Goal: Information Seeking & Learning: Learn about a topic

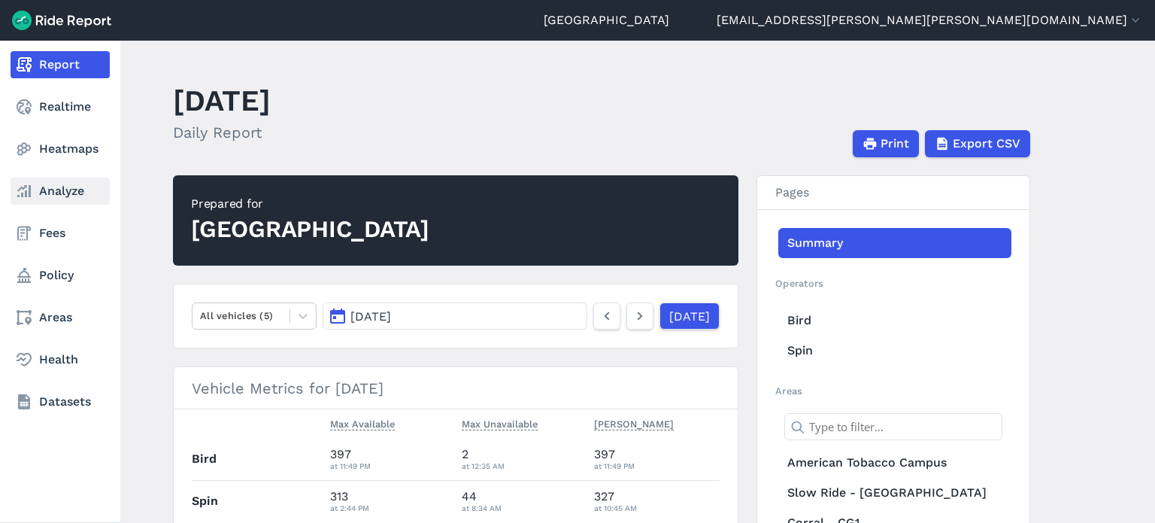
click at [69, 198] on link "Analyze" at bounding box center [60, 191] width 99 height 27
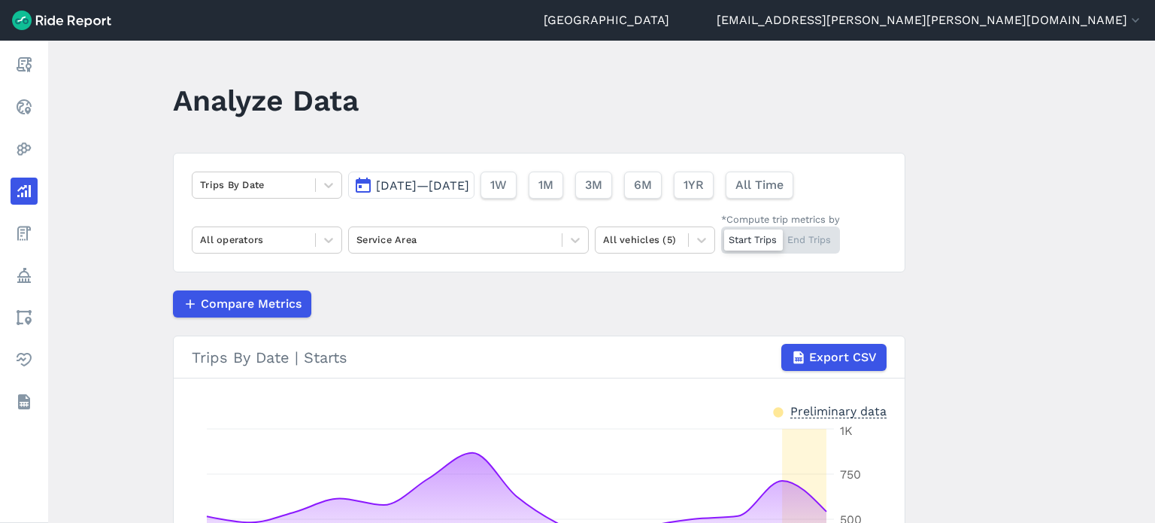
click at [459, 186] on span "[DATE]—[DATE]" at bounding box center [422, 185] width 93 height 14
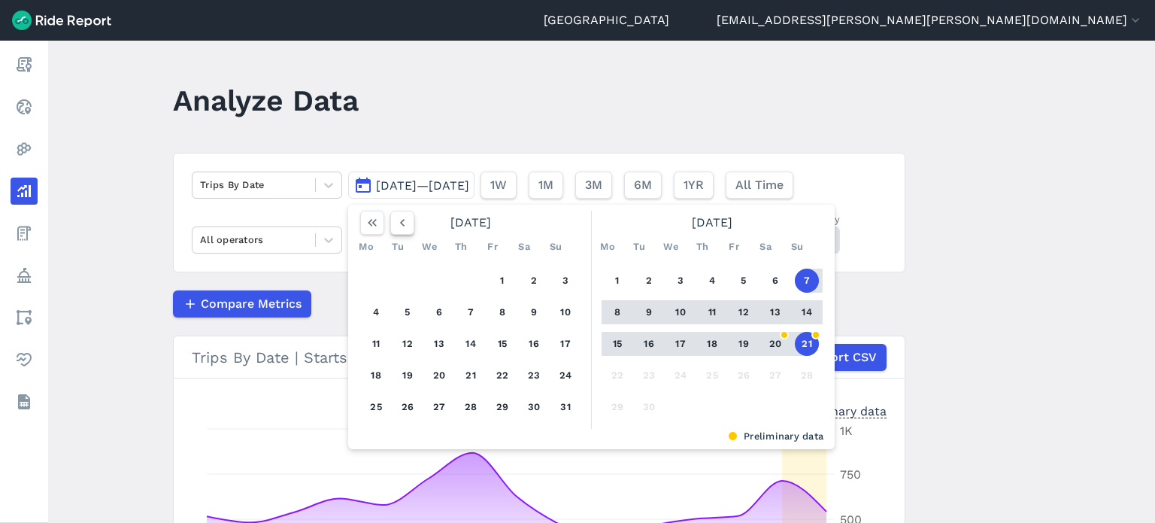
click at [403, 225] on icon "button" at bounding box center [402, 222] width 15 height 15
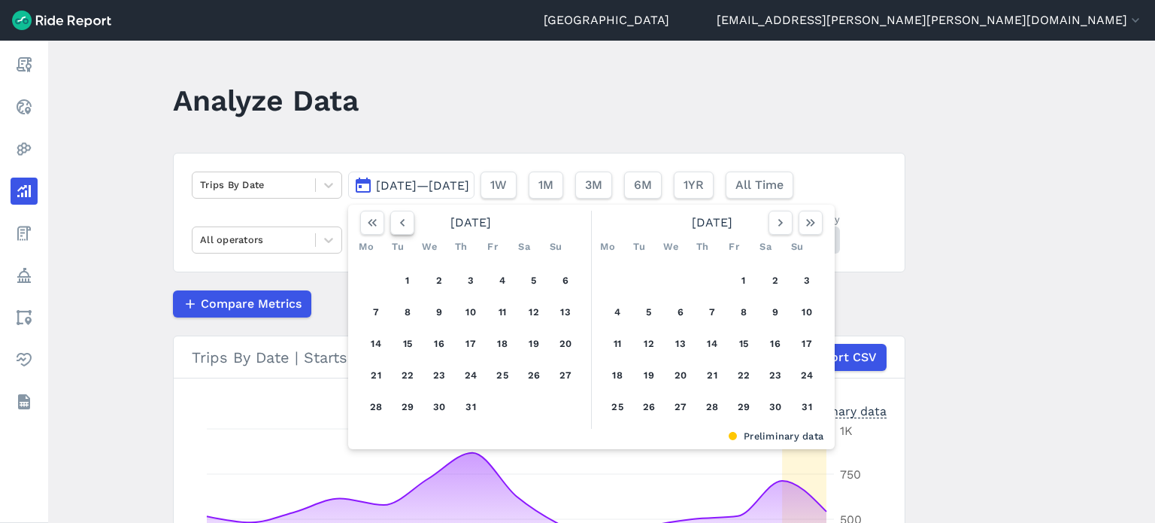
click at [403, 225] on icon "button" at bounding box center [402, 222] width 15 height 15
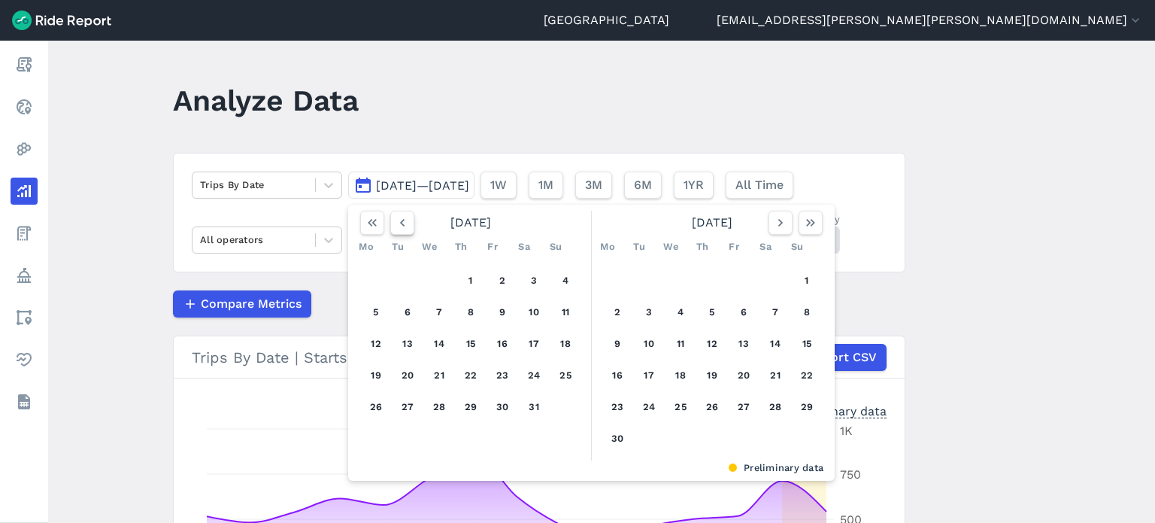
click at [403, 225] on icon "button" at bounding box center [402, 222] width 15 height 15
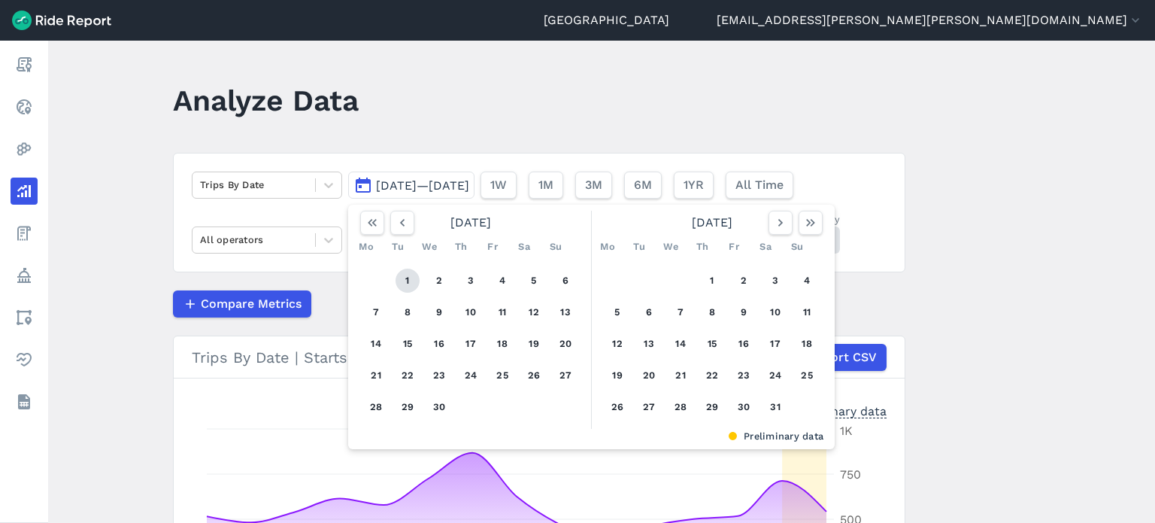
click at [402, 274] on button "1" at bounding box center [408, 281] width 24 height 24
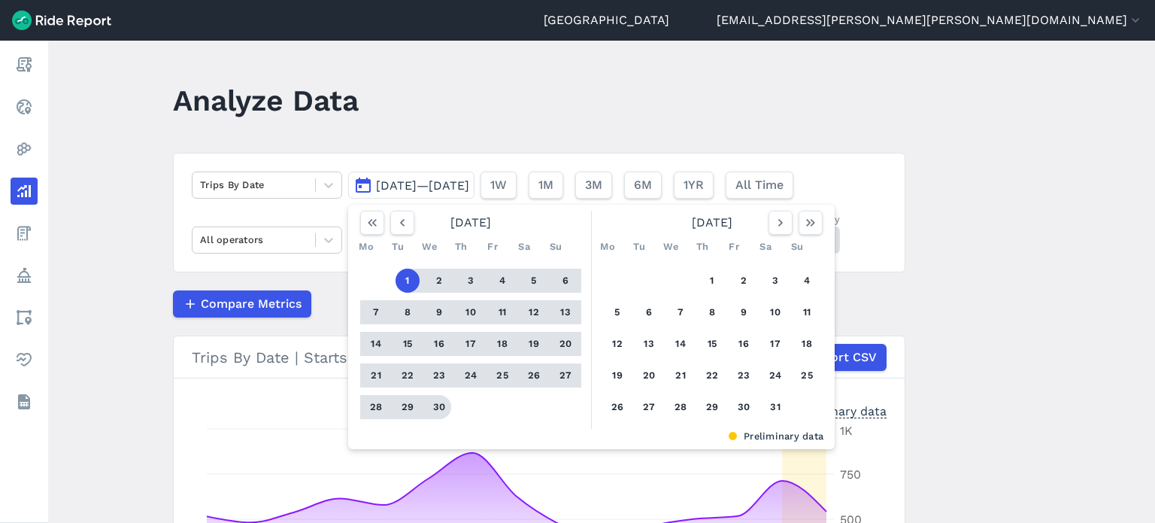
click at [436, 407] on button "30" at bounding box center [439, 407] width 24 height 24
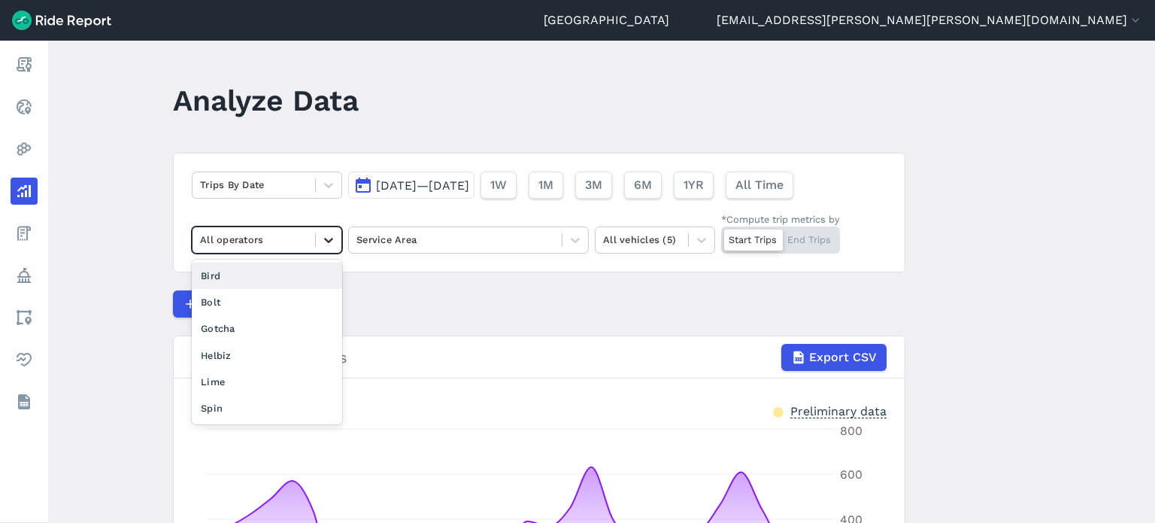
click at [321, 238] on icon at bounding box center [328, 239] width 15 height 15
click at [244, 401] on div "Spin" at bounding box center [267, 408] width 150 height 26
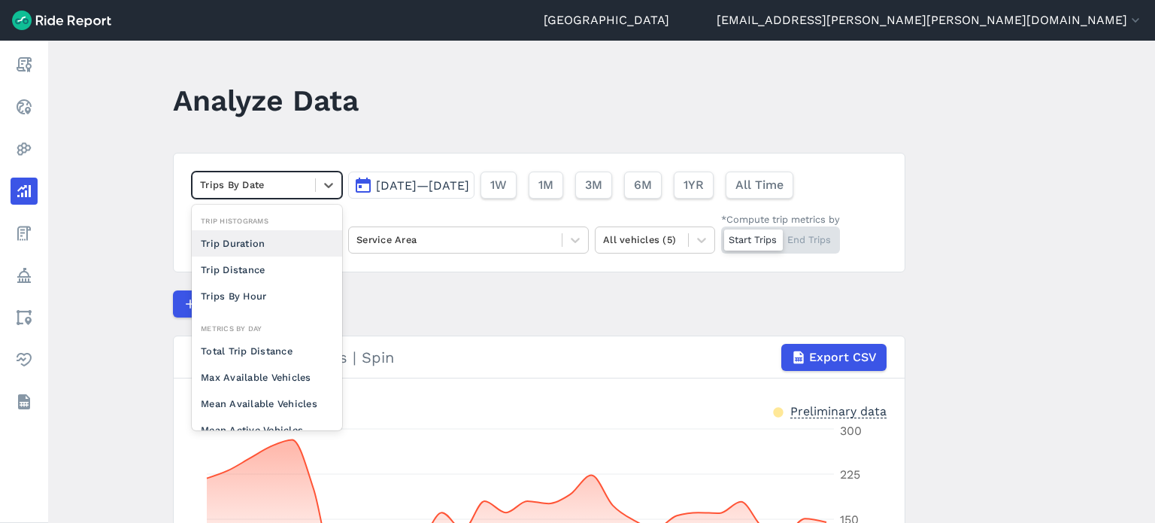
click at [310, 190] on div "Trips By Date" at bounding box center [254, 184] width 123 height 23
click at [266, 350] on div "Total Trip Distance" at bounding box center [267, 351] width 150 height 26
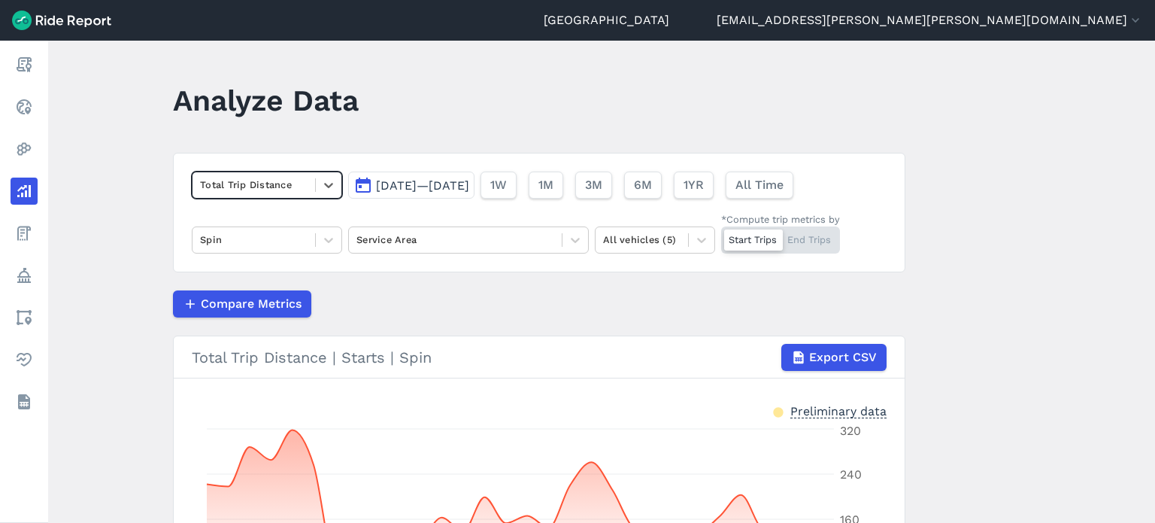
click at [1007, 275] on main "Analyze Data option Total Trip Distance, selected. Select is focused ,type to r…" at bounding box center [601, 282] width 1107 height 482
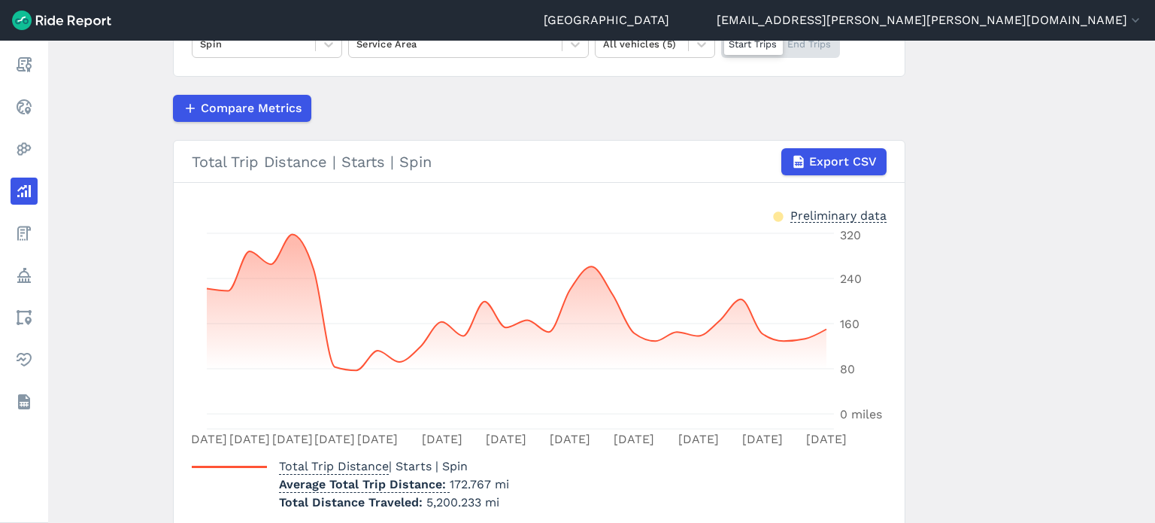
scroll to position [105, 0]
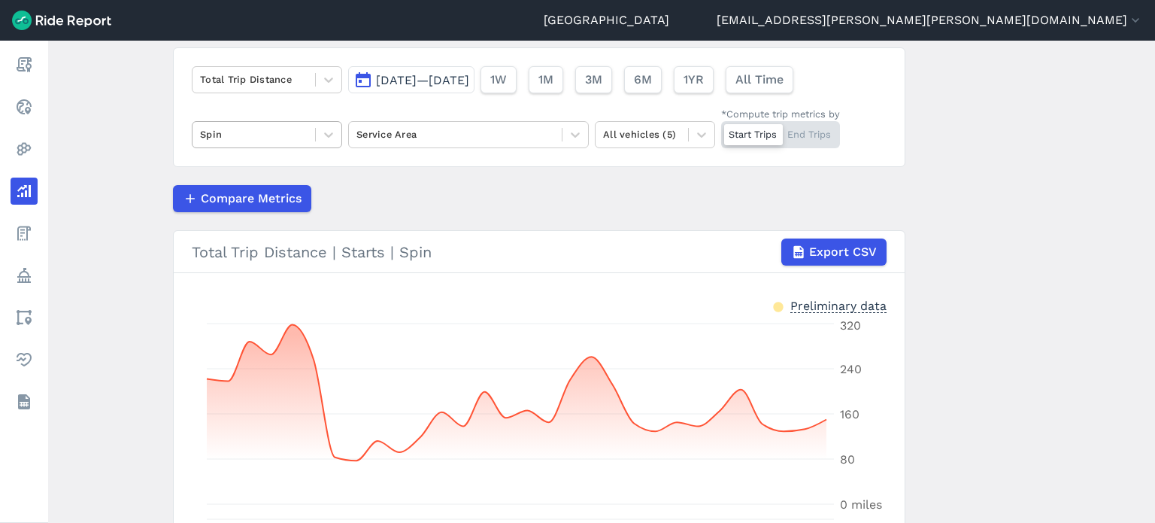
click at [266, 126] on div at bounding box center [254, 134] width 108 height 17
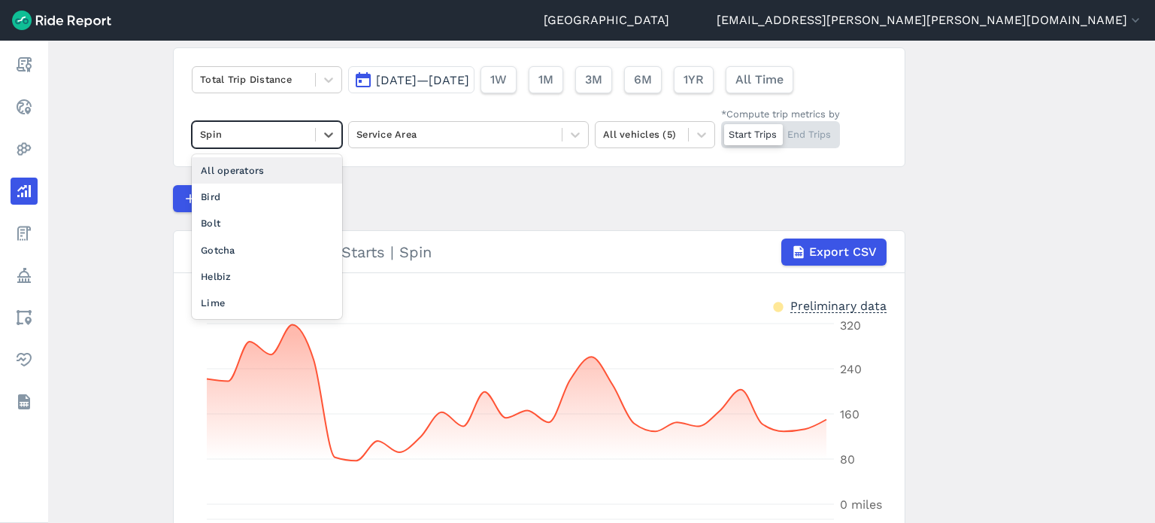
click at [247, 165] on div "All operators" at bounding box center [267, 170] width 150 height 26
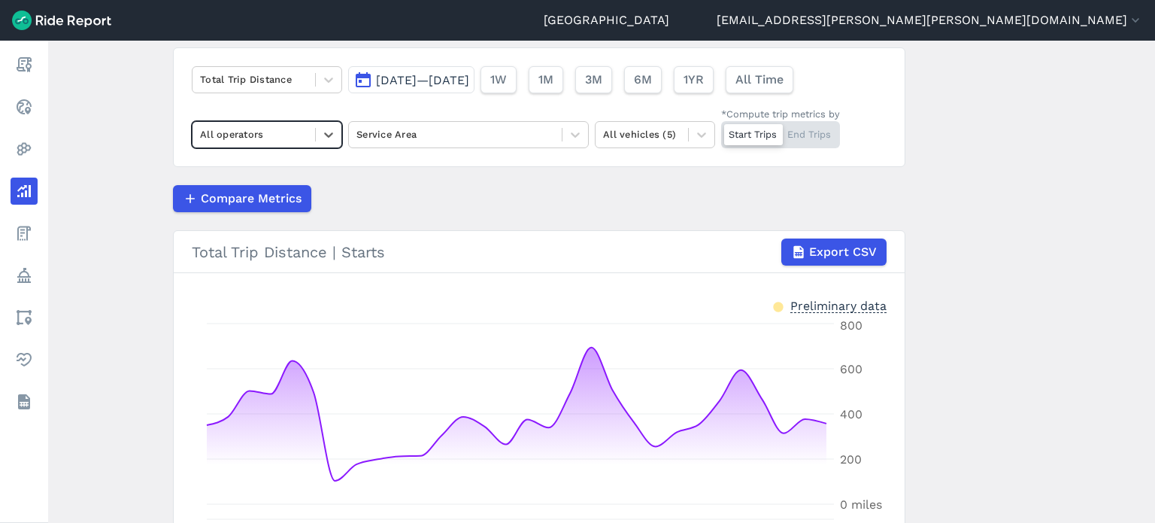
click at [1017, 231] on main "Analyze Data Total Trip Distance [DATE]—[DATE] 1W 1M 3M 6M 1YR All Time option …" at bounding box center [601, 282] width 1107 height 482
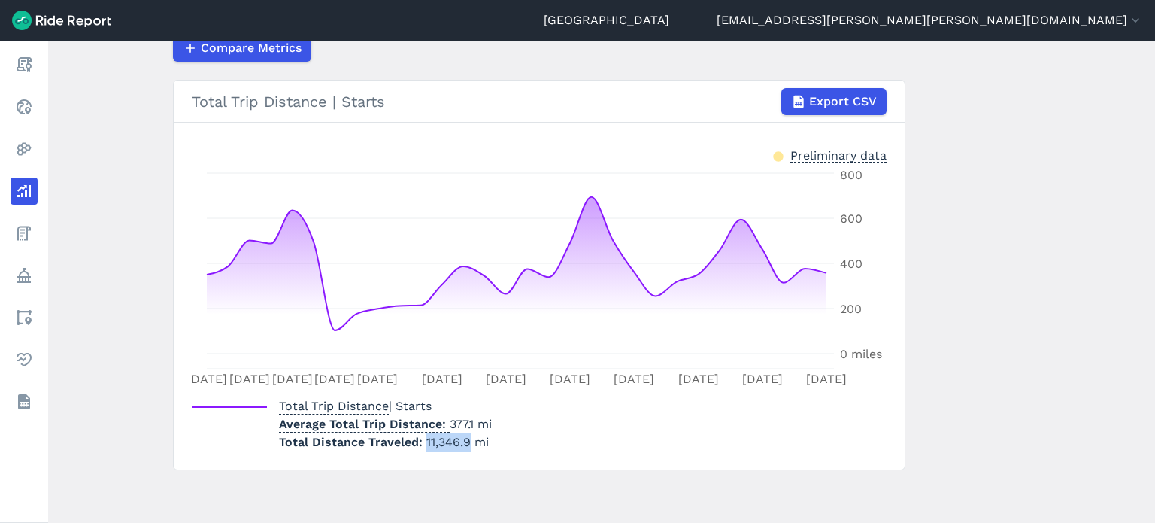
drag, startPoint x: 423, startPoint y: 442, endPoint x: 466, endPoint y: 440, distance: 42.1
click at [466, 440] on span "11,346.9 mi" at bounding box center [457, 442] width 62 height 14
copy span "11,346.9"
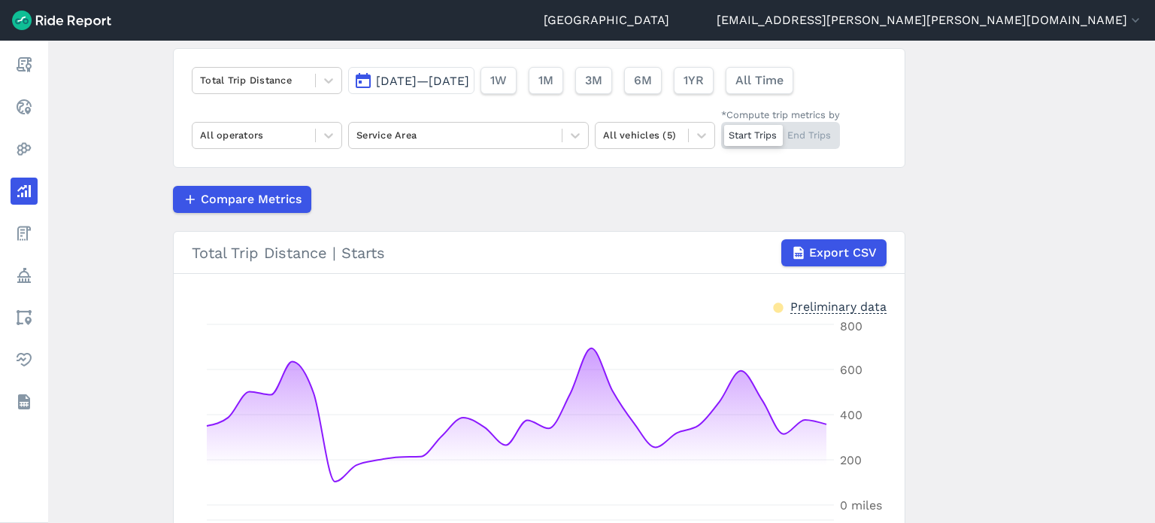
scroll to position [0, 0]
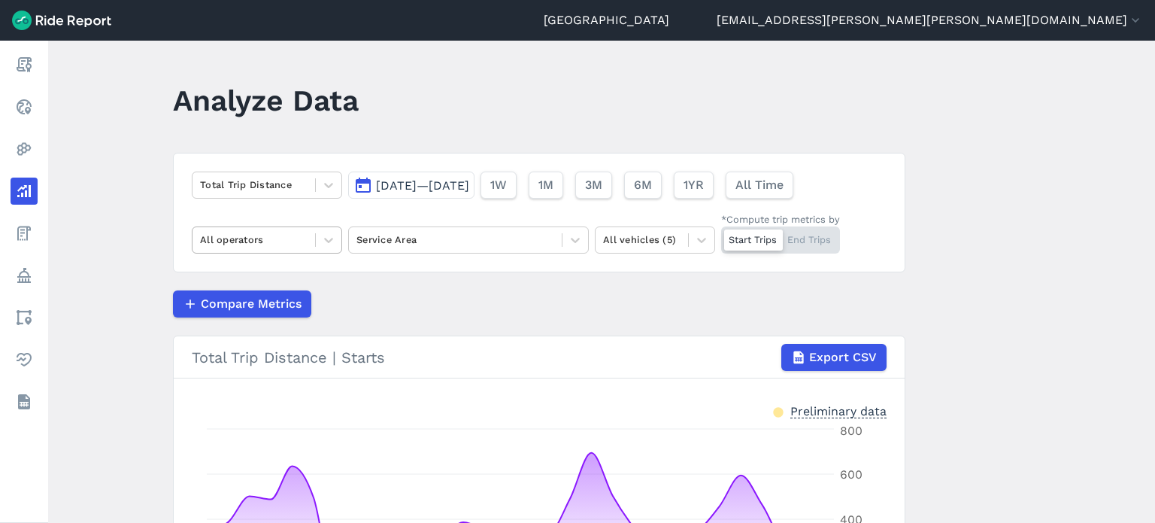
click at [310, 243] on div "All operators" at bounding box center [254, 239] width 123 height 23
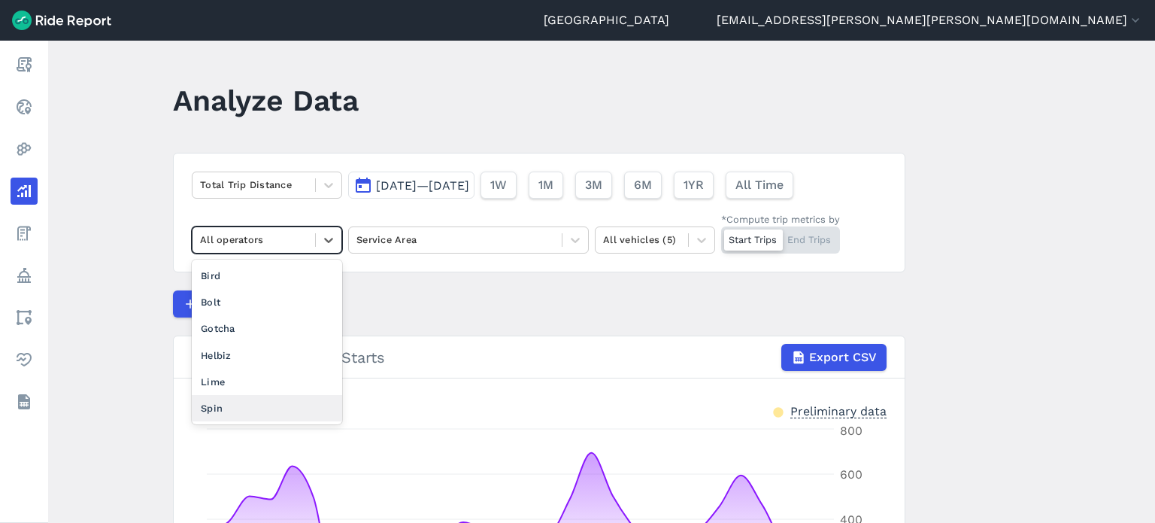
click at [220, 399] on div "Spin" at bounding box center [267, 408] width 150 height 26
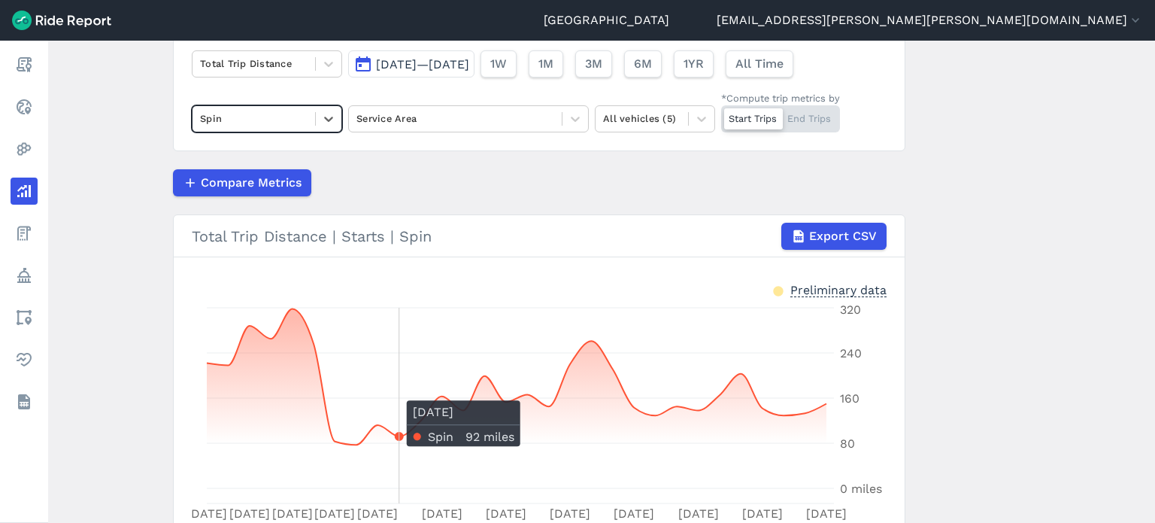
scroll to position [256, 0]
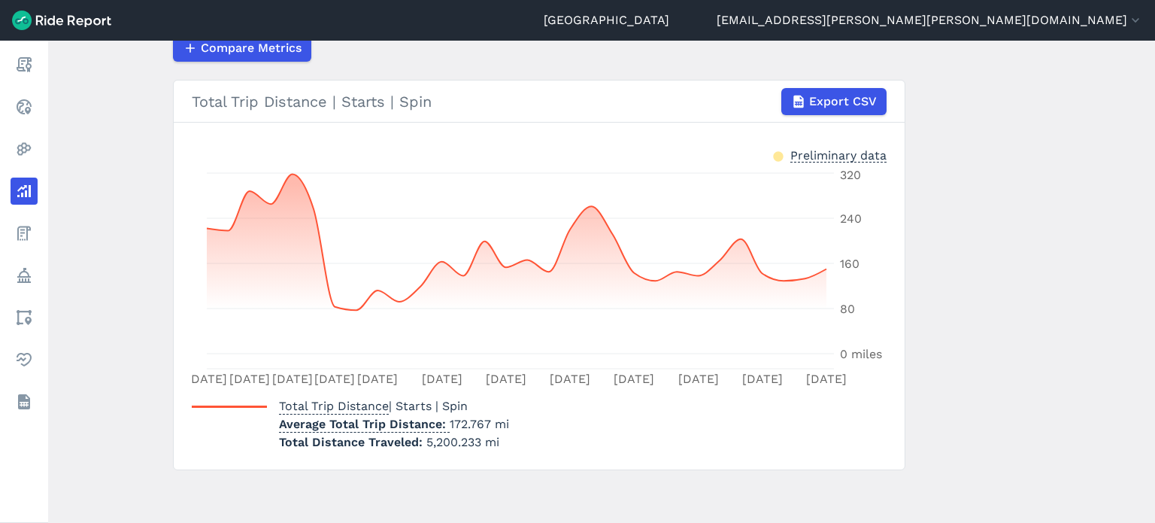
click at [421, 442] on span "Total Distance Traveled" at bounding box center [352, 442] width 147 height 14
drag, startPoint x: 423, startPoint y: 442, endPoint x: 475, endPoint y: 440, distance: 52.7
click at [475, 440] on span "5,200.233 mi" at bounding box center [462, 442] width 73 height 14
copy span "5,200.233"
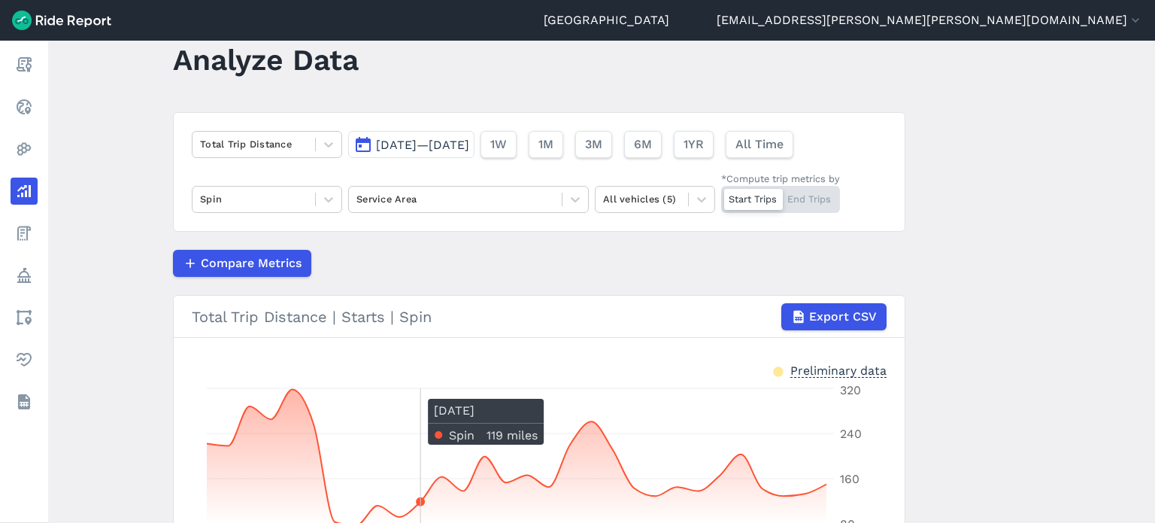
scroll to position [30, 0]
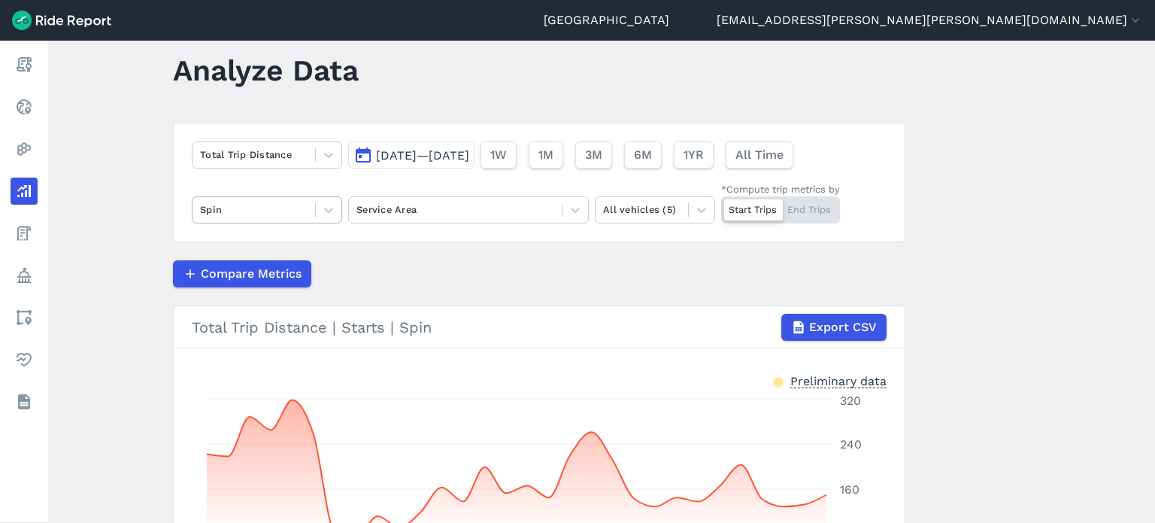
click at [246, 207] on div at bounding box center [254, 209] width 108 height 17
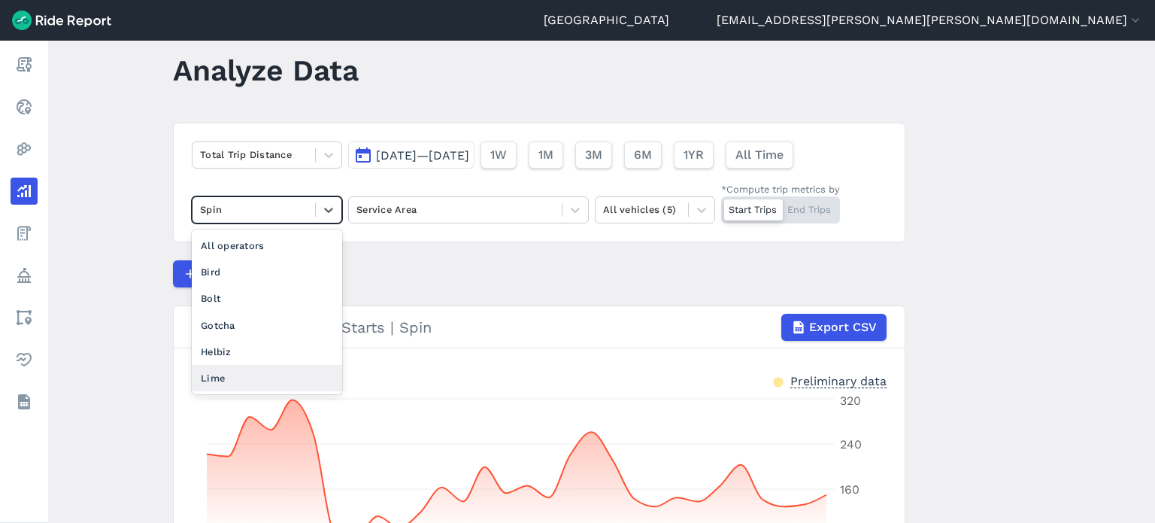
click at [250, 378] on div "Lime" at bounding box center [267, 378] width 150 height 26
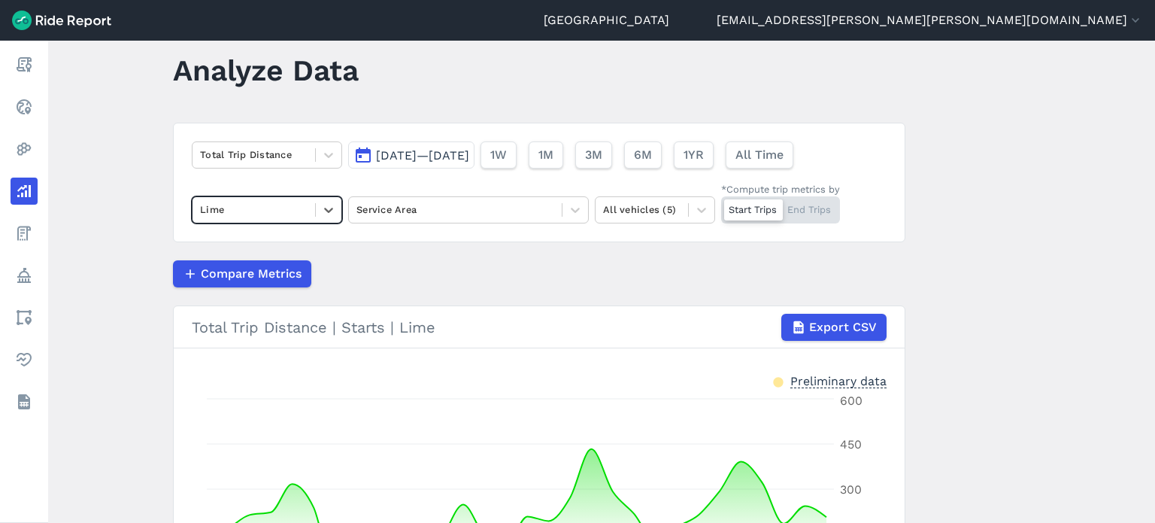
click at [1059, 263] on main "Analyze Data Total Trip Distance [DATE]—[DATE] 1W 1M 3M 6M 1YR All Time option …" at bounding box center [601, 282] width 1107 height 482
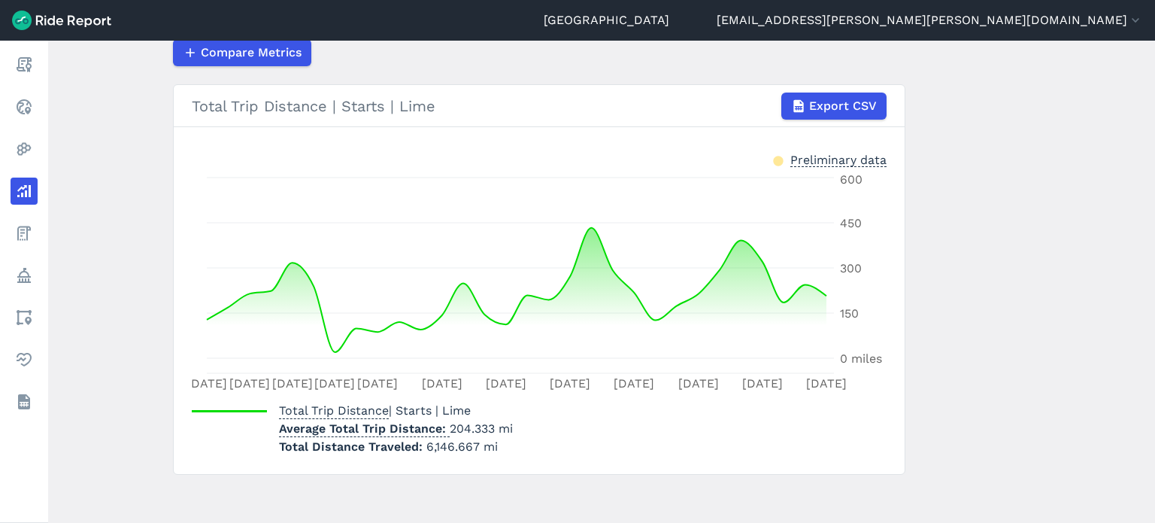
scroll to position [256, 0]
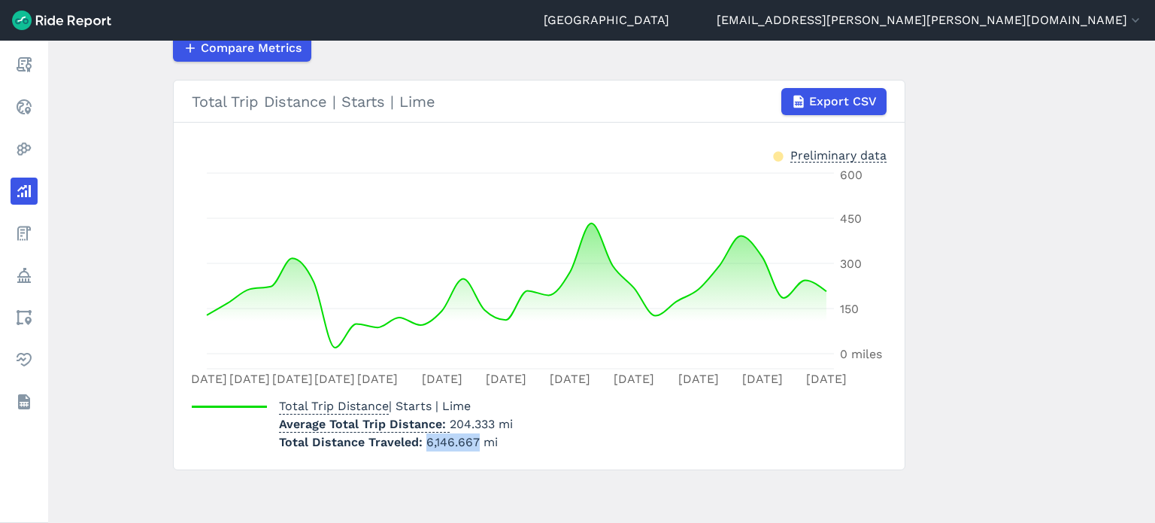
drag, startPoint x: 423, startPoint y: 441, endPoint x: 474, endPoint y: 445, distance: 50.5
click at [474, 445] on span "6,146.667 mi" at bounding box center [461, 442] width 71 height 14
copy span "6,146.667"
click at [495, 423] on p "Average Total Trip Distance 204.333 mi" at bounding box center [396, 424] width 234 height 18
click at [487, 423] on p "Average Total Trip Distance 204.333 mi" at bounding box center [396, 424] width 234 height 18
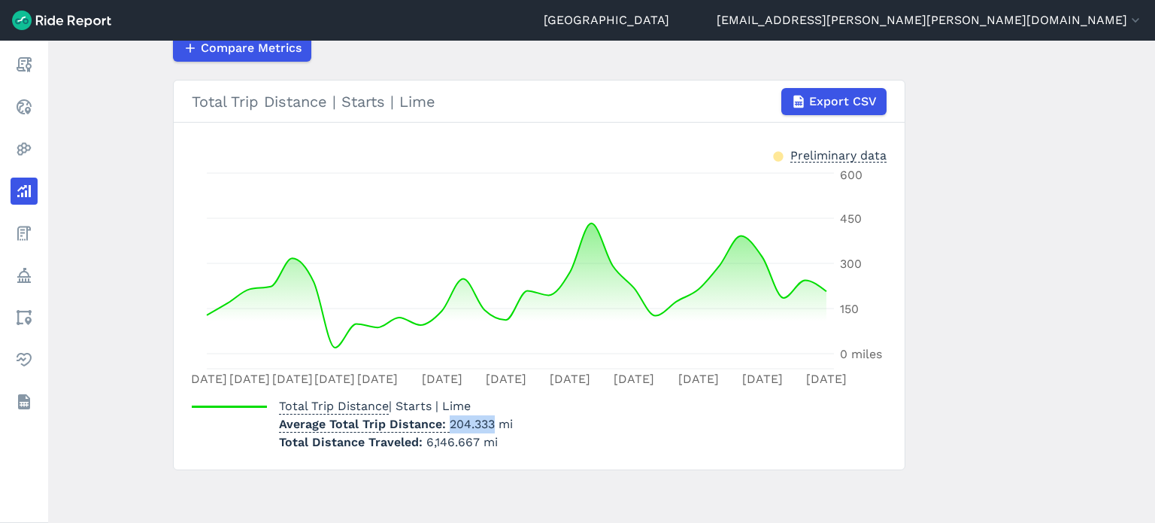
drag, startPoint x: 490, startPoint y: 423, endPoint x: 447, endPoint y: 423, distance: 43.6
click at [447, 423] on p "Average Total Trip Distance 204.333 mi" at bounding box center [396, 424] width 234 height 18
copy p "204.333"
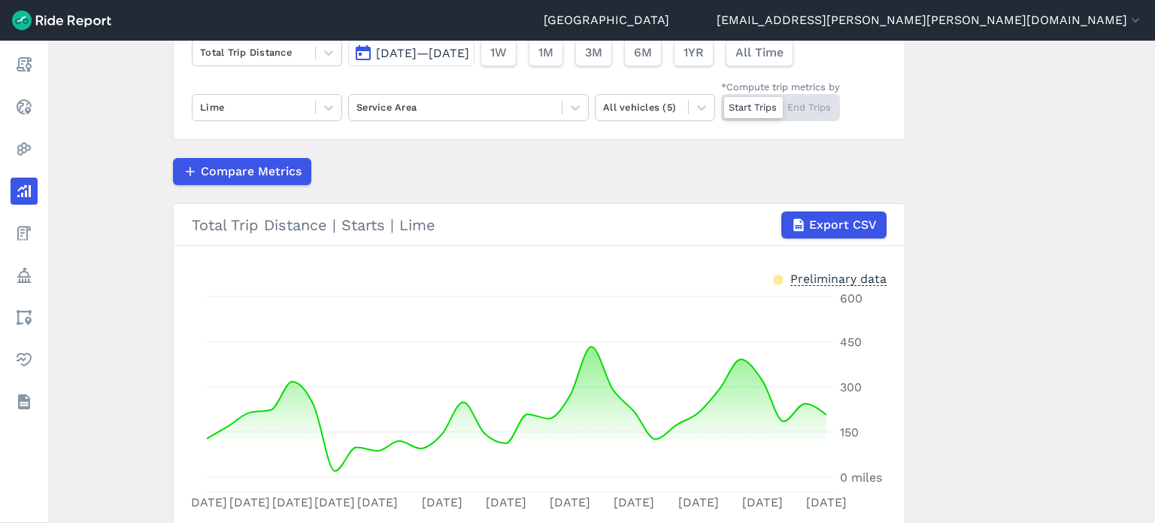
scroll to position [30, 0]
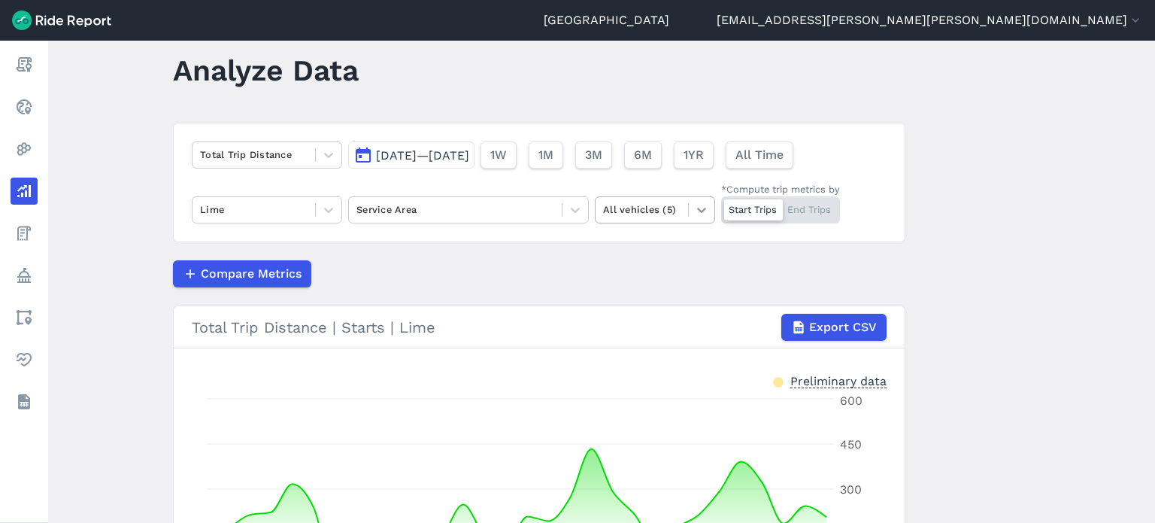
click at [694, 204] on icon at bounding box center [701, 209] width 15 height 15
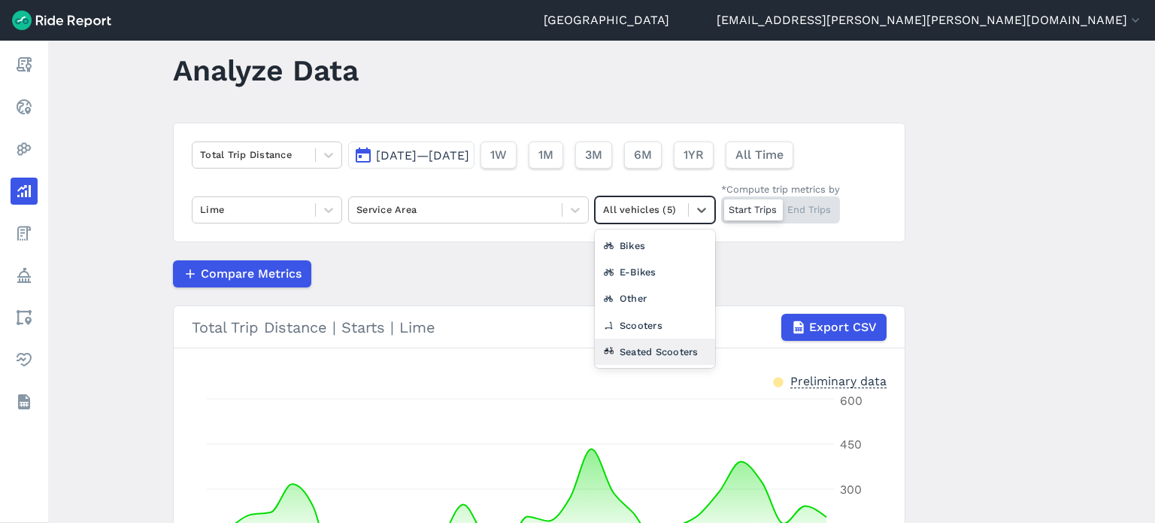
click at [642, 353] on div "Seated Scooters" at bounding box center [655, 351] width 120 height 26
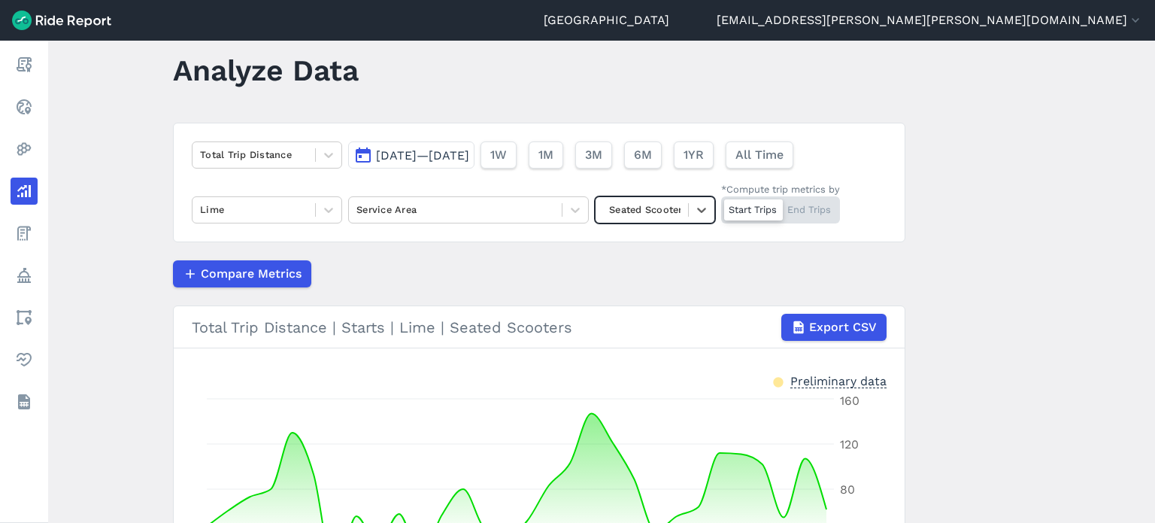
click at [1025, 181] on main "Analyze Data Total Trip Distance [DATE]—[DATE] 1W 1M 3M 6M 1YR All Time Lime Se…" at bounding box center [601, 282] width 1107 height 482
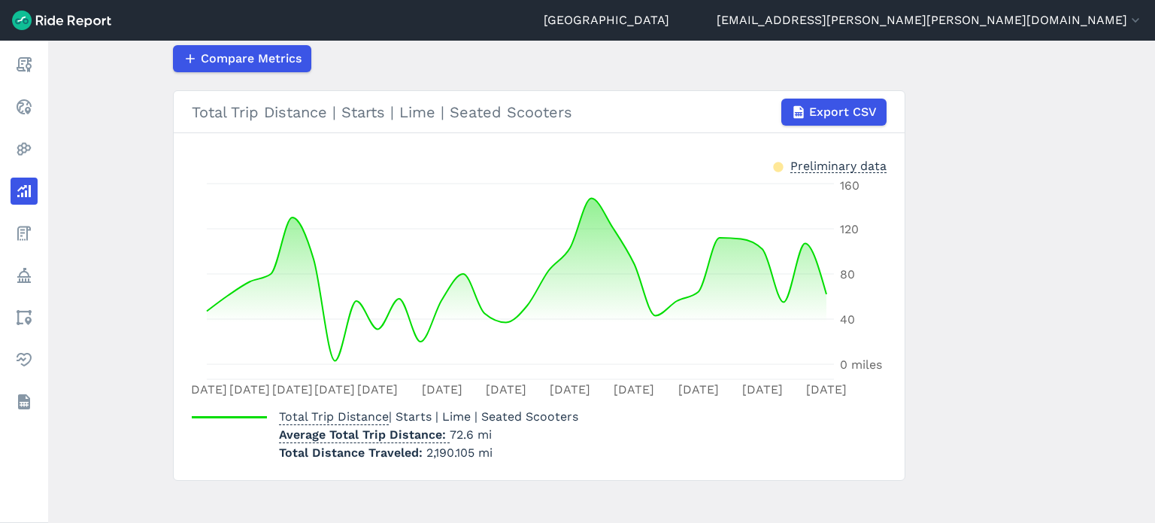
scroll to position [256, 0]
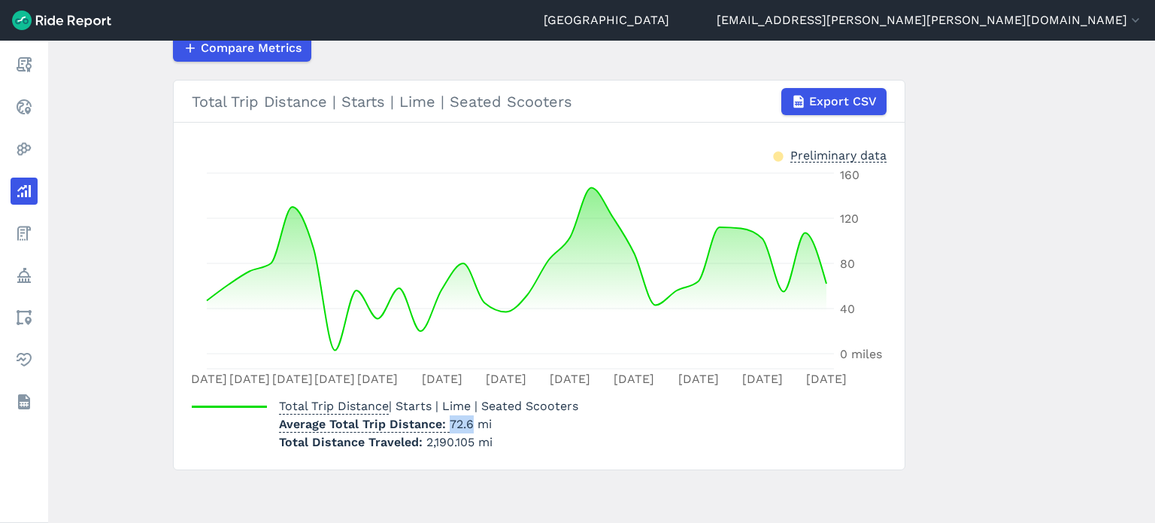
drag, startPoint x: 447, startPoint y: 423, endPoint x: 466, endPoint y: 423, distance: 19.6
click at [466, 423] on p "Average Total Trip Distance 72.6 mi" at bounding box center [428, 424] width 299 height 18
click at [457, 436] on span "2,190.105 mi" at bounding box center [459, 442] width 66 height 14
drag, startPoint x: 422, startPoint y: 441, endPoint x: 469, endPoint y: 436, distance: 47.7
click at [469, 436] on span "2,190.105 mi" at bounding box center [459, 442] width 66 height 14
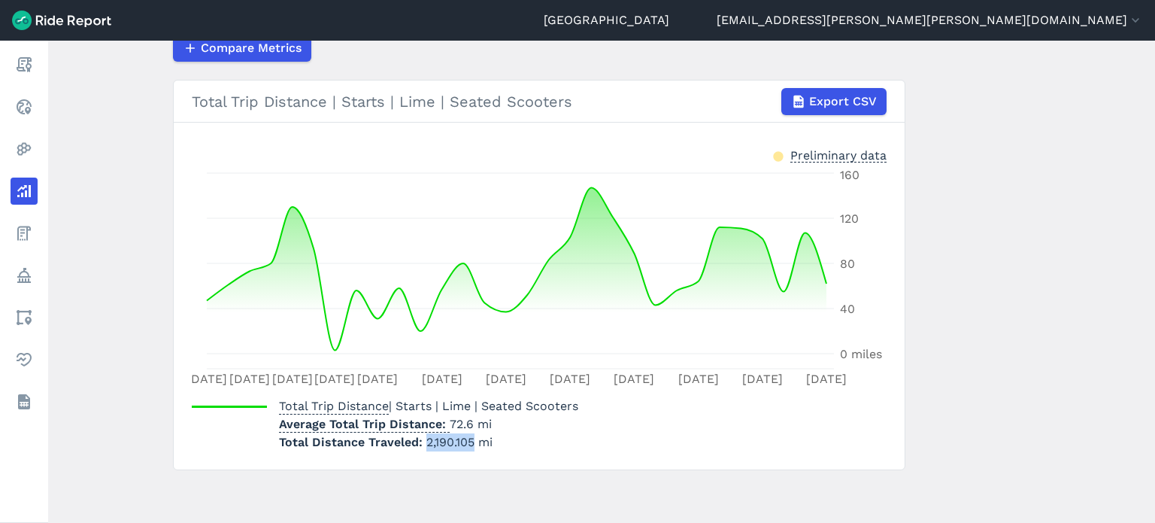
copy span "2,190.105"
drag, startPoint x: 445, startPoint y: 419, endPoint x: 468, endPoint y: 420, distance: 22.6
click at [468, 420] on p "Average Total Trip Distance 72.6 mi" at bounding box center [428, 424] width 299 height 18
copy p "72.6"
click at [464, 439] on span "2,190.105 mi" at bounding box center [459, 442] width 66 height 14
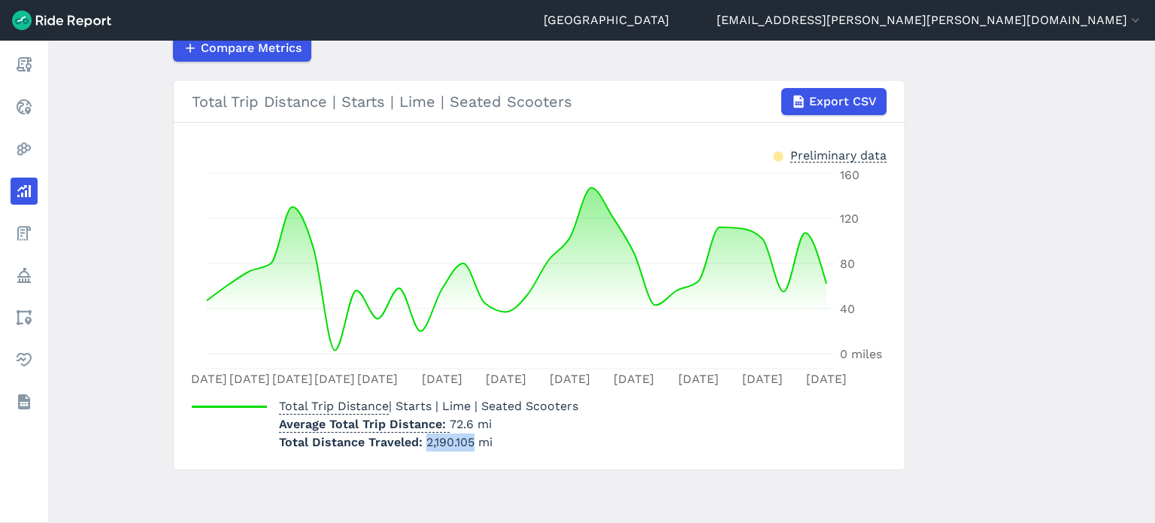
drag, startPoint x: 472, startPoint y: 439, endPoint x: 425, endPoint y: 443, distance: 47.6
click at [426, 443] on span "2,190.105 mi" at bounding box center [459, 442] width 66 height 14
copy span "2,190.105"
click at [505, 463] on section "Total Trip Distance | Starts | Lime | Seated Scooters Export CSV Preliminary da…" at bounding box center [539, 275] width 733 height 390
drag, startPoint x: 469, startPoint y: 424, endPoint x: 446, endPoint y: 423, distance: 23.4
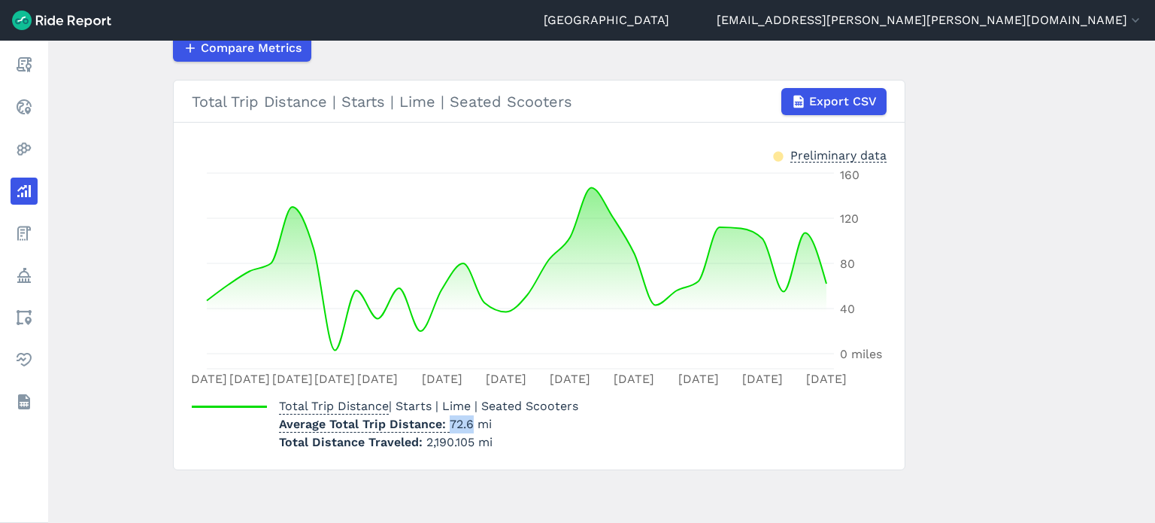
click at [446, 423] on p "Average Total Trip Distance 72.6 mi" at bounding box center [428, 424] width 299 height 18
copy p "72.6"
click at [1056, 313] on main "Analyze Data Total Trip Distance [DATE]—[DATE] 1W 1M 3M 6M 1YR All Time Lime Se…" at bounding box center [601, 282] width 1107 height 482
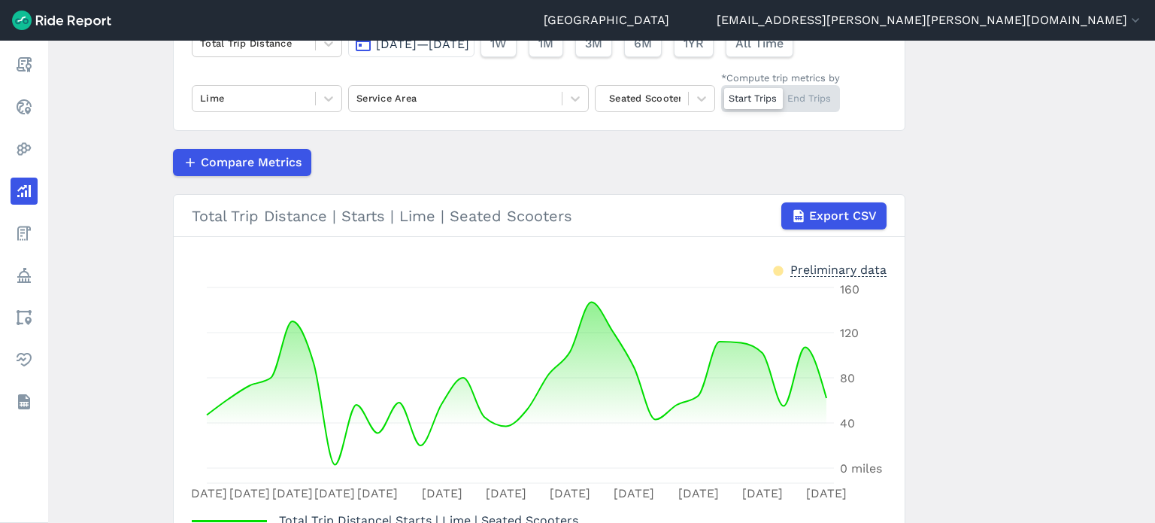
scroll to position [30, 0]
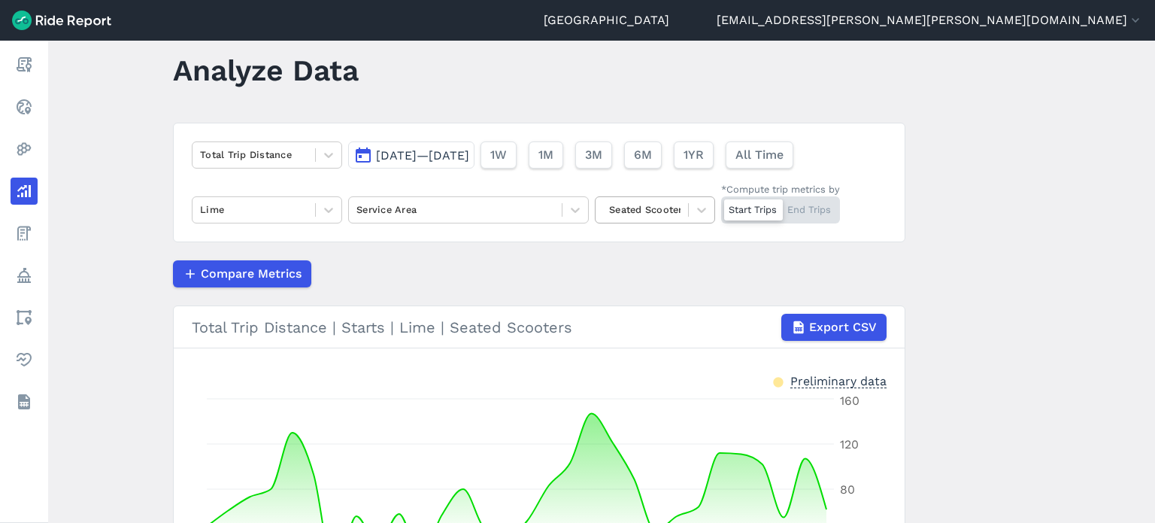
click at [625, 209] on div at bounding box center [641, 209] width 77 height 17
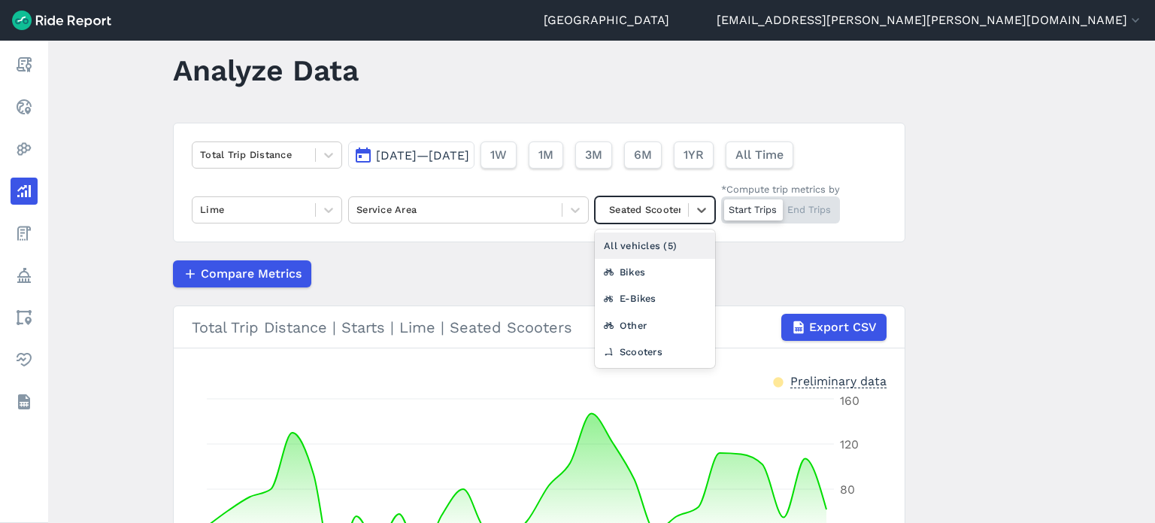
click at [617, 246] on div "All vehicles (5)" at bounding box center [655, 245] width 120 height 26
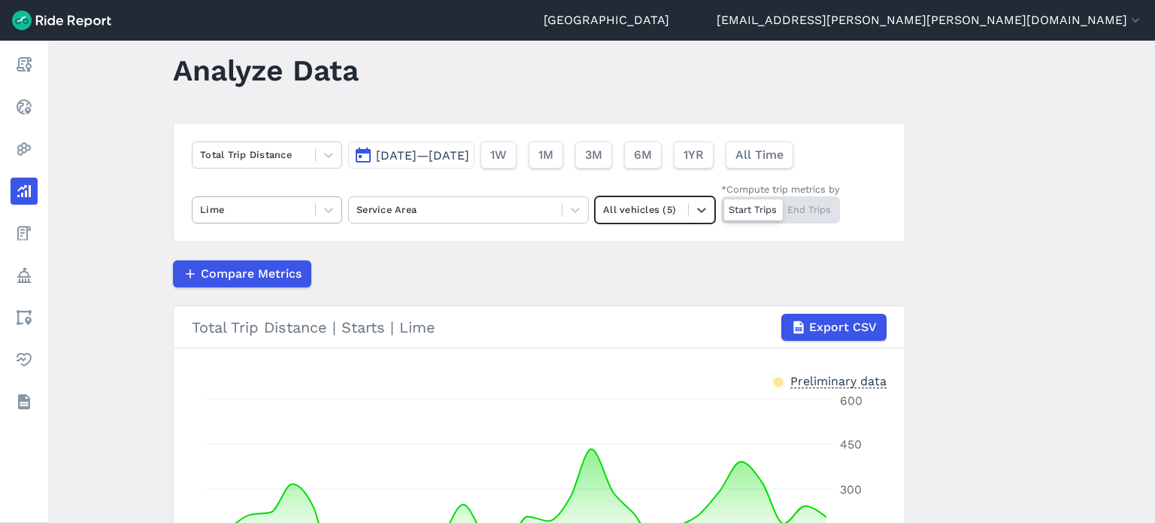
click at [284, 214] on div at bounding box center [254, 209] width 108 height 17
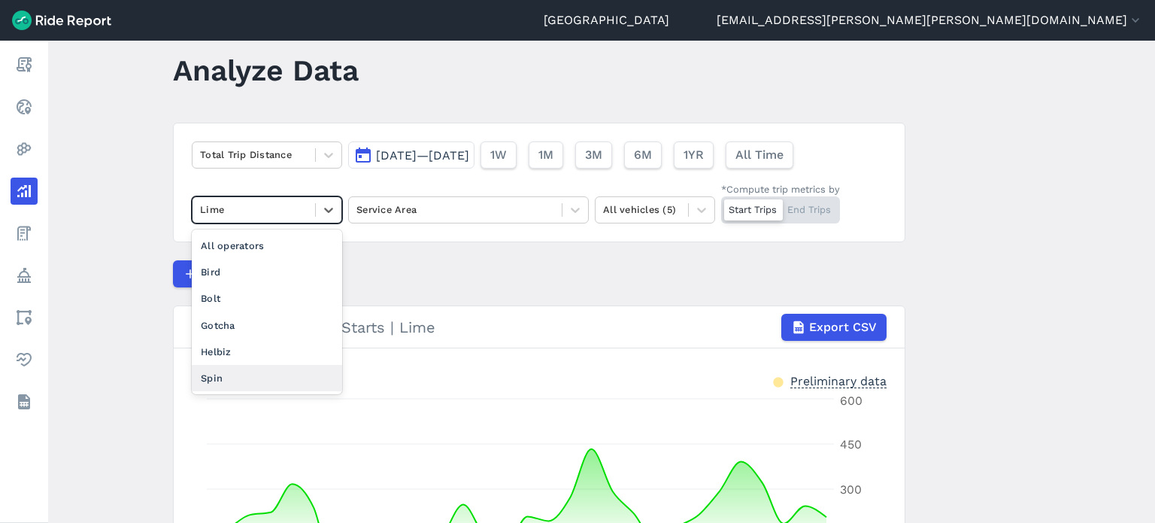
click at [235, 376] on div "Spin" at bounding box center [267, 378] width 150 height 26
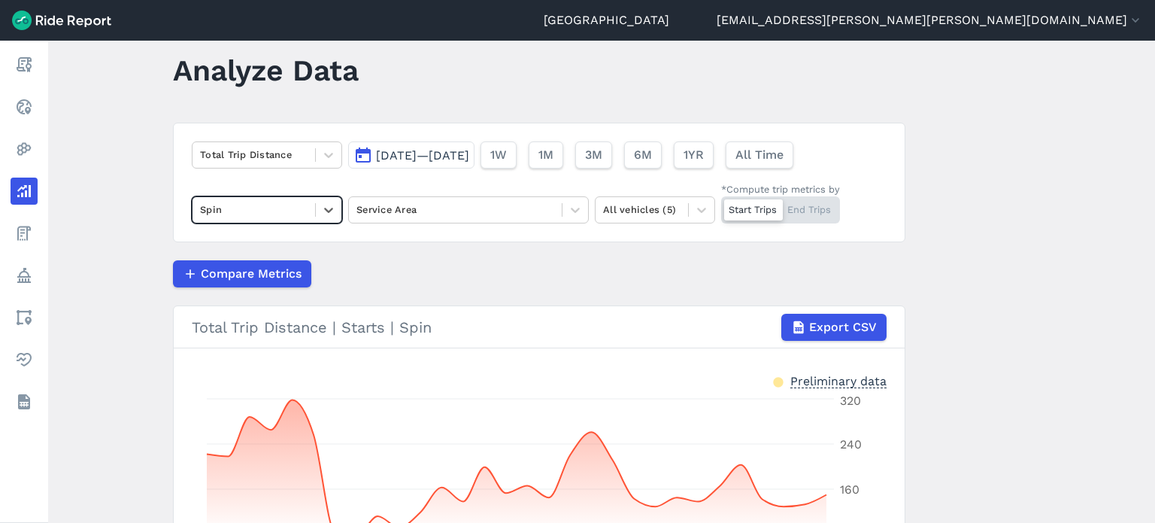
click at [981, 273] on main "Analyze Data Total Trip Distance [DATE]—[DATE] 1W 1M 3M 6M 1YR All Time option …" at bounding box center [601, 282] width 1107 height 482
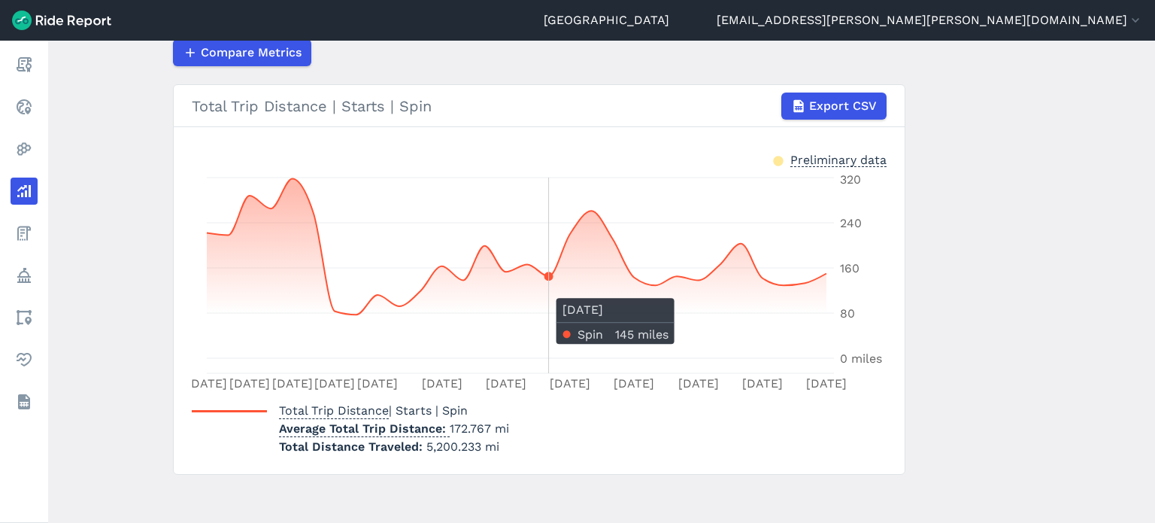
scroll to position [256, 0]
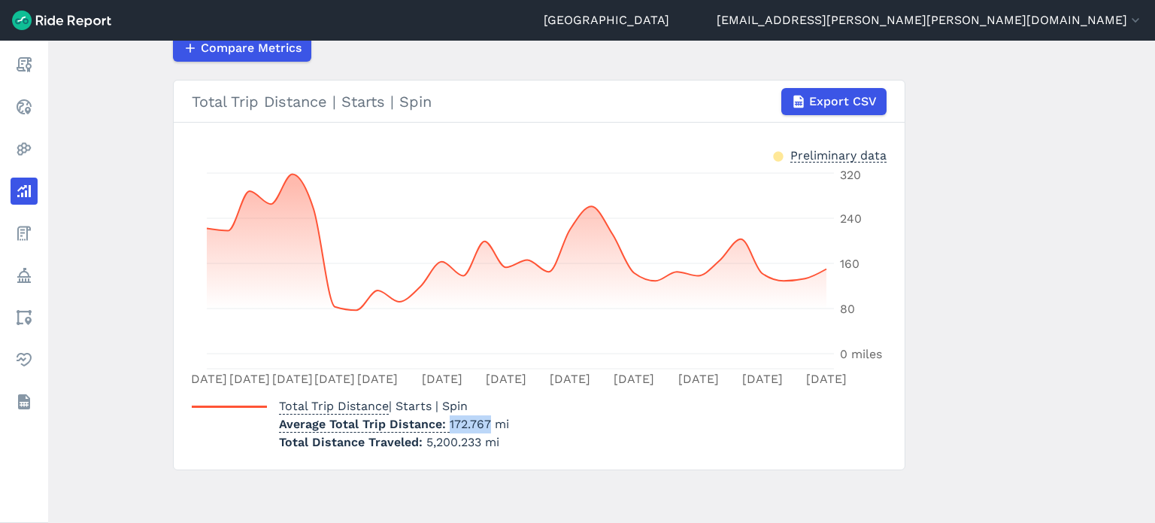
drag, startPoint x: 445, startPoint y: 423, endPoint x: 483, endPoint y: 422, distance: 38.4
click at [483, 422] on p "Average Total Trip Distance 172.767 mi" at bounding box center [394, 424] width 230 height 18
copy p "172.767"
click at [1077, 188] on main "Analyze Data Total Trip Distance [DATE]—[DATE] 1W 1M 3M 6M 1YR All Time Spin Se…" at bounding box center [601, 282] width 1107 height 482
drag, startPoint x: 1062, startPoint y: 174, endPoint x: 125, endPoint y: 172, distance: 937.2
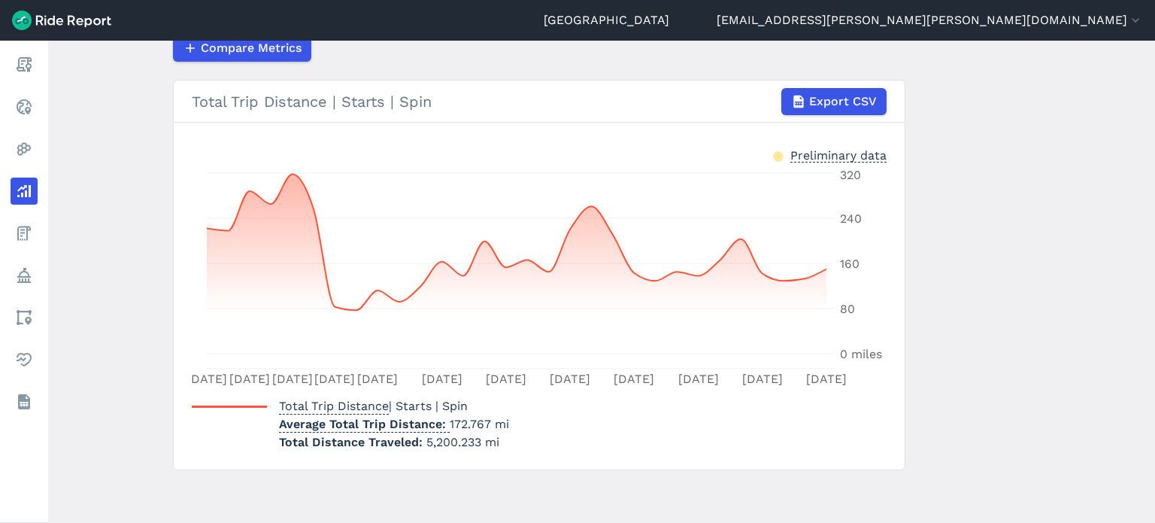
click at [125, 172] on main "Analyze Data Total Trip Distance [DATE]—[DATE] 1W 1M 3M 6M 1YR All Time Spin Se…" at bounding box center [601, 282] width 1107 height 482
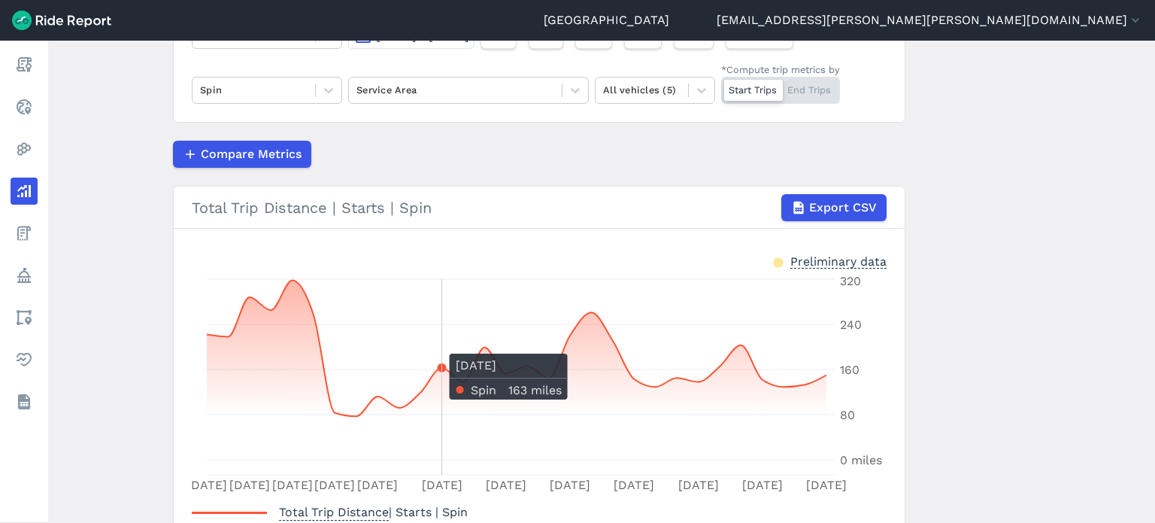
scroll to position [0, 0]
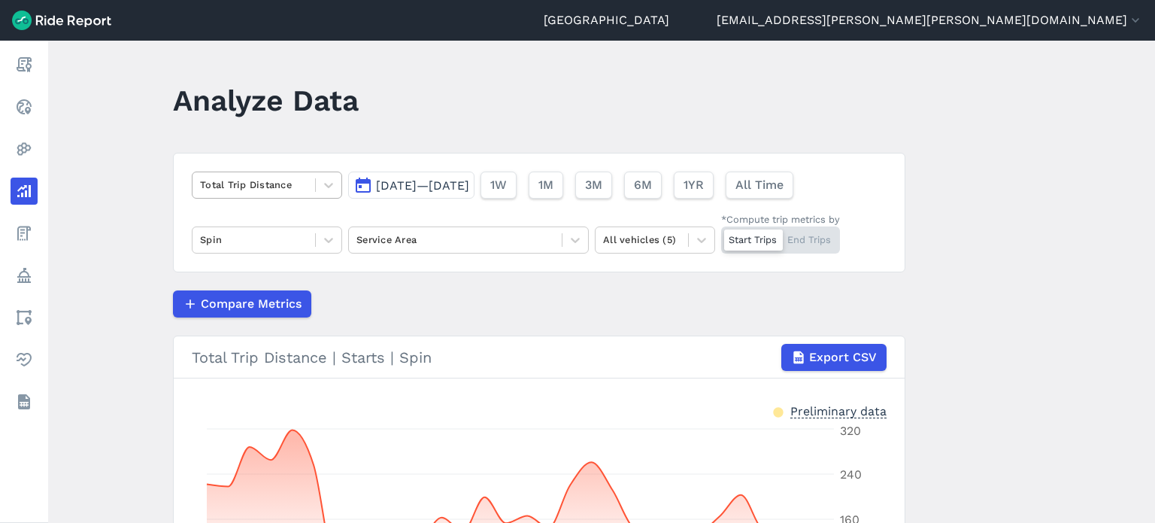
click at [244, 176] on div at bounding box center [254, 184] width 108 height 17
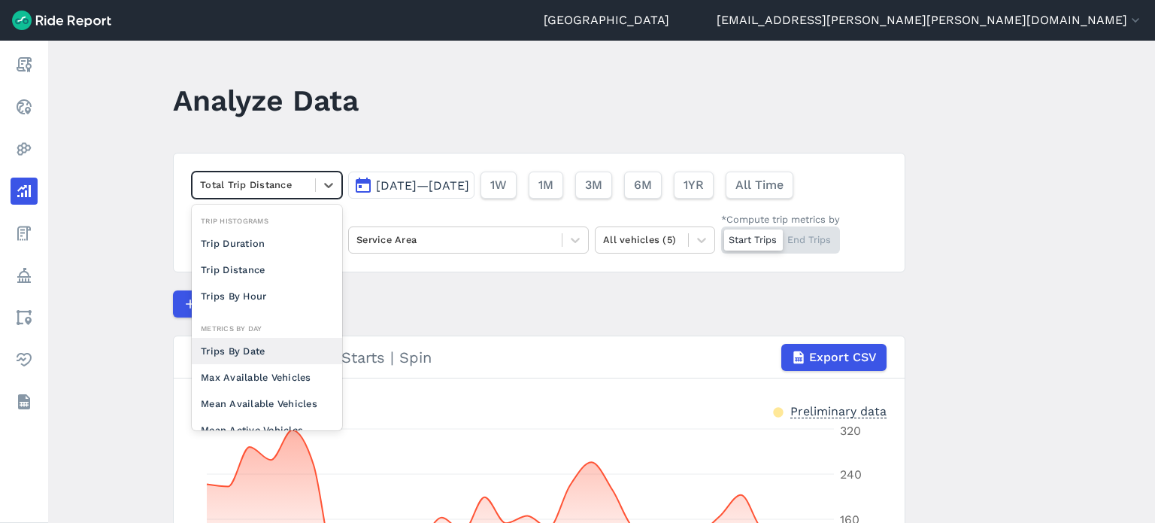
click at [271, 344] on div "Trips By Date" at bounding box center [267, 351] width 150 height 26
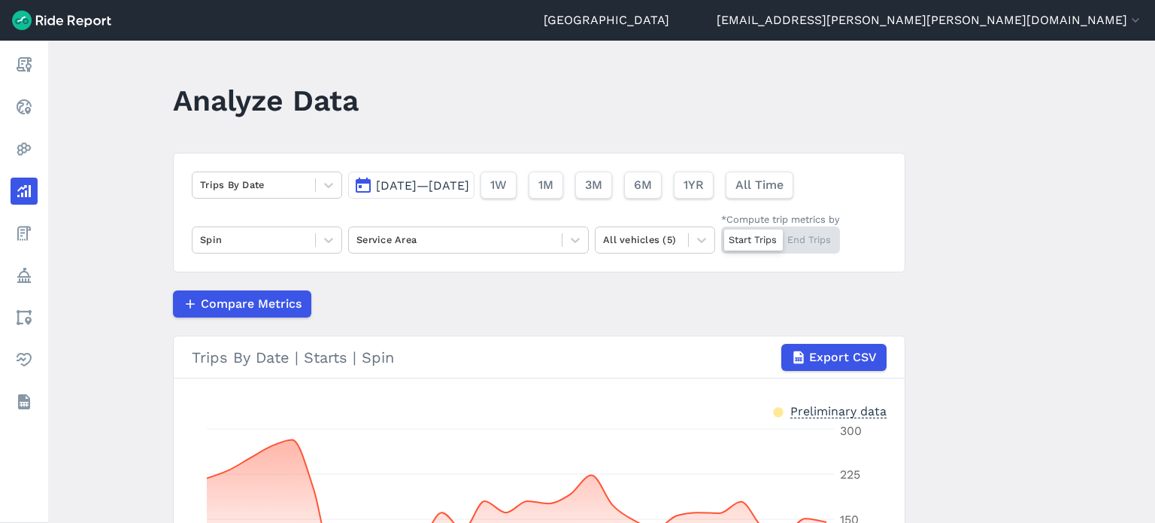
click at [982, 295] on main "Analyze Data Trips By Date [DATE]—[DATE] 1W 1M 3M 6M 1YR All Time Spin Service …" at bounding box center [601, 282] width 1107 height 482
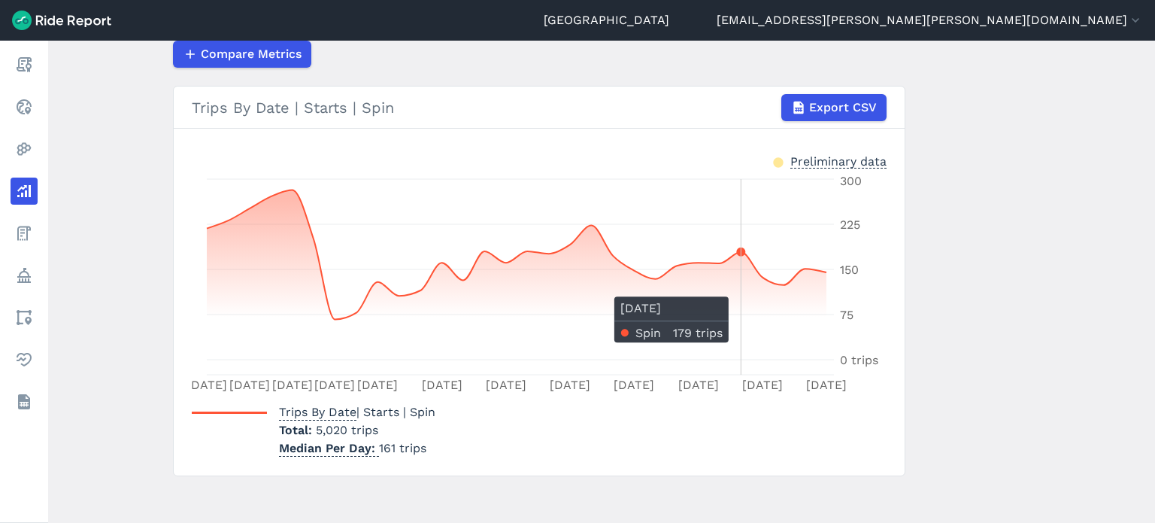
scroll to position [256, 0]
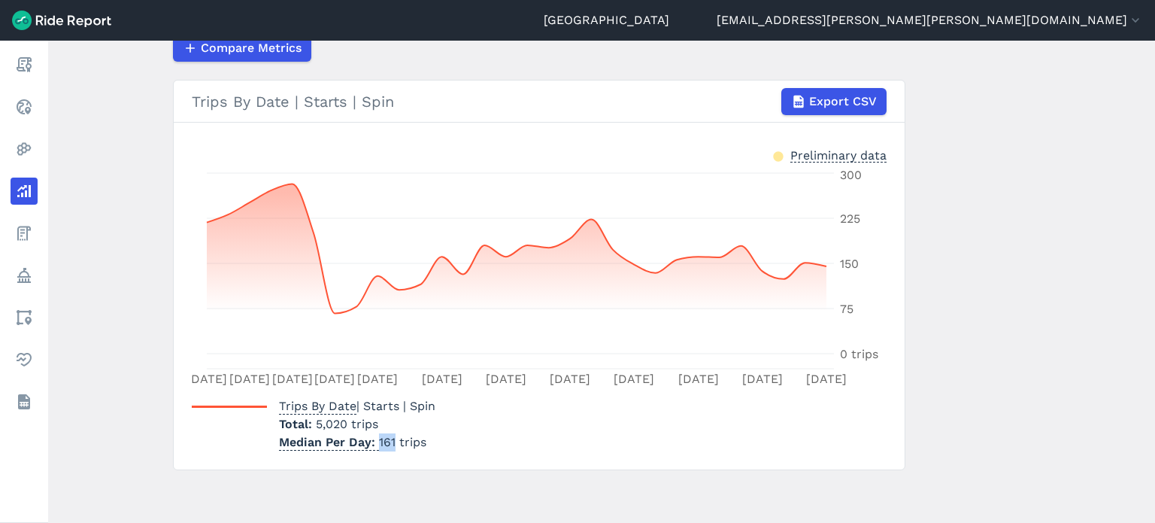
drag, startPoint x: 375, startPoint y: 442, endPoint x: 391, endPoint y: 445, distance: 16.8
click at [391, 445] on p "Median Per Day 161 trips" at bounding box center [357, 442] width 156 height 18
copy p "161"
click at [144, 145] on main "Analyze Data Trips By Date [DATE]—[DATE] 1W 1M 3M 6M 1YR All Time Spin Service …" at bounding box center [601, 282] width 1107 height 482
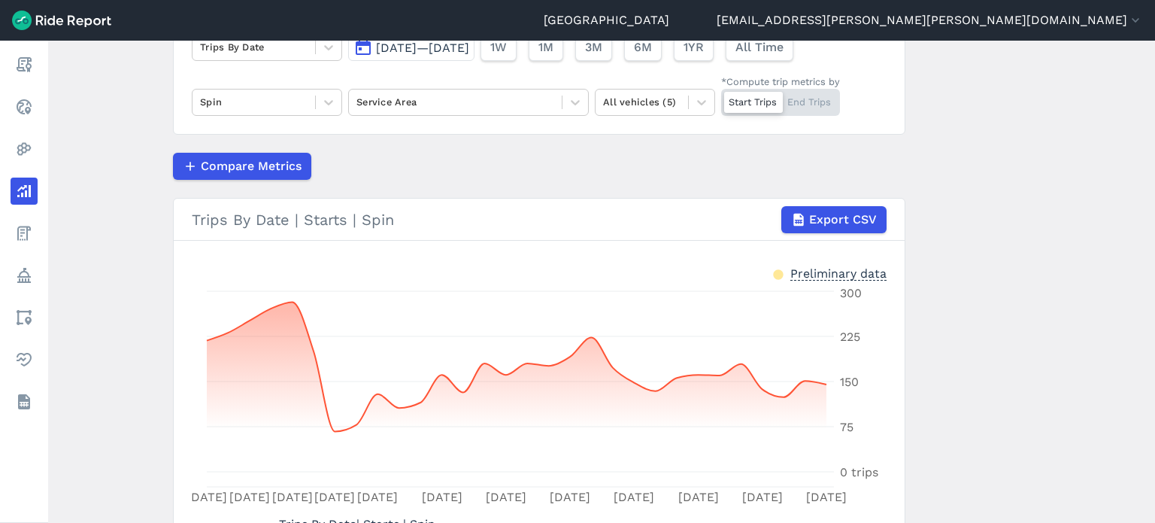
scroll to position [105, 0]
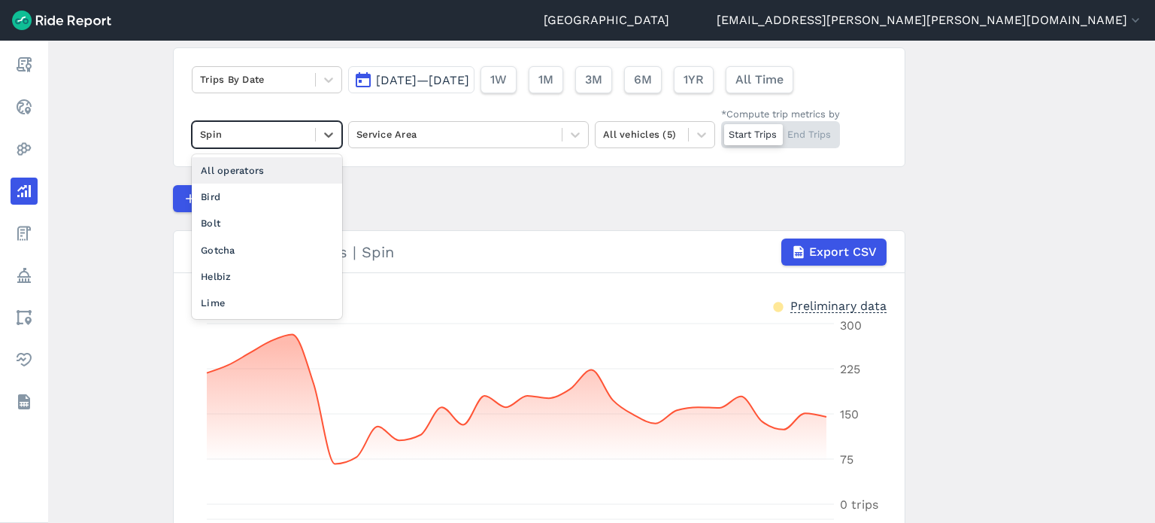
click at [239, 132] on div at bounding box center [254, 134] width 108 height 17
click at [214, 308] on div "Lime" at bounding box center [267, 303] width 150 height 26
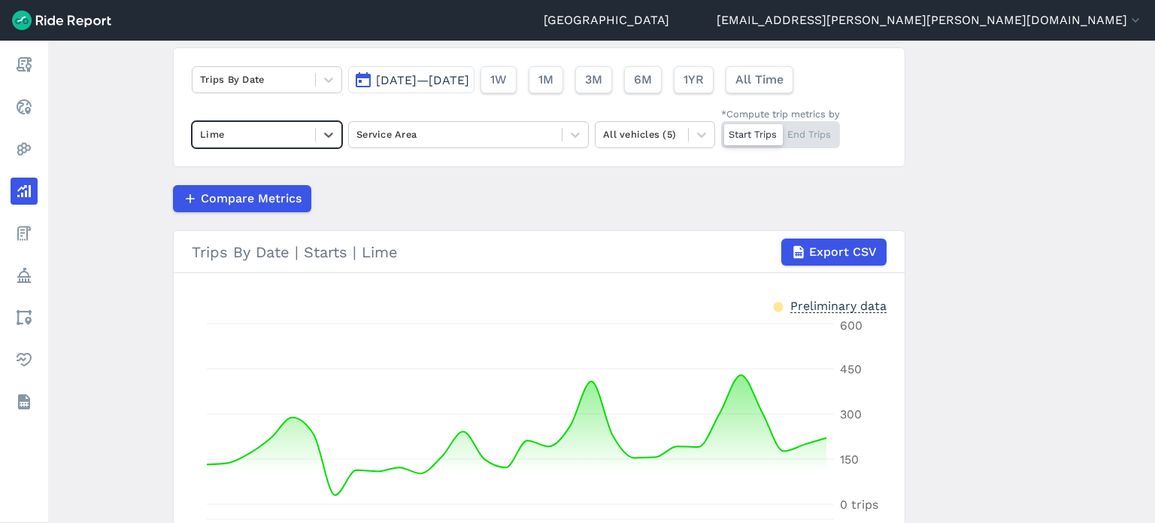
click at [1041, 249] on main "Analyze Data Trips By Date [DATE]—[DATE] 1W 1M 3M 6M 1YR All Time option Lime, …" at bounding box center [601, 282] width 1107 height 482
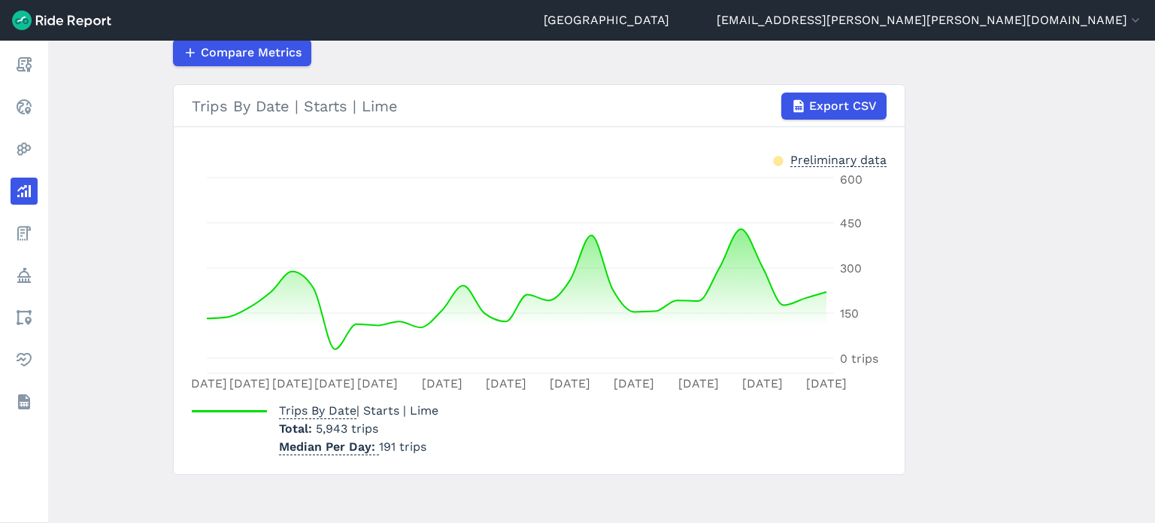
scroll to position [256, 0]
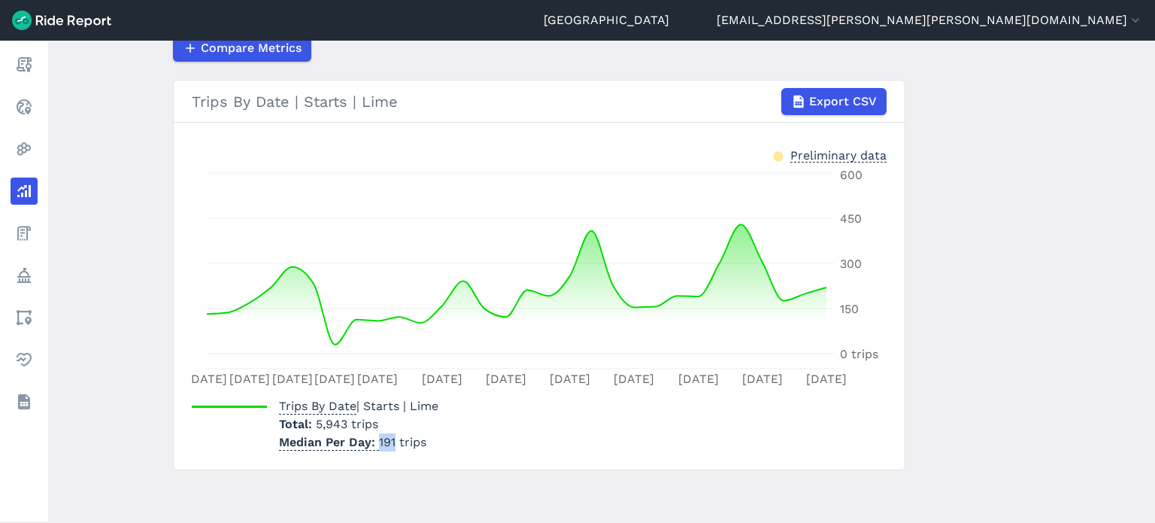
drag, startPoint x: 374, startPoint y: 440, endPoint x: 394, endPoint y: 441, distance: 20.3
click at [394, 441] on p "Median Per Day 191 trips" at bounding box center [358, 442] width 159 height 18
drag, startPoint x: 998, startPoint y: 276, endPoint x: 970, endPoint y: 270, distance: 29.2
click at [998, 276] on main "Analyze Data Trips By Date [DATE]—[DATE] 1W 1M 3M 6M 1YR All Time Lime Service …" at bounding box center [601, 282] width 1107 height 482
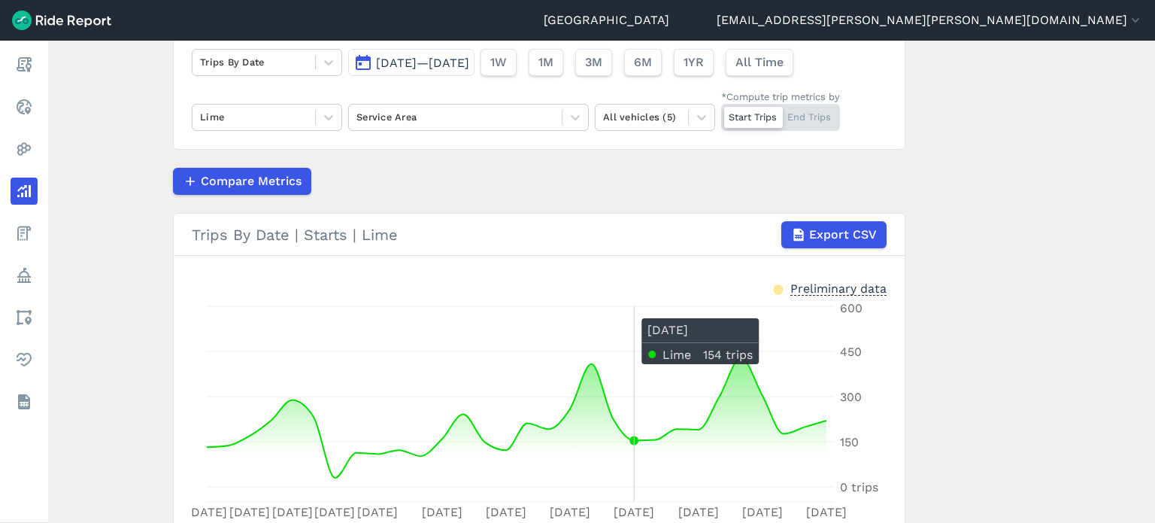
scroll to position [105, 0]
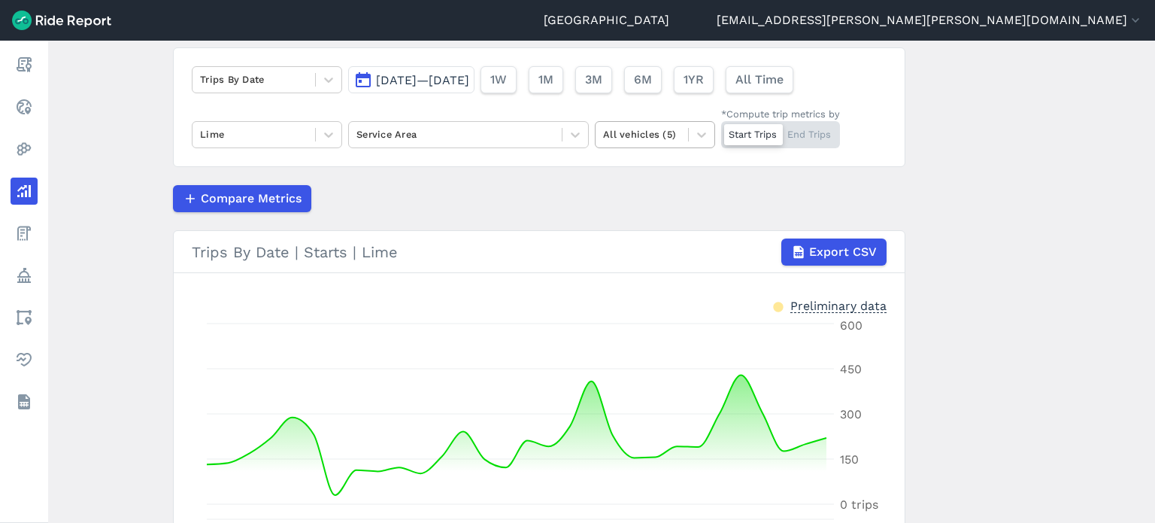
click at [648, 131] on div at bounding box center [641, 134] width 77 height 17
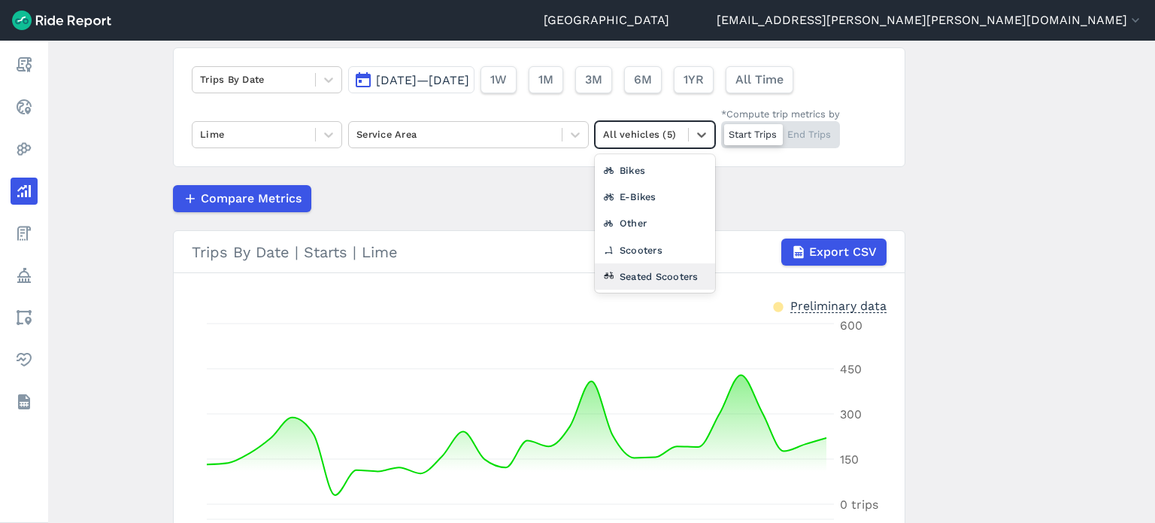
click at [657, 282] on div "Seated Scooters" at bounding box center [655, 276] width 120 height 26
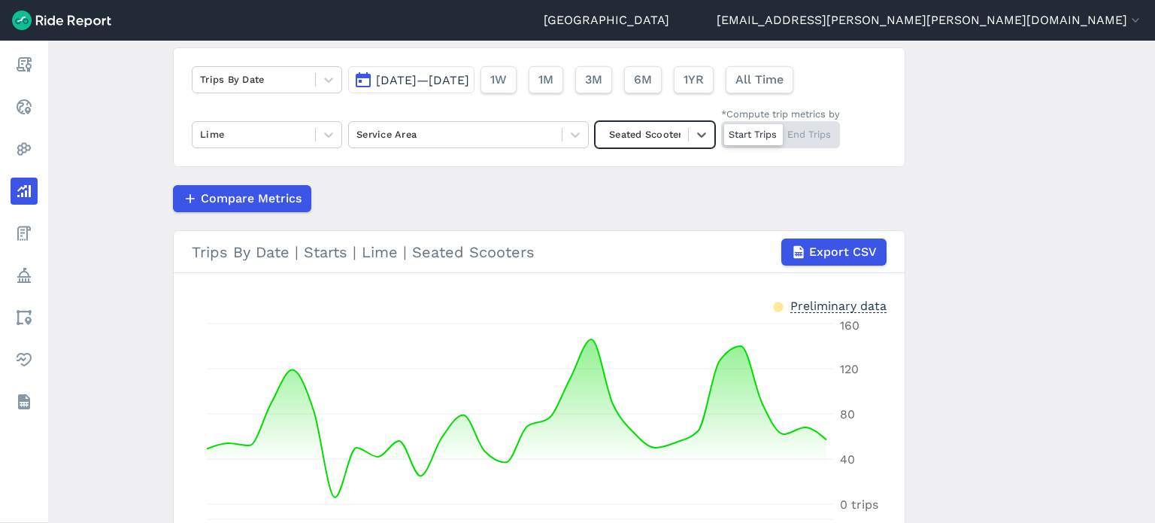
click at [1027, 306] on main "Analyze Data Trips By Date [DATE]—[DATE] 1W 1M 3M 6M 1YR All Time Lime Service …" at bounding box center [601, 282] width 1107 height 482
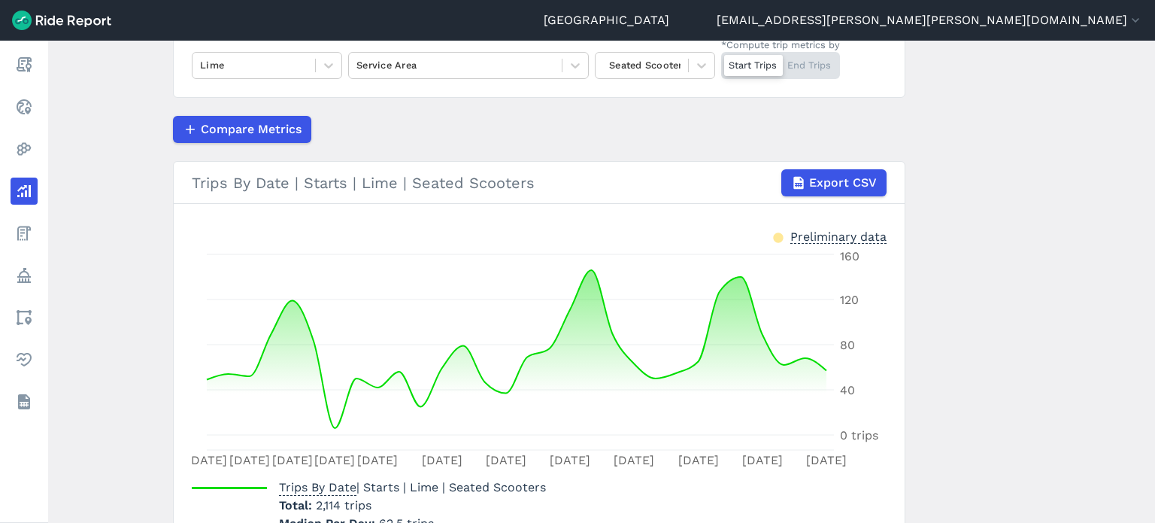
scroll to position [105, 0]
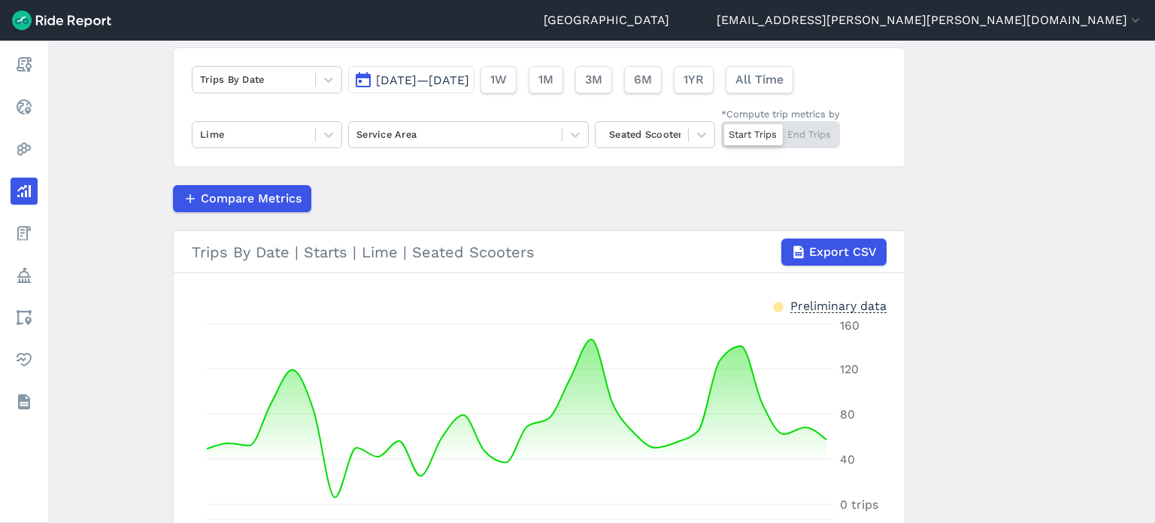
click at [401, 80] on span "[DATE]—[DATE]" at bounding box center [422, 80] width 93 height 14
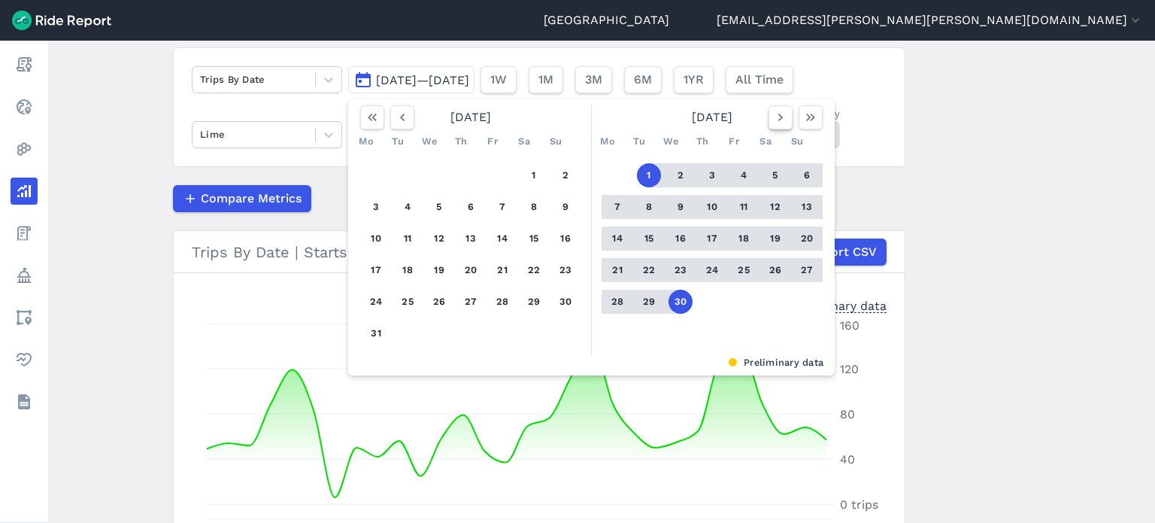
click at [776, 115] on icon "button" at bounding box center [780, 117] width 15 height 15
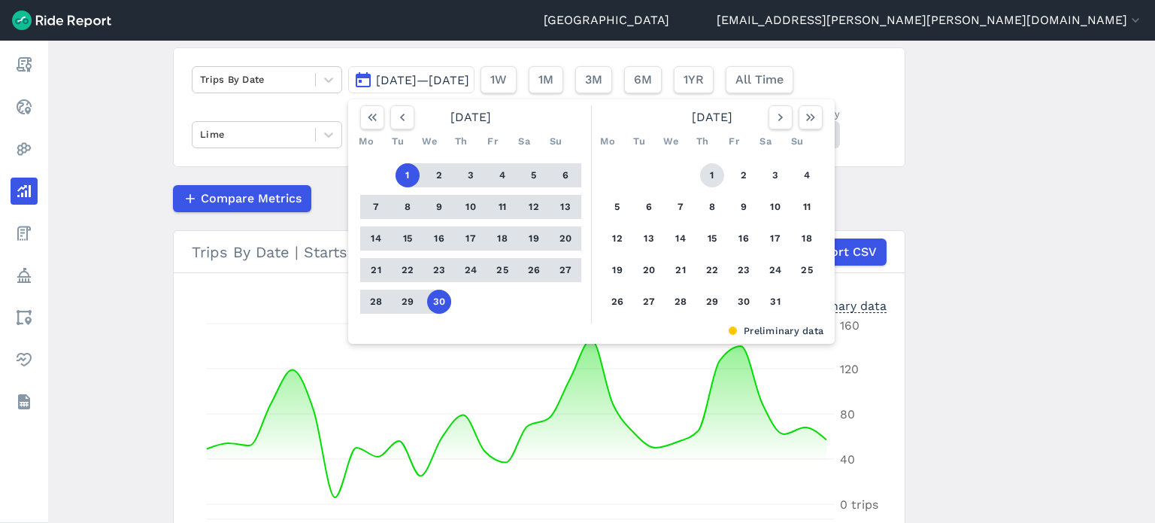
click at [710, 168] on button "1" at bounding box center [712, 175] width 24 height 24
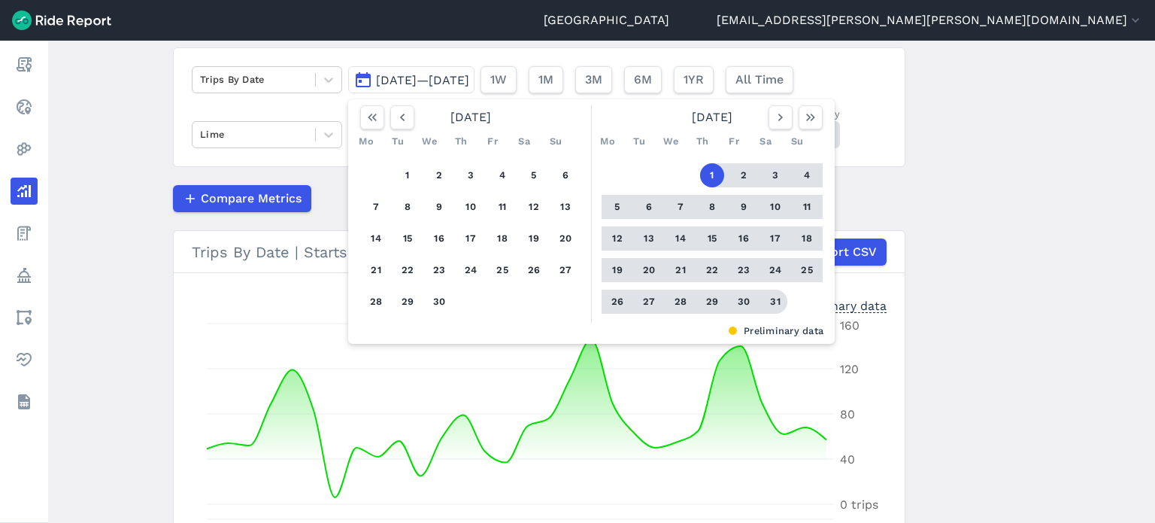
click at [773, 302] on button "31" at bounding box center [775, 302] width 24 height 24
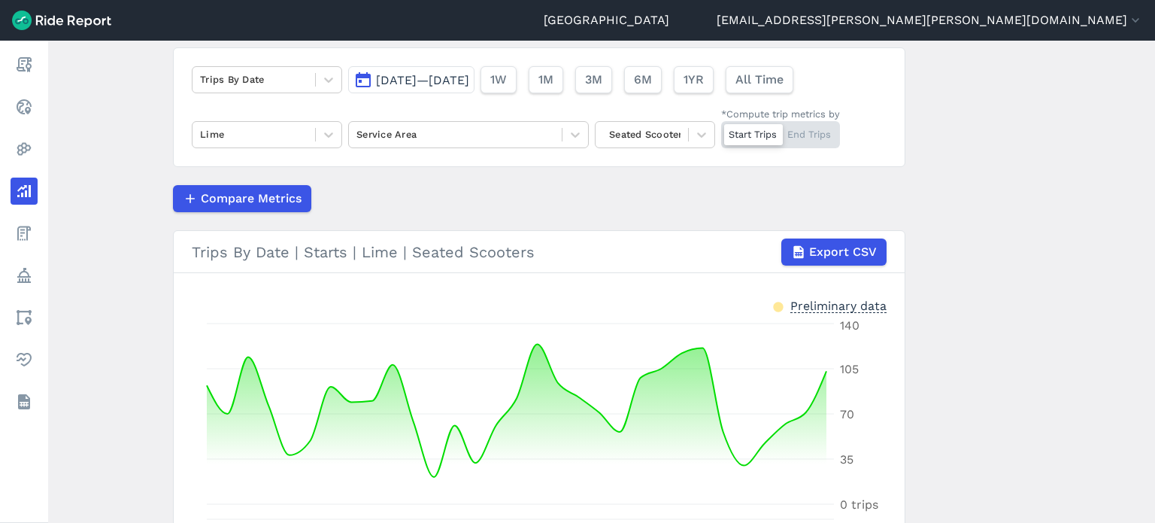
click at [1017, 222] on main "Analyze Data Trips By Date [DATE]—[DATE] 1W 1M 3M 6M 1YR All Time Lime Service …" at bounding box center [601, 282] width 1107 height 482
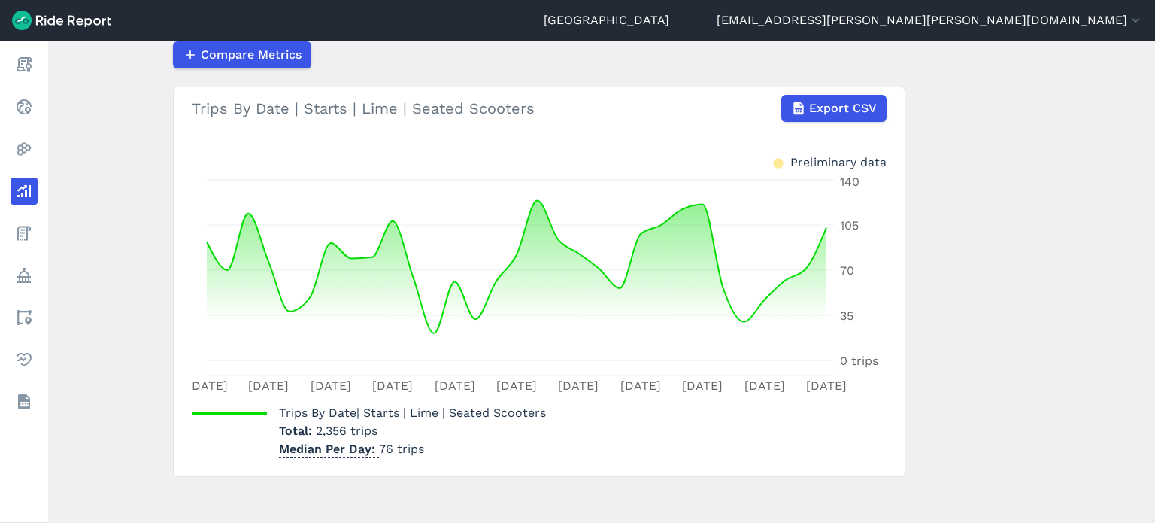
scroll to position [256, 0]
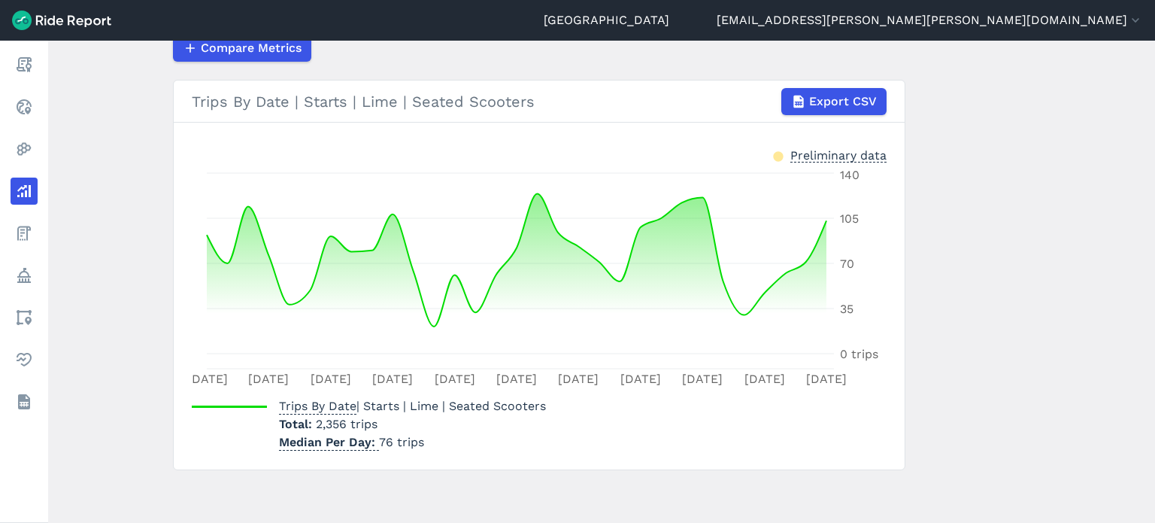
click at [411, 429] on p "Total 2,356 trips" at bounding box center [412, 424] width 267 height 18
click at [410, 425] on p "Total 2,356 trips" at bounding box center [412, 424] width 267 height 18
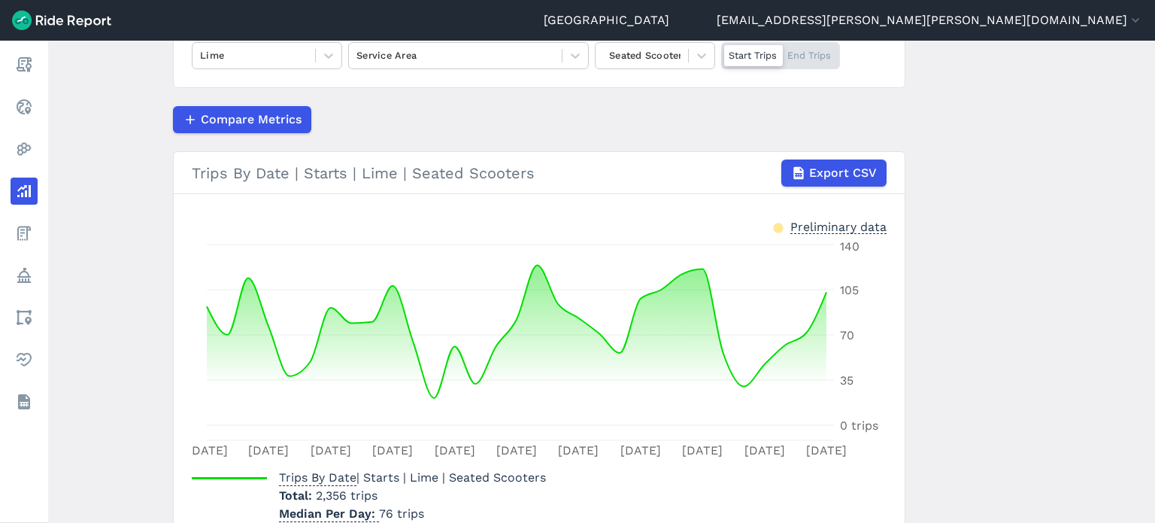
scroll to position [105, 0]
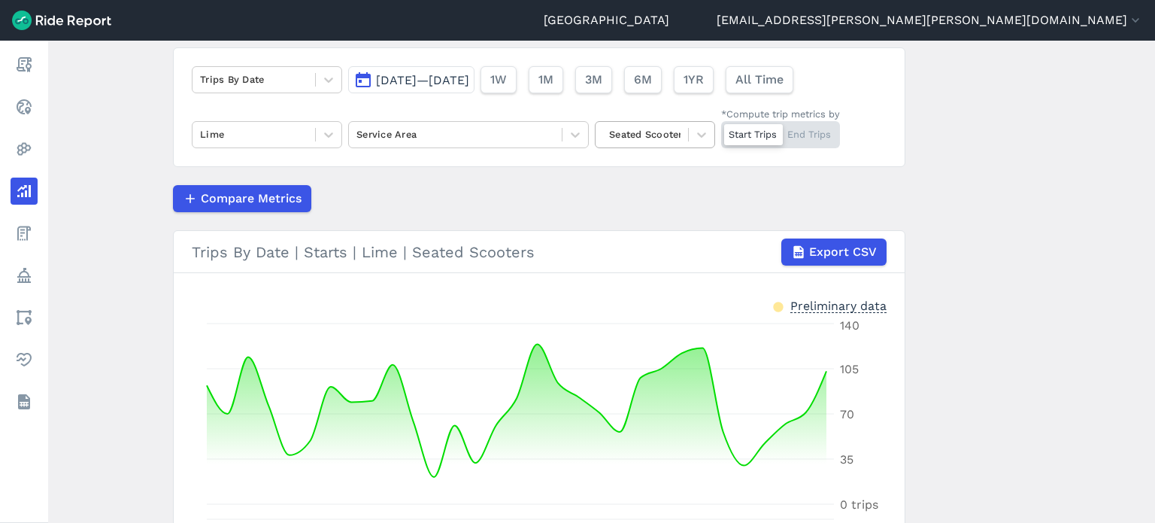
click at [680, 134] on div "Seated Scooters" at bounding box center [642, 134] width 93 height 23
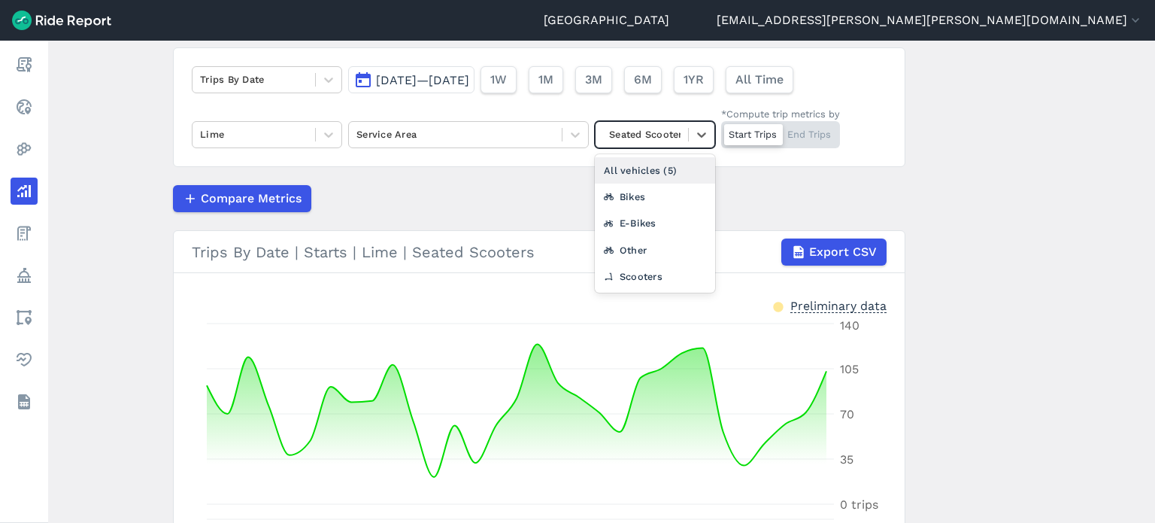
click at [668, 172] on div "All vehicles (5)" at bounding box center [655, 170] width 120 height 26
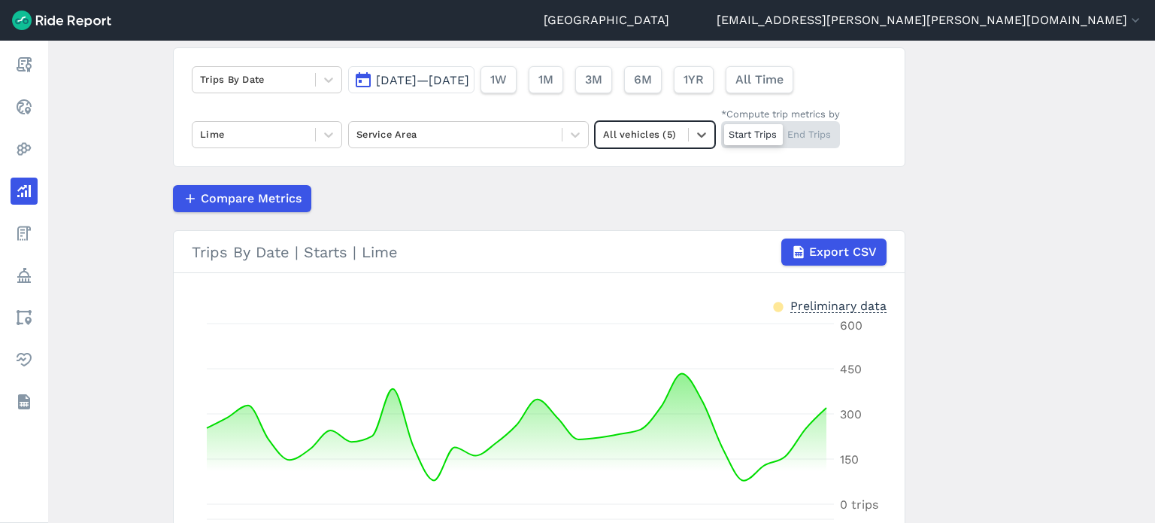
click at [1005, 237] on main "Analyze Data Trips By Date [DATE]—[DATE] 1W 1M 3M 6M 1YR All Time Lime Service …" at bounding box center [601, 282] width 1107 height 482
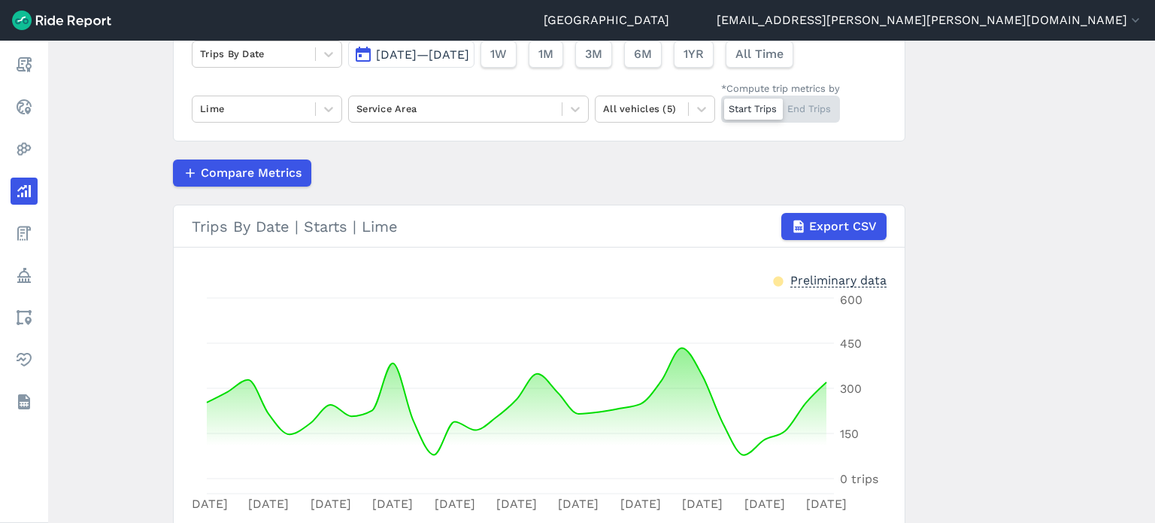
scroll to position [105, 0]
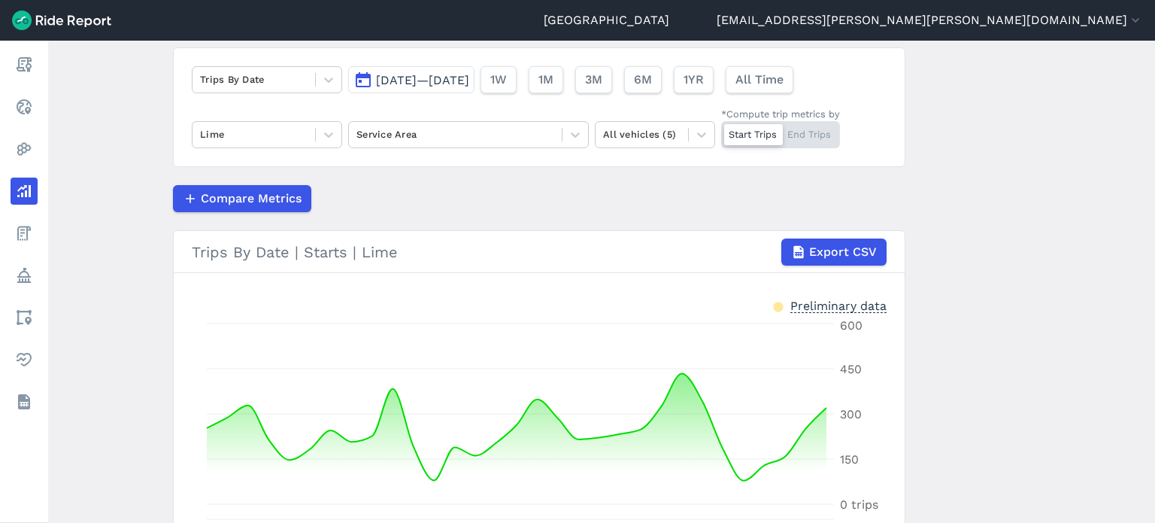
drag, startPoint x: 278, startPoint y: 133, endPoint x: 280, endPoint y: 152, distance: 18.9
click at [278, 133] on div at bounding box center [254, 134] width 108 height 17
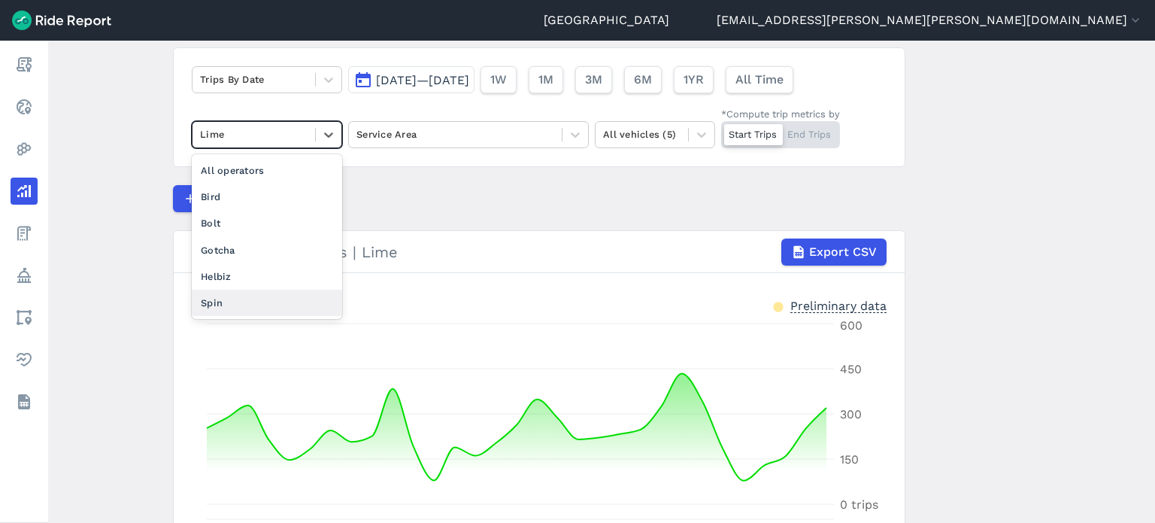
click at [250, 300] on div "Spin" at bounding box center [267, 303] width 150 height 26
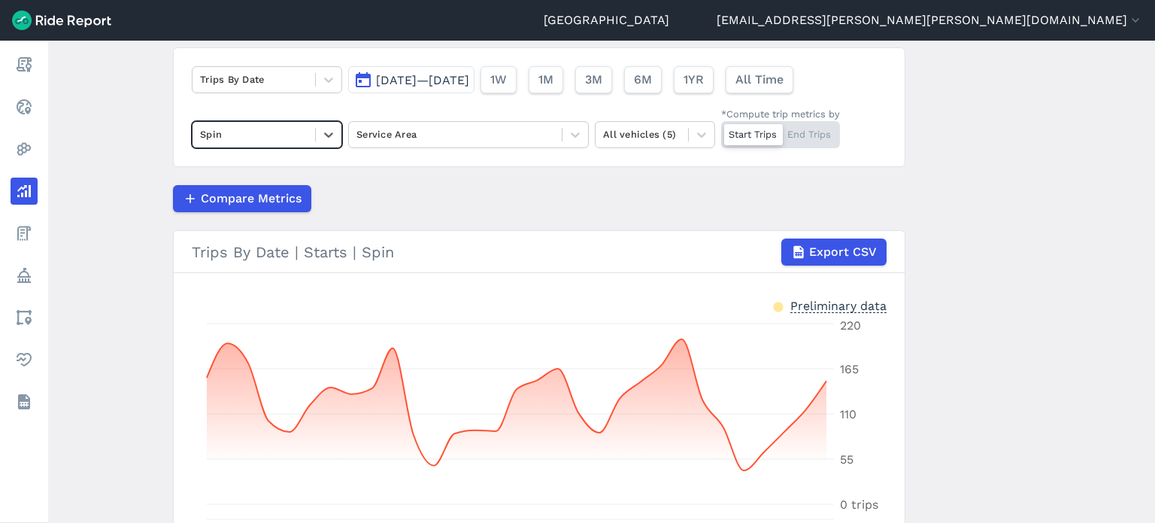
click at [90, 211] on main "Analyze Data Trips By Date [DATE]—[DATE] 1W 1M 3M 6M 1YR All Time option Spin, …" at bounding box center [601, 282] width 1107 height 482
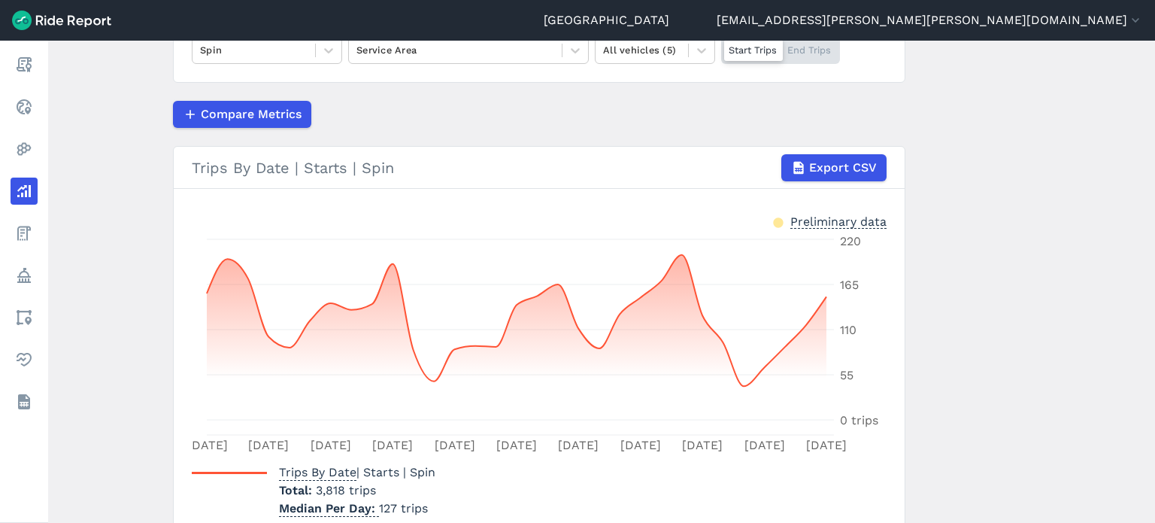
scroll to position [30, 0]
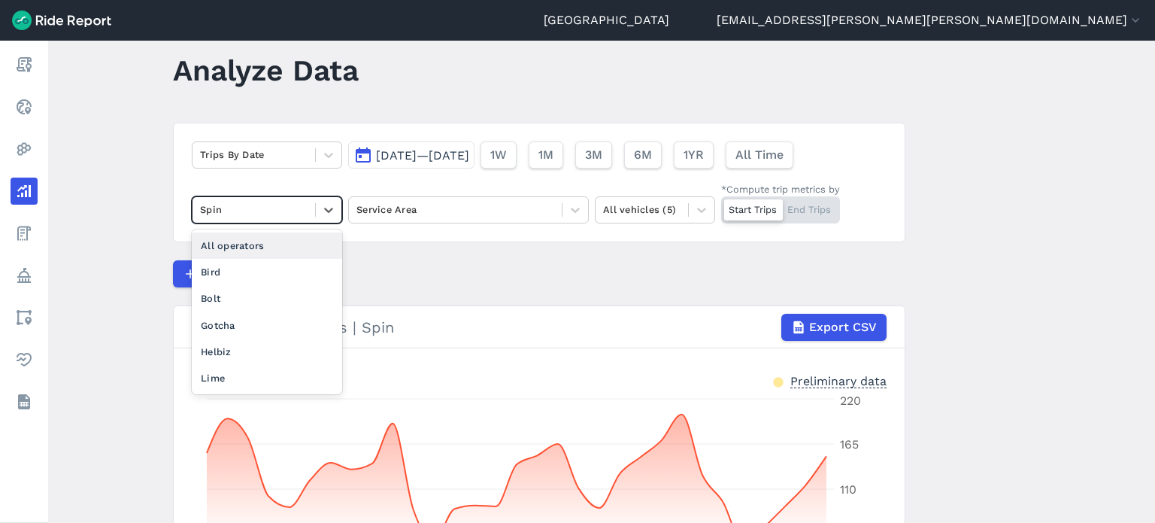
click at [236, 207] on div at bounding box center [254, 209] width 108 height 17
click at [232, 238] on div "All operators" at bounding box center [267, 245] width 150 height 26
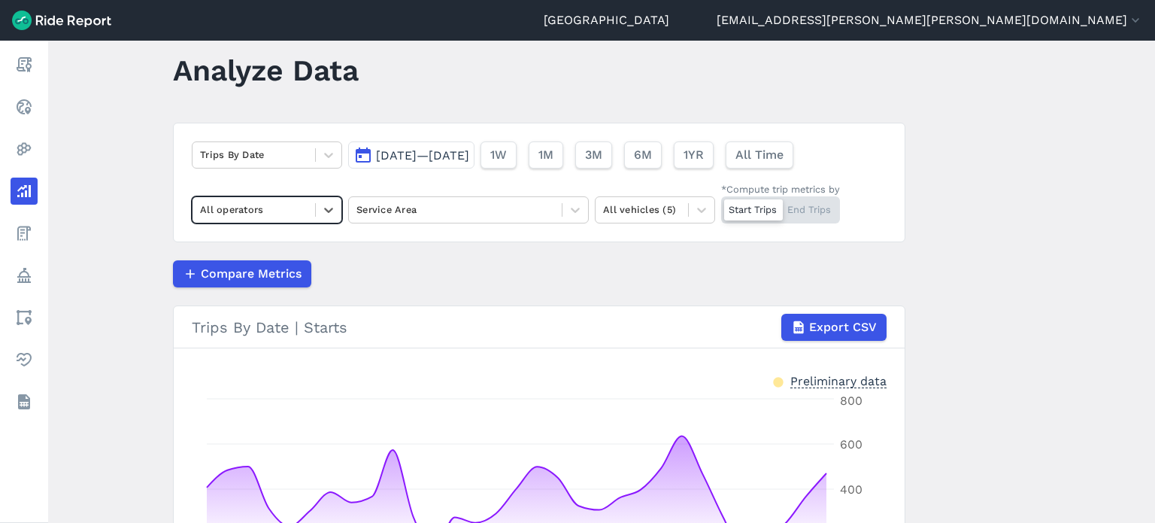
click at [1001, 226] on main "Analyze Data Trips By Date [DATE]—[DATE] 1W 1M 3M 6M 1YR All Time option All op…" at bounding box center [601, 282] width 1107 height 482
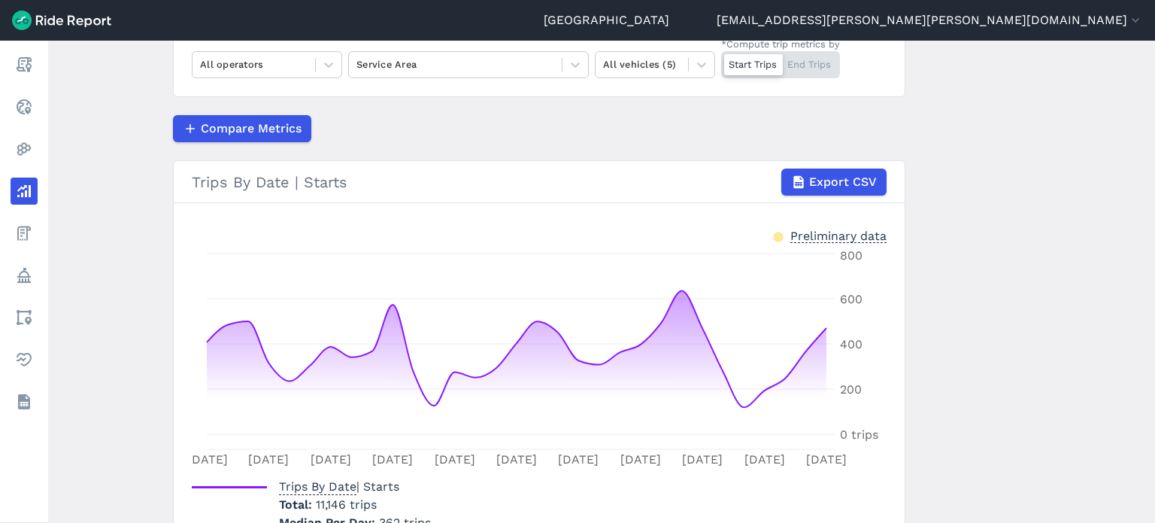
scroll to position [105, 0]
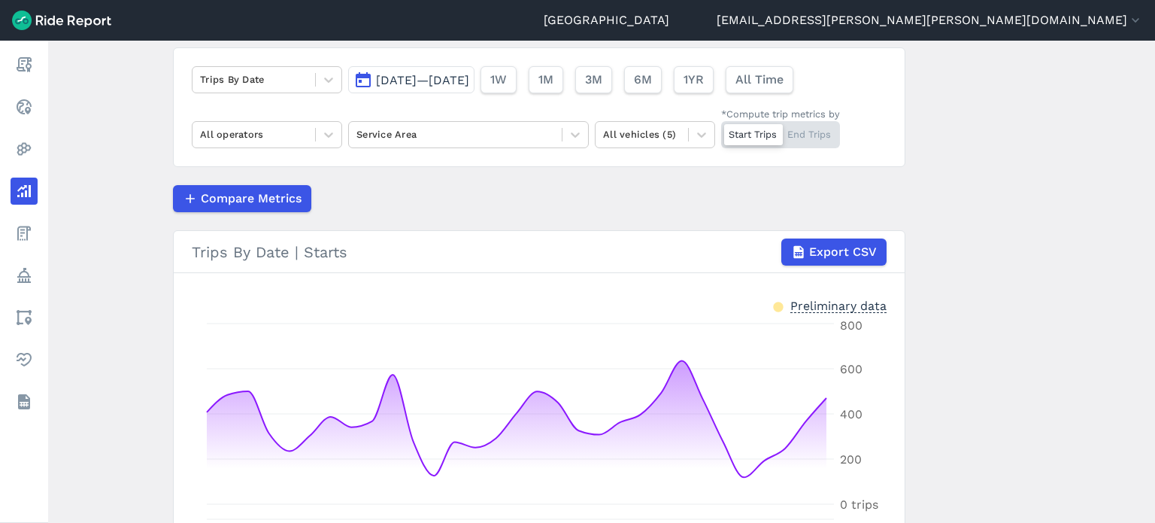
click at [444, 87] on button "[DATE]—[DATE]" at bounding box center [411, 79] width 126 height 27
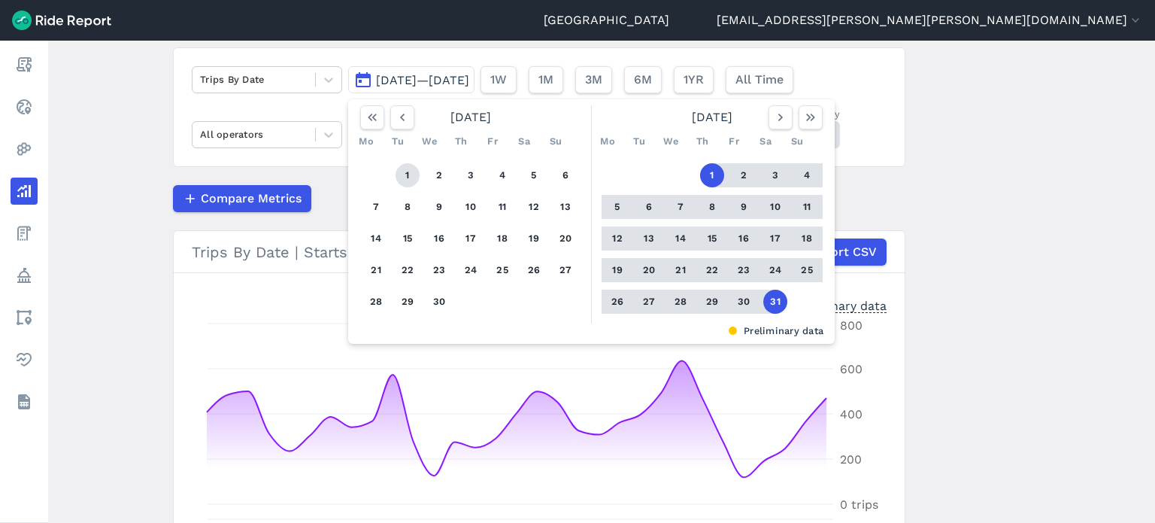
click at [405, 171] on button "1" at bounding box center [408, 175] width 24 height 24
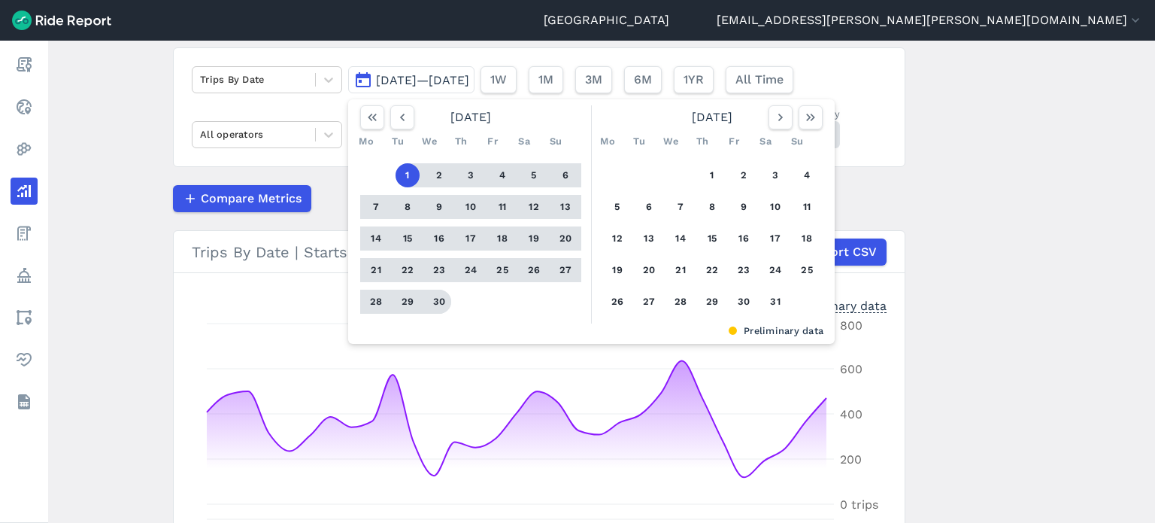
click at [438, 296] on button "30" at bounding box center [439, 302] width 24 height 24
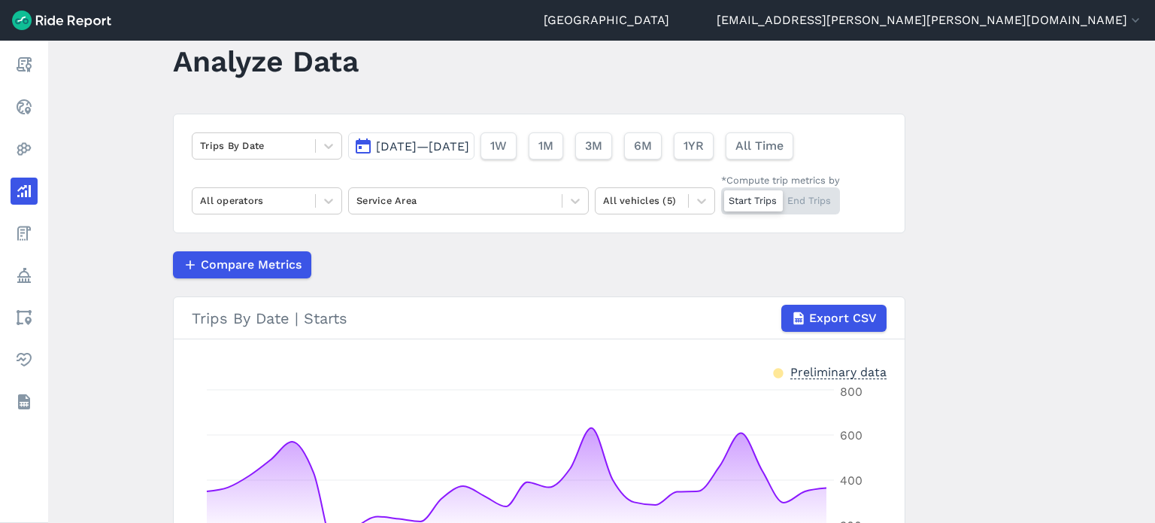
scroll to position [30, 0]
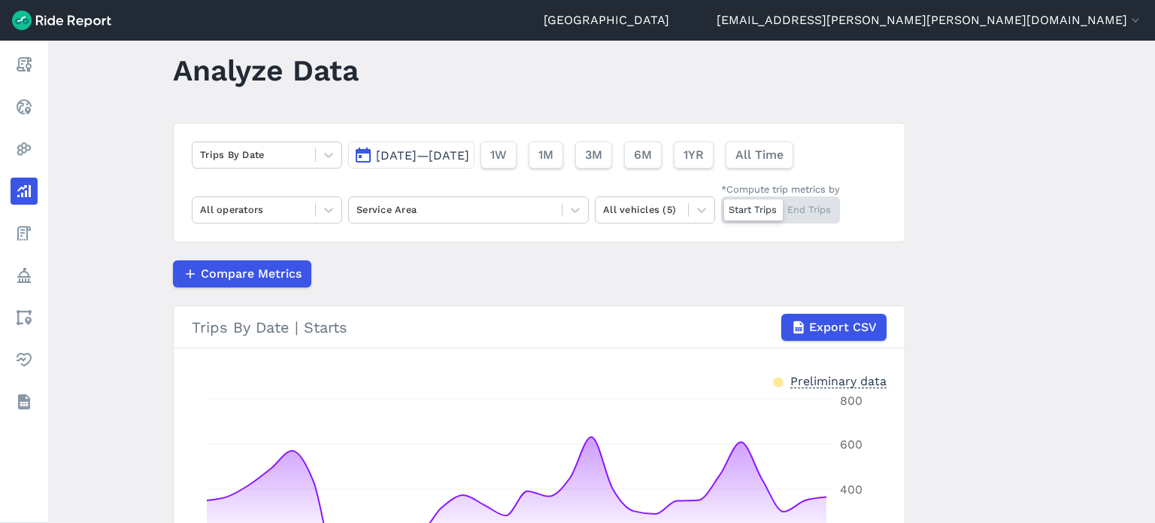
click at [466, 160] on span "[DATE]—[DATE]" at bounding box center [422, 155] width 93 height 14
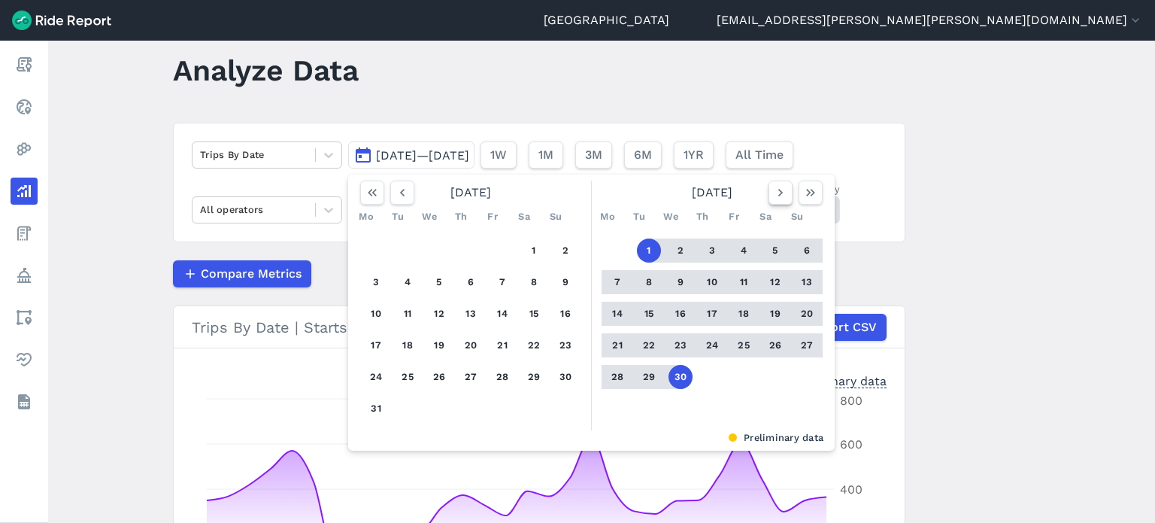
click at [776, 192] on icon "button" at bounding box center [780, 192] width 15 height 15
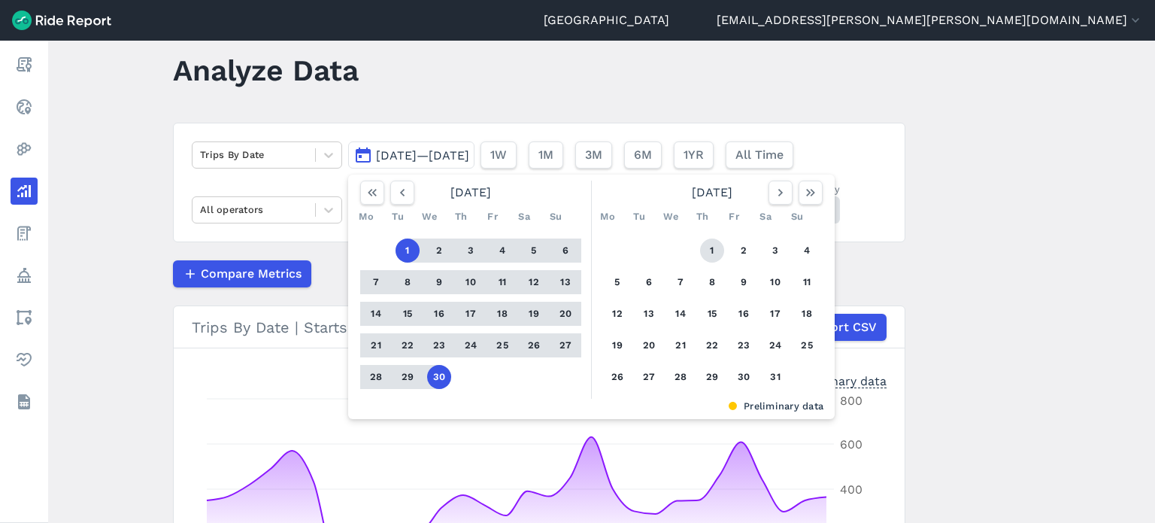
click at [707, 247] on button "1" at bounding box center [712, 250] width 24 height 24
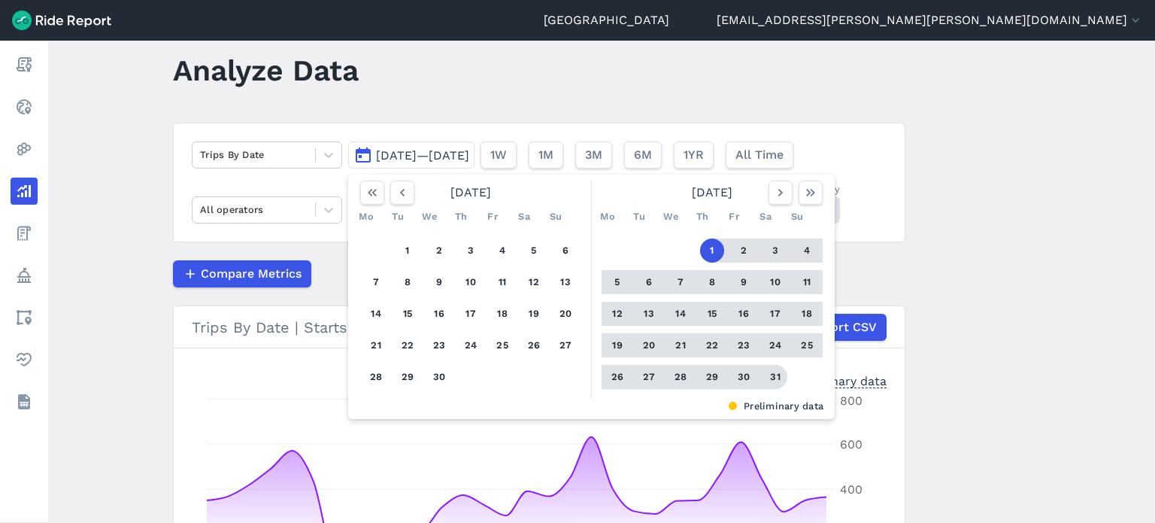
click at [771, 372] on button "31" at bounding box center [775, 377] width 24 height 24
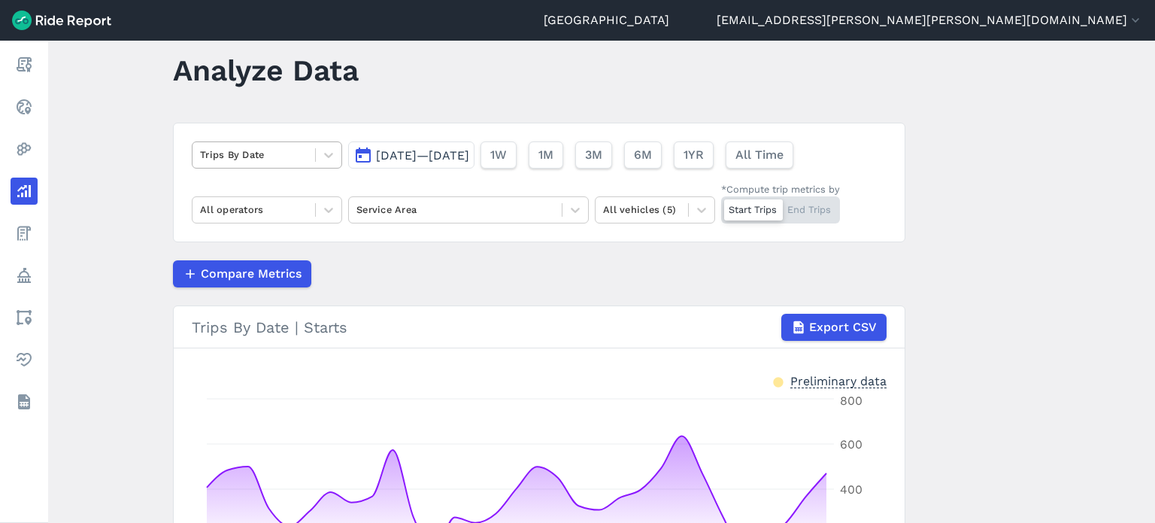
click at [312, 147] on div "Trips By Date" at bounding box center [254, 154] width 123 height 23
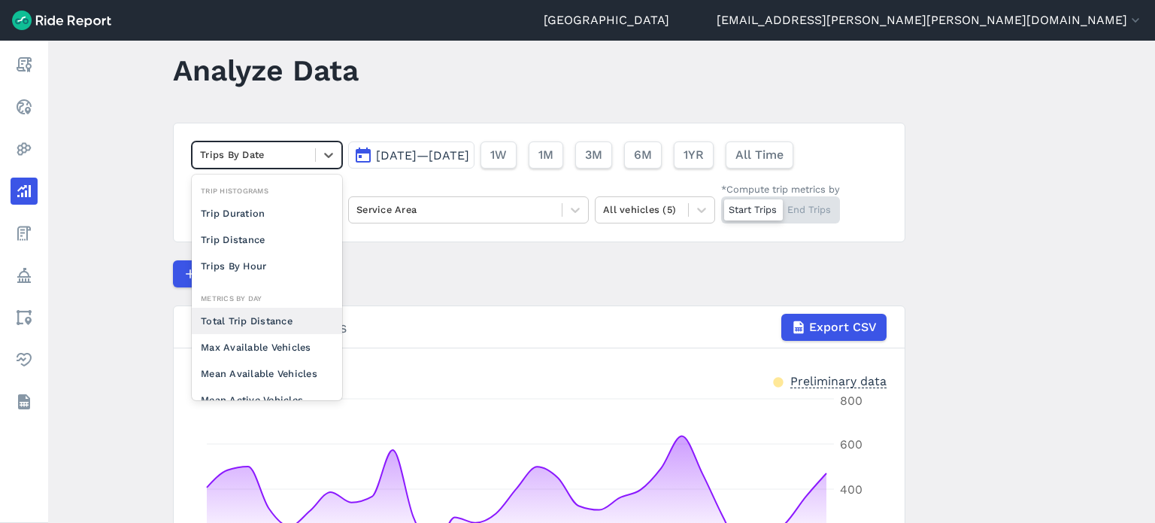
click at [274, 319] on div "Total Trip Distance" at bounding box center [267, 321] width 150 height 26
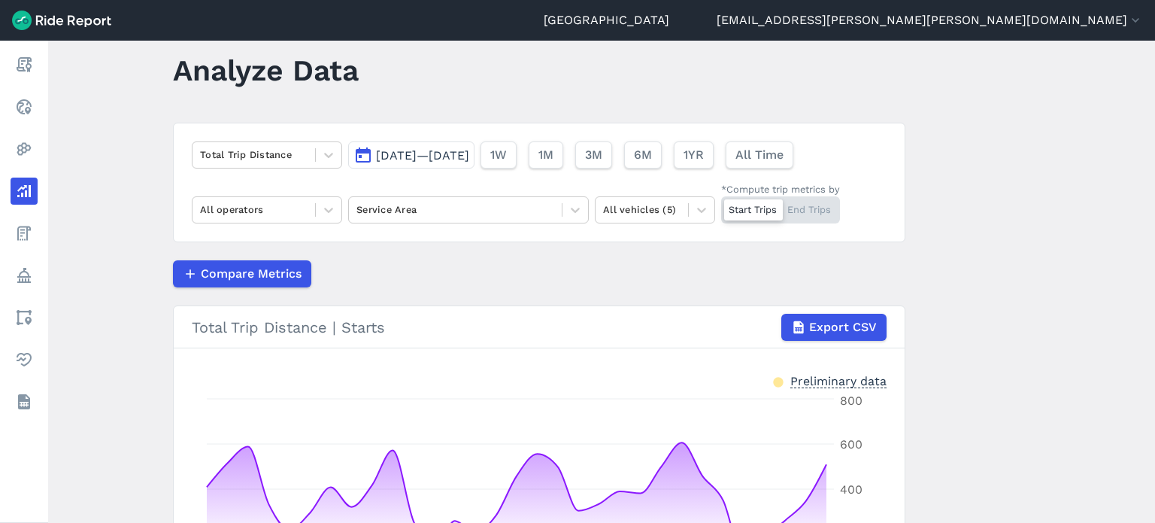
click at [1056, 217] on main "Analyze Data Total Trip Distance [DATE]—[DATE] 1W 1M 3M 6M 1YR All Time All ope…" at bounding box center [601, 282] width 1107 height 482
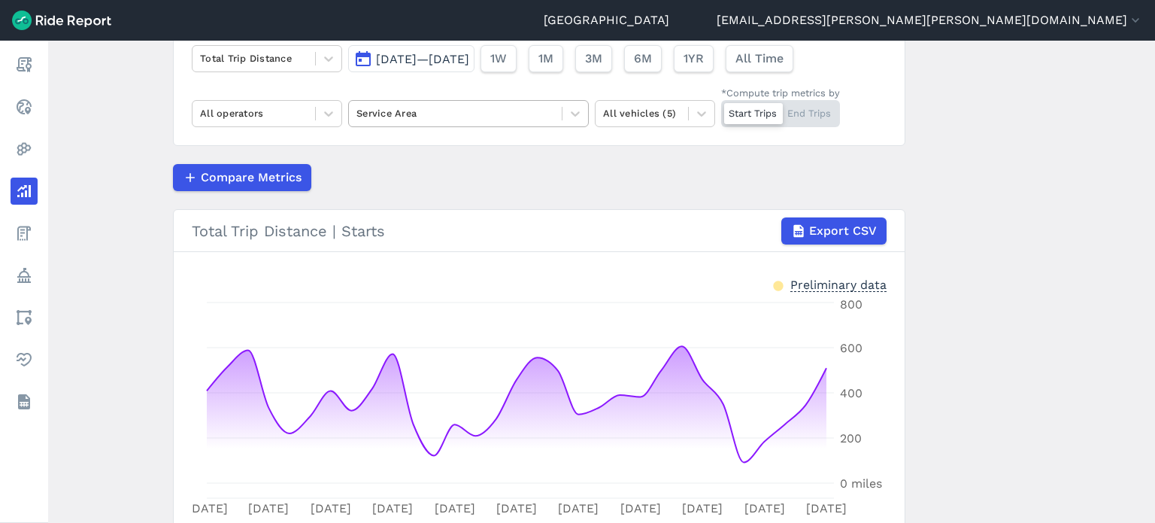
scroll to position [105, 0]
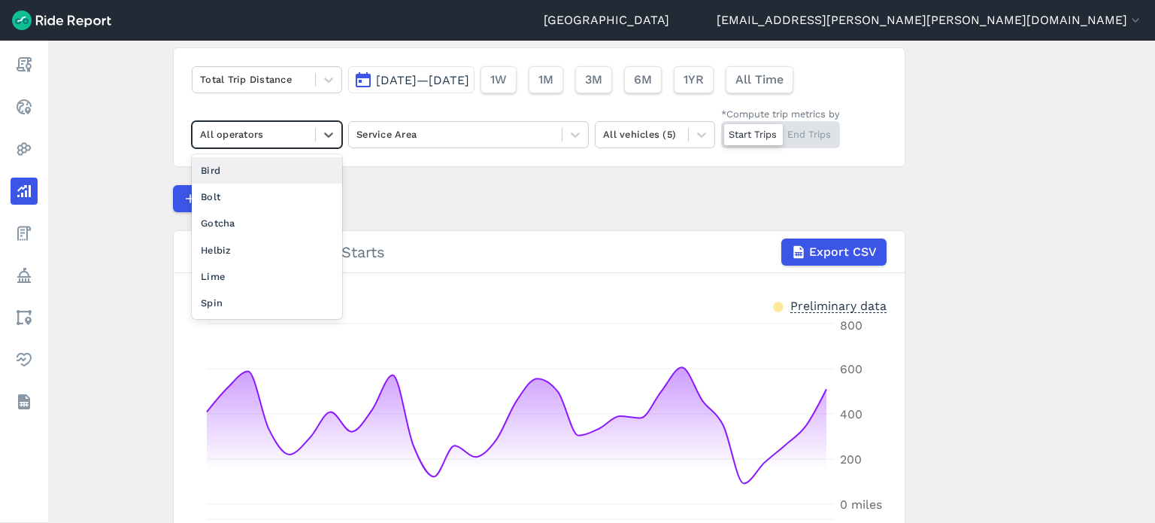
click at [265, 134] on div at bounding box center [254, 134] width 108 height 17
click at [225, 296] on div "Spin" at bounding box center [267, 303] width 150 height 26
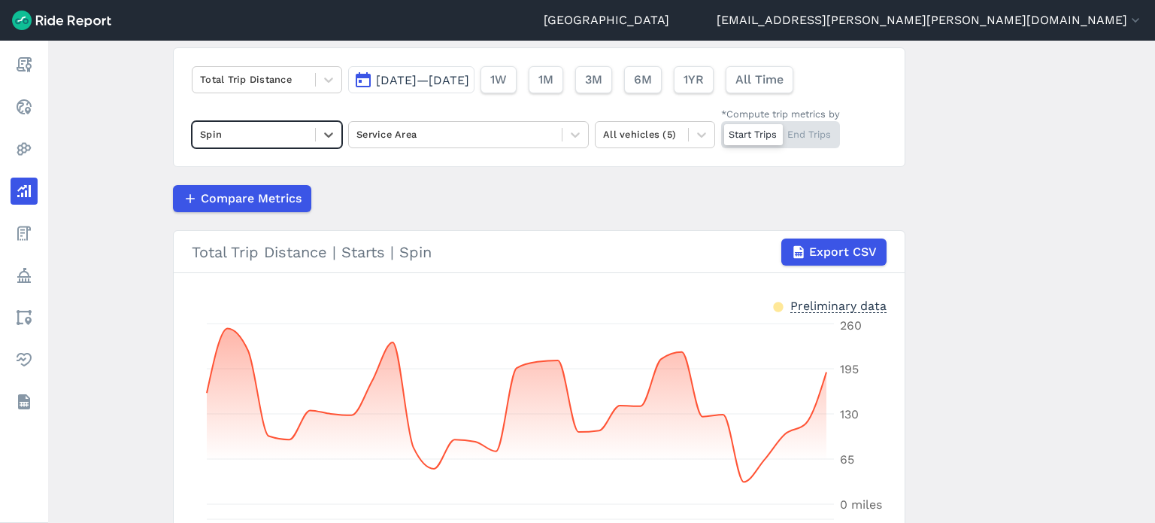
click at [120, 240] on main "Analyze Data Total Trip Distance [DATE]—[DATE] 1W 1M 3M 6M 1YR All Time option …" at bounding box center [601, 282] width 1107 height 482
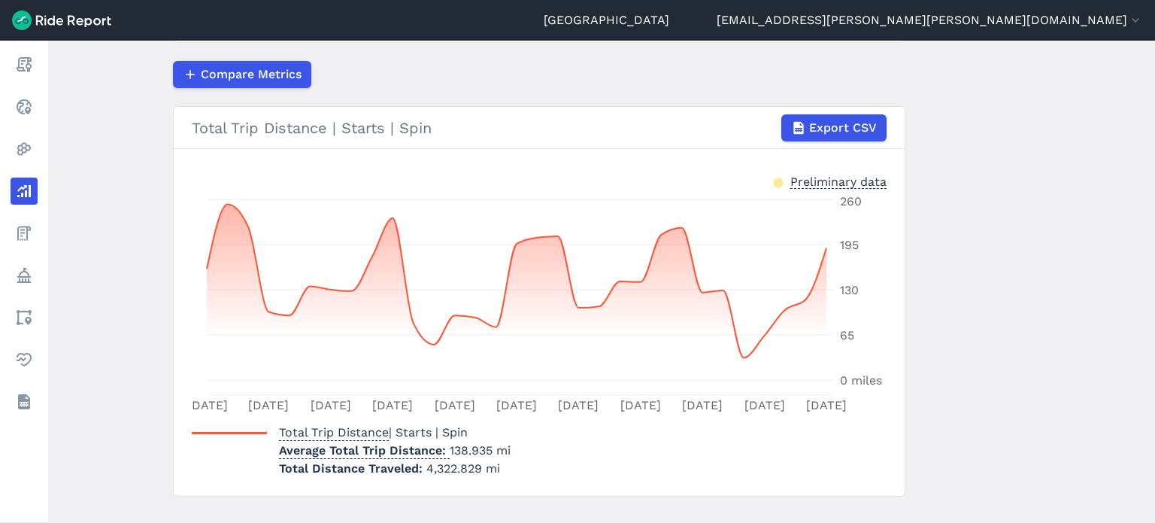
scroll to position [256, 0]
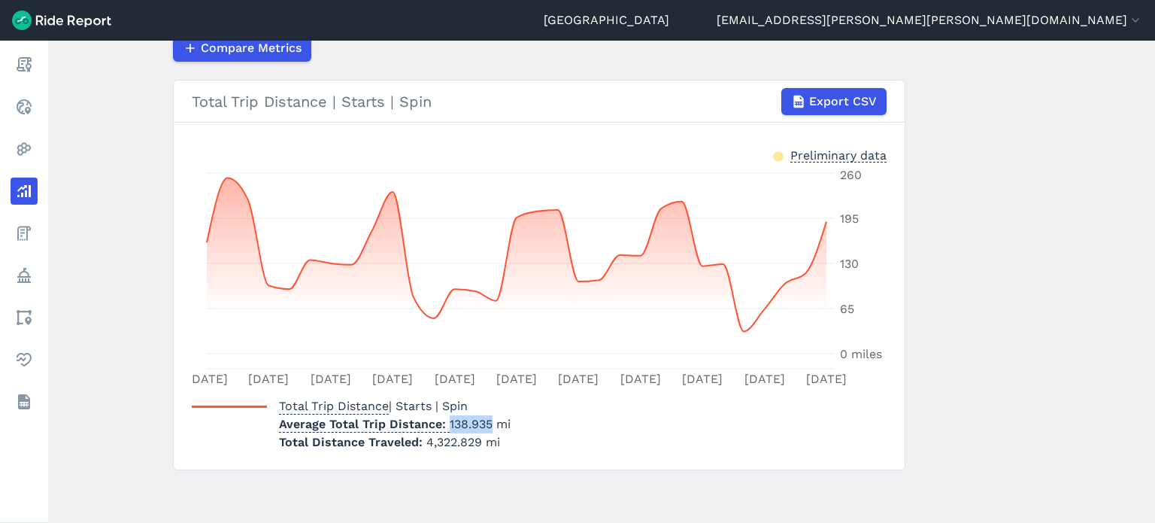
drag, startPoint x: 445, startPoint y: 420, endPoint x: 488, endPoint y: 420, distance: 43.6
click at [488, 420] on p "Average Total Trip Distance 138.935 mi" at bounding box center [395, 424] width 232 height 18
click at [443, 447] on span "4,322.829 mi" at bounding box center [463, 442] width 74 height 14
drag, startPoint x: 430, startPoint y: 441, endPoint x: 477, endPoint y: 439, distance: 46.7
click at [477, 439] on span "4,322.829 mi" at bounding box center [463, 442] width 74 height 14
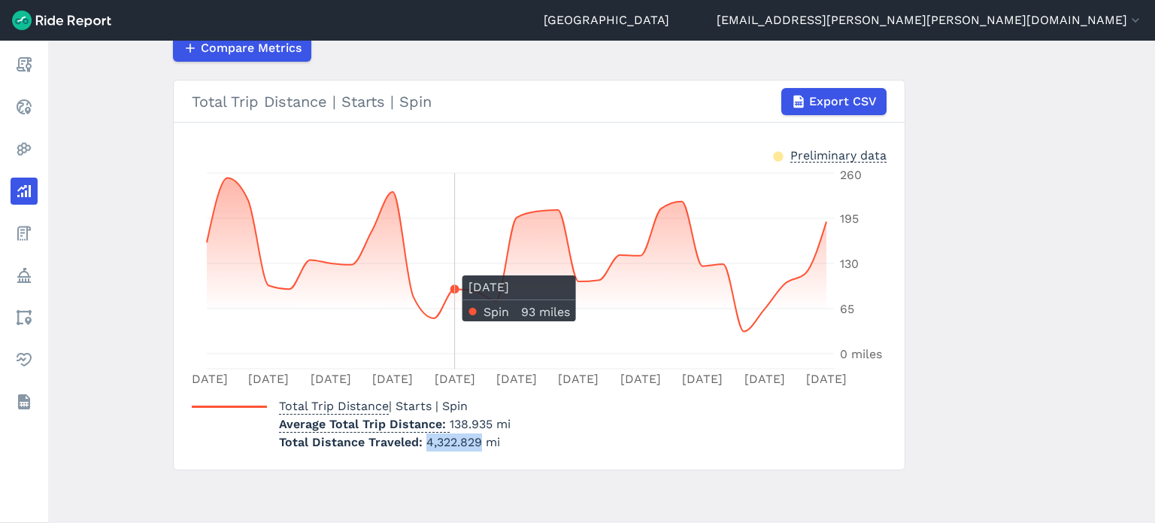
click at [451, 267] on icon "[DATE] [DATE] [DATE] May [DATE] May [DATE] May [DATE] May [DATE] 0 miles 65 130…" at bounding box center [539, 278] width 695 height 226
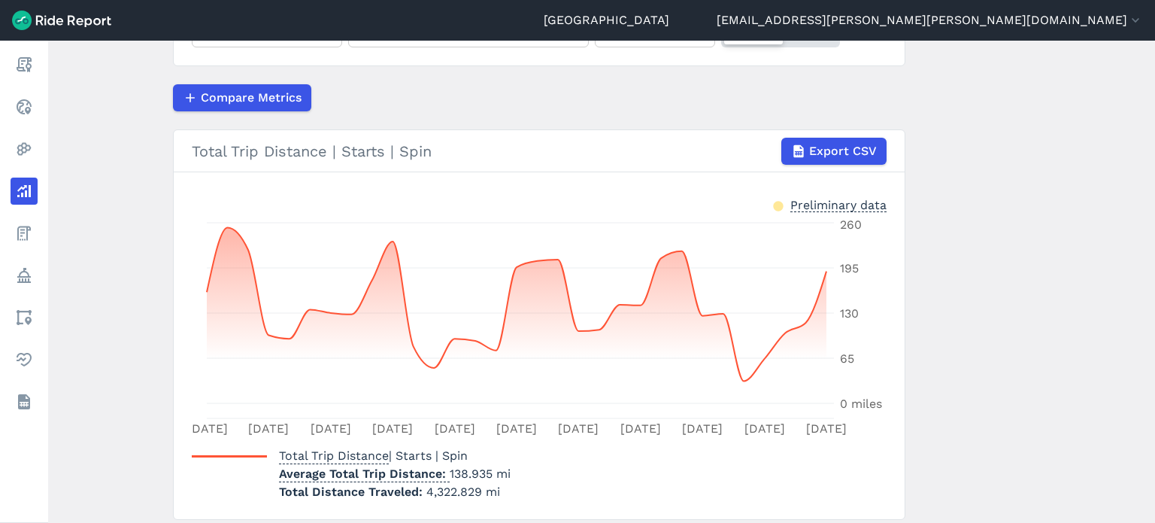
scroll to position [181, 0]
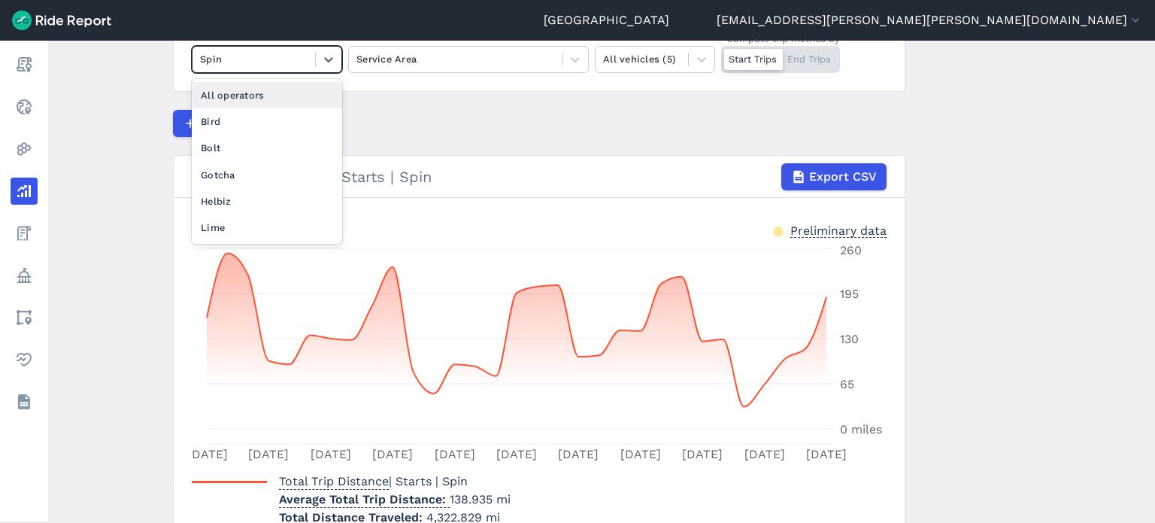
click at [260, 47] on div "Spin" at bounding box center [267, 59] width 150 height 27
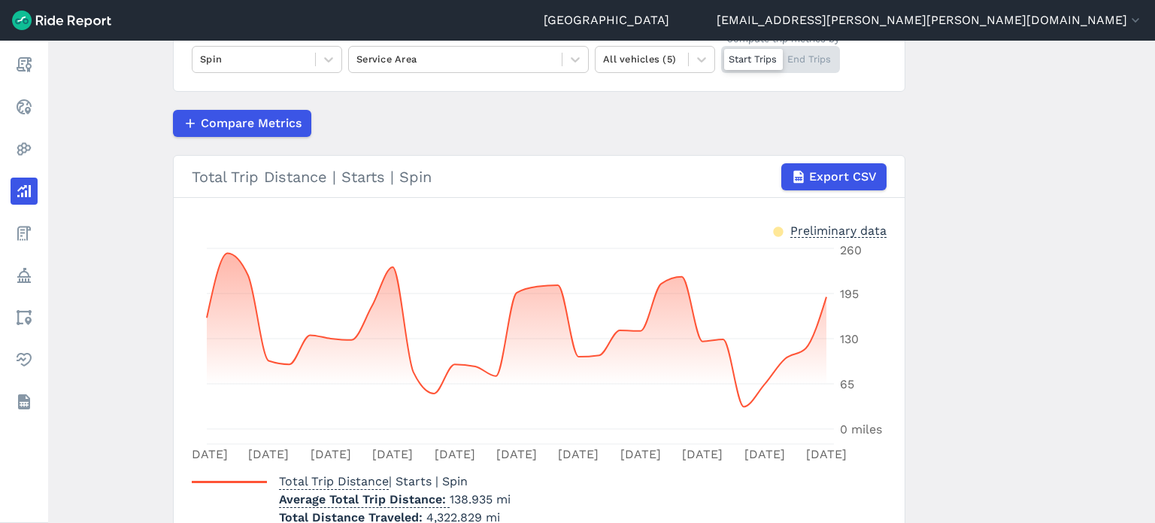
drag, startPoint x: 250, startPoint y: 215, endPoint x: 837, endPoint y: 216, distance: 586.7
click at [996, 259] on main "Analyze Data Total Trip Distance [DATE]—[DATE] 1W 1M 3M 6M 1YR All Time Spin Se…" at bounding box center [601, 282] width 1107 height 482
click at [287, 63] on div at bounding box center [254, 58] width 108 height 17
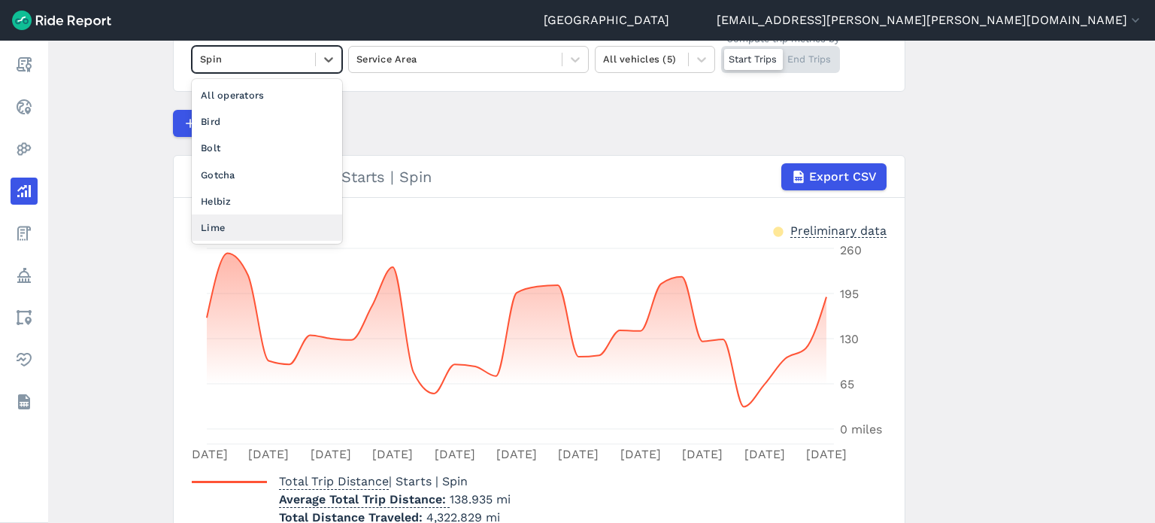
click at [245, 226] on div "Lime" at bounding box center [267, 227] width 150 height 26
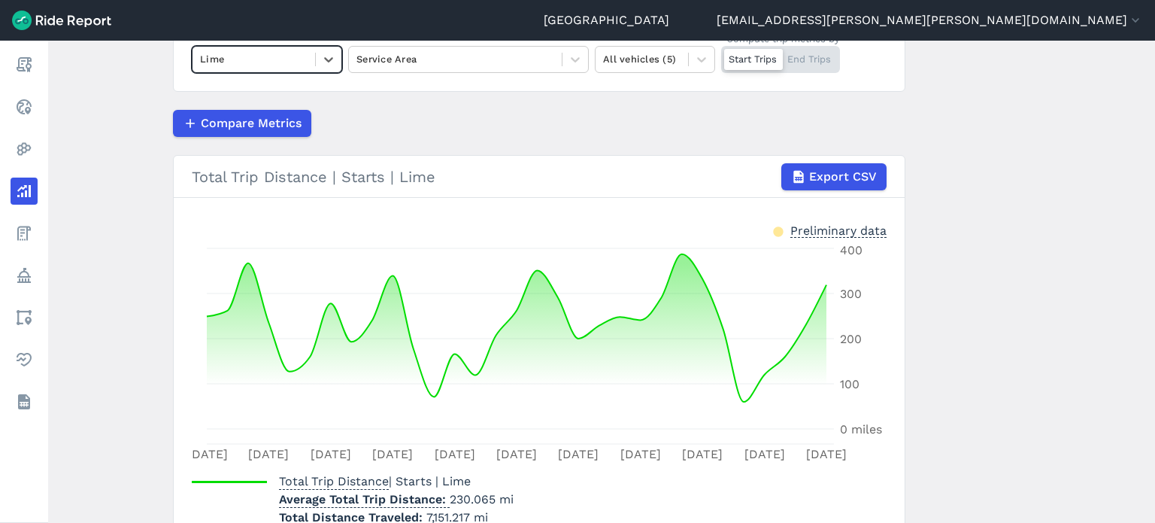
click at [1008, 259] on main "Analyze Data Total Trip Distance [DATE]—[DATE] 1W 1M 3M 6M 1YR All Time option …" at bounding box center [601, 282] width 1107 height 482
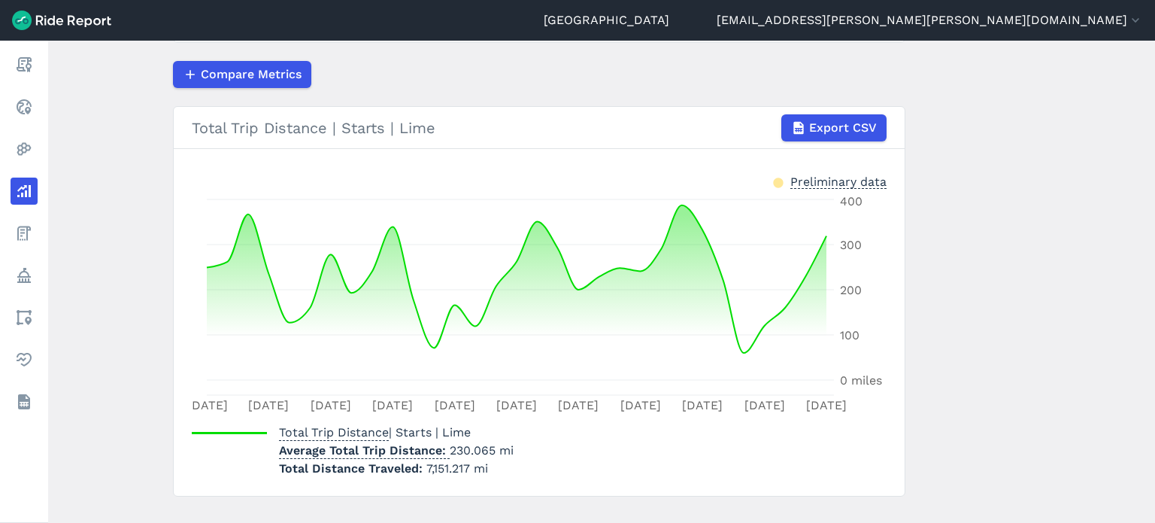
scroll to position [256, 0]
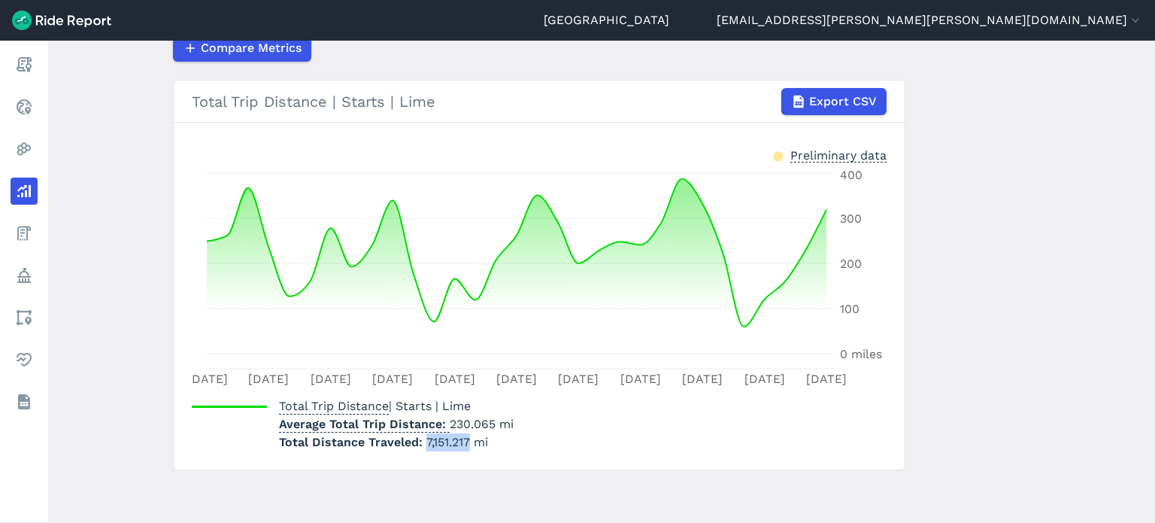
drag, startPoint x: 424, startPoint y: 441, endPoint x: 466, endPoint y: 439, distance: 42.2
click at [466, 439] on span "7,151.217 mi" at bounding box center [457, 442] width 62 height 14
click at [495, 437] on p "Total Distance Traveled 7,151.217 mi" at bounding box center [396, 442] width 235 height 18
drag, startPoint x: 493, startPoint y: 420, endPoint x: 445, endPoint y: 420, distance: 48.1
click at [445, 420] on p "Average Total Trip Distance 230.065 mi" at bounding box center [396, 424] width 235 height 18
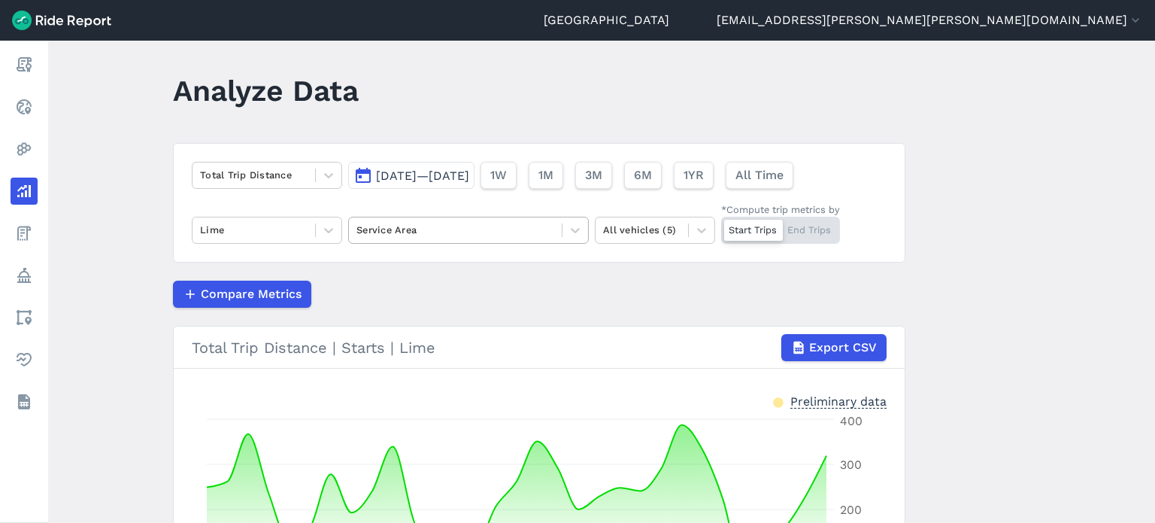
scroll to position [0, 0]
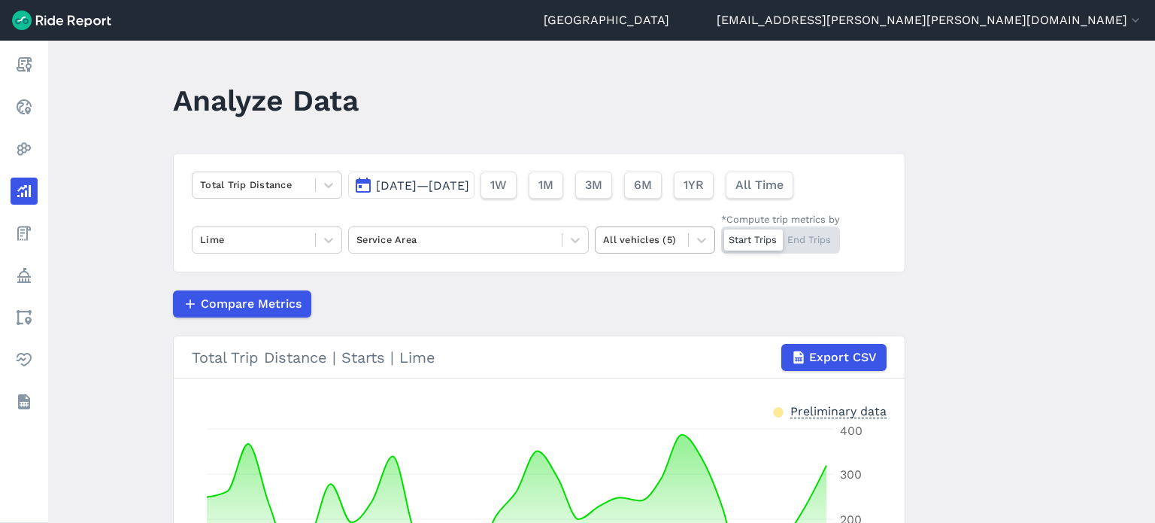
click at [662, 231] on div at bounding box center [641, 239] width 77 height 17
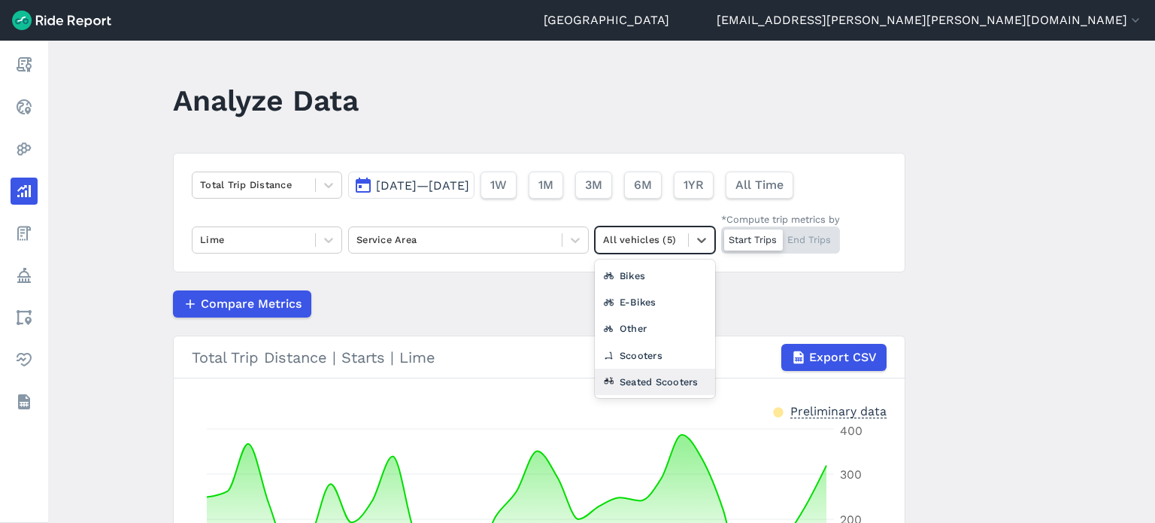
click at [632, 386] on div "Seated Scooters" at bounding box center [655, 382] width 120 height 26
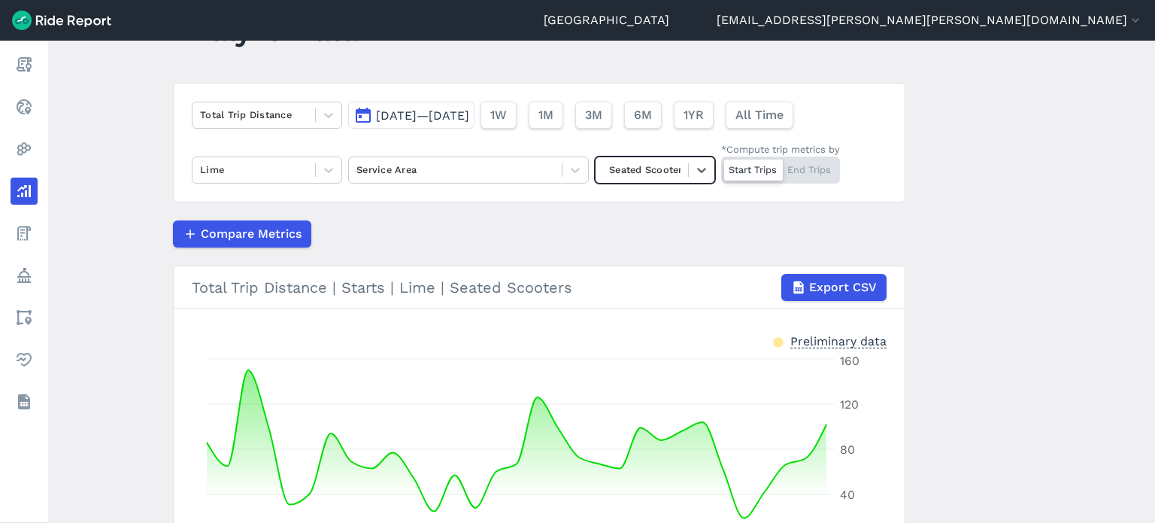
scroll to position [256, 0]
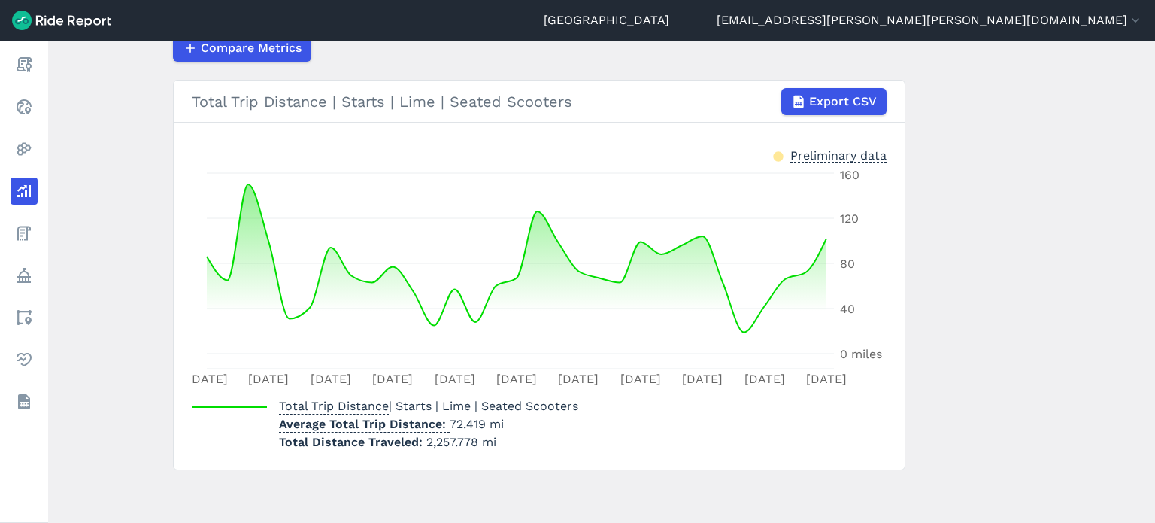
click at [1056, 279] on main "Analyze Data Total Trip Distance [DATE]—[DATE] 1W 1M 3M 6M 1YR All Time Lime Se…" at bounding box center [601, 282] width 1107 height 482
drag, startPoint x: 474, startPoint y: 441, endPoint x: 424, endPoint y: 442, distance: 49.7
click at [426, 442] on span "2,257.778 mi" at bounding box center [461, 442] width 70 height 14
drag, startPoint x: 444, startPoint y: 420, endPoint x: 482, endPoint y: 420, distance: 38.4
click at [482, 420] on p "Average Total Trip Distance 72.419 mi" at bounding box center [428, 424] width 299 height 18
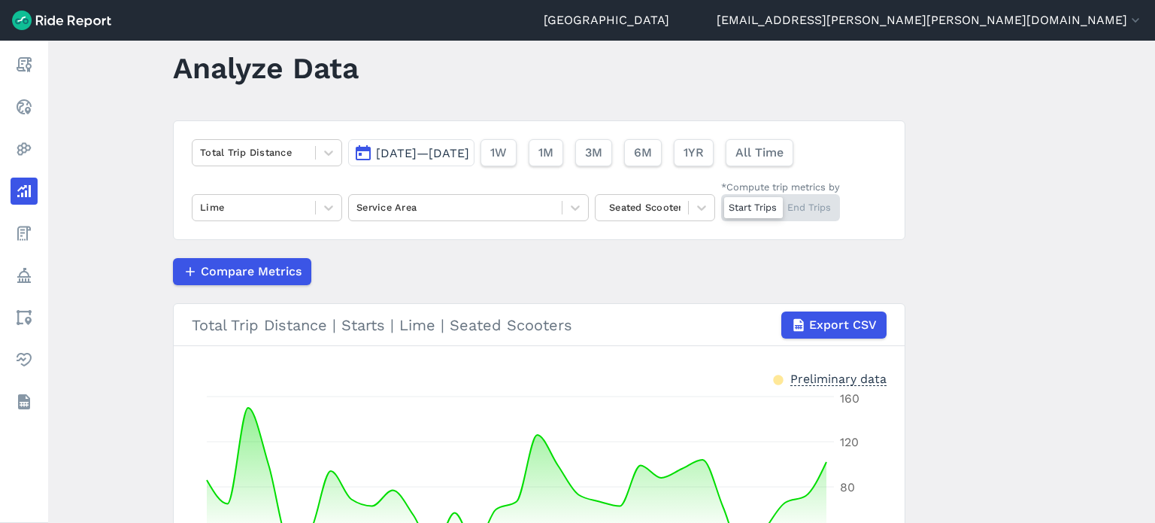
scroll to position [30, 0]
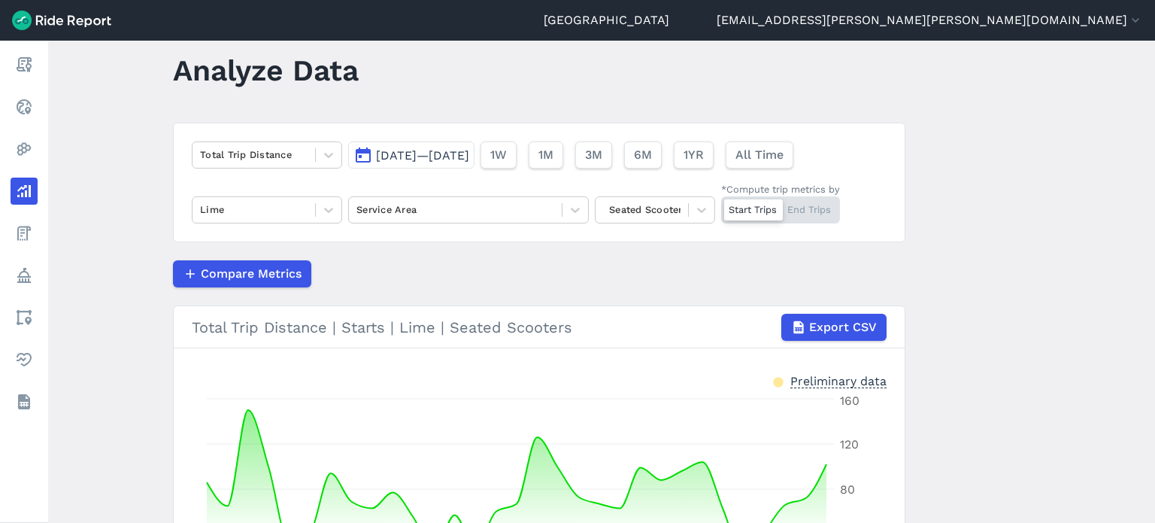
click at [439, 148] on span "[DATE]—[DATE]" at bounding box center [422, 155] width 93 height 14
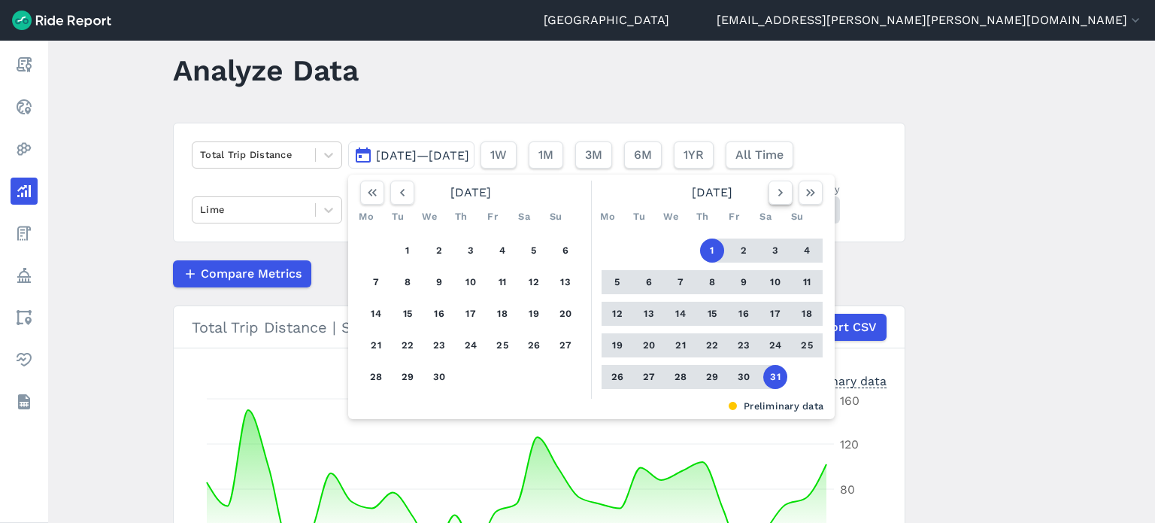
click at [773, 189] on icon "button" at bounding box center [780, 192] width 15 height 15
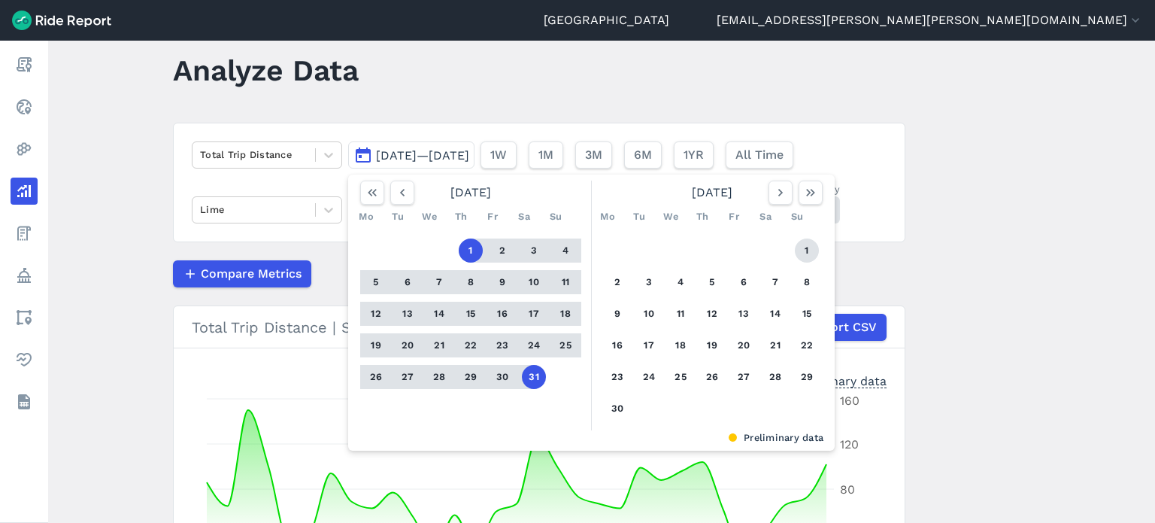
click at [806, 246] on button "1" at bounding box center [807, 250] width 24 height 24
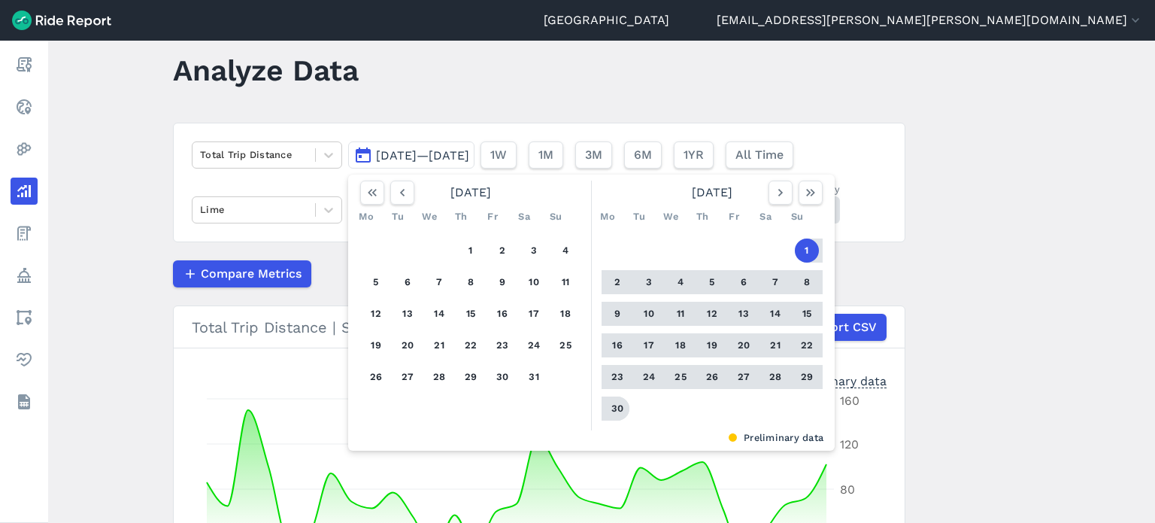
click at [621, 403] on button "30" at bounding box center [618, 408] width 24 height 24
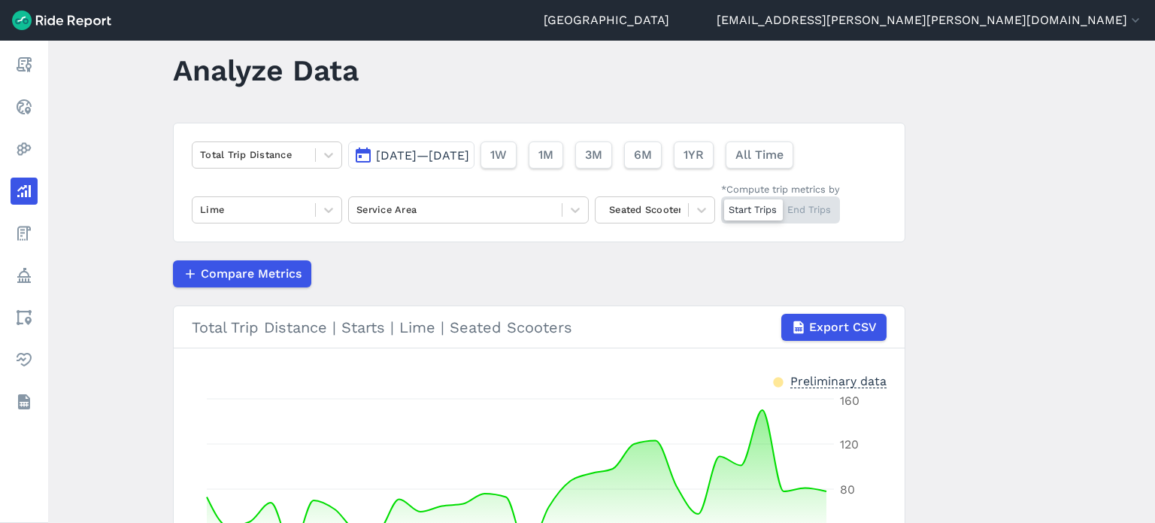
click at [1057, 242] on main "Analyze Data Total Trip Distance [DATE]—[DATE] 1W 1M 3M 6M 1YR All Time Lime Se…" at bounding box center [601, 282] width 1107 height 482
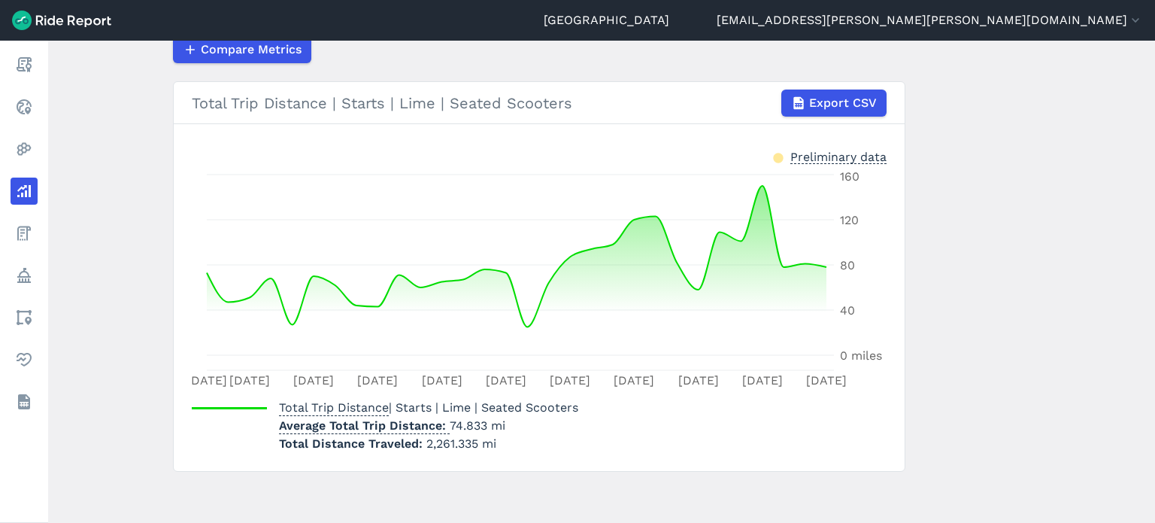
scroll to position [256, 0]
drag, startPoint x: 477, startPoint y: 445, endPoint x: 421, endPoint y: 445, distance: 55.7
click at [421, 445] on p "Total Distance Traveled 2,261.335 mi" at bounding box center [428, 442] width 299 height 18
drag, startPoint x: 481, startPoint y: 426, endPoint x: 446, endPoint y: 424, distance: 35.4
click at [446, 424] on p "Average Total Trip Distance 74.833 mi" at bounding box center [428, 424] width 299 height 18
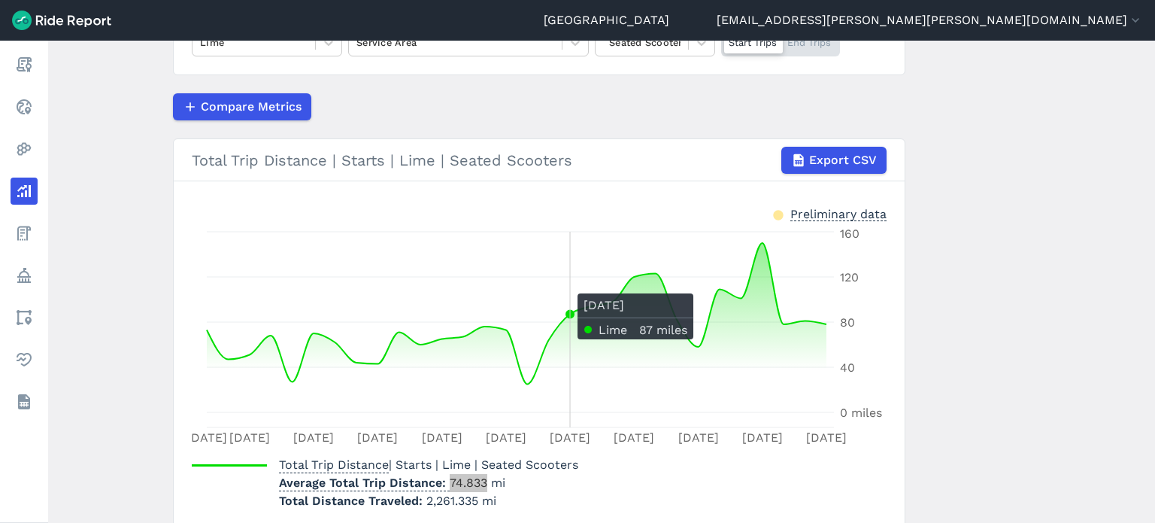
scroll to position [105, 0]
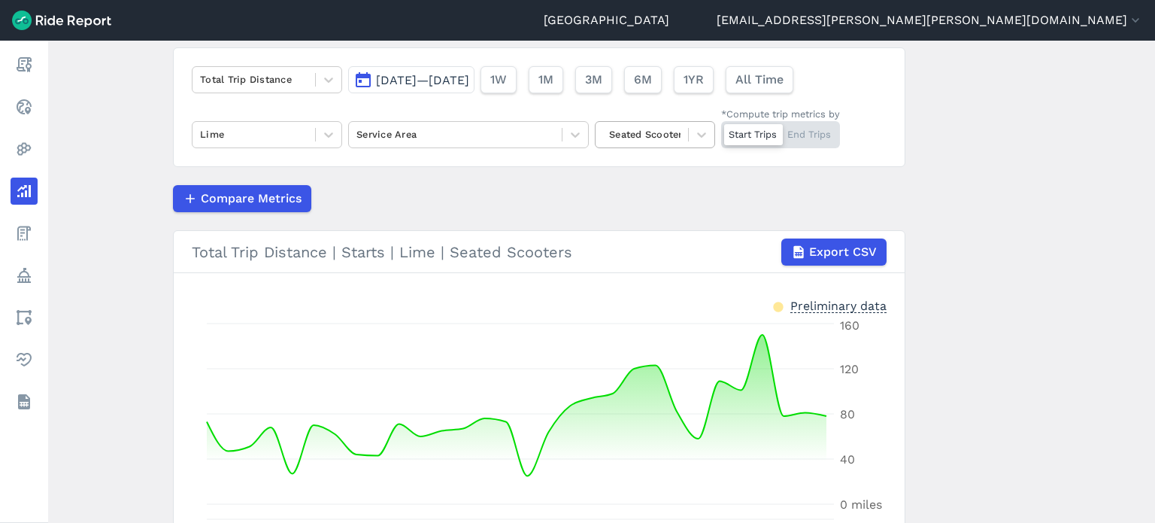
click at [667, 148] on div "Total Trip Distance [DATE]—[DATE] 1W 1M 3M 6M 1YR All Time Lime Service Area Se…" at bounding box center [539, 107] width 733 height 120
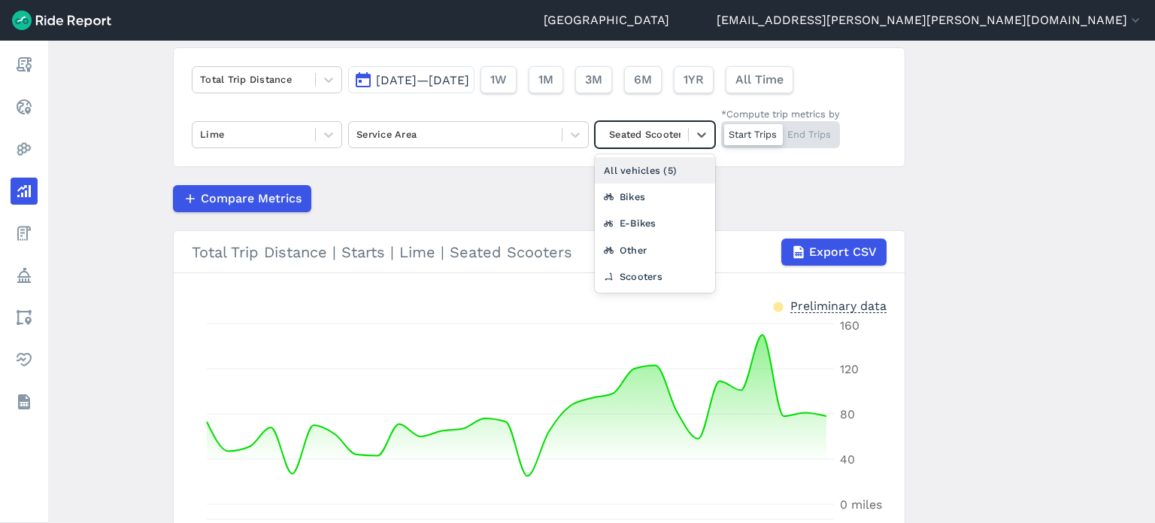
click at [663, 132] on div at bounding box center [641, 134] width 77 height 17
click at [660, 159] on div "All vehicles (5)" at bounding box center [655, 170] width 120 height 26
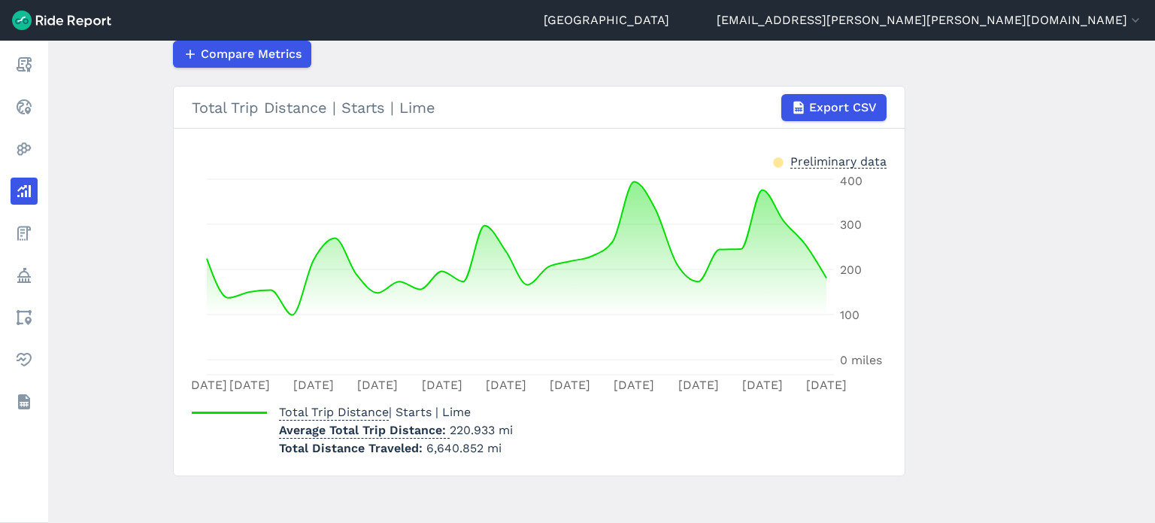
scroll to position [256, 0]
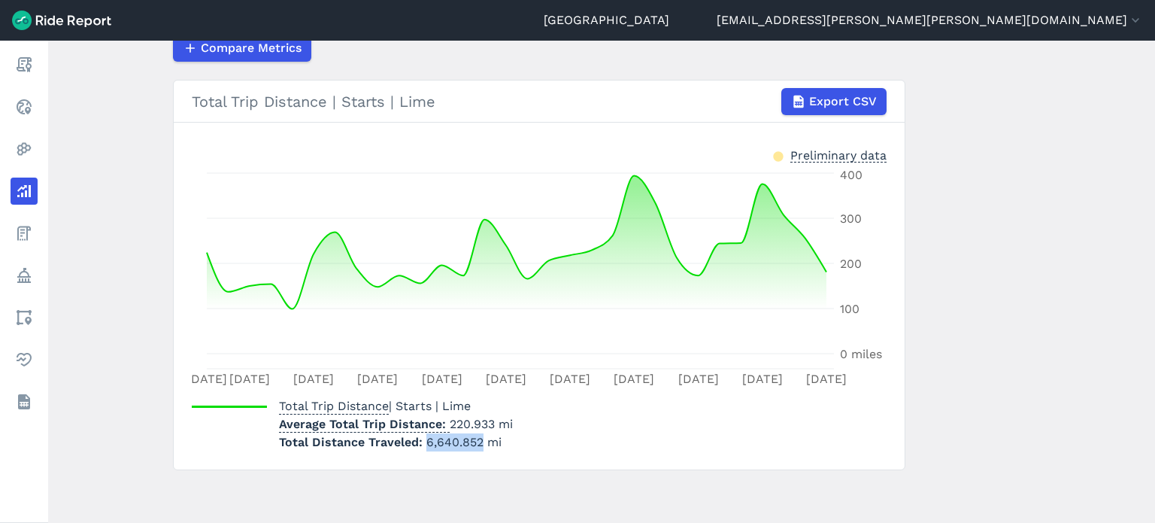
drag, startPoint x: 423, startPoint y: 442, endPoint x: 478, endPoint y: 441, distance: 54.9
click at [478, 441] on span "6,640.852 mi" at bounding box center [463, 442] width 75 height 14
drag, startPoint x: 490, startPoint y: 423, endPoint x: 448, endPoint y: 420, distance: 43.0
click at [448, 420] on p "Average Total Trip Distance 220.933 mi" at bounding box center [396, 424] width 234 height 18
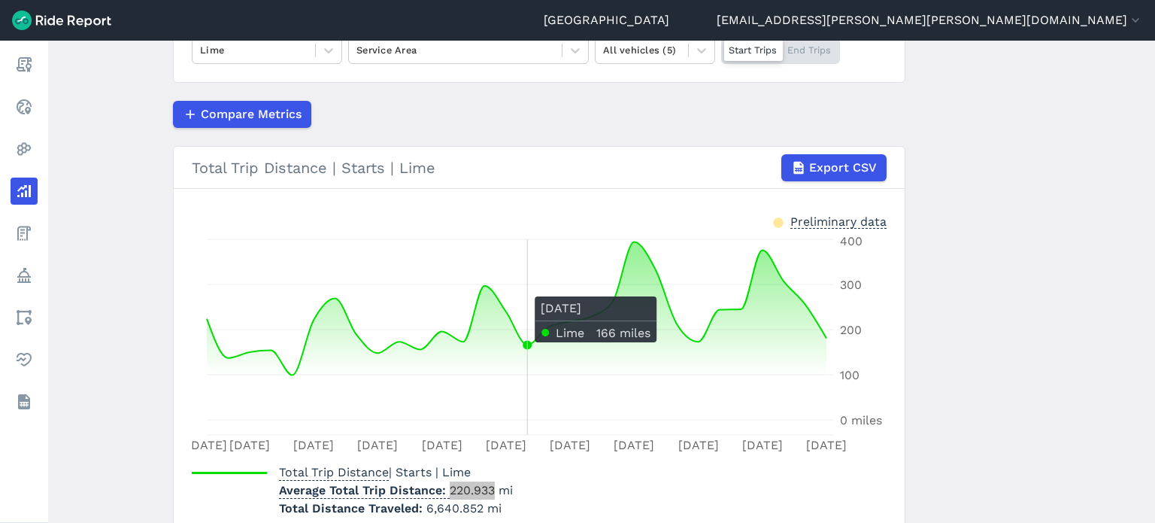
scroll to position [105, 0]
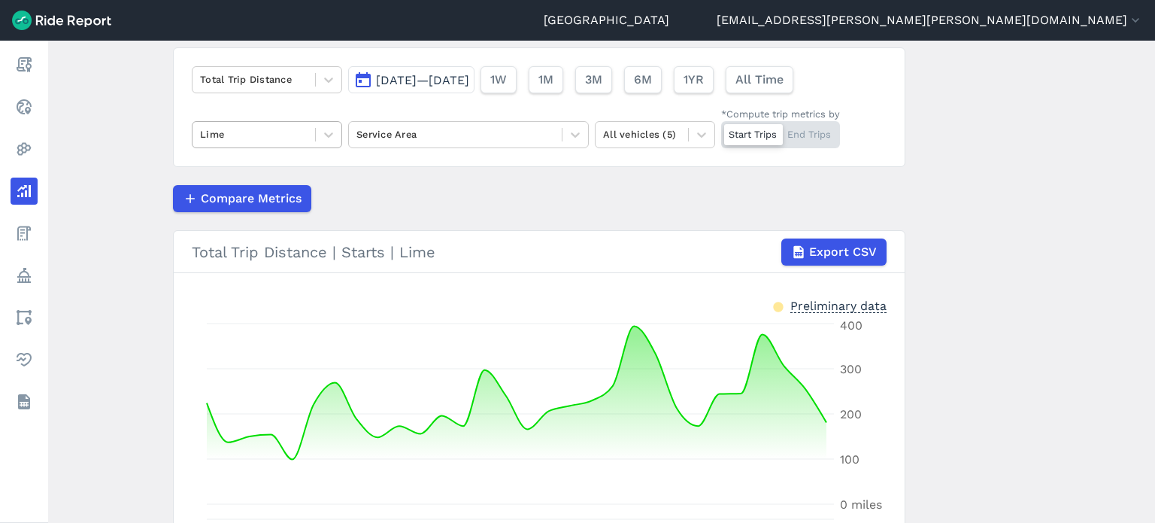
click at [274, 132] on div at bounding box center [254, 134] width 108 height 17
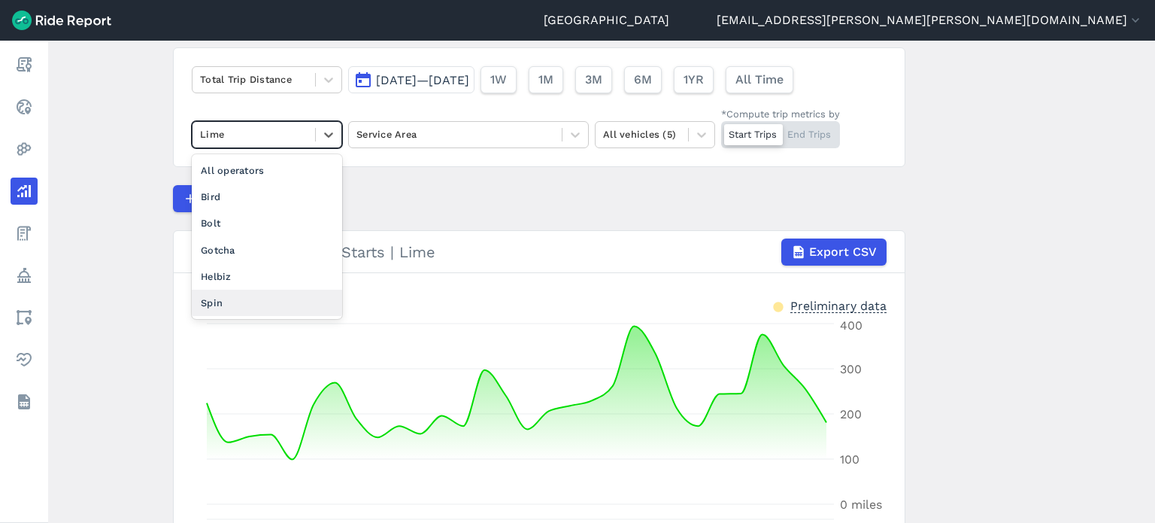
click at [219, 299] on div "Spin" at bounding box center [267, 303] width 150 height 26
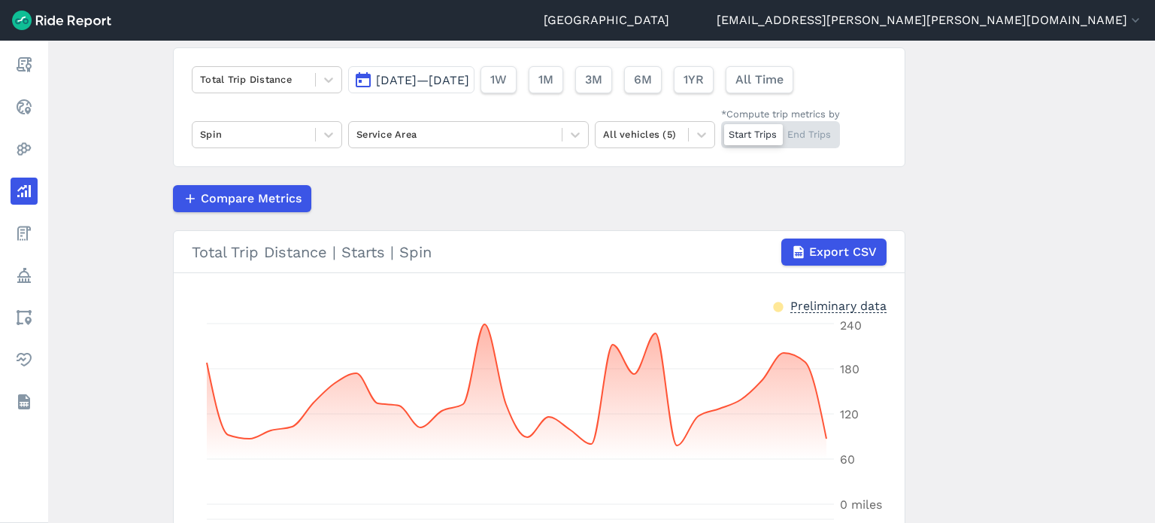
click at [141, 251] on main "Analyze Data Total Trip Distance [DATE]—[DATE] 1W 1M 3M 6M 1YR All Time Spin Se…" at bounding box center [601, 282] width 1107 height 482
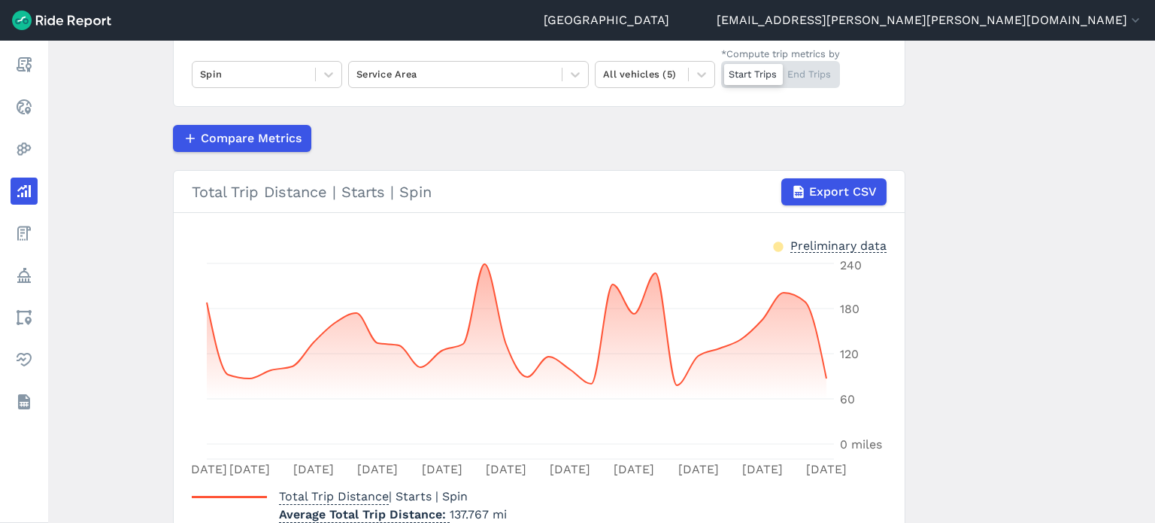
scroll to position [256, 0]
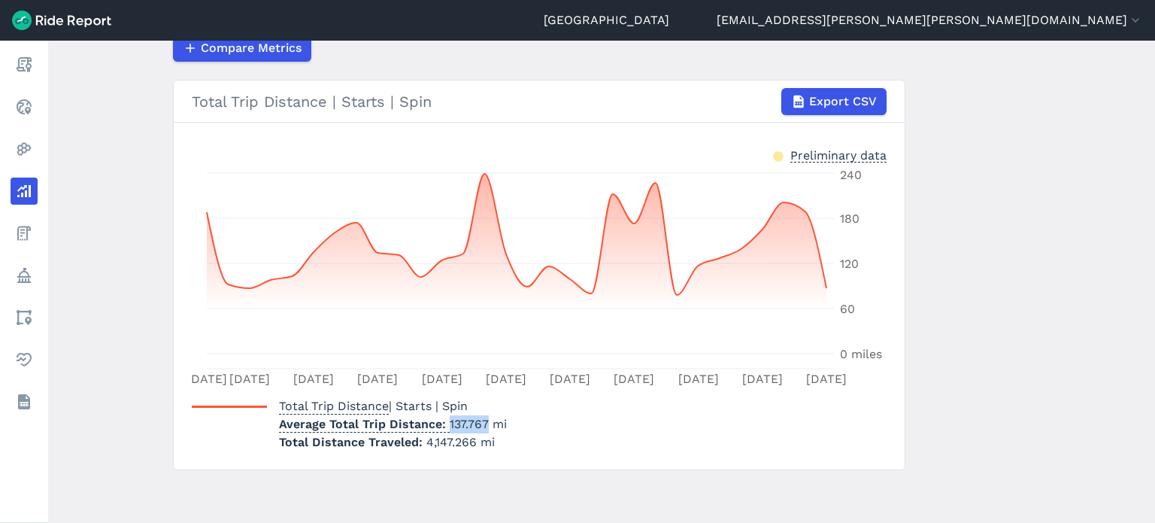
drag, startPoint x: 486, startPoint y: 421, endPoint x: 446, endPoint y: 419, distance: 39.9
click at [446, 419] on p "Average Total Trip Distance 137.767 mi" at bounding box center [393, 424] width 228 height 18
drag, startPoint x: 473, startPoint y: 439, endPoint x: 424, endPoint y: 439, distance: 48.9
click at [426, 439] on span "4,147.266 mi" at bounding box center [460, 442] width 68 height 14
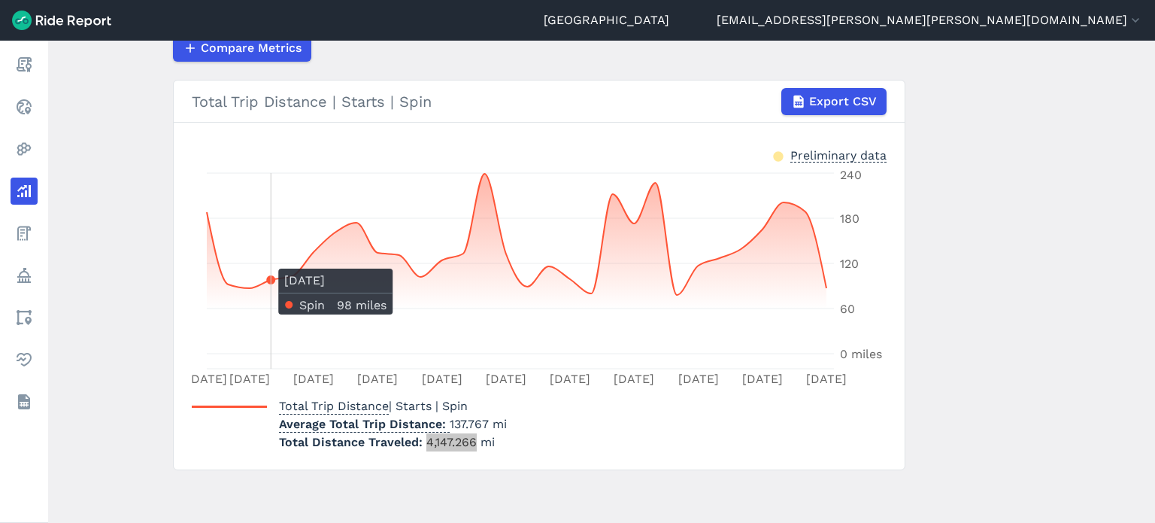
scroll to position [181, 0]
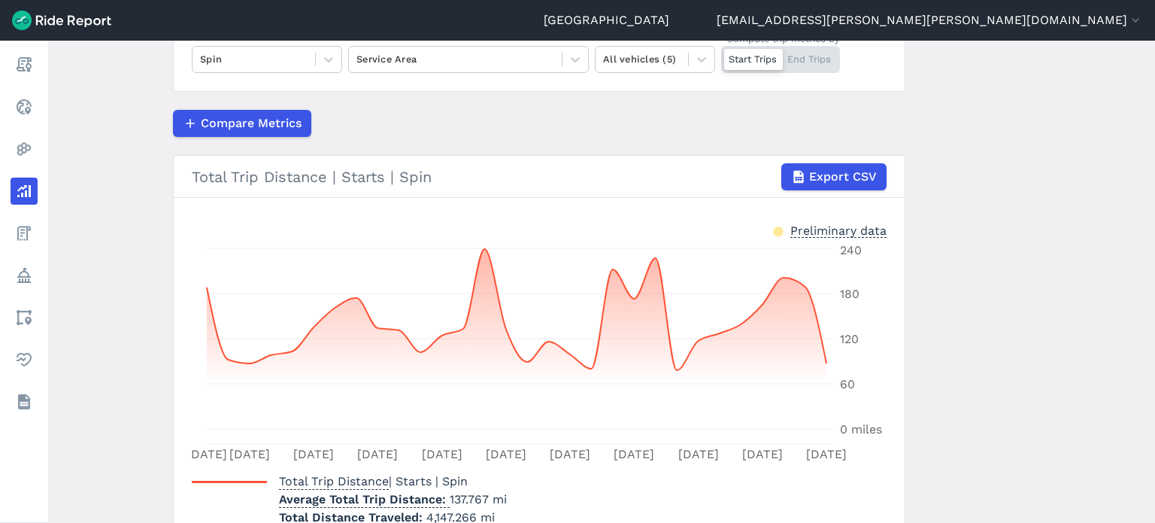
drag, startPoint x: 234, startPoint y: 57, endPoint x: 239, endPoint y: 72, distance: 15.9
click at [234, 56] on div at bounding box center [254, 58] width 108 height 17
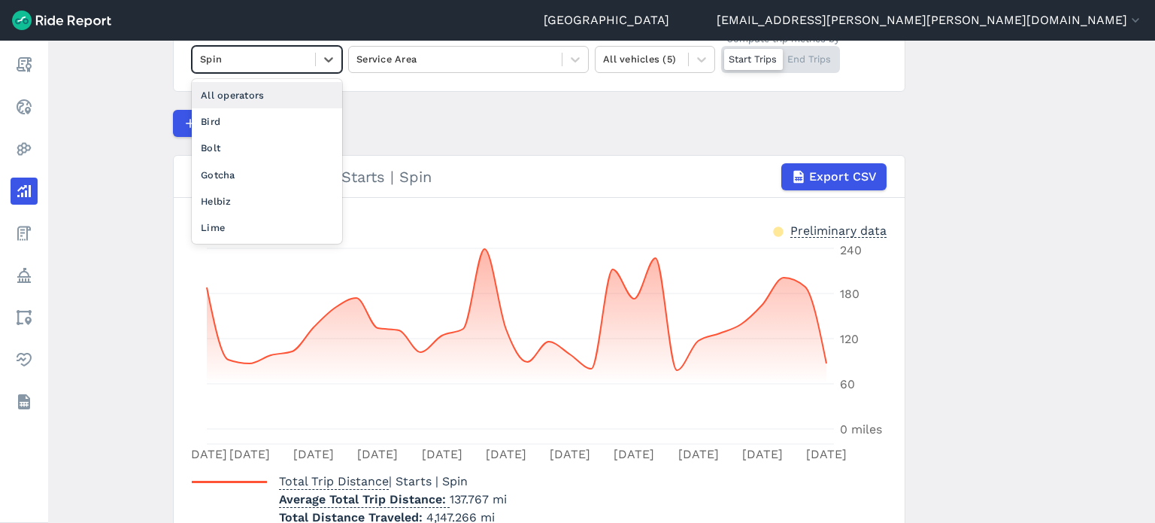
click at [247, 96] on div "All operators" at bounding box center [267, 95] width 150 height 26
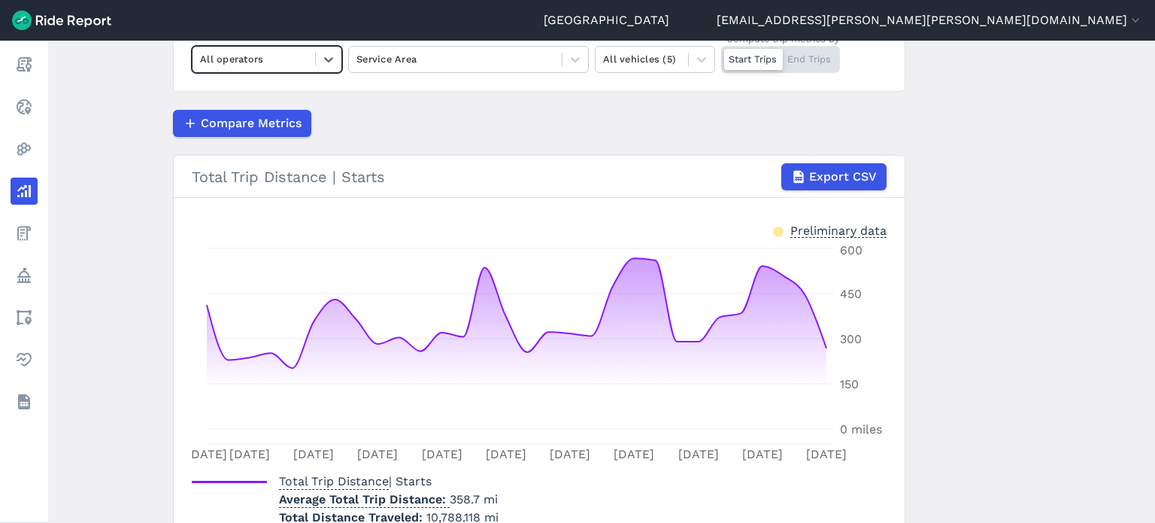
click at [1038, 241] on main "Analyze Data Total Trip Distance [DATE]—[DATE] 1W 1M 3M 6M 1YR All Time option …" at bounding box center [601, 282] width 1107 height 482
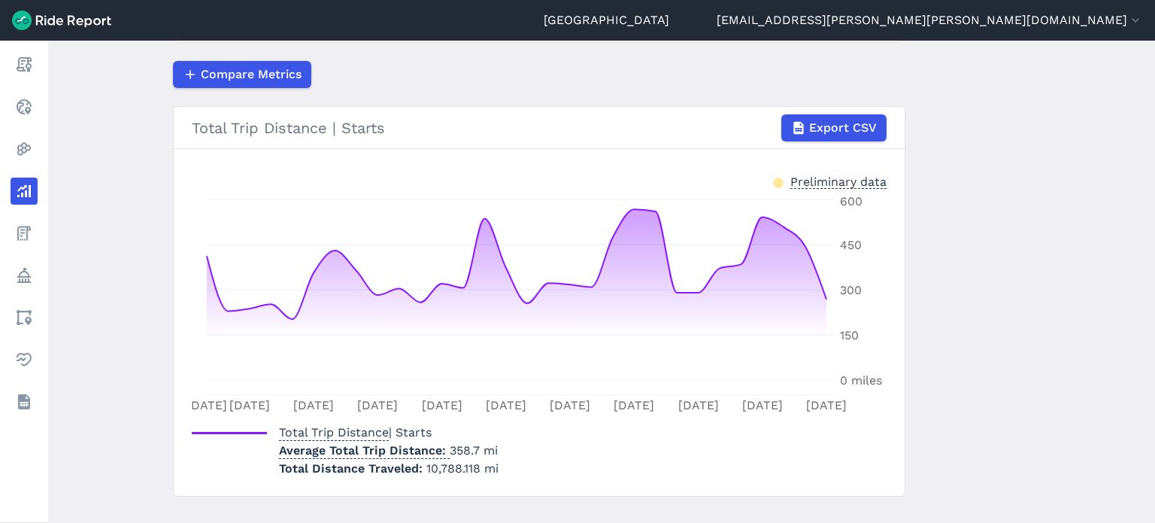
scroll to position [256, 0]
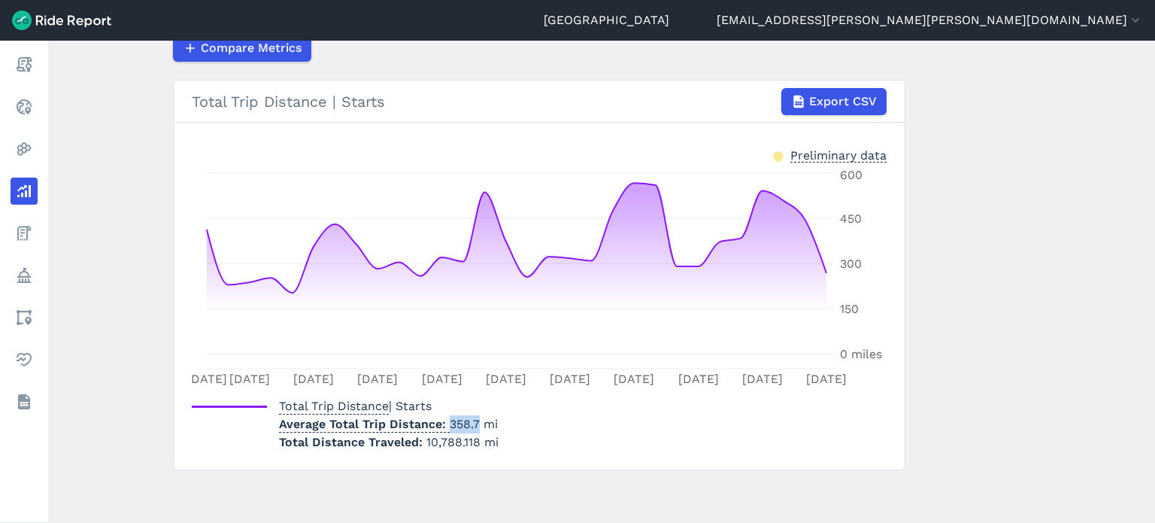
drag, startPoint x: 475, startPoint y: 425, endPoint x: 445, endPoint y: 424, distance: 30.8
click at [445, 424] on p "Average Total Trip Distance 358.7 mi" at bounding box center [389, 424] width 220 height 18
click at [1083, 170] on main "Analyze Data Total Trip Distance [DATE]—[DATE] 1W 1M 3M 6M 1YR All Time All ope…" at bounding box center [601, 282] width 1107 height 482
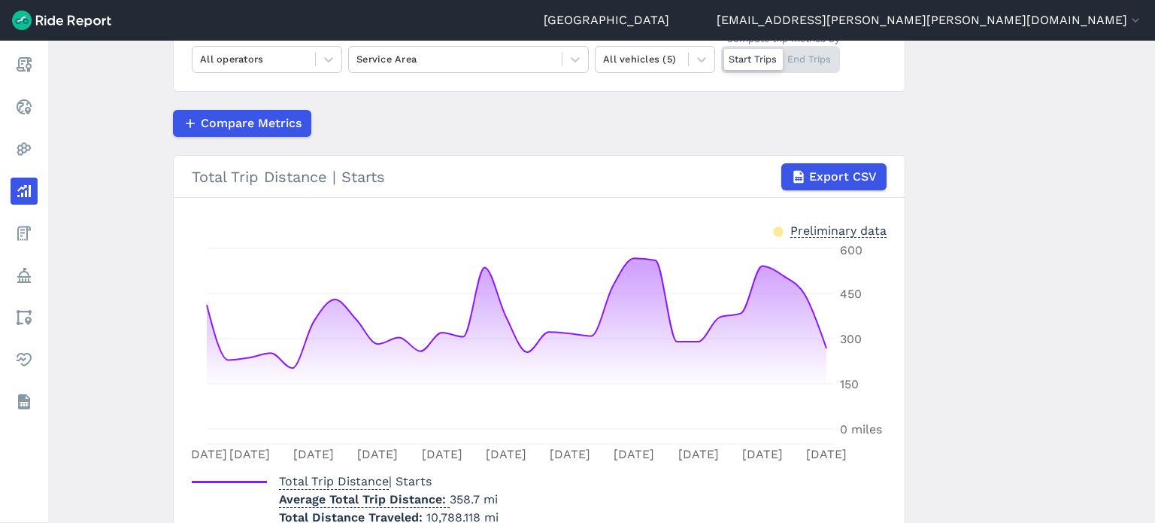
scroll to position [30, 0]
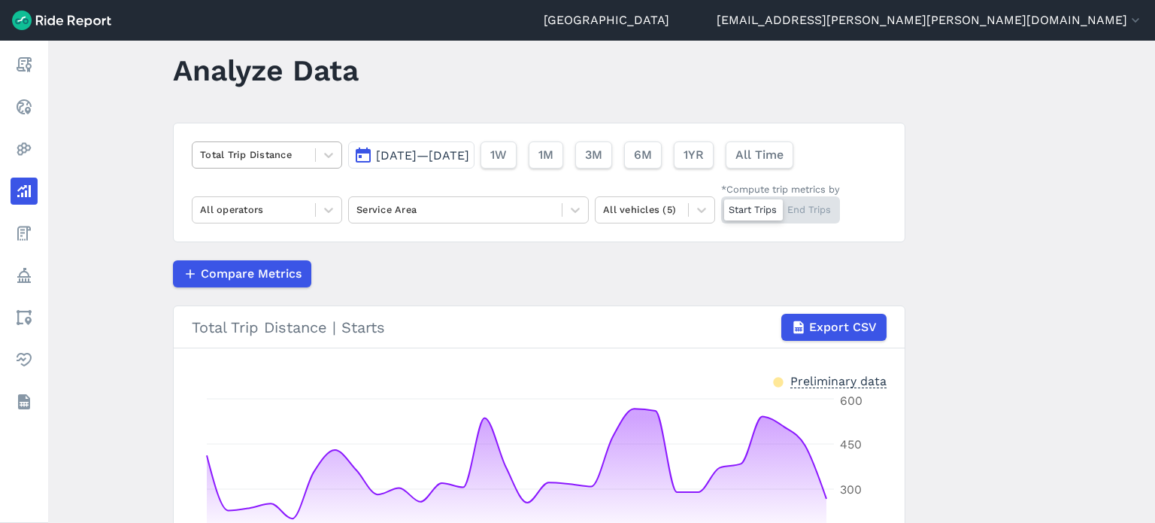
click at [280, 152] on div at bounding box center [254, 154] width 108 height 17
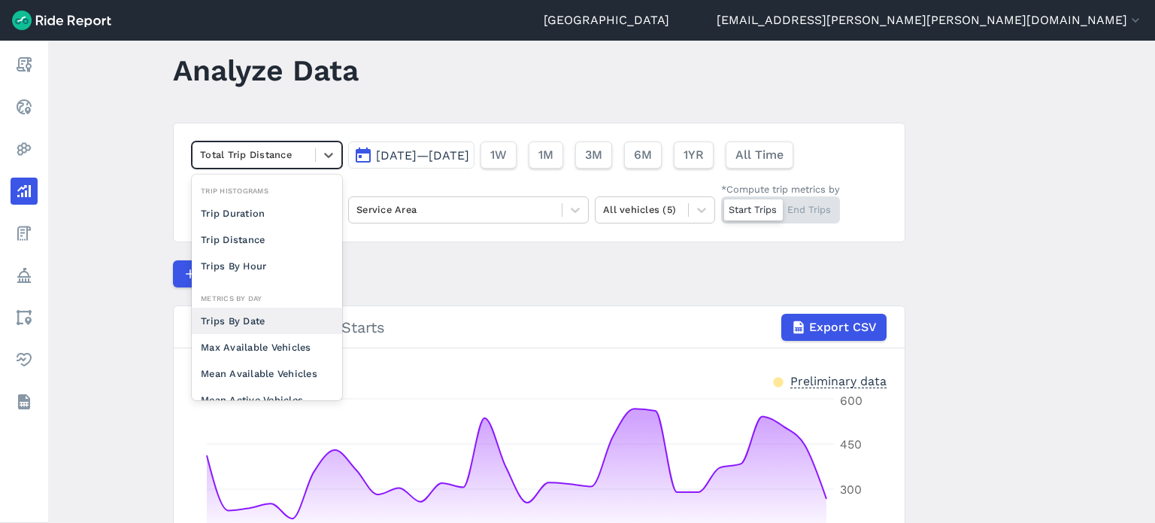
click at [282, 317] on div "Trips By Date" at bounding box center [267, 321] width 150 height 26
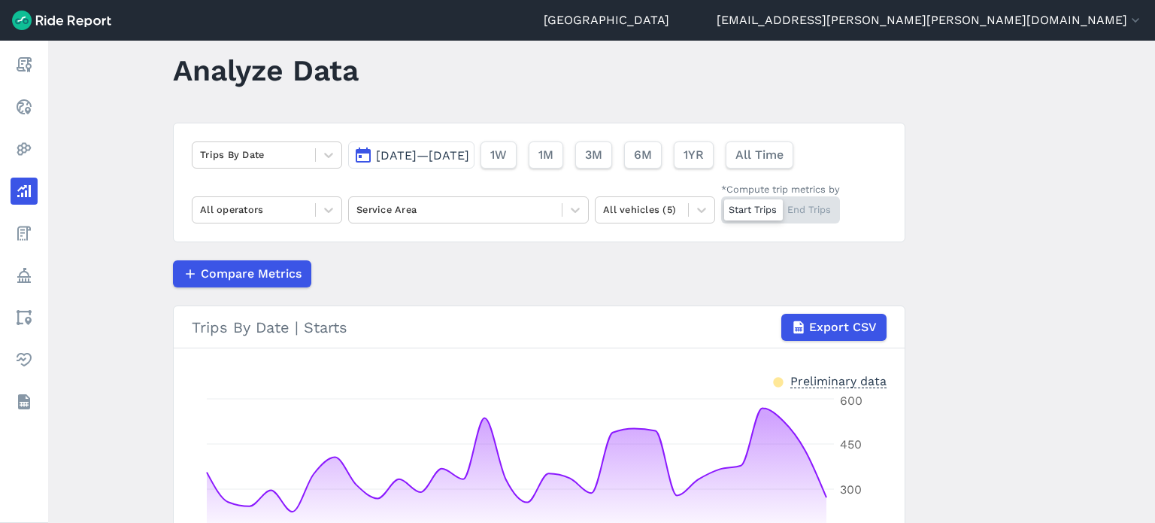
click at [126, 168] on main "Analyze Data Trips By Date [DATE]—[DATE] 1W 1M 3M 6M 1YR All Time All operators…" at bounding box center [601, 282] width 1107 height 482
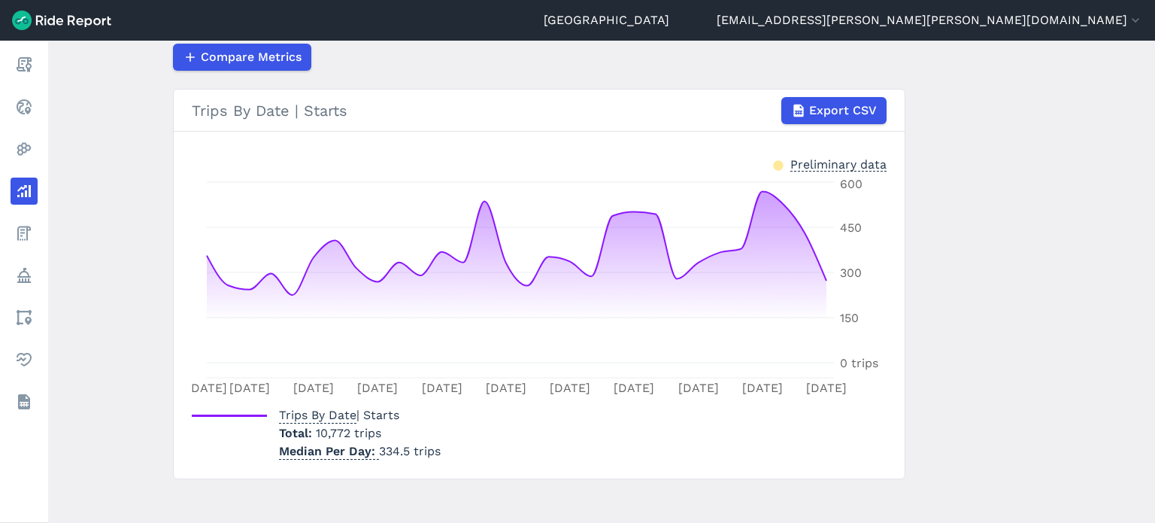
scroll to position [256, 0]
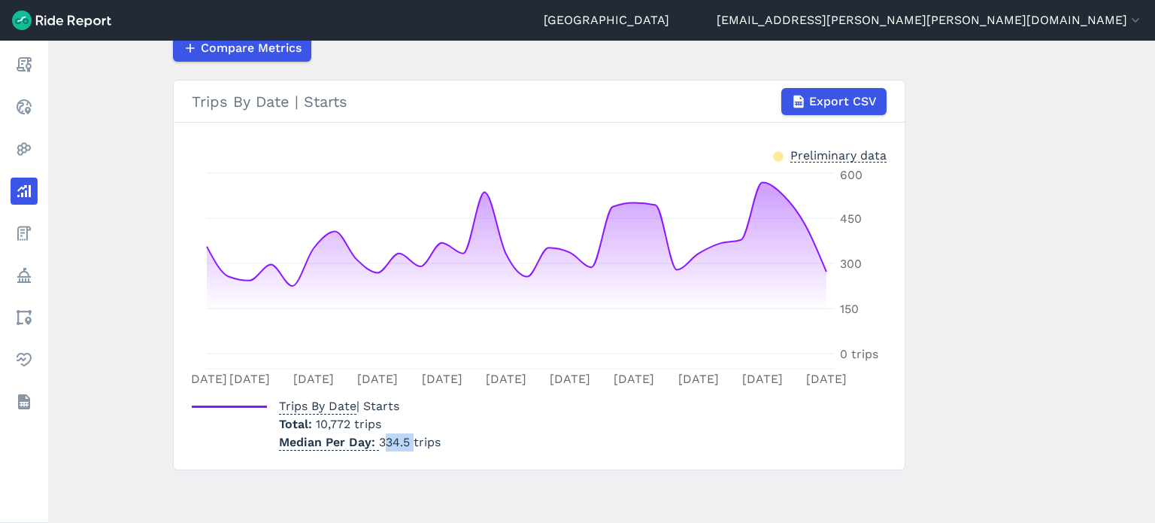
drag, startPoint x: 411, startPoint y: 443, endPoint x: 379, endPoint y: 448, distance: 31.9
click at [379, 448] on p "Median Per Day 334.5 trips" at bounding box center [360, 442] width 162 height 18
drag, startPoint x: 403, startPoint y: 446, endPoint x: 389, endPoint y: 450, distance: 14.8
click at [404, 446] on p "Median Per Day 334.5 trips" at bounding box center [360, 442] width 162 height 18
click at [376, 442] on p "Median Per Day 334.5 trips" at bounding box center [360, 442] width 162 height 18
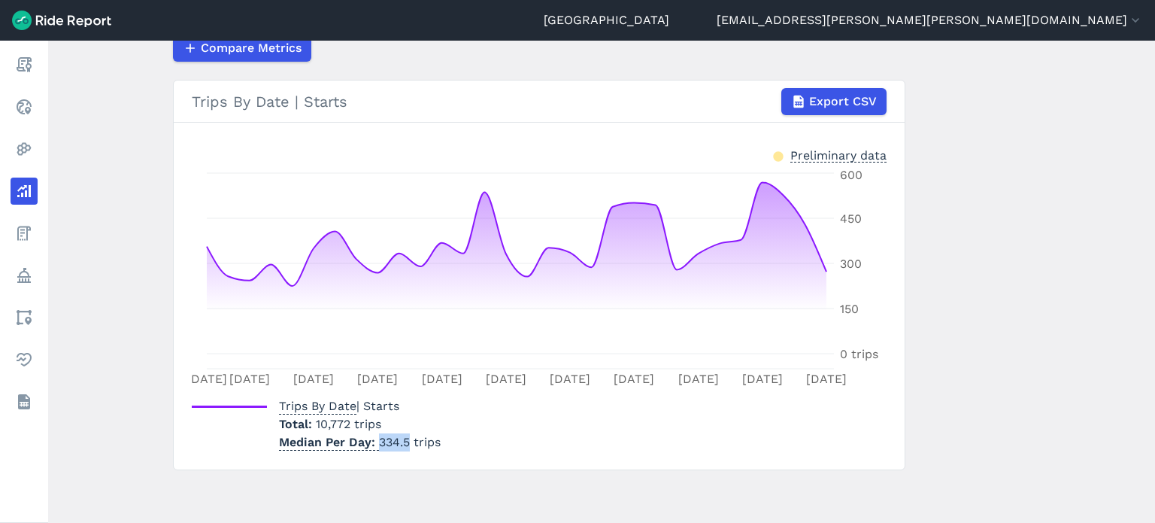
drag, startPoint x: 376, startPoint y: 439, endPoint x: 405, endPoint y: 442, distance: 28.7
click at [405, 442] on p "Median Per Day 334.5 trips" at bounding box center [360, 442] width 162 height 18
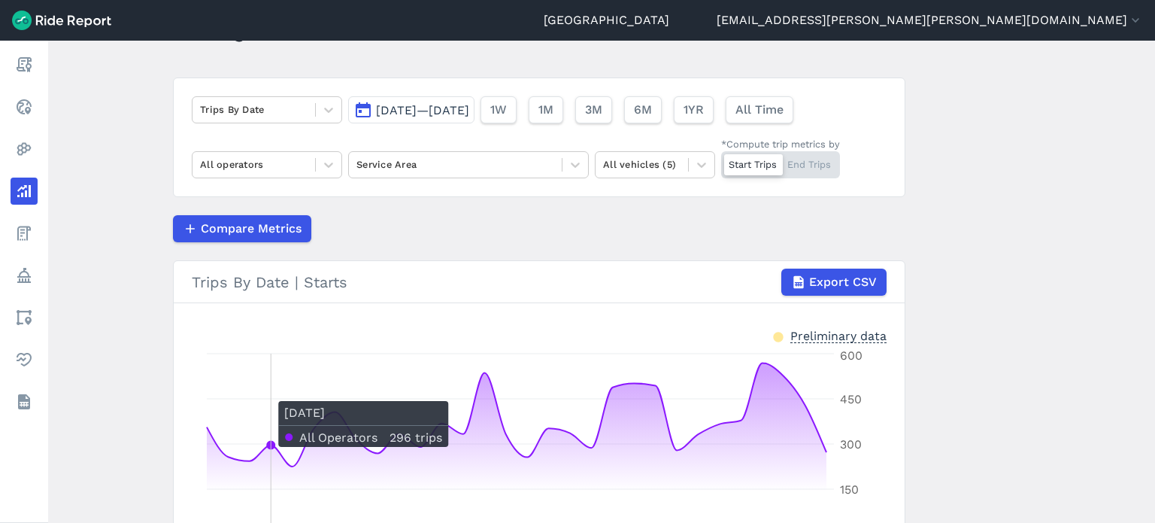
scroll to position [30, 0]
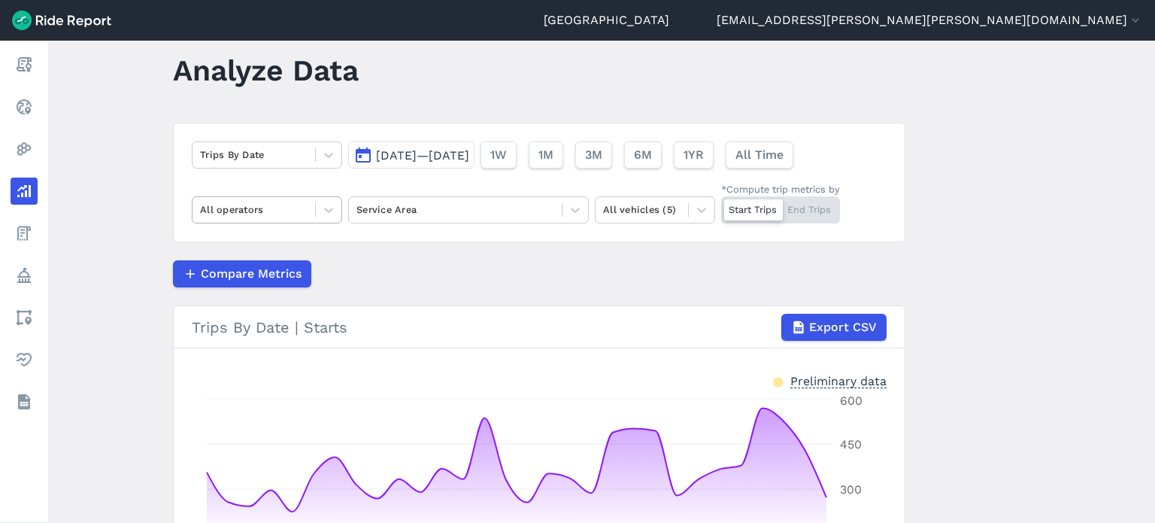
click at [250, 207] on div at bounding box center [254, 209] width 108 height 17
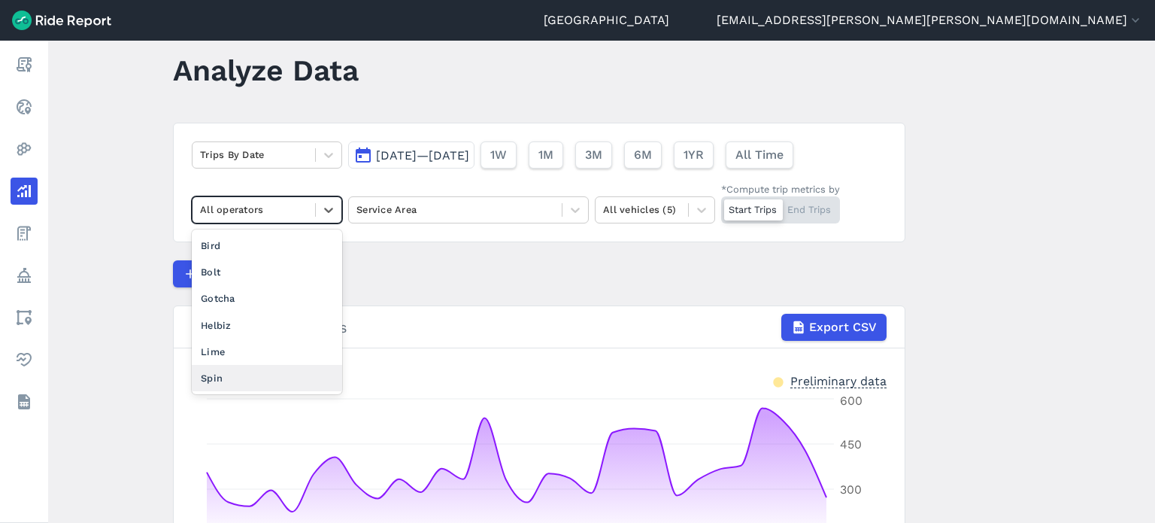
click at [245, 369] on div "Spin" at bounding box center [267, 378] width 150 height 26
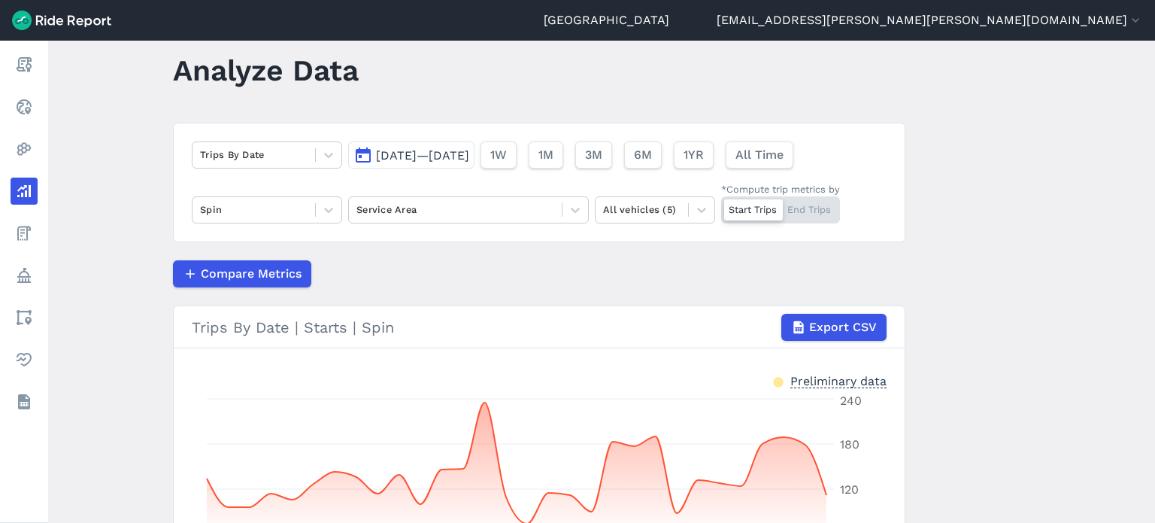
click at [141, 246] on main "Analyze Data Trips By Date [DATE]—[DATE] 1W 1M 3M 6M 1YR All Time Spin Service …" at bounding box center [601, 282] width 1107 height 482
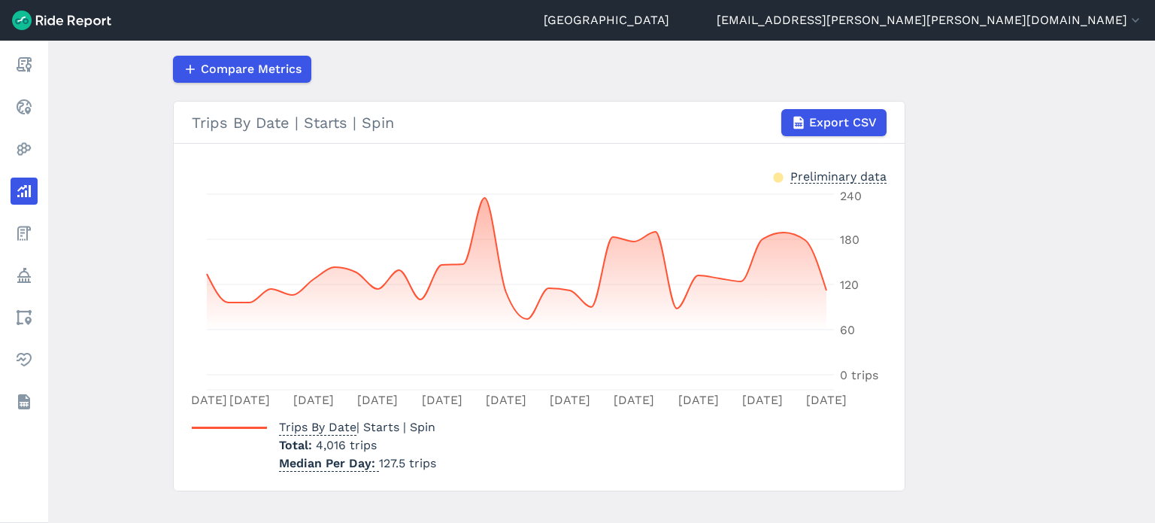
scroll to position [256, 0]
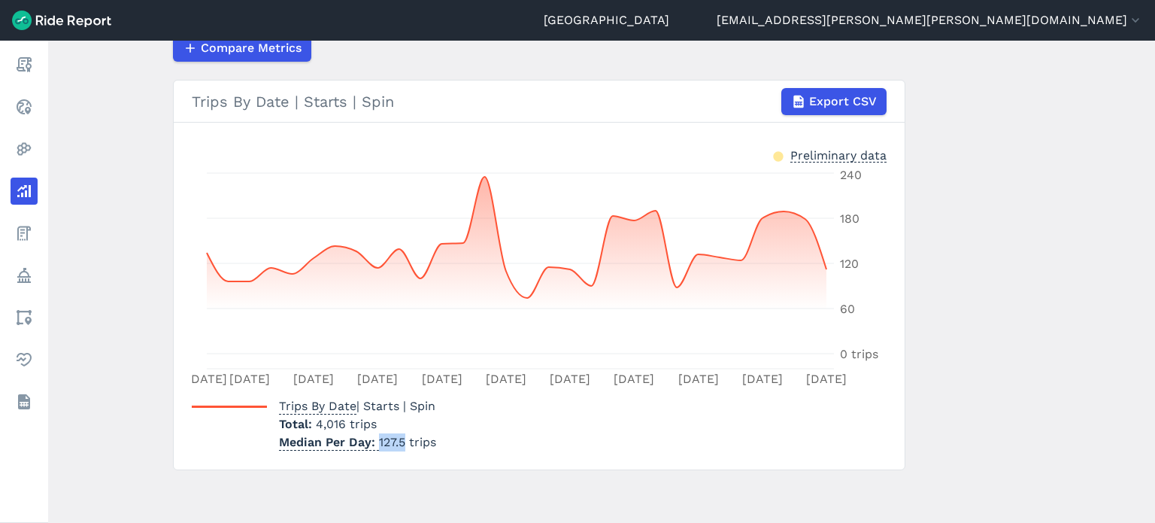
drag, startPoint x: 403, startPoint y: 439, endPoint x: 377, endPoint y: 443, distance: 26.6
click at [377, 443] on p "Median Per Day 127.5 trips" at bounding box center [357, 442] width 157 height 18
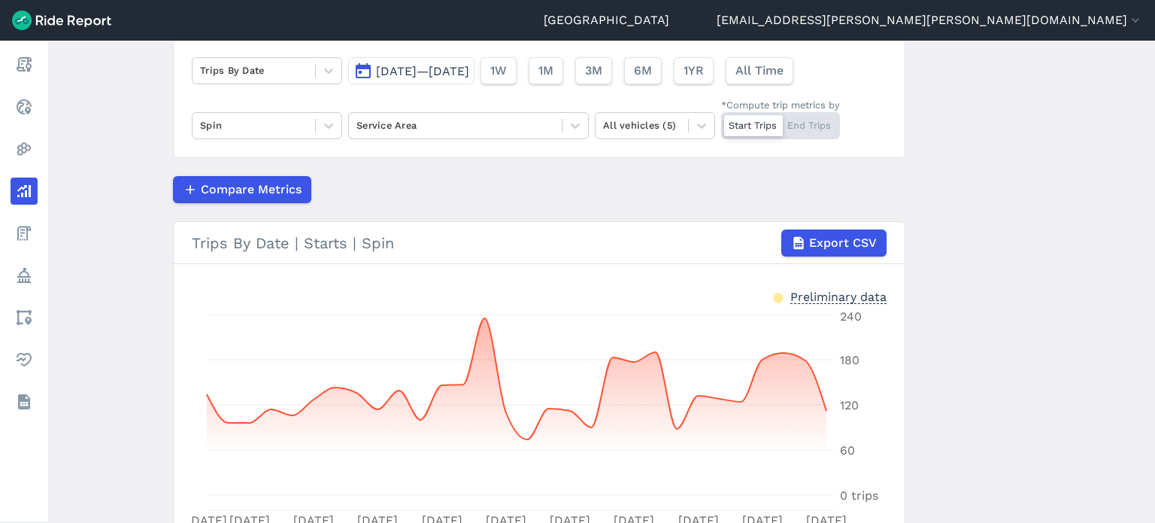
scroll to position [105, 0]
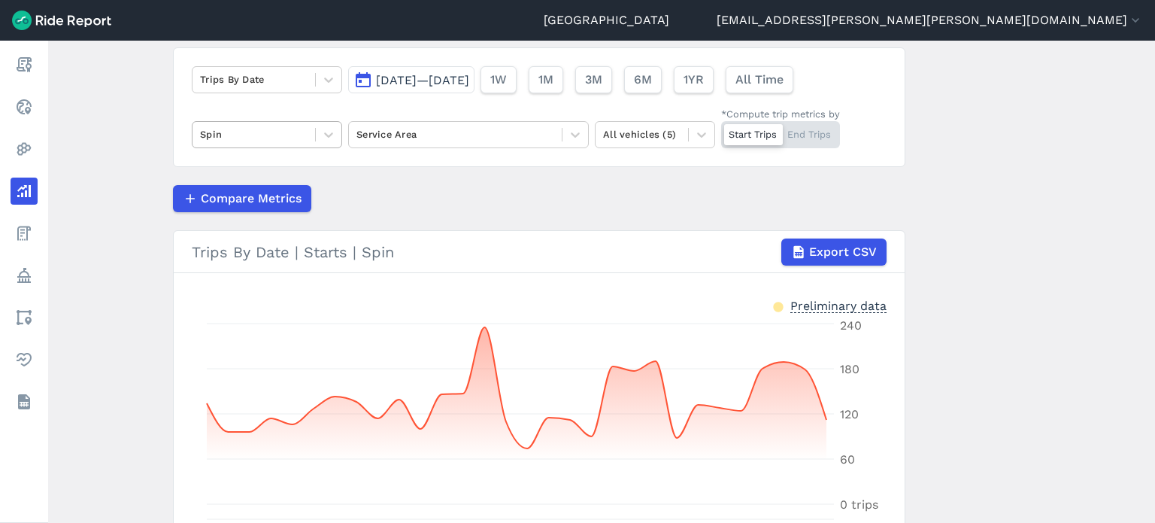
click at [290, 138] on div at bounding box center [254, 134] width 108 height 17
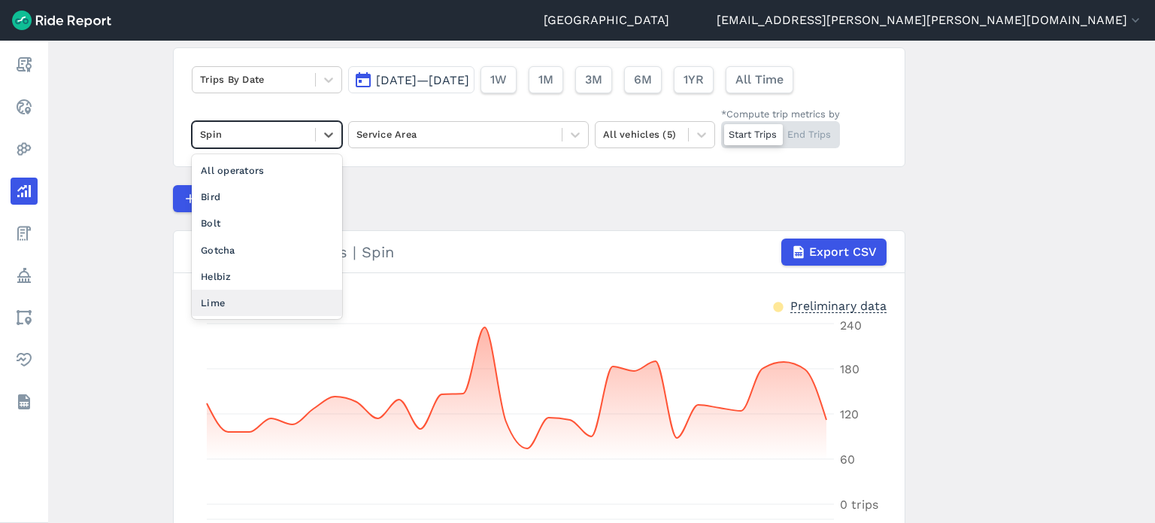
click at [238, 300] on div "Lime" at bounding box center [267, 303] width 150 height 26
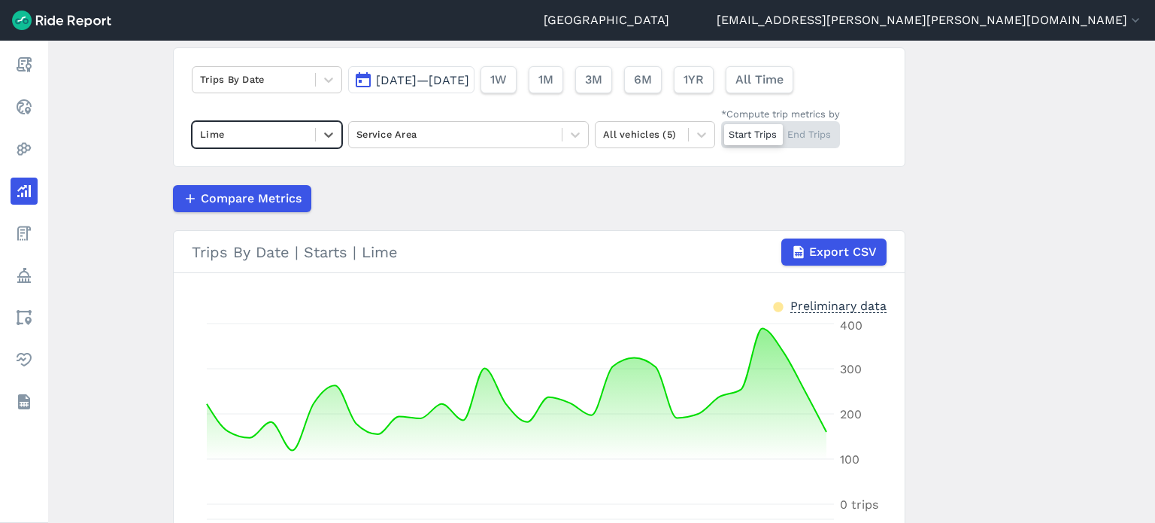
click at [152, 228] on main "Analyze Data Trips By Date [DATE]—[DATE] 1W 1M 3M 6M 1YR All Time option Lime, …" at bounding box center [601, 282] width 1107 height 482
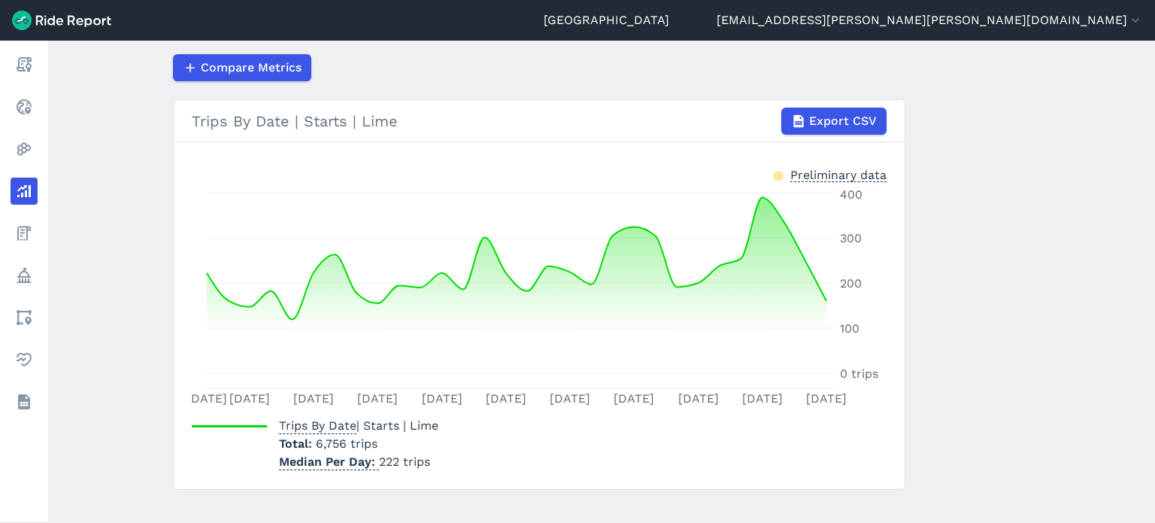
scroll to position [256, 0]
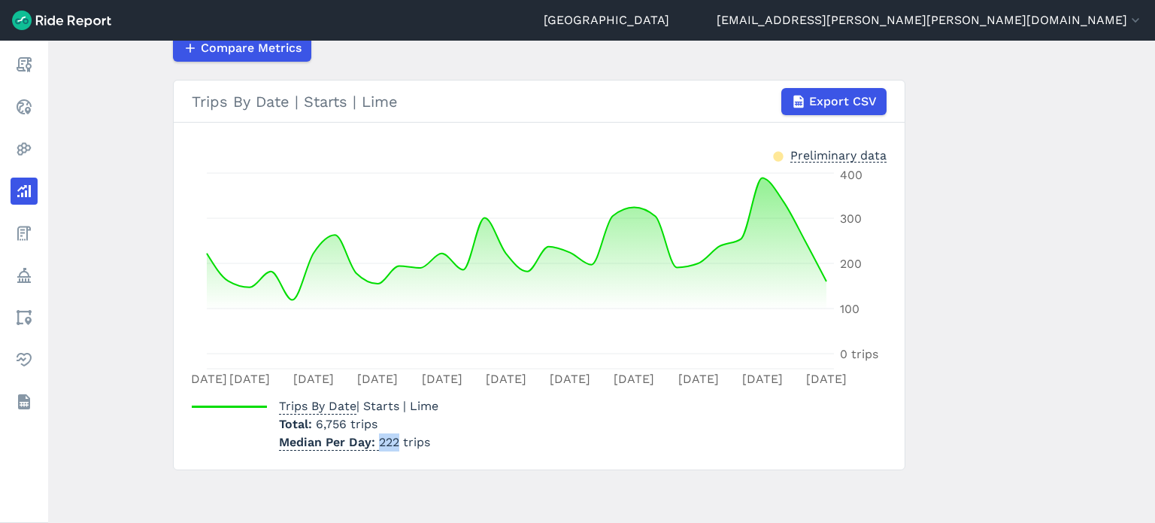
drag, startPoint x: 376, startPoint y: 439, endPoint x: 395, endPoint y: 439, distance: 18.8
click at [395, 439] on p "Median Per Day 222 trips" at bounding box center [358, 442] width 159 height 18
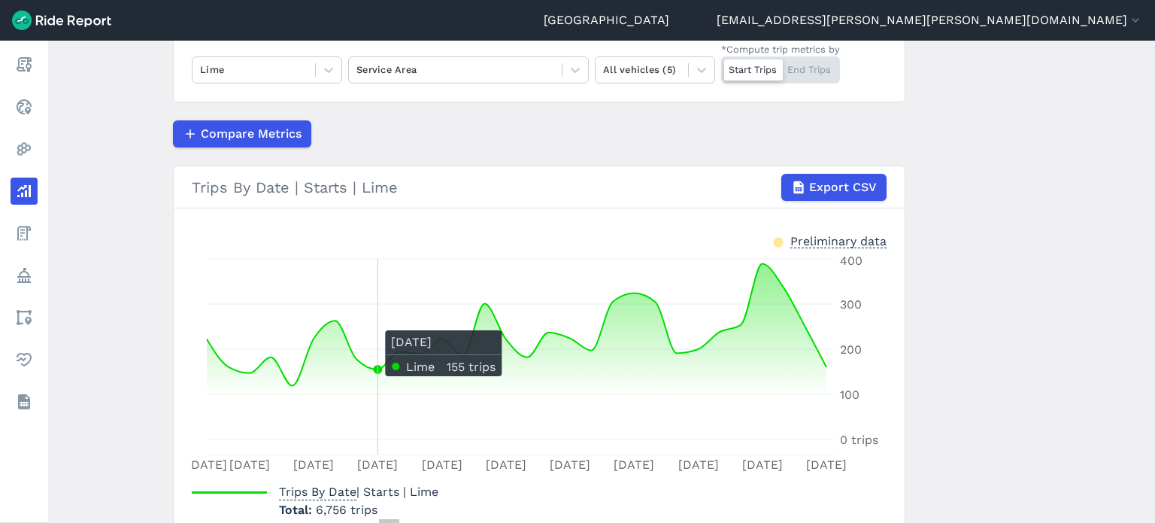
scroll to position [105, 0]
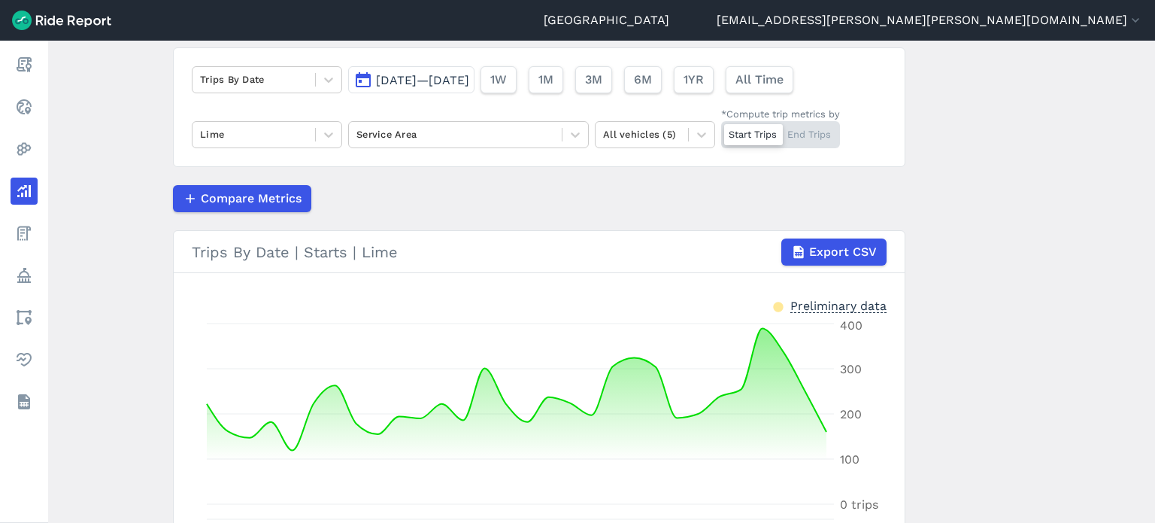
click at [683, 153] on div "Trips By Date [DATE]—[DATE] 1W 1M 3M 6M 1YR All Time Lime Service Area All vehi…" at bounding box center [539, 107] width 733 height 120
click at [678, 146] on div "All vehicles (5)" at bounding box center [655, 134] width 120 height 27
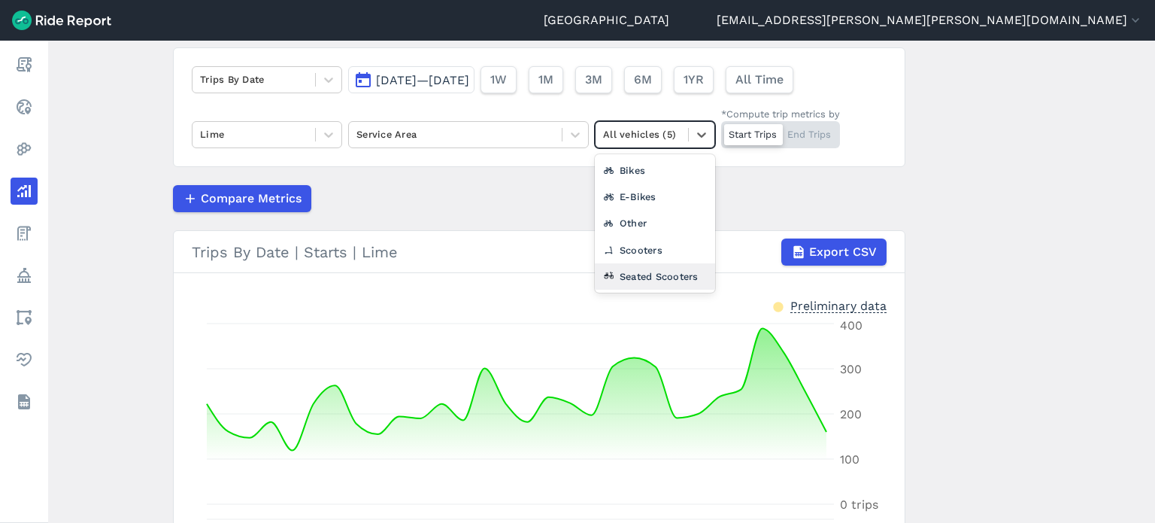
click at [656, 274] on div "Seated Scooters" at bounding box center [655, 276] width 120 height 26
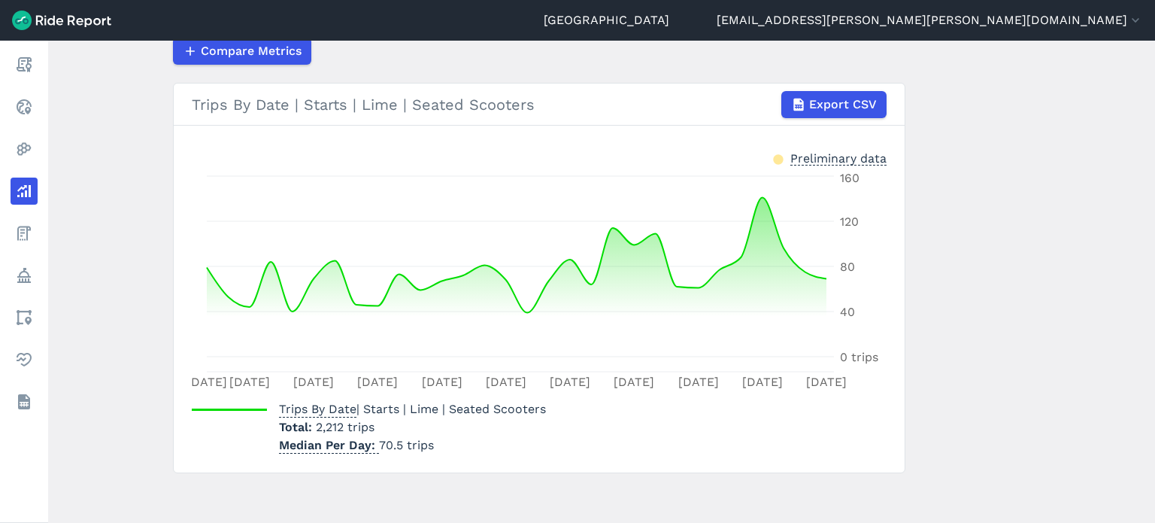
scroll to position [256, 0]
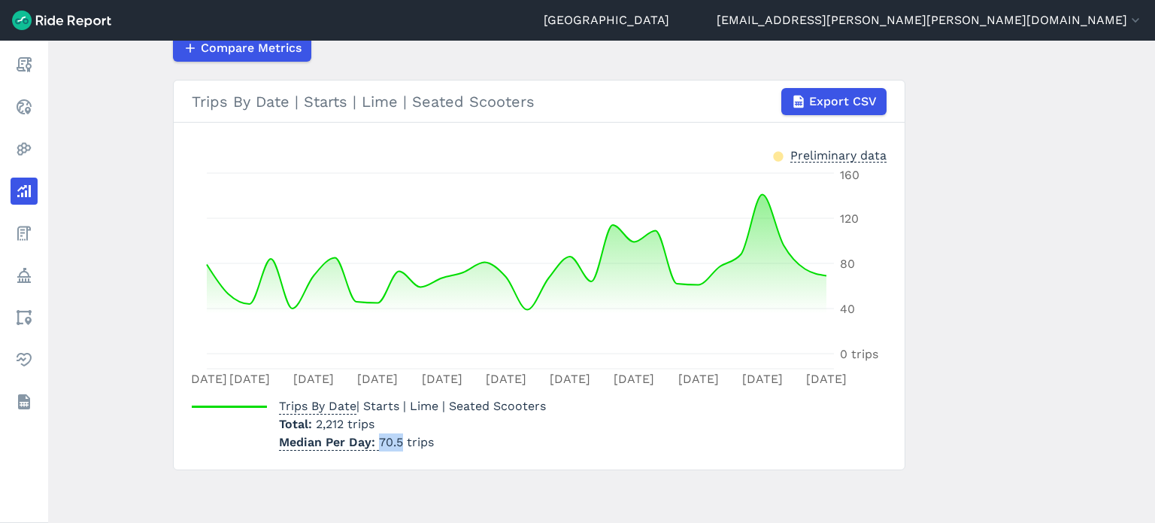
drag, startPoint x: 399, startPoint y: 439, endPoint x: 377, endPoint y: 442, distance: 22.7
click at [377, 442] on p "Median Per Day 70.5 trips" at bounding box center [412, 442] width 267 height 18
click at [1047, 284] on main "Analyze Data Trips By Date [DATE]—[DATE] 1W 1M 3M 6M 1YR All Time Lime Service …" at bounding box center [601, 282] width 1107 height 482
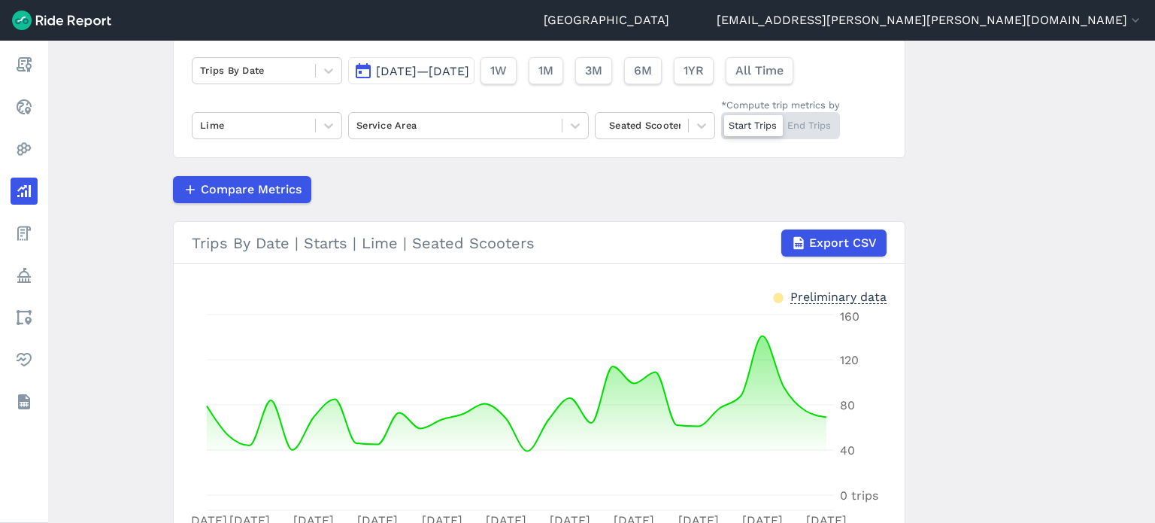
scroll to position [105, 0]
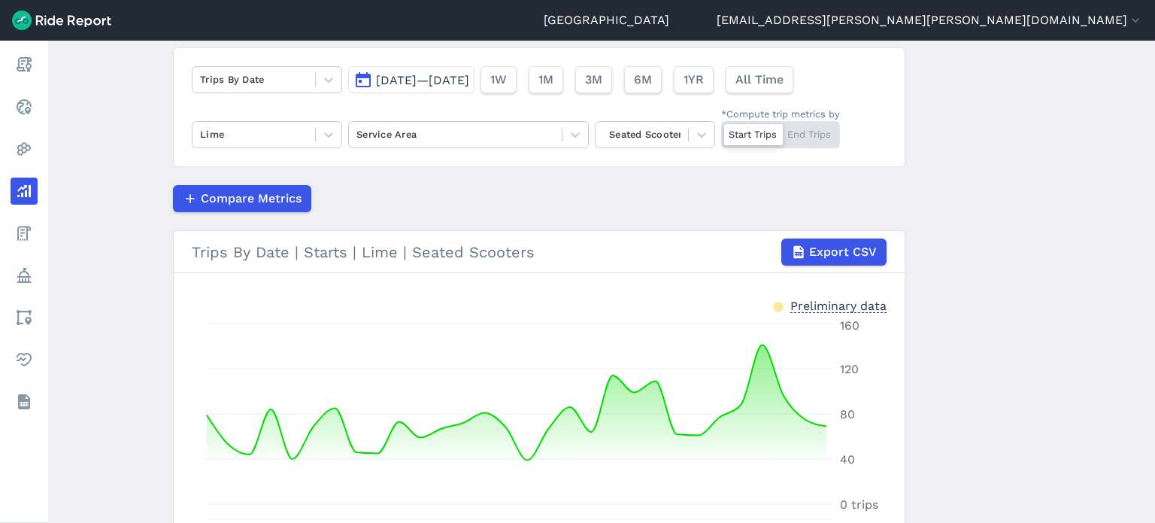
click at [414, 76] on span "[DATE]—[DATE]" at bounding box center [422, 80] width 93 height 14
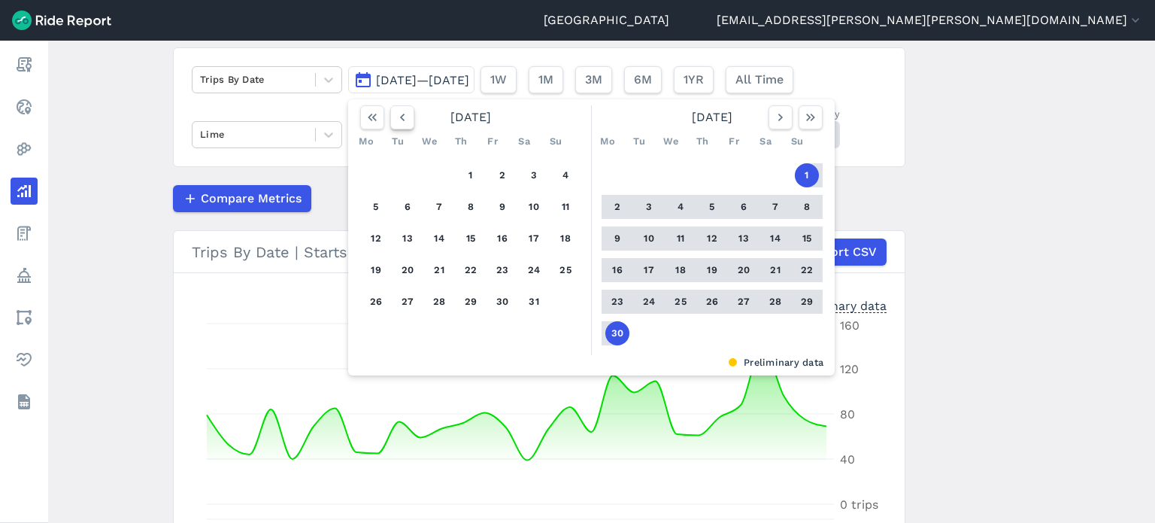
click at [403, 115] on icon "button" at bounding box center [402, 117] width 15 height 15
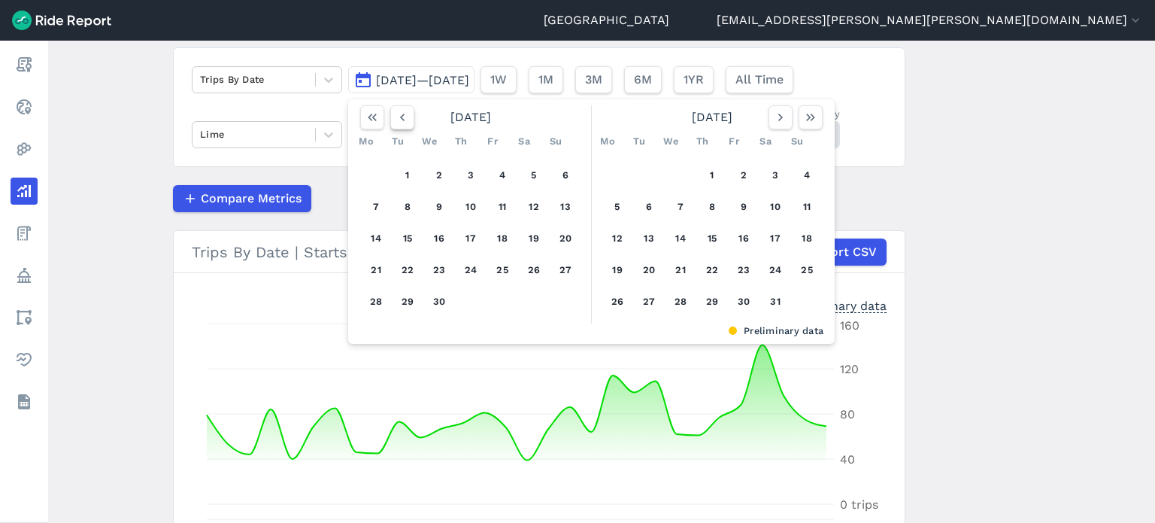
click at [403, 115] on icon "button" at bounding box center [402, 117] width 15 height 15
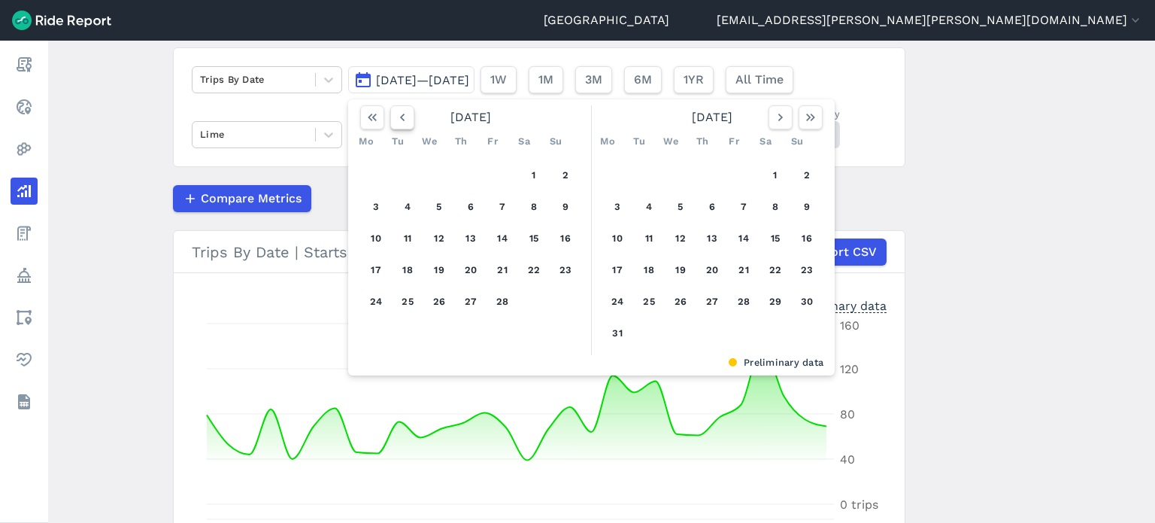
click at [403, 115] on icon "button" at bounding box center [402, 117] width 15 height 15
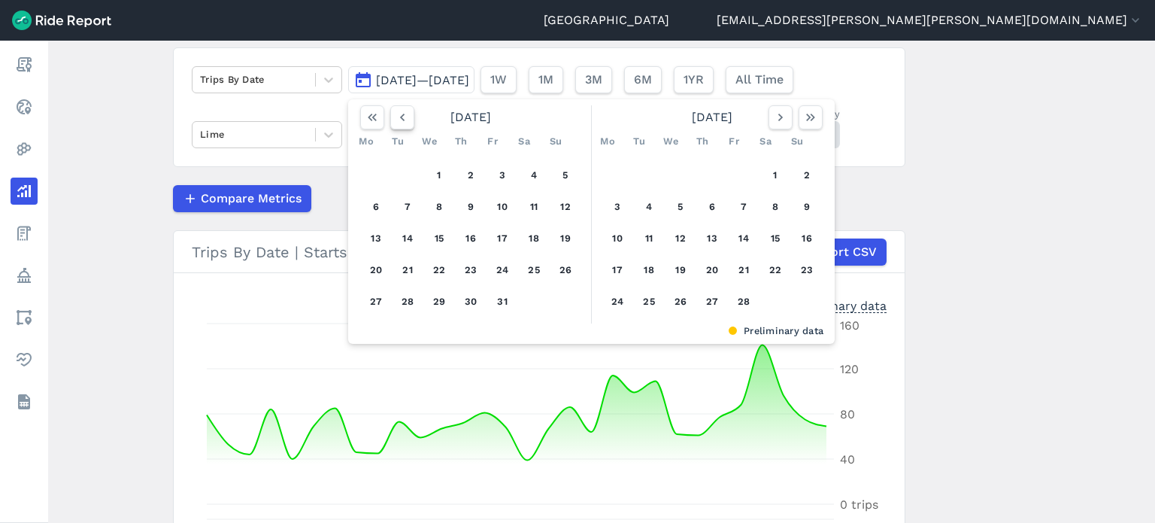
click at [403, 115] on icon "button" at bounding box center [402, 117] width 15 height 15
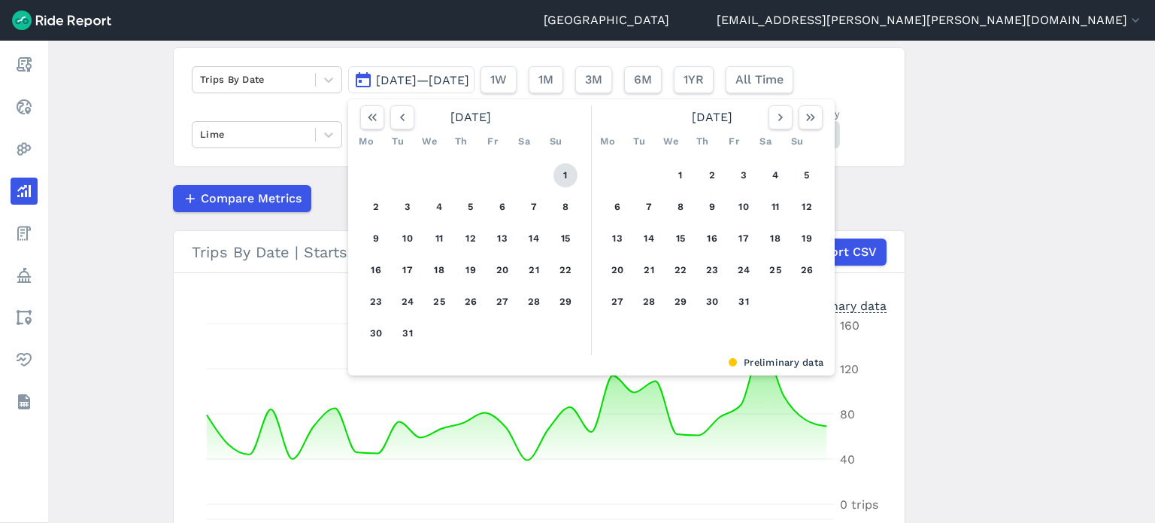
click at [558, 172] on button "1" at bounding box center [566, 175] width 24 height 24
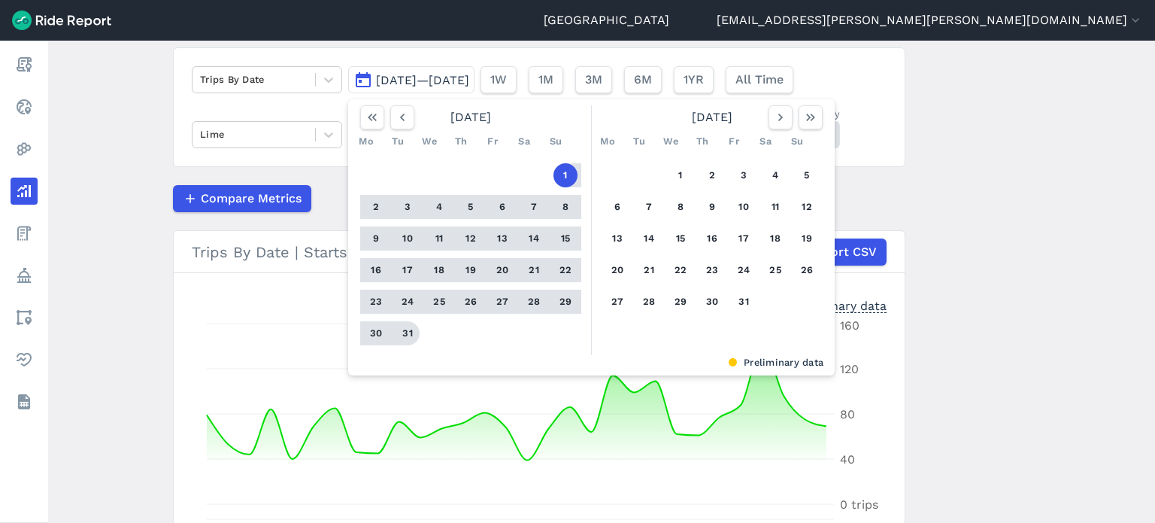
click at [411, 332] on button "31" at bounding box center [408, 333] width 24 height 24
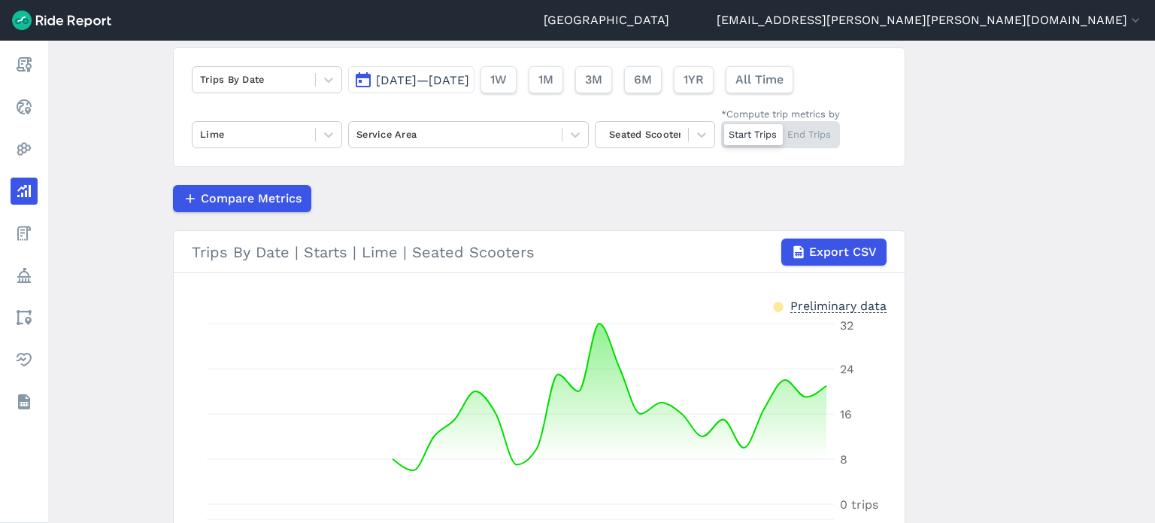
click at [960, 234] on main "Analyze Data Trips By Date [DATE]—[DATE] 1W 1M 3M 6M 1YR All Time Lime Service …" at bounding box center [601, 282] width 1107 height 482
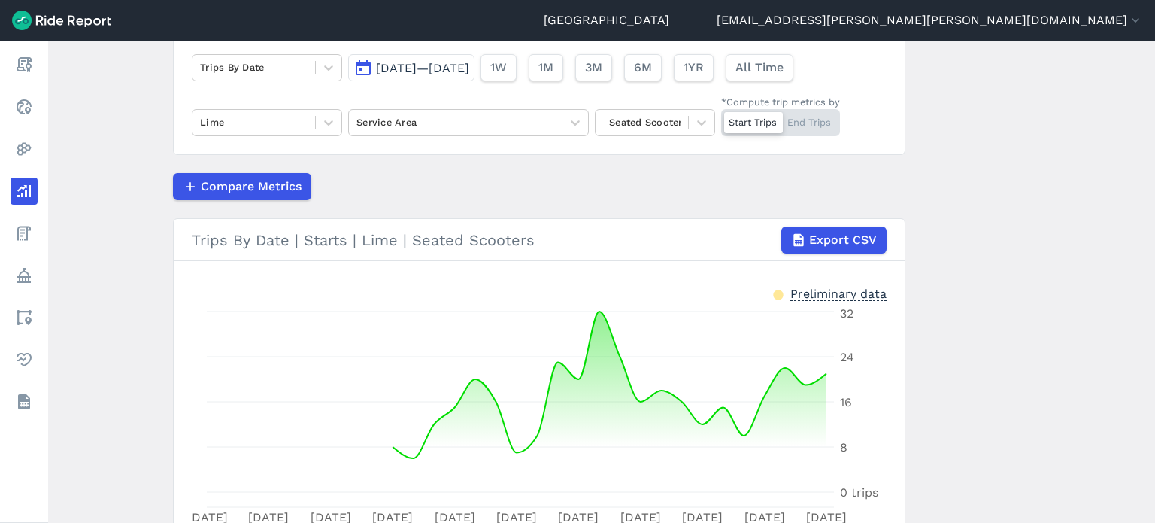
scroll to position [30, 0]
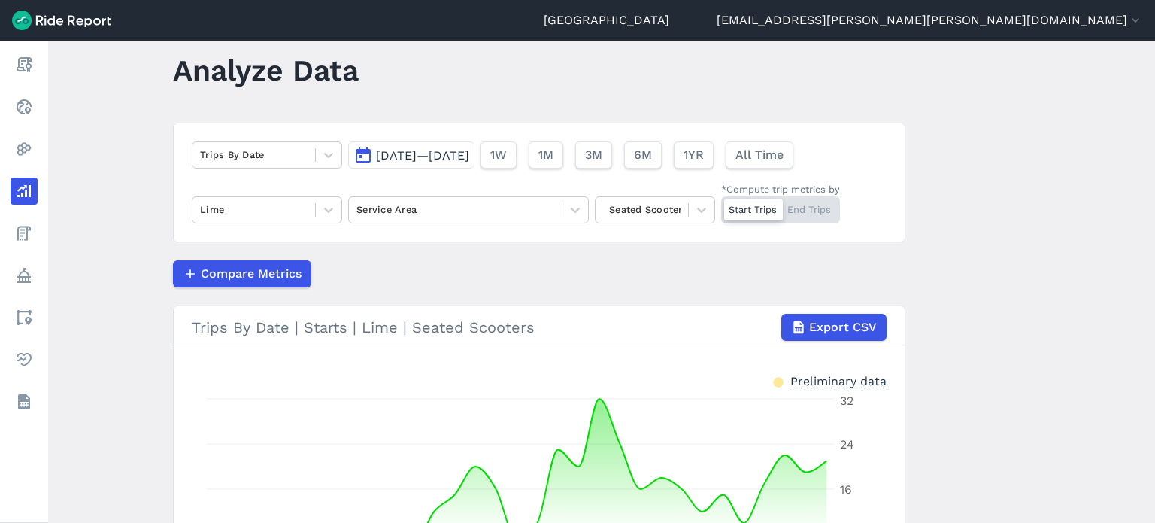
click at [422, 160] on span "[DATE]—[DATE]" at bounding box center [422, 155] width 93 height 14
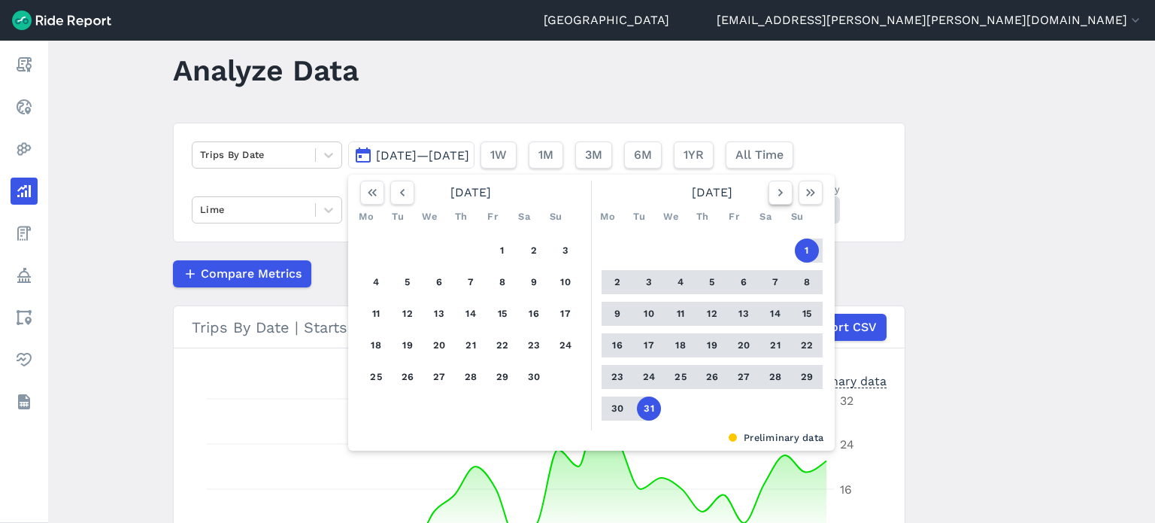
click at [785, 197] on icon "button" at bounding box center [780, 192] width 15 height 15
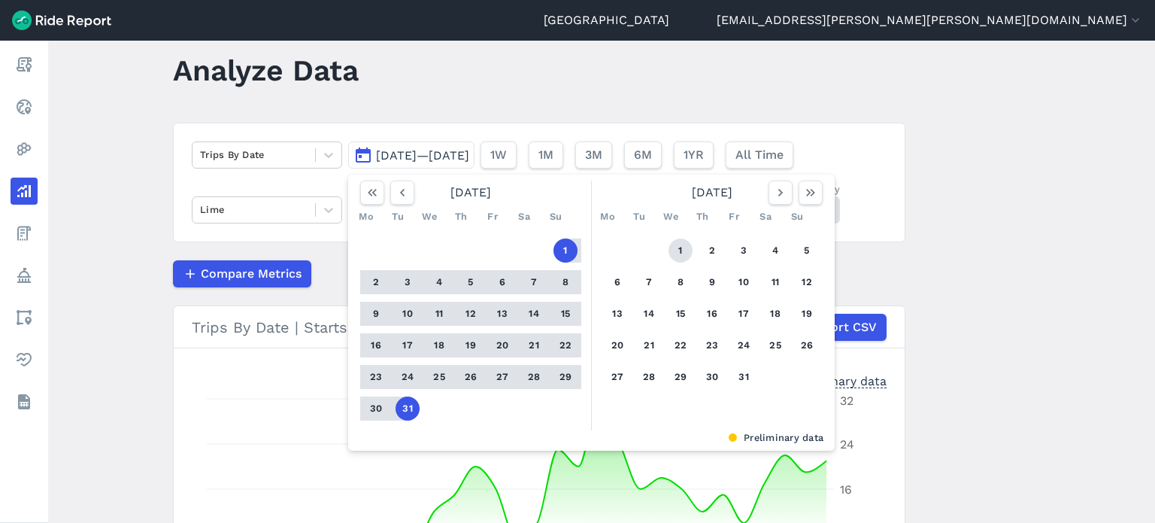
click at [681, 250] on button "1" at bounding box center [681, 250] width 24 height 24
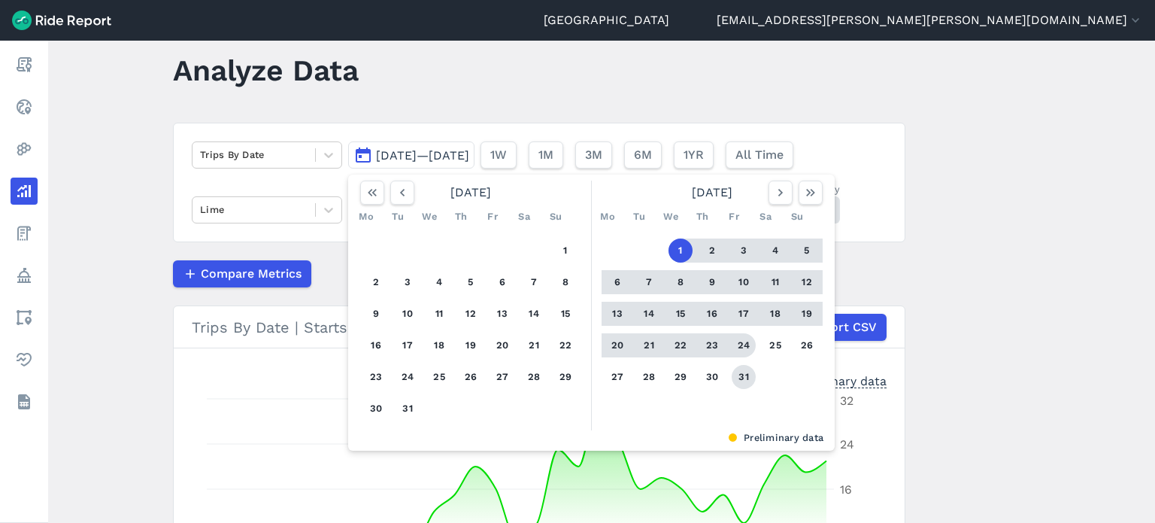
click at [740, 379] on button "31" at bounding box center [744, 377] width 24 height 24
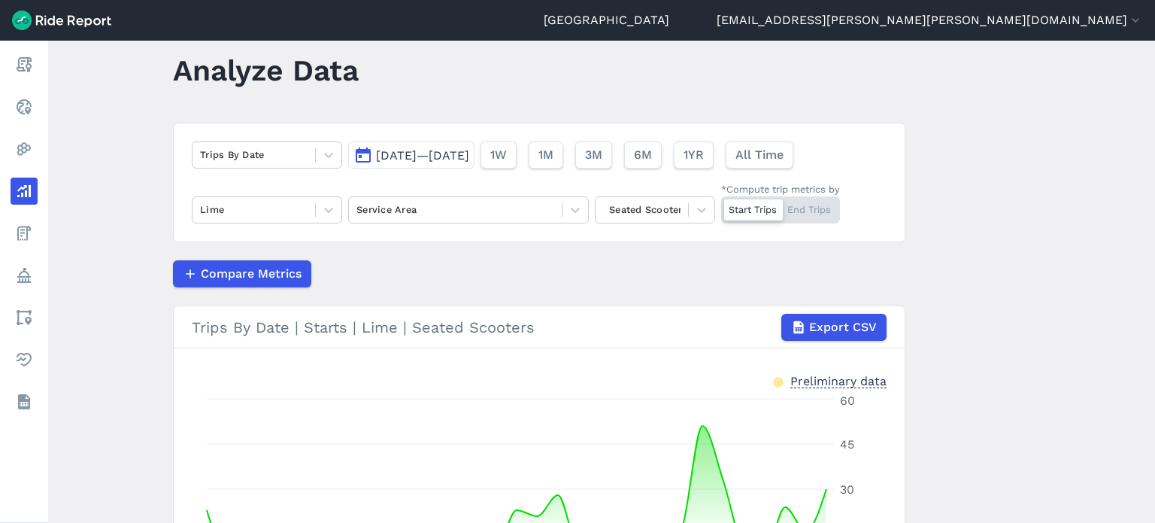
scroll to position [30, 0]
click at [444, 147] on button "[DATE]—[DATE]" at bounding box center [411, 154] width 126 height 27
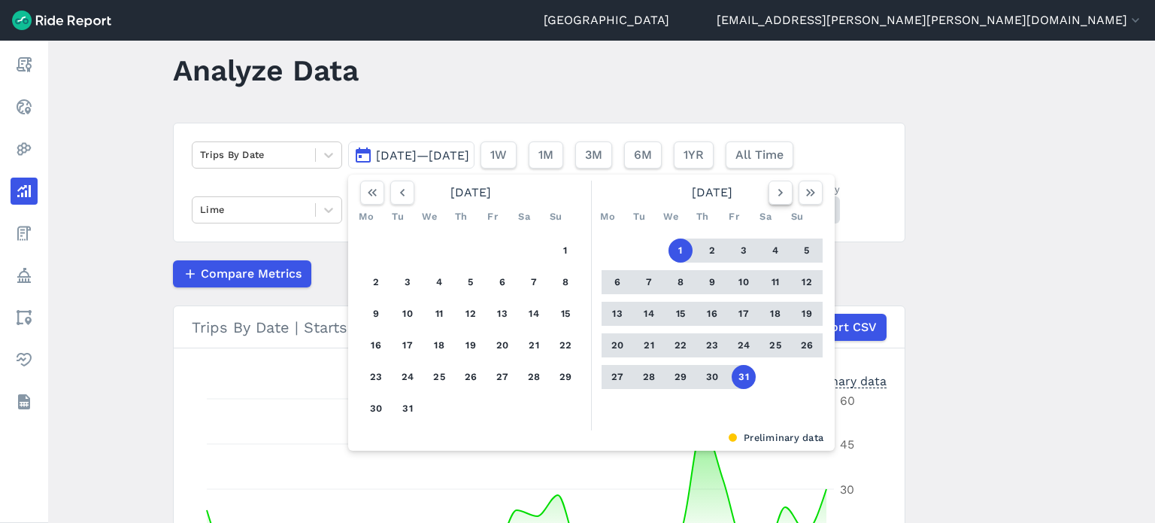
click at [775, 194] on icon "button" at bounding box center [780, 192] width 15 height 15
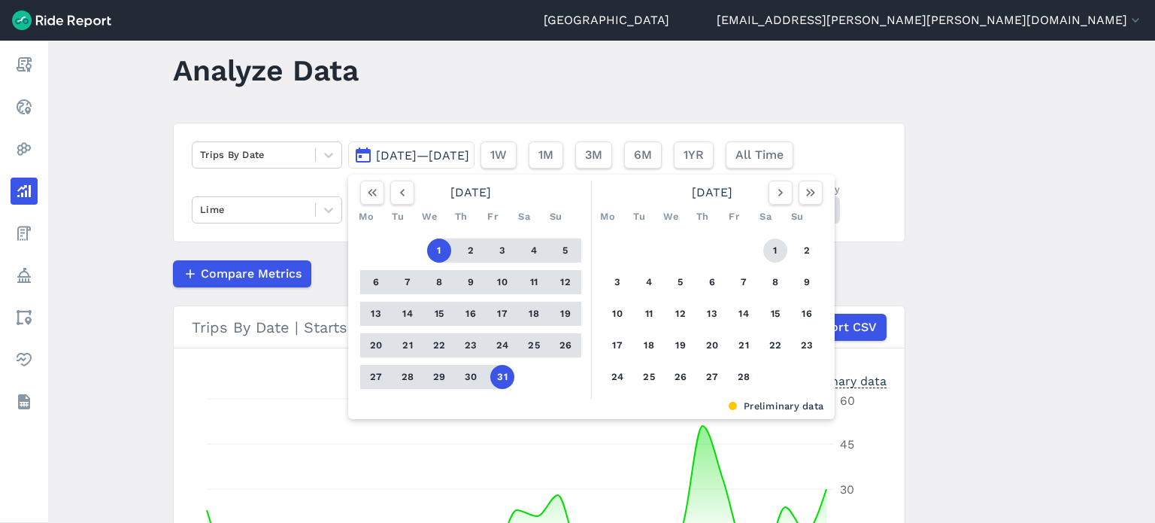
click at [776, 246] on button "1" at bounding box center [775, 250] width 24 height 24
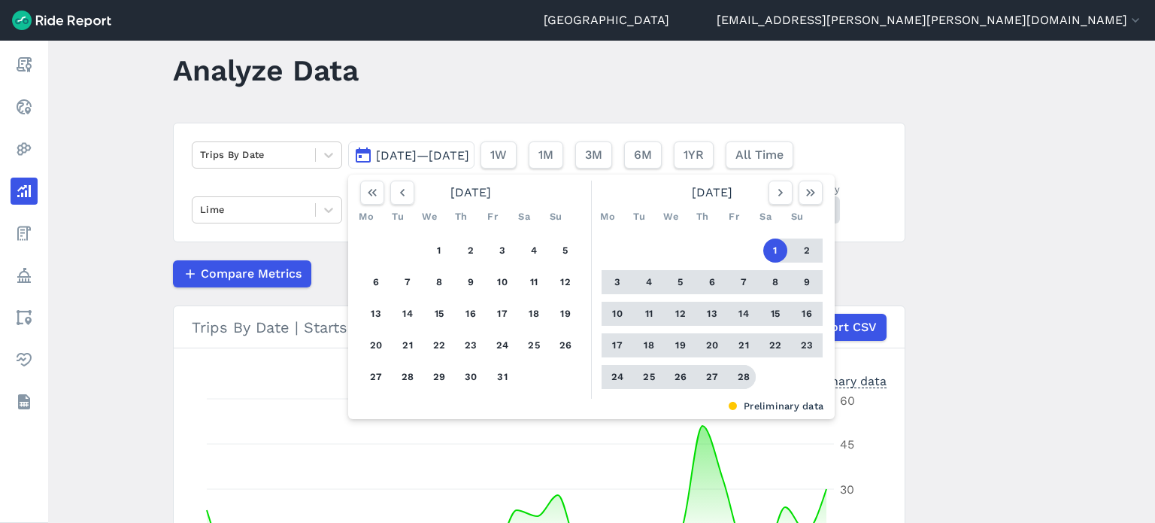
click at [740, 376] on button "28" at bounding box center [744, 377] width 24 height 24
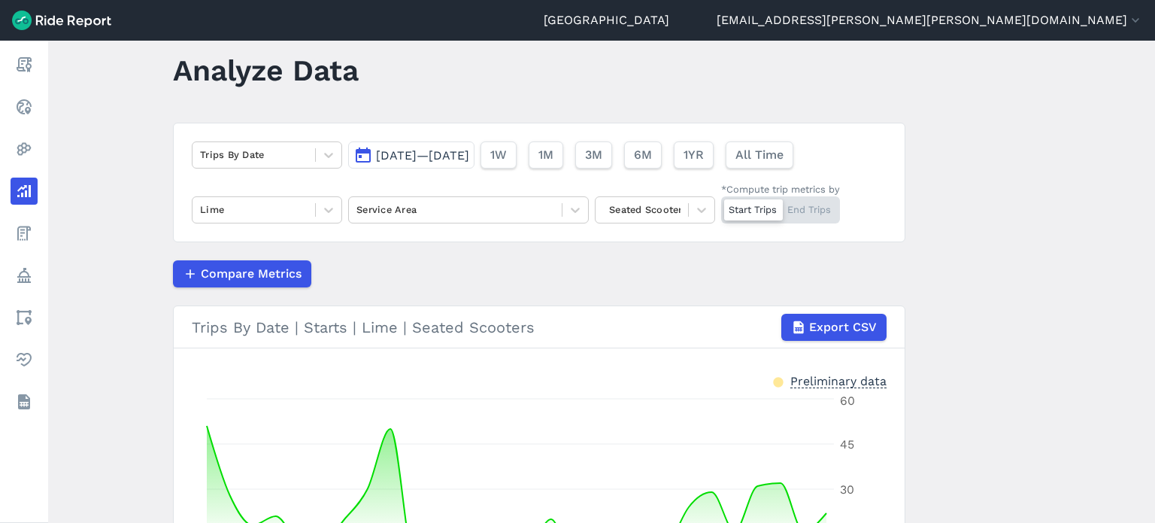
click at [932, 366] on main "Analyze Data Trips By Date [DATE]—[DATE] 1W 1M 3M 6M 1YR All Time Lime Service …" at bounding box center [601, 282] width 1107 height 482
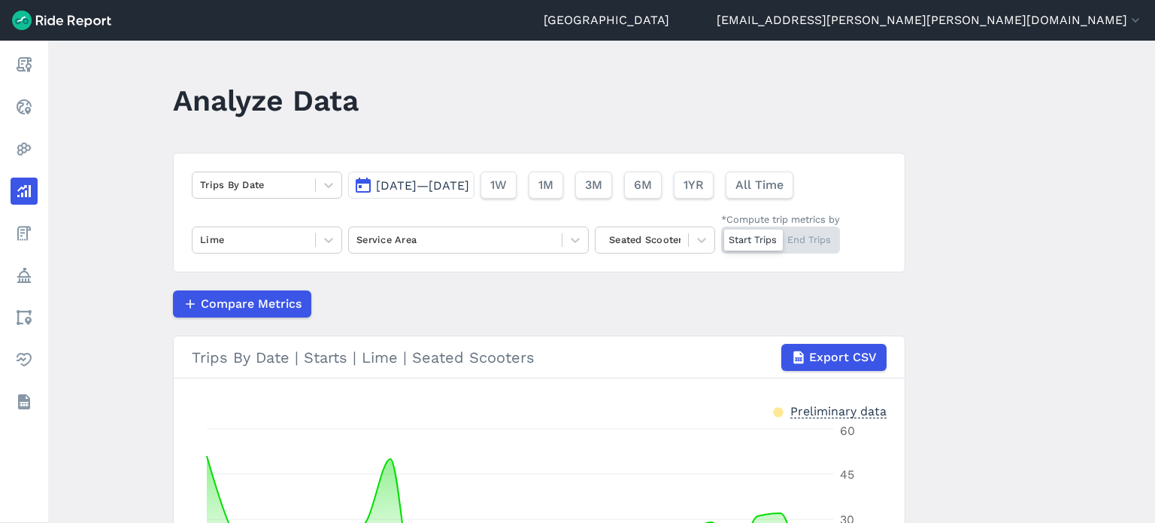
click at [469, 186] on span "[DATE]—[DATE]" at bounding box center [422, 185] width 93 height 14
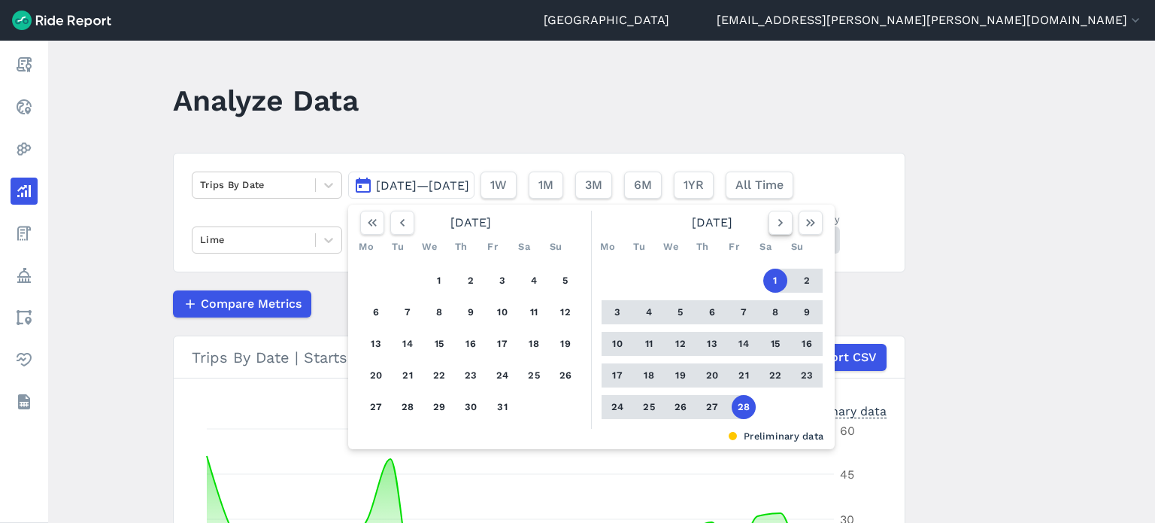
click at [773, 220] on icon "button" at bounding box center [780, 222] width 15 height 15
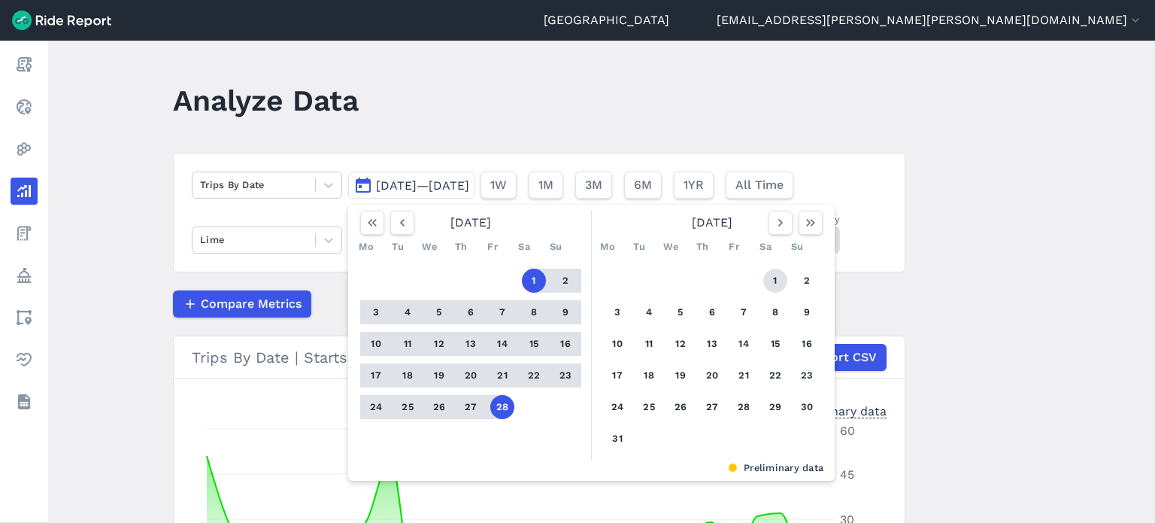
click at [772, 280] on button "1" at bounding box center [775, 281] width 24 height 24
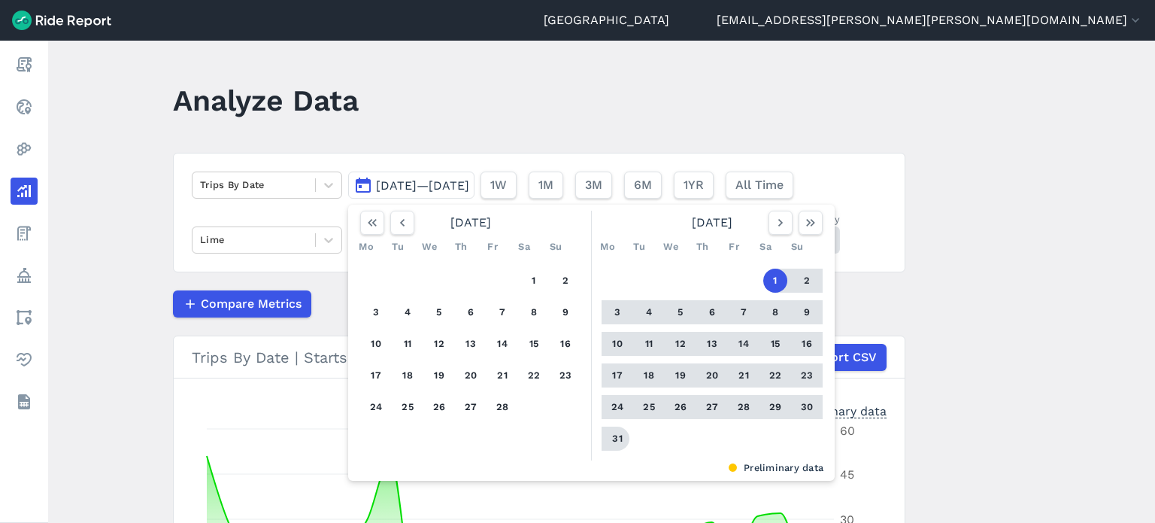
click at [614, 438] on button "31" at bounding box center [618, 438] width 24 height 24
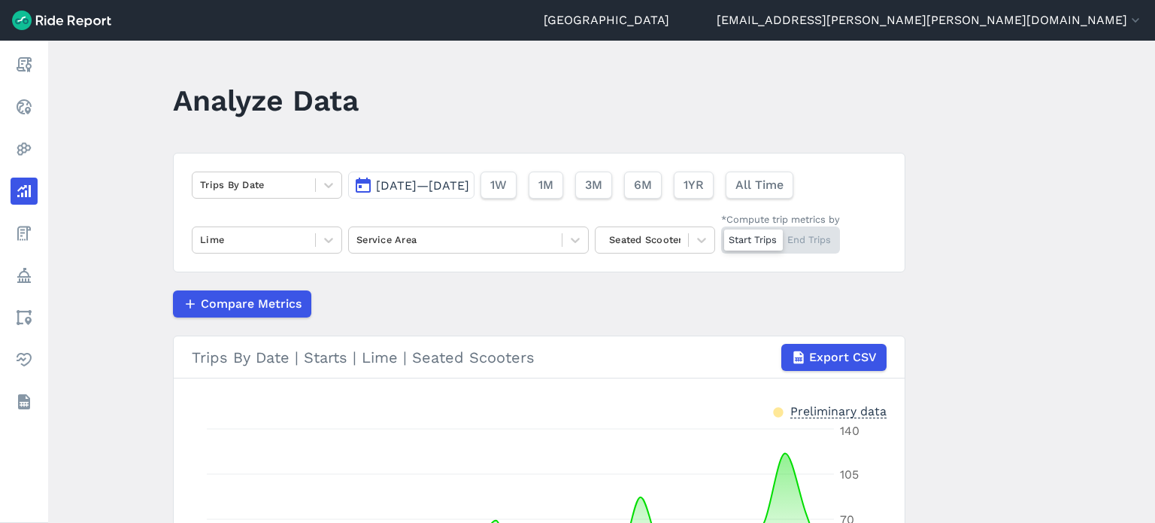
click at [1038, 279] on main "Analyze Data Trips By Date [DATE]—[DATE] 1W 1M 3M 6M 1YR All Time Lime Service …" at bounding box center [601, 282] width 1107 height 482
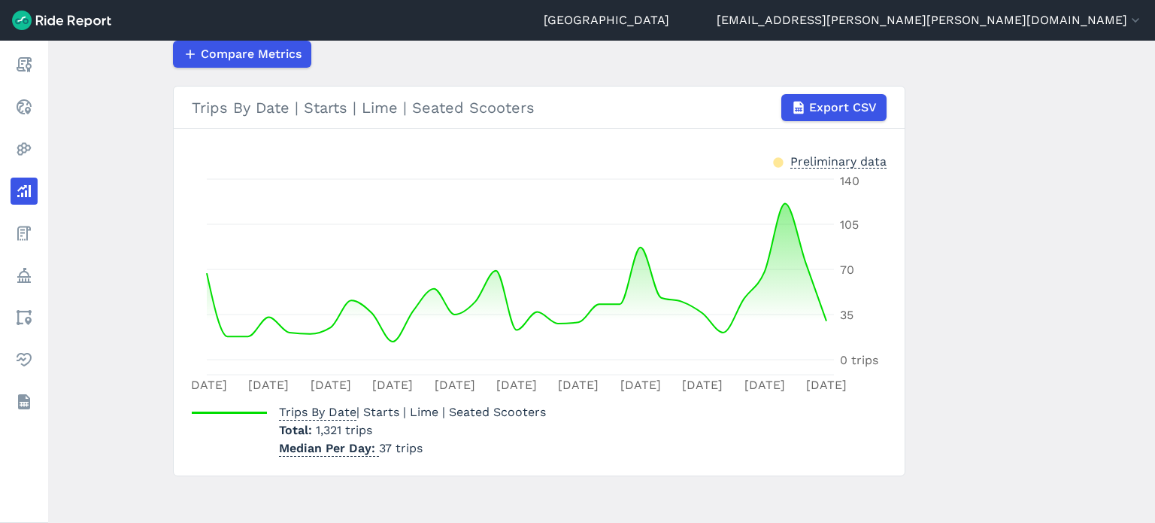
scroll to position [256, 0]
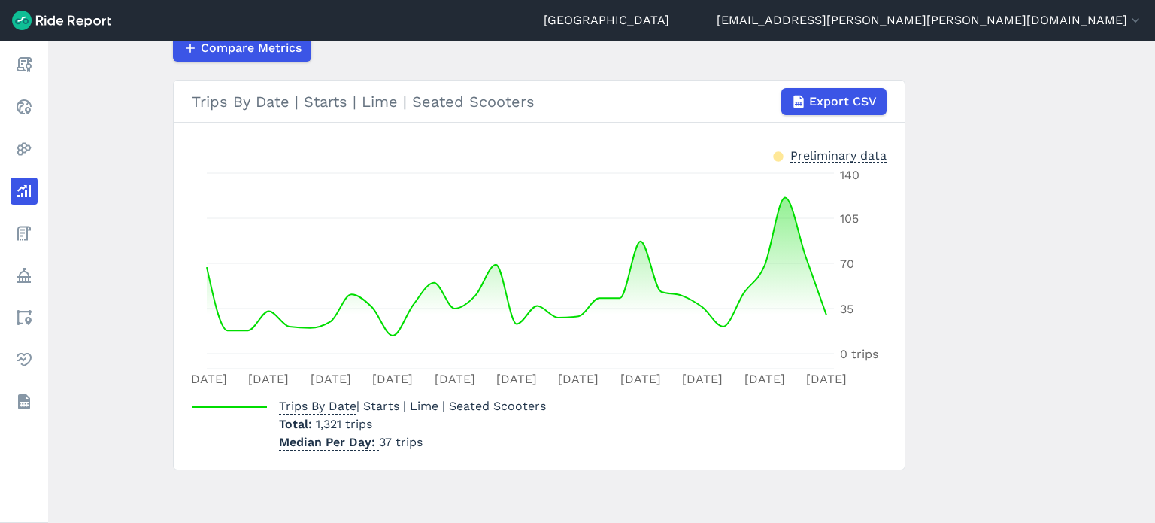
click at [1025, 378] on main "Analyze Data Trips By Date [DATE]—[DATE] 1W 1M 3M 6M 1YR All Time Lime Service …" at bounding box center [601, 282] width 1107 height 482
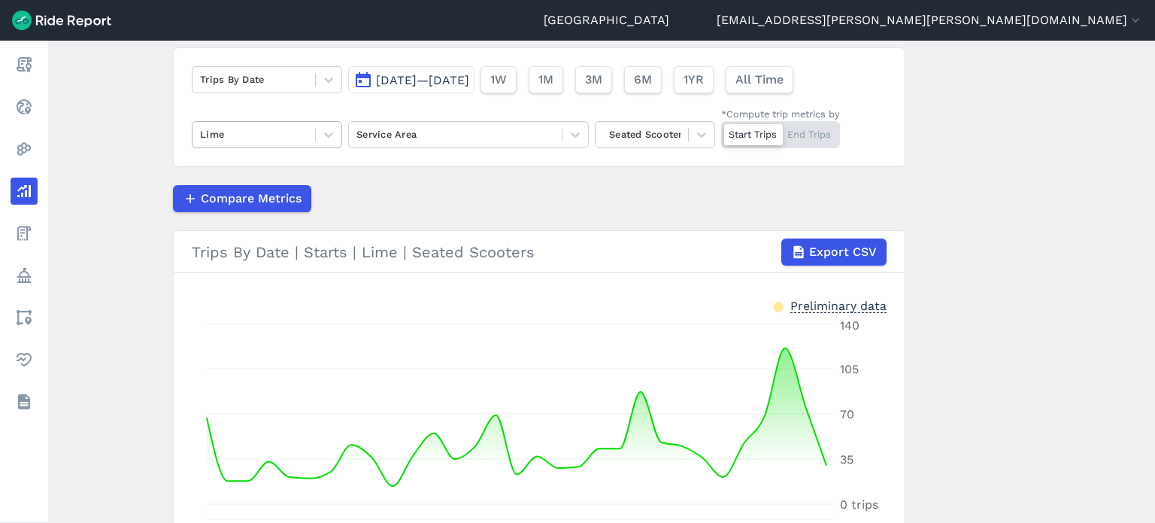
click at [287, 136] on div at bounding box center [254, 134] width 108 height 17
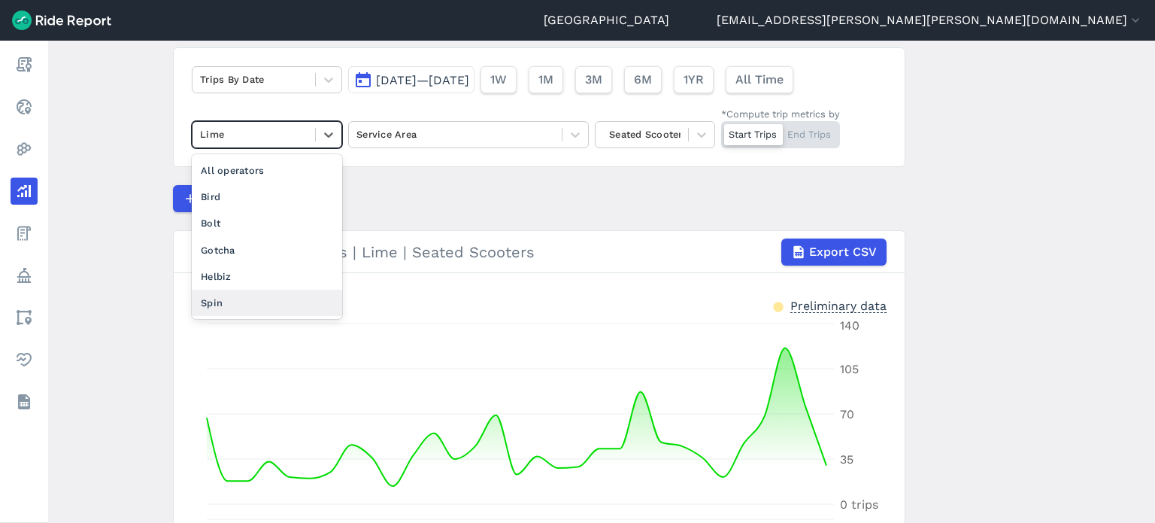
click at [229, 297] on div "Spin" at bounding box center [267, 303] width 150 height 26
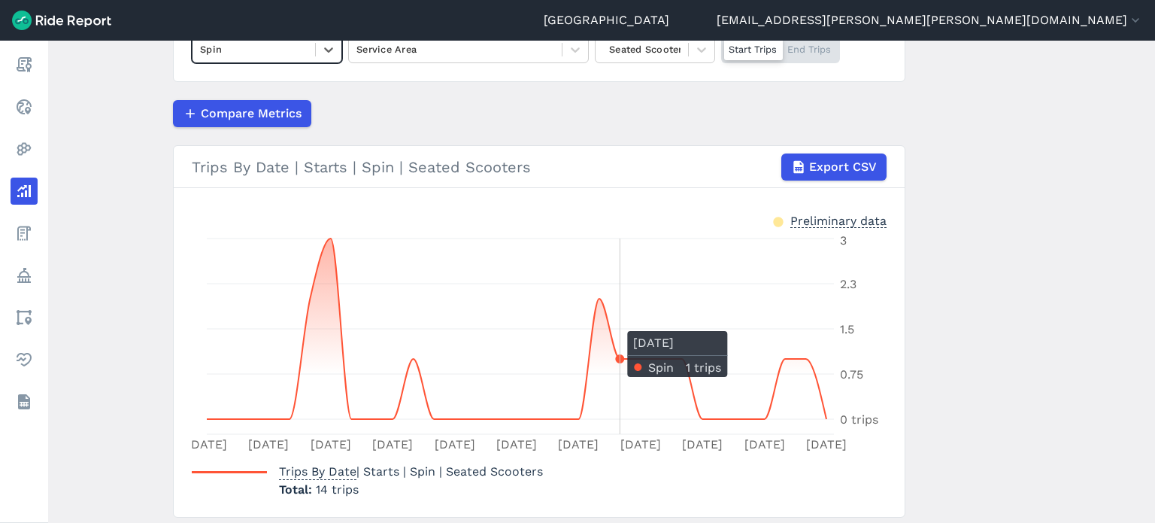
scroll to position [238, 0]
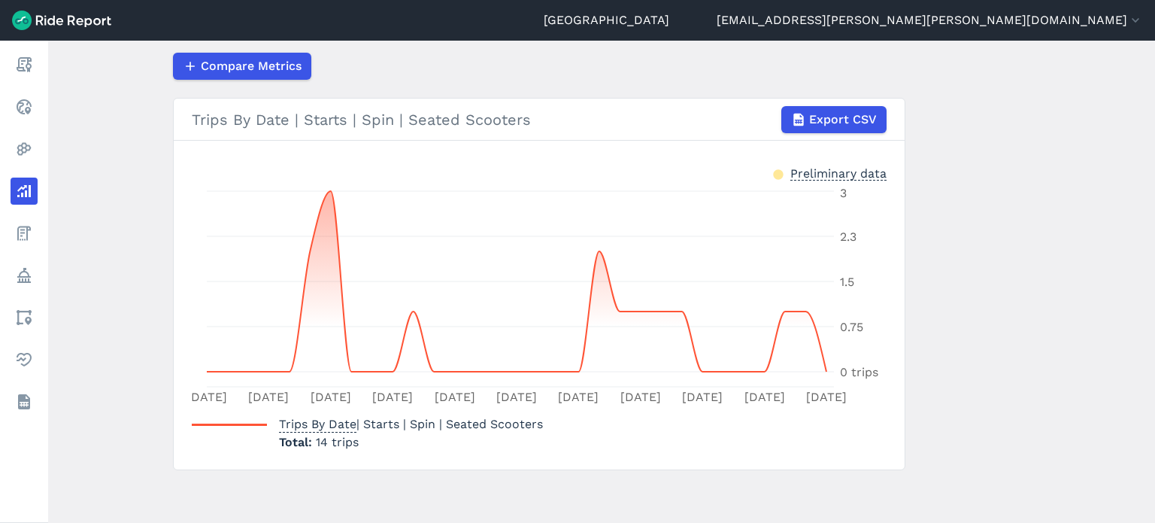
click at [1027, 229] on main "Analyze Data Trips By Date [DATE]—[DATE] 1W 1M 3M 6M 1YR All Time Spin Service …" at bounding box center [601, 282] width 1107 height 482
click at [830, 126] on span "Export CSV" at bounding box center [843, 120] width 68 height 18
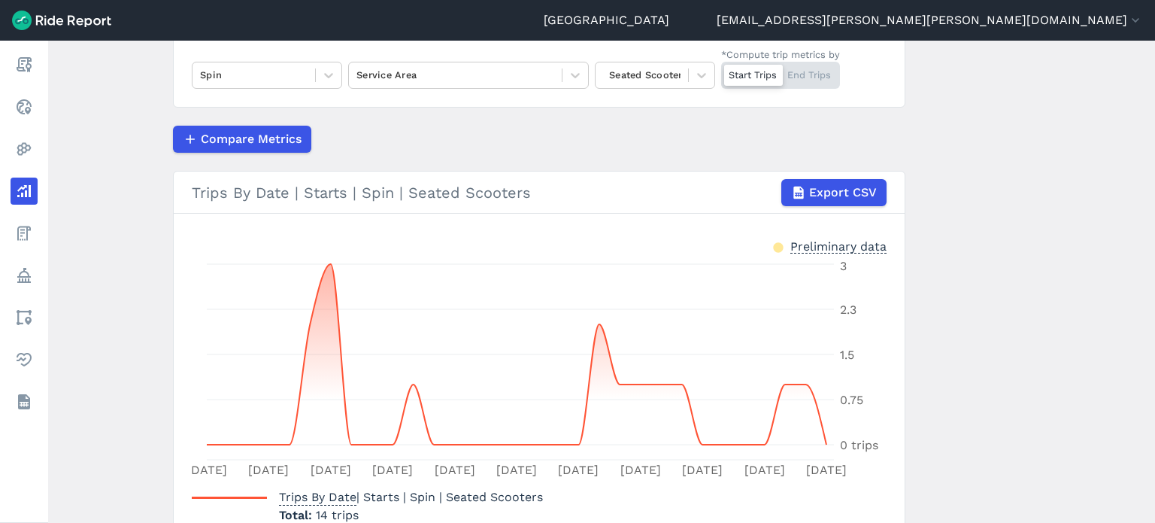
scroll to position [12, 0]
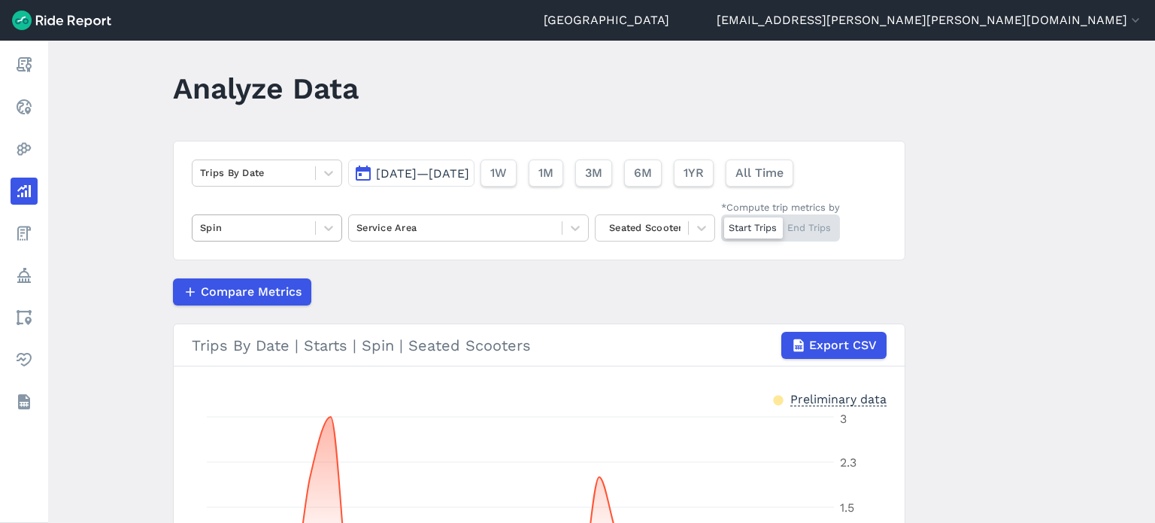
click at [272, 221] on div at bounding box center [254, 227] width 108 height 17
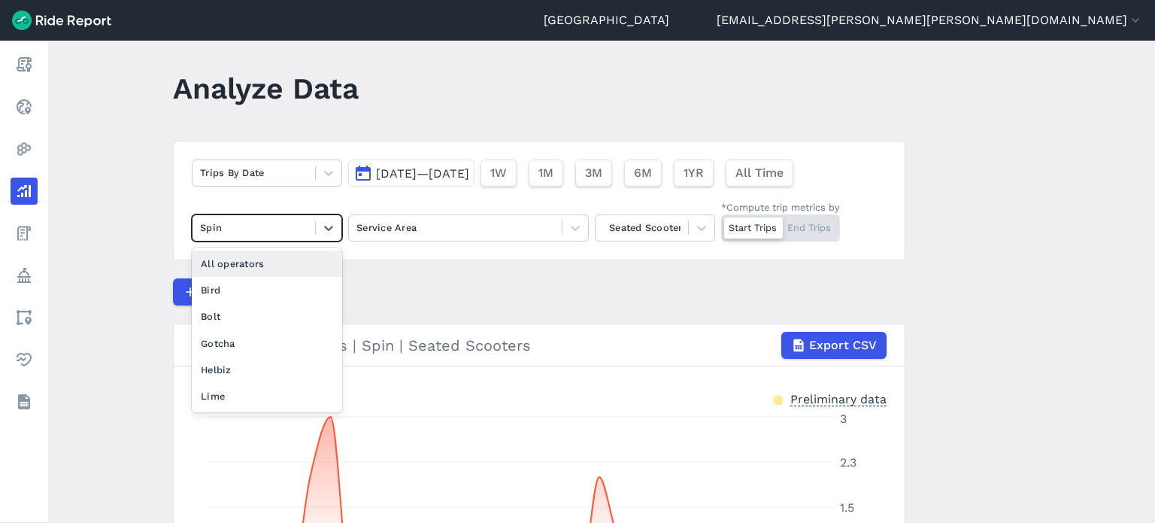
click at [244, 260] on div "All operators" at bounding box center [267, 263] width 150 height 26
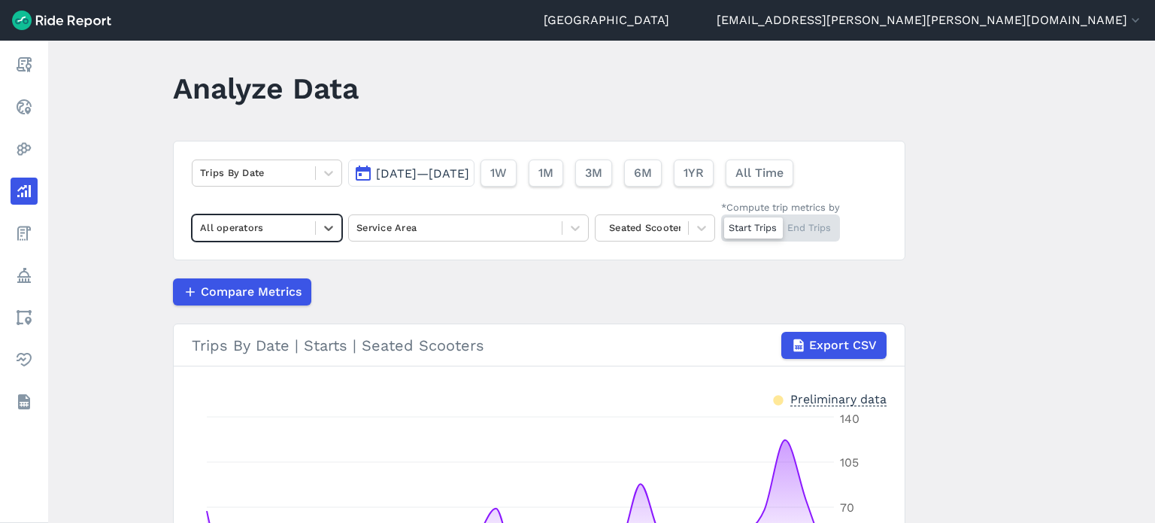
click at [1015, 201] on main "Analyze Data Trips By Date [DATE]—[DATE] 1W 1M 3M 6M 1YR All Time option All op…" at bounding box center [601, 282] width 1107 height 482
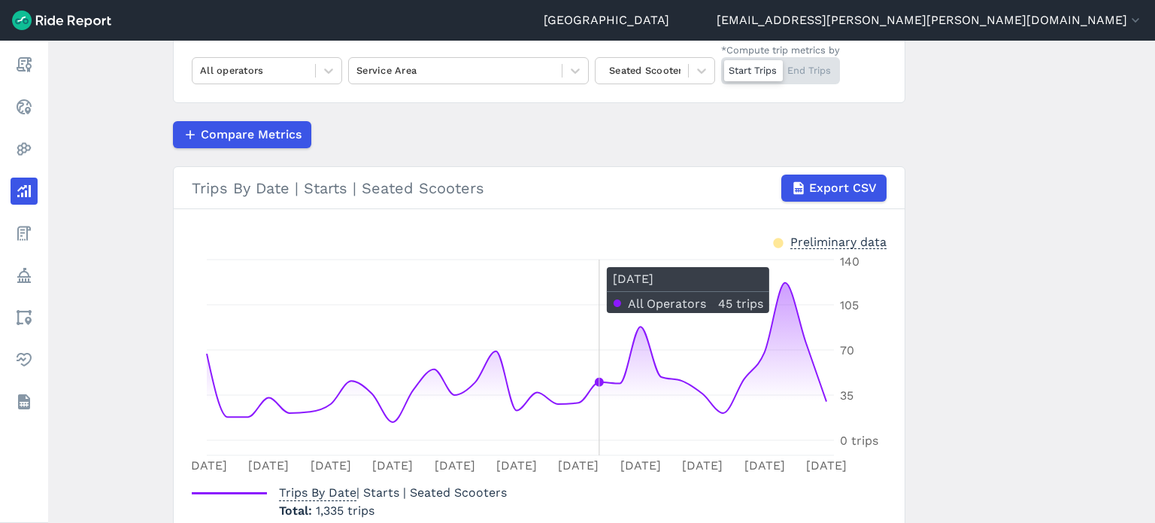
scroll to position [105, 0]
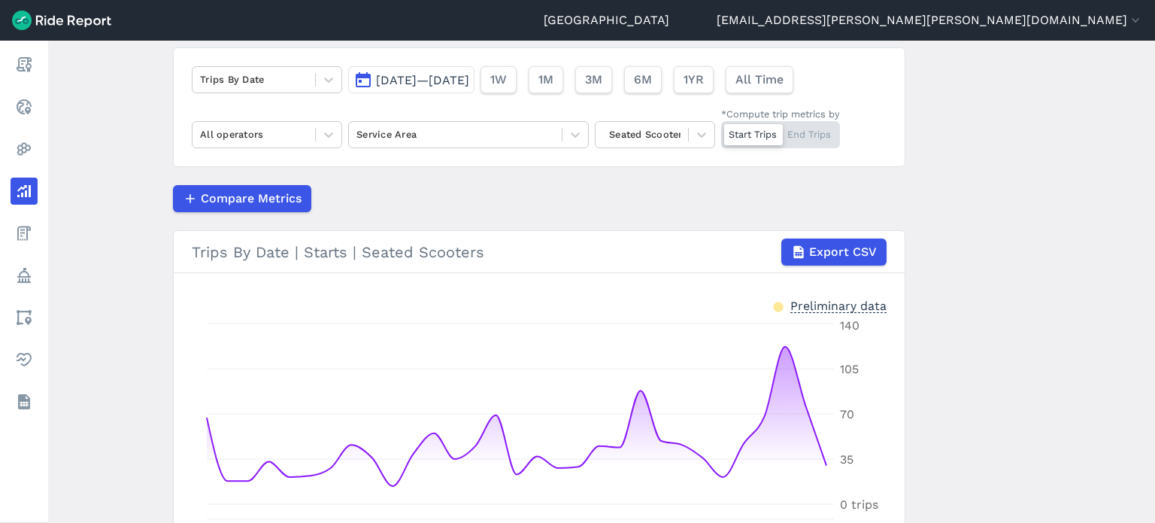
click at [463, 102] on div "Trips By Date [DATE]—[DATE] 1W 1M 3M 6M 1YR All Time All operators Service Area…" at bounding box center [539, 107] width 733 height 120
click at [462, 90] on button "[DATE]—[DATE]" at bounding box center [411, 79] width 126 height 27
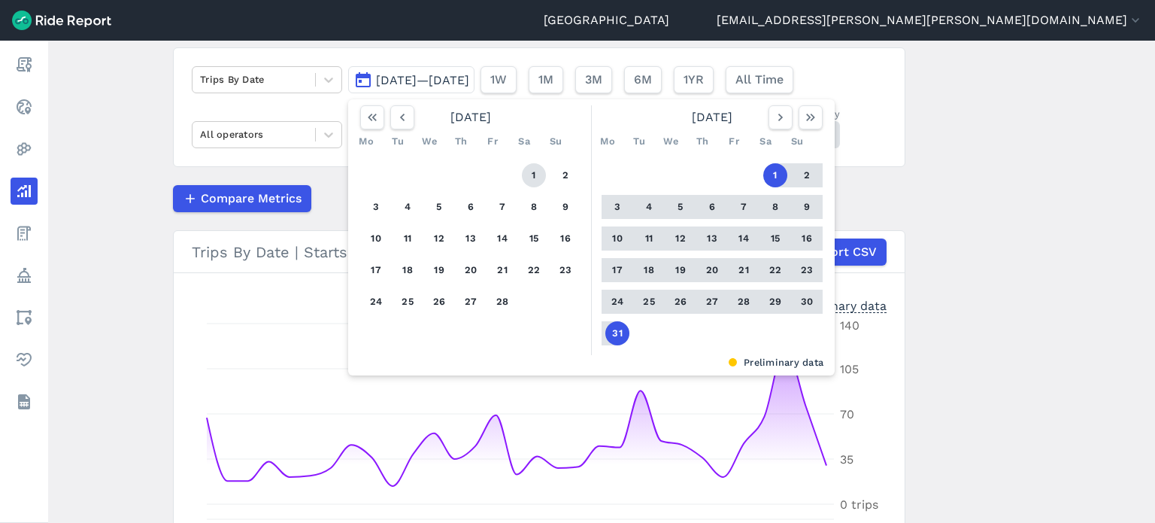
click at [532, 175] on button "1" at bounding box center [534, 175] width 24 height 24
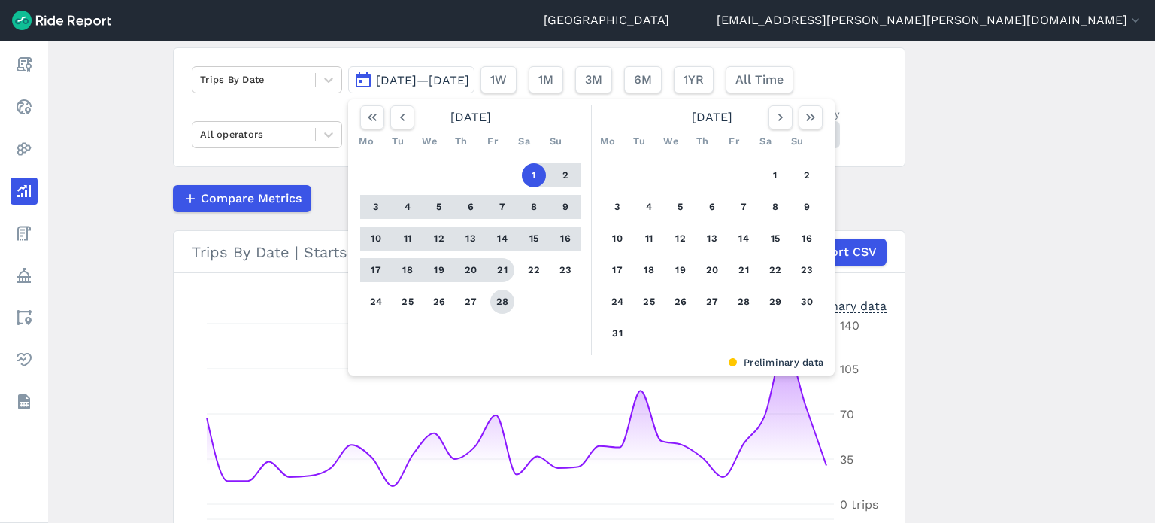
click at [502, 301] on button "28" at bounding box center [502, 302] width 24 height 24
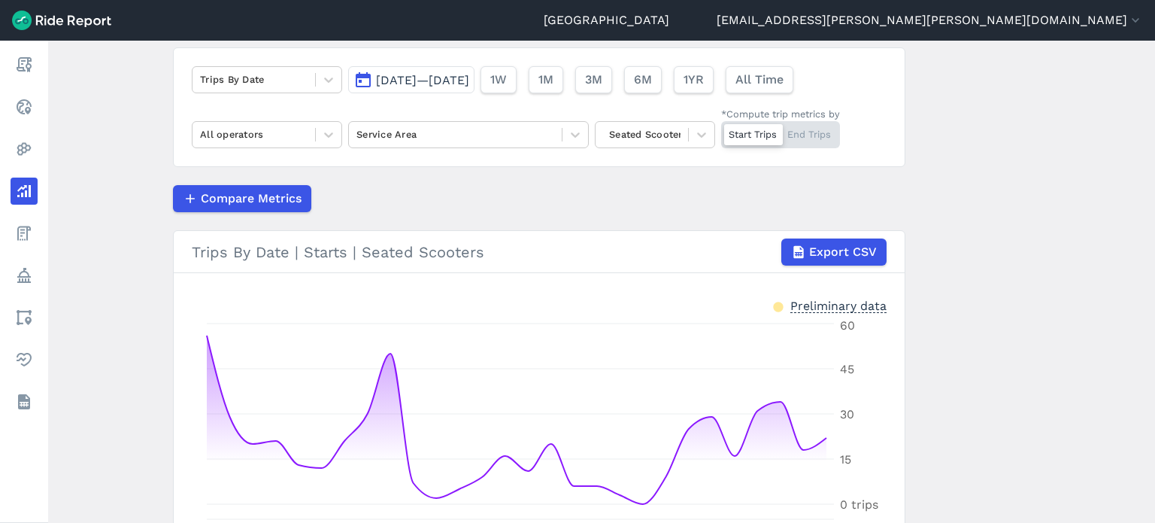
click at [1094, 269] on main "Analyze Data Trips By Date [DATE]—[DATE] 1W 1M 3M 6M 1YR All Time All operators…" at bounding box center [601, 282] width 1107 height 482
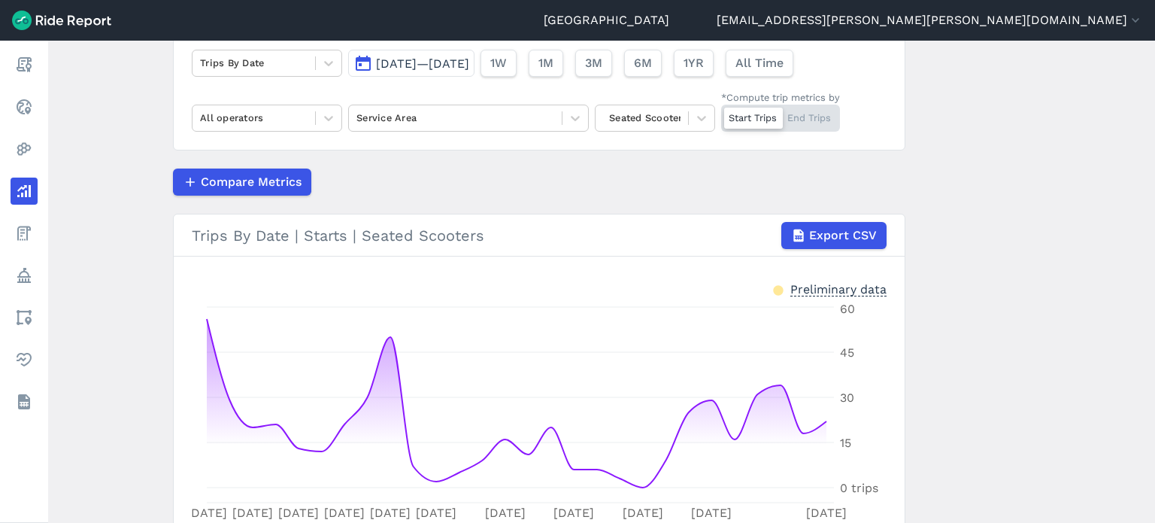
scroll to position [30, 0]
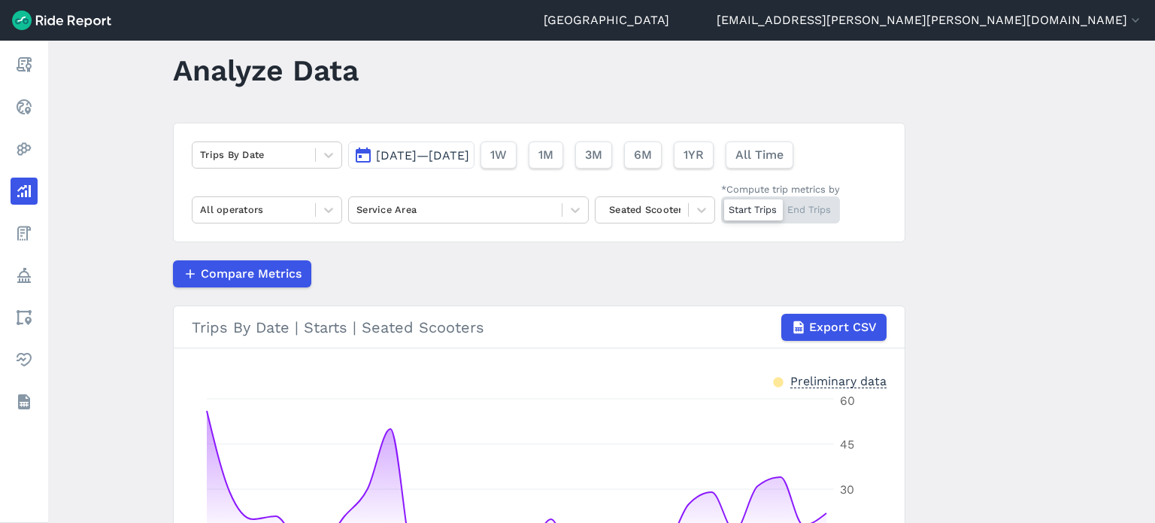
click at [425, 158] on span "[DATE]—[DATE]" at bounding box center [422, 155] width 93 height 14
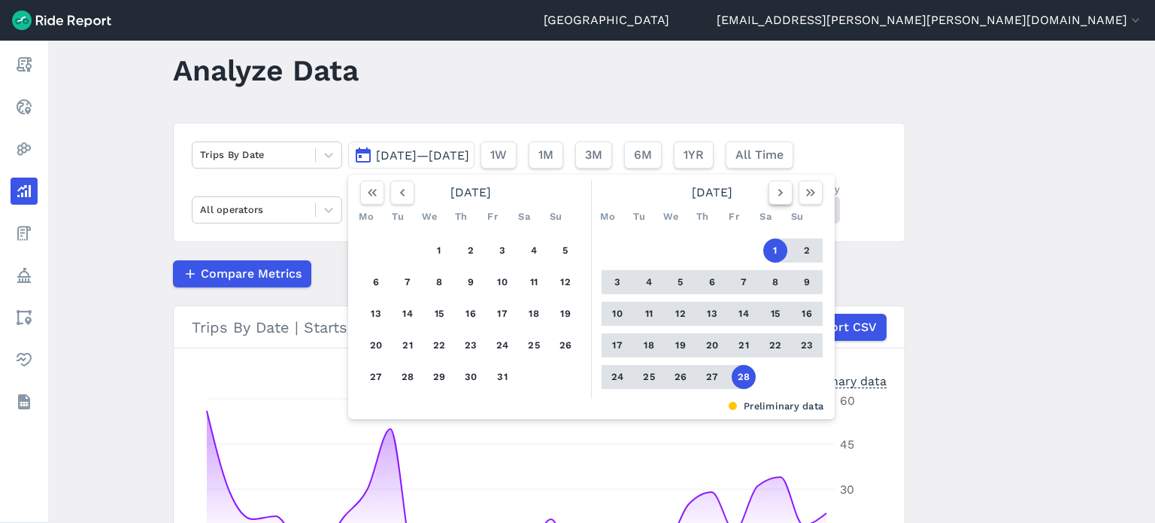
click at [775, 189] on icon "button" at bounding box center [780, 192] width 15 height 15
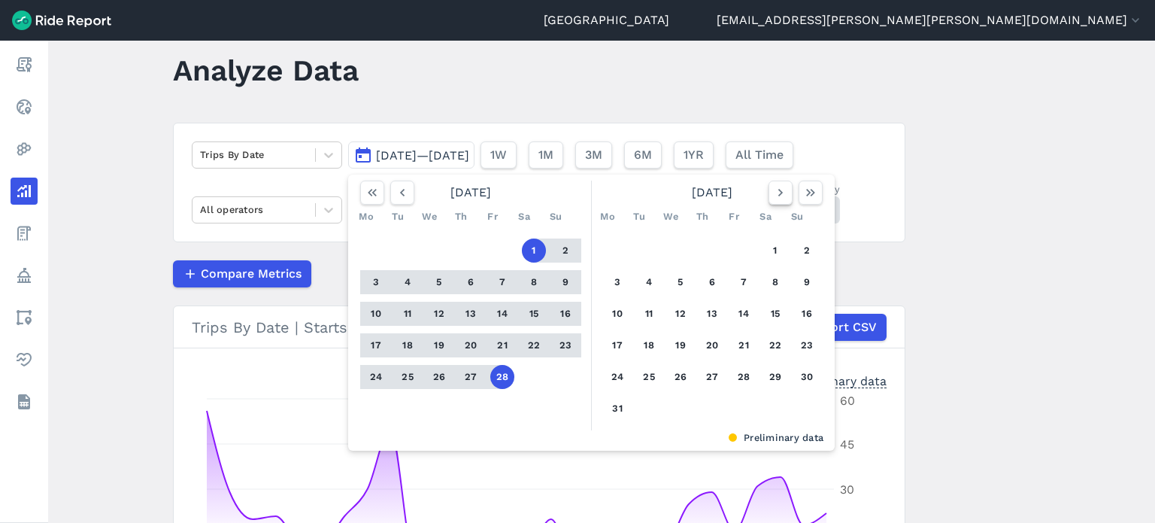
click at [775, 189] on icon "button" at bounding box center [780, 192] width 15 height 15
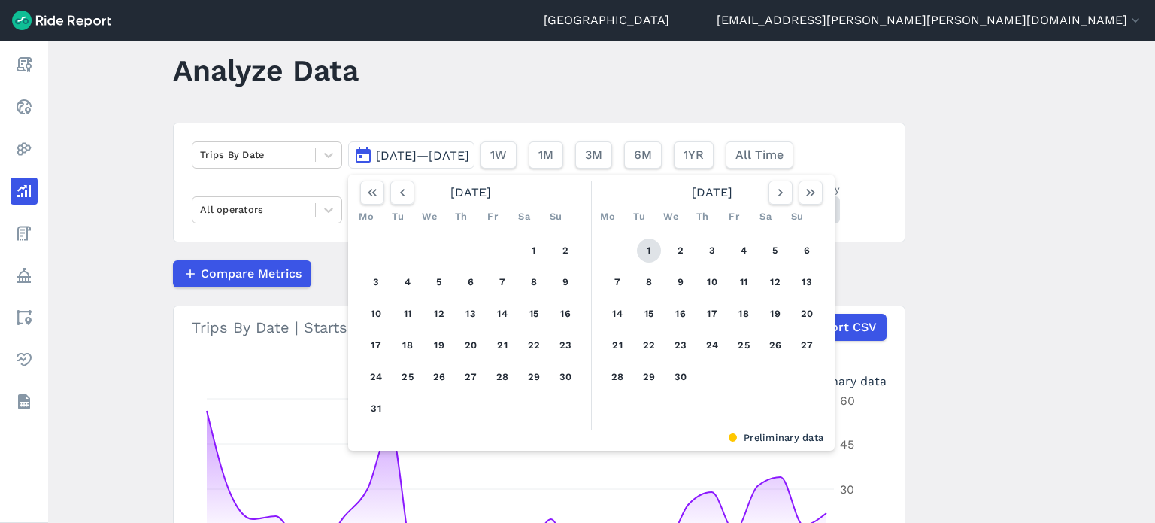
click at [654, 256] on button "1" at bounding box center [649, 250] width 24 height 24
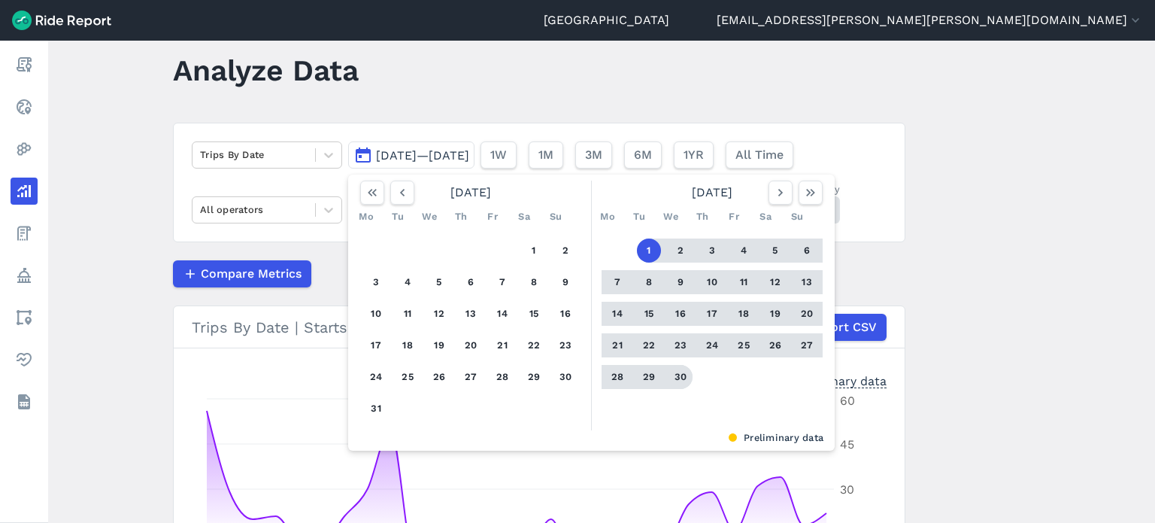
click at [677, 372] on button "30" at bounding box center [681, 377] width 24 height 24
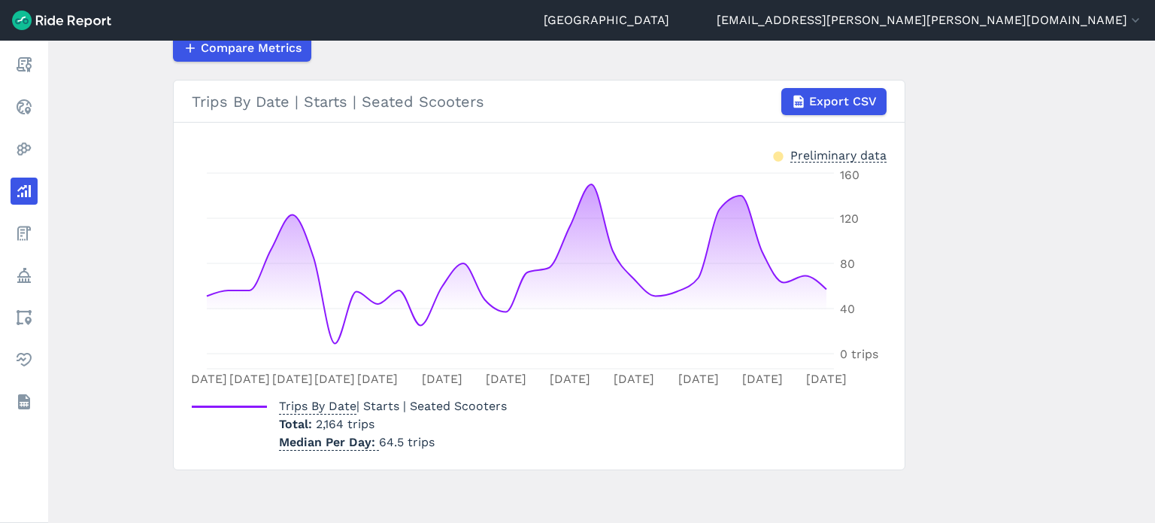
scroll to position [30, 0]
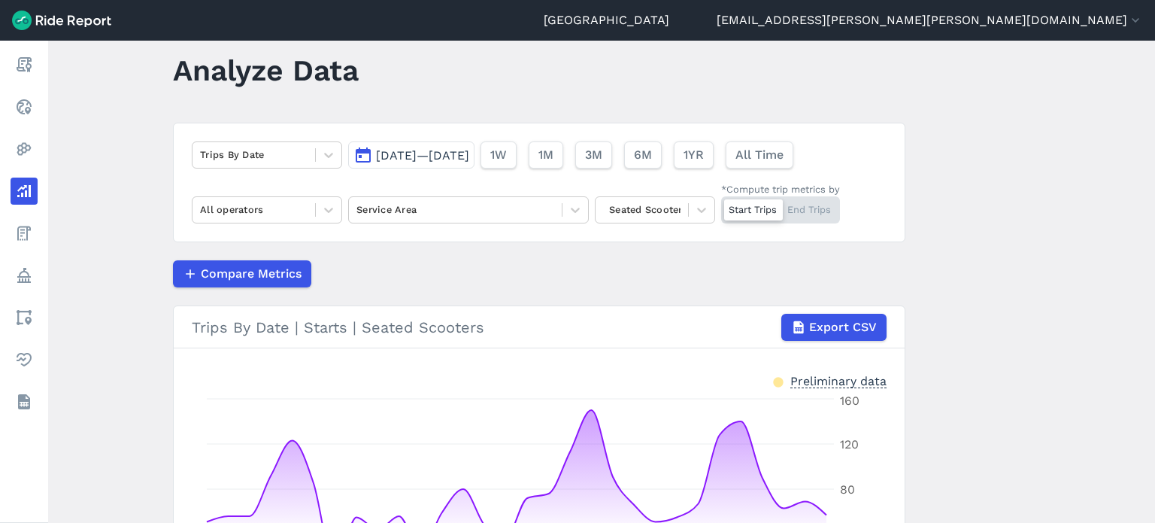
drag, startPoint x: 448, startPoint y: 153, endPoint x: 445, endPoint y: 145, distance: 8.1
click at [448, 153] on span "[DATE]—[DATE]" at bounding box center [422, 155] width 93 height 14
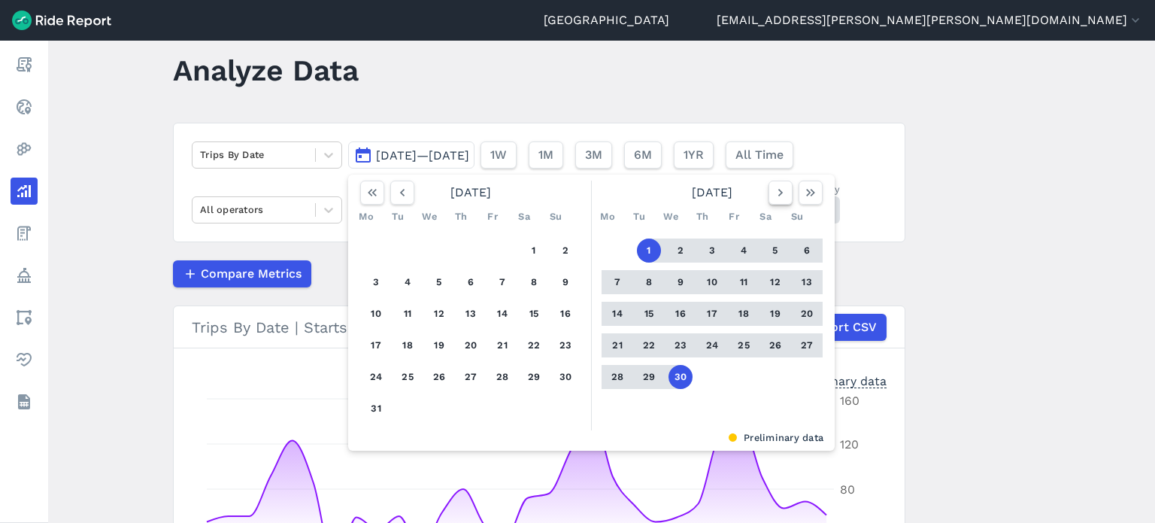
click at [782, 189] on icon "button" at bounding box center [780, 192] width 15 height 15
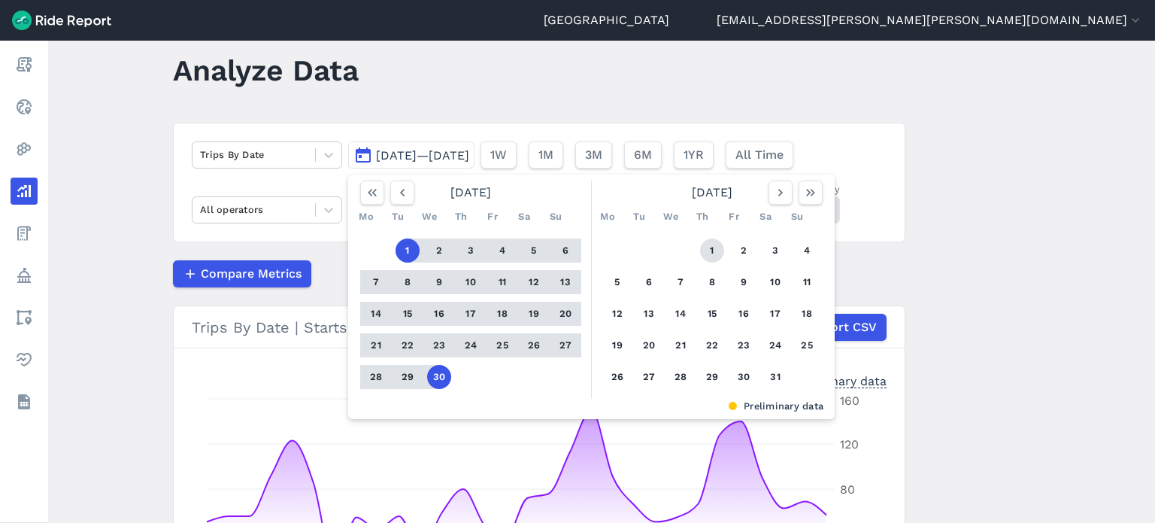
click at [709, 247] on button "1" at bounding box center [712, 250] width 24 height 24
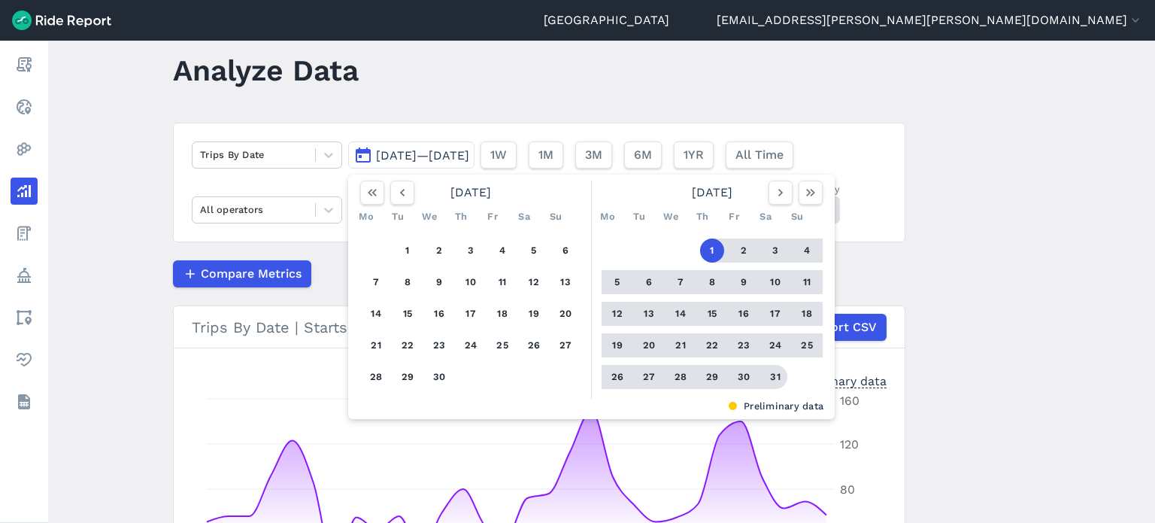
click at [772, 378] on button "31" at bounding box center [775, 377] width 24 height 24
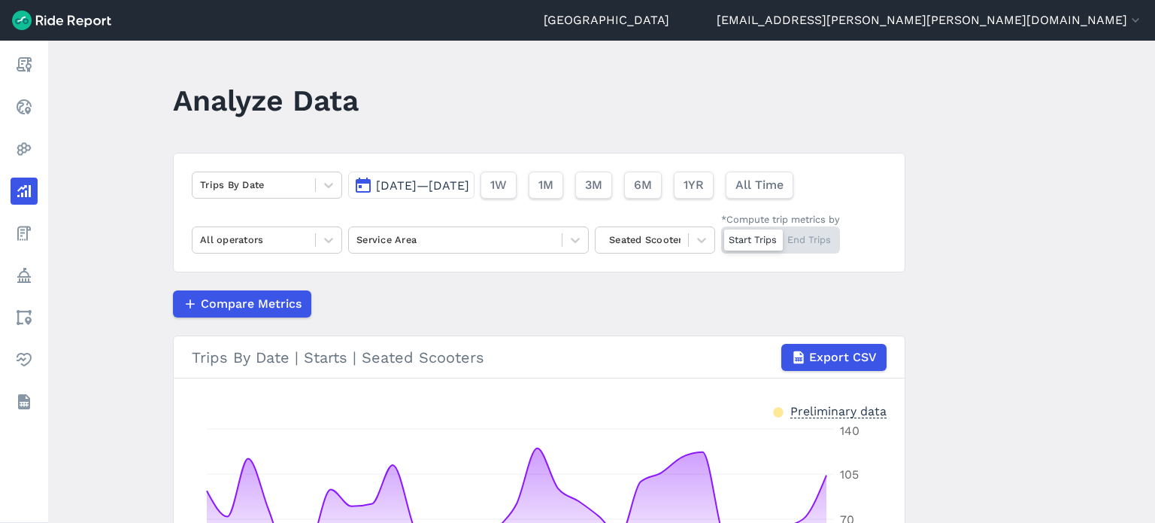
click at [458, 174] on button "[DATE]—[DATE]" at bounding box center [411, 185] width 126 height 27
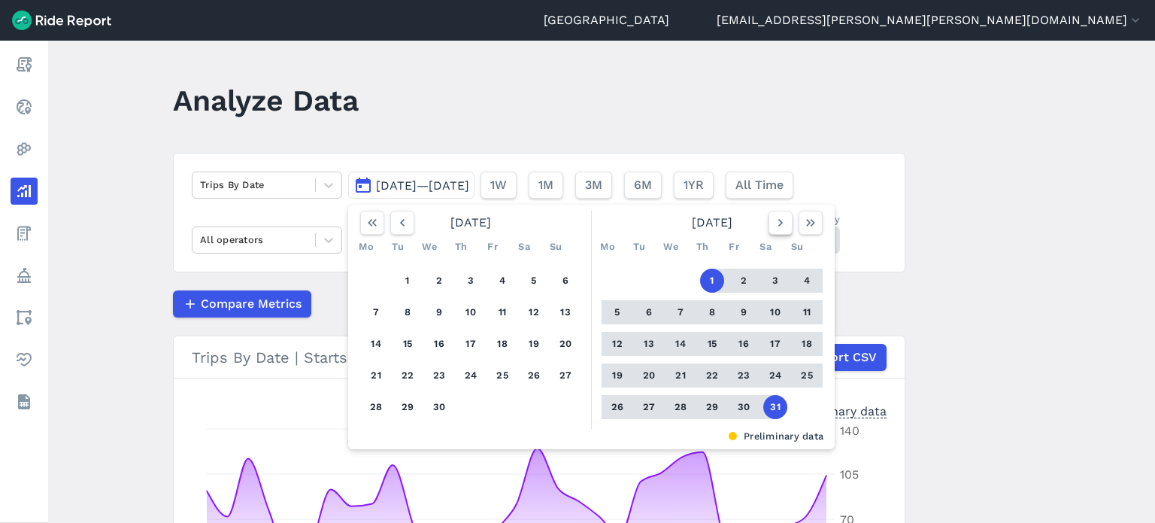
click at [773, 220] on icon "button" at bounding box center [780, 222] width 15 height 15
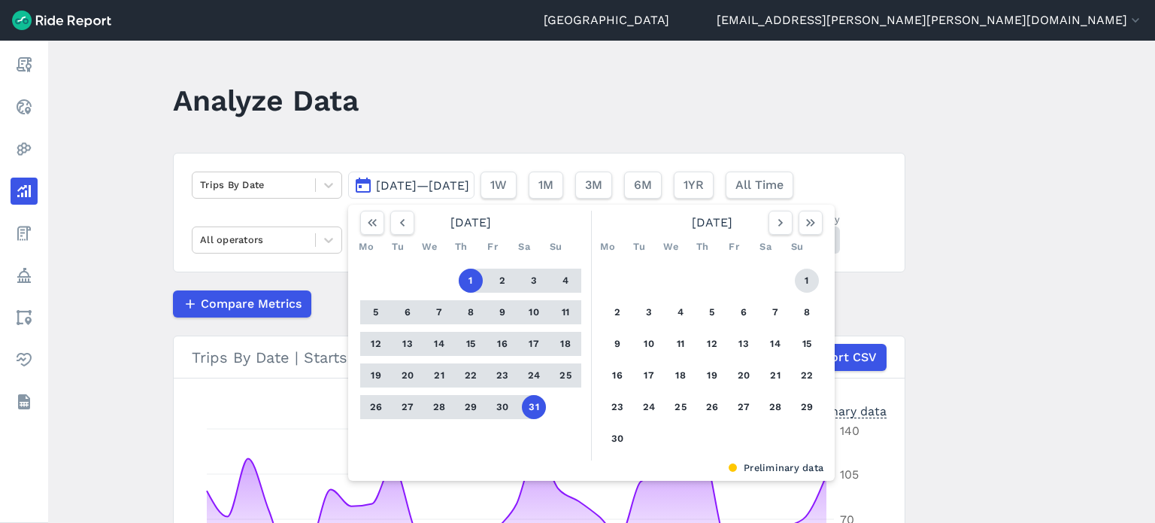
click at [806, 272] on button "1" at bounding box center [807, 281] width 24 height 24
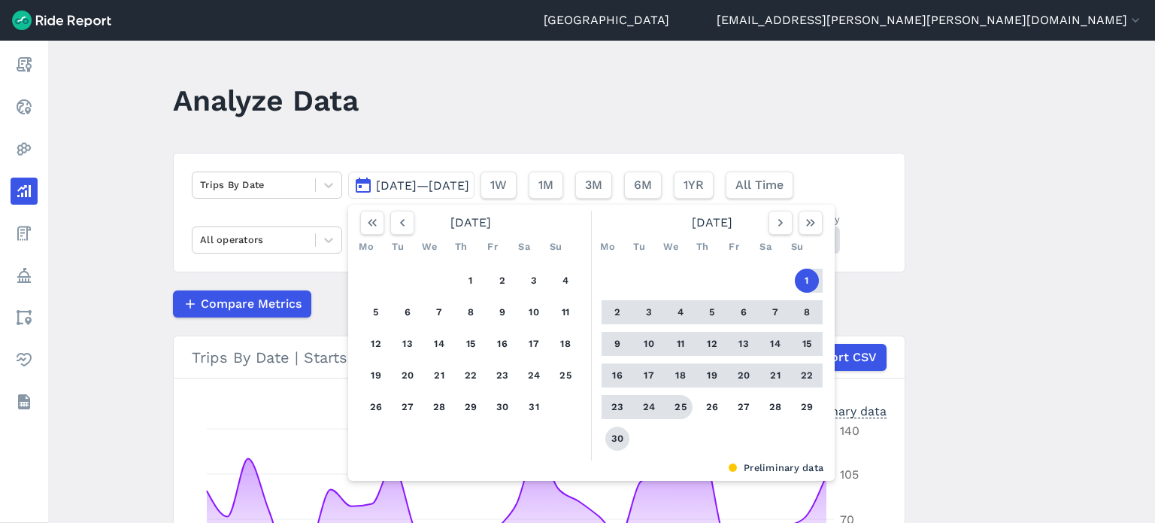
click at [620, 442] on button "30" at bounding box center [618, 438] width 24 height 24
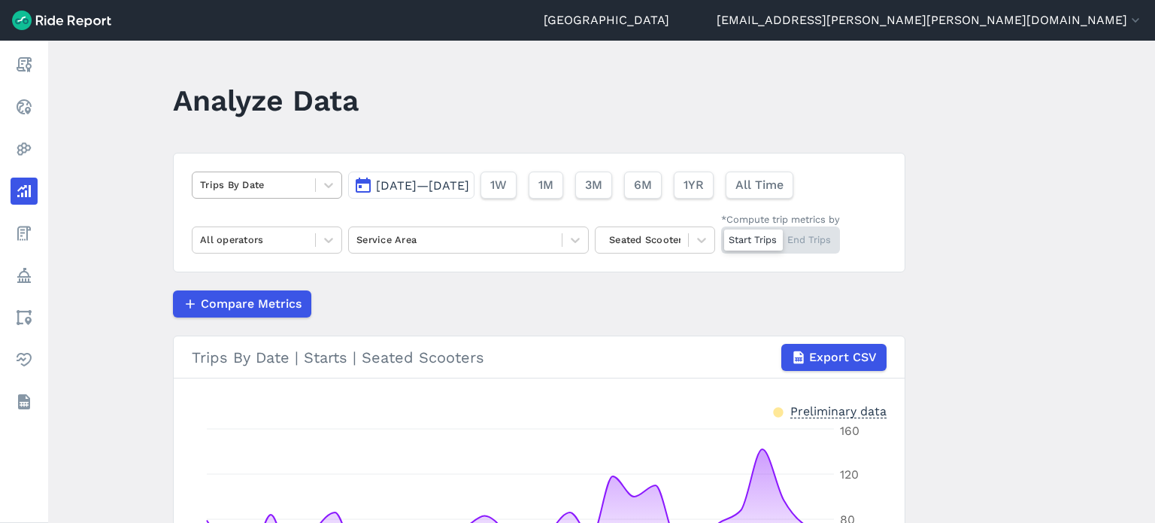
click at [278, 189] on div at bounding box center [254, 184] width 108 height 17
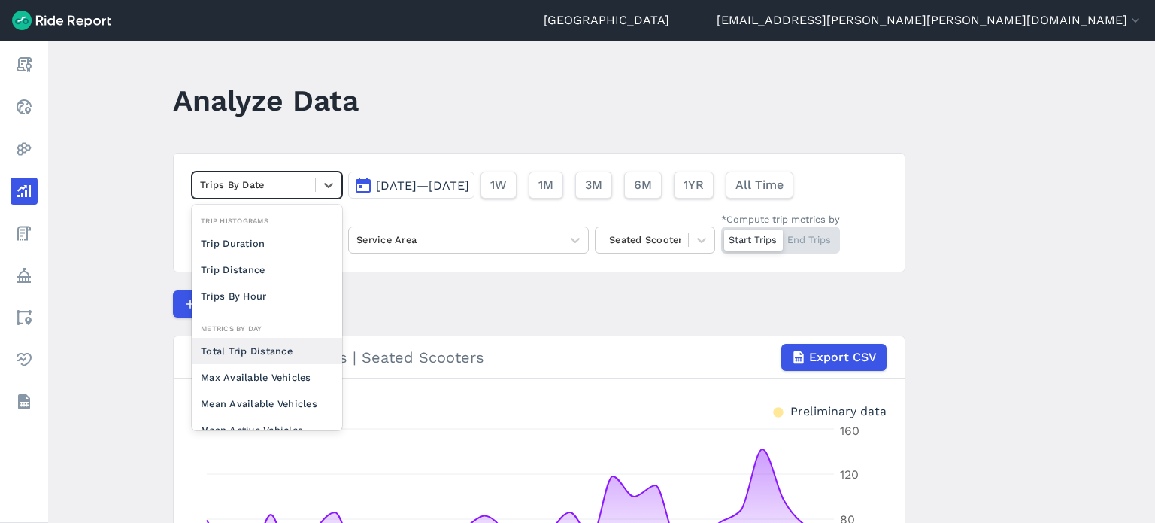
click at [265, 352] on div "Total Trip Distance" at bounding box center [267, 351] width 150 height 26
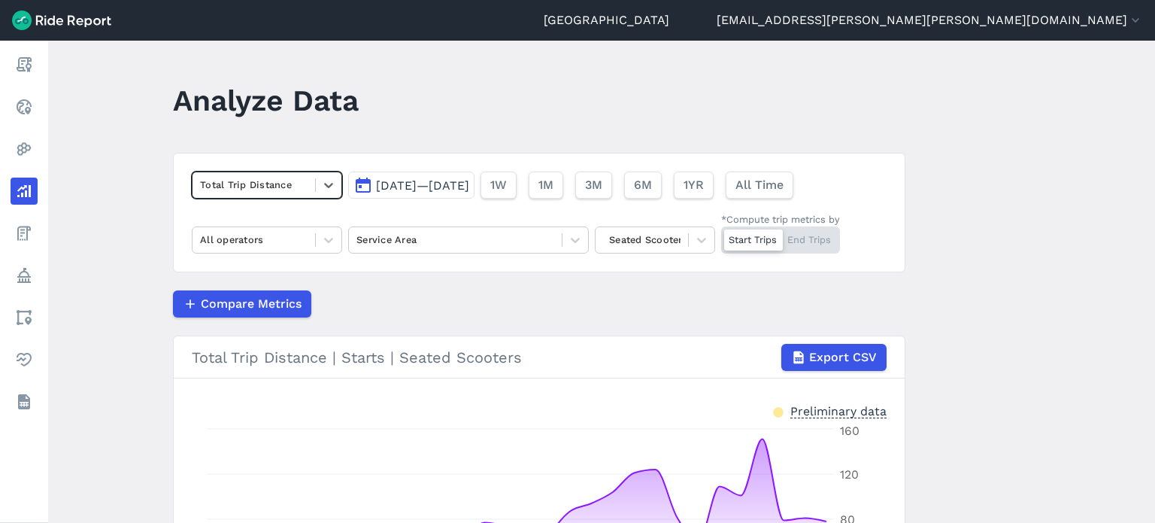
click at [1047, 253] on main "Analyze Data option Total Trip Distance, selected. Select is focused ,type to r…" at bounding box center [601, 282] width 1107 height 482
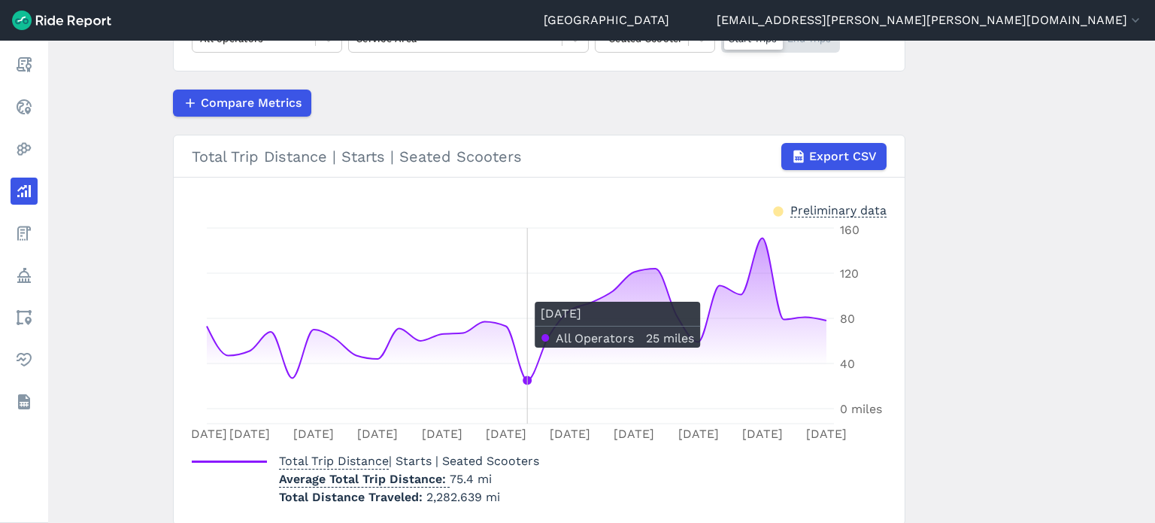
scroll to position [105, 0]
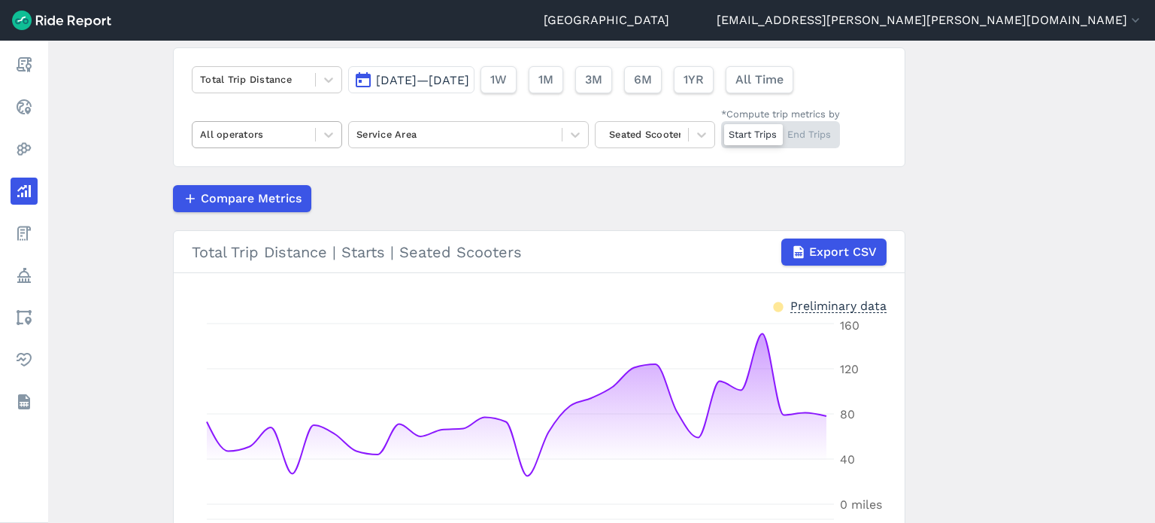
click at [253, 132] on div at bounding box center [254, 134] width 108 height 17
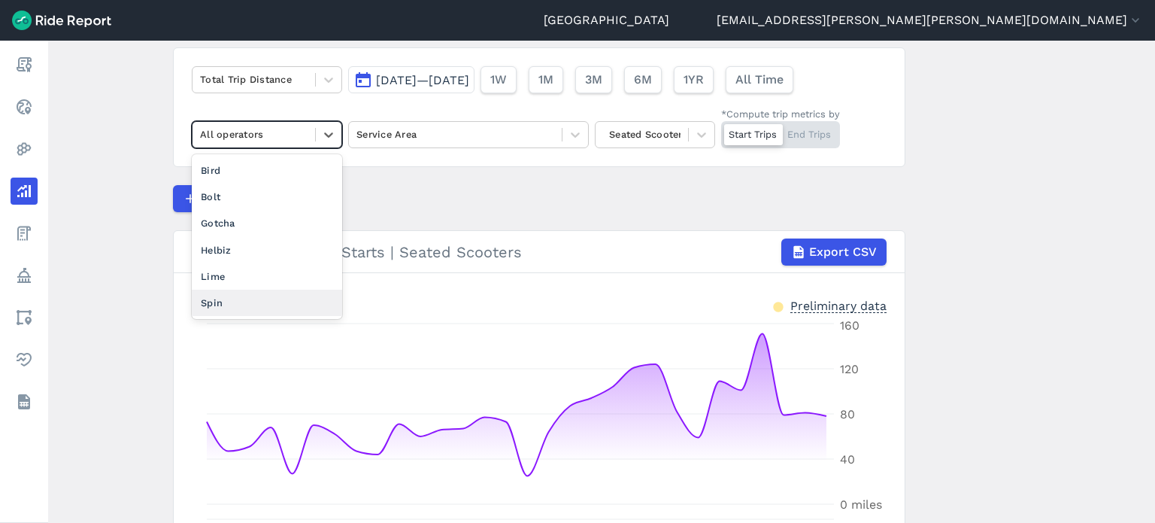
click at [232, 297] on div "Spin" at bounding box center [267, 303] width 150 height 26
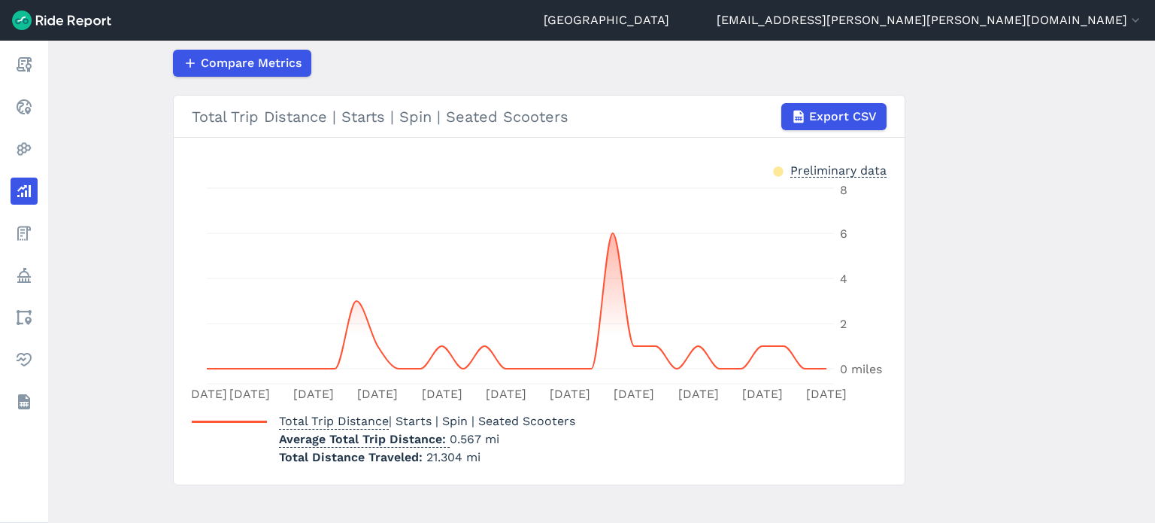
scroll to position [256, 0]
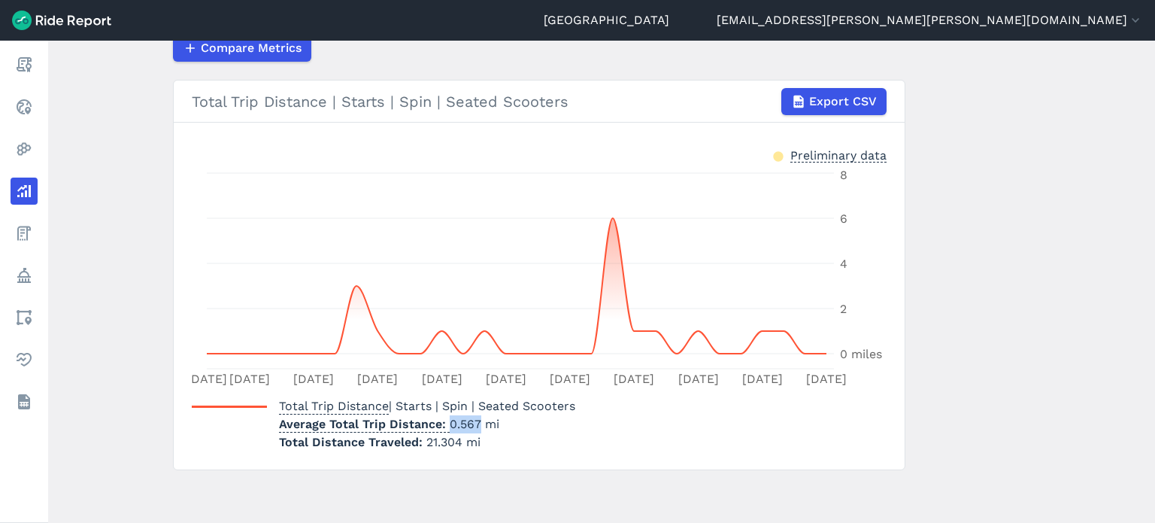
drag, startPoint x: 478, startPoint y: 427, endPoint x: 442, endPoint y: 427, distance: 35.4
click at [442, 427] on p "Average Total Trip Distance 0.567 mi" at bounding box center [427, 424] width 296 height 18
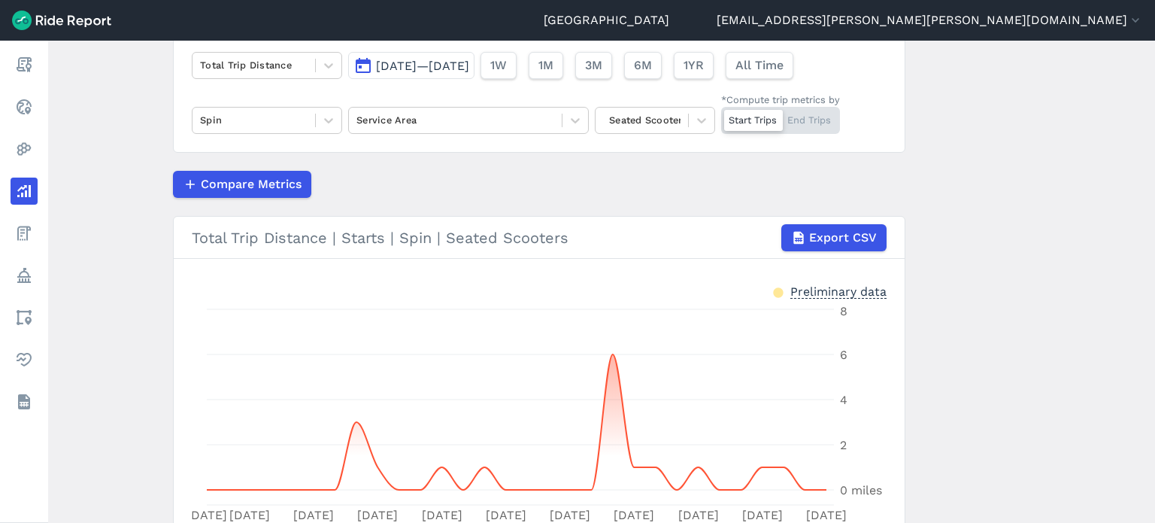
scroll to position [0, 0]
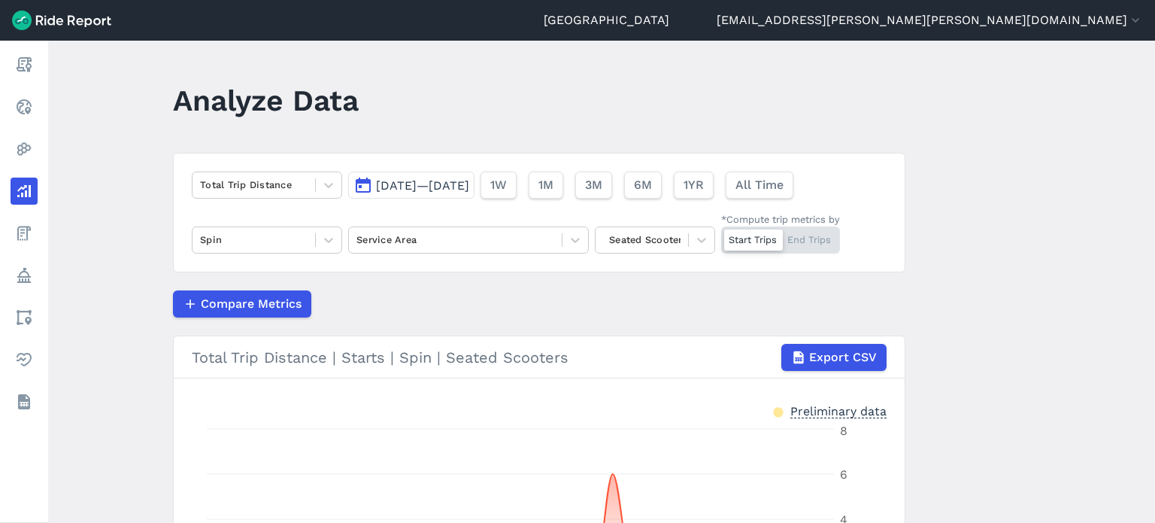
click at [435, 183] on span "[DATE]—[DATE]" at bounding box center [422, 185] width 93 height 14
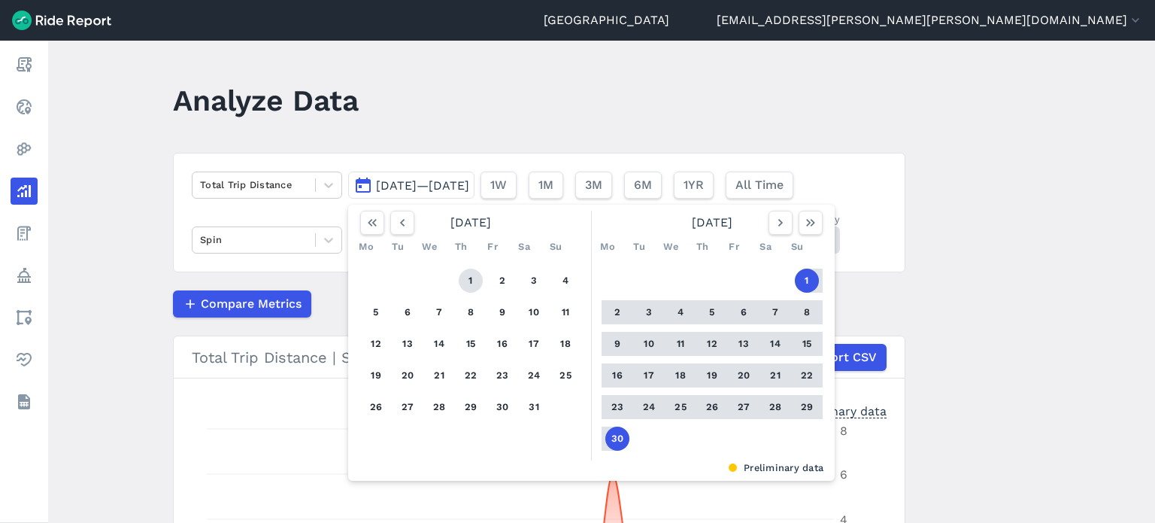
click at [461, 279] on button "1" at bounding box center [471, 281] width 24 height 24
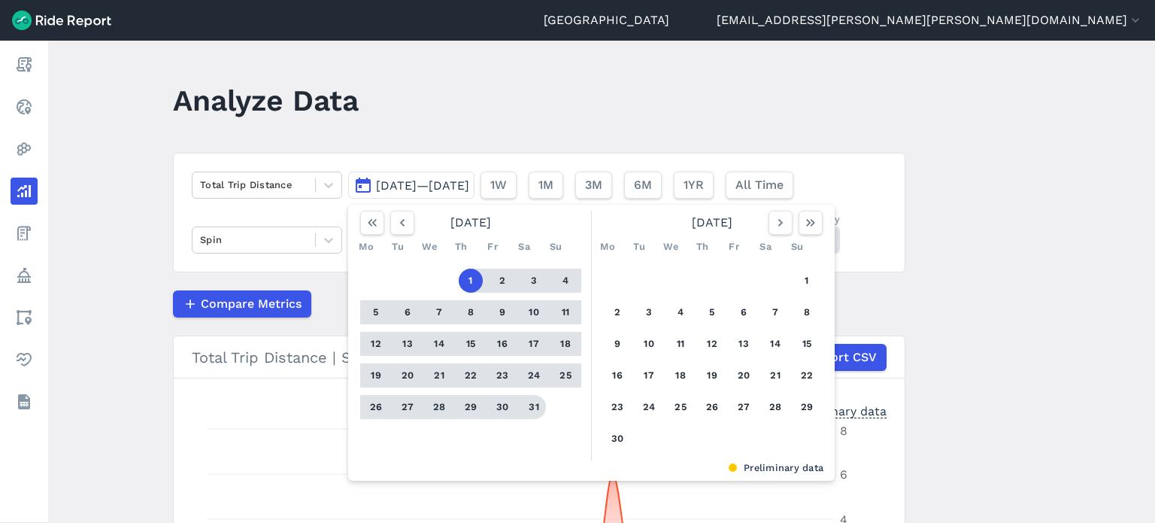
click at [530, 406] on button "31" at bounding box center [534, 407] width 24 height 24
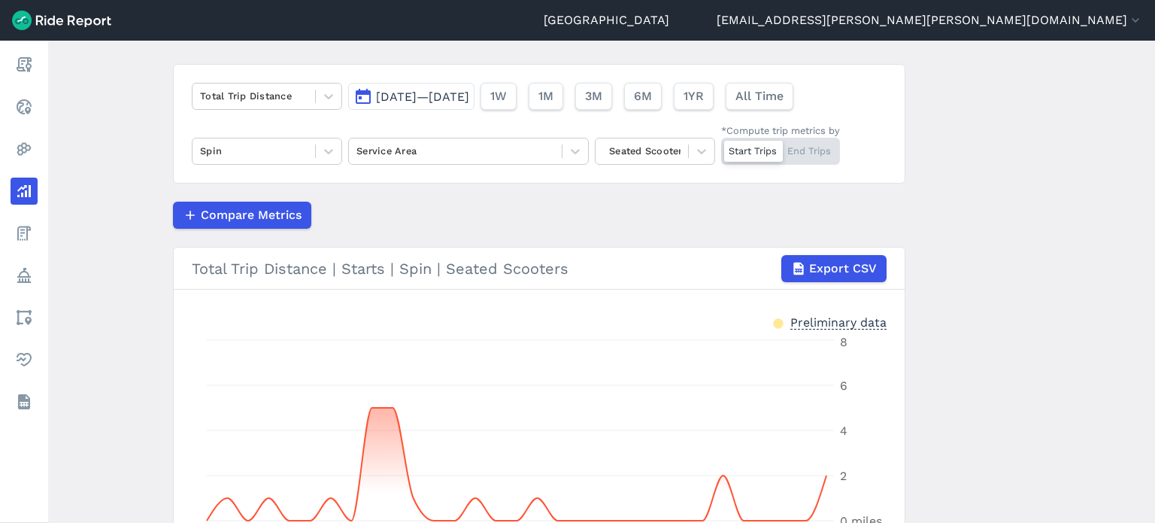
scroll to position [256, 0]
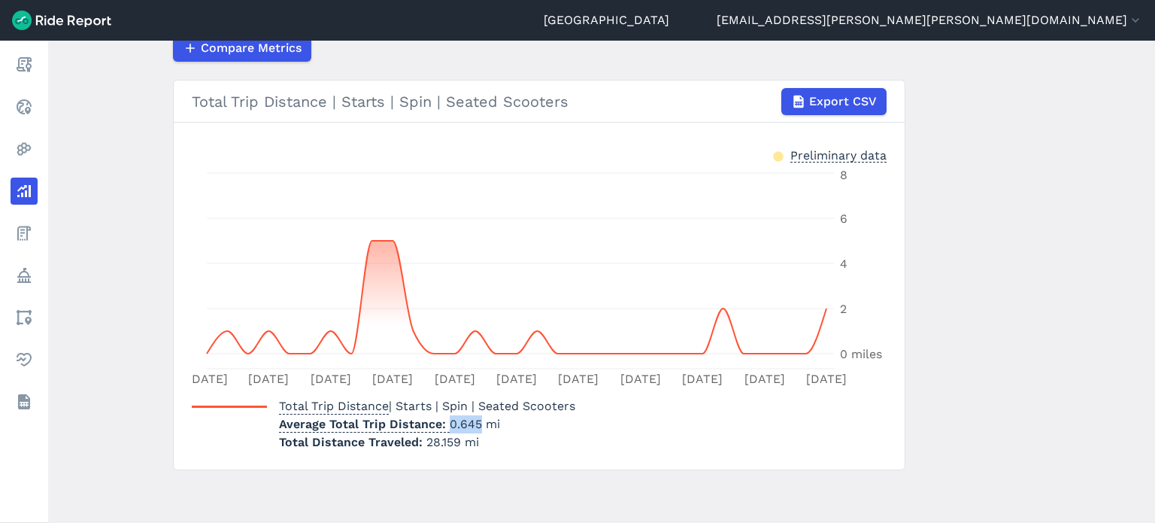
drag, startPoint x: 477, startPoint y: 426, endPoint x: 439, endPoint y: 427, distance: 38.4
click at [439, 427] on p "Average Total Trip Distance 0.645 mi" at bounding box center [427, 424] width 296 height 18
drag, startPoint x: 455, startPoint y: 436, endPoint x: 423, endPoint y: 442, distance: 32.0
click at [426, 442] on span "28.159 mi" at bounding box center [452, 442] width 53 height 14
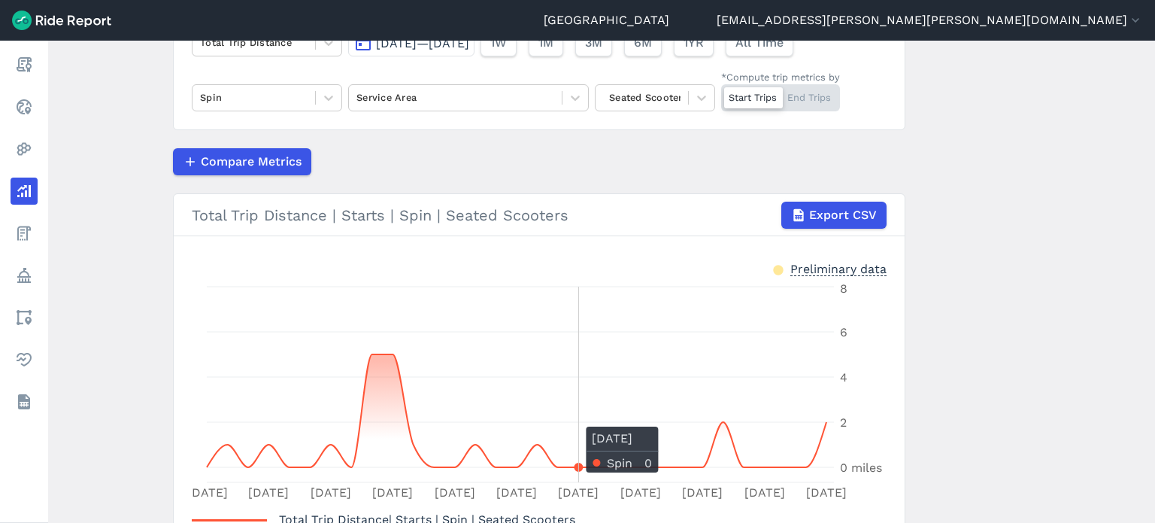
scroll to position [30, 0]
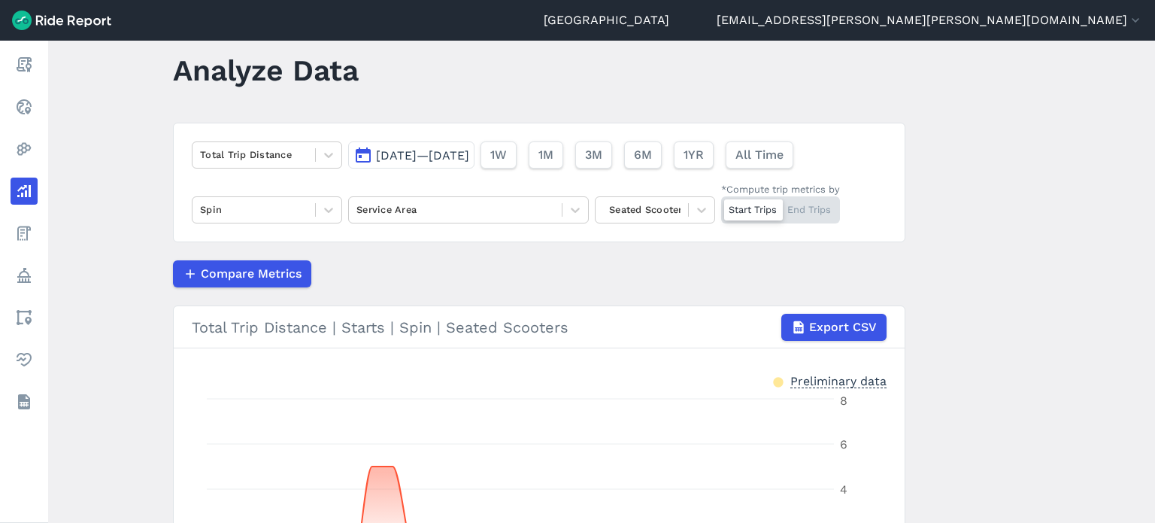
click at [456, 159] on span "[DATE]—[DATE]" at bounding box center [422, 155] width 93 height 14
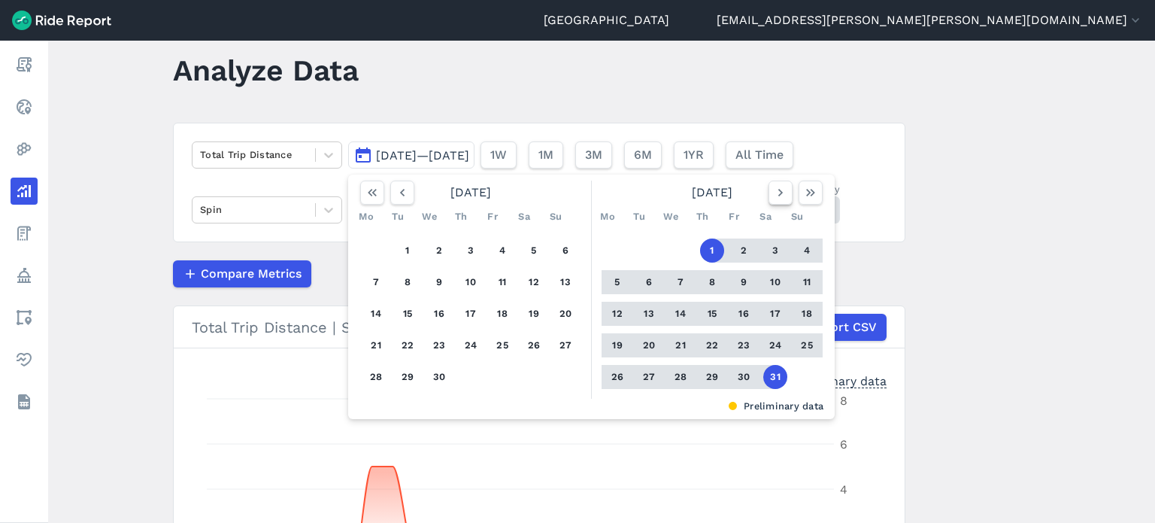
click at [772, 200] on button "button" at bounding box center [781, 193] width 24 height 24
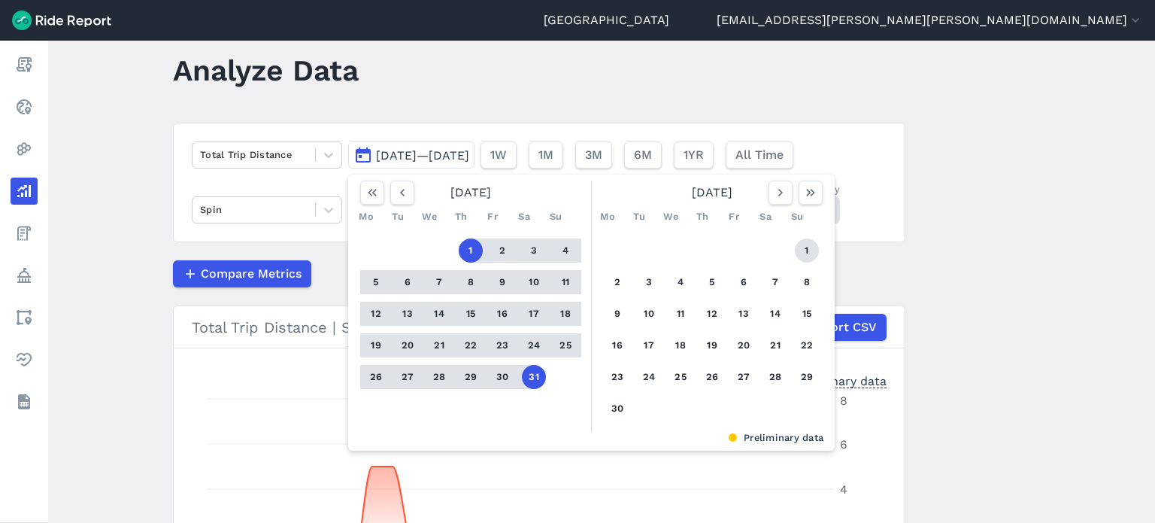
click at [806, 244] on button "1" at bounding box center [807, 250] width 24 height 24
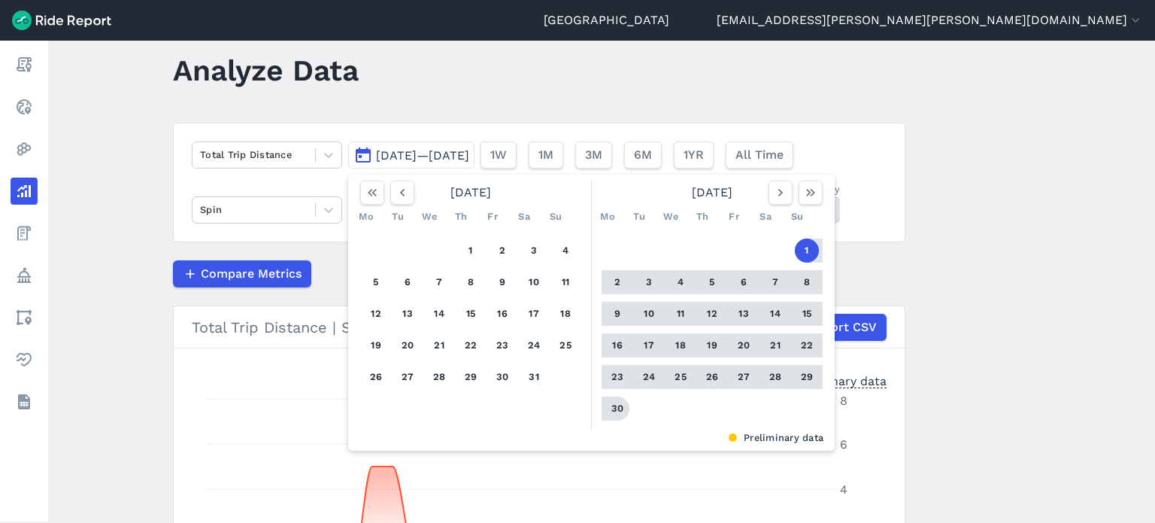
click at [611, 411] on button "30" at bounding box center [618, 408] width 24 height 24
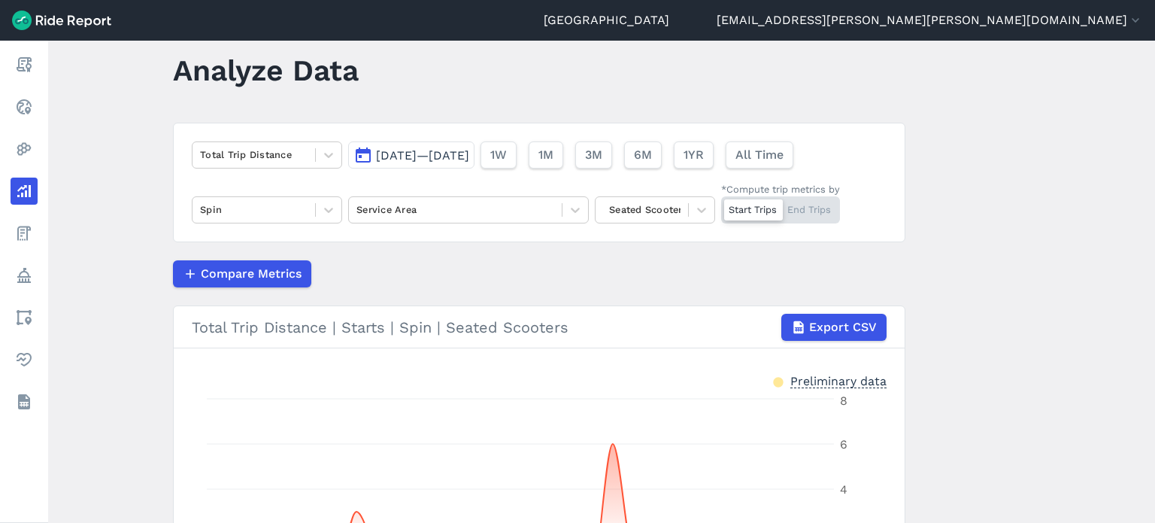
click at [1028, 217] on main "Analyze Data Total Trip Distance [DATE]—[DATE] 1W 1M 3M 6M 1YR All Time Spin Se…" at bounding box center [601, 282] width 1107 height 482
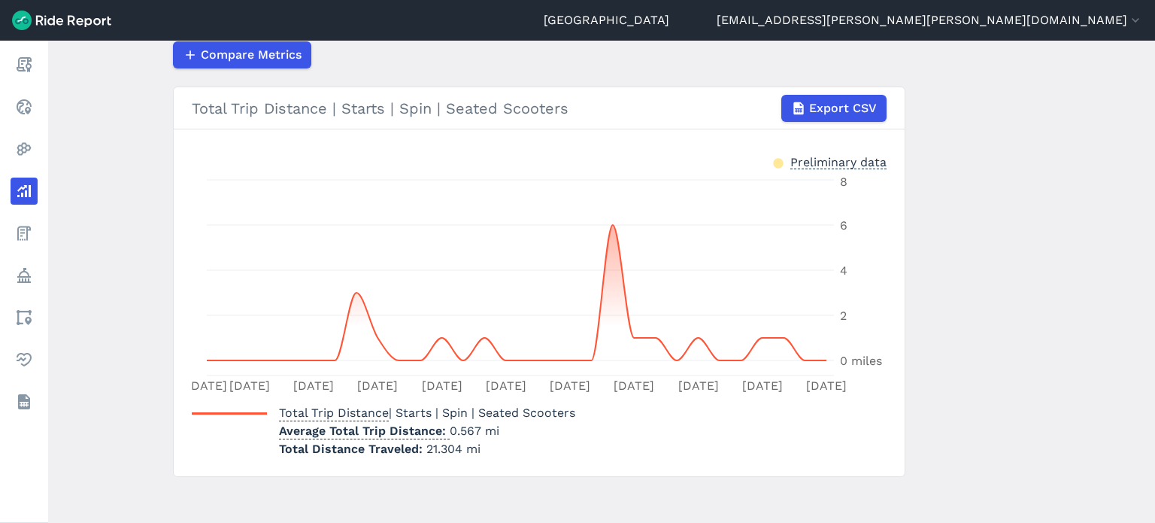
scroll to position [256, 0]
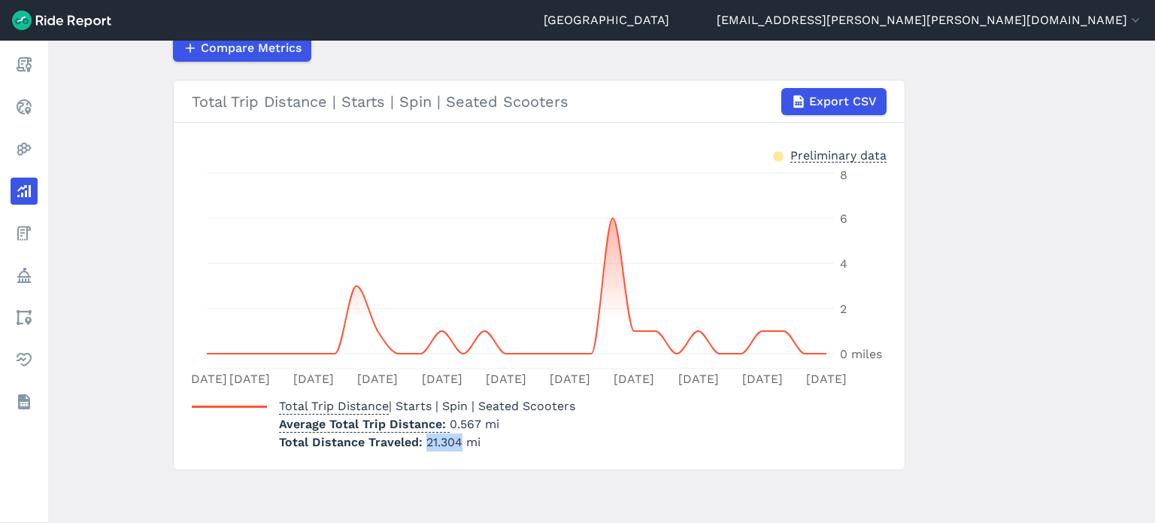
drag, startPoint x: 421, startPoint y: 443, endPoint x: 458, endPoint y: 442, distance: 36.9
click at [458, 442] on p "Total Distance Traveled 21.304 mi" at bounding box center [427, 442] width 296 height 18
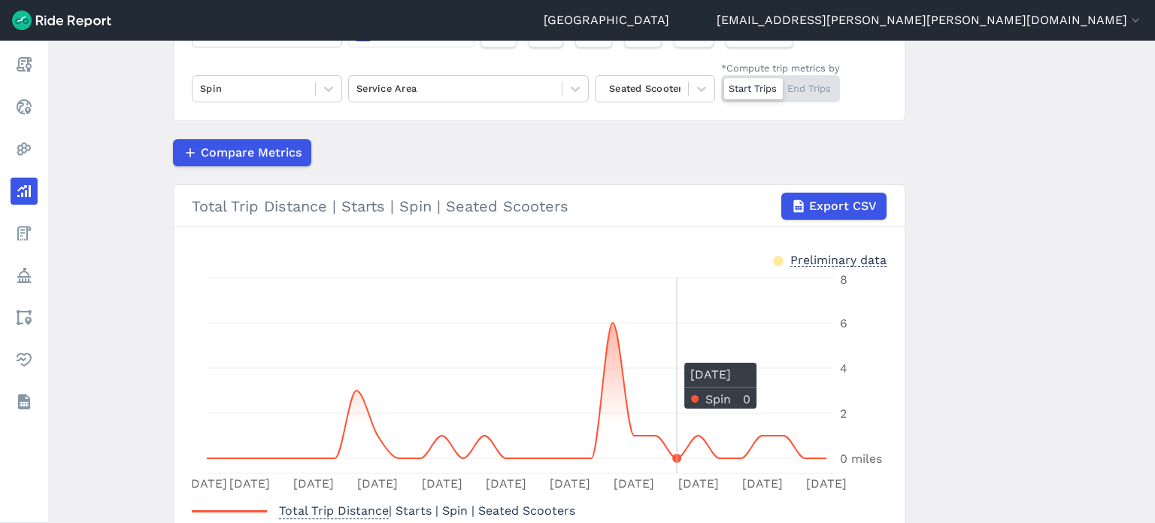
scroll to position [30, 0]
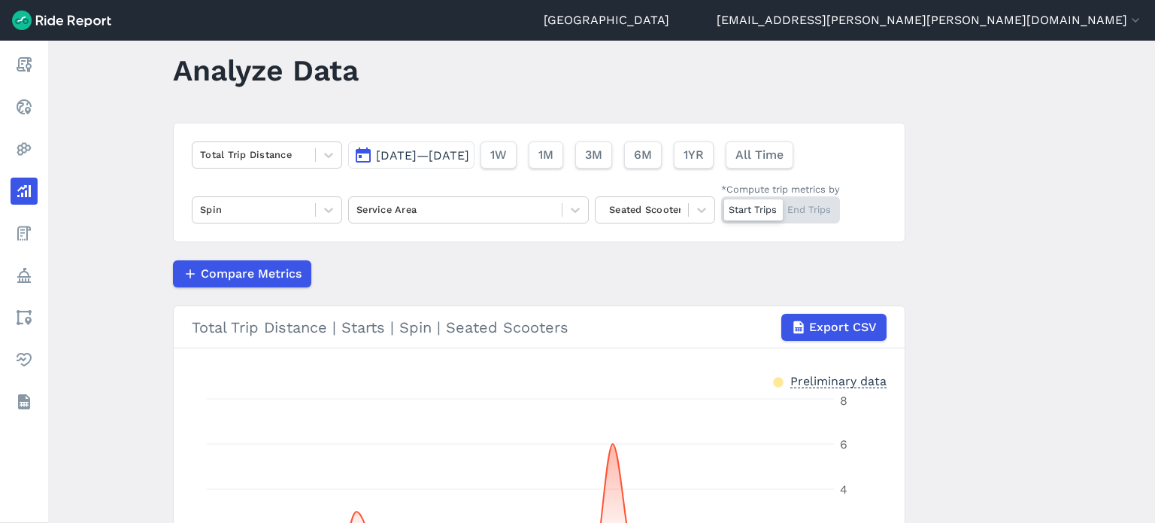
click at [460, 155] on span "[DATE]—[DATE]" at bounding box center [422, 155] width 93 height 14
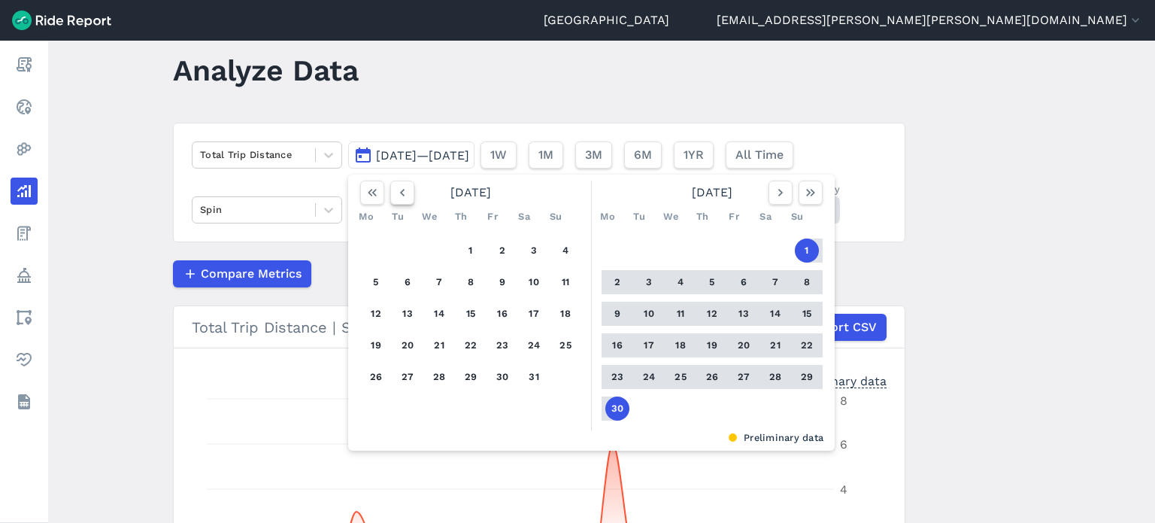
click at [404, 196] on icon "button" at bounding box center [402, 192] width 15 height 15
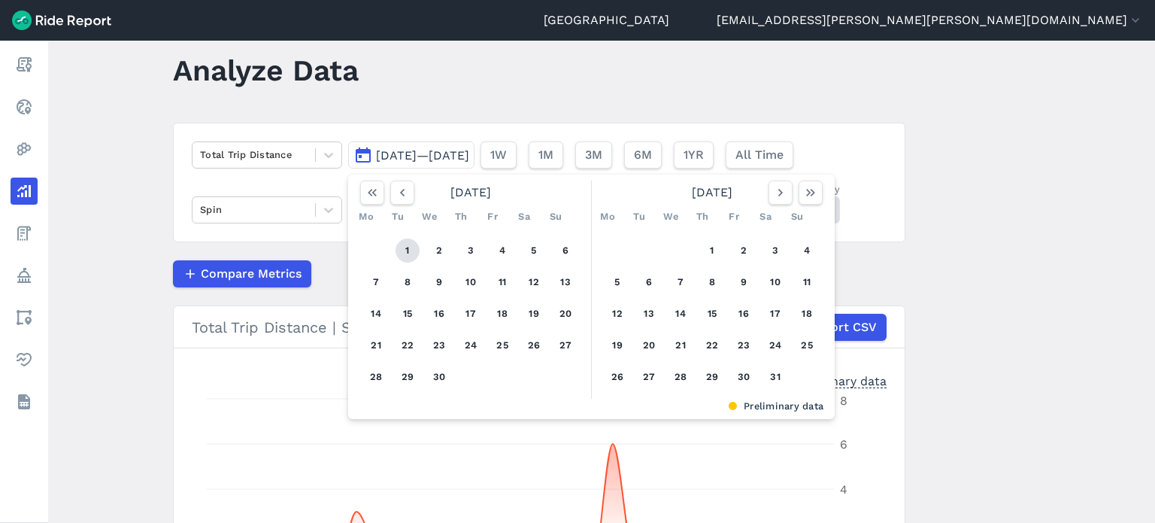
click at [403, 249] on button "1" at bounding box center [408, 250] width 24 height 24
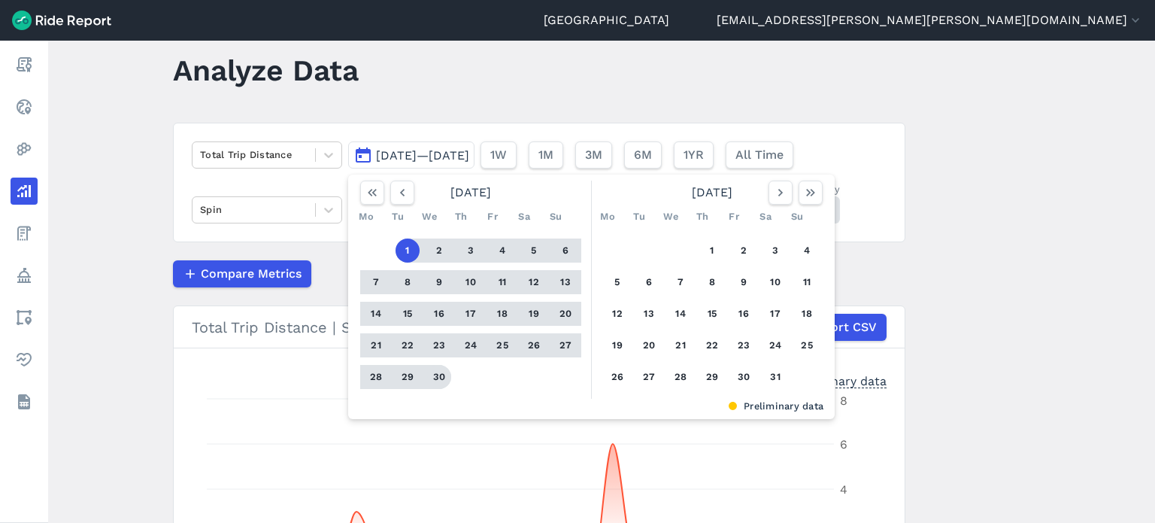
click at [437, 378] on button "30" at bounding box center [439, 377] width 24 height 24
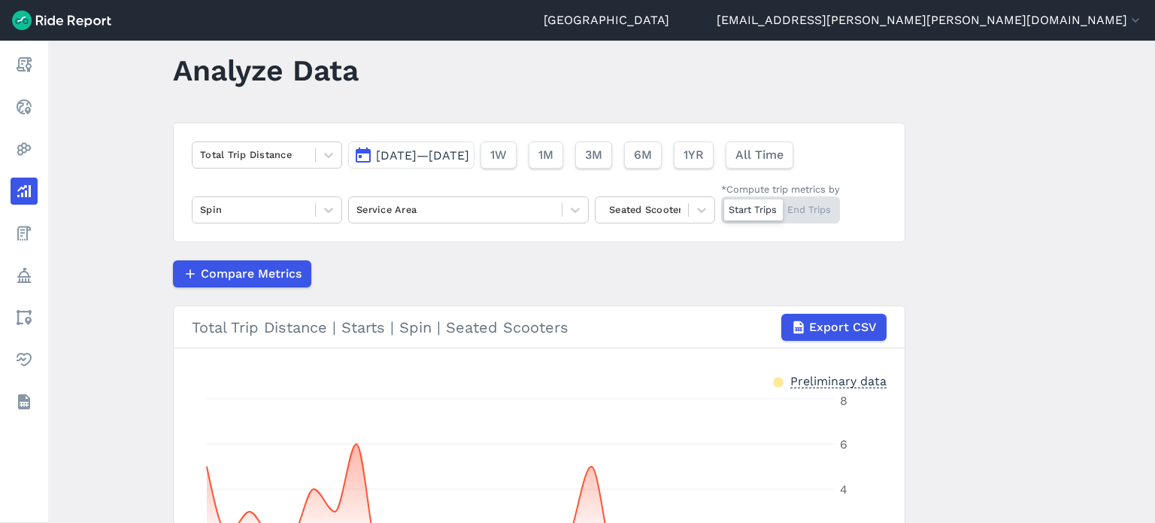
click at [997, 276] on main "Analyze Data Total Trip Distance [DATE]—[DATE] 1W 1M 3M 6M 1YR All Time Spin Se…" at bounding box center [601, 282] width 1107 height 482
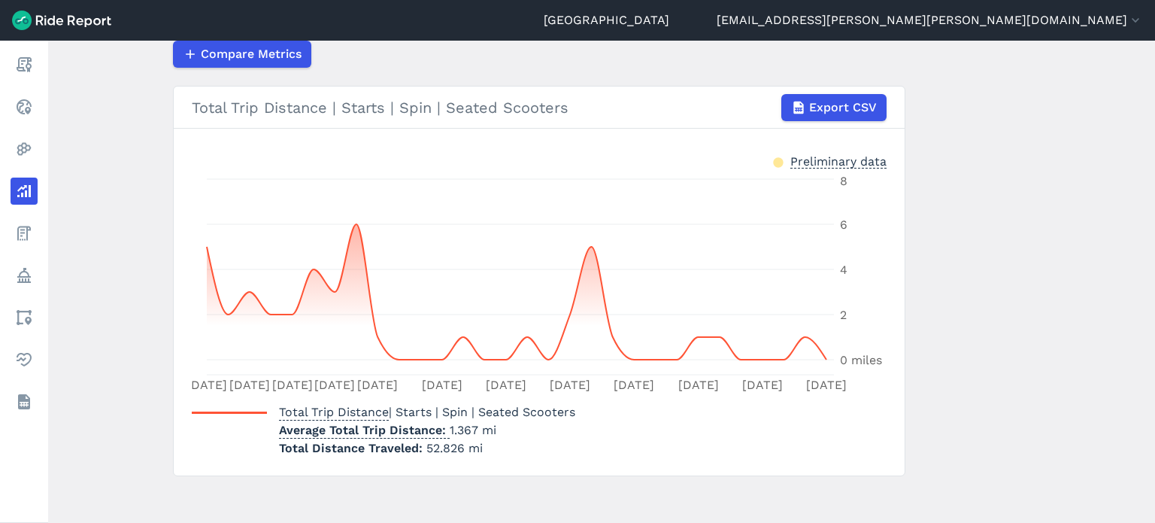
scroll to position [256, 0]
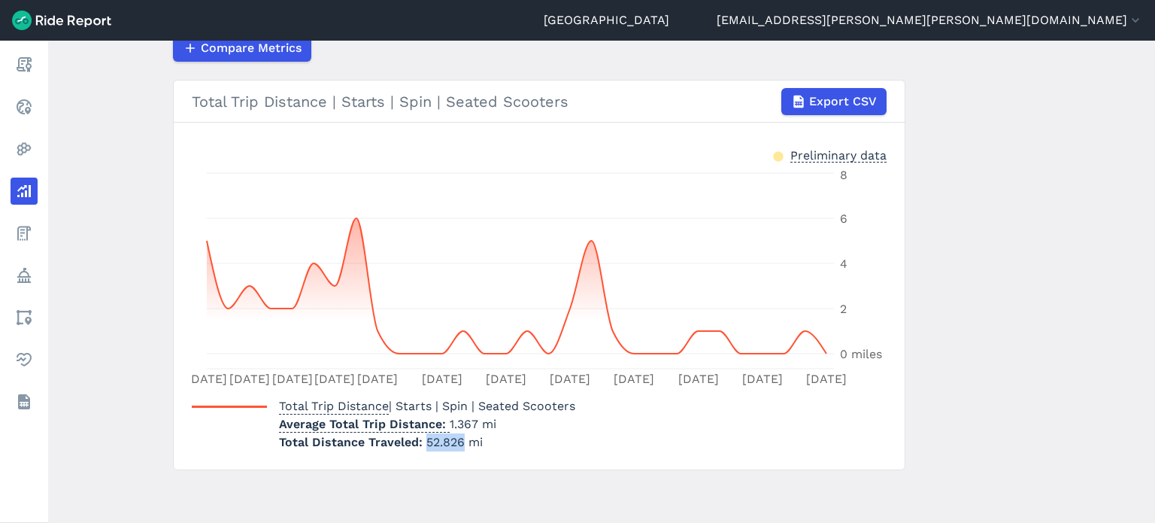
drag, startPoint x: 422, startPoint y: 442, endPoint x: 461, endPoint y: 442, distance: 39.1
click at [461, 442] on span "52.826 mi" at bounding box center [454, 442] width 56 height 14
drag, startPoint x: 446, startPoint y: 423, endPoint x: 472, endPoint y: 423, distance: 26.3
click at [472, 423] on p "Average Total Trip Distance 1.367 mi" at bounding box center [427, 424] width 296 height 18
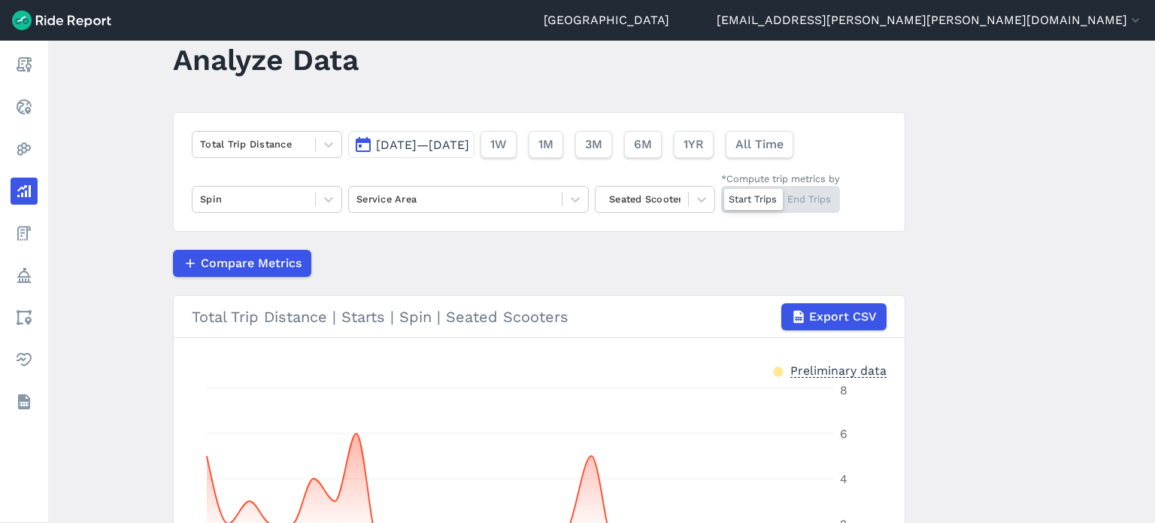
scroll to position [30, 0]
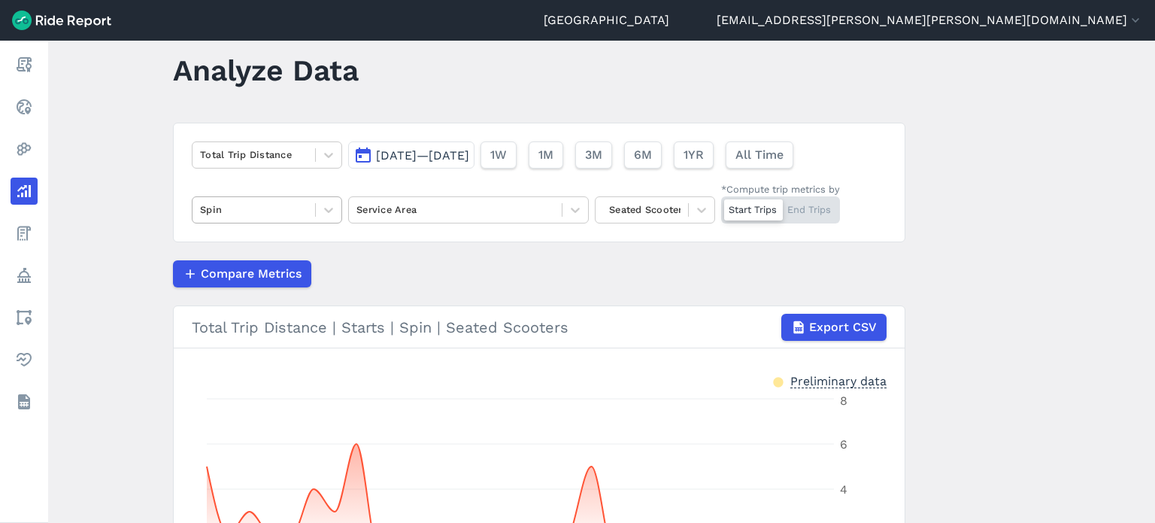
click at [256, 218] on div "Spin" at bounding box center [254, 209] width 123 height 23
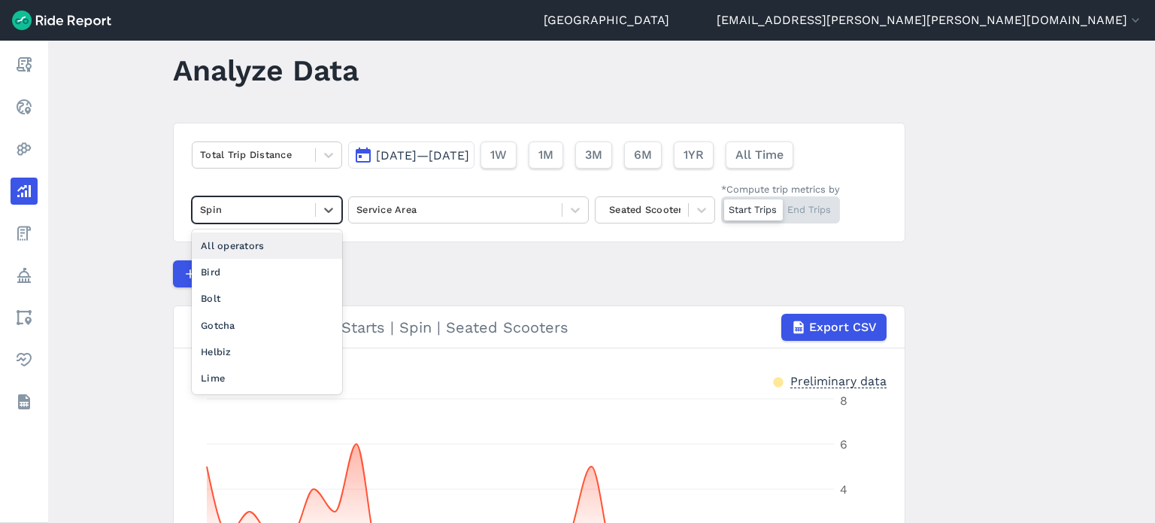
click at [239, 249] on div "All operators" at bounding box center [267, 245] width 150 height 26
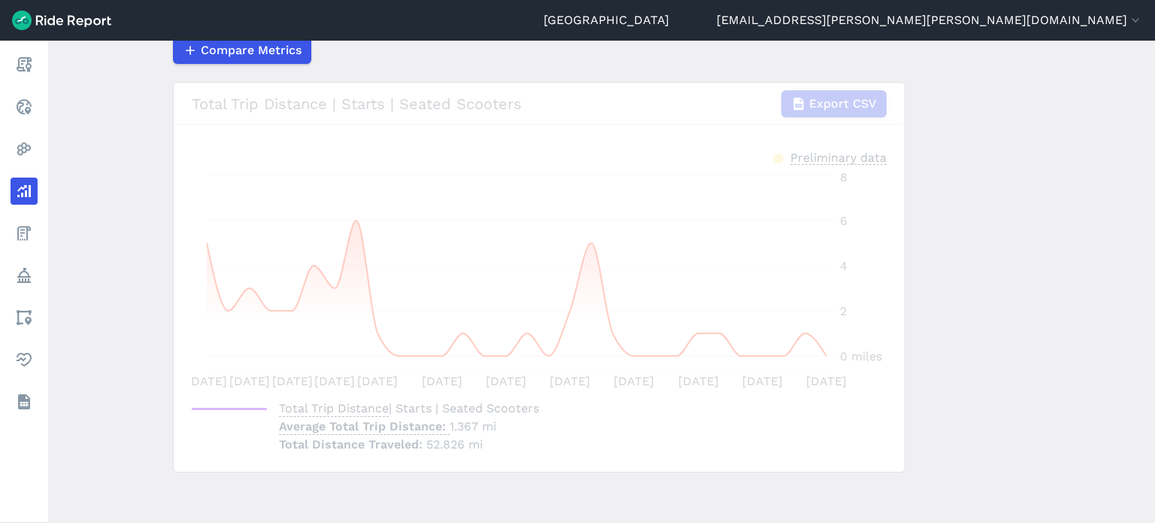
scroll to position [256, 0]
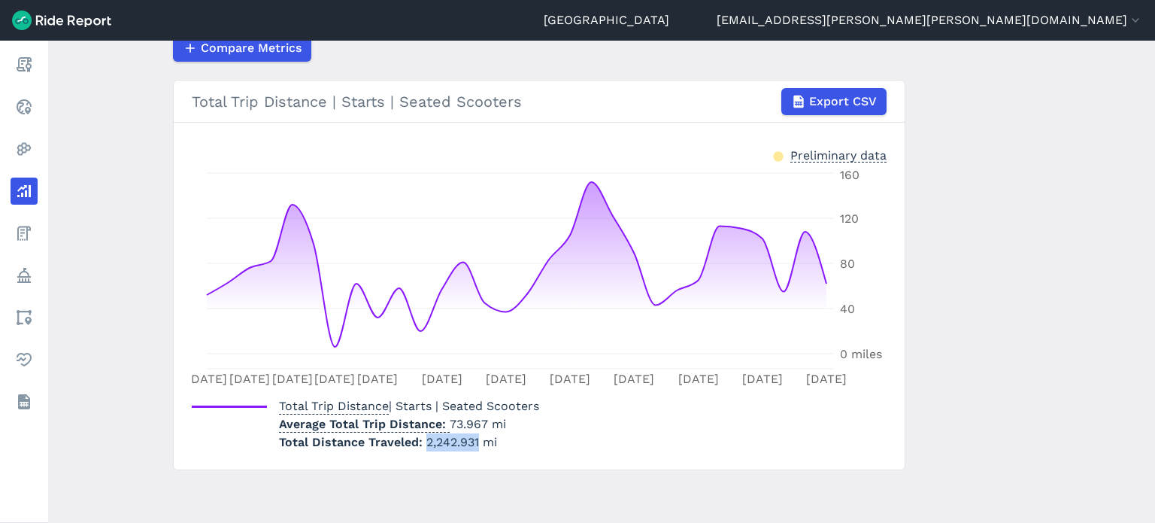
drag, startPoint x: 478, startPoint y: 436, endPoint x: 417, endPoint y: 440, distance: 60.3
click at [417, 440] on p "Total Distance Traveled 2,242.931 mi" at bounding box center [409, 442] width 260 height 18
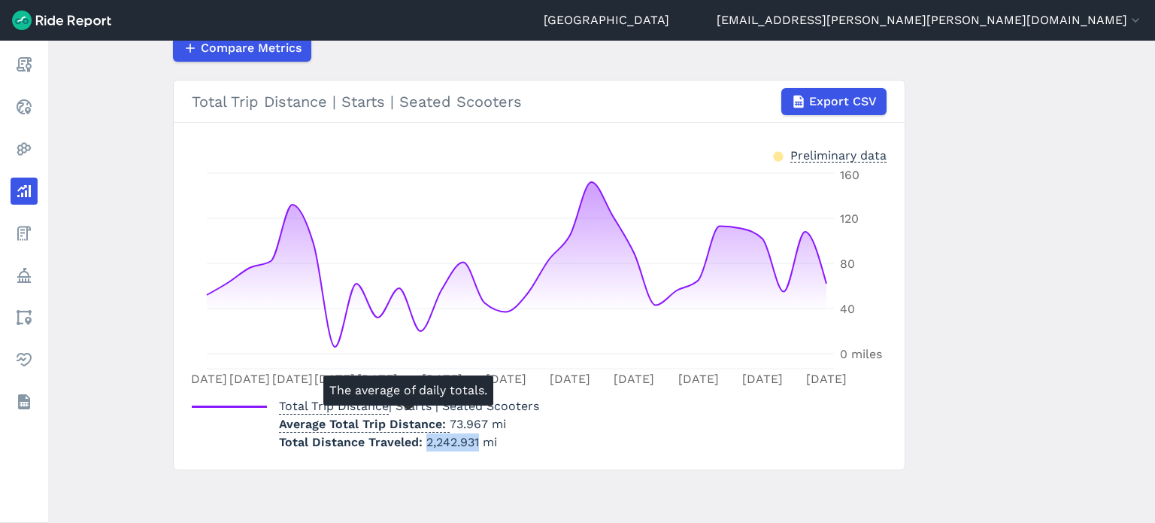
click at [484, 422] on p "Average Total Trip Distance 73.967 mi" at bounding box center [409, 424] width 260 height 18
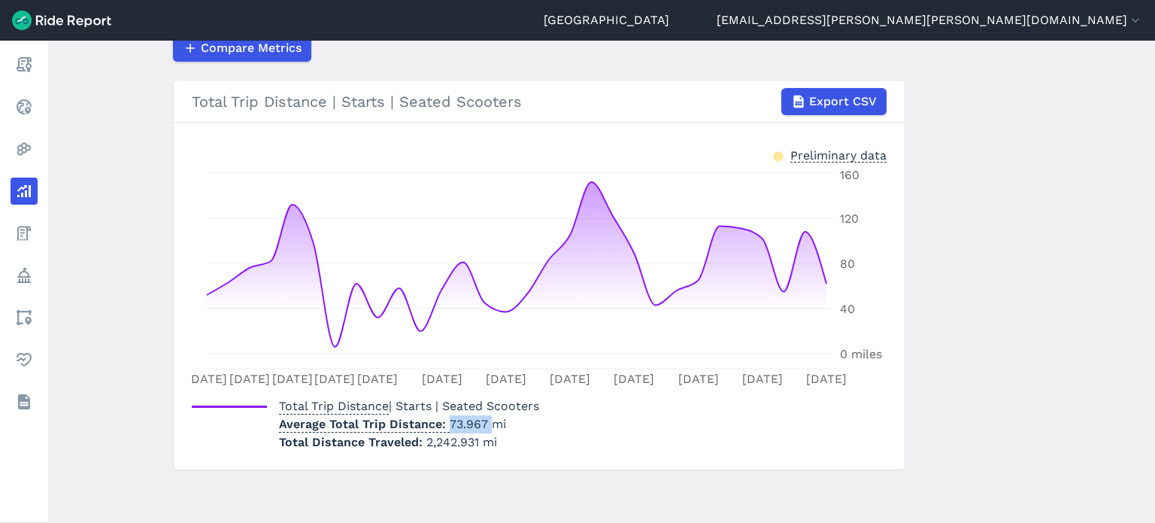
drag, startPoint x: 485, startPoint y: 421, endPoint x: 443, endPoint y: 423, distance: 42.1
click at [443, 423] on p "Average Total Trip Distance 73.967 mi" at bounding box center [409, 424] width 260 height 18
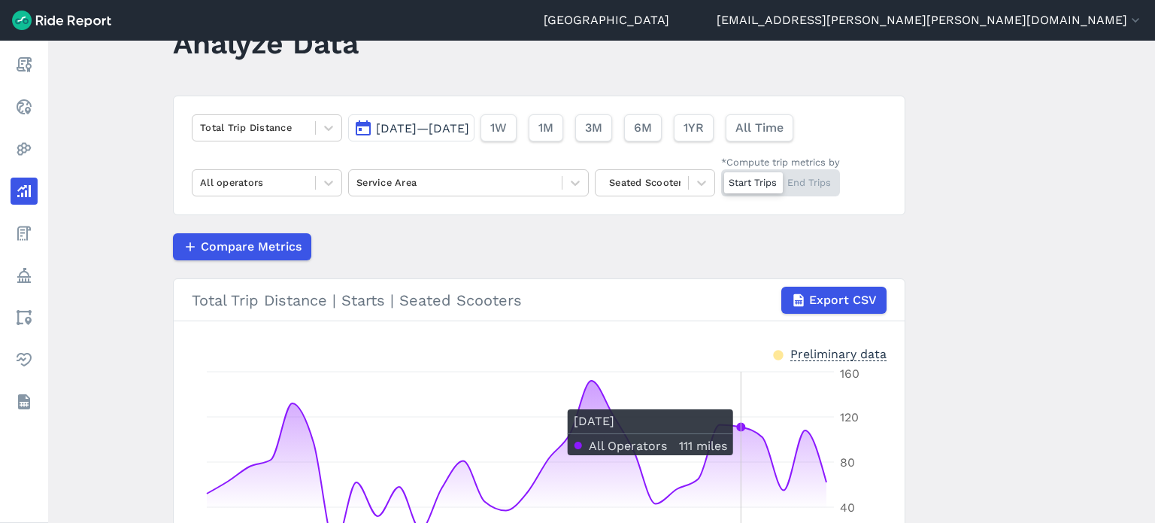
scroll to position [30, 0]
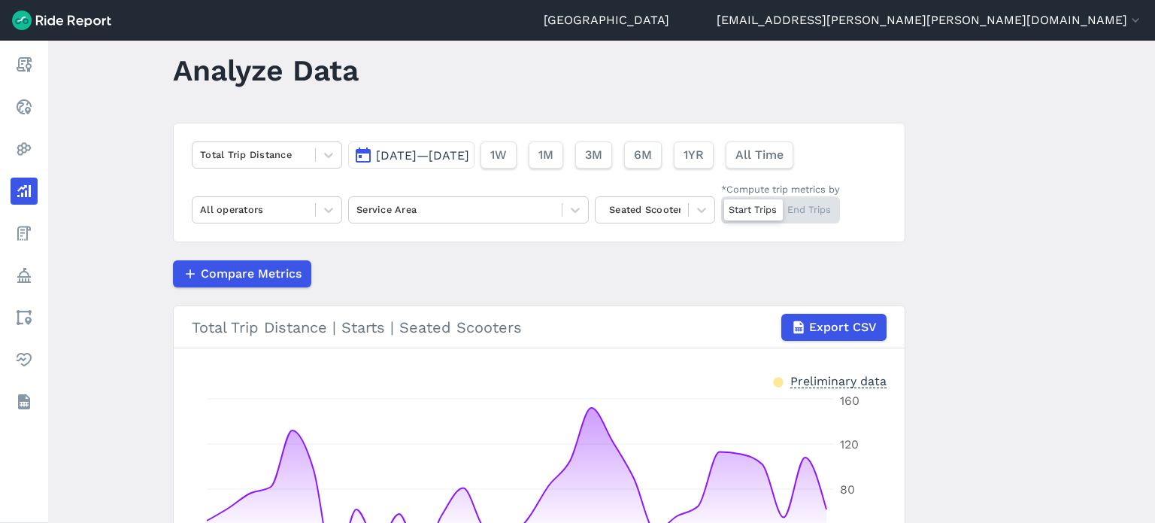
click at [469, 150] on span "[DATE]—[DATE]" at bounding box center [422, 155] width 93 height 14
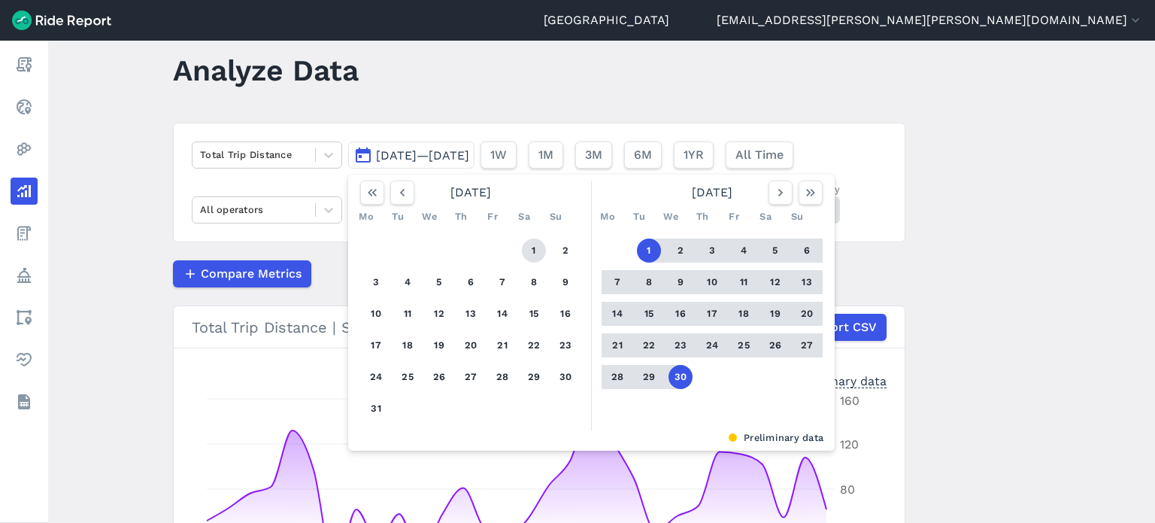
click at [533, 249] on button "1" at bounding box center [534, 250] width 24 height 24
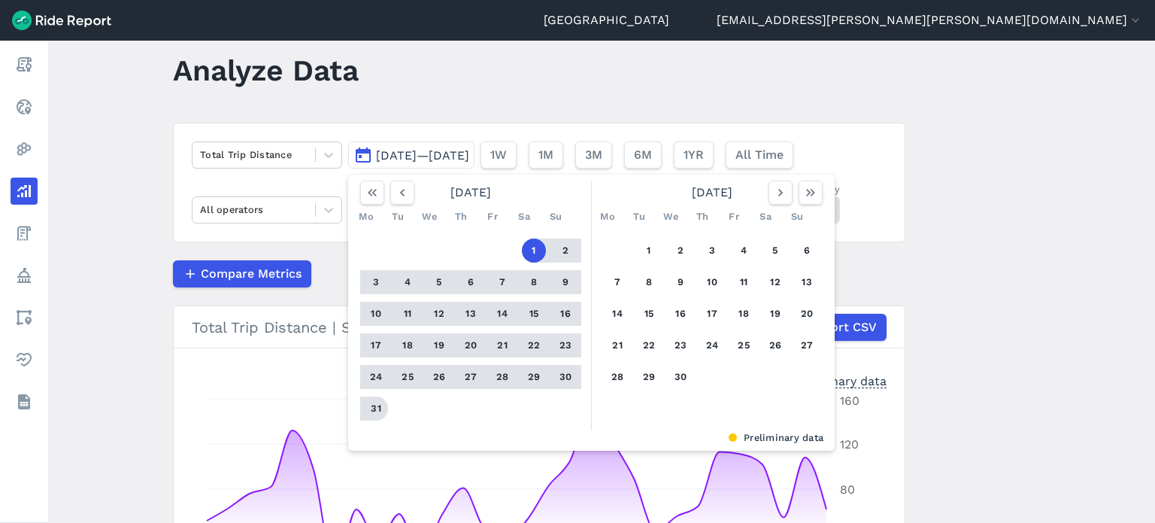
click at [375, 414] on button "31" at bounding box center [376, 408] width 24 height 24
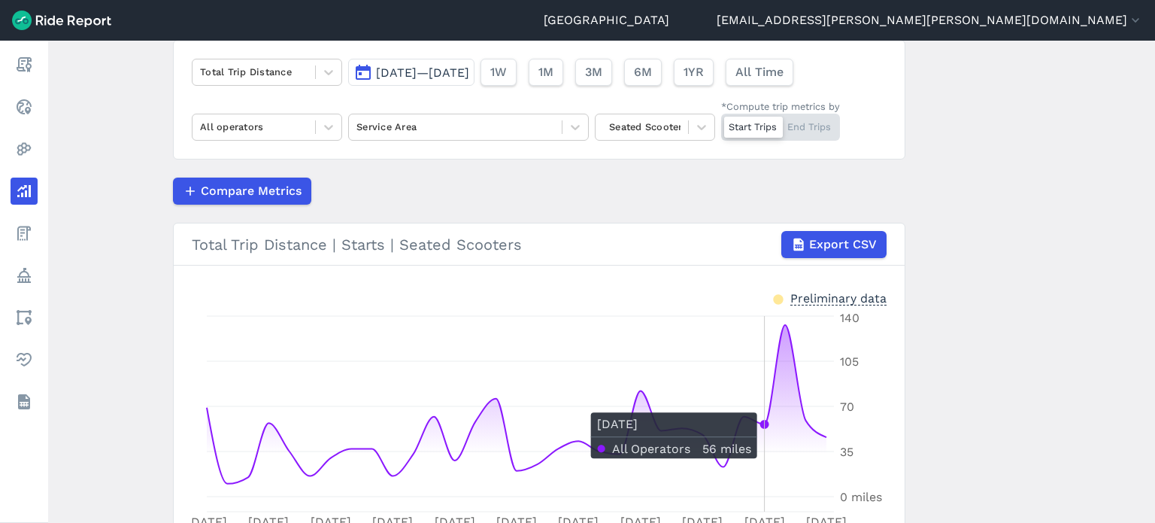
scroll to position [256, 0]
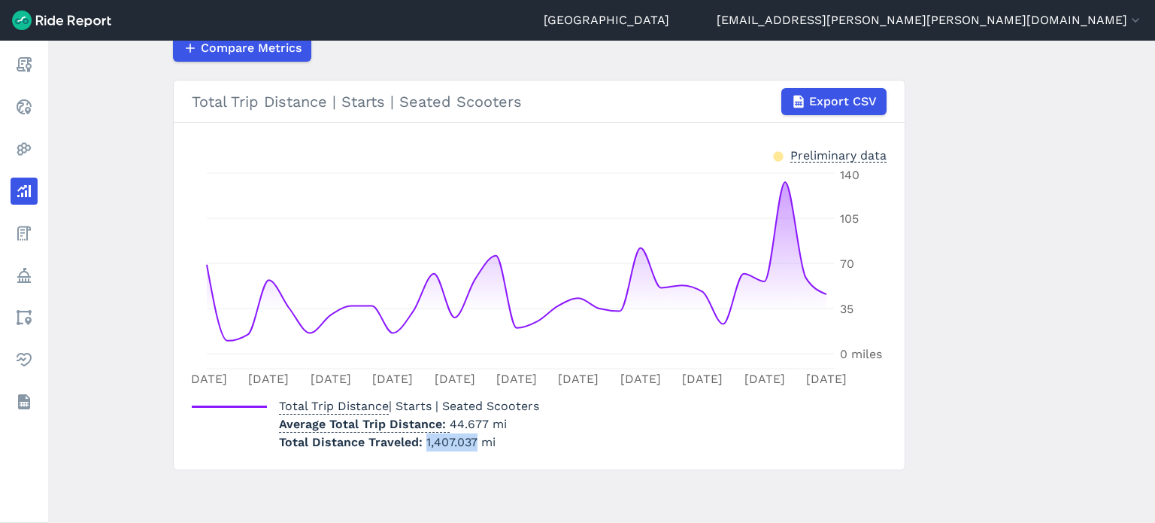
drag, startPoint x: 472, startPoint y: 445, endPoint x: 422, endPoint y: 440, distance: 50.6
click at [426, 440] on span "1,407.037 mi" at bounding box center [460, 442] width 69 height 14
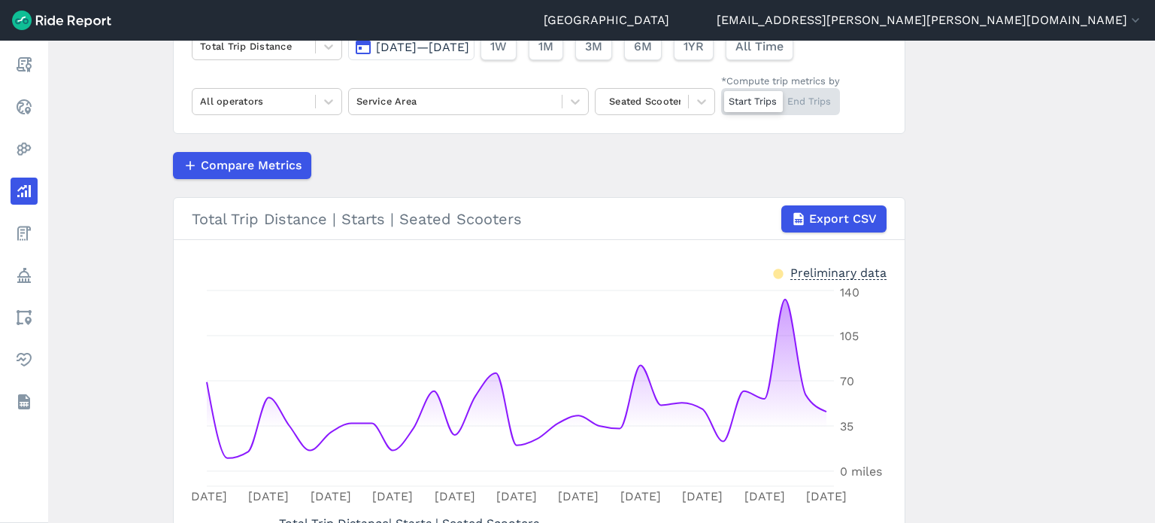
scroll to position [0, 0]
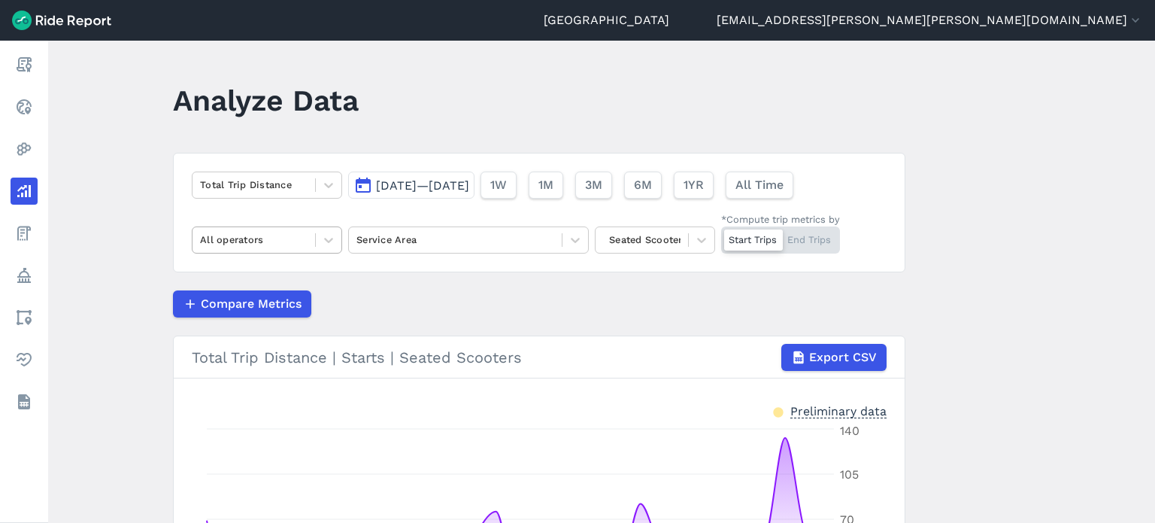
click at [274, 246] on div at bounding box center [254, 239] width 108 height 17
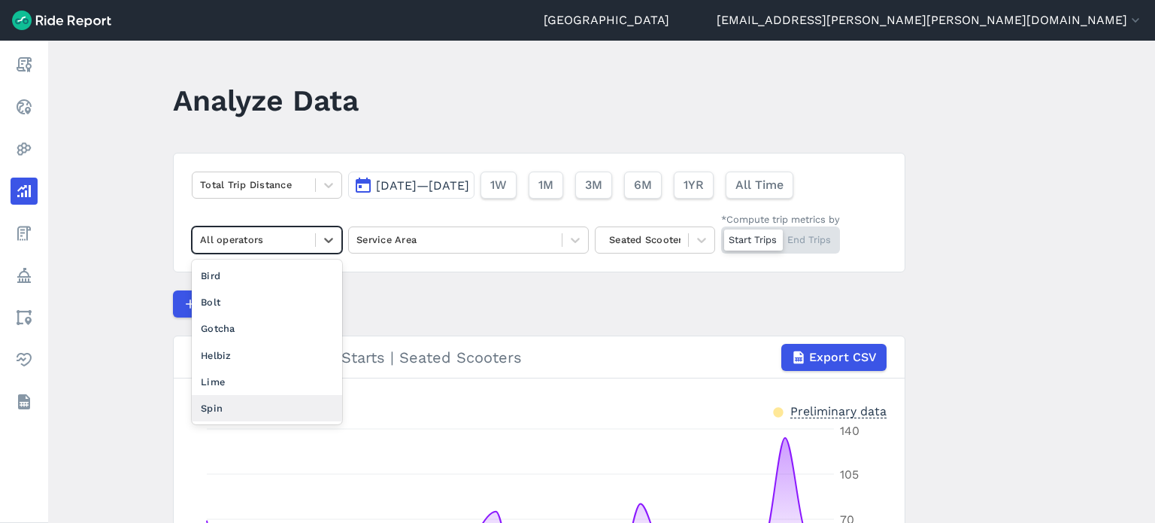
click at [232, 406] on div "Spin" at bounding box center [267, 408] width 150 height 26
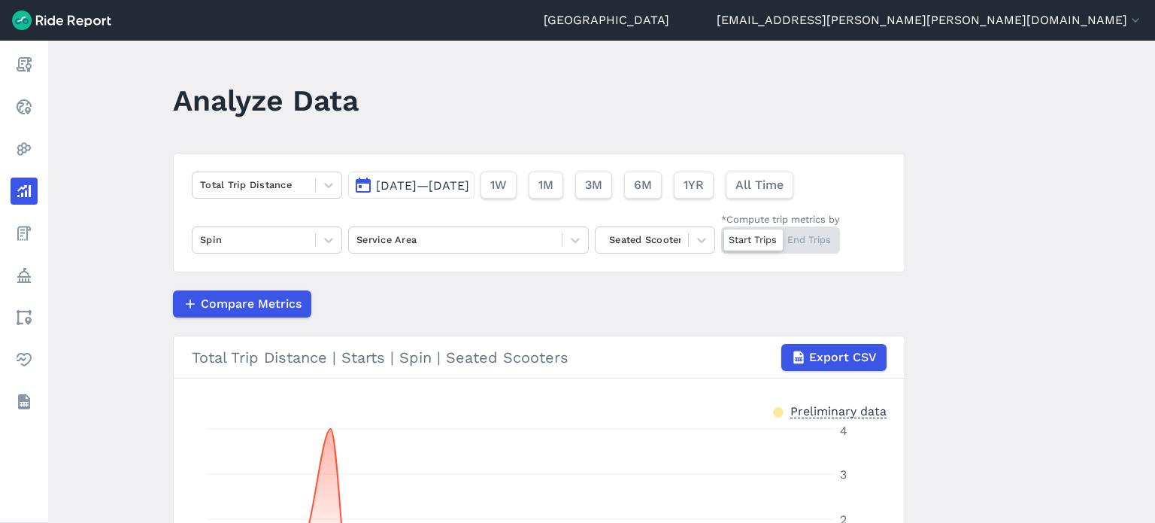
click at [134, 291] on main "Analyze Data Total Trip Distance [DATE]—[DATE] 1W 1M 3M 6M 1YR All Time Spin Se…" at bounding box center [601, 282] width 1107 height 482
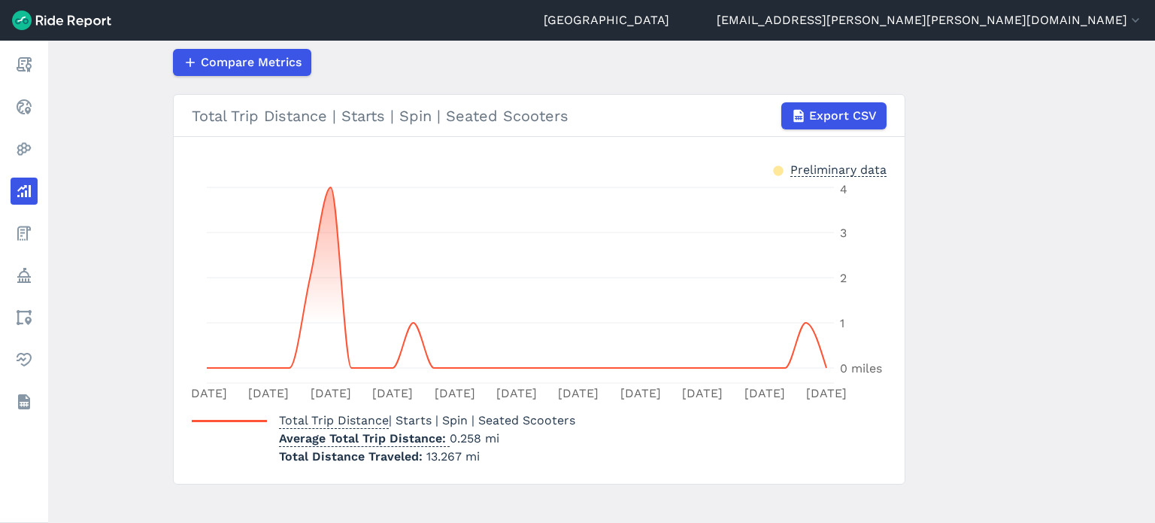
scroll to position [256, 0]
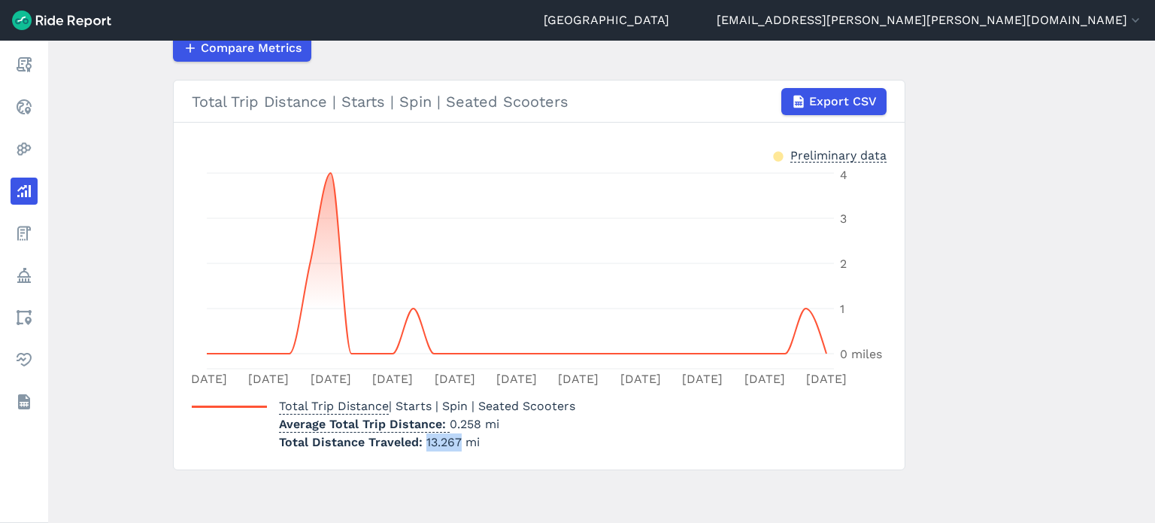
drag, startPoint x: 423, startPoint y: 440, endPoint x: 457, endPoint y: 439, distance: 34.6
click at [457, 439] on span "13.267 mi" at bounding box center [452, 442] width 53 height 14
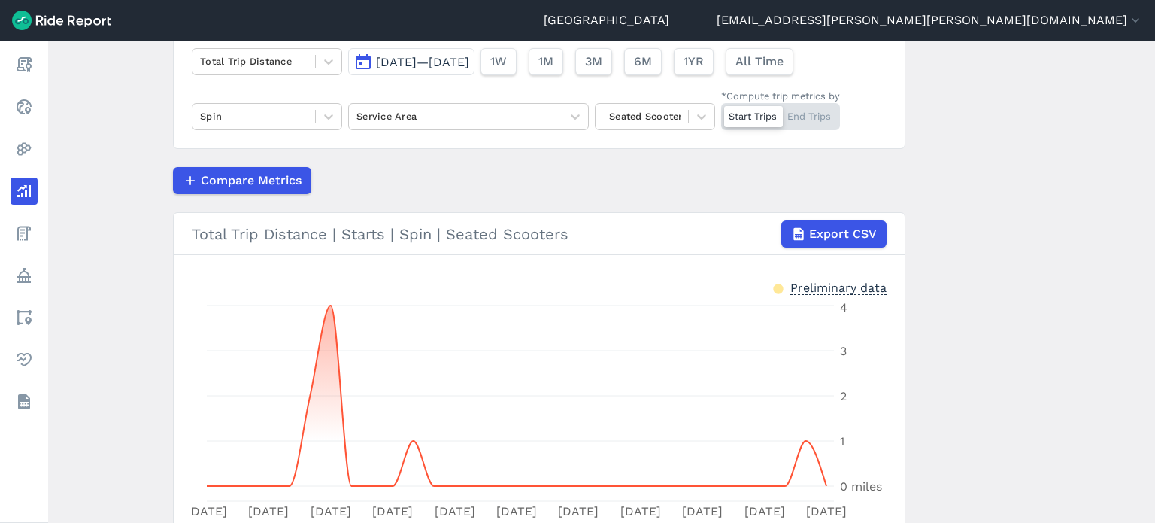
scroll to position [105, 0]
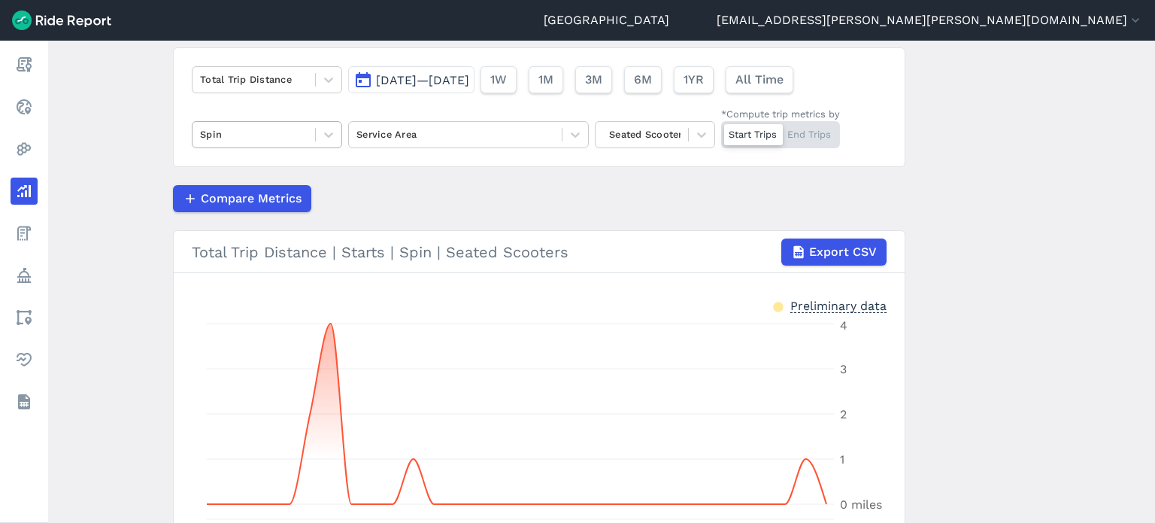
click at [271, 133] on div at bounding box center [254, 134] width 108 height 17
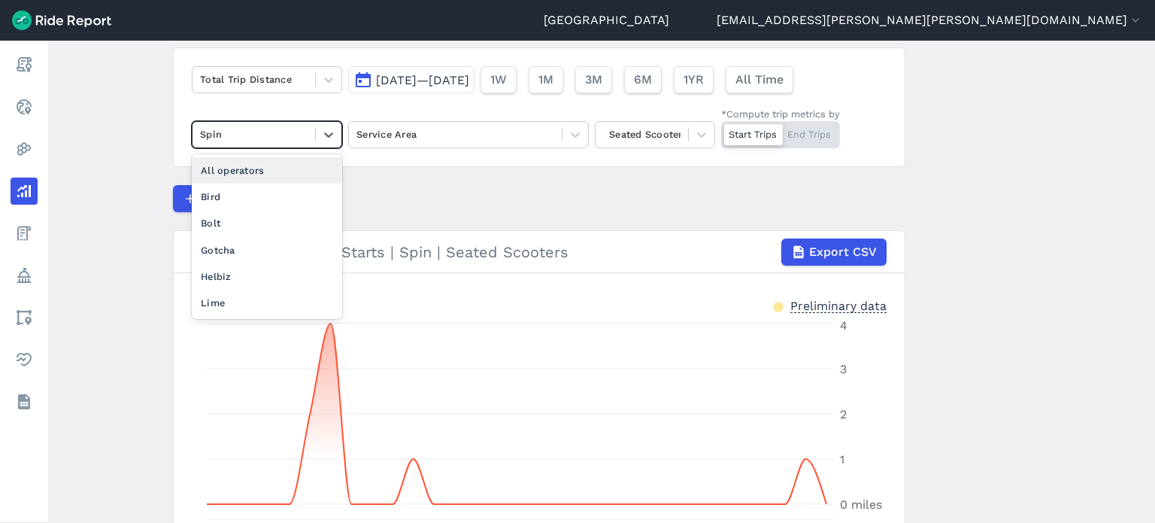
click at [232, 176] on div "All operators" at bounding box center [267, 170] width 150 height 26
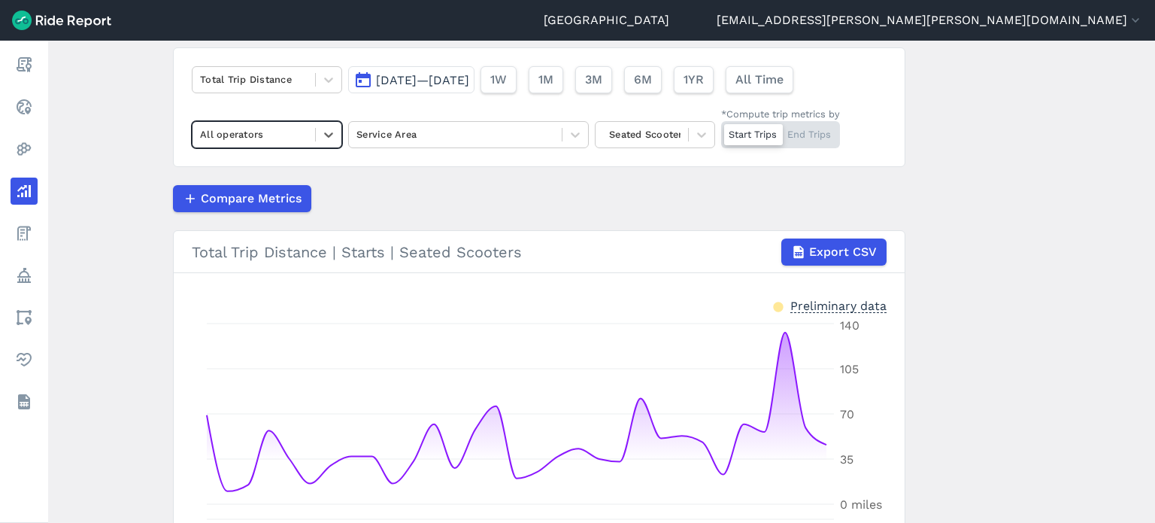
click at [137, 174] on main "Analyze Data Total Trip Distance [DATE]—[DATE] 1W 1M 3M 6M 1YR All Time option …" at bounding box center [601, 282] width 1107 height 482
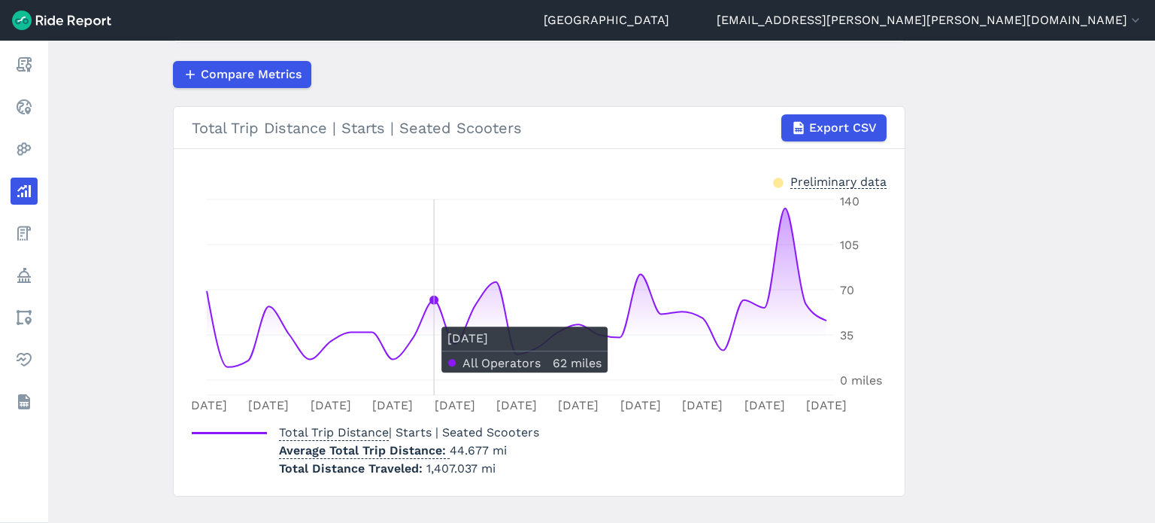
scroll to position [256, 0]
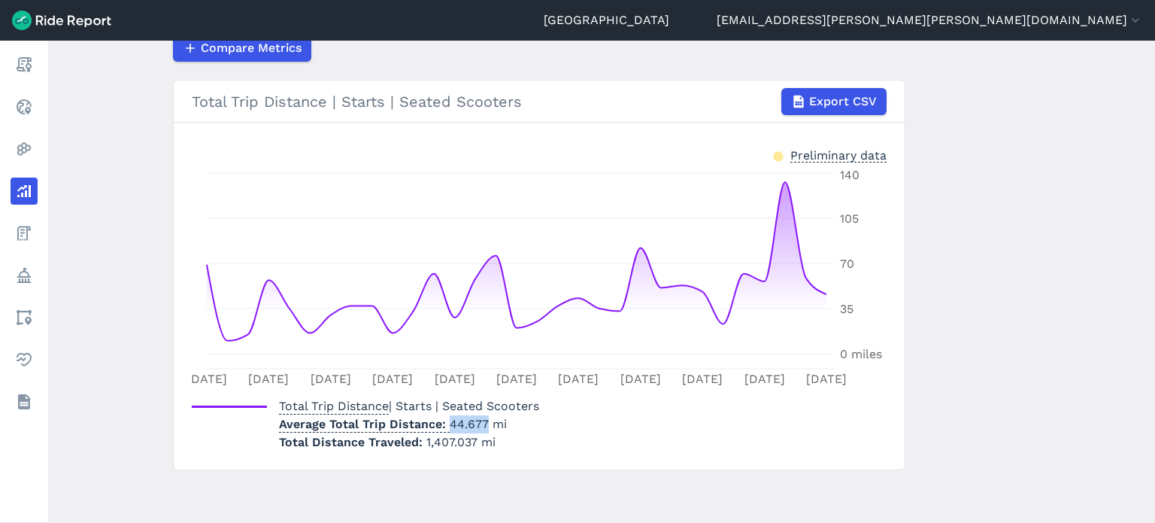
drag, startPoint x: 444, startPoint y: 424, endPoint x: 483, endPoint y: 425, distance: 39.1
click at [483, 425] on p "Average Total Trip Distance 44.677 mi" at bounding box center [409, 424] width 260 height 18
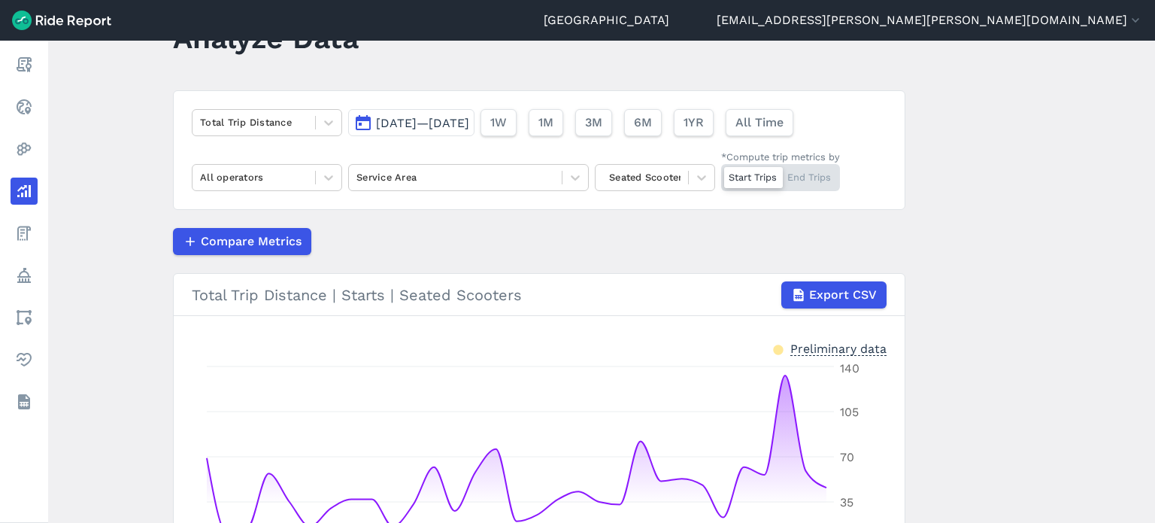
scroll to position [30, 0]
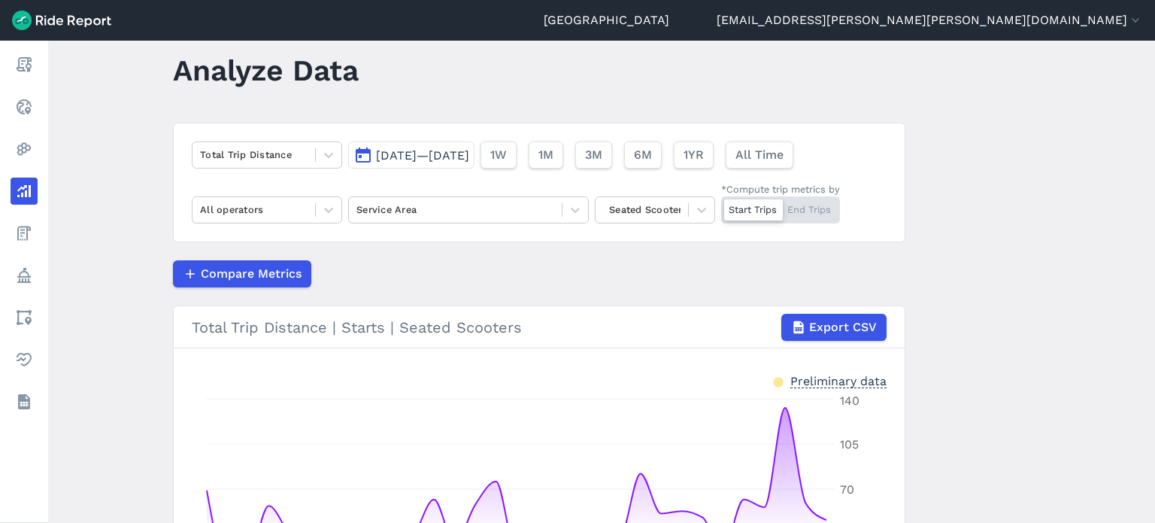
click at [430, 155] on span "[DATE]—[DATE]" at bounding box center [422, 155] width 93 height 14
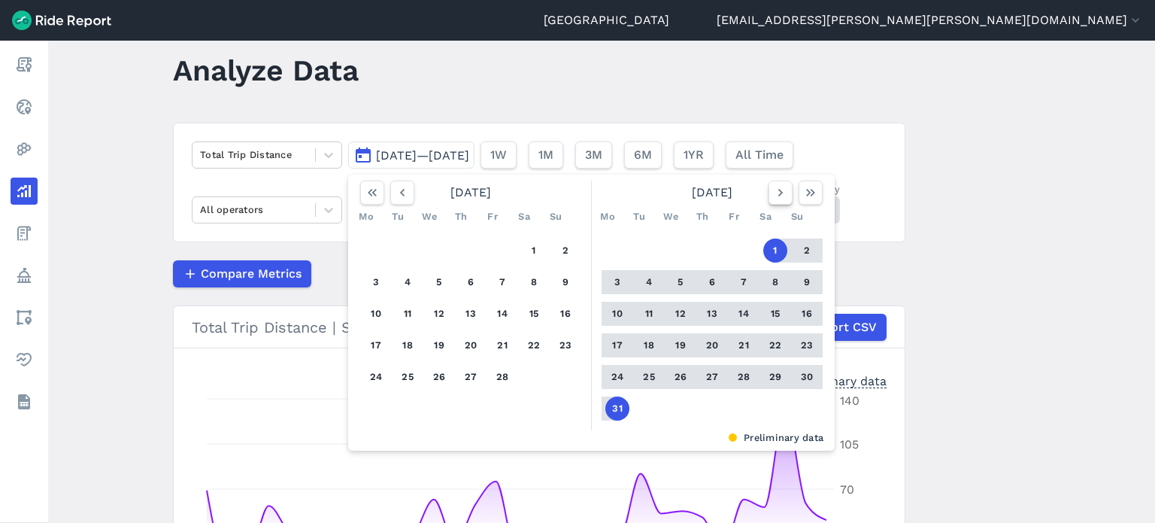
click at [775, 193] on icon "button" at bounding box center [780, 192] width 15 height 15
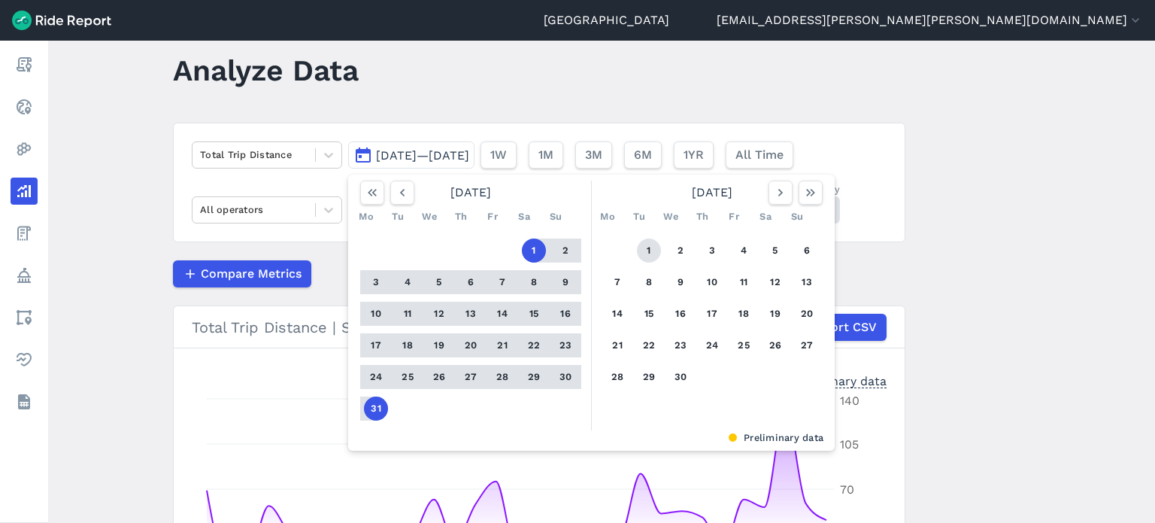
click at [653, 244] on button "1" at bounding box center [649, 250] width 24 height 24
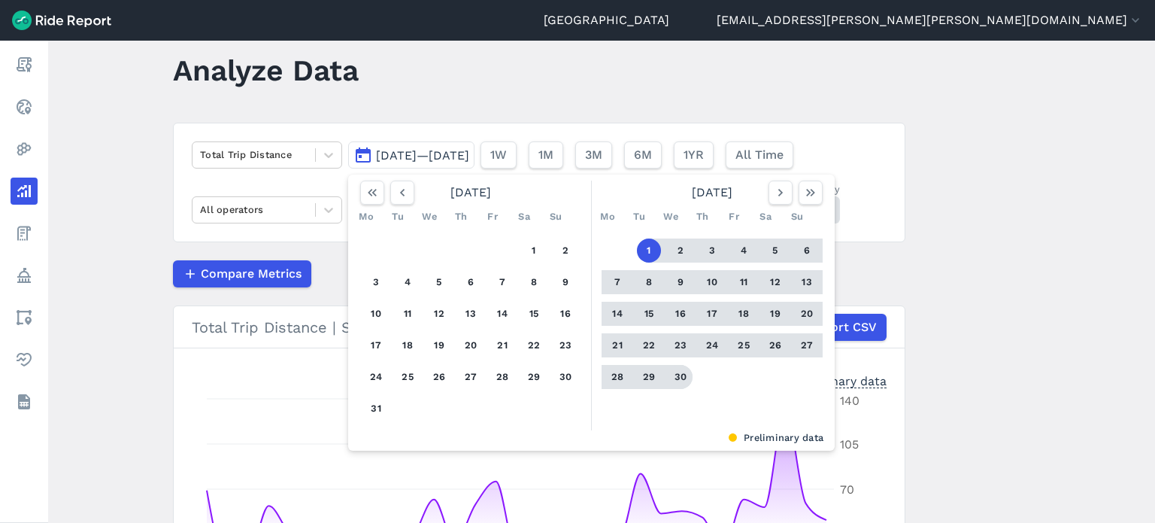
click at [682, 378] on button "30" at bounding box center [681, 377] width 24 height 24
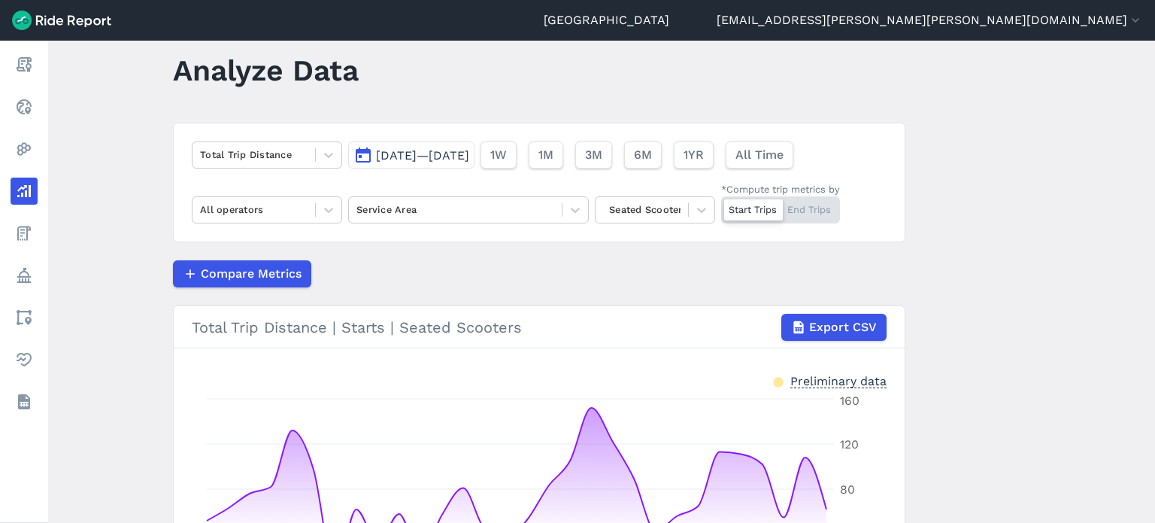
click at [1056, 345] on main "Analyze Data Total Trip Distance [DATE]—[DATE] 1W 1M 3M 6M 1YR All Time All ope…" at bounding box center [601, 282] width 1107 height 482
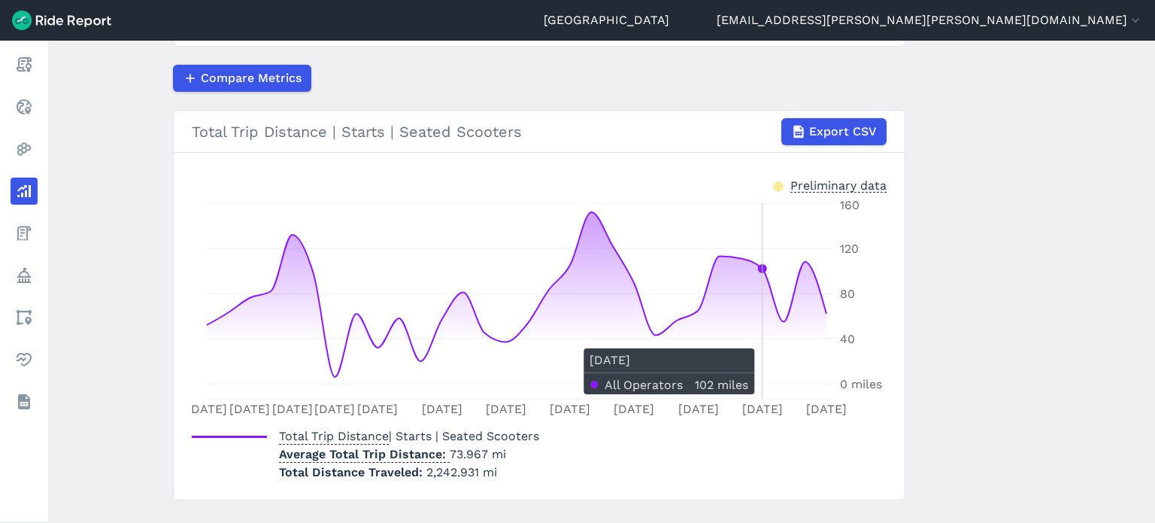
scroll to position [256, 0]
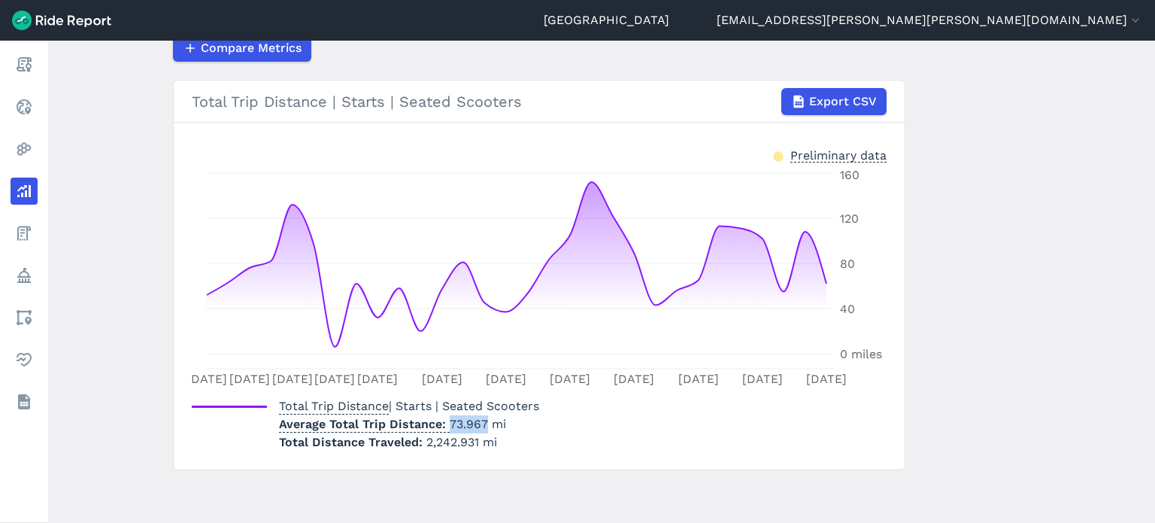
drag, startPoint x: 449, startPoint y: 423, endPoint x: 481, endPoint y: 425, distance: 32.4
click at [481, 425] on p "Average Total Trip Distance 73.967 mi" at bounding box center [409, 424] width 260 height 18
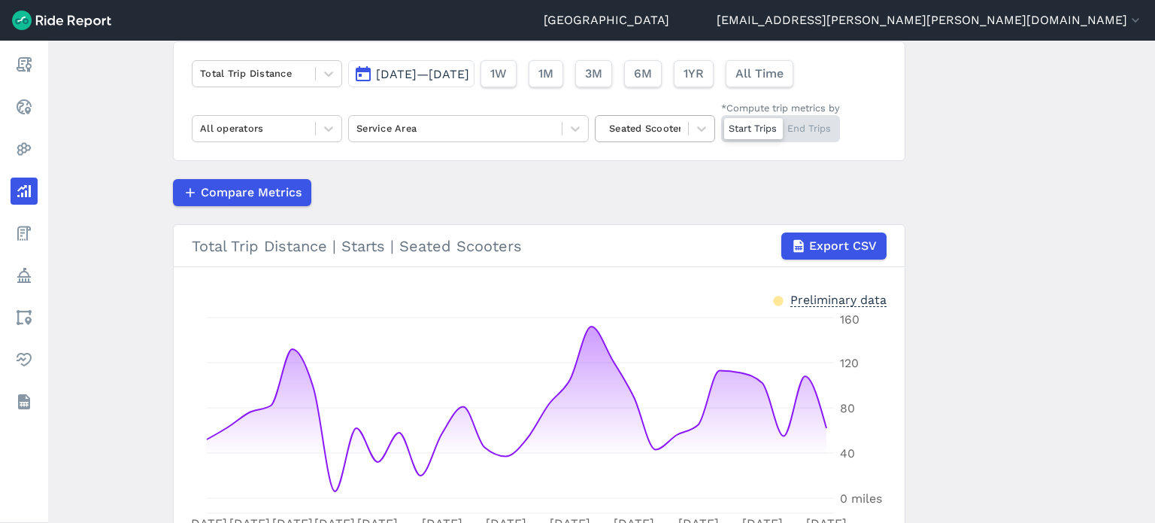
scroll to position [0, 0]
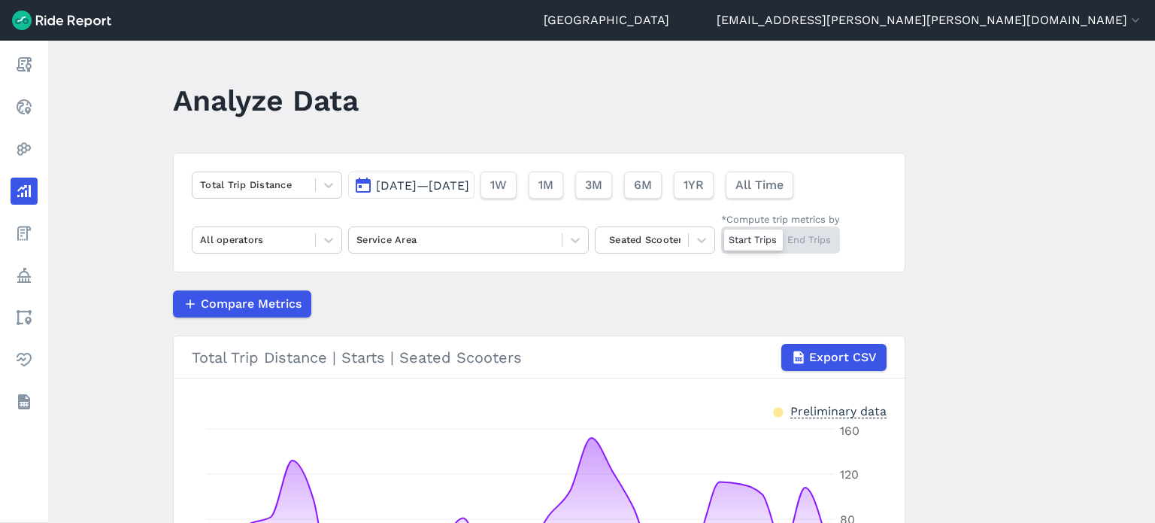
click at [469, 183] on span "[DATE]—[DATE]" at bounding box center [422, 185] width 93 height 14
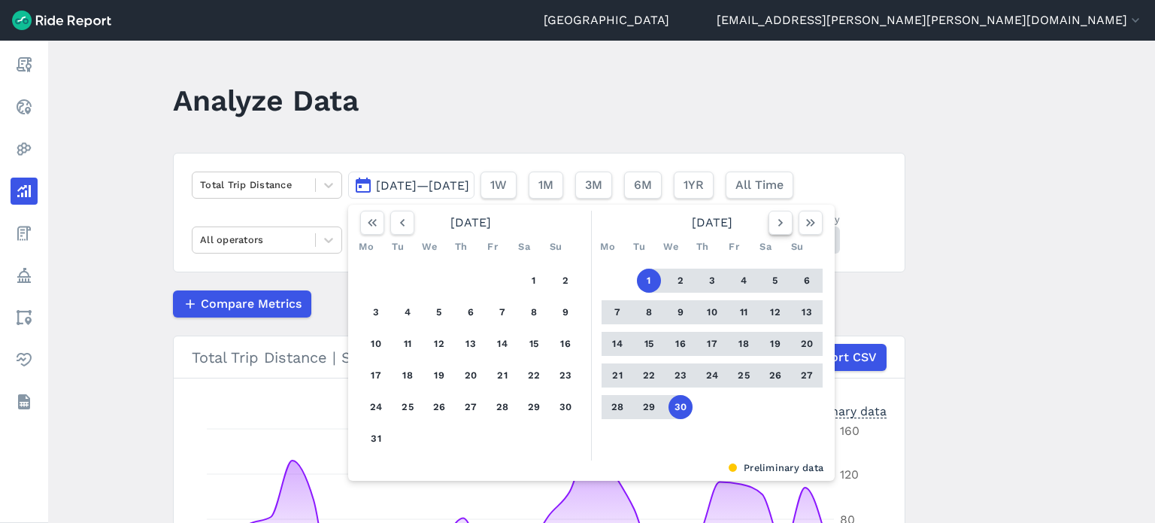
click at [773, 216] on icon "button" at bounding box center [780, 222] width 15 height 15
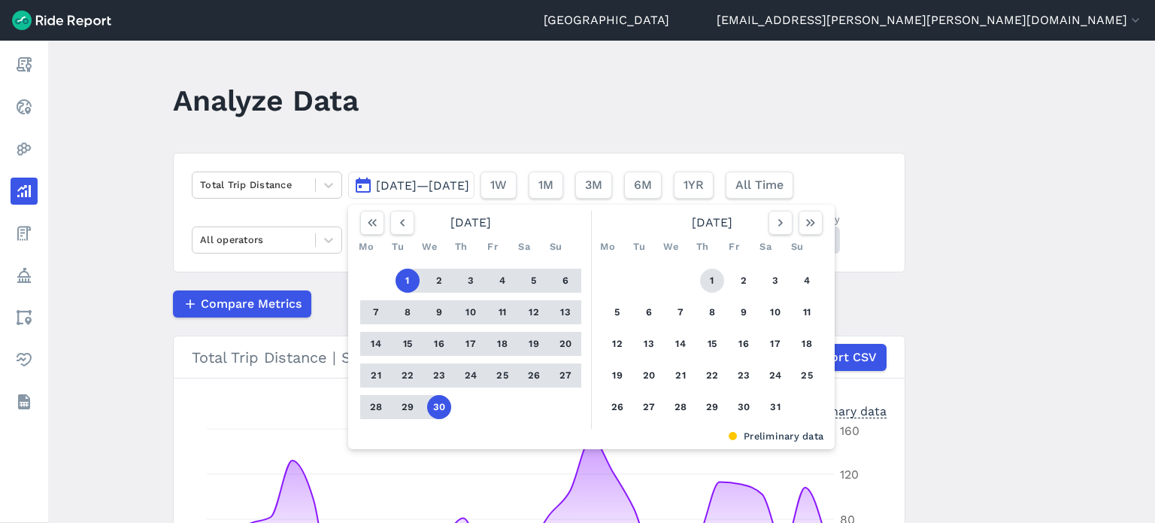
click at [704, 277] on button "1" at bounding box center [712, 281] width 24 height 24
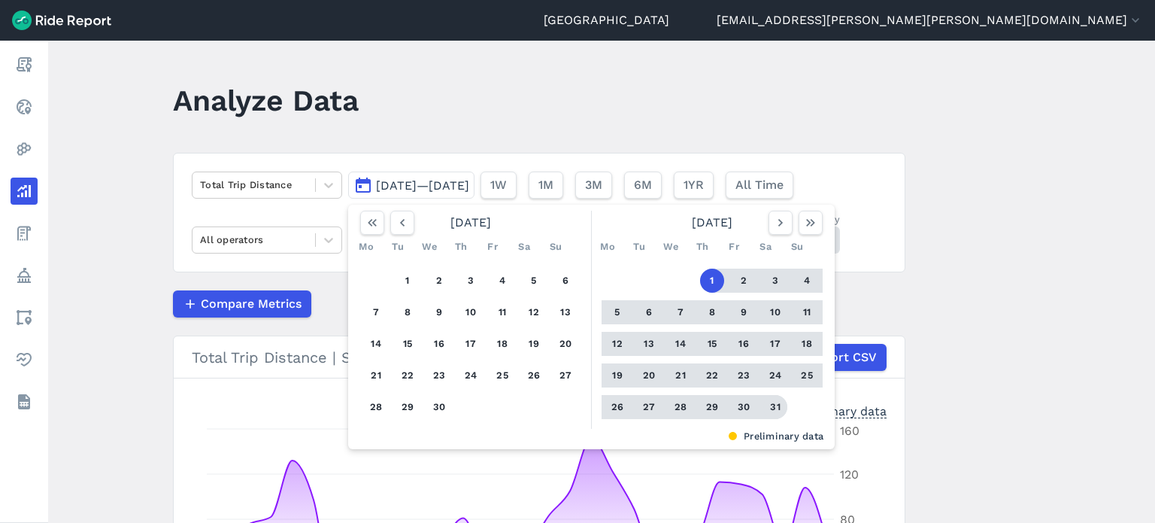
click at [770, 405] on button "31" at bounding box center [775, 407] width 24 height 24
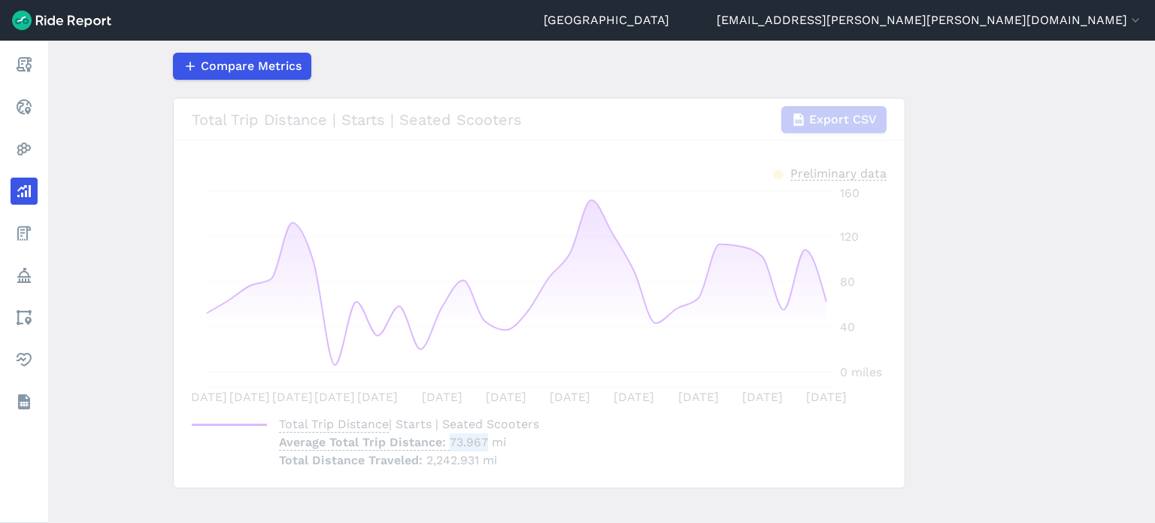
scroll to position [256, 0]
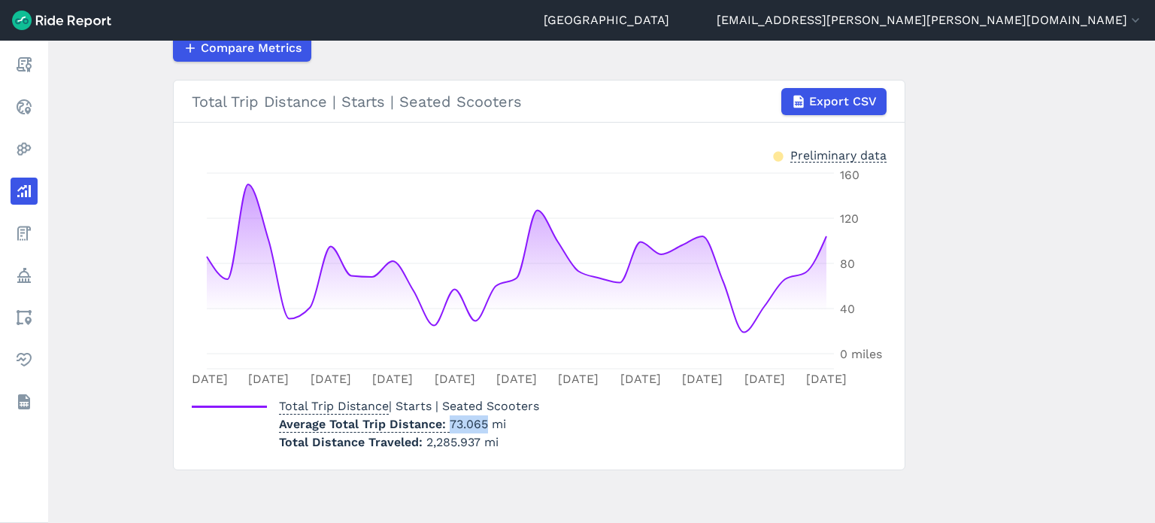
drag, startPoint x: 448, startPoint y: 421, endPoint x: 481, endPoint y: 421, distance: 33.1
click at [481, 421] on p "Average Total Trip Distance 73.065 mi" at bounding box center [409, 424] width 260 height 18
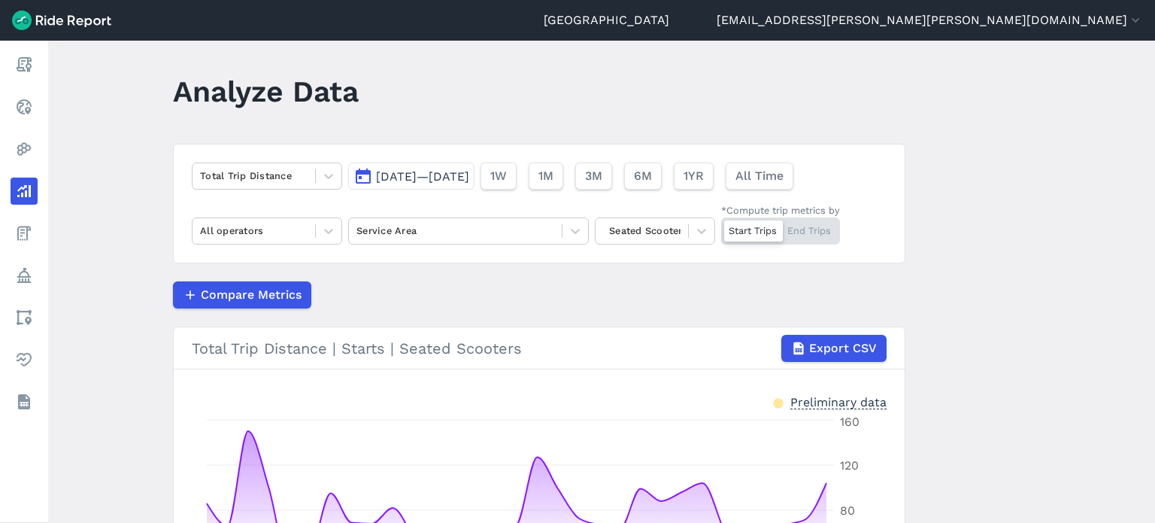
scroll to position [0, 0]
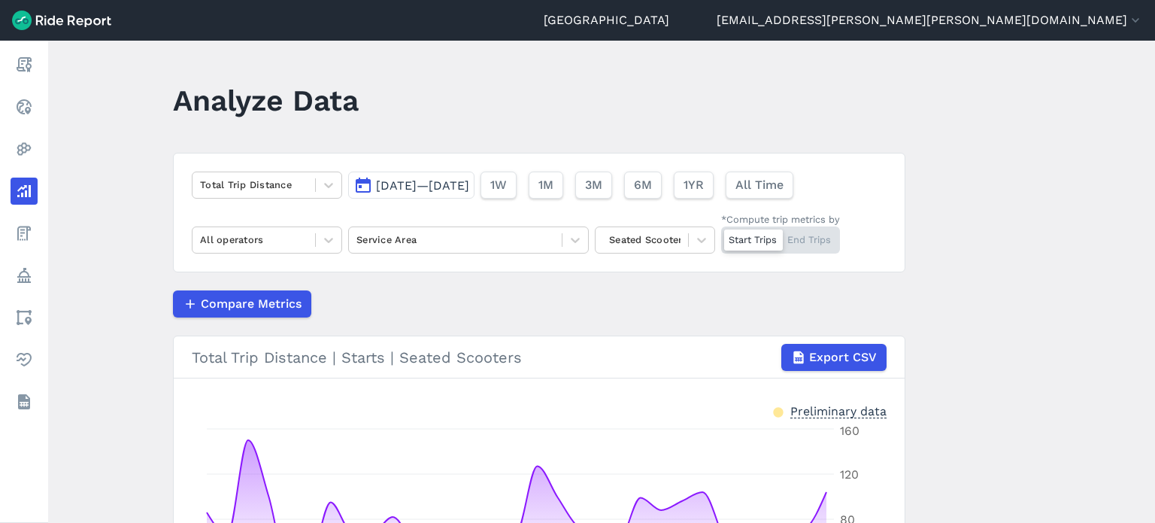
click at [391, 181] on span "[DATE]—[DATE]" at bounding box center [422, 185] width 93 height 14
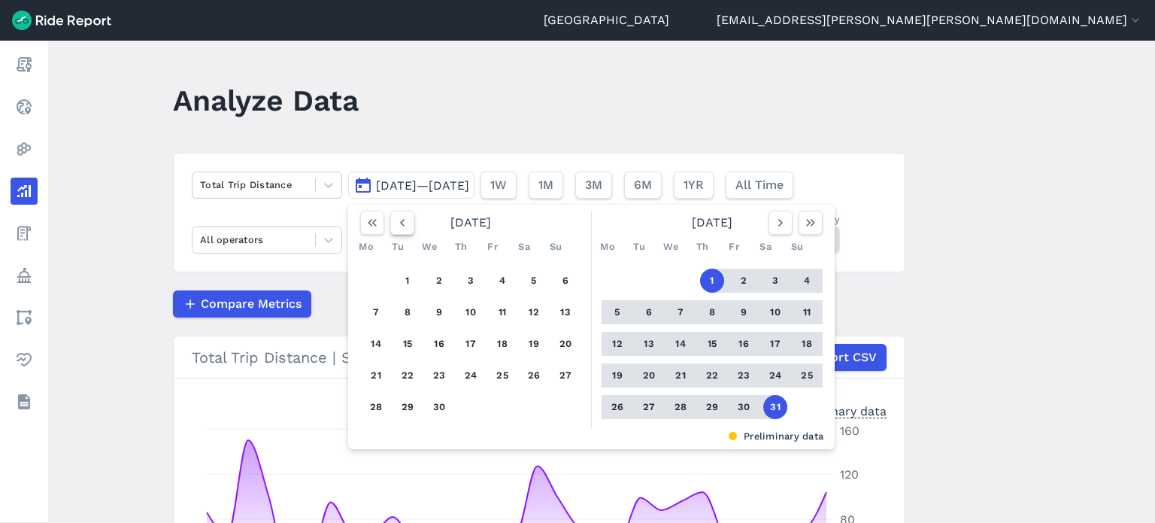
click at [401, 222] on icon "button" at bounding box center [402, 222] width 15 height 15
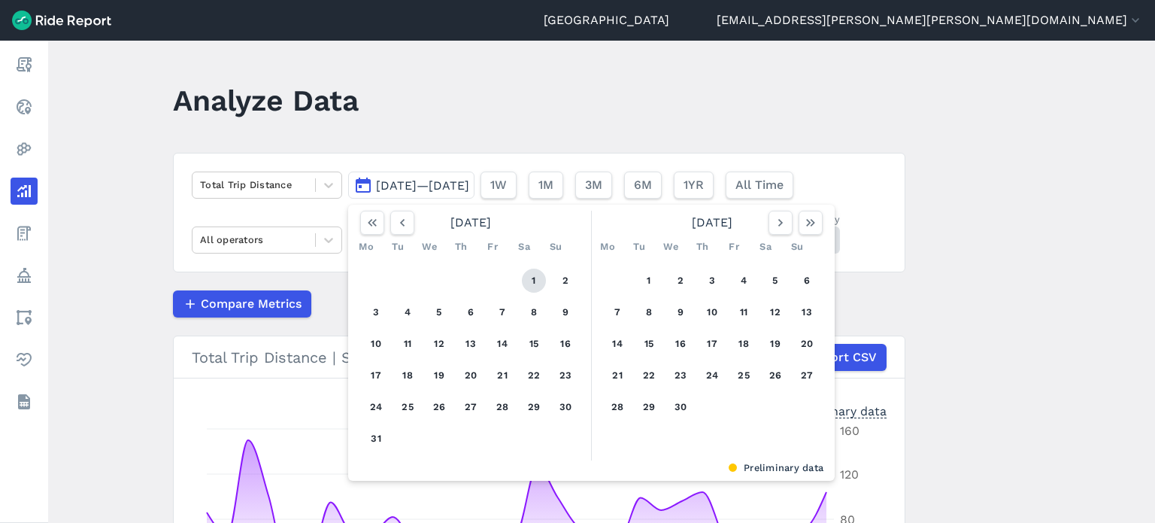
click at [528, 278] on button "1" at bounding box center [534, 281] width 24 height 24
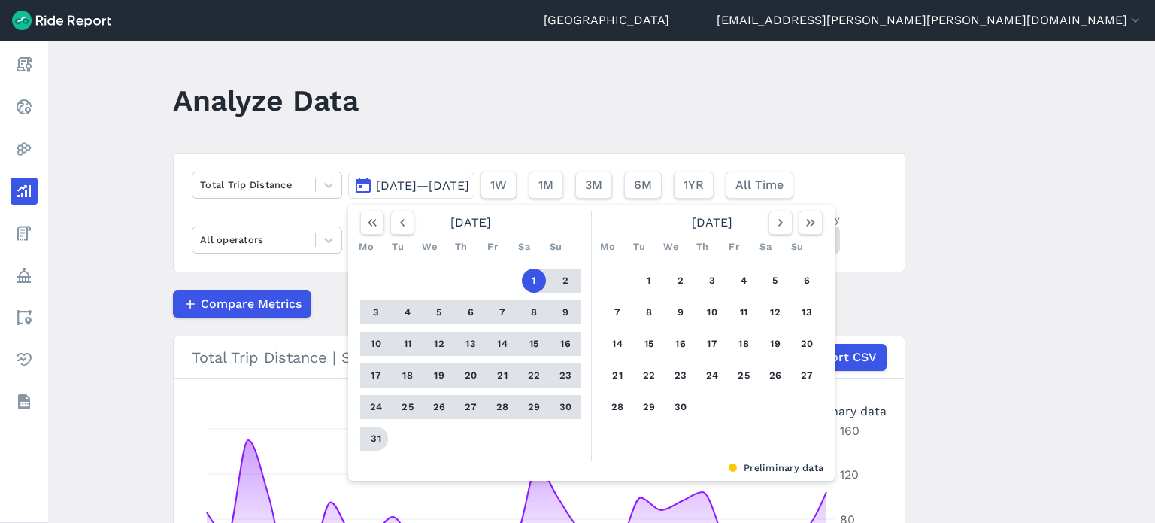
click at [370, 434] on button "31" at bounding box center [376, 438] width 24 height 24
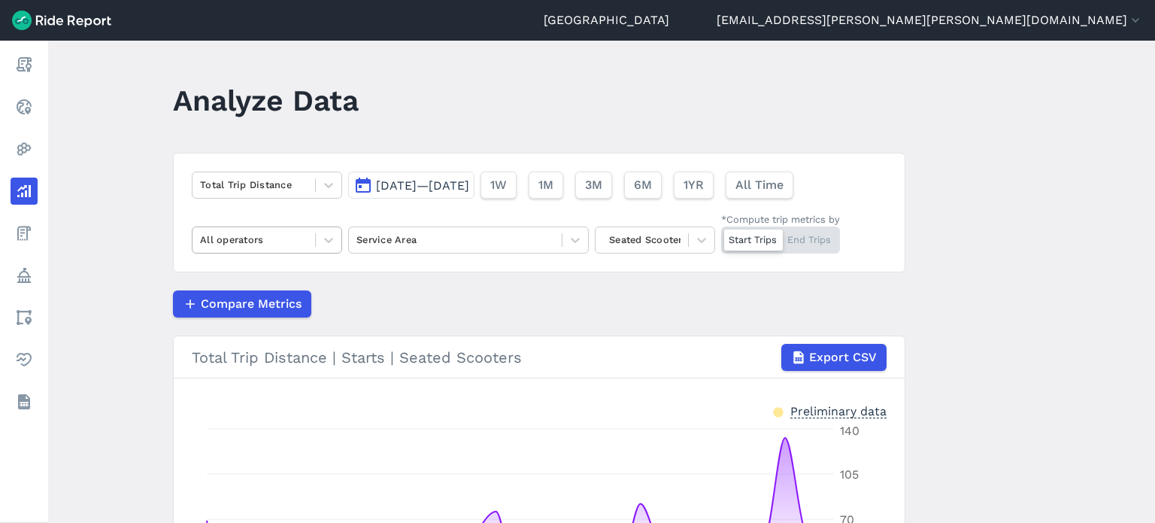
click at [242, 235] on div at bounding box center [254, 239] width 108 height 17
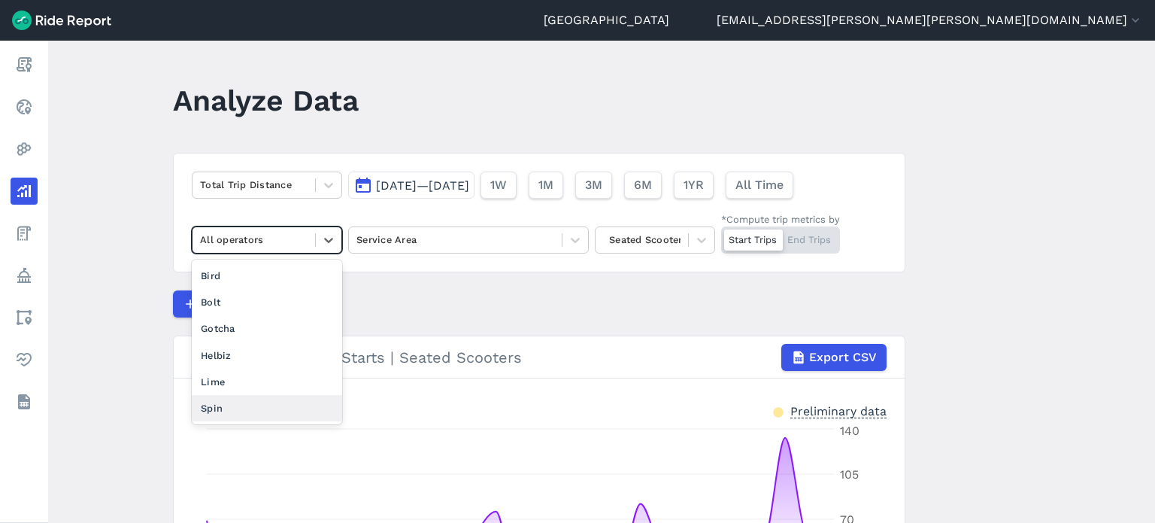
click at [208, 402] on div "Spin" at bounding box center [267, 408] width 150 height 26
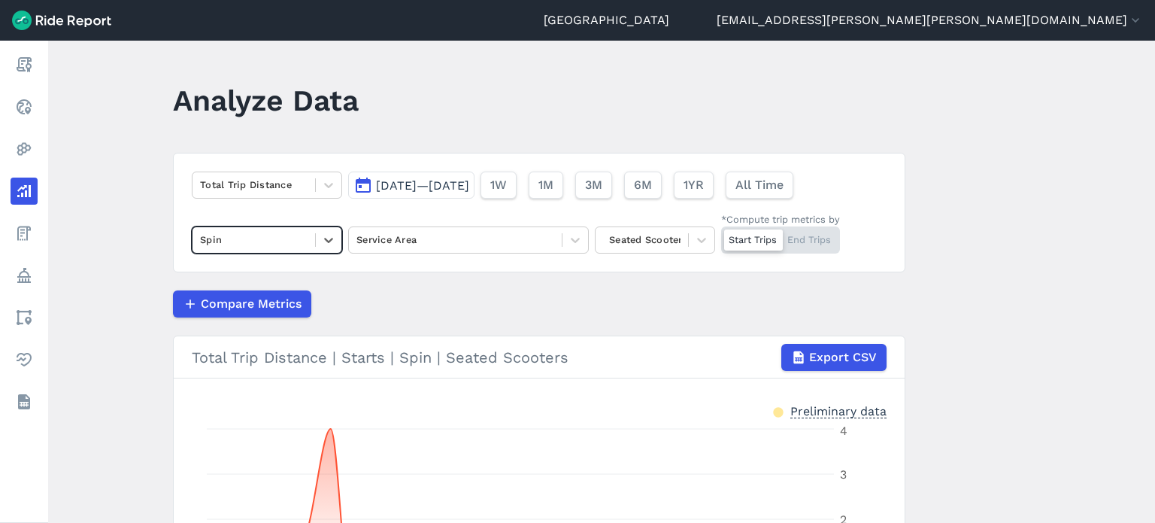
click at [1004, 324] on main "Analyze Data Total Trip Distance [DATE]—[DATE] 1W 1M 3M 6M 1YR All Time option …" at bounding box center [601, 282] width 1107 height 482
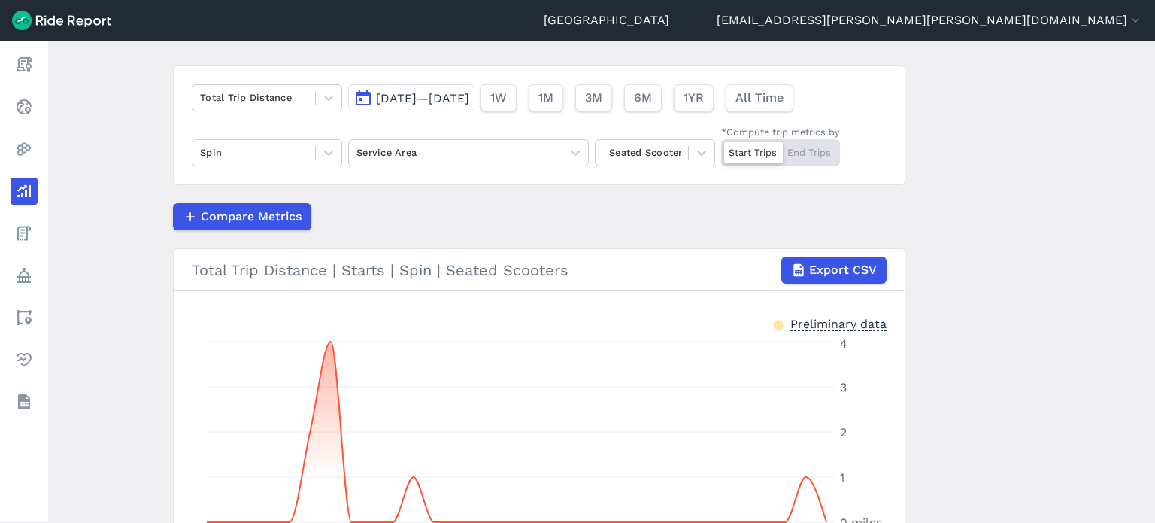
scroll to position [256, 0]
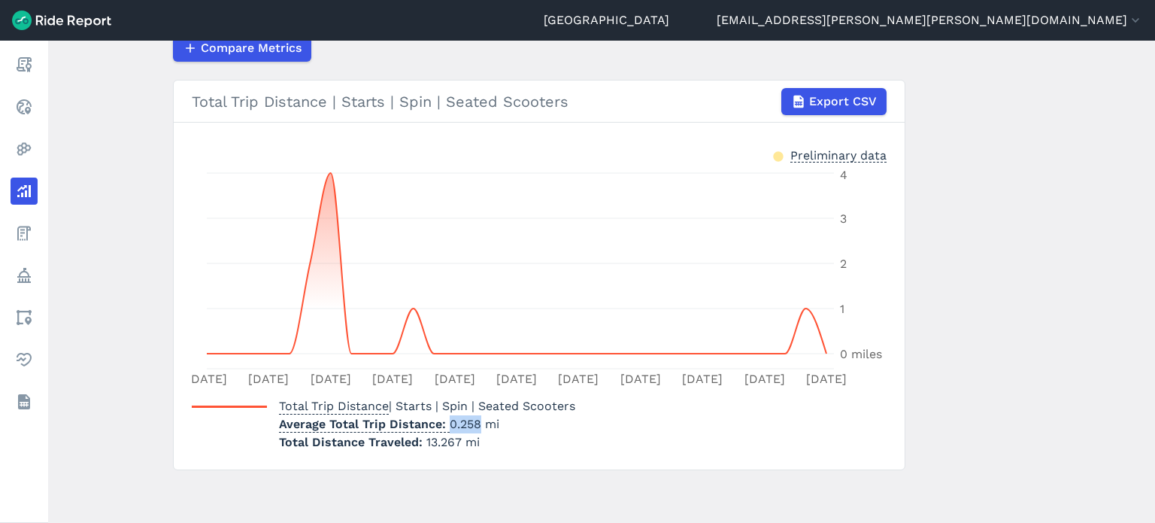
drag, startPoint x: 445, startPoint y: 424, endPoint x: 477, endPoint y: 423, distance: 32.4
click at [477, 423] on p "Average Total Trip Distance 0.258 mi" at bounding box center [427, 424] width 296 height 18
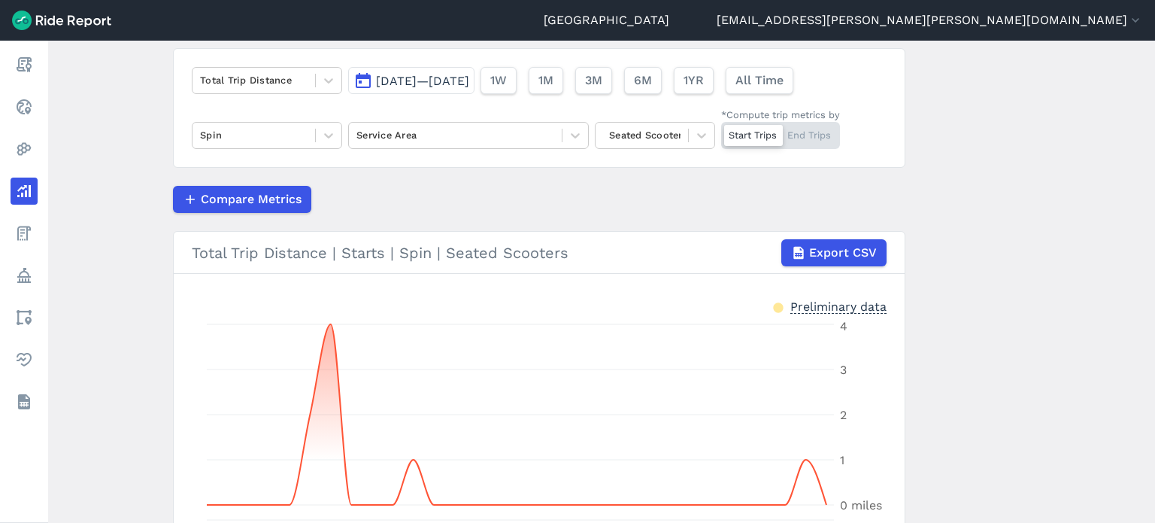
scroll to position [30, 0]
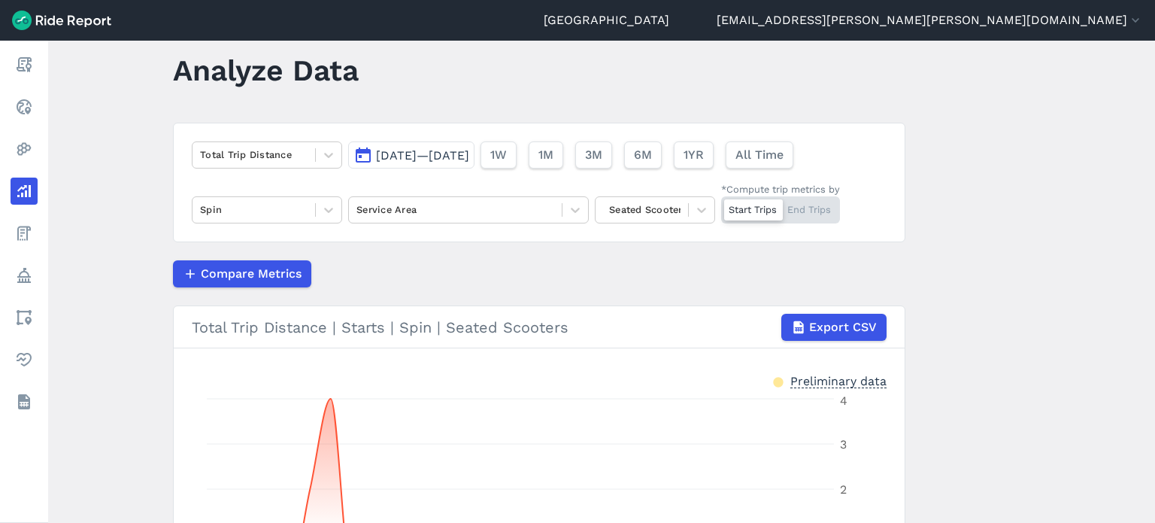
click at [429, 144] on button "[DATE]—[DATE]" at bounding box center [411, 154] width 126 height 27
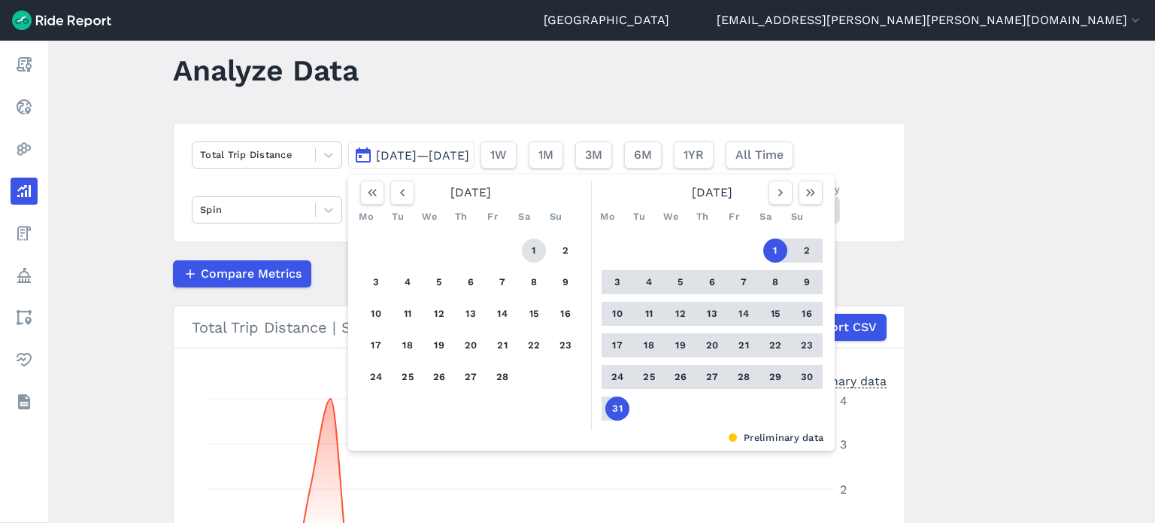
click at [529, 250] on button "1" at bounding box center [534, 250] width 24 height 24
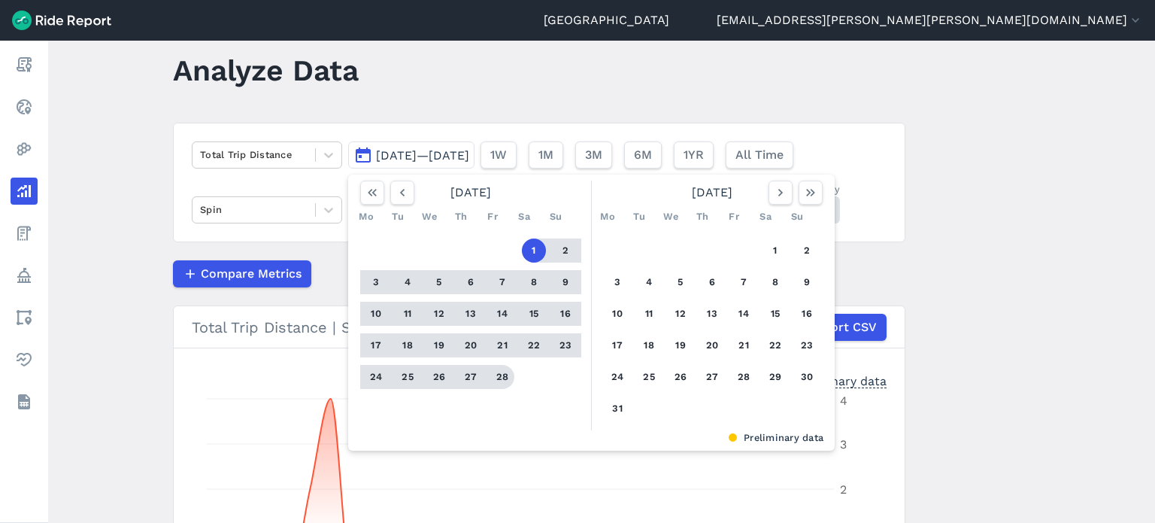
click at [498, 369] on button "28" at bounding box center [502, 377] width 24 height 24
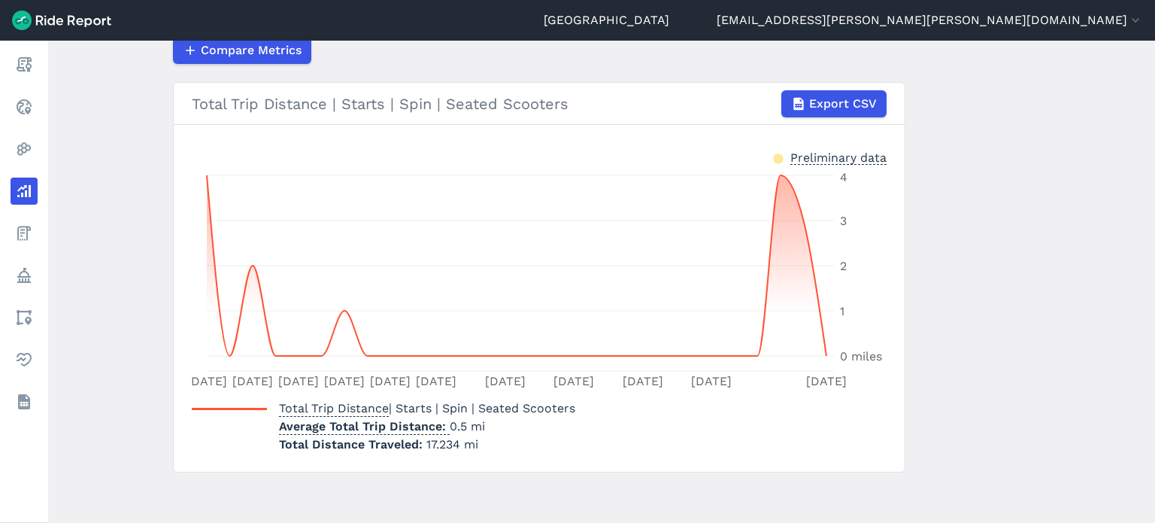
scroll to position [256, 0]
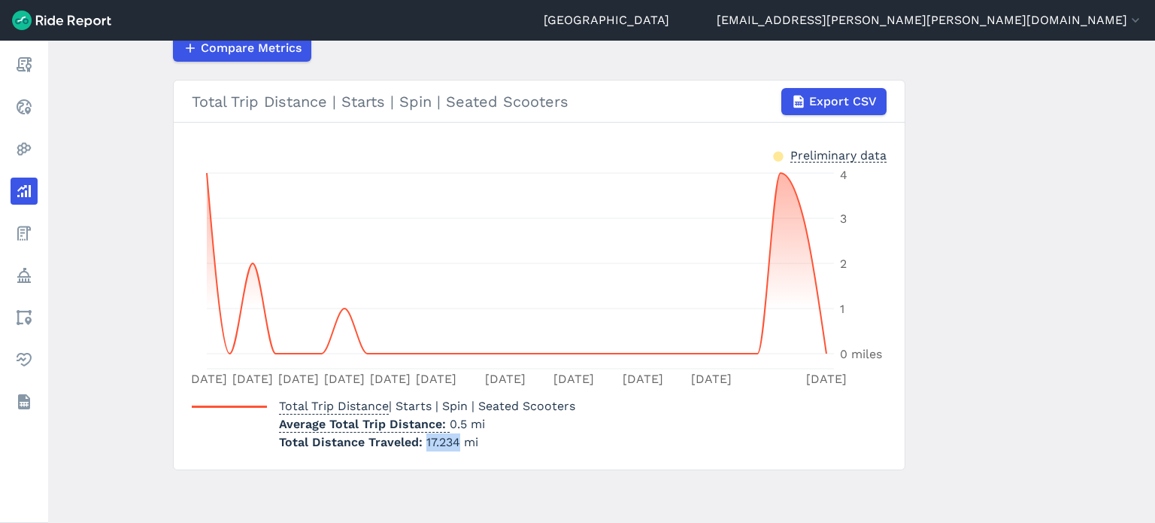
drag, startPoint x: 448, startPoint y: 442, endPoint x: 420, endPoint y: 439, distance: 27.2
click at [420, 439] on p "Total Distance Traveled 17.234 mi" at bounding box center [427, 442] width 296 height 18
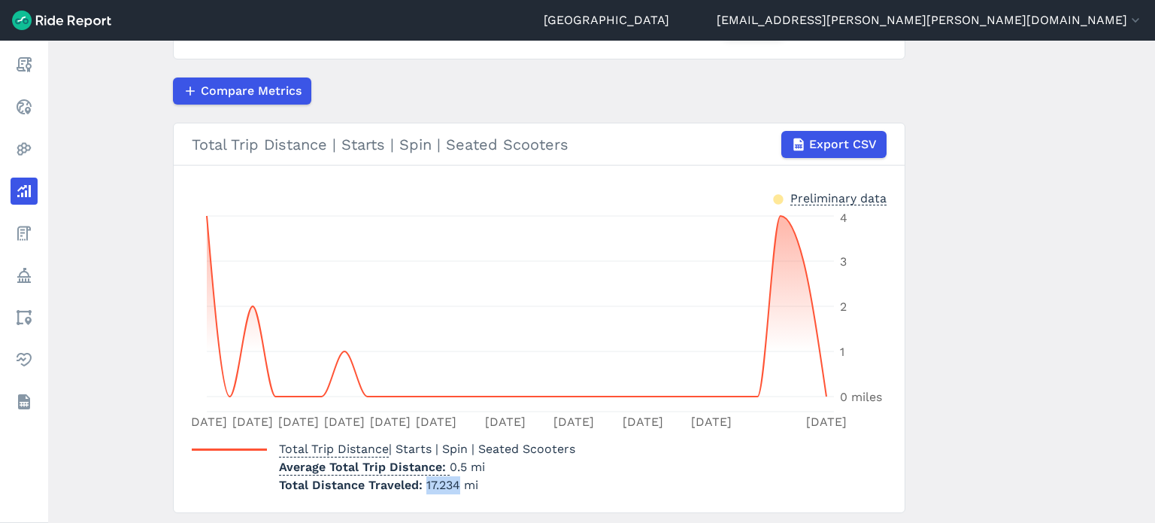
scroll to position [226, 0]
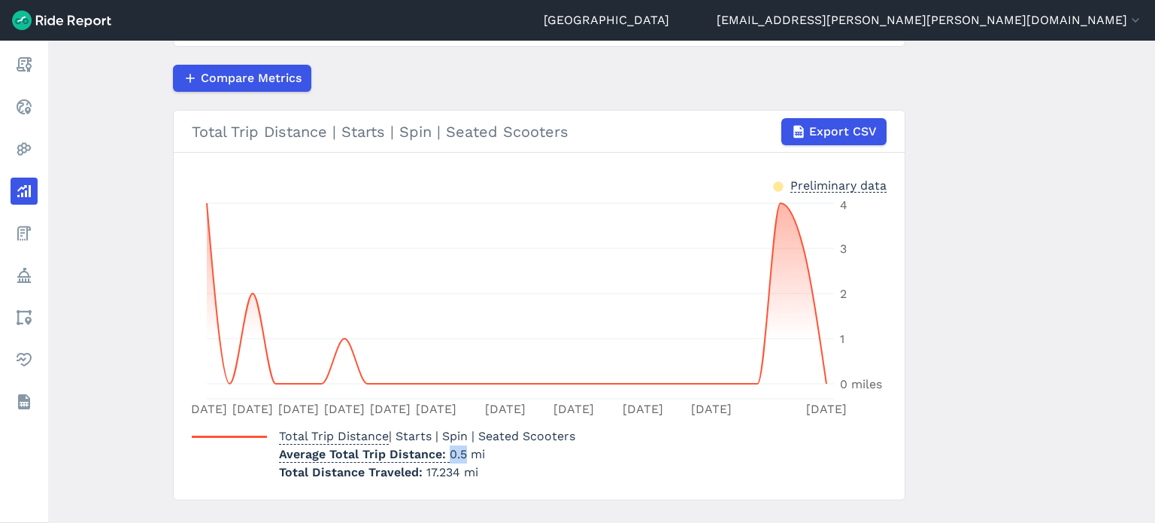
drag, startPoint x: 463, startPoint y: 454, endPoint x: 445, endPoint y: 453, distance: 17.3
click at [445, 453] on p "Average Total Trip Distance 0.5 mi" at bounding box center [427, 454] width 296 height 18
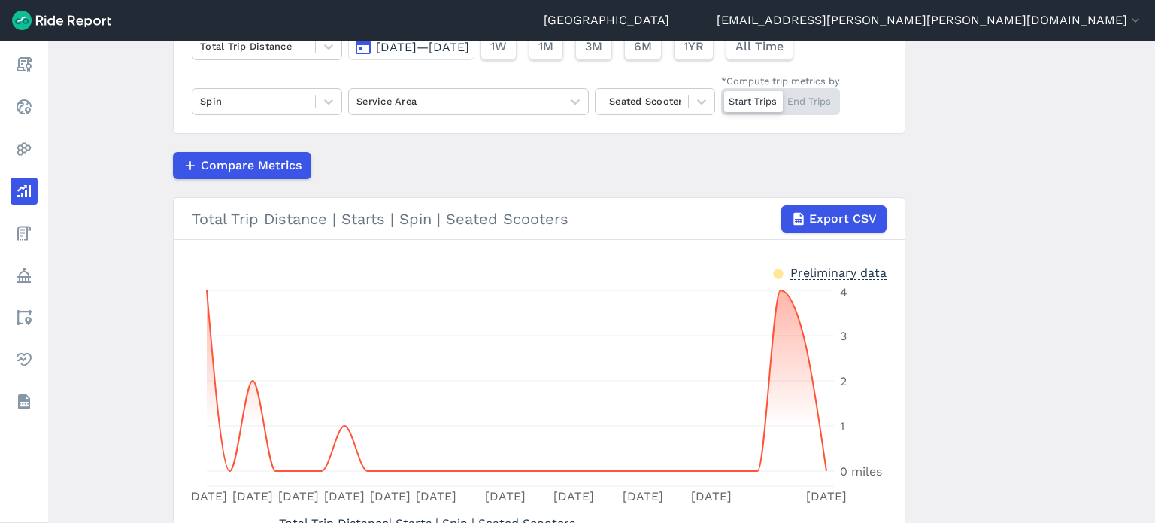
scroll to position [75, 0]
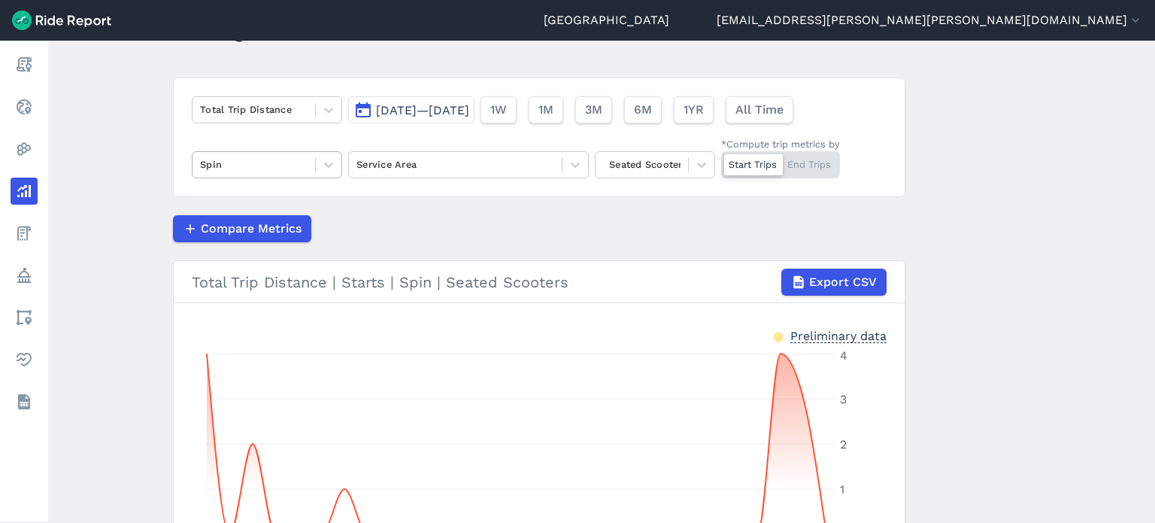
drag, startPoint x: 296, startPoint y: 157, endPoint x: 286, endPoint y: 169, distance: 15.5
click at [296, 157] on div at bounding box center [254, 164] width 108 height 17
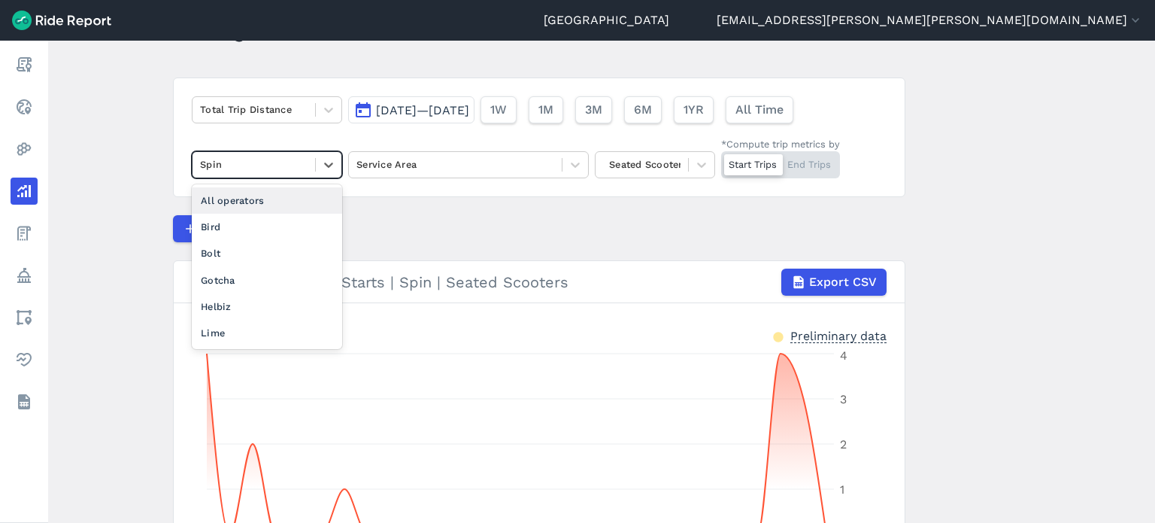
click at [262, 210] on div "All operators" at bounding box center [267, 200] width 150 height 26
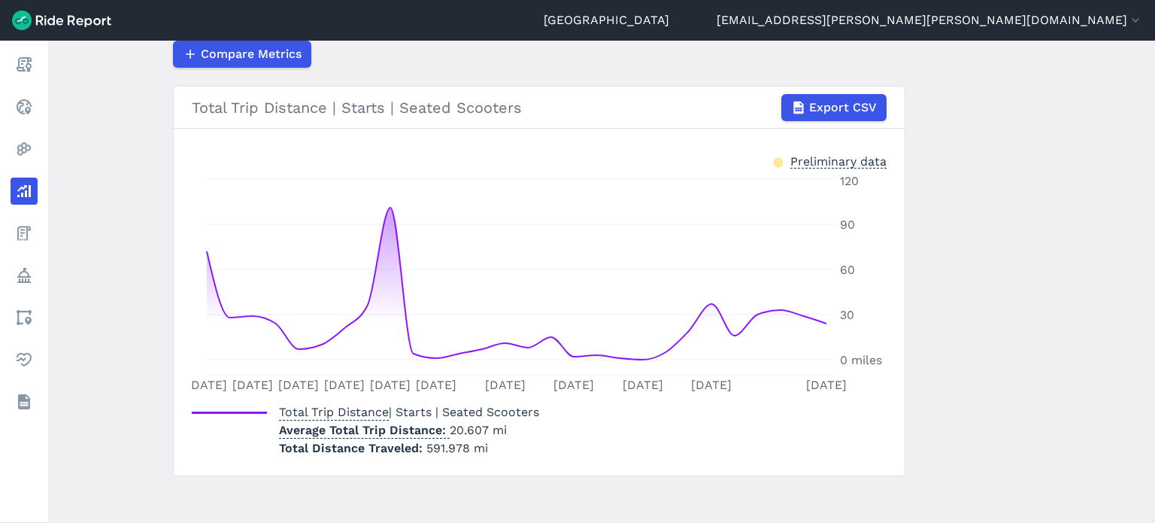
scroll to position [256, 0]
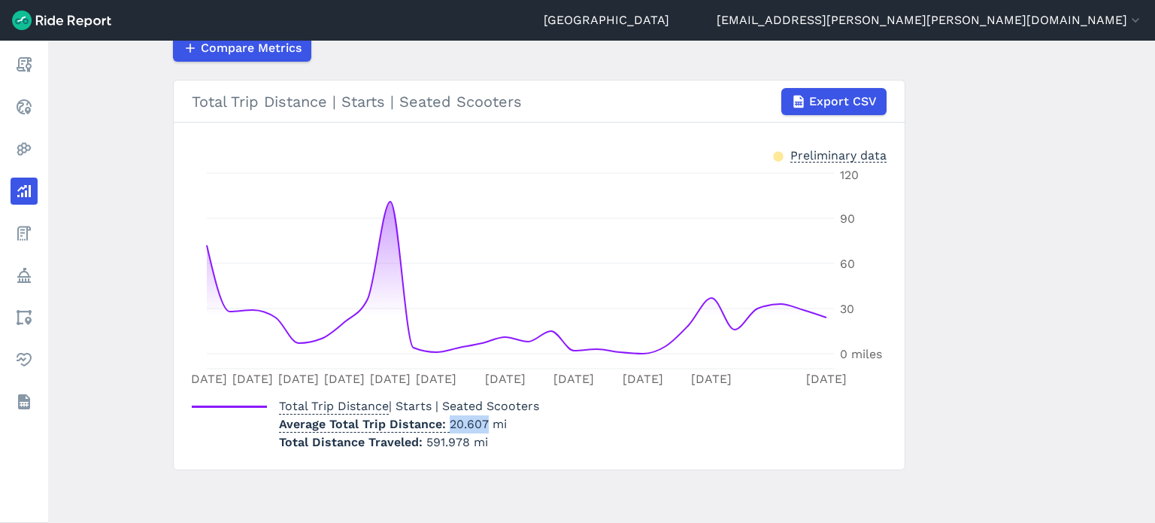
drag, startPoint x: 445, startPoint y: 422, endPoint x: 482, endPoint y: 422, distance: 37.6
click at [482, 422] on p "Average Total Trip Distance 20.607 mi" at bounding box center [409, 424] width 260 height 18
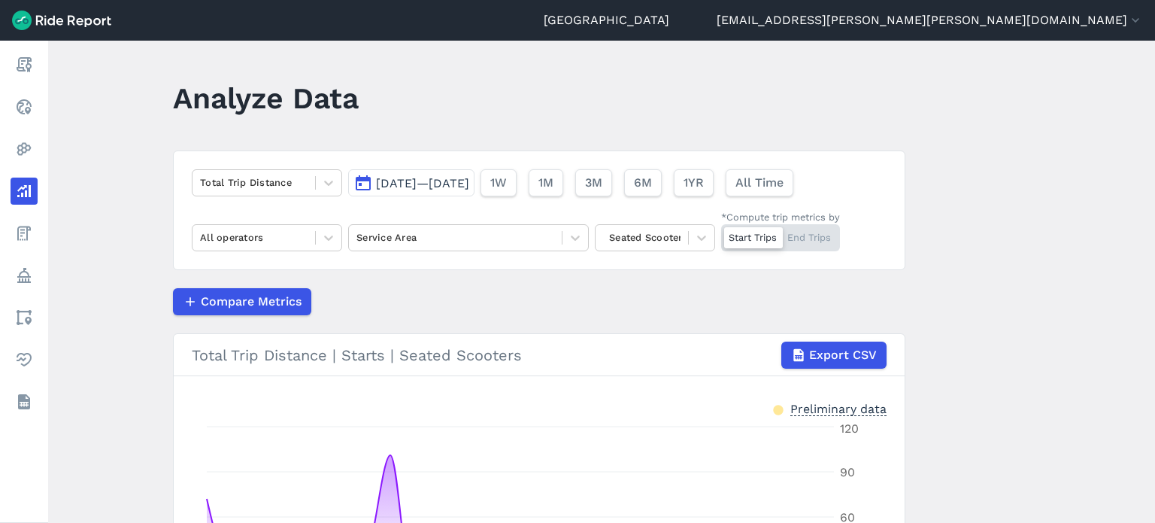
scroll to position [0, 0]
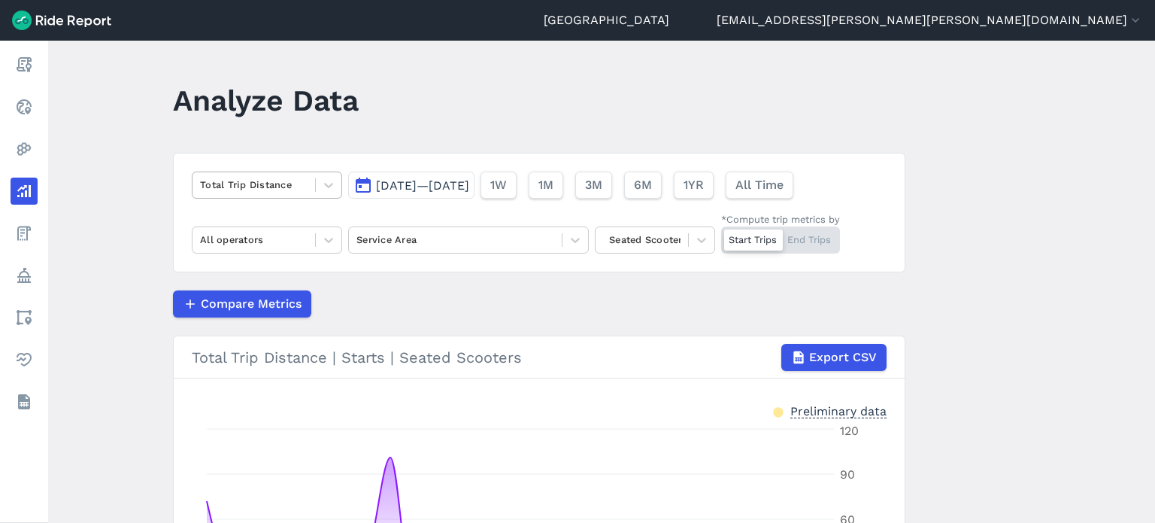
click at [258, 192] on div at bounding box center [254, 184] width 108 height 17
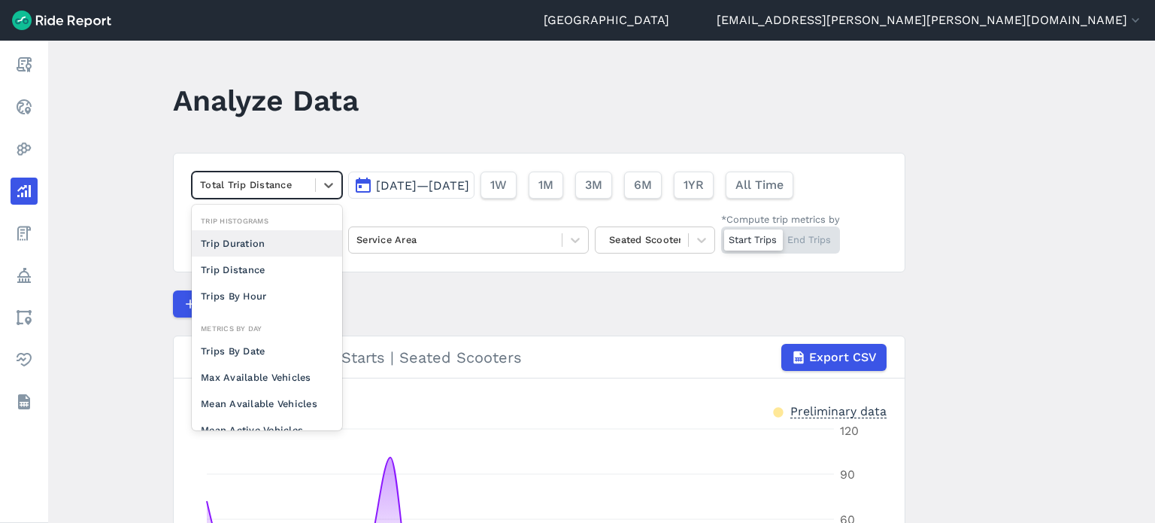
click at [239, 239] on div "Trip Duration" at bounding box center [267, 243] width 150 height 26
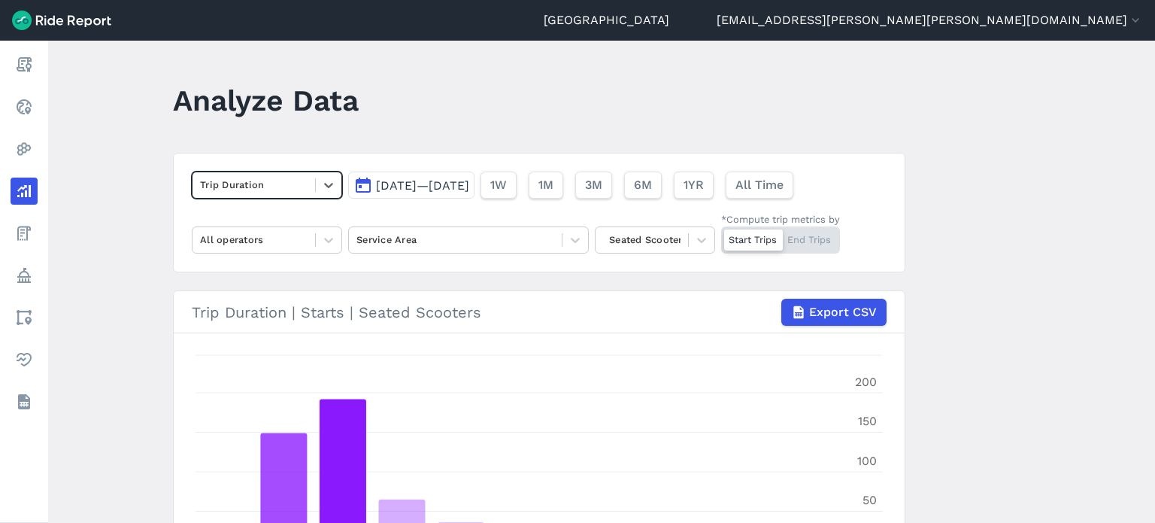
click at [439, 175] on button "[DATE]—[DATE]" at bounding box center [411, 185] width 126 height 27
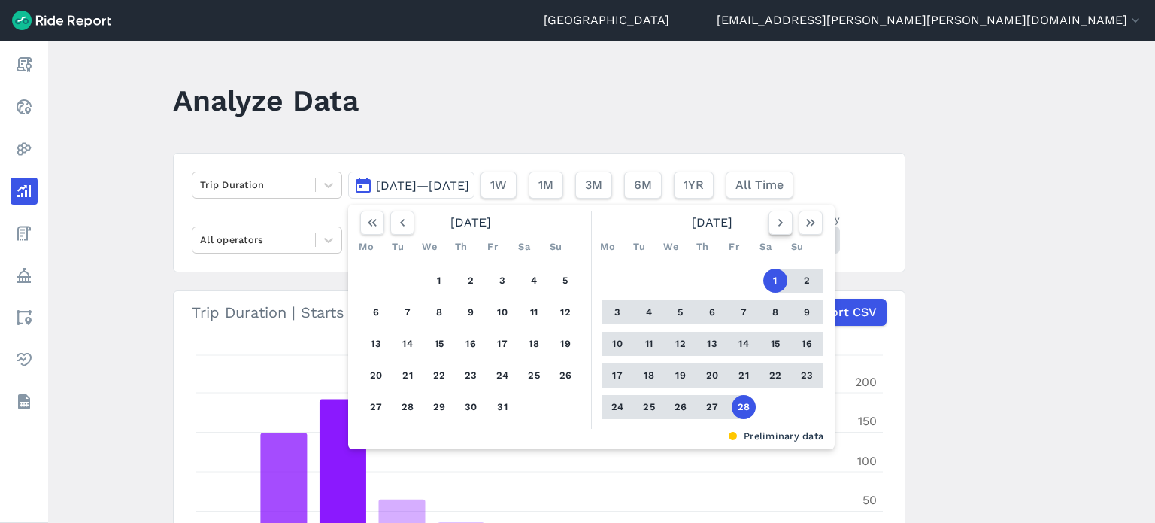
click at [788, 217] on button "button" at bounding box center [781, 223] width 24 height 24
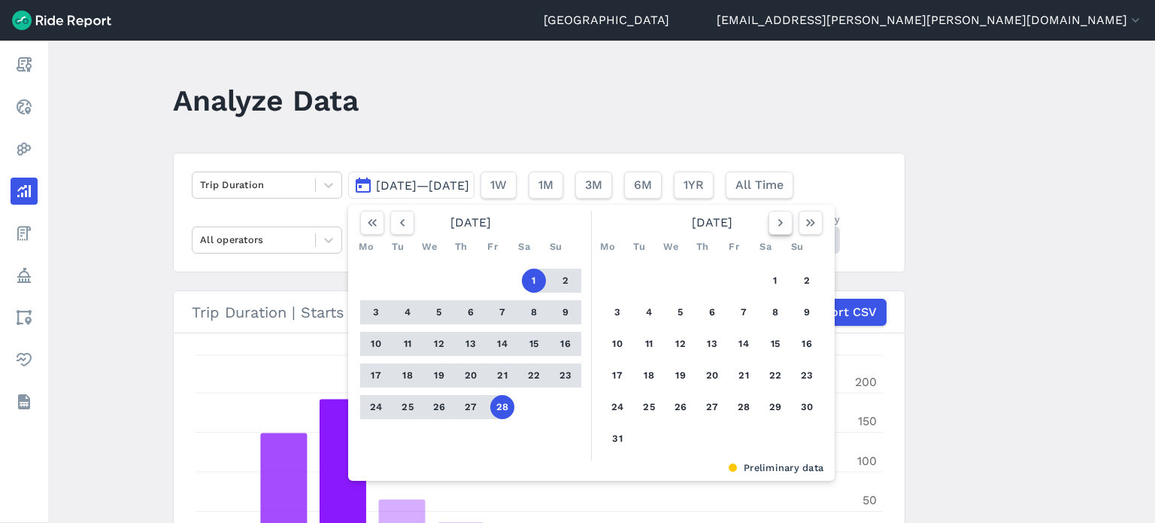
click at [788, 219] on button "button" at bounding box center [781, 223] width 24 height 24
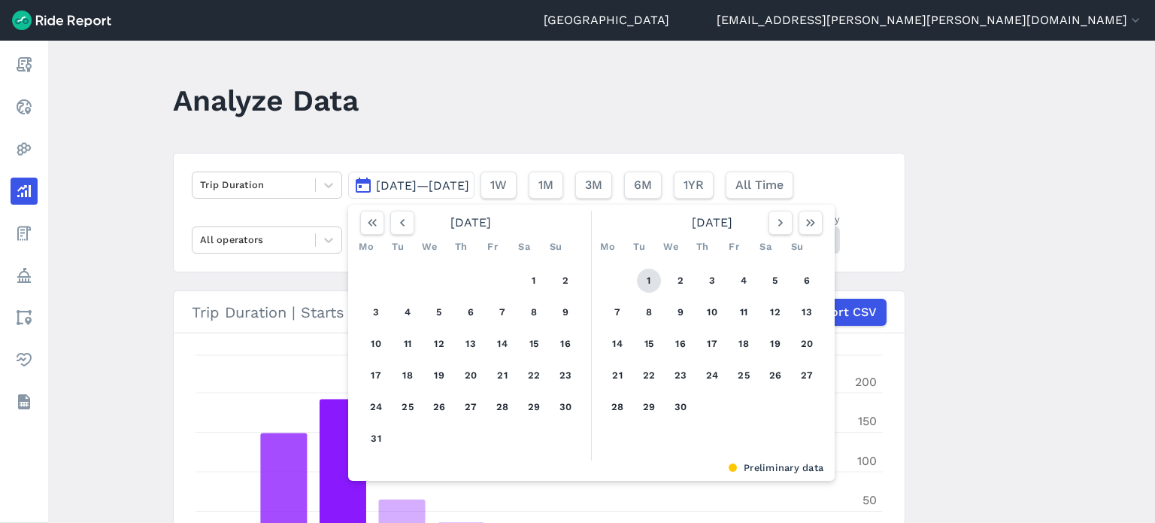
click at [643, 276] on button "1" at bounding box center [649, 281] width 24 height 24
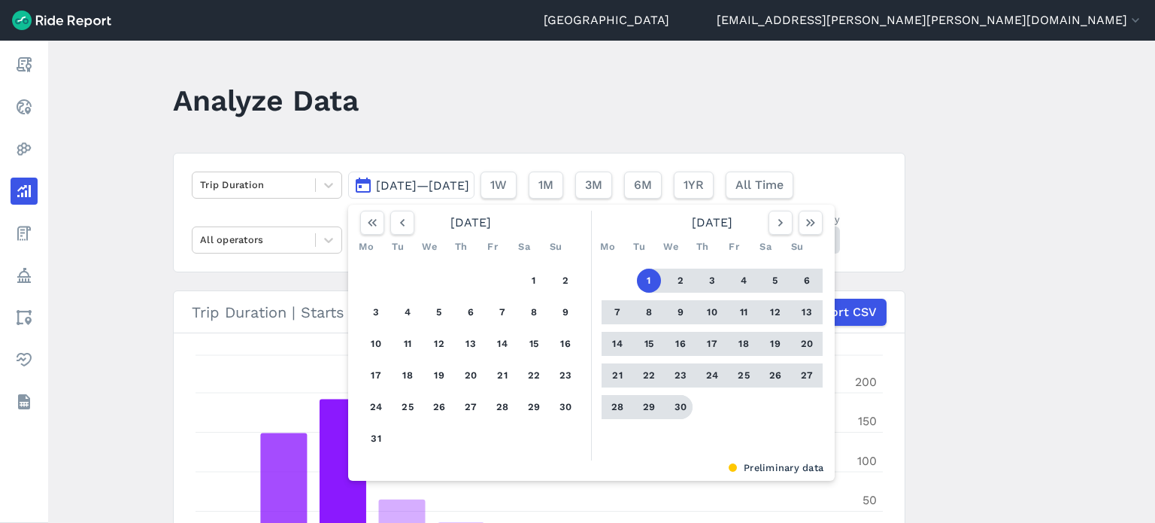
click at [676, 403] on button "30" at bounding box center [681, 407] width 24 height 24
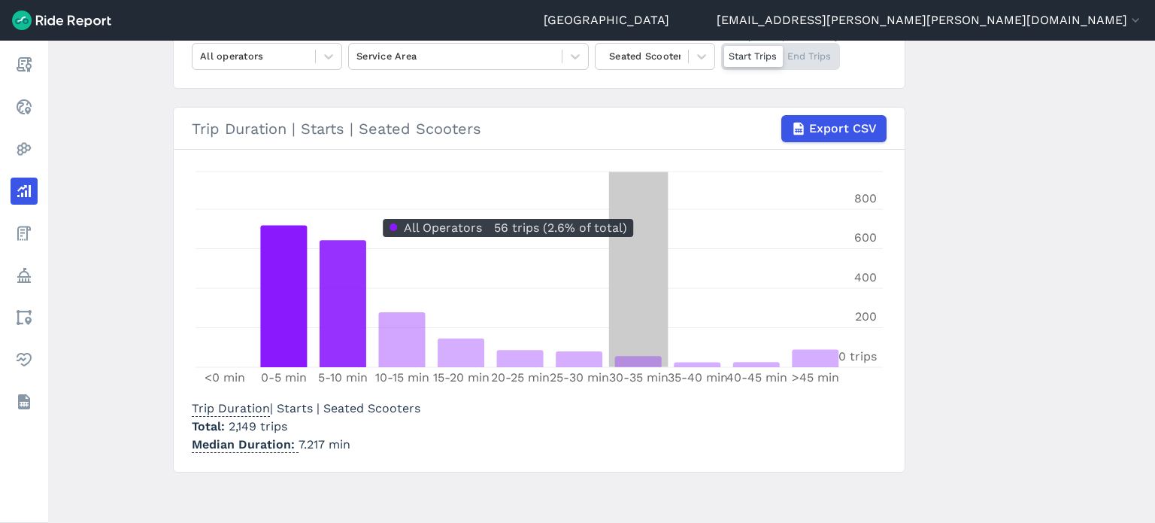
scroll to position [186, 0]
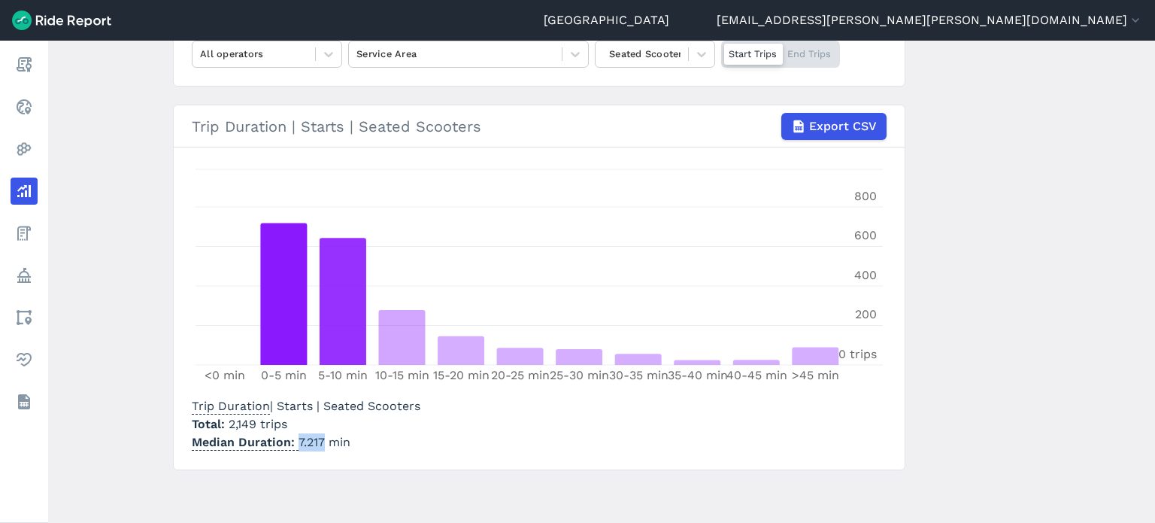
drag, startPoint x: 320, startPoint y: 439, endPoint x: 295, endPoint y: 438, distance: 25.6
click at [295, 438] on p "Median Duration 7.217 min" at bounding box center [306, 442] width 229 height 18
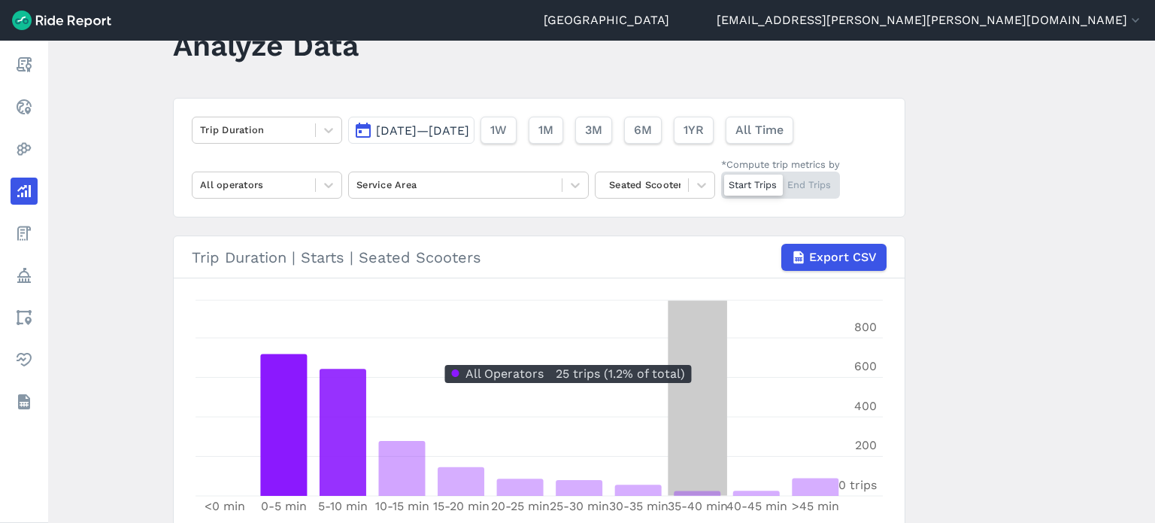
scroll to position [0, 0]
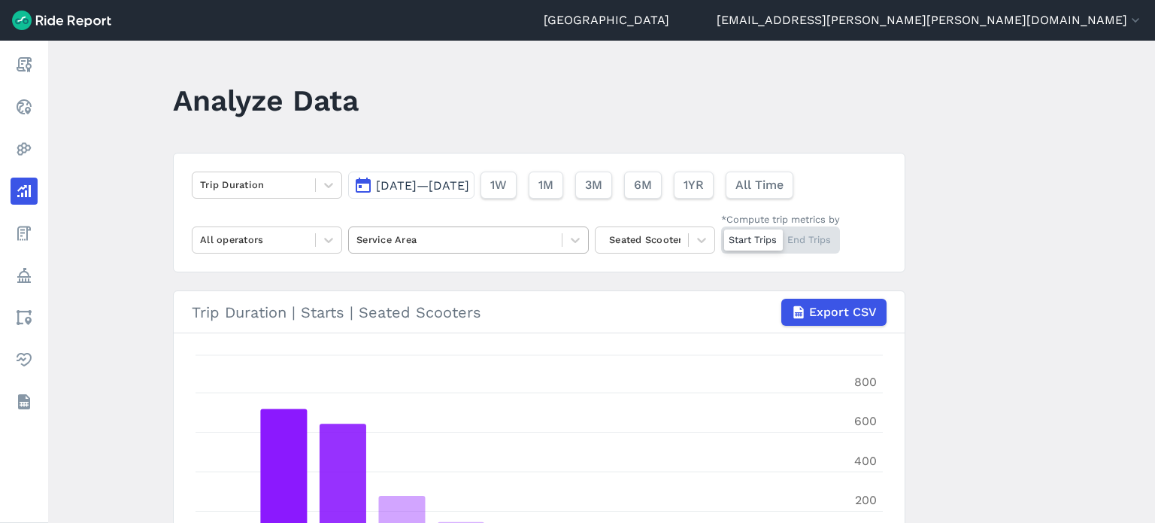
click at [348, 246] on div "Service Area" at bounding box center [468, 239] width 241 height 27
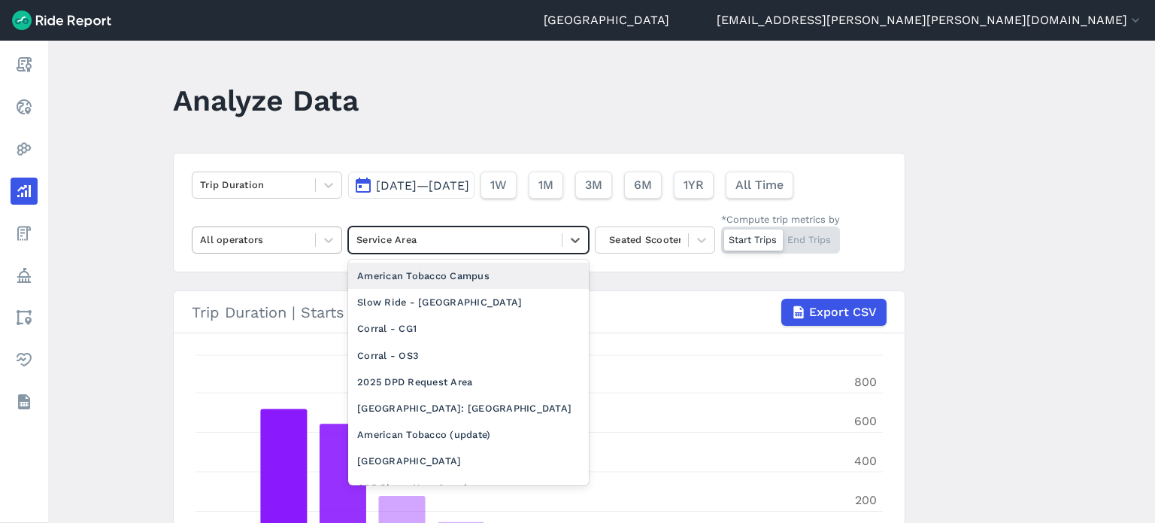
click at [313, 243] on div "All operators" at bounding box center [254, 239] width 123 height 23
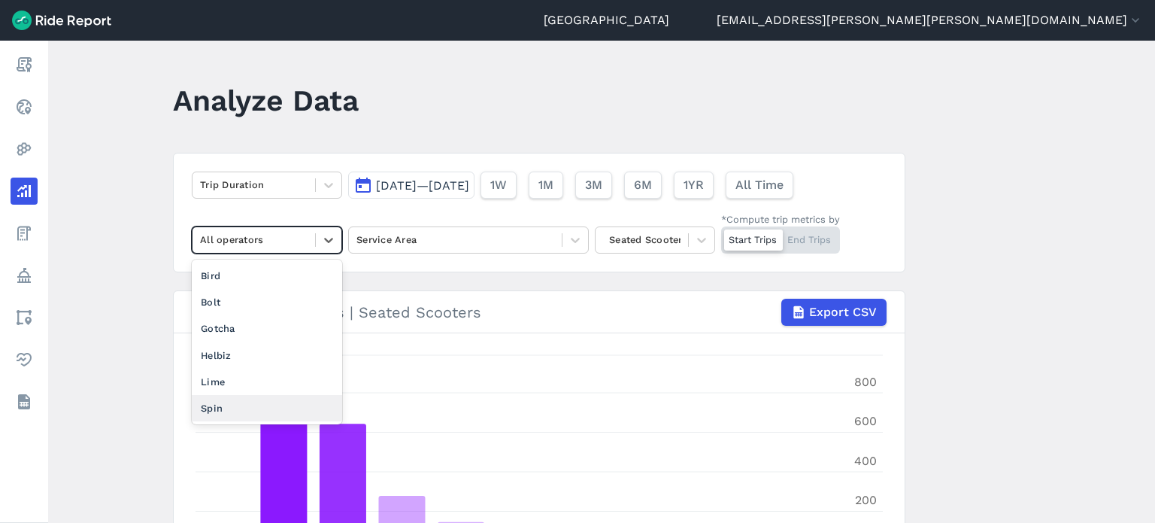
click at [244, 408] on div "Spin" at bounding box center [267, 408] width 150 height 26
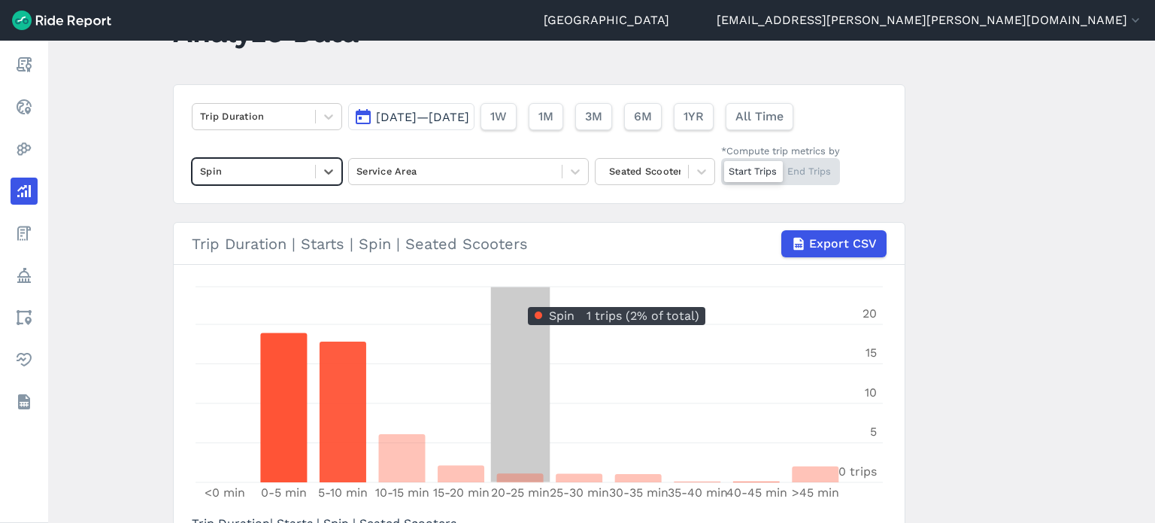
scroll to position [186, 0]
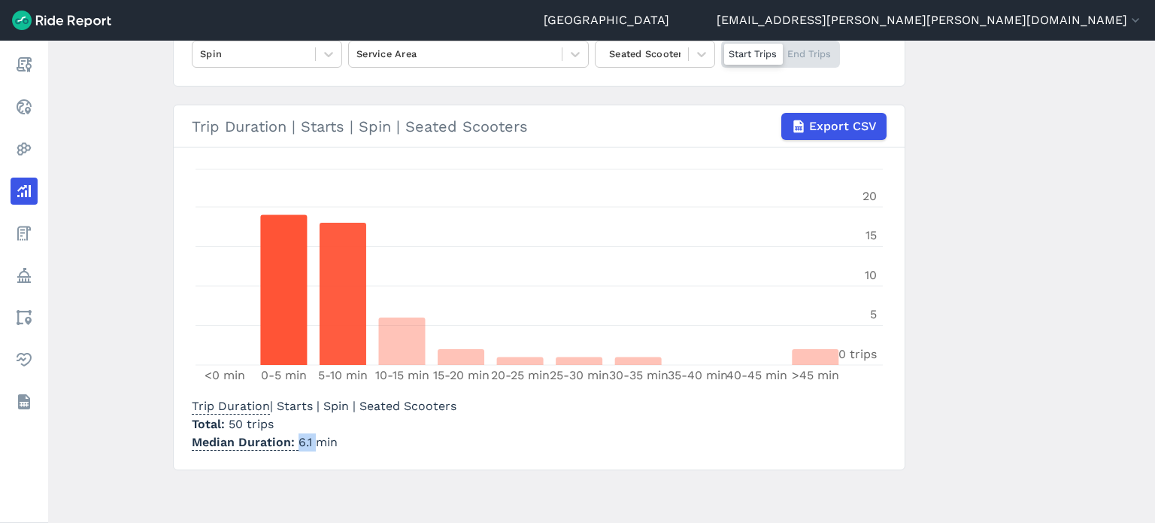
drag, startPoint x: 312, startPoint y: 441, endPoint x: 294, endPoint y: 438, distance: 18.3
click at [294, 438] on p "Median Duration 6.1 min" at bounding box center [324, 442] width 265 height 18
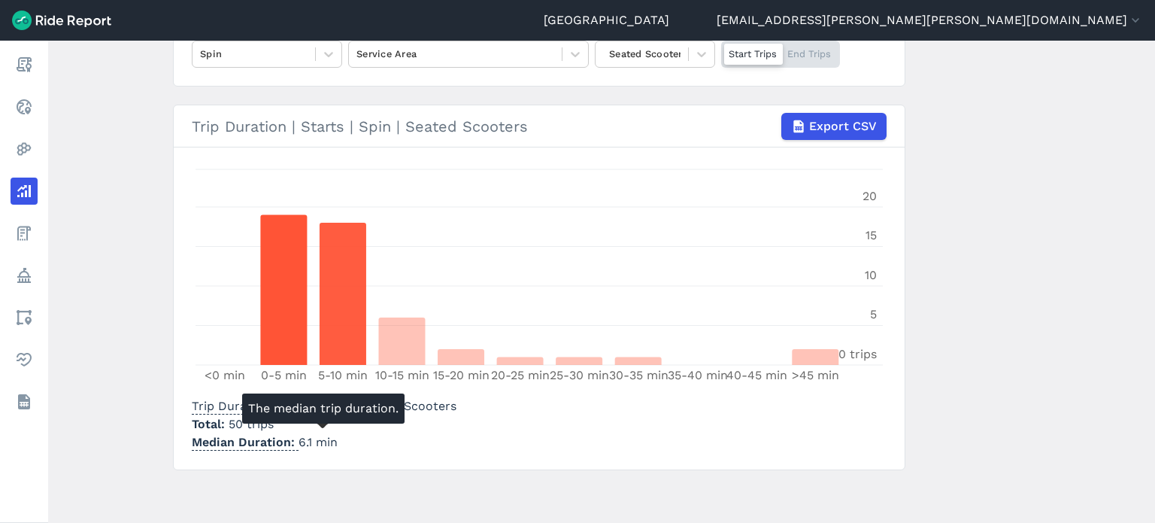
click at [378, 442] on p "Median Duration 6.1 min" at bounding box center [324, 442] width 265 height 18
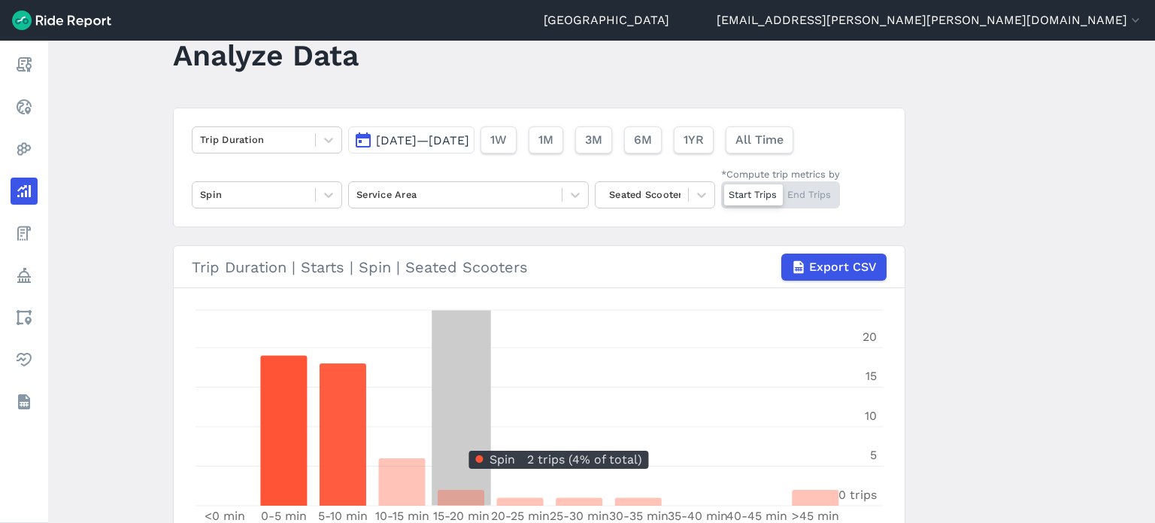
scroll to position [35, 0]
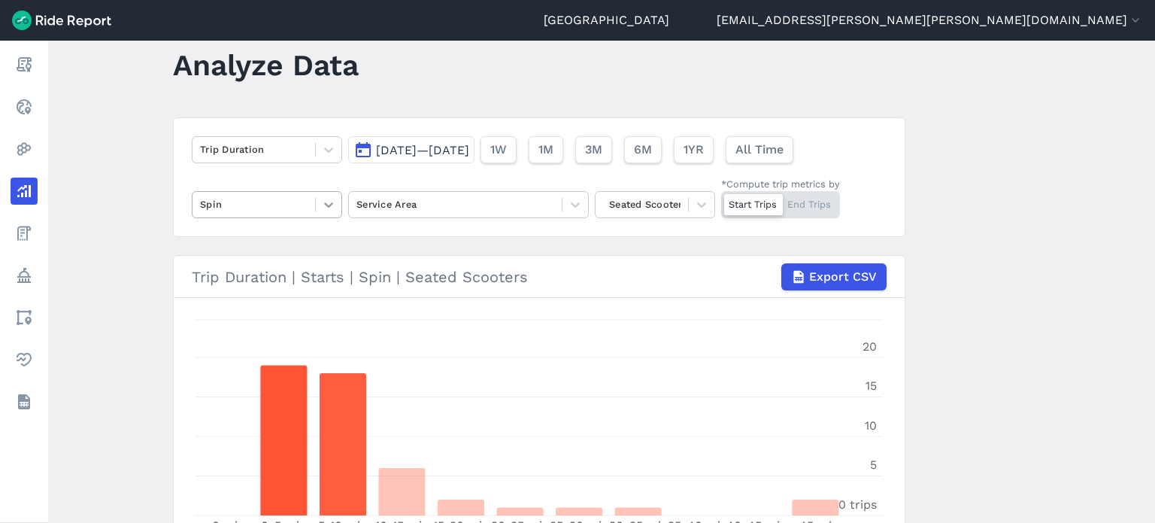
click at [329, 204] on icon at bounding box center [328, 204] width 9 height 5
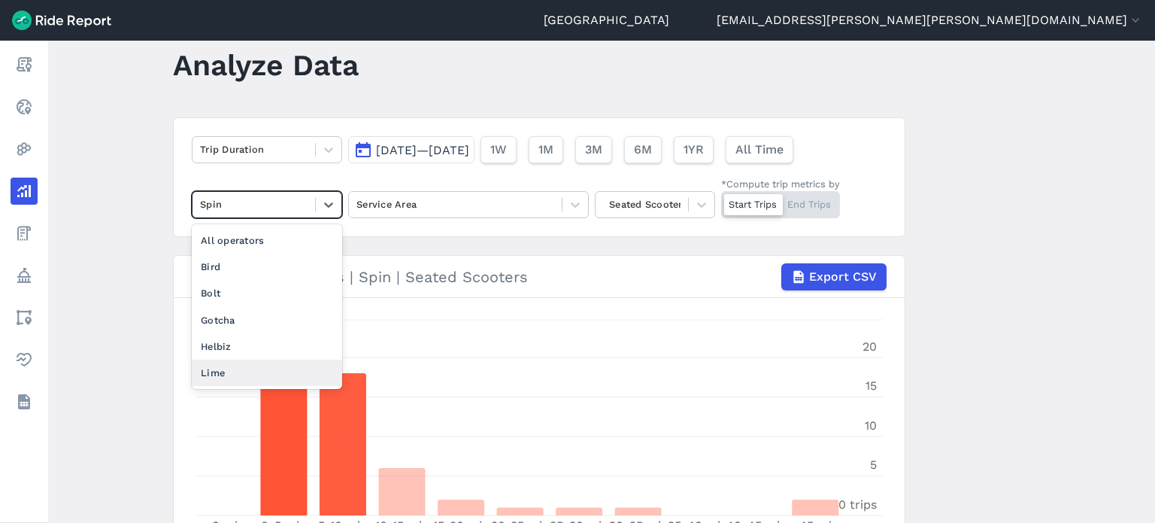
click at [212, 368] on div "Lime" at bounding box center [267, 373] width 150 height 26
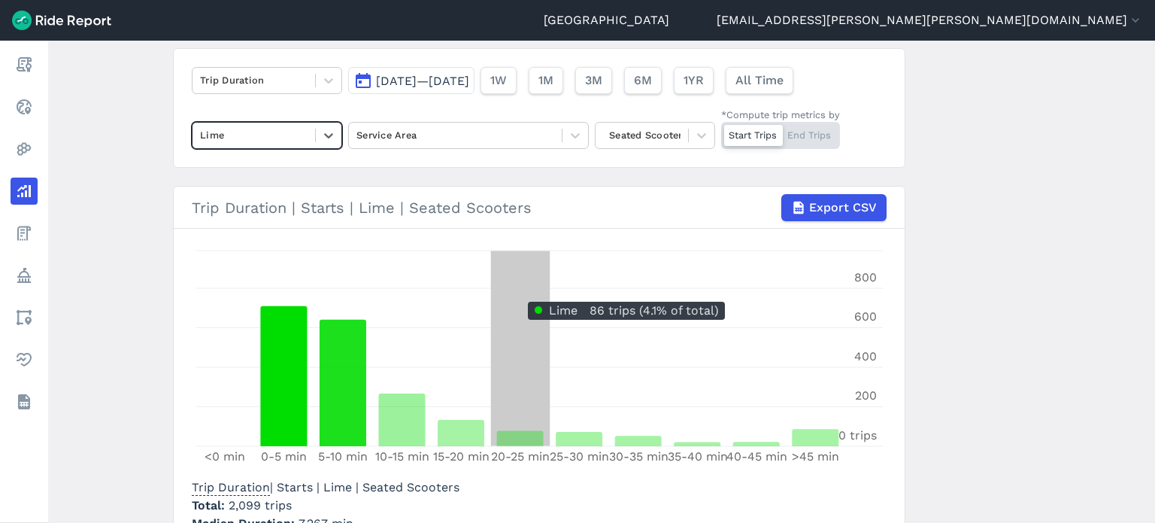
scroll to position [186, 0]
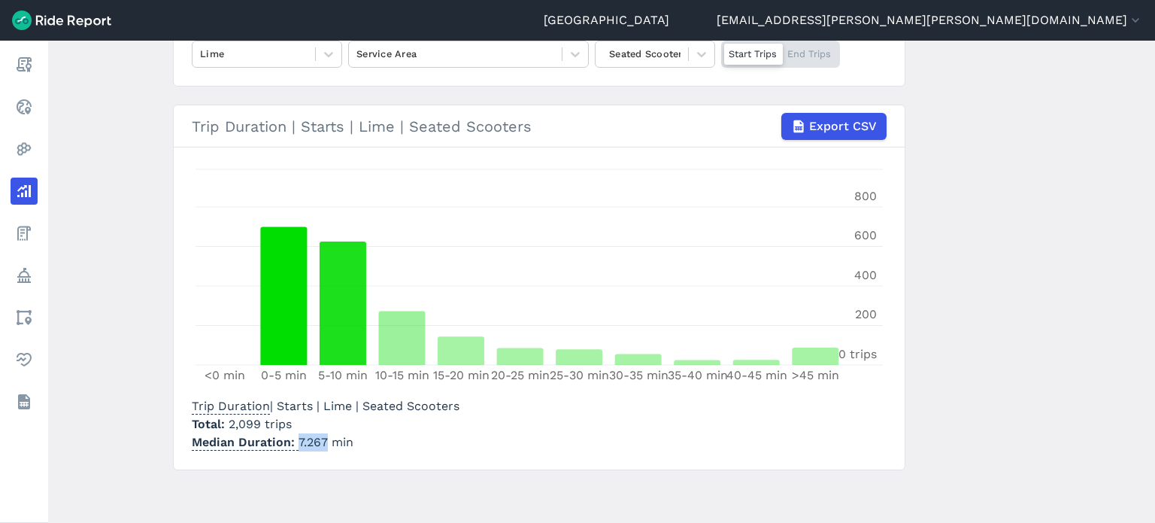
drag, startPoint x: 323, startPoint y: 440, endPoint x: 295, endPoint y: 435, distance: 29.1
click at [295, 435] on p "Median Duration 7.267 min" at bounding box center [326, 442] width 268 height 18
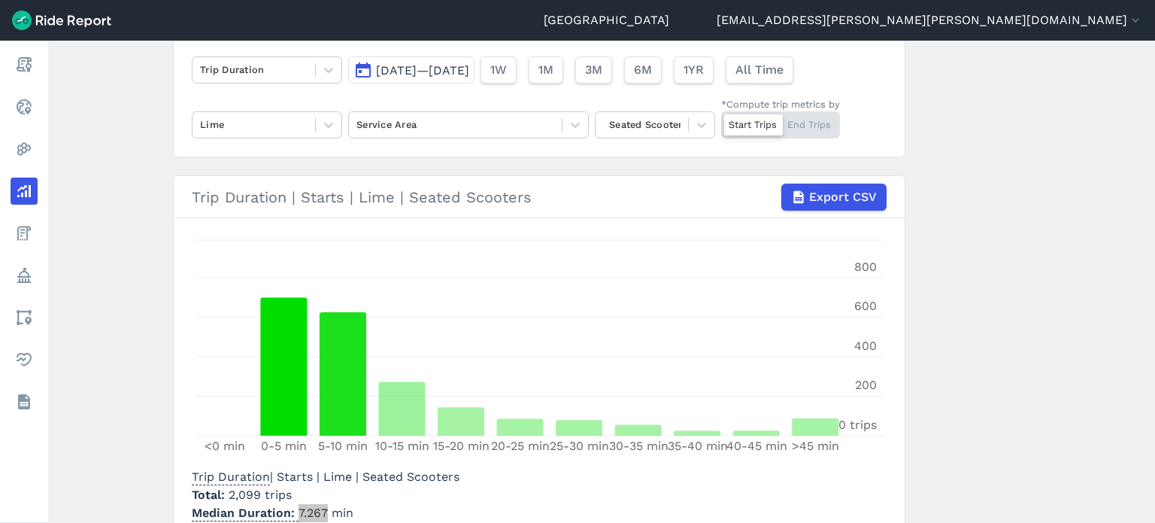
scroll to position [35, 0]
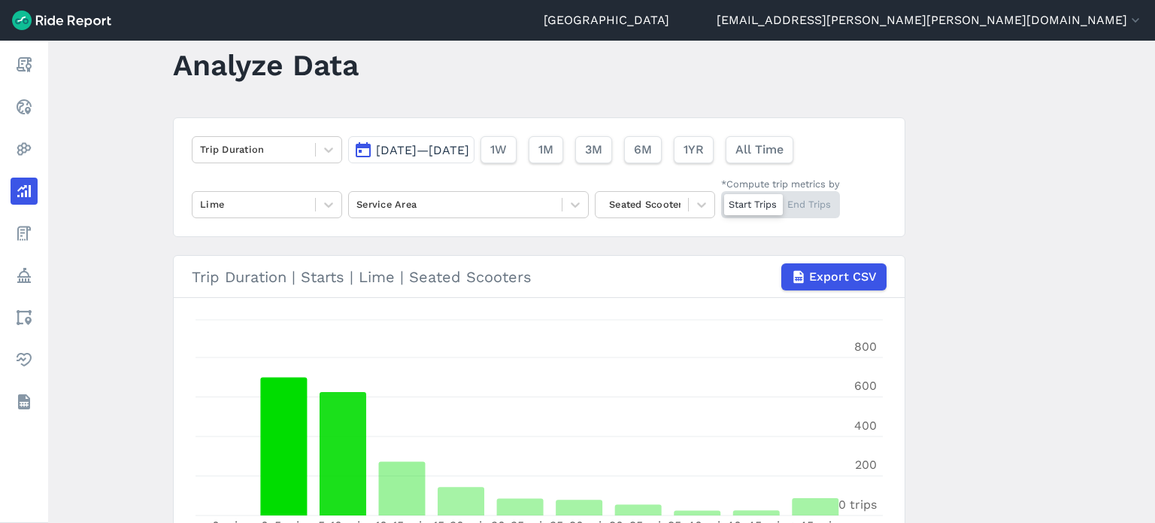
click at [427, 151] on span "[DATE]—[DATE]" at bounding box center [422, 150] width 93 height 14
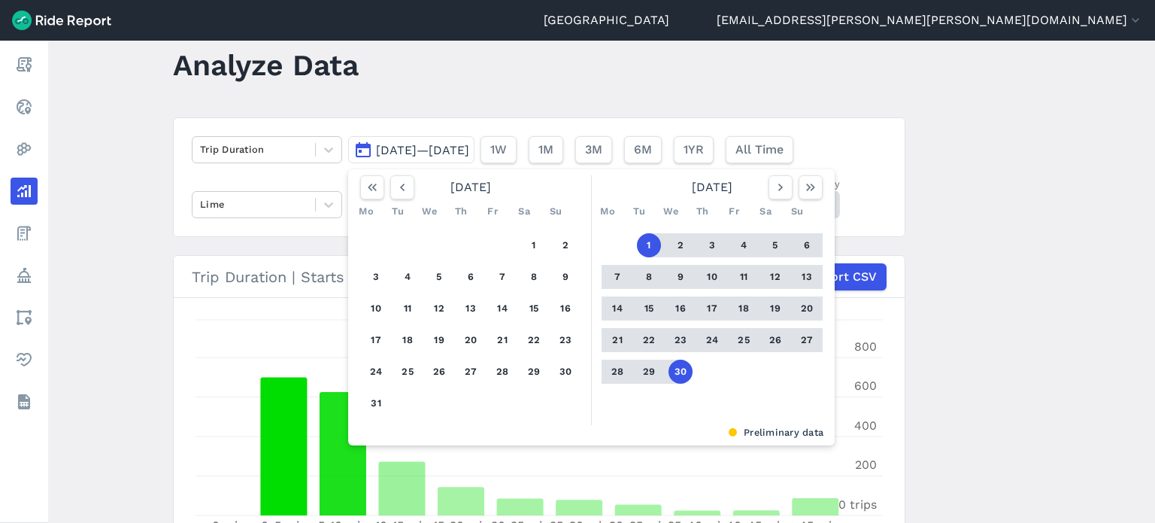
click at [244, 107] on main "Analyze Data Trip Duration [DATE]—[DATE] [DATE] Mo Tu We Th Fr Sa Su 1 2 3 4 5 …" at bounding box center [601, 282] width 1107 height 482
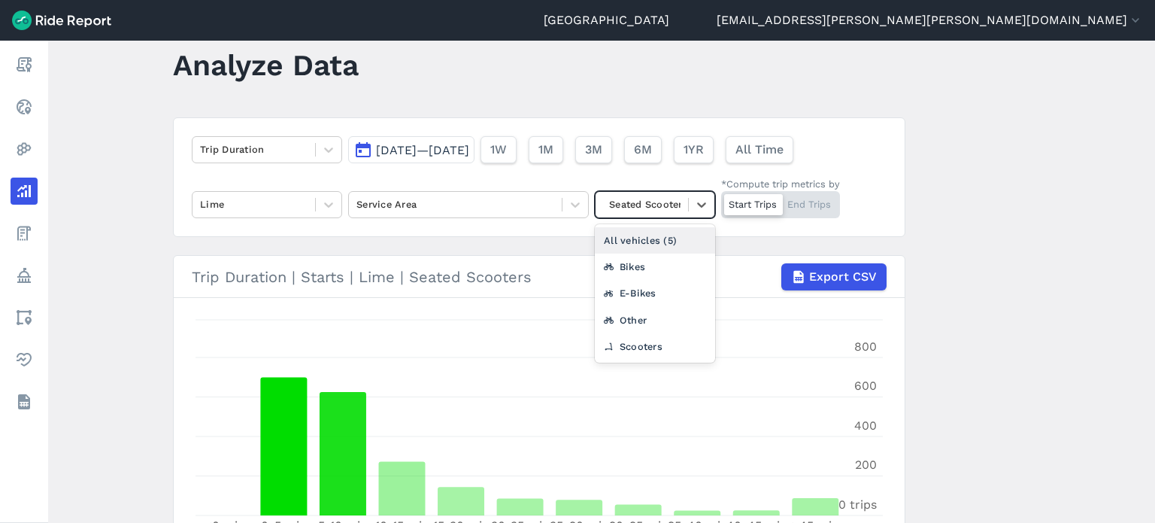
click at [662, 204] on div at bounding box center [641, 204] width 77 height 17
click at [662, 228] on div "All vehicles (5)" at bounding box center [655, 240] width 120 height 26
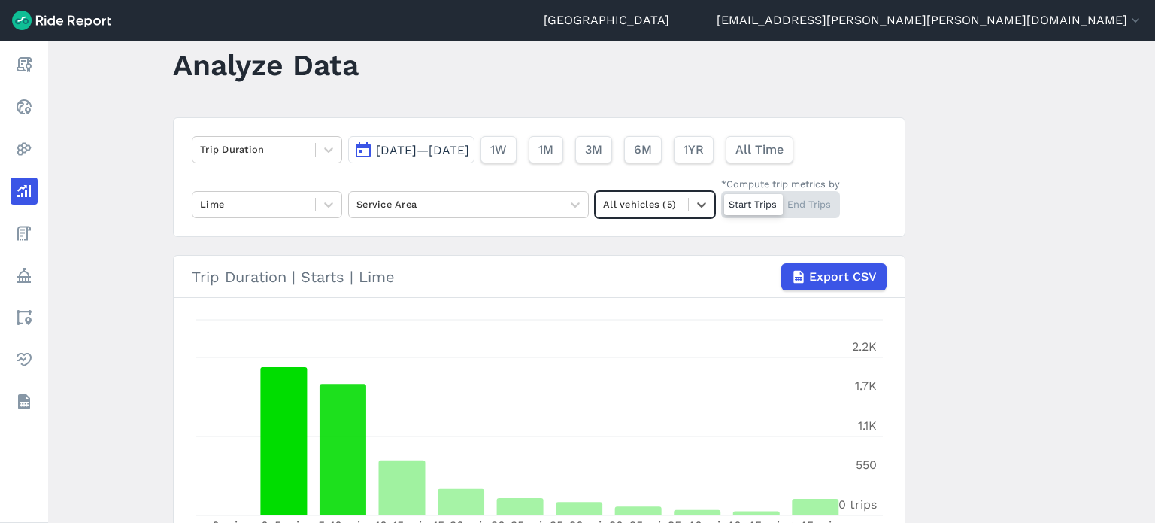
click at [975, 233] on main "Analyze Data Trip Duration [DATE]—[DATE] 1W 1M 3M 6M 1YR All Time Lime Service …" at bounding box center [601, 282] width 1107 height 482
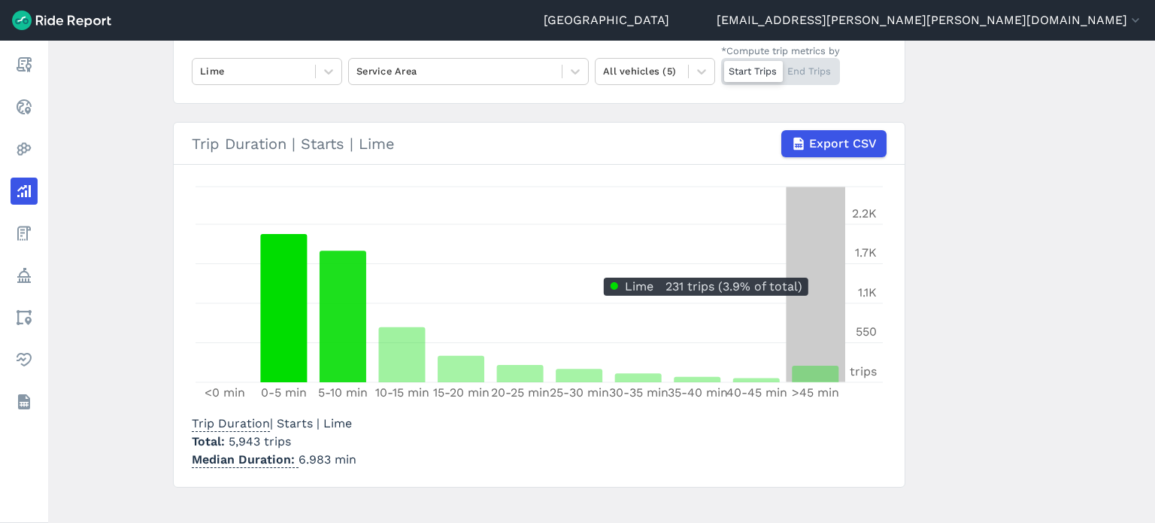
scroll to position [186, 0]
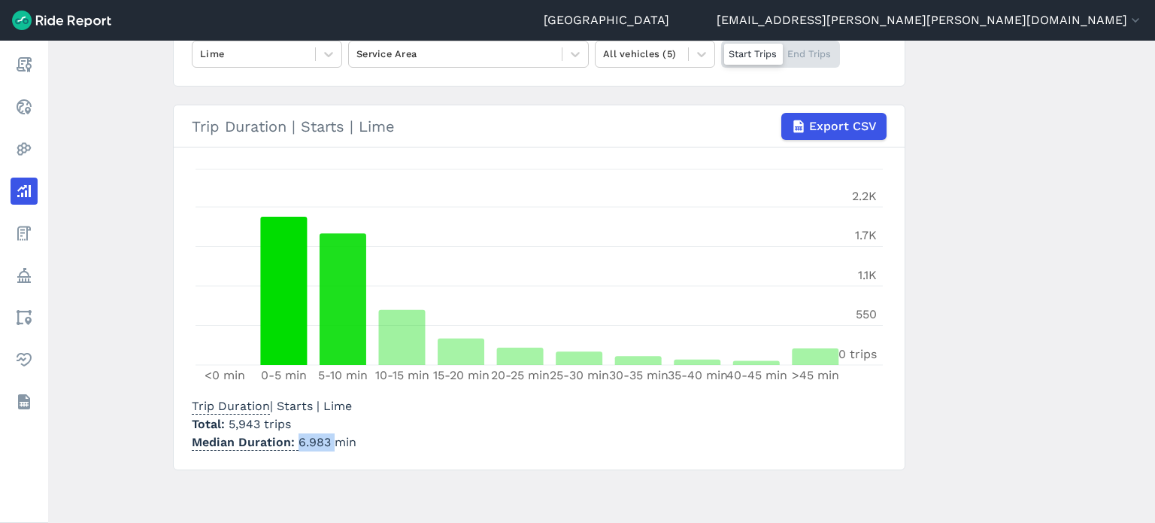
drag, startPoint x: 329, startPoint y: 443, endPoint x: 296, endPoint y: 440, distance: 33.2
click at [296, 440] on p "Median Duration 6.983 min" at bounding box center [274, 442] width 165 height 18
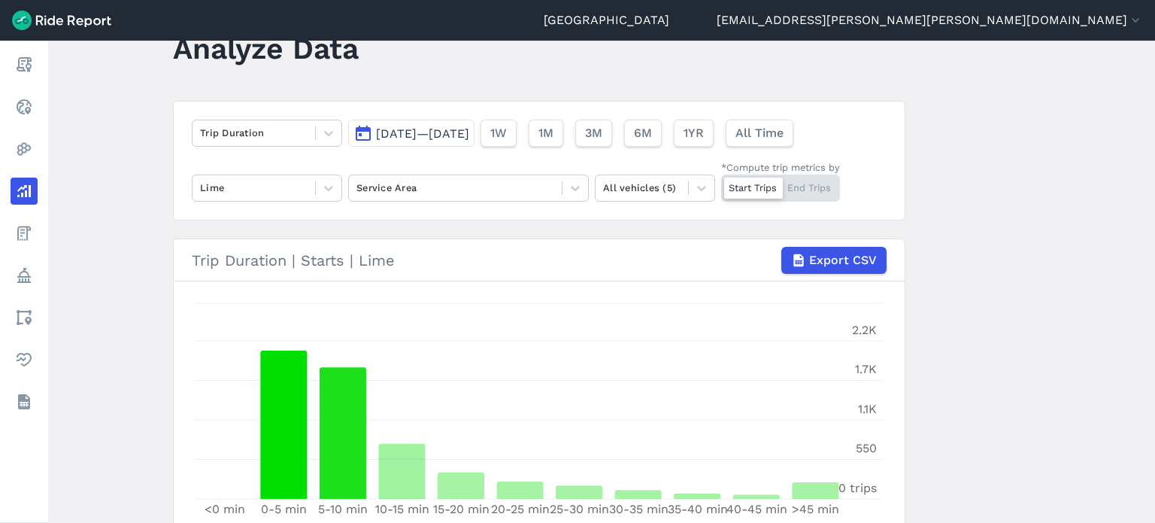
scroll to position [0, 0]
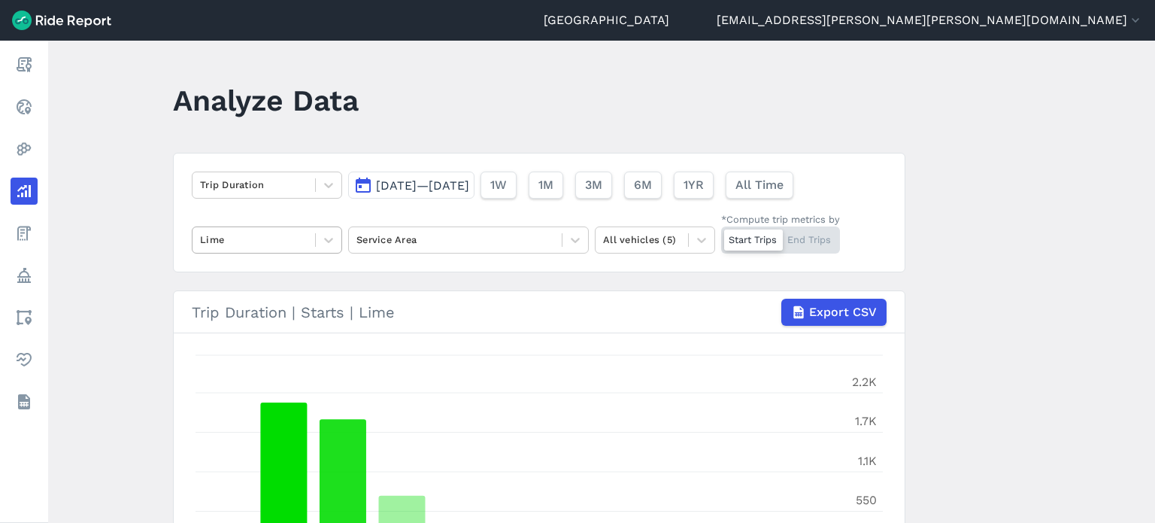
click at [257, 240] on div at bounding box center [254, 239] width 108 height 17
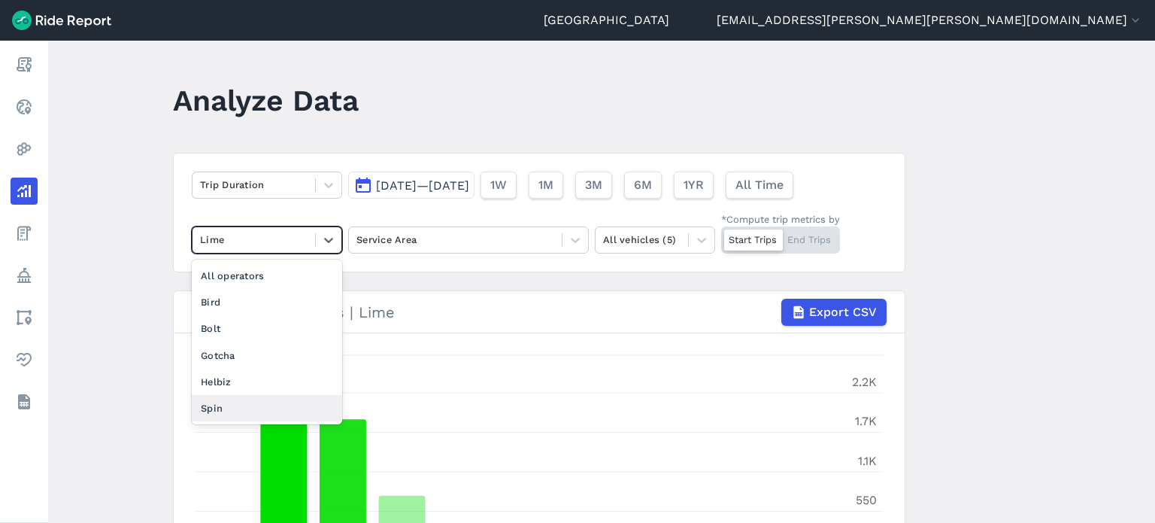
click at [222, 402] on div "Spin" at bounding box center [267, 408] width 150 height 26
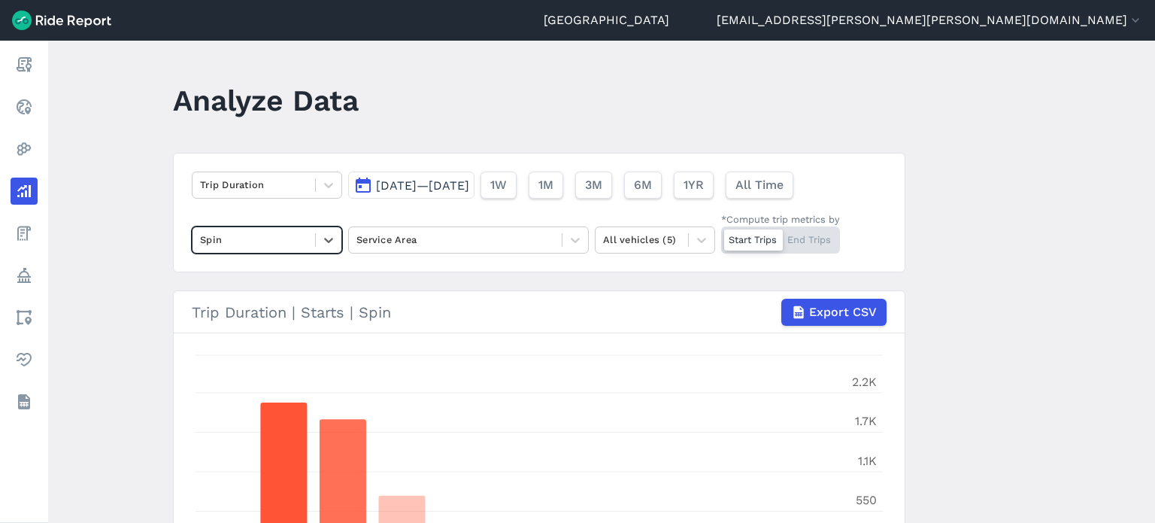
click at [108, 332] on main "Analyze Data Trip Duration [DATE]—[DATE] 1W 1M 3M 6M 1YR All Time option Spin, …" at bounding box center [601, 282] width 1107 height 482
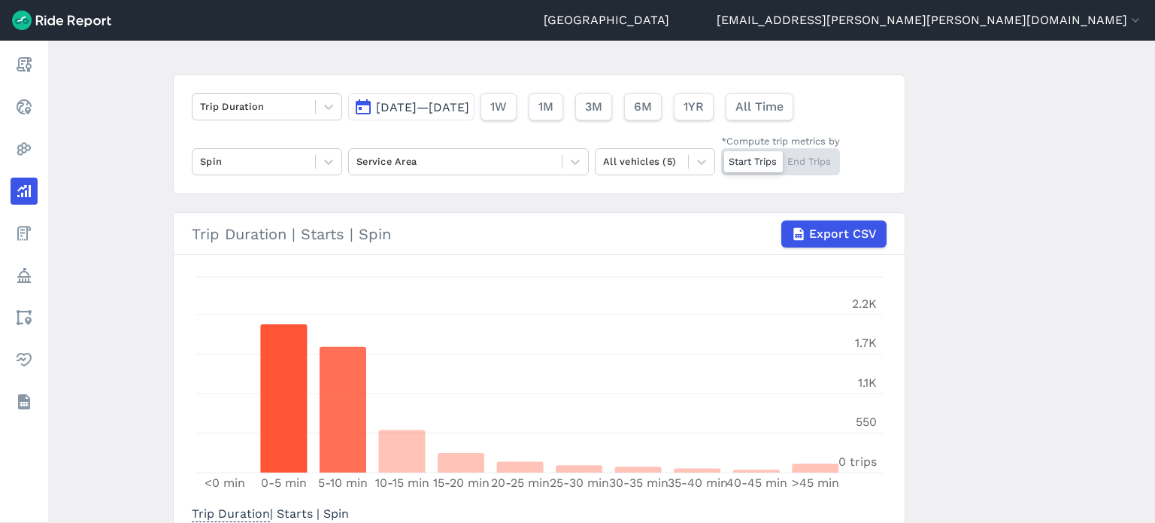
scroll to position [186, 0]
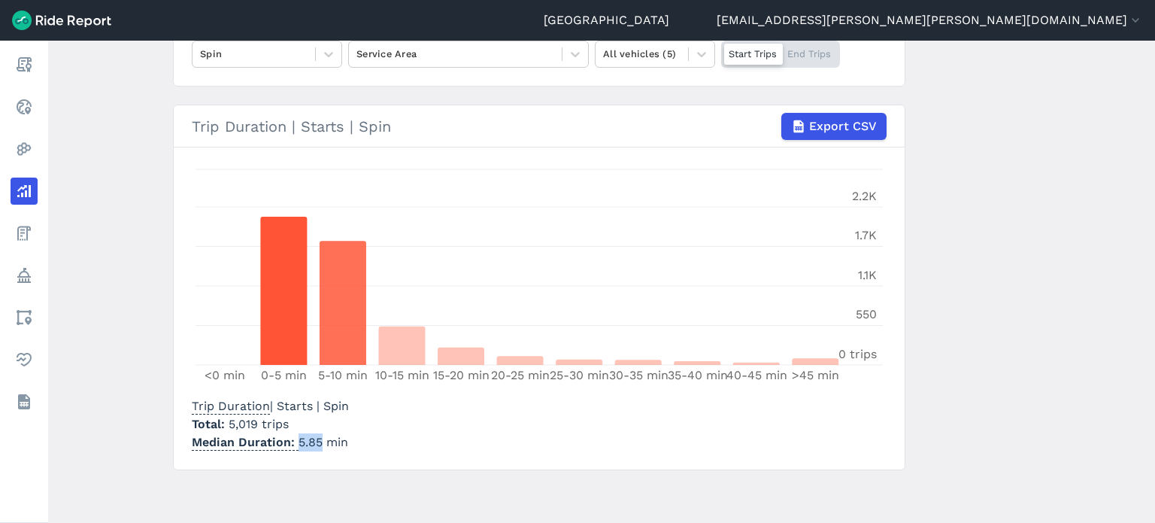
drag, startPoint x: 320, startPoint y: 433, endPoint x: 295, endPoint y: 436, distance: 25.8
click at [295, 436] on p "Median Duration 5.85 min" at bounding box center [270, 442] width 157 height 18
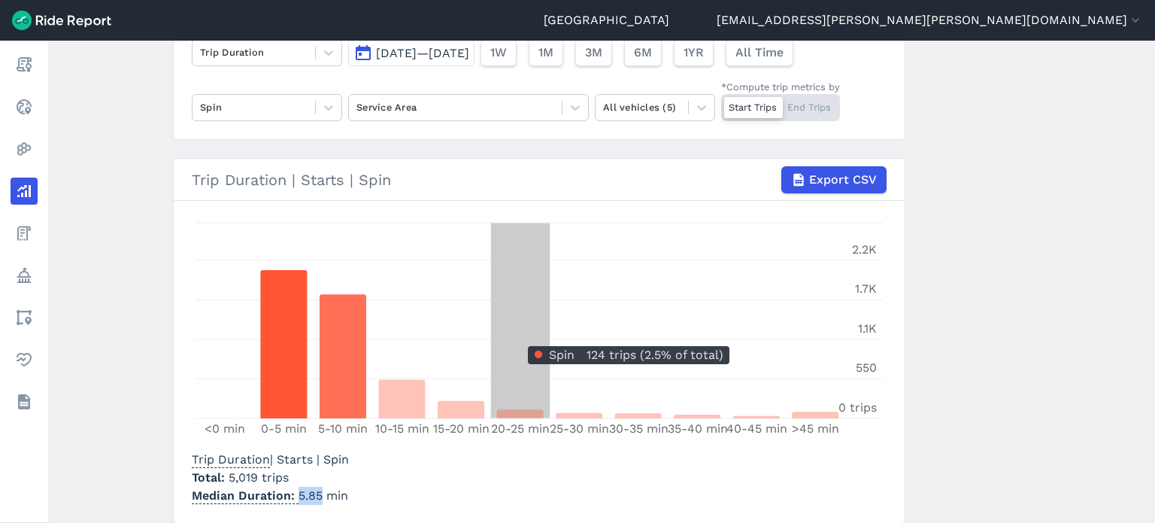
scroll to position [111, 0]
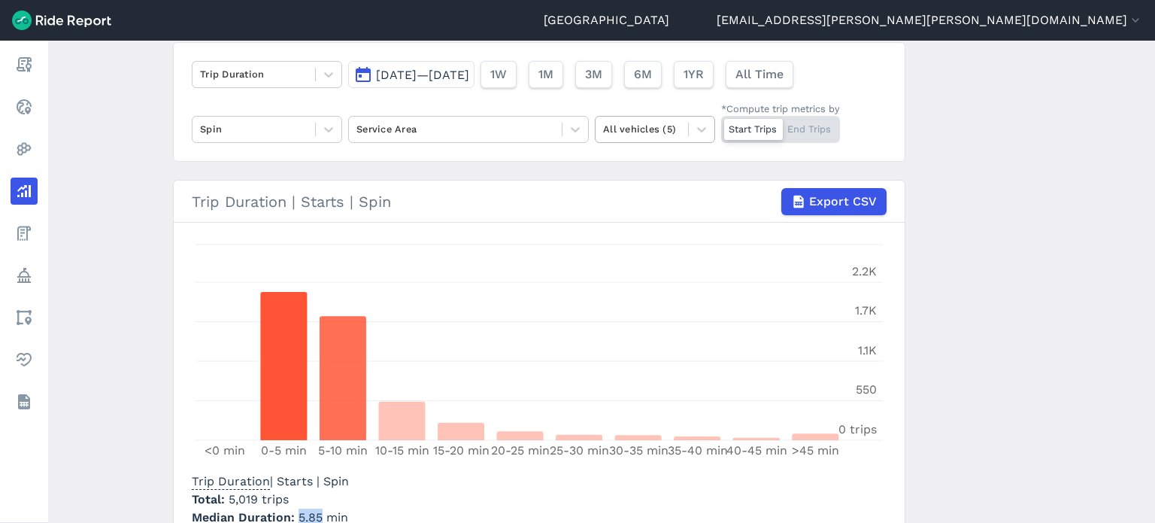
click at [635, 129] on div at bounding box center [641, 128] width 77 height 17
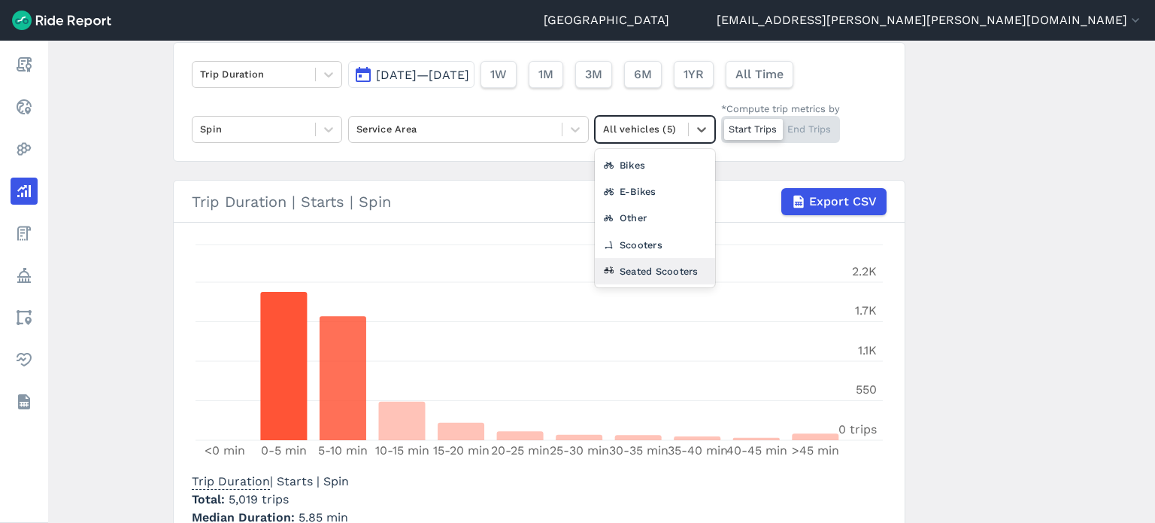
click at [639, 264] on div "Seated Scooters" at bounding box center [655, 271] width 120 height 26
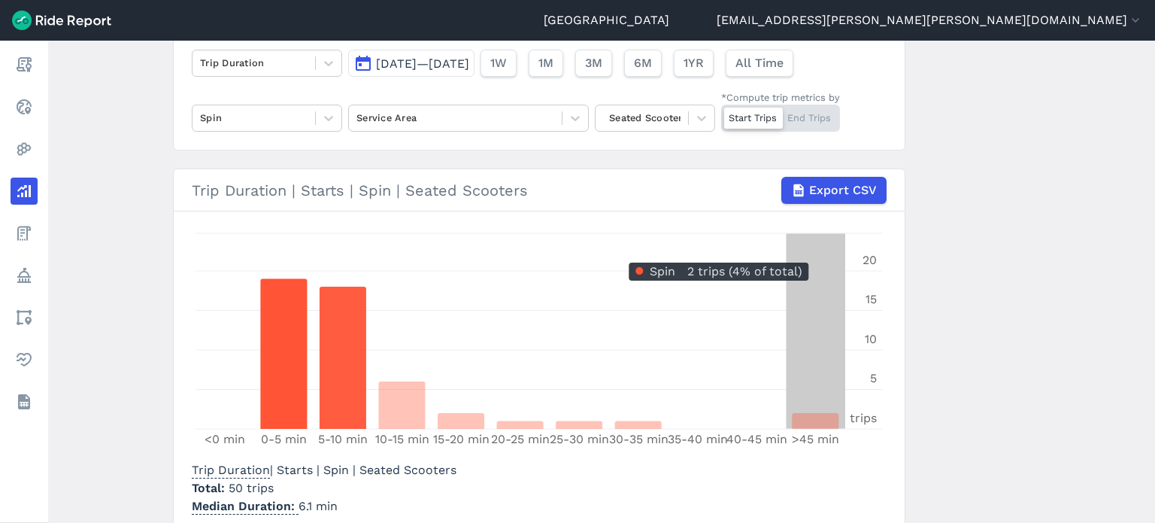
scroll to position [35, 0]
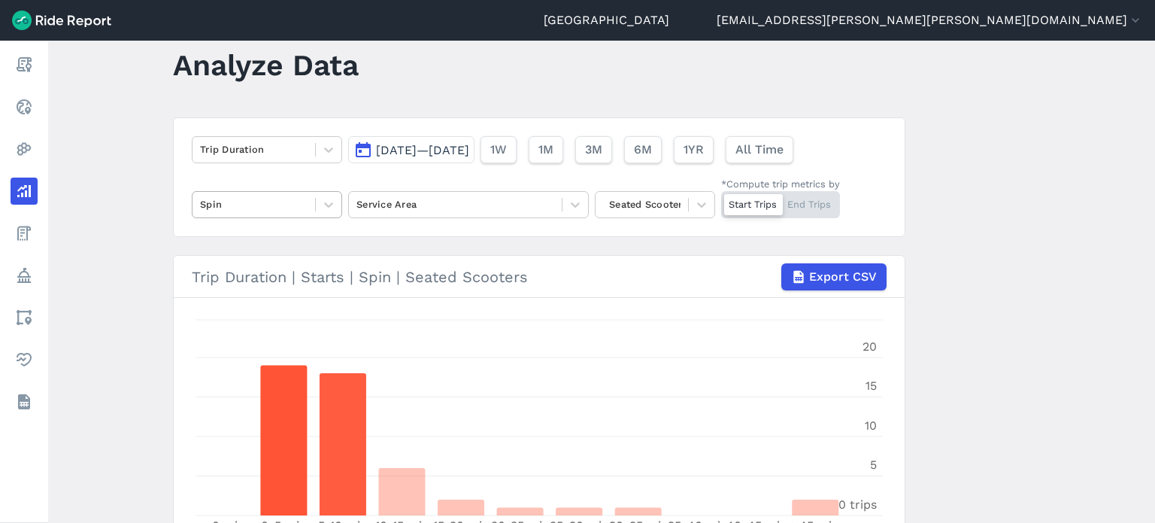
click at [319, 216] on div "Spin" at bounding box center [267, 204] width 150 height 27
click at [289, 208] on div at bounding box center [254, 204] width 108 height 17
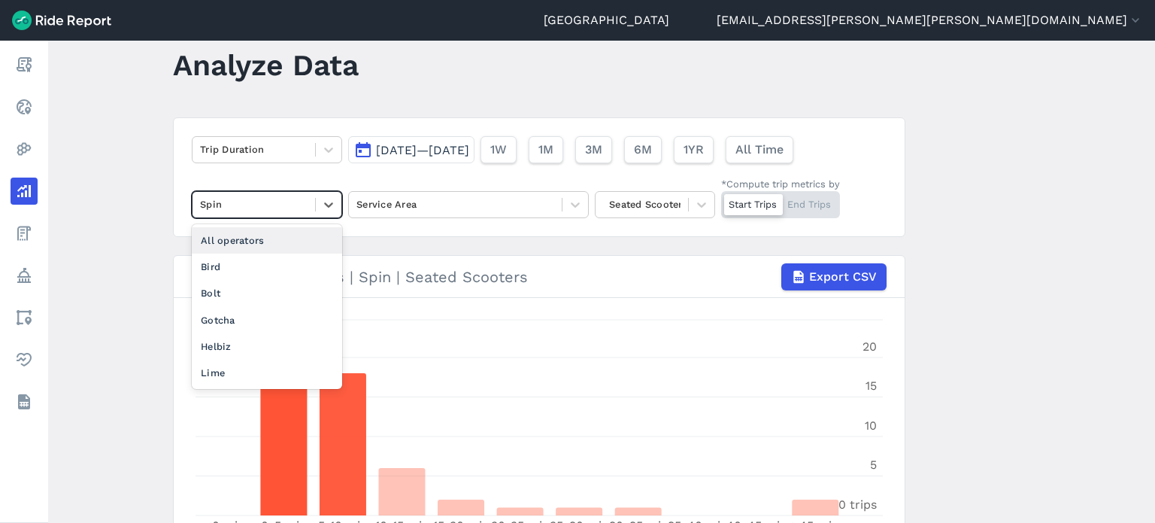
click at [278, 240] on div "All operators" at bounding box center [267, 240] width 150 height 26
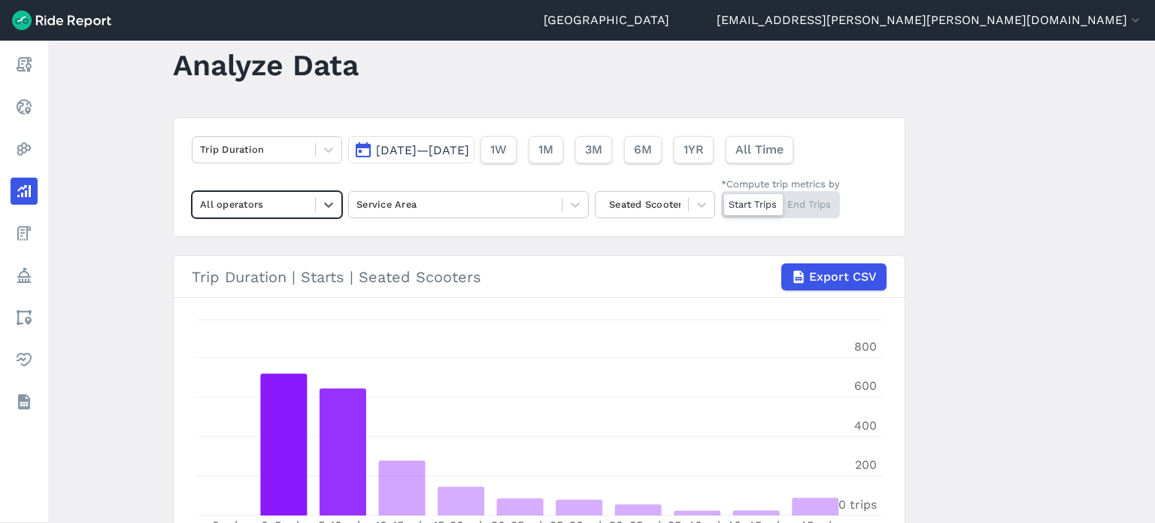
click at [949, 315] on main "Analyze Data Trip Duration [DATE]—[DATE] 1W 1M 3M 6M 1YR All Time option All op…" at bounding box center [601, 282] width 1107 height 482
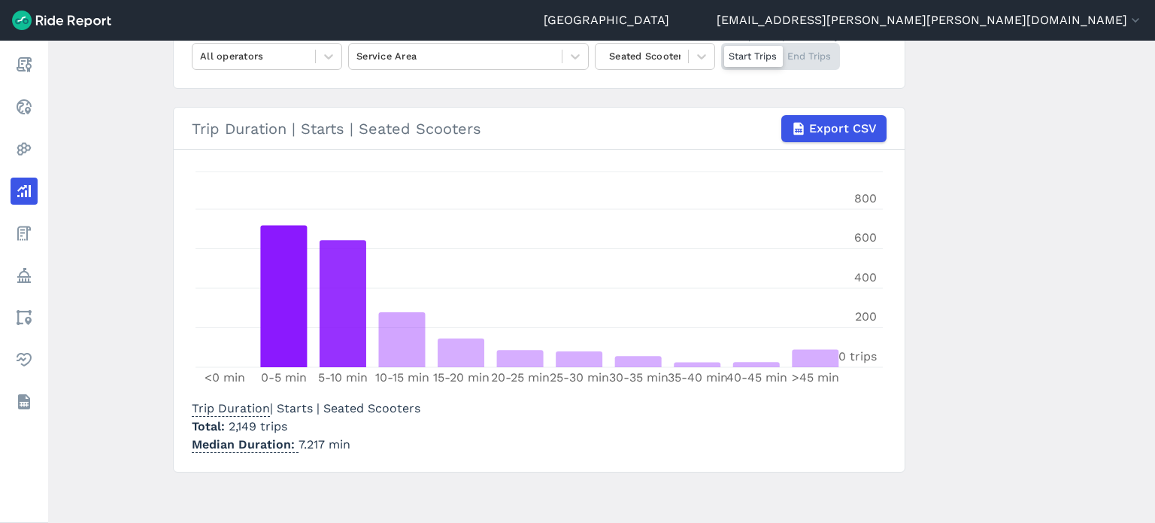
scroll to position [186, 0]
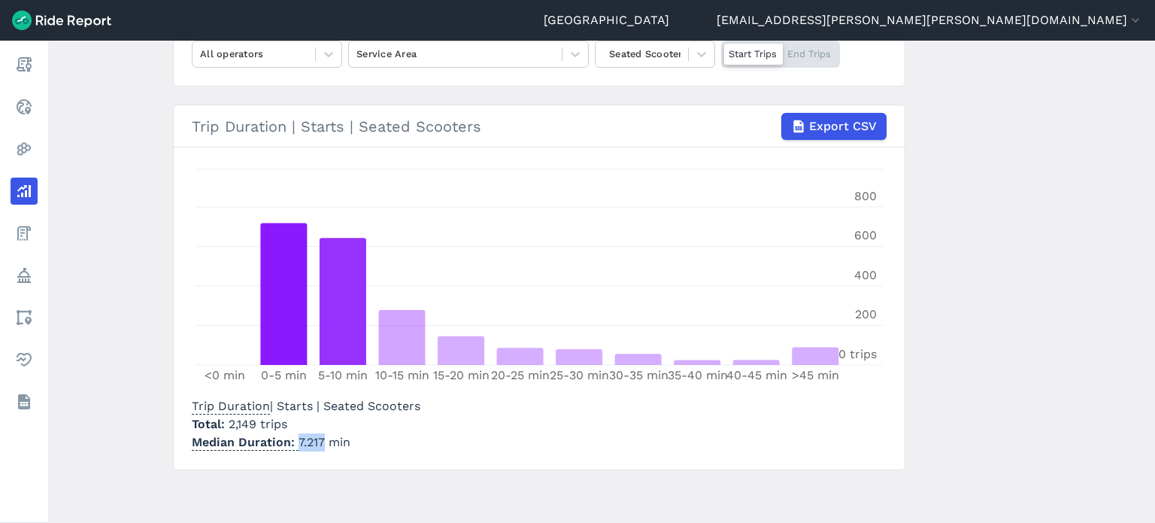
drag, startPoint x: 319, startPoint y: 443, endPoint x: 295, endPoint y: 444, distance: 24.1
click at [295, 444] on p "Median Duration 7.217 min" at bounding box center [306, 442] width 229 height 18
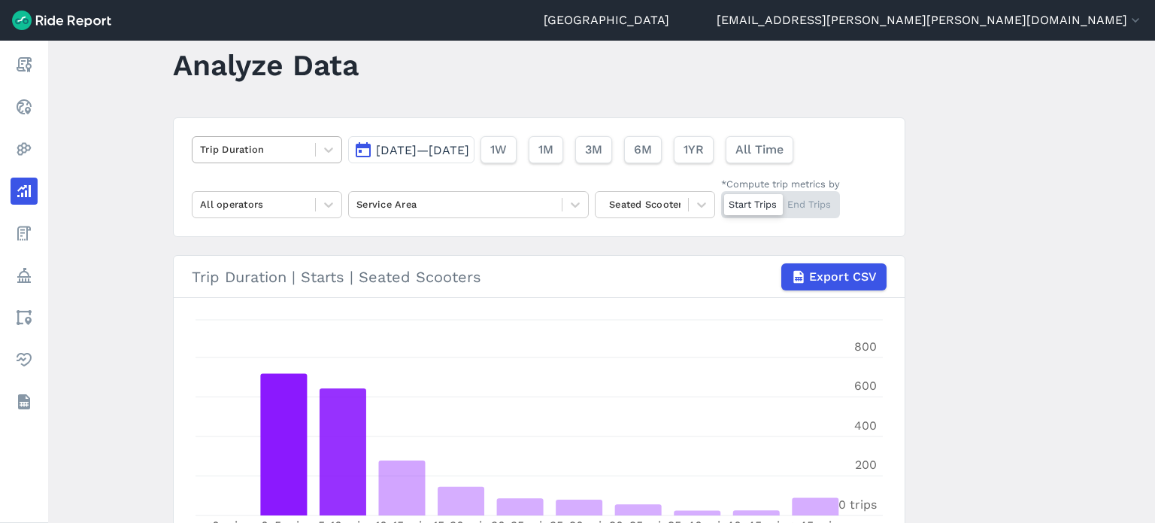
click at [309, 147] on div "Trip Duration" at bounding box center [254, 149] width 123 height 23
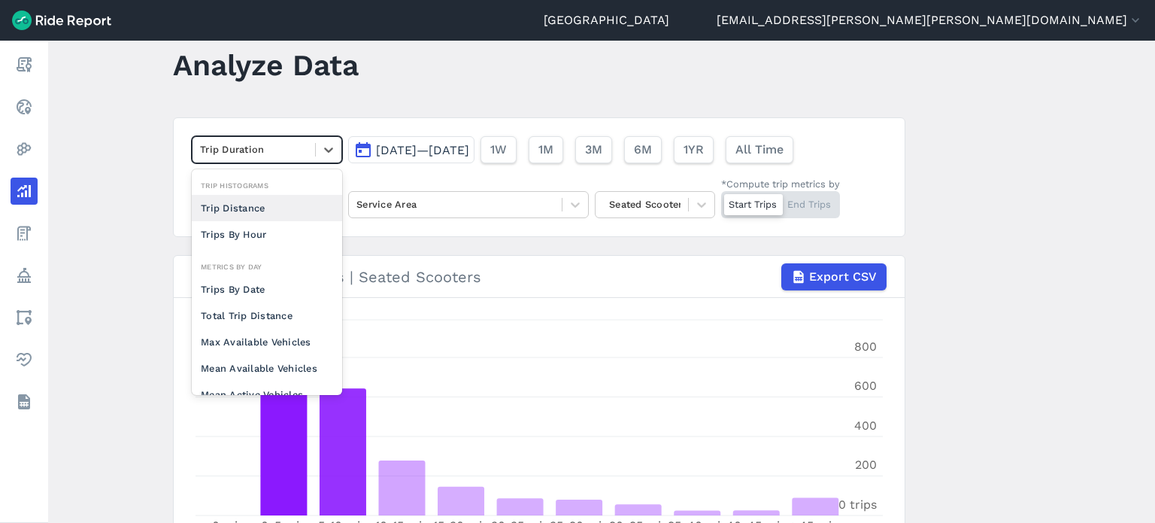
click at [262, 198] on div "Trip Distance" at bounding box center [267, 208] width 150 height 26
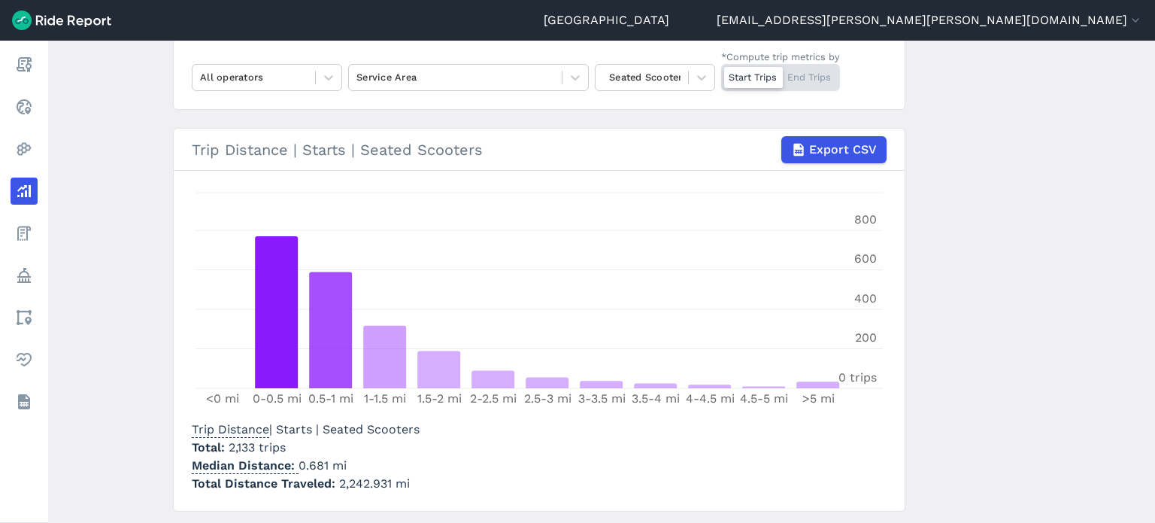
scroll to position [204, 0]
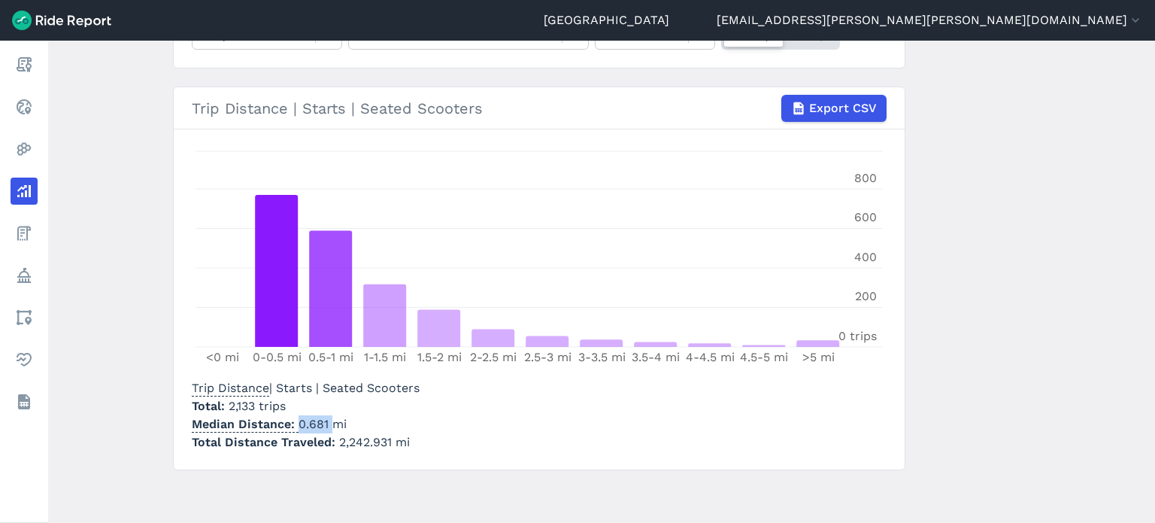
drag, startPoint x: 327, startPoint y: 422, endPoint x: 295, endPoint y: 420, distance: 32.4
click at [295, 420] on p "Median Distance 0.681 mi" at bounding box center [306, 424] width 228 height 18
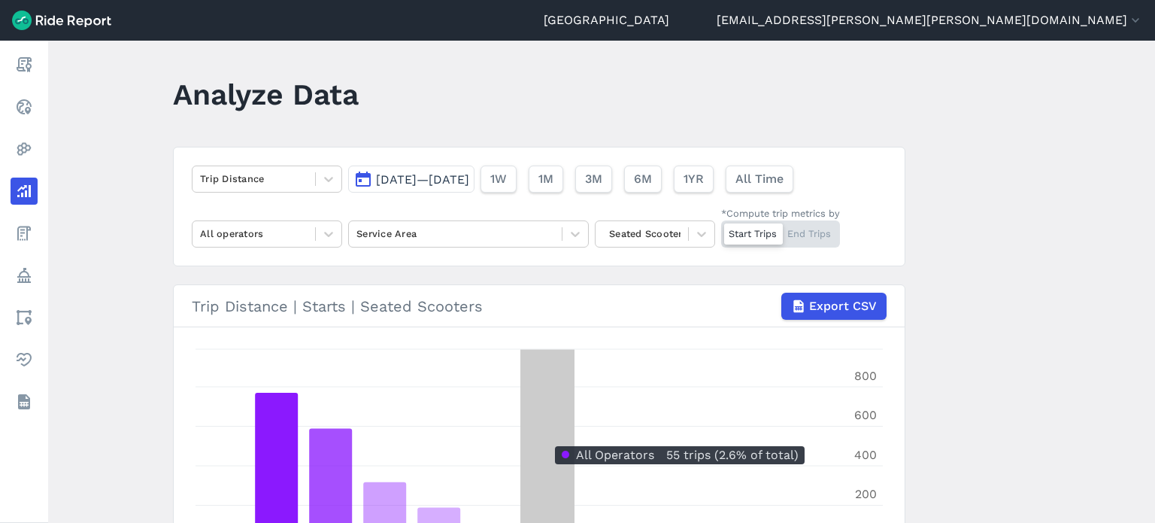
scroll to position [0, 0]
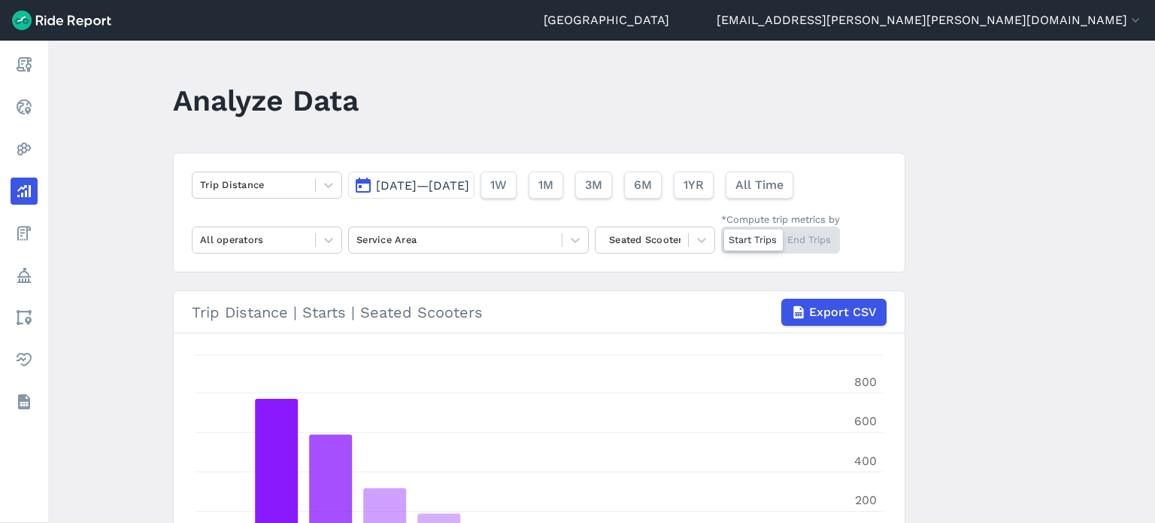
click at [406, 187] on span "[DATE]—[DATE]" at bounding box center [422, 185] width 93 height 14
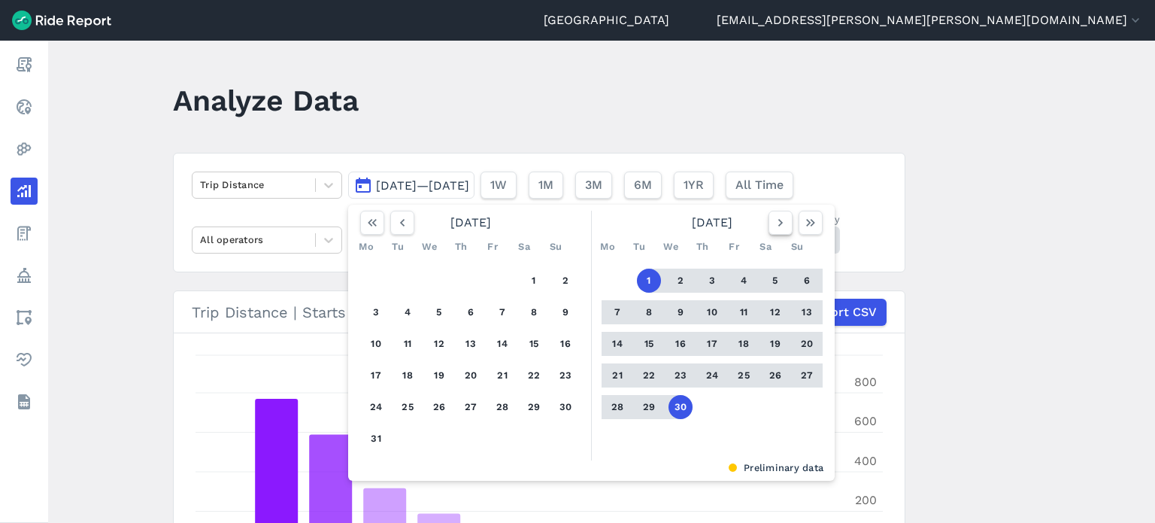
click at [782, 223] on icon "button" at bounding box center [780, 222] width 15 height 15
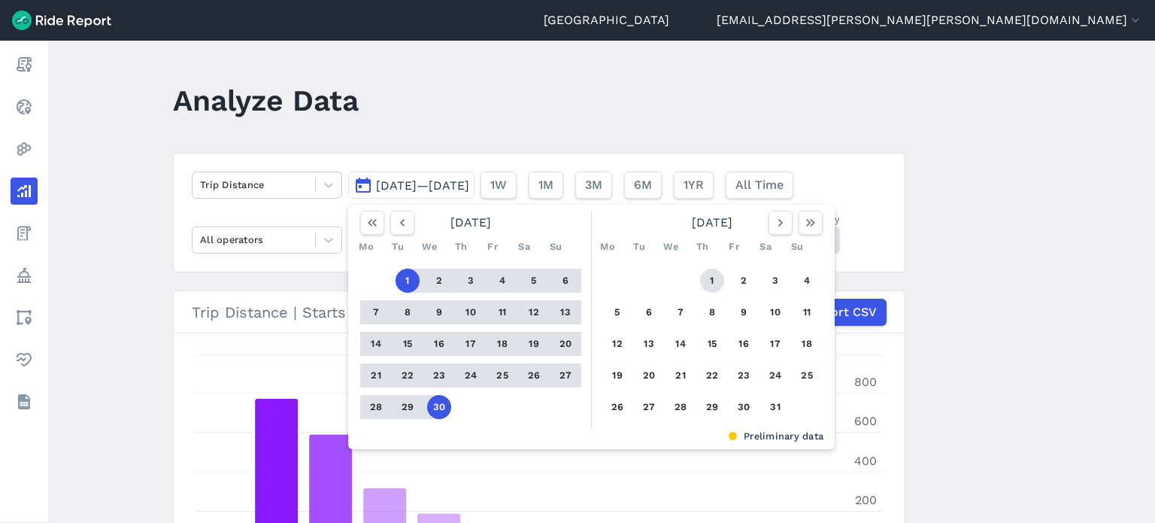
click at [716, 278] on button "1" at bounding box center [712, 281] width 24 height 24
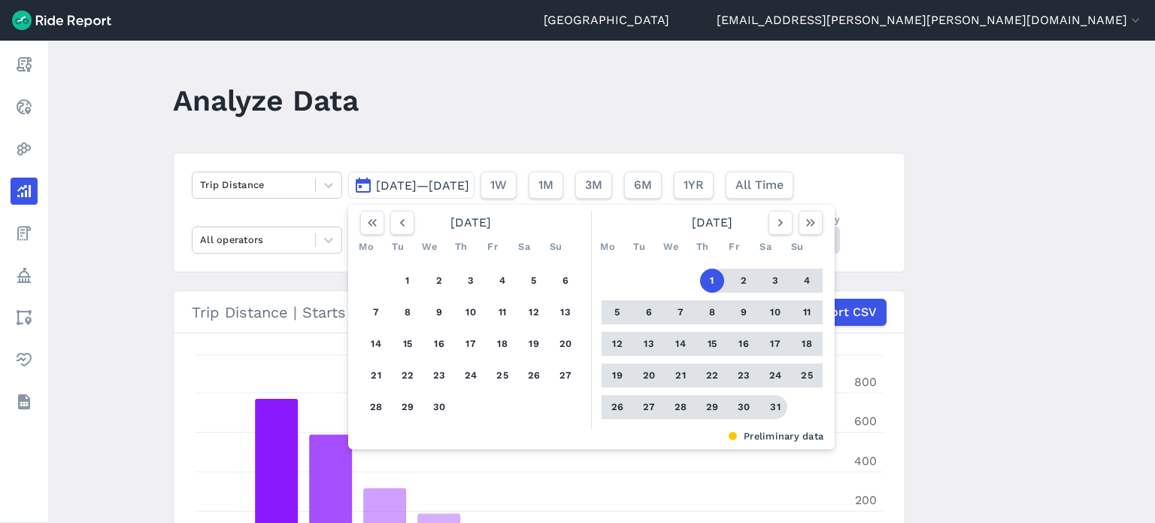
click at [1029, 276] on main "Analyze Data Trip Distance [DATE]—[DATE] [DATE] Mo Tu We Th Fr Sa Su 1 2 3 4 5 …" at bounding box center [601, 282] width 1107 height 482
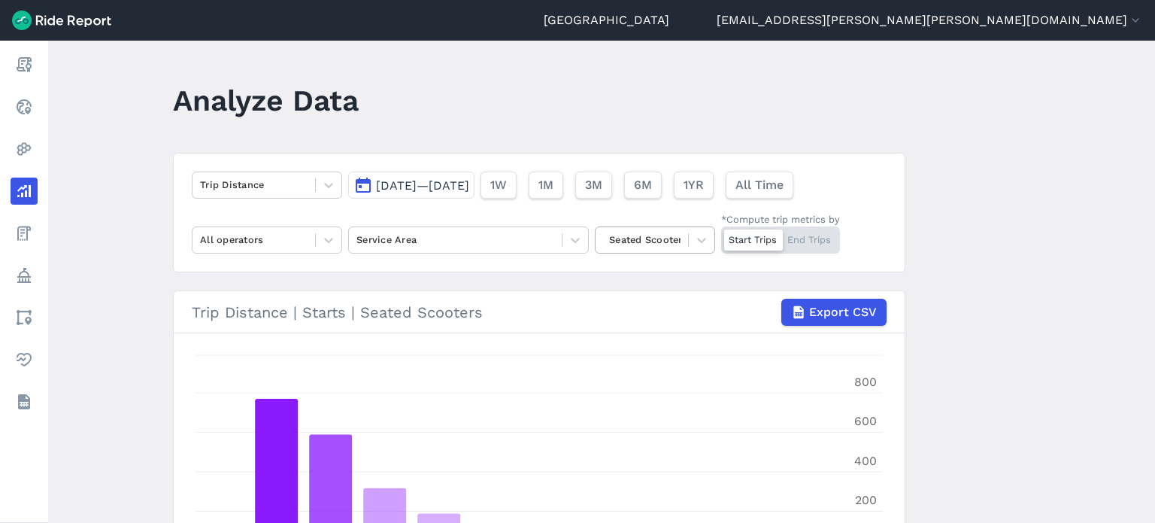
click at [671, 239] on div at bounding box center [641, 239] width 77 height 17
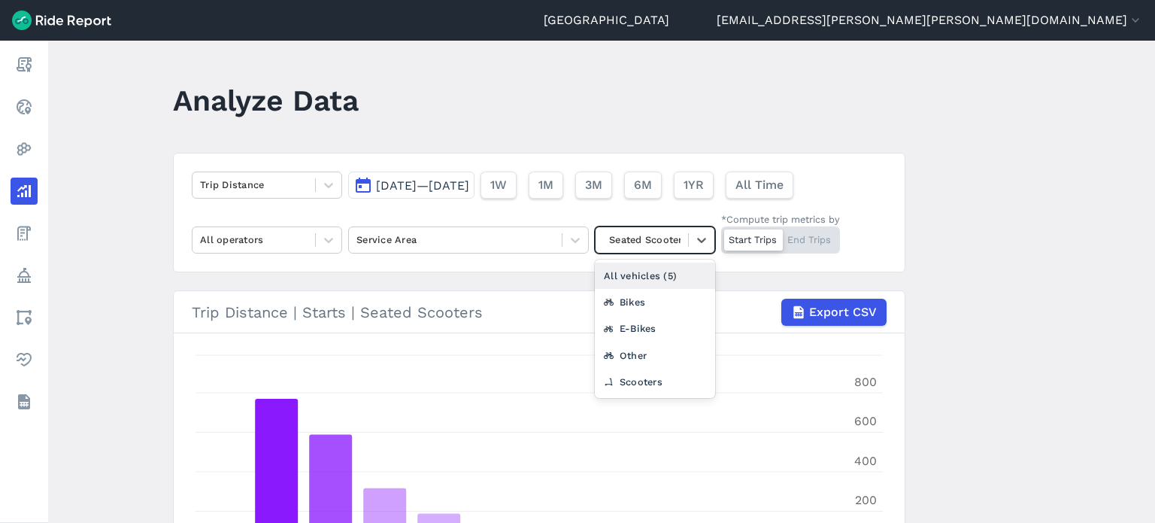
click at [671, 274] on div "All vehicles (5)" at bounding box center [655, 276] width 120 height 26
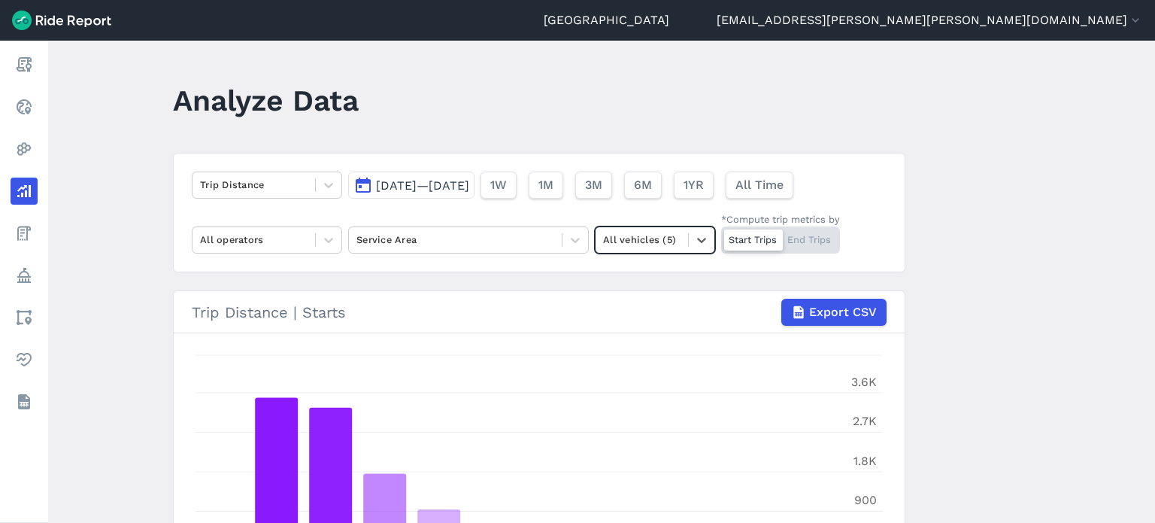
click at [1005, 273] on main "Analyze Data Trip Distance [DATE]—[DATE] 1W 1M 3M 6M 1YR All Time All operators…" at bounding box center [601, 282] width 1107 height 482
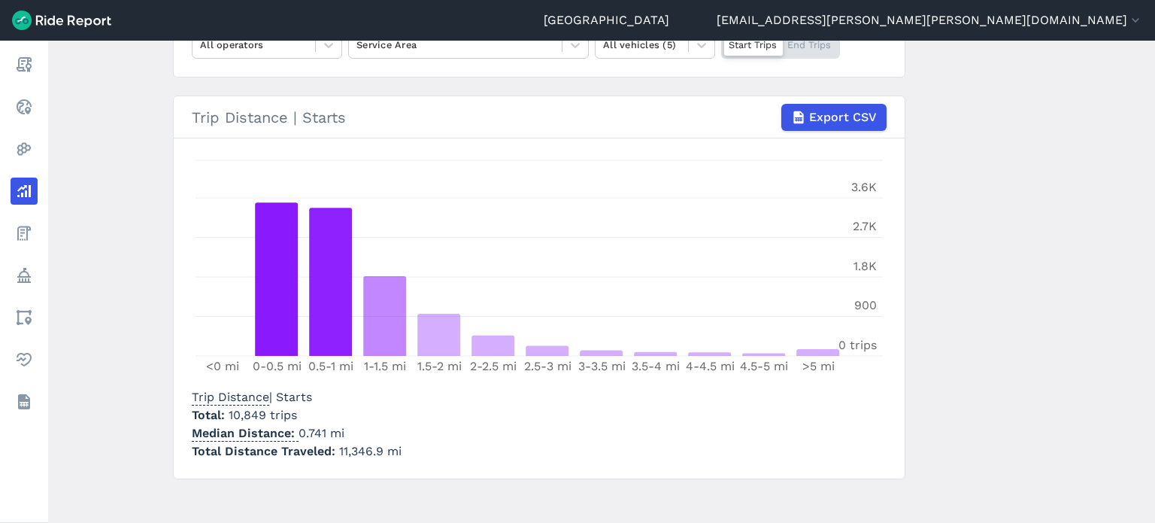
scroll to position [204, 0]
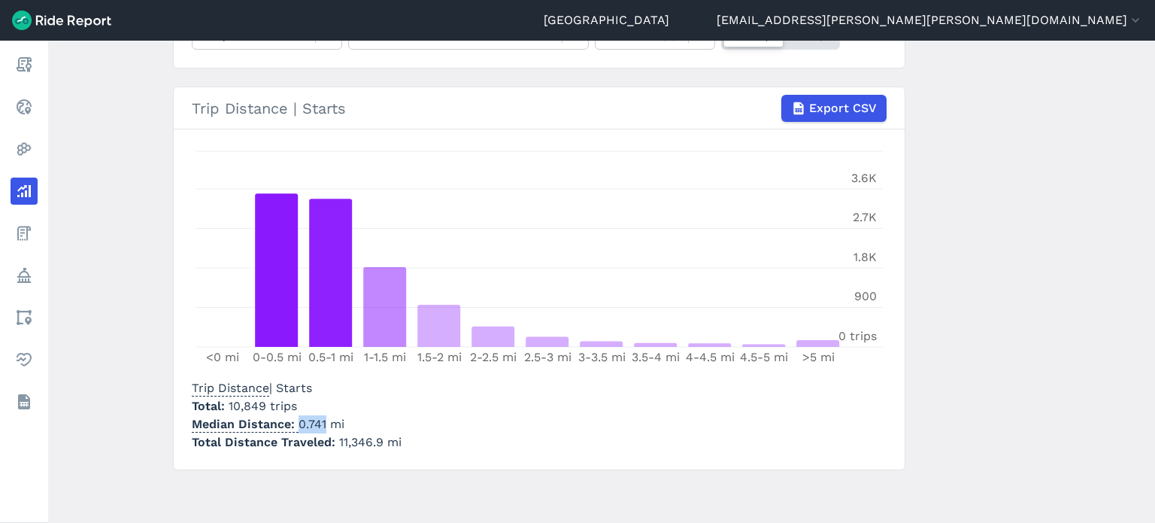
drag, startPoint x: 322, startPoint y: 420, endPoint x: 298, endPoint y: 417, distance: 24.3
click at [298, 417] on p "Median Distance 0.741 mi" at bounding box center [297, 424] width 210 height 18
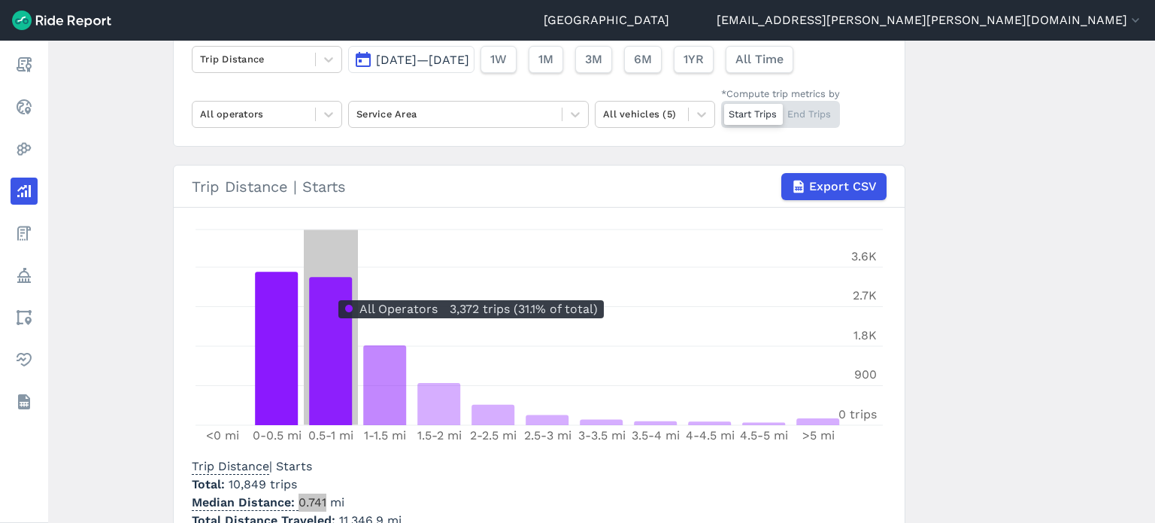
scroll to position [53, 0]
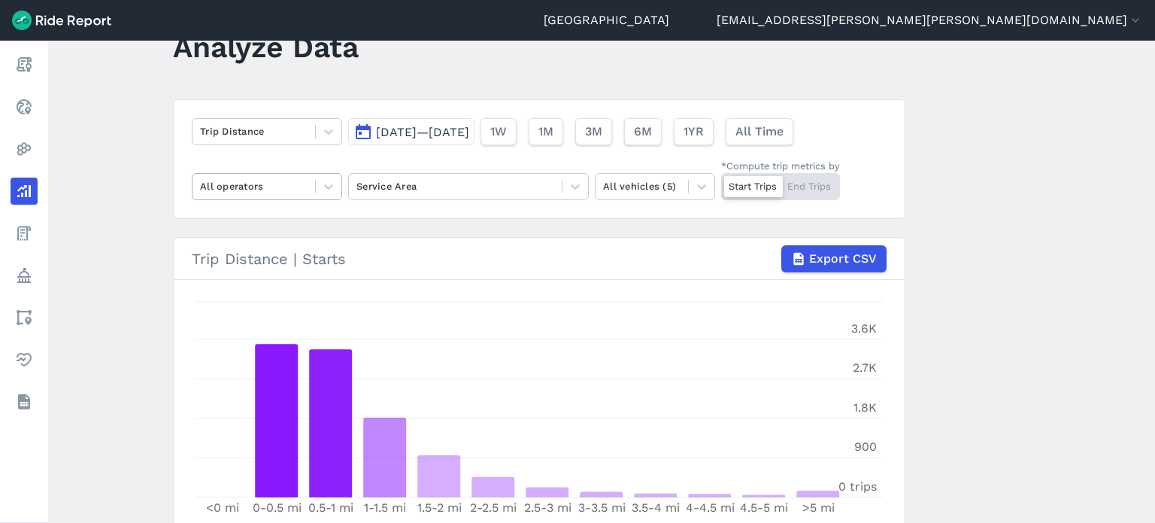
click at [265, 190] on div at bounding box center [254, 186] width 108 height 17
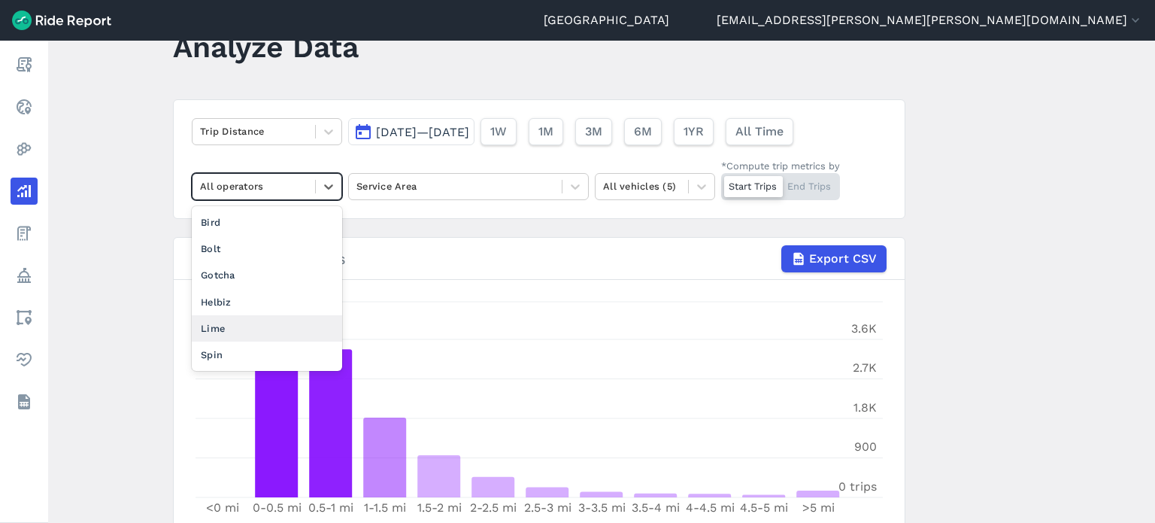
click at [238, 345] on div "Spin" at bounding box center [267, 354] width 150 height 26
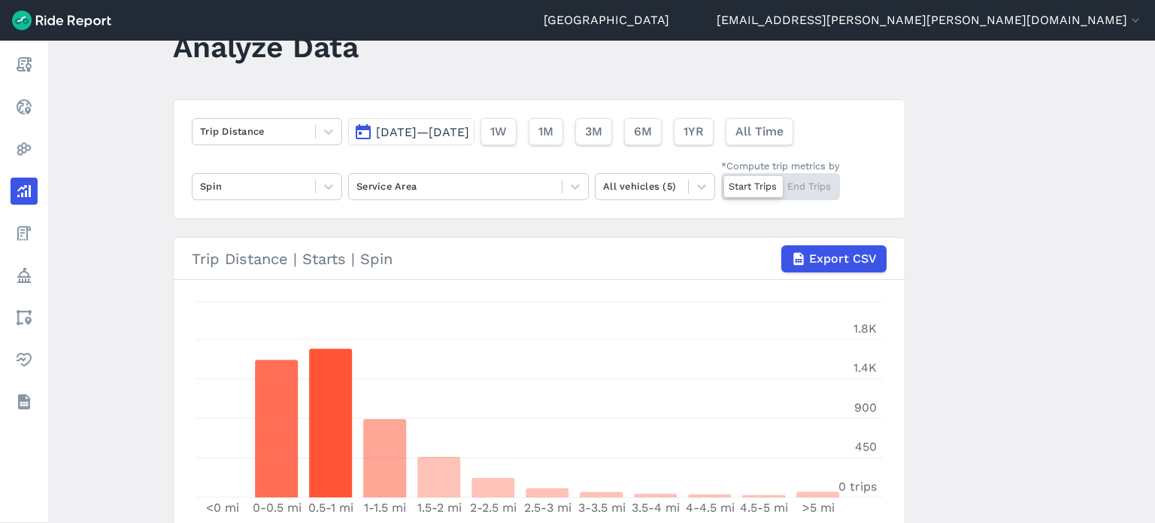
click at [1022, 205] on main "Analyze Data Trip Distance [DATE]—[DATE] 1W 1M 3M 6M 1YR All Time Spin Service …" at bounding box center [601, 282] width 1107 height 482
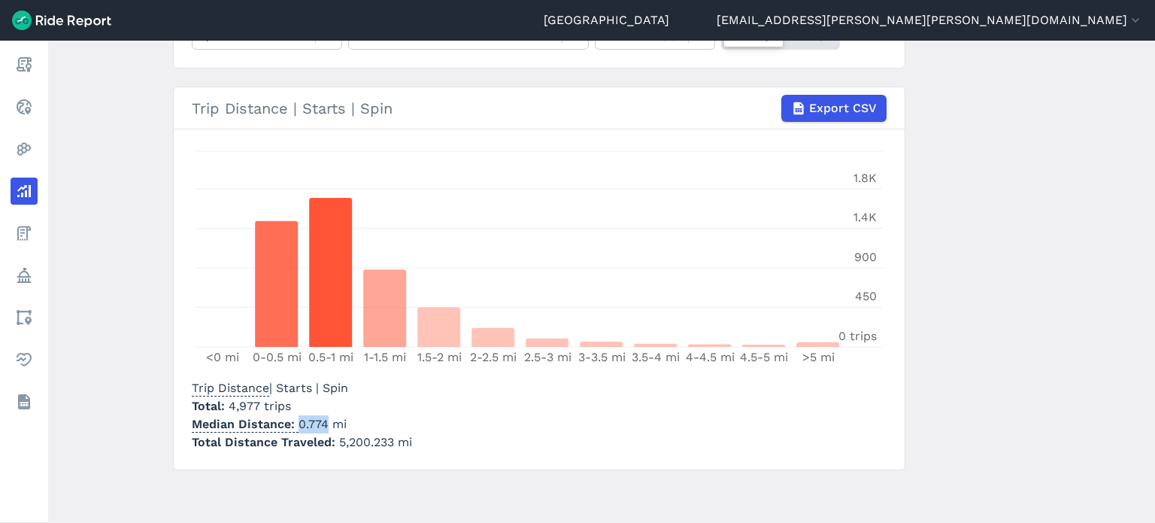
drag, startPoint x: 296, startPoint y: 422, endPoint x: 325, endPoint y: 422, distance: 29.3
click at [325, 422] on p "Median Distance 0.774 mi" at bounding box center [302, 424] width 220 height 18
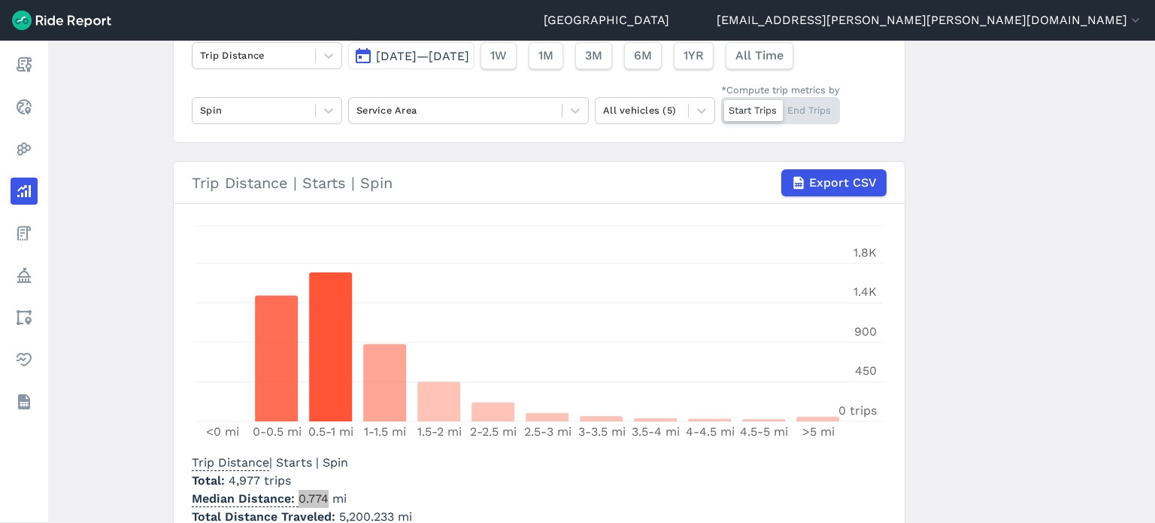
scroll to position [53, 0]
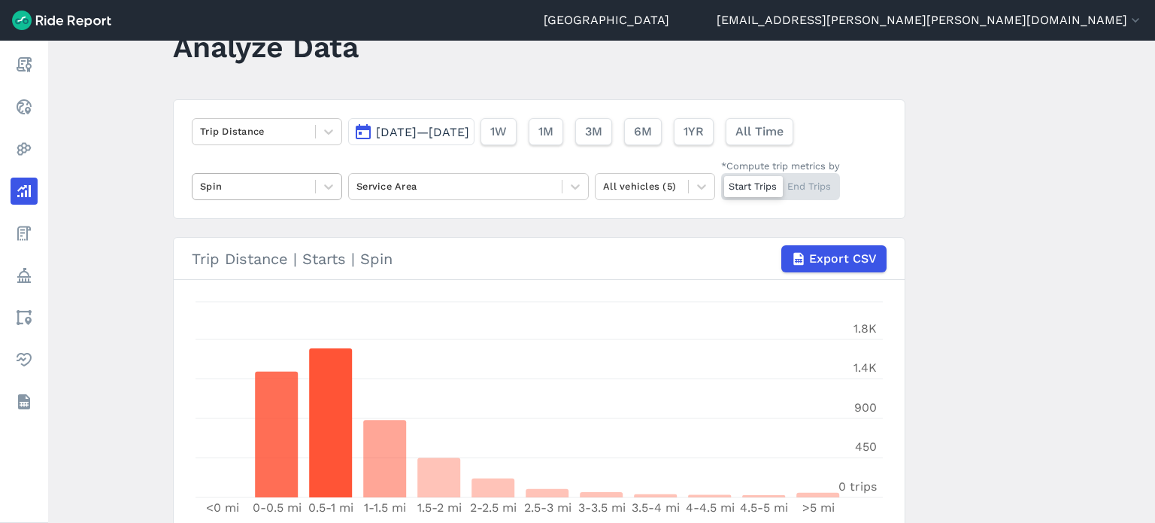
click at [232, 192] on div at bounding box center [254, 186] width 108 height 17
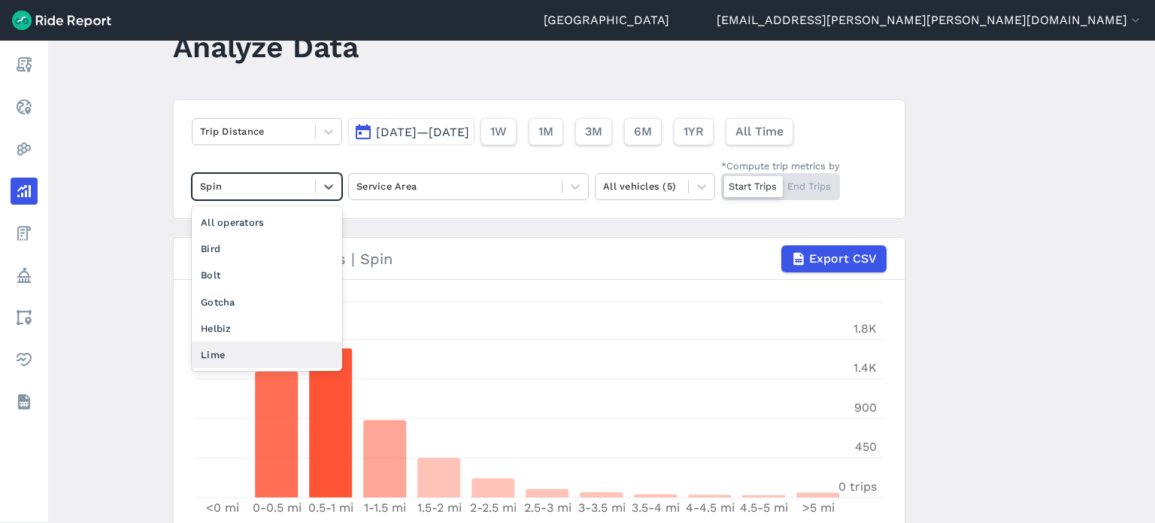
click at [232, 345] on div "Lime" at bounding box center [267, 354] width 150 height 26
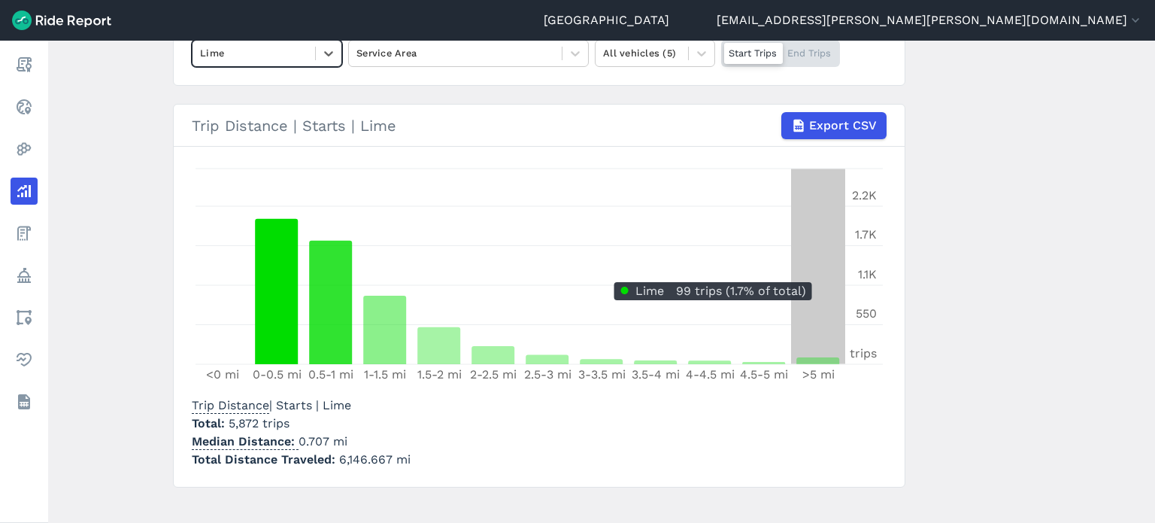
scroll to position [204, 0]
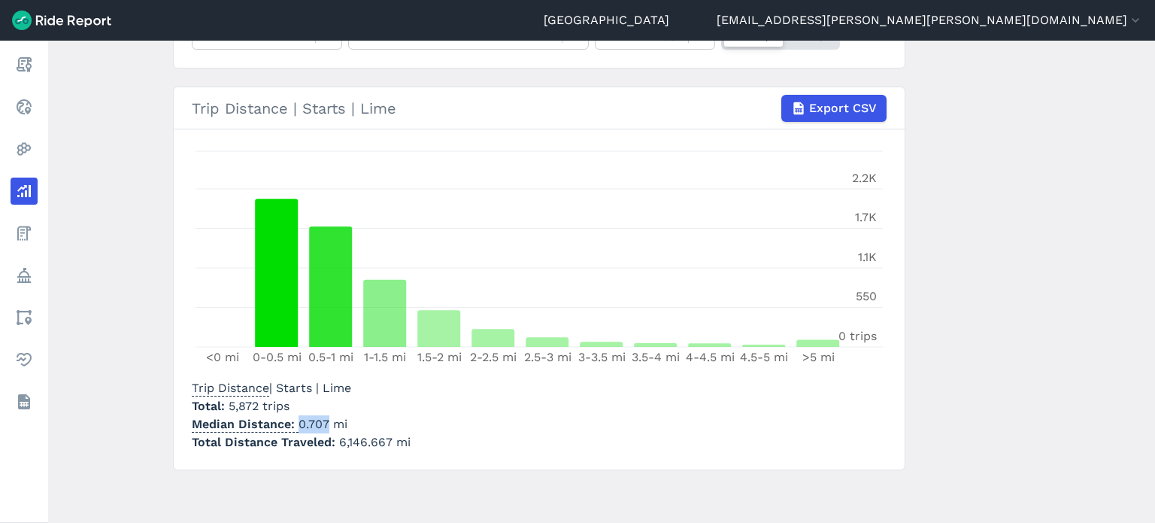
drag, startPoint x: 326, startPoint y: 423, endPoint x: 297, endPoint y: 417, distance: 29.9
click at [297, 417] on p "Median Distance 0.707 mi" at bounding box center [301, 424] width 219 height 18
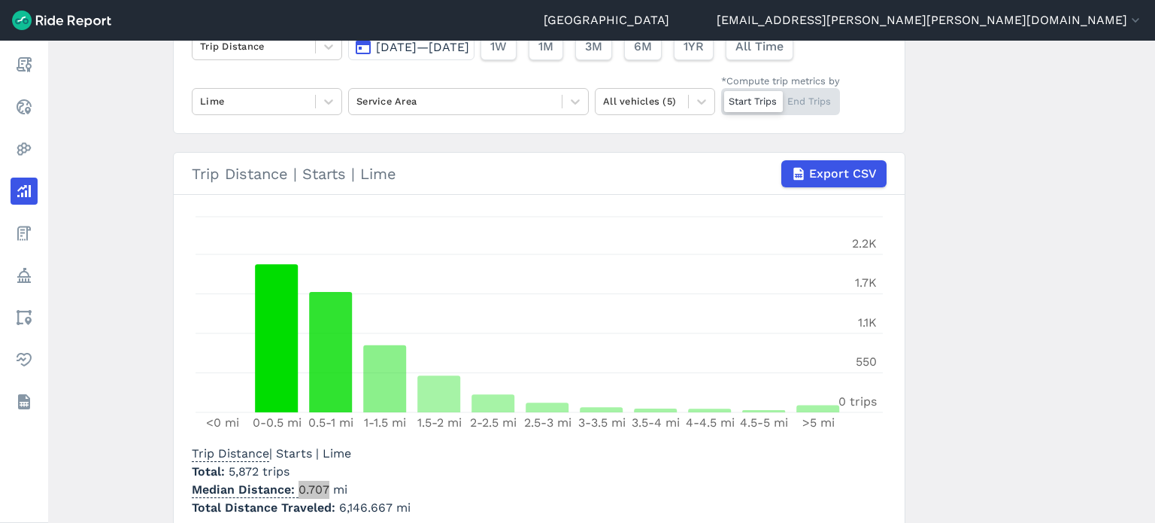
scroll to position [53, 0]
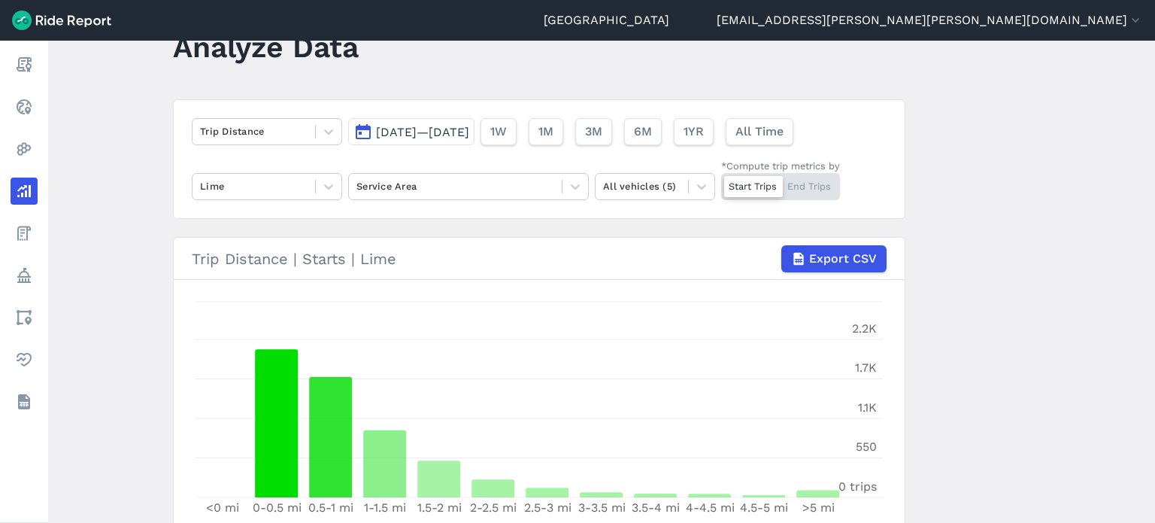
click at [589, 193] on div "Trip Distance [DATE]—[DATE] 1W 1M 3M 6M 1YR All Time Lime Service Area All vehi…" at bounding box center [539, 159] width 733 height 120
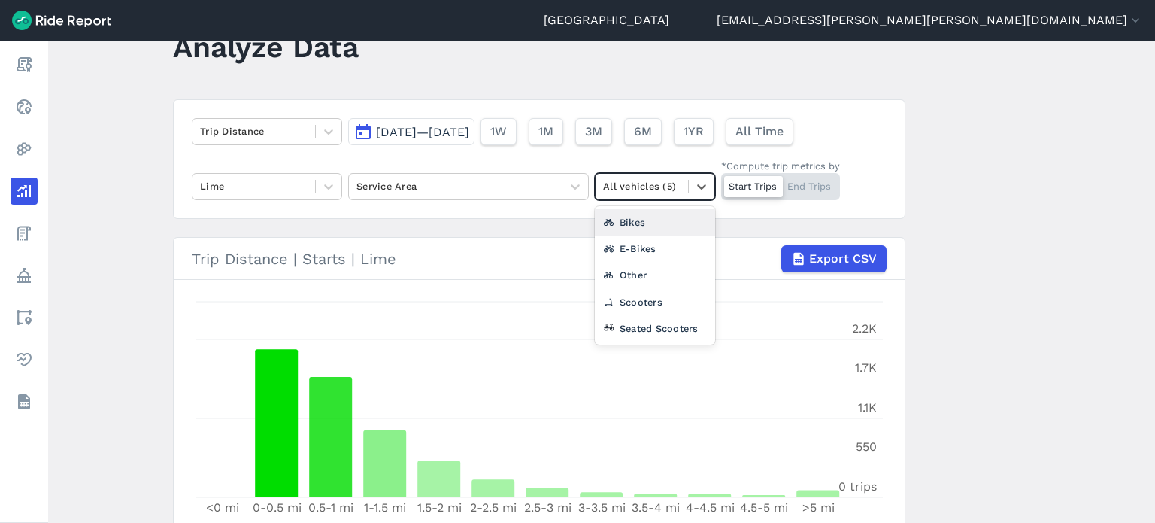
click at [603, 192] on input "text" at bounding box center [604, 186] width 3 height 14
click at [614, 324] on div "Seated Scooters" at bounding box center [655, 328] width 120 height 26
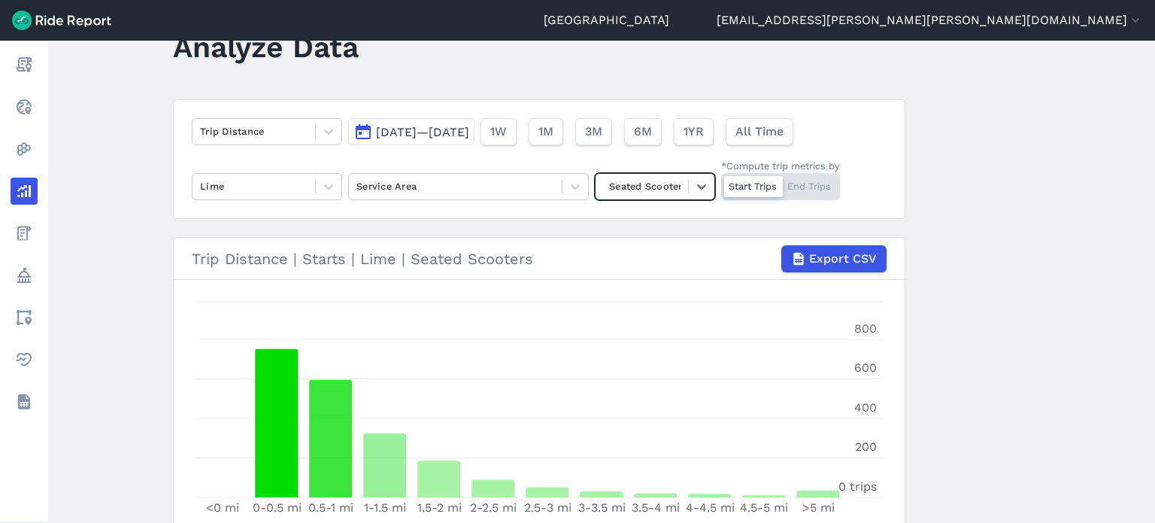
click at [908, 270] on main "Analyze Data Trip Distance [DATE]—[DATE] 1W 1M 3M 6M 1YR All Time Lime Service …" at bounding box center [601, 282] width 1107 height 482
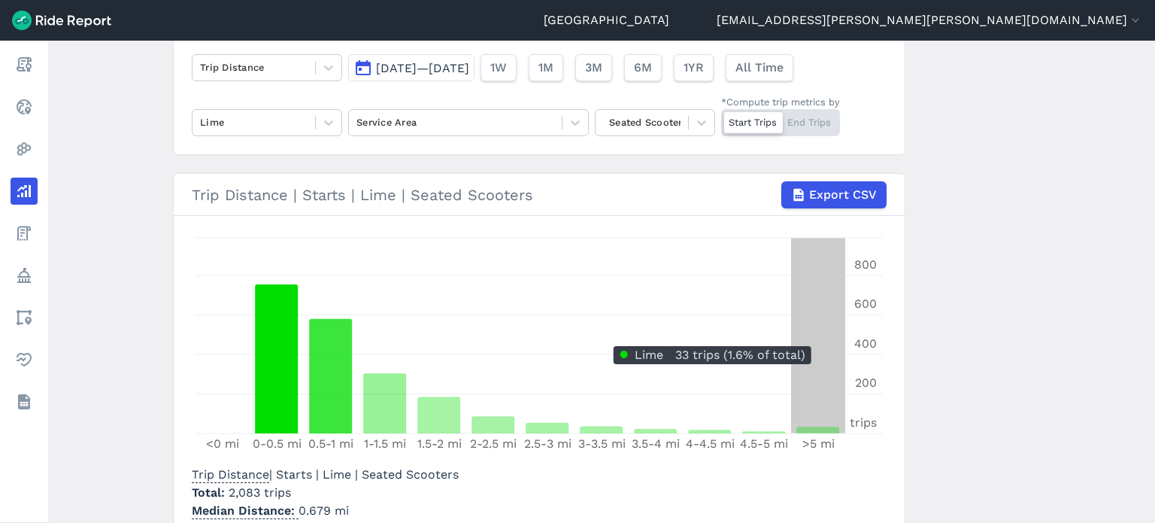
scroll to position [204, 0]
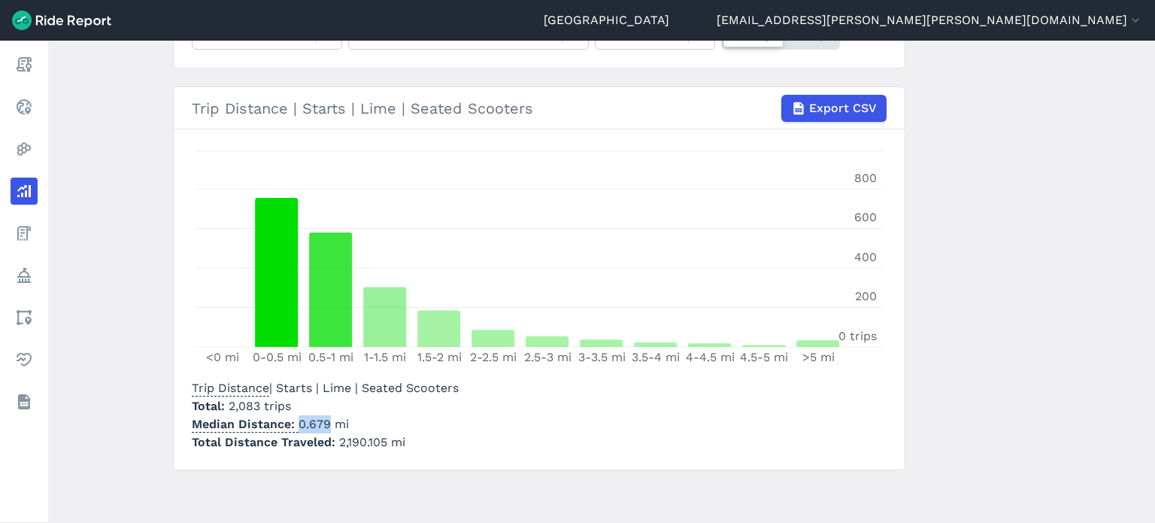
drag, startPoint x: 326, startPoint y: 427, endPoint x: 292, endPoint y: 426, distance: 34.6
click at [292, 426] on p "Median Distance 0.679 mi" at bounding box center [325, 424] width 267 height 18
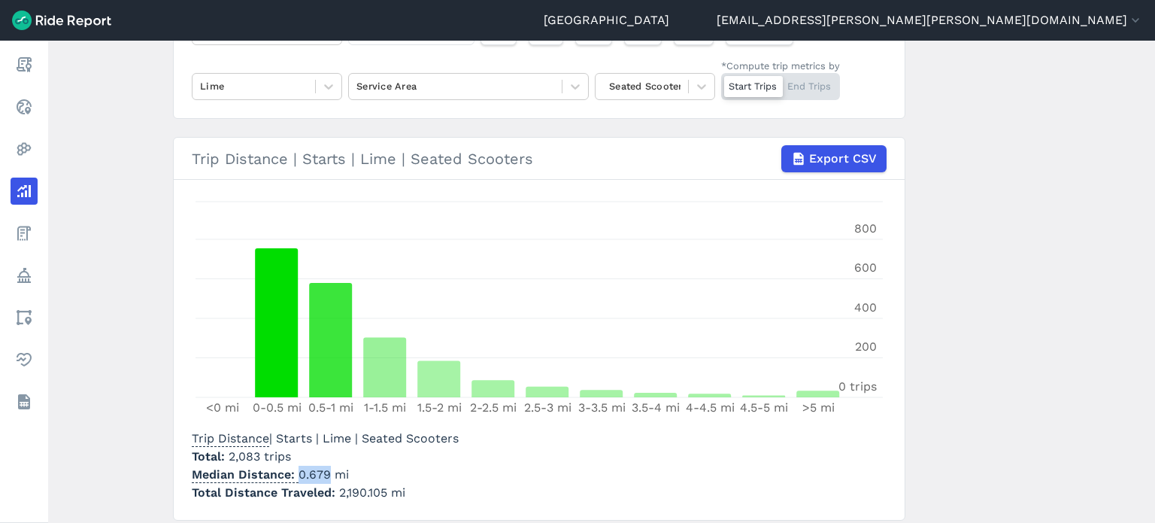
scroll to position [53, 0]
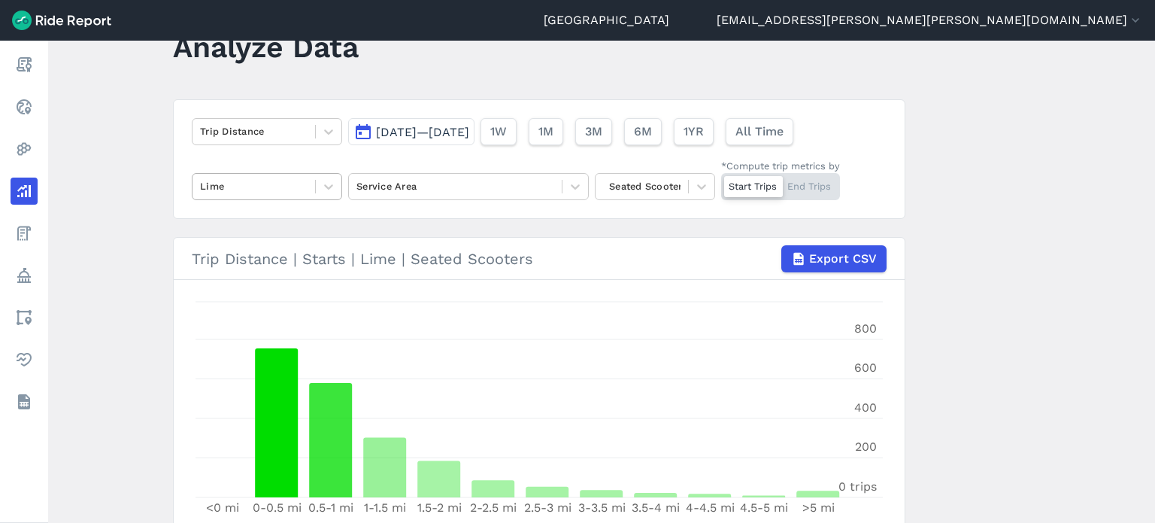
drag, startPoint x: 238, startPoint y: 178, endPoint x: 235, endPoint y: 185, distance: 8.1
click at [238, 178] on div at bounding box center [254, 186] width 108 height 17
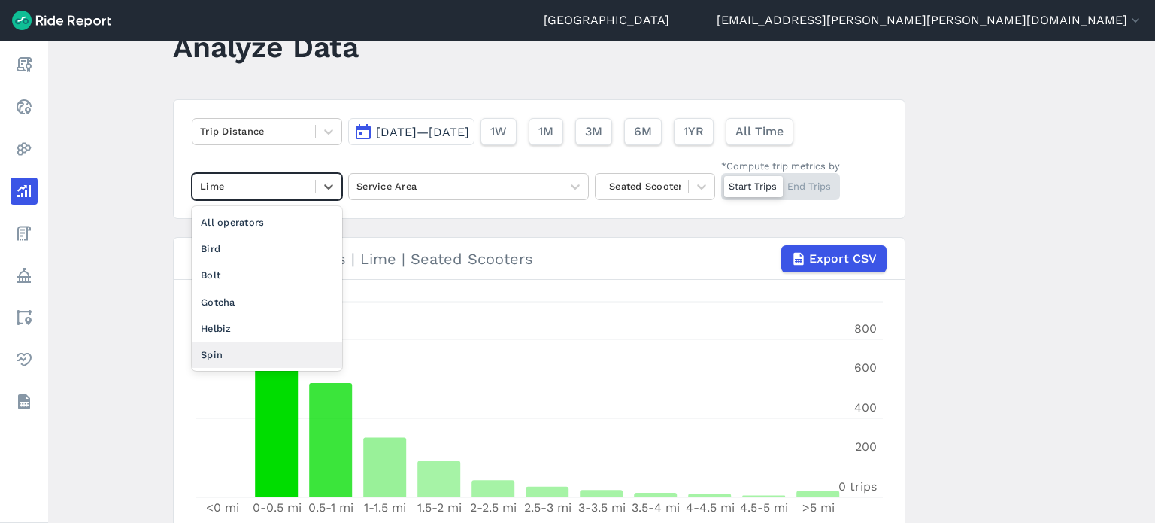
click at [212, 358] on div "Spin" at bounding box center [267, 354] width 150 height 26
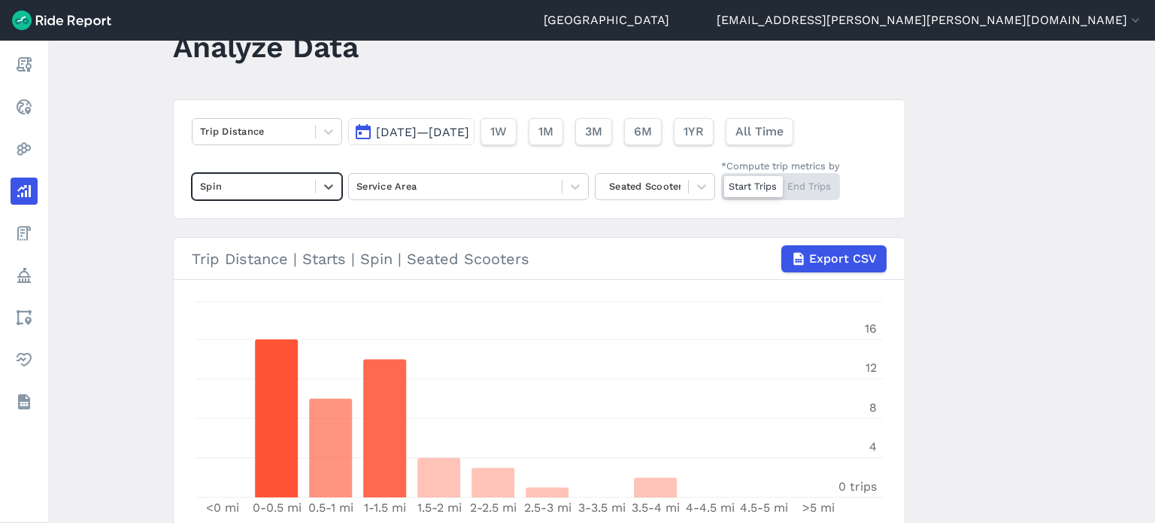
scroll to position [204, 0]
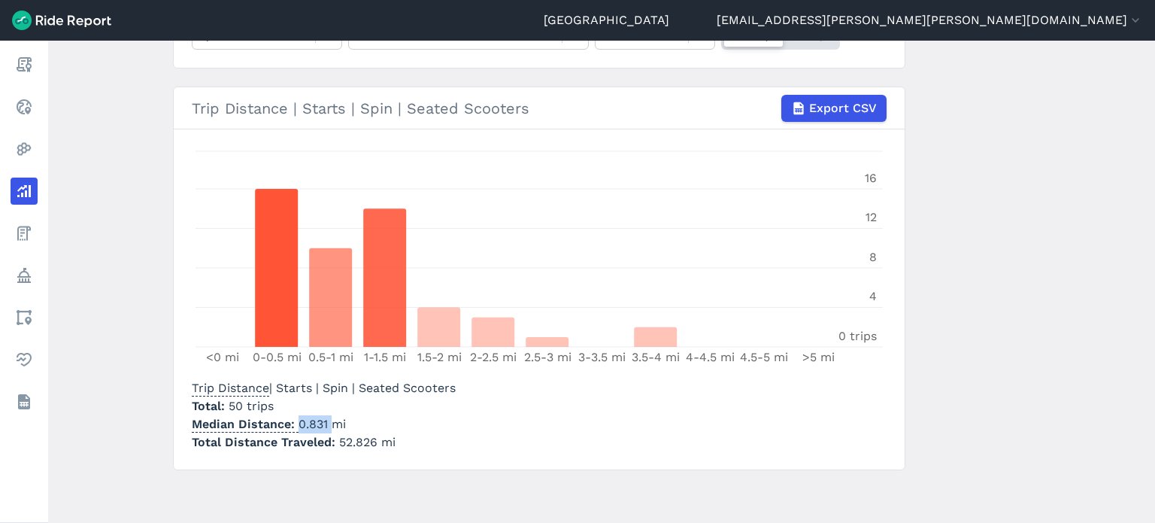
drag, startPoint x: 328, startPoint y: 426, endPoint x: 298, endPoint y: 421, distance: 30.5
click at [298, 421] on p "Median Distance 0.831 mi" at bounding box center [324, 424] width 264 height 18
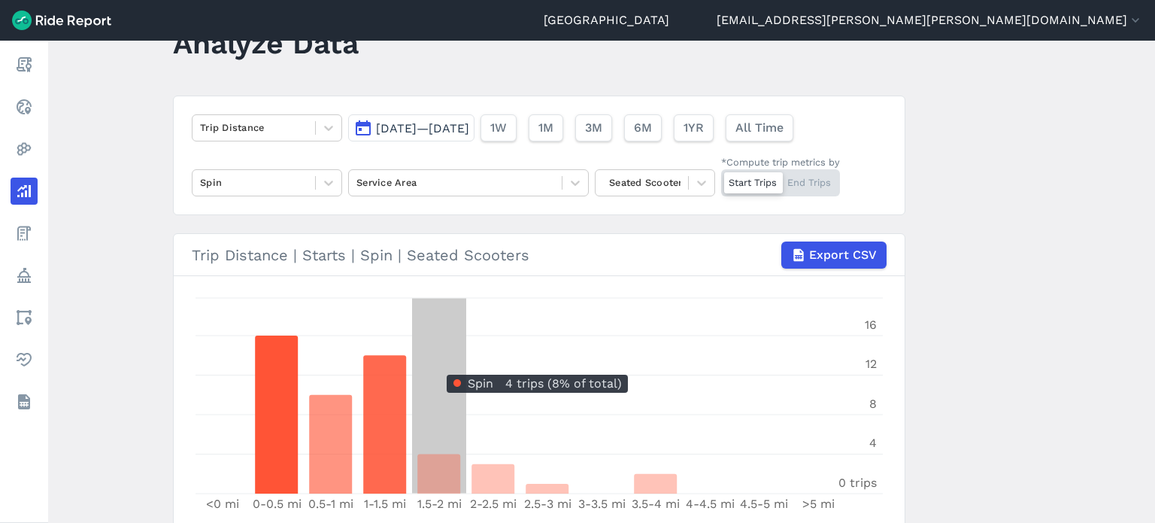
scroll to position [0, 0]
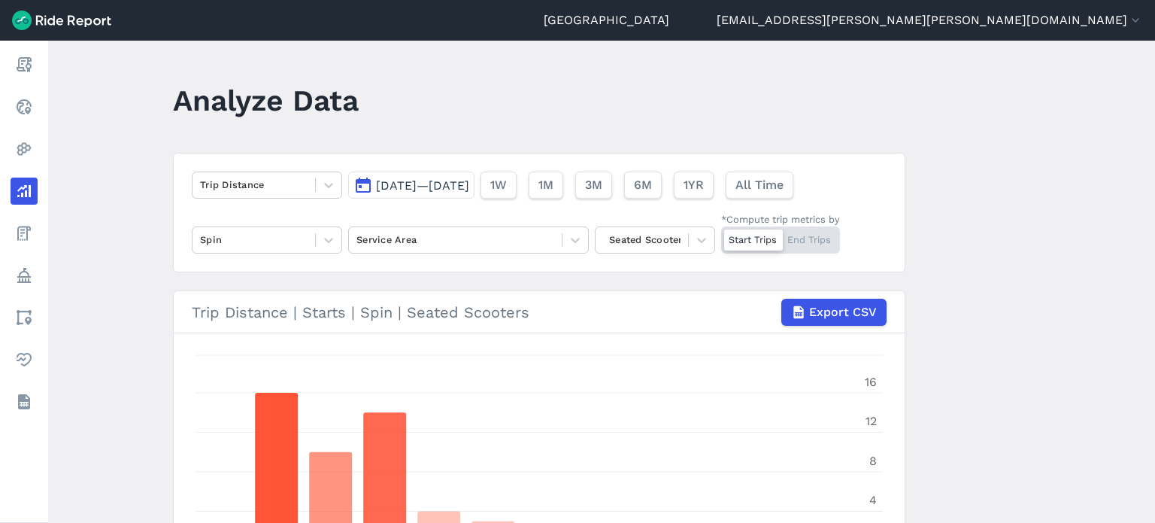
click at [461, 179] on span "[DATE]—[DATE]" at bounding box center [422, 185] width 93 height 14
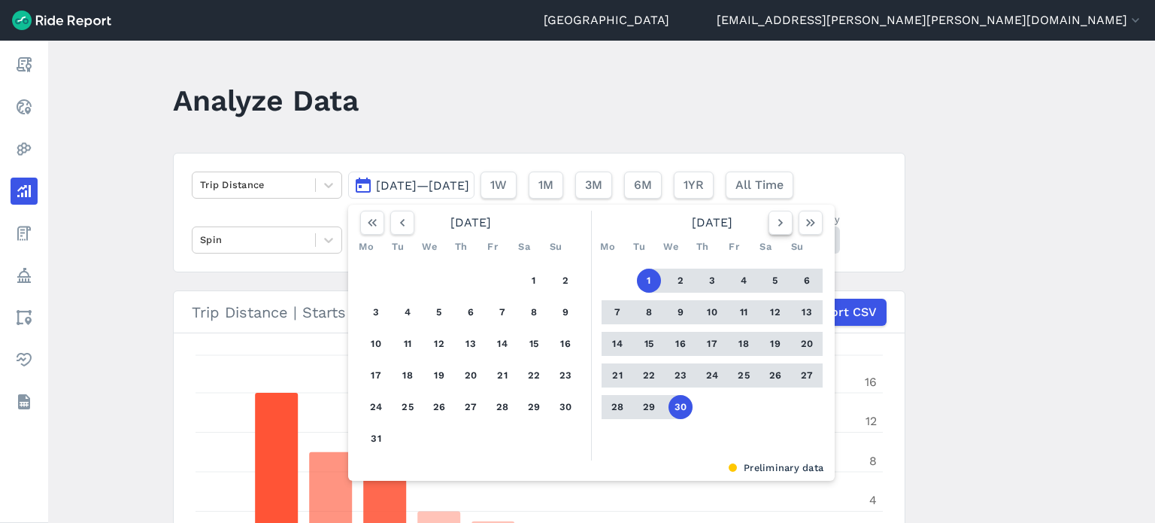
click at [779, 224] on icon "button" at bounding box center [780, 222] width 15 height 15
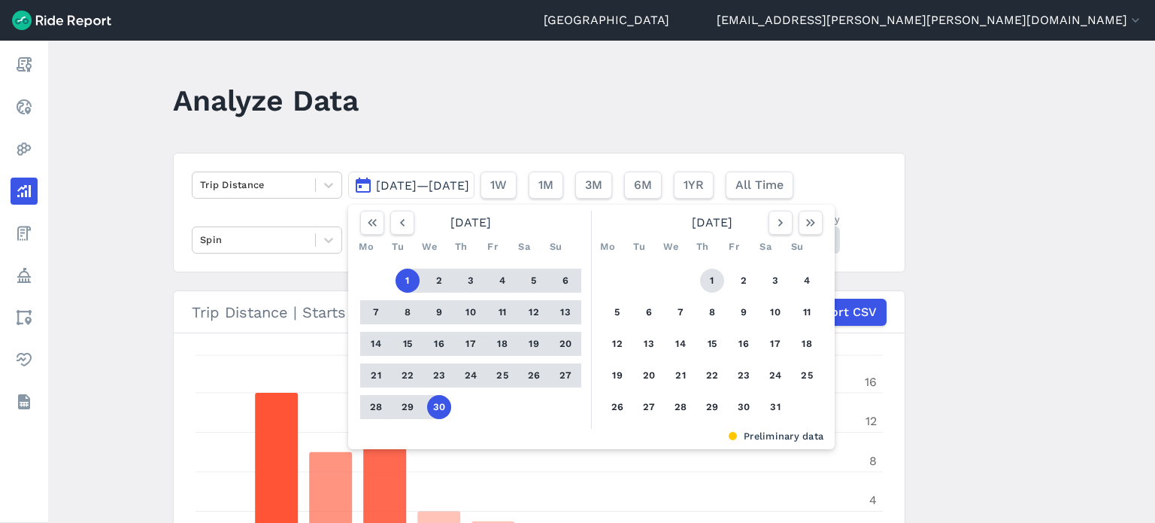
click at [716, 282] on button "1" at bounding box center [712, 281] width 24 height 24
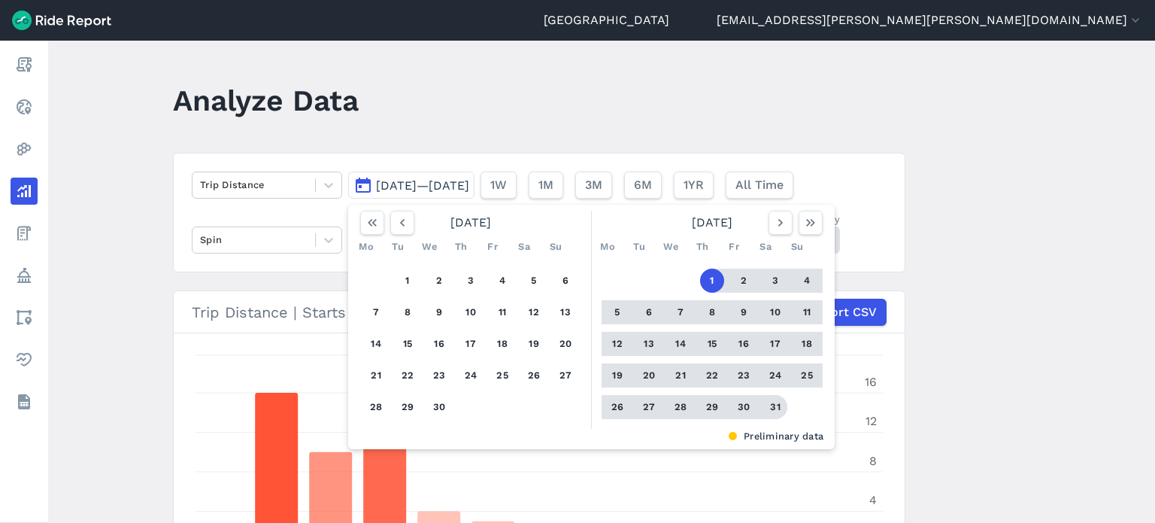
click at [772, 402] on button "31" at bounding box center [775, 407] width 24 height 24
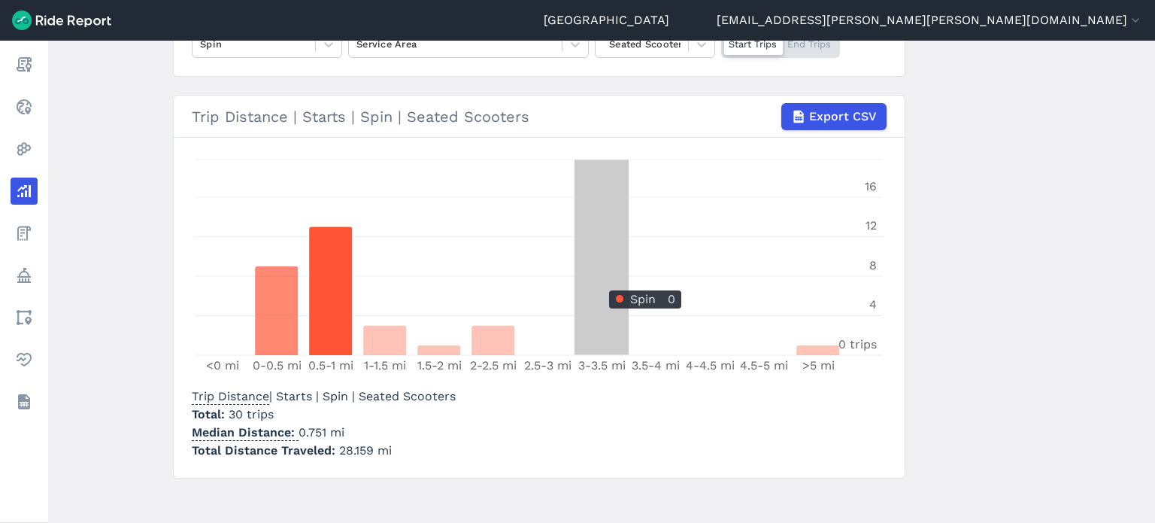
scroll to position [204, 0]
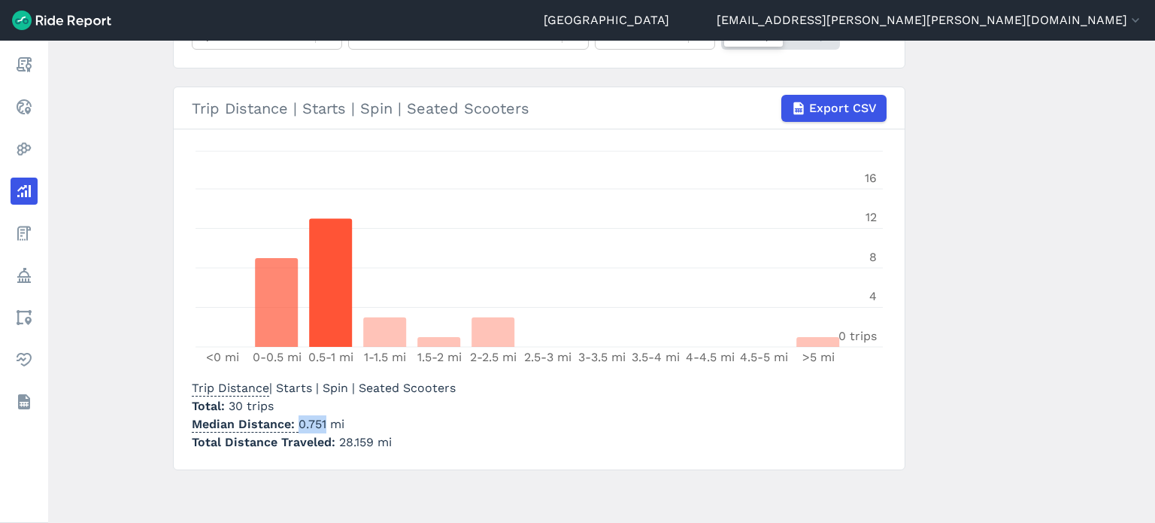
drag, startPoint x: 323, startPoint y: 421, endPoint x: 296, endPoint y: 416, distance: 26.8
click at [296, 416] on p "Median Distance 0.751 mi" at bounding box center [324, 424] width 264 height 18
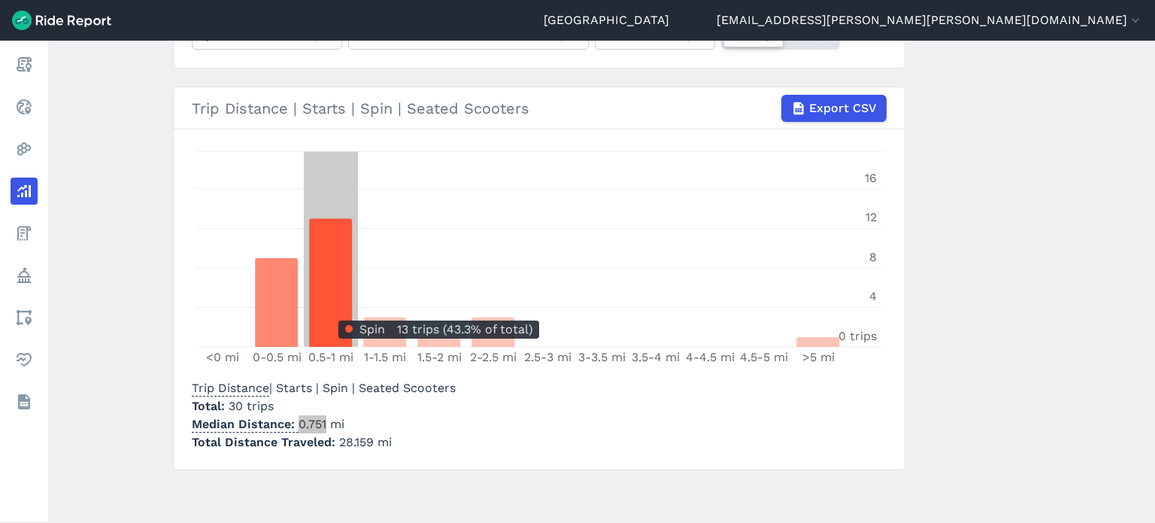
scroll to position [129, 0]
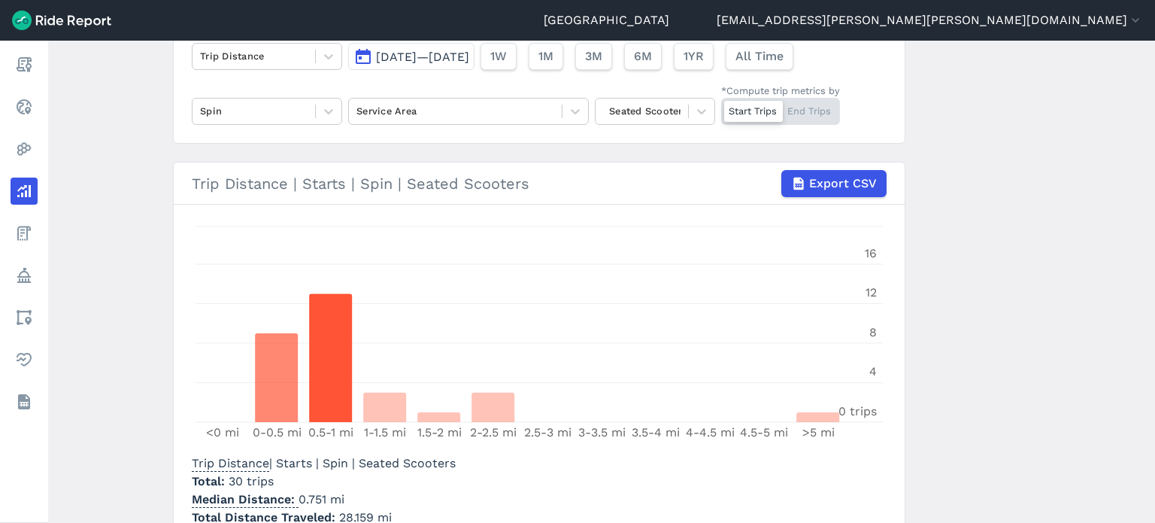
drag, startPoint x: 199, startPoint y: 91, endPoint x: 206, endPoint y: 95, distance: 7.7
click at [199, 91] on div "Trip Distance [DATE]—[DATE] 1W 1M 3M 6M 1YR All Time Spin Service Area Seated S…" at bounding box center [539, 84] width 733 height 120
click at [211, 102] on div at bounding box center [254, 110] width 108 height 17
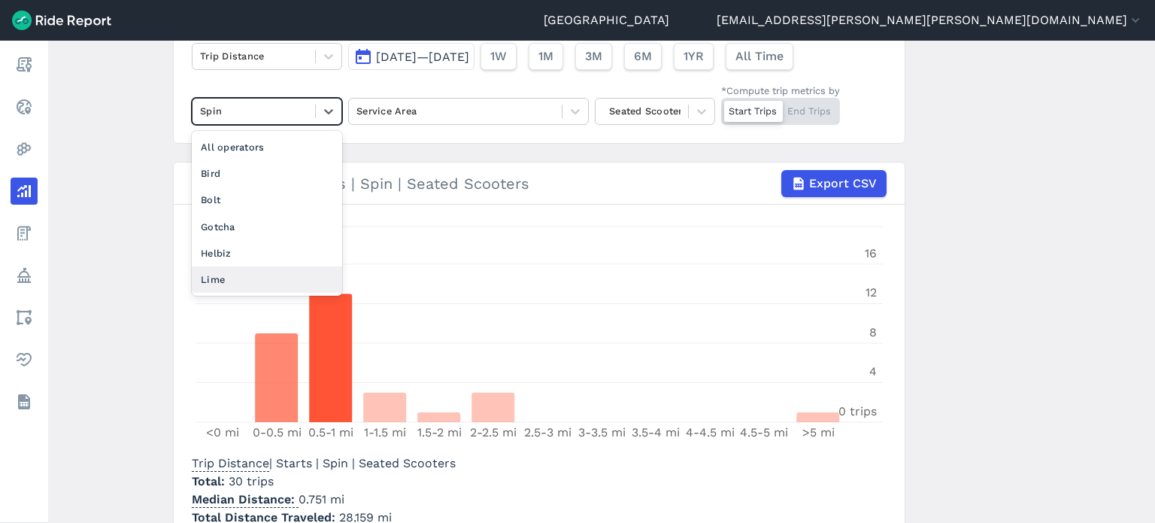
click at [250, 282] on div "Lime" at bounding box center [267, 279] width 150 height 26
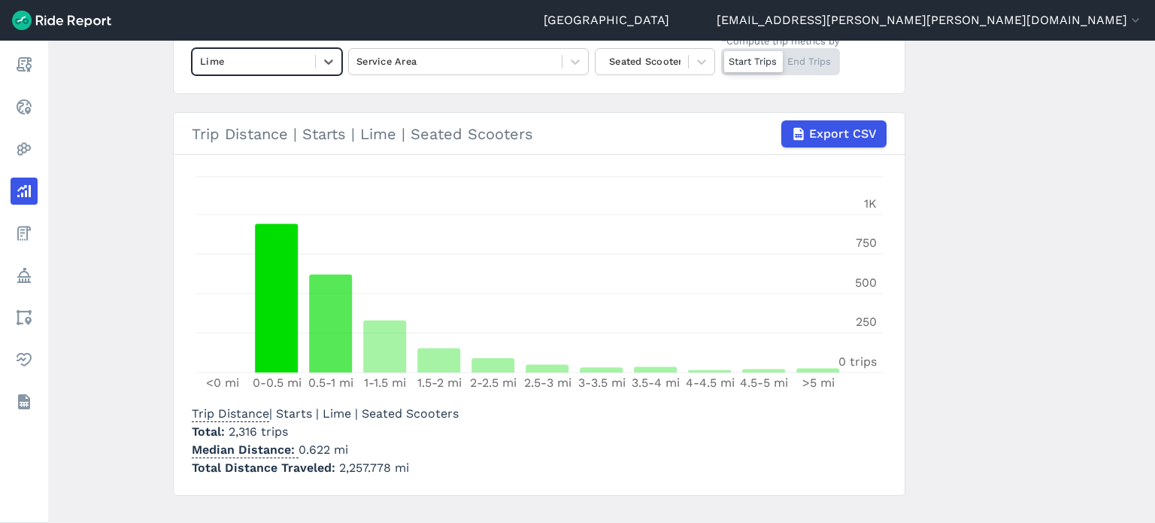
scroll to position [204, 0]
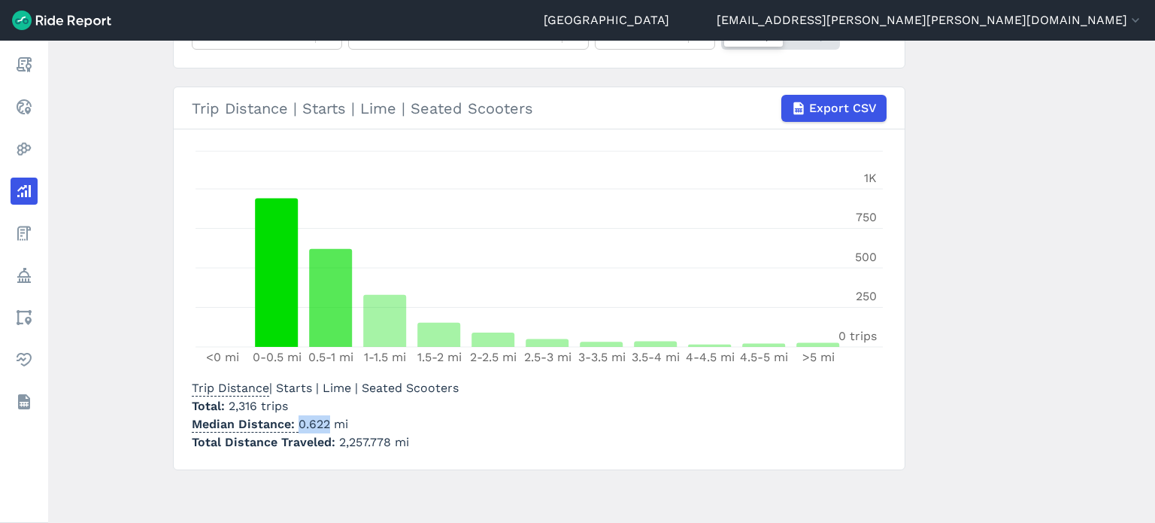
drag, startPoint x: 325, startPoint y: 423, endPoint x: 296, endPoint y: 420, distance: 29.6
click at [296, 420] on p "Median Distance 0.622 mi" at bounding box center [325, 424] width 267 height 18
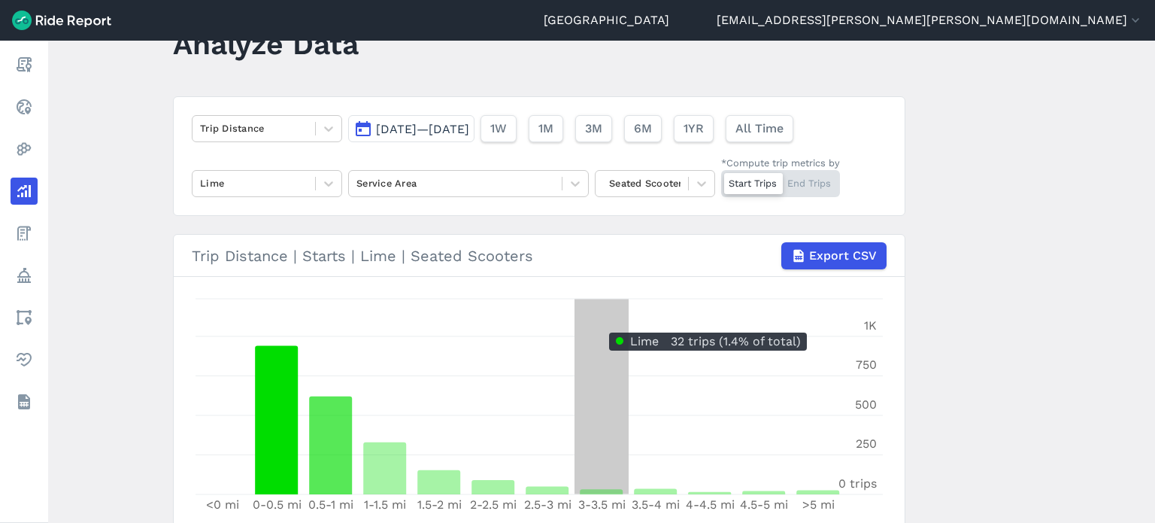
scroll to position [53, 0]
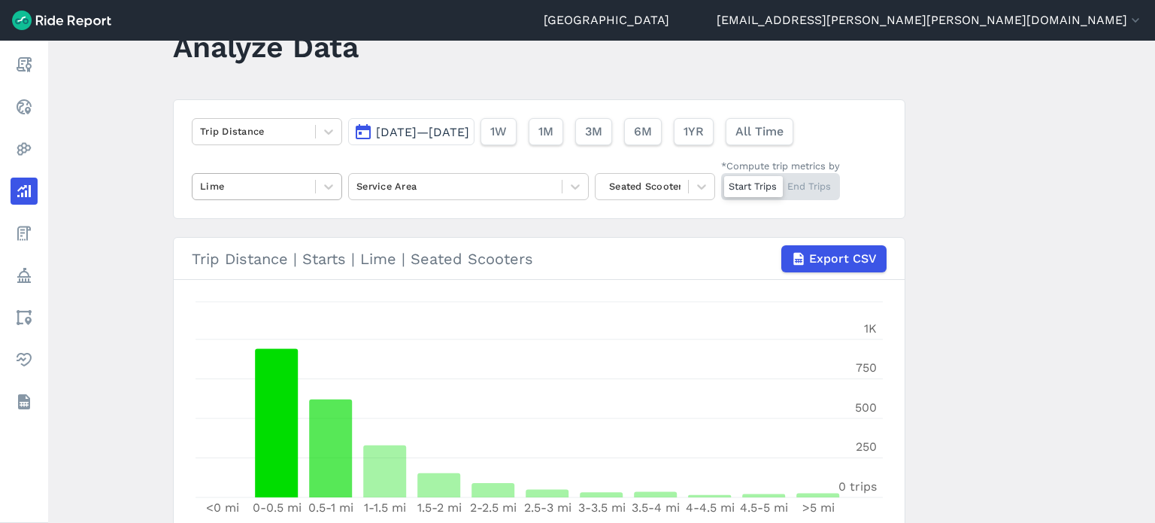
click at [205, 193] on div at bounding box center [254, 186] width 108 height 17
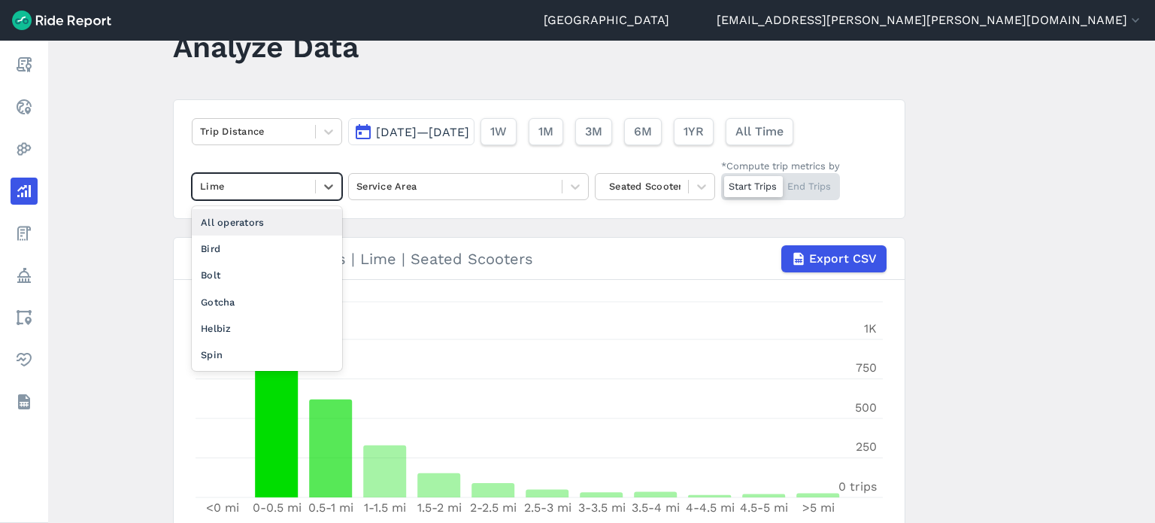
click at [215, 218] on div "All operators" at bounding box center [267, 222] width 150 height 26
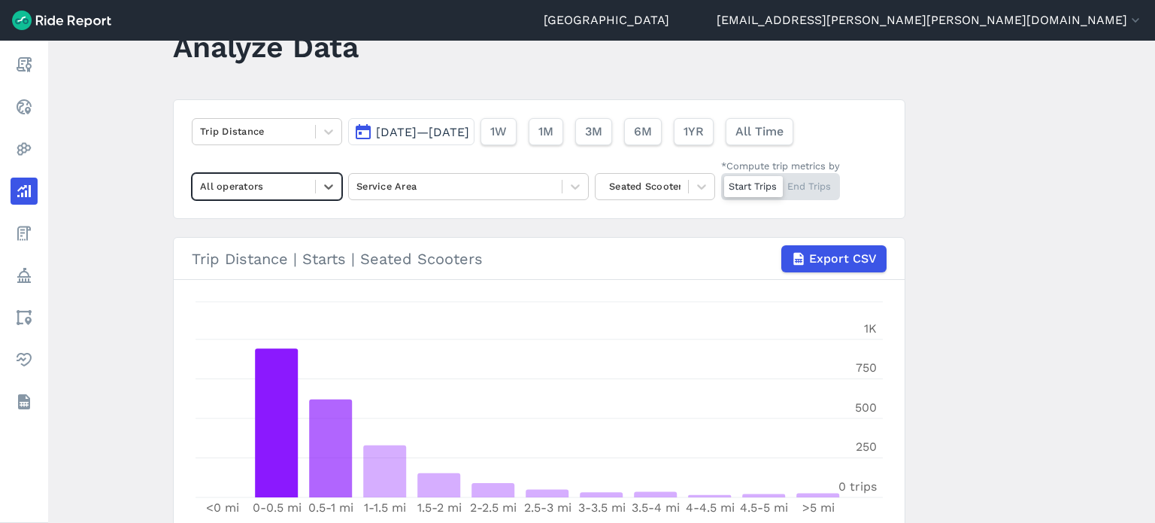
click at [1082, 369] on main "Analyze Data Trip Distance [DATE]—[DATE] 1W 1M 3M 6M 1YR All Time option All op…" at bounding box center [601, 282] width 1107 height 482
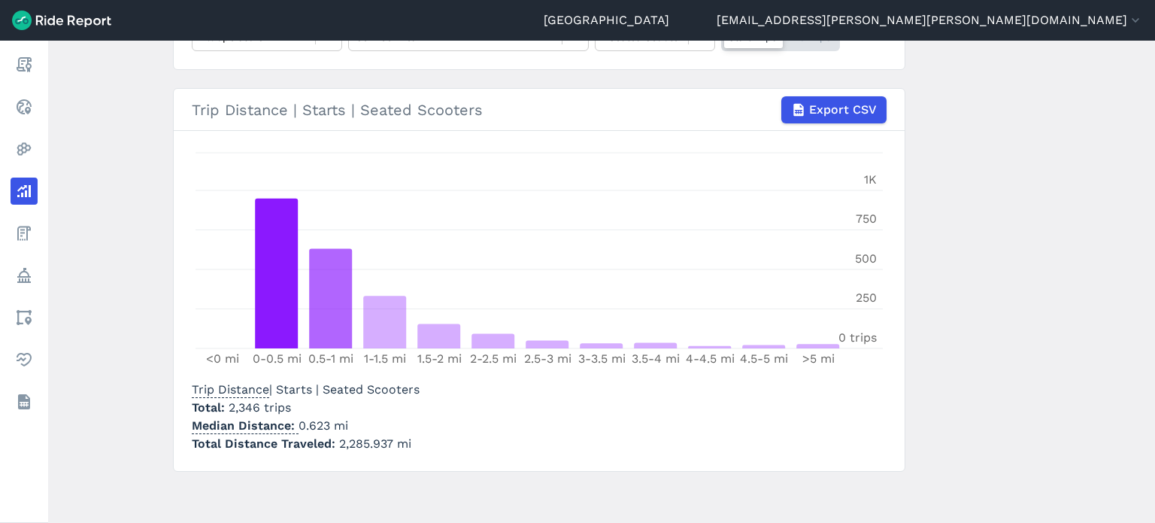
scroll to position [204, 0]
drag, startPoint x: 325, startPoint y: 423, endPoint x: 296, endPoint y: 421, distance: 28.7
click at [296, 421] on p "Median Distance 0.623 mi" at bounding box center [306, 424] width 228 height 18
click at [965, 207] on main "Analyze Data Trip Distance [DATE]—[DATE] 1W 1M 3M 6M 1YR All Time All operators…" at bounding box center [601, 282] width 1107 height 482
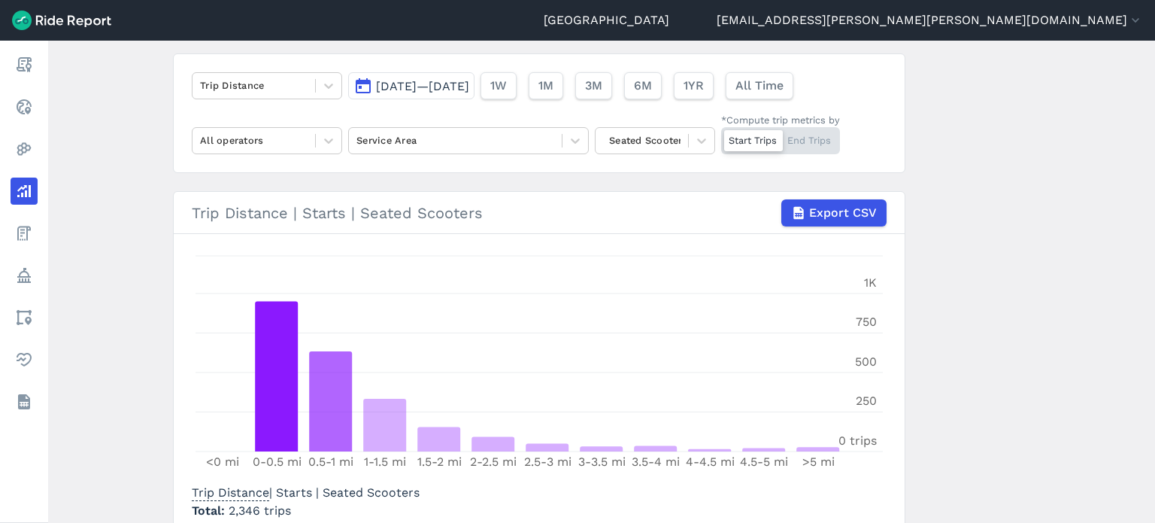
scroll to position [53, 0]
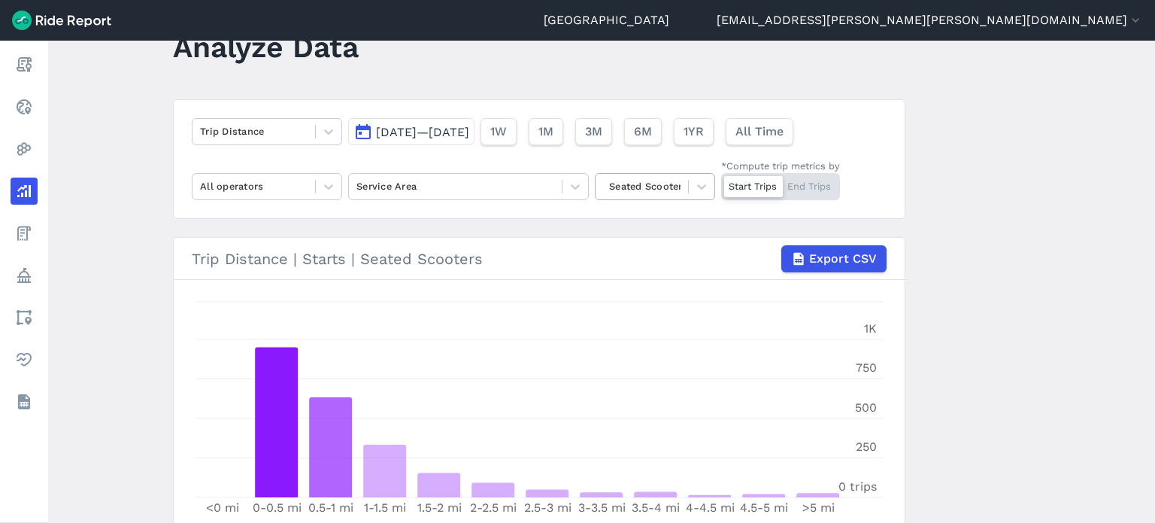
click at [679, 190] on div "Seated Scooters" at bounding box center [642, 186] width 93 height 23
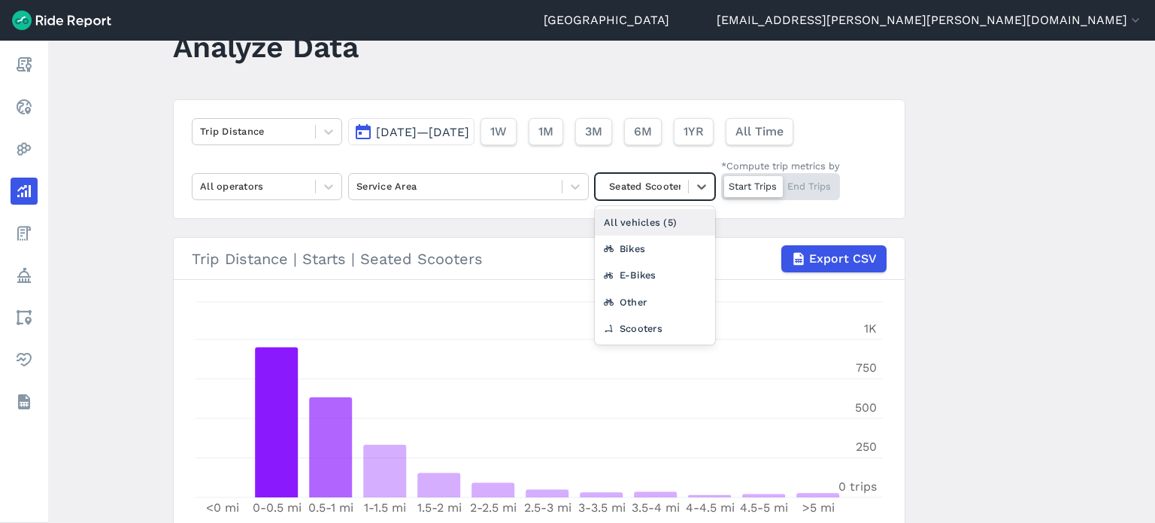
click at [683, 225] on div "All vehicles (5)" at bounding box center [655, 222] width 120 height 26
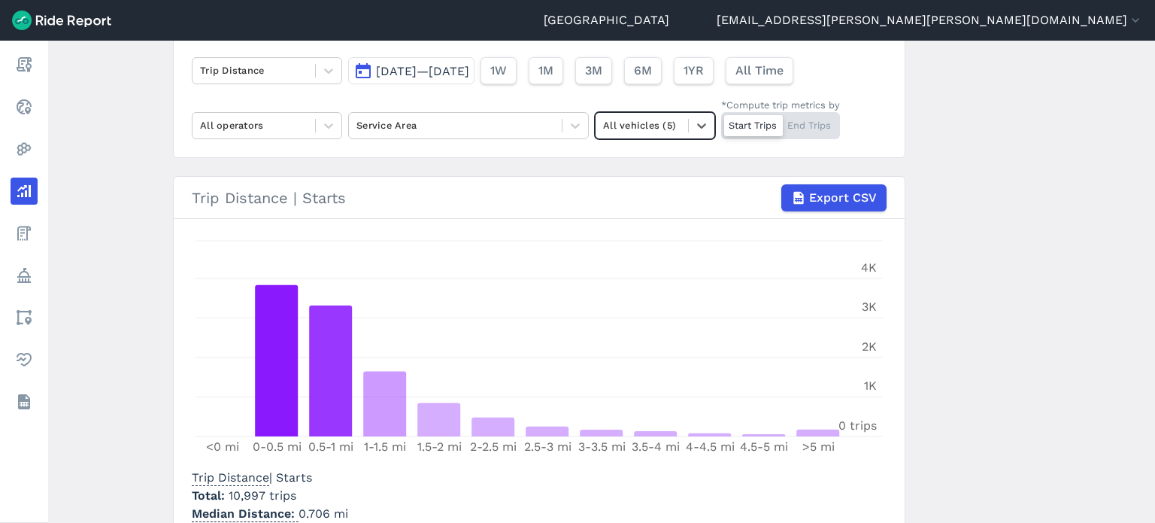
scroll to position [204, 0]
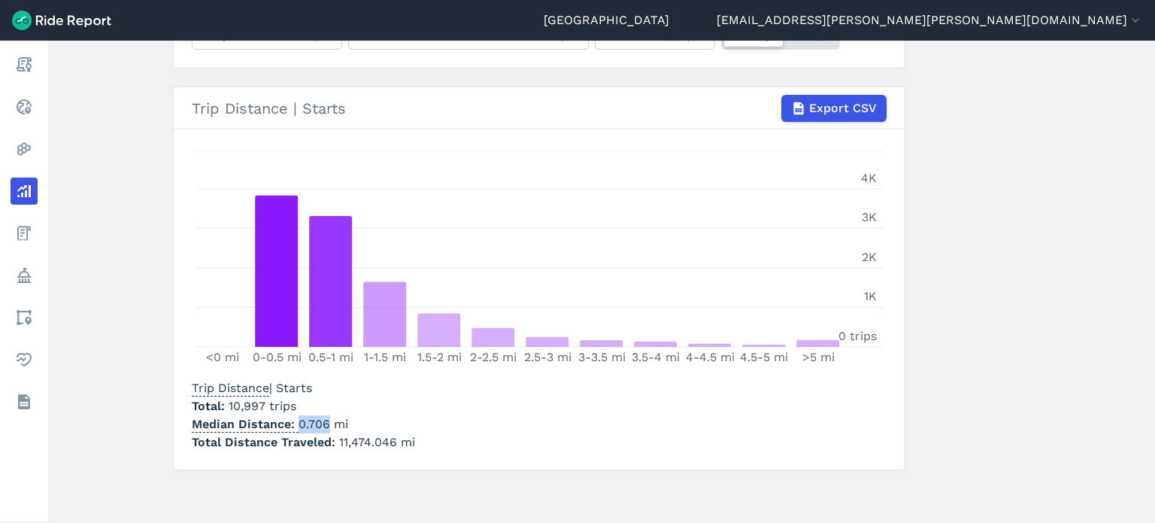
drag, startPoint x: 323, startPoint y: 422, endPoint x: 298, endPoint y: 420, distance: 25.7
click at [298, 420] on p "Median Distance 0.706 mi" at bounding box center [303, 424] width 223 height 18
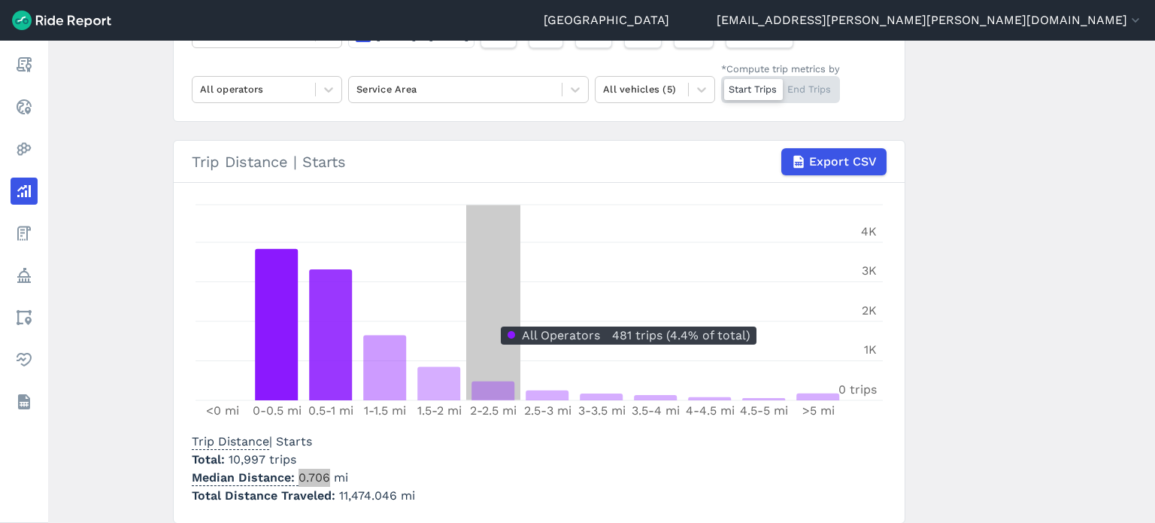
scroll to position [129, 0]
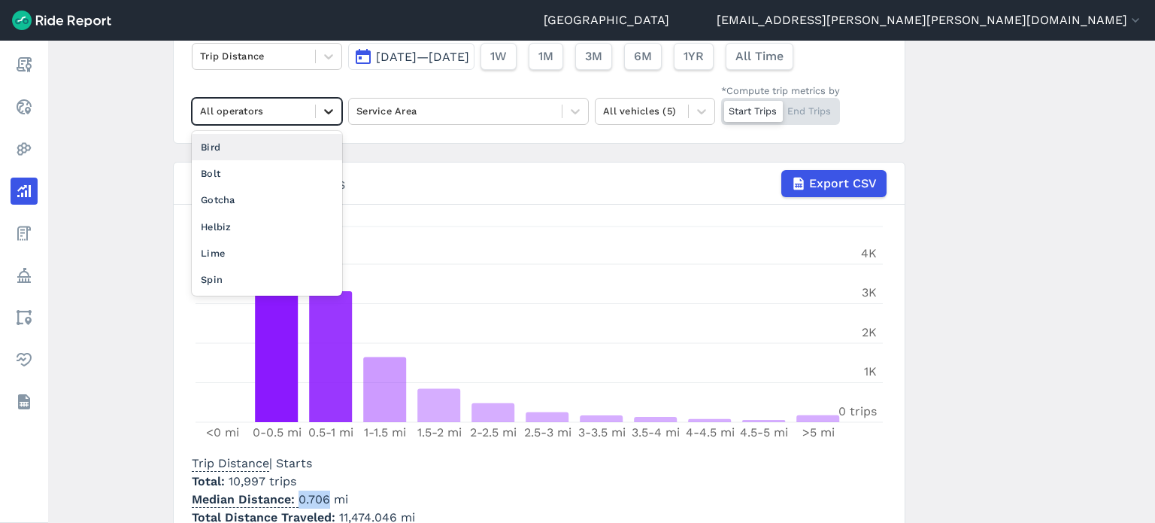
click at [321, 116] on icon at bounding box center [328, 111] width 15 height 15
click at [220, 283] on div "Spin" at bounding box center [267, 279] width 150 height 26
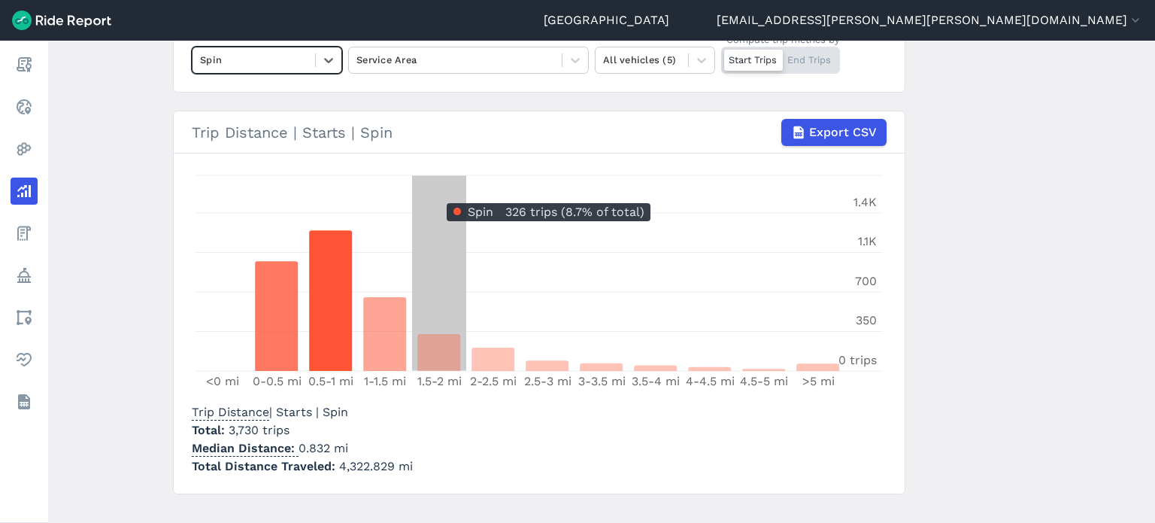
scroll to position [204, 0]
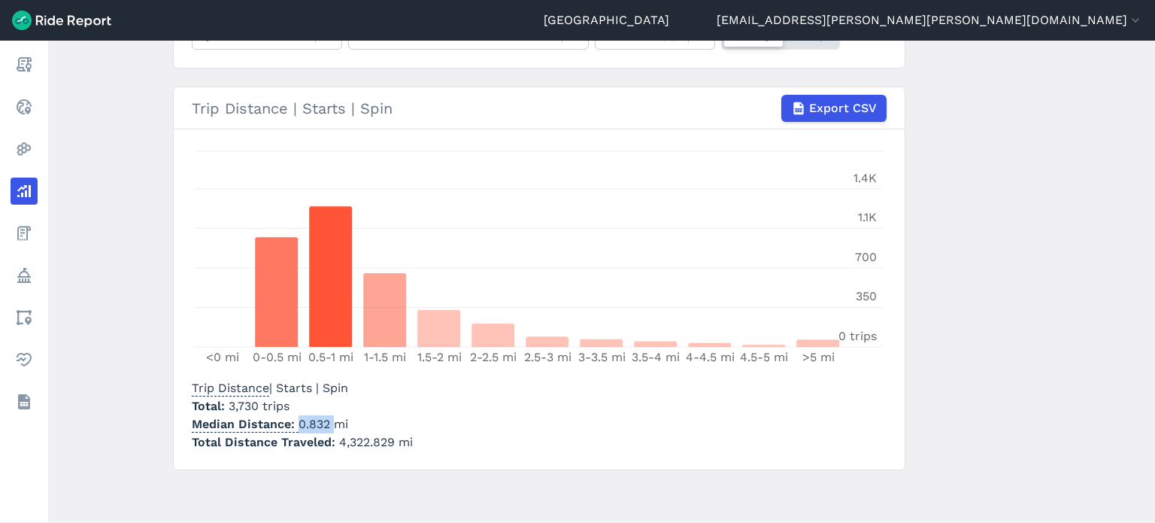
drag, startPoint x: 330, startPoint y: 418, endPoint x: 294, endPoint y: 417, distance: 36.1
click at [294, 417] on p "Median Distance 0.832 mi" at bounding box center [302, 424] width 221 height 18
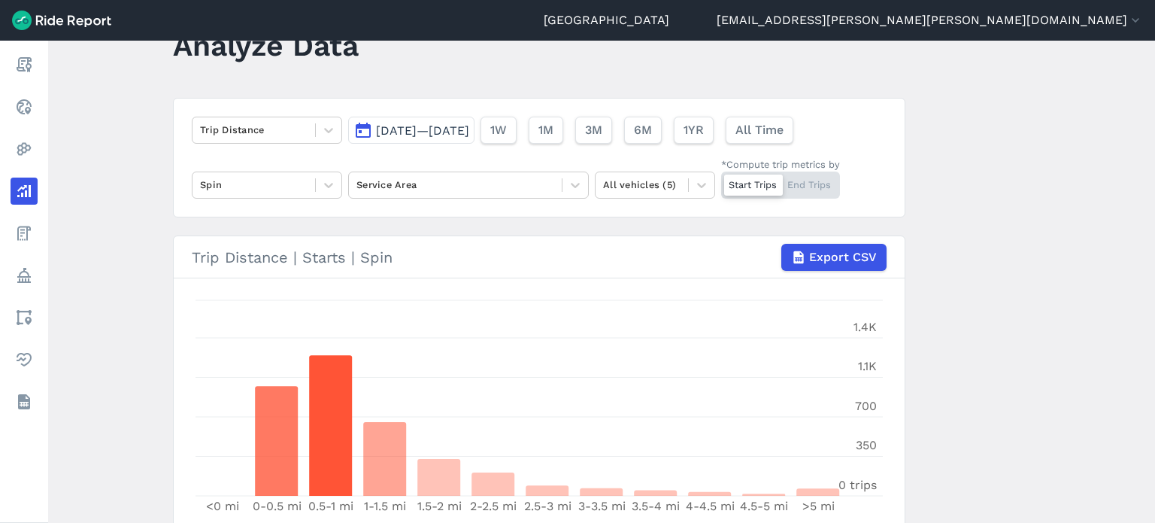
scroll to position [53, 0]
click at [284, 180] on div at bounding box center [254, 186] width 108 height 17
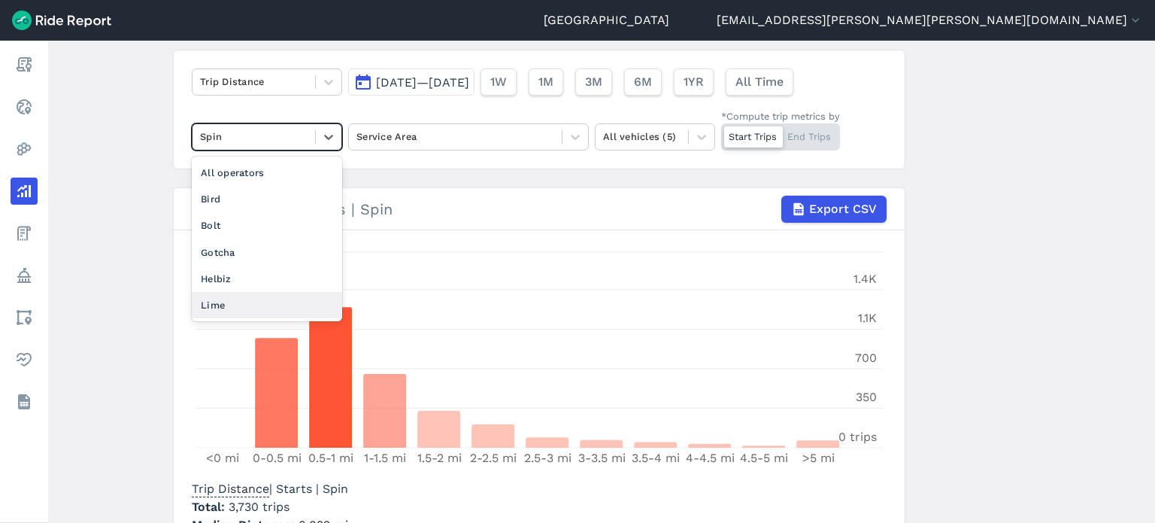
scroll to position [204, 0]
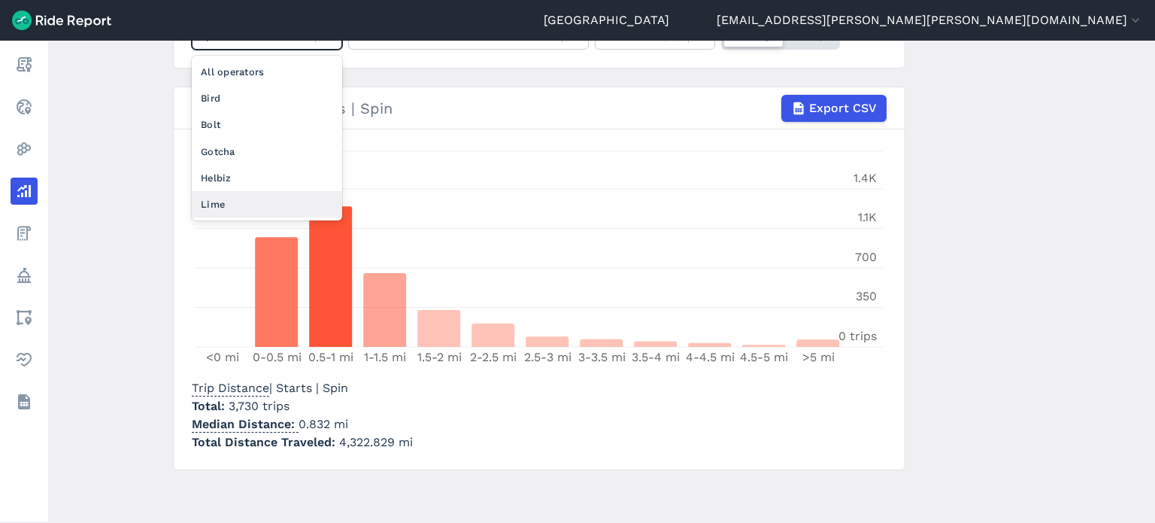
click at [205, 213] on div "Lime" at bounding box center [267, 204] width 150 height 26
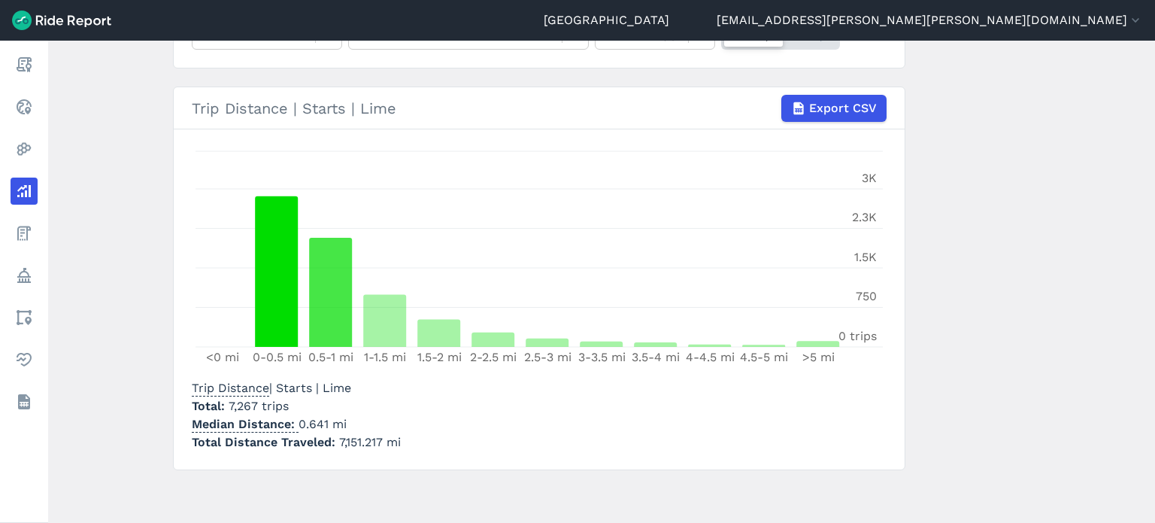
drag, startPoint x: 301, startPoint y: 417, endPoint x: 305, endPoint y: 423, distance: 7.7
click at [305, 423] on p "Median Distance 0.641 mi" at bounding box center [296, 424] width 209 height 18
drag, startPoint x: 326, startPoint y: 423, endPoint x: 295, endPoint y: 417, distance: 32.2
click at [295, 417] on p "Median Distance 0.641 mi" at bounding box center [296, 424] width 209 height 18
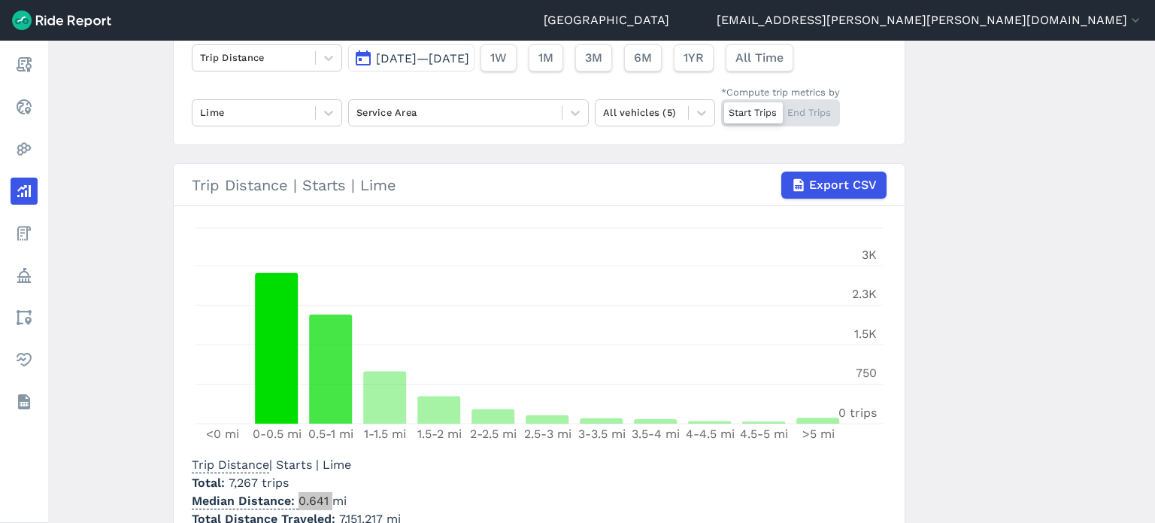
scroll to position [53, 0]
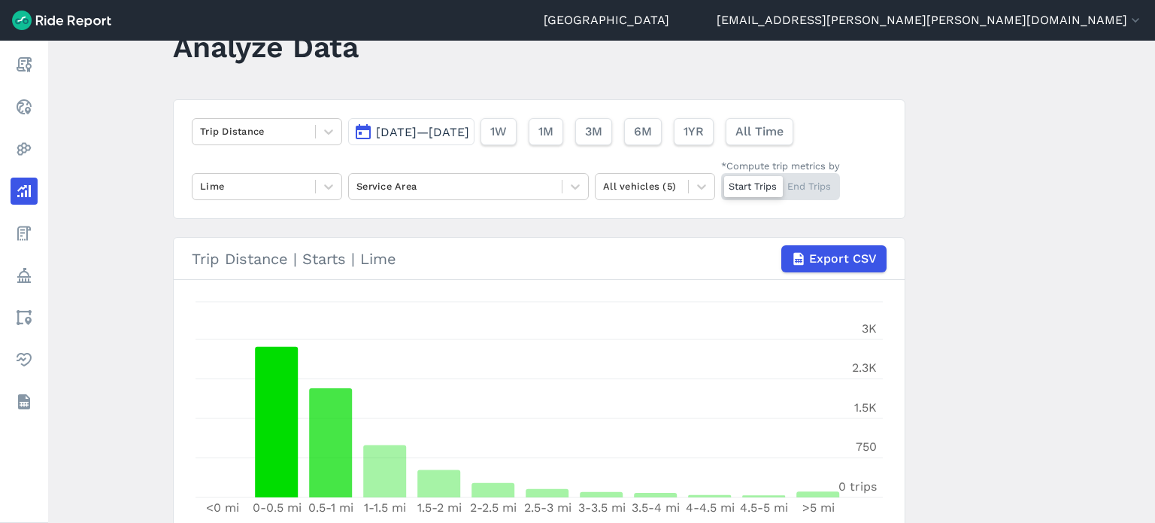
click at [451, 132] on span "[DATE]—[DATE]" at bounding box center [422, 132] width 93 height 14
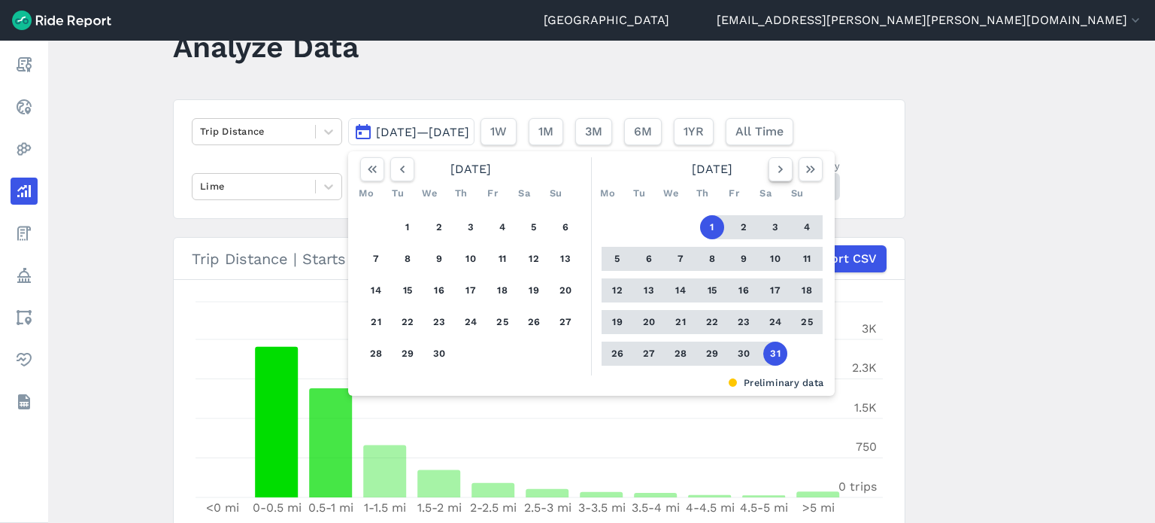
click at [785, 174] on icon "button" at bounding box center [780, 169] width 15 height 15
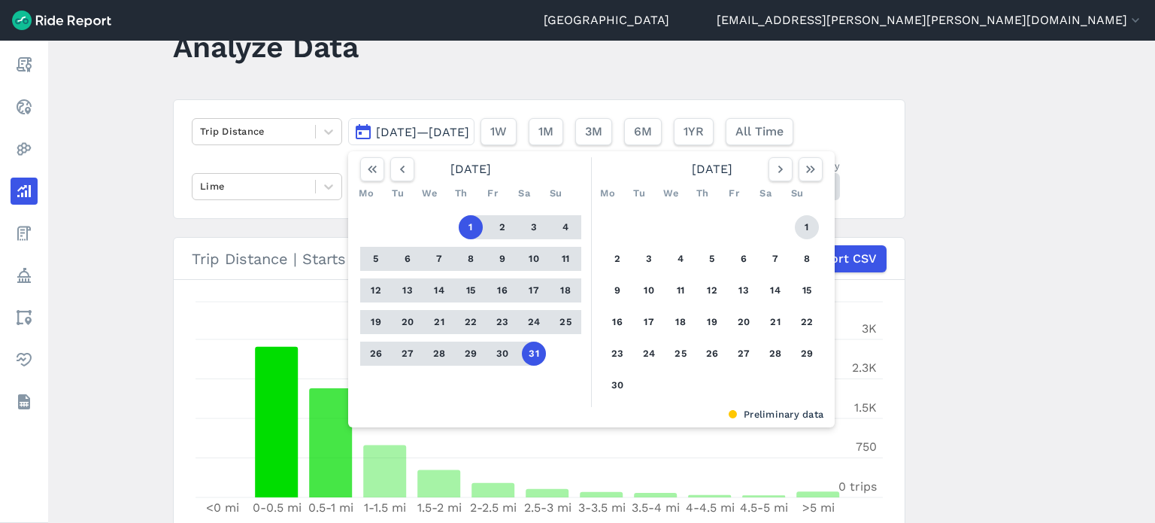
click at [795, 221] on button "1" at bounding box center [807, 227] width 24 height 24
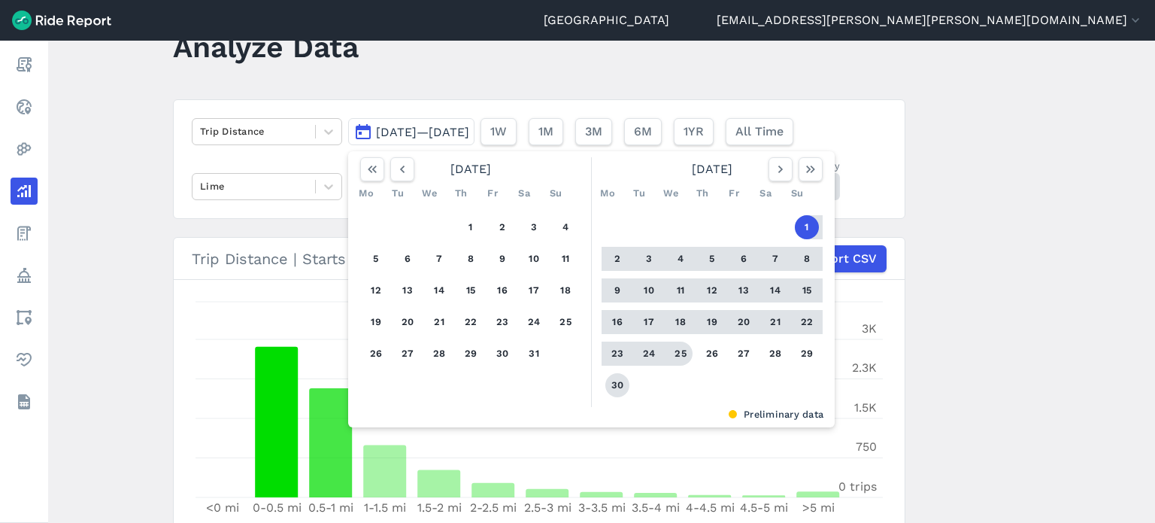
click at [619, 387] on button "30" at bounding box center [618, 385] width 24 height 24
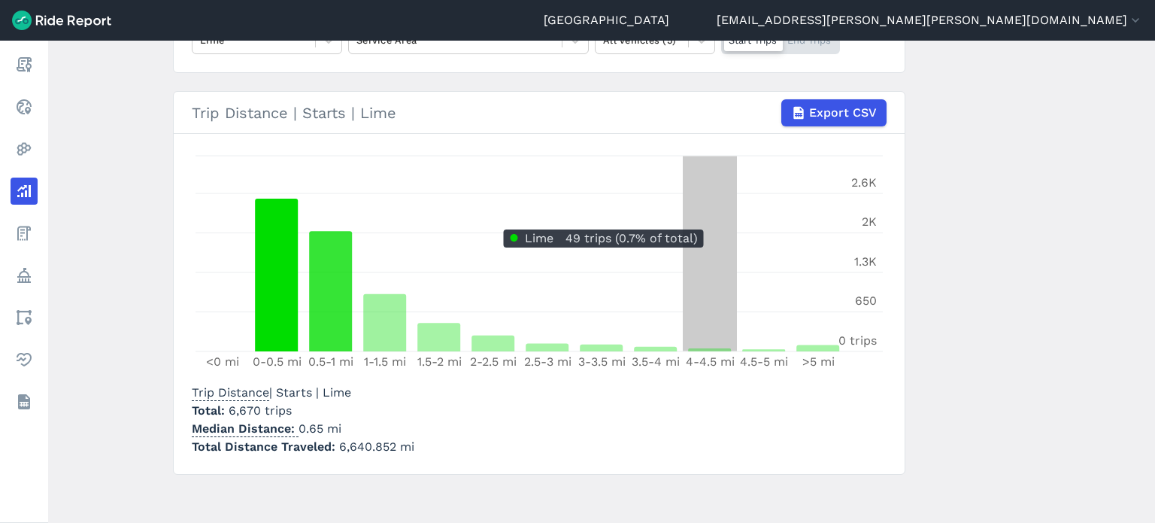
scroll to position [204, 0]
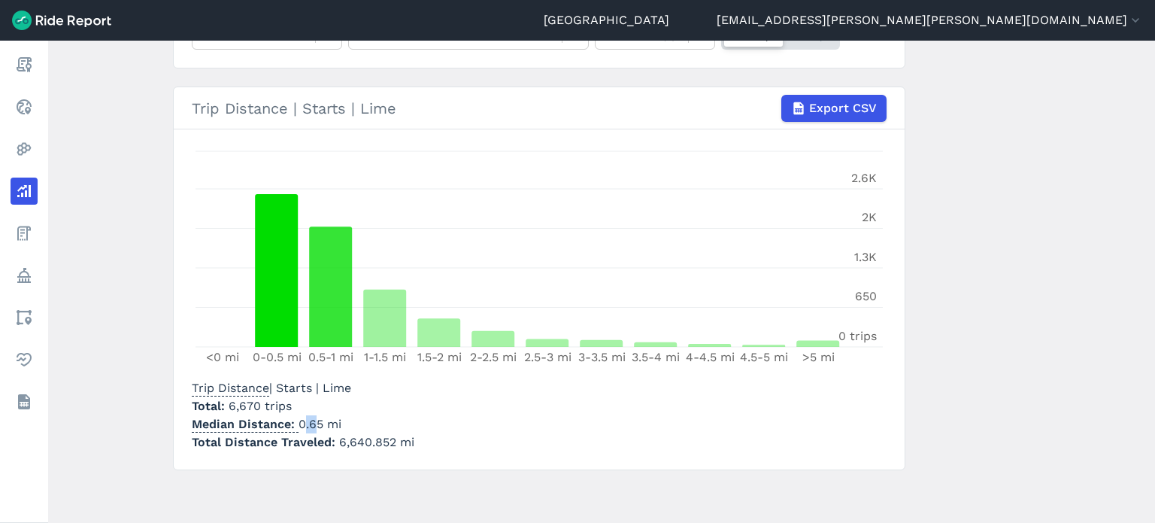
drag, startPoint x: 316, startPoint y: 423, endPoint x: 299, endPoint y: 414, distance: 19.5
click at [299, 415] on p "Median Distance 0.65 mi" at bounding box center [303, 424] width 223 height 18
click at [308, 419] on p "Median Distance 0.65 mi" at bounding box center [303, 424] width 223 height 18
drag, startPoint x: 319, startPoint y: 424, endPoint x: 295, endPoint y: 419, distance: 24.6
click at [295, 419] on p "Median Distance 0.65 mi" at bounding box center [303, 424] width 223 height 18
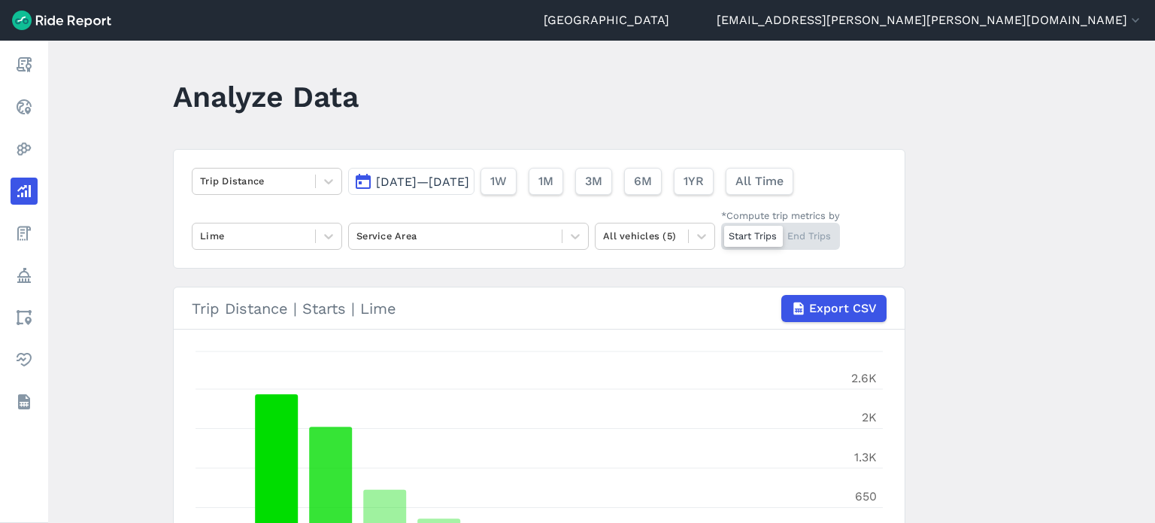
scroll to position [0, 0]
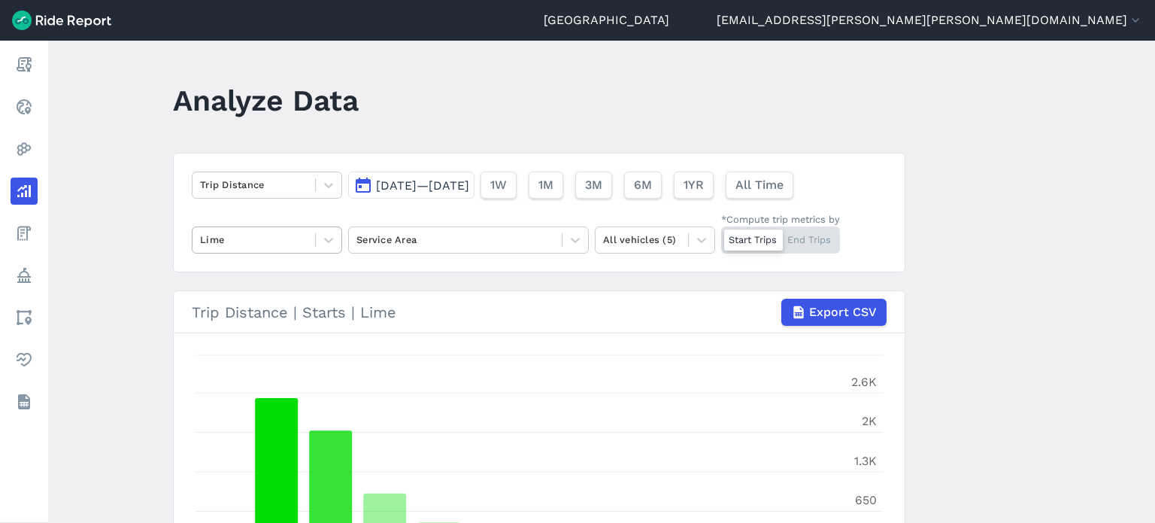
click at [308, 241] on div "Lime" at bounding box center [254, 239] width 123 height 23
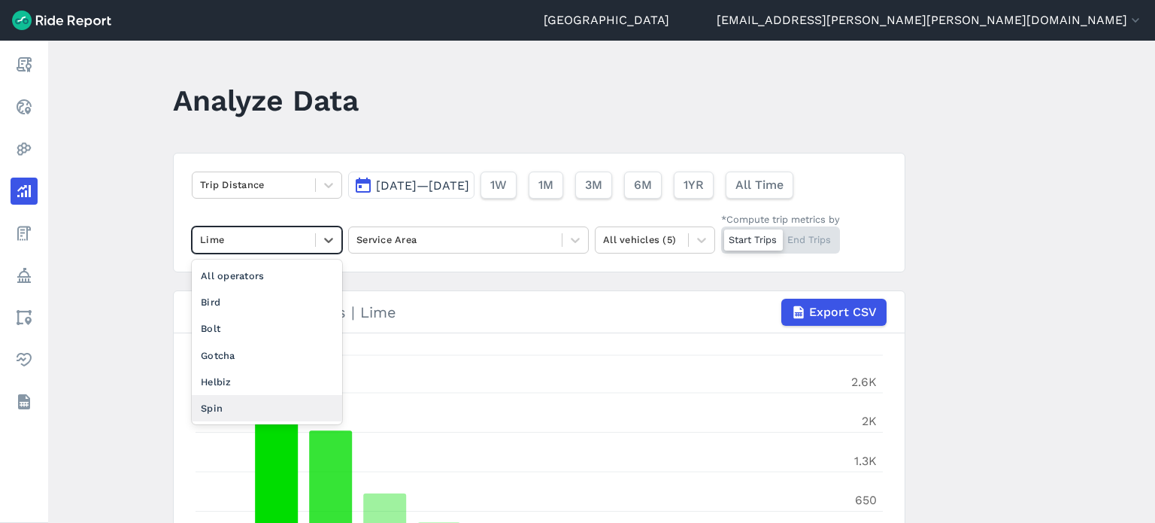
click at [229, 402] on div "Spin" at bounding box center [267, 408] width 150 height 26
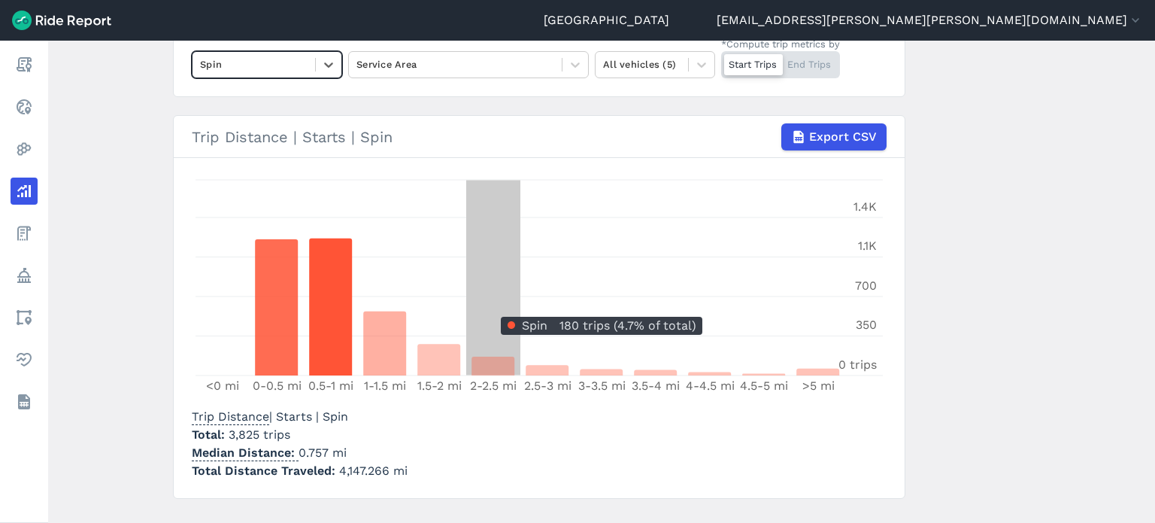
scroll to position [204, 0]
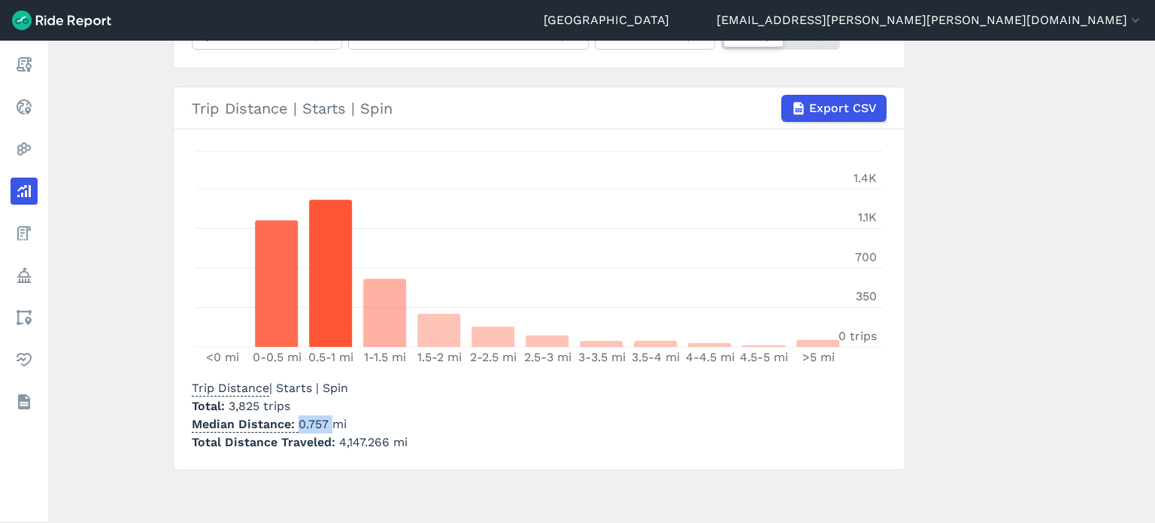
drag, startPoint x: 327, startPoint y: 425, endPoint x: 296, endPoint y: 417, distance: 31.7
click at [296, 417] on p "Median Distance 0.757 mi" at bounding box center [300, 424] width 216 height 18
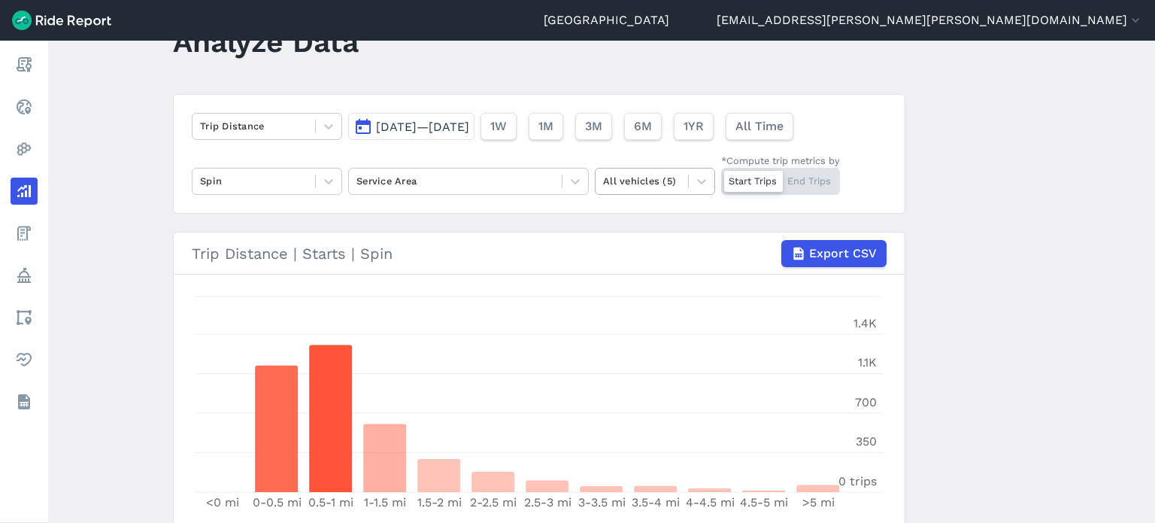
scroll to position [0, 0]
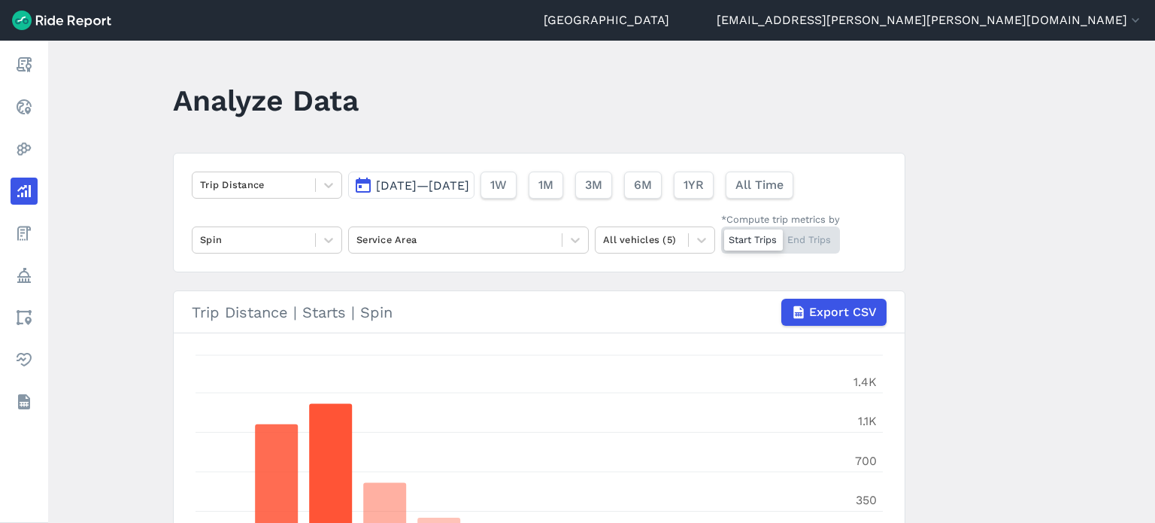
click at [469, 183] on span "[DATE]—[DATE]" at bounding box center [422, 185] width 93 height 14
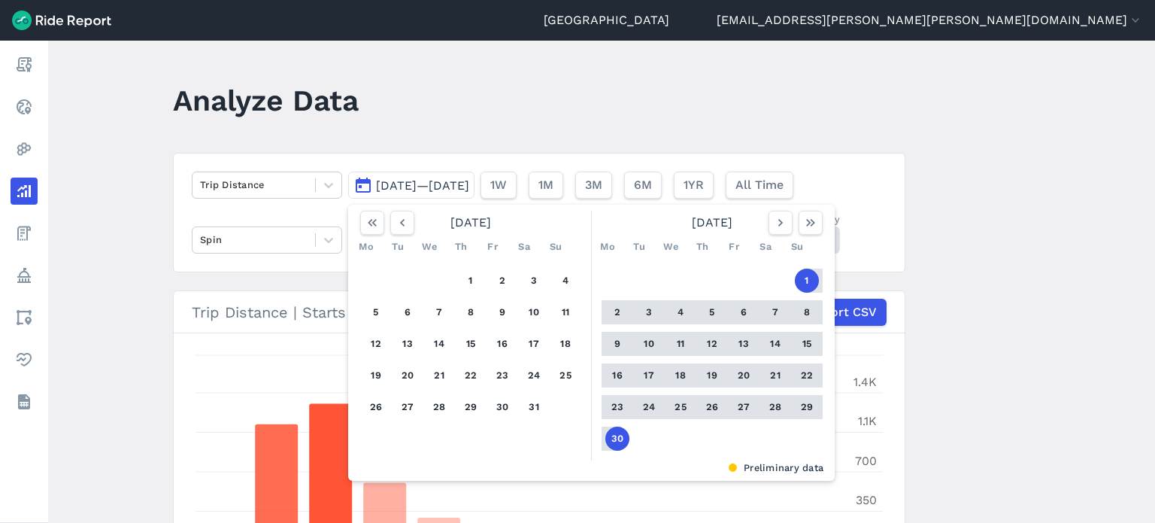
click at [943, 214] on main "Analyze Data Trip Distance [DATE]—[DATE] [DATE] Mo Tu We Th Fr Sa Su 1 2 3 4 5 …" at bounding box center [601, 282] width 1107 height 482
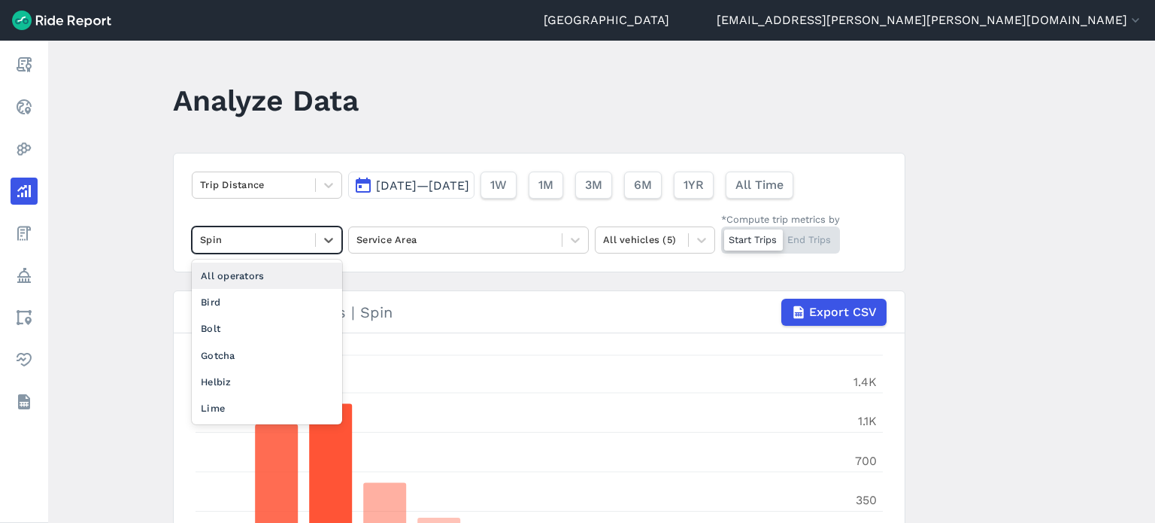
click at [275, 234] on div at bounding box center [254, 239] width 108 height 17
click at [247, 270] on div "All operators" at bounding box center [267, 276] width 150 height 26
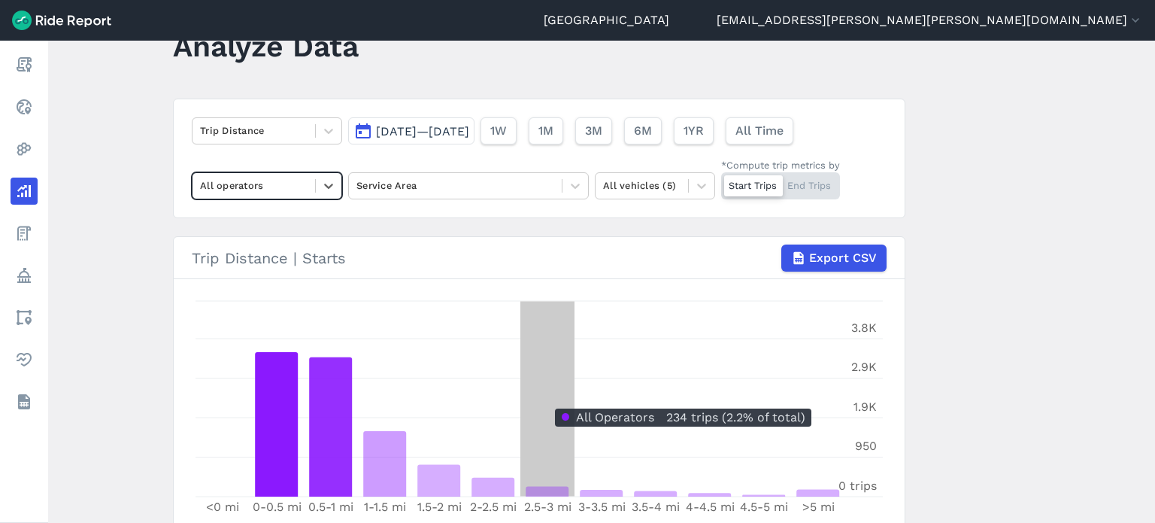
scroll to position [204, 0]
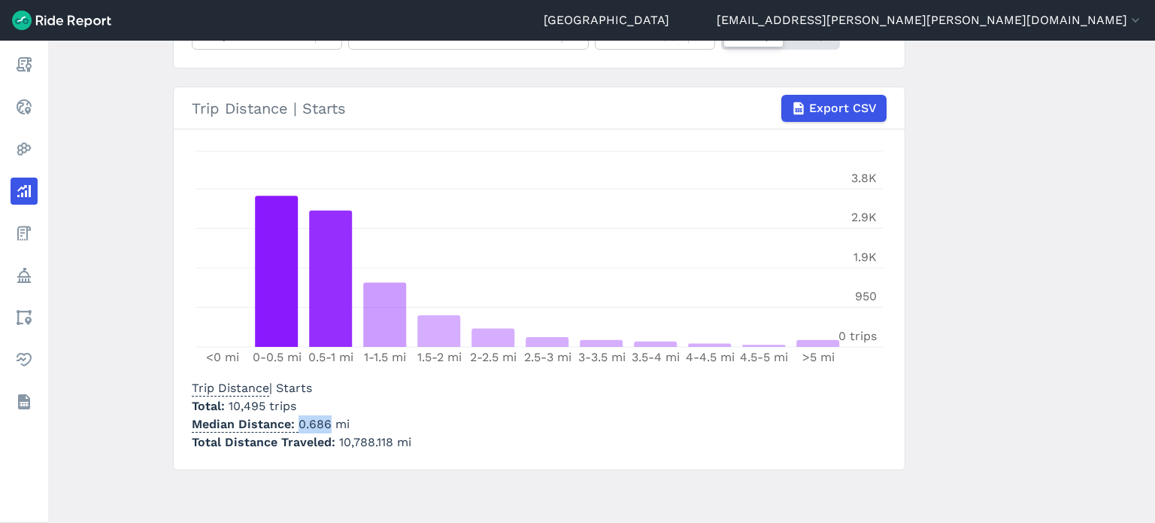
drag, startPoint x: 325, startPoint y: 424, endPoint x: 294, endPoint y: 420, distance: 31.2
click at [294, 420] on p "Median Distance 0.686 mi" at bounding box center [302, 424] width 220 height 18
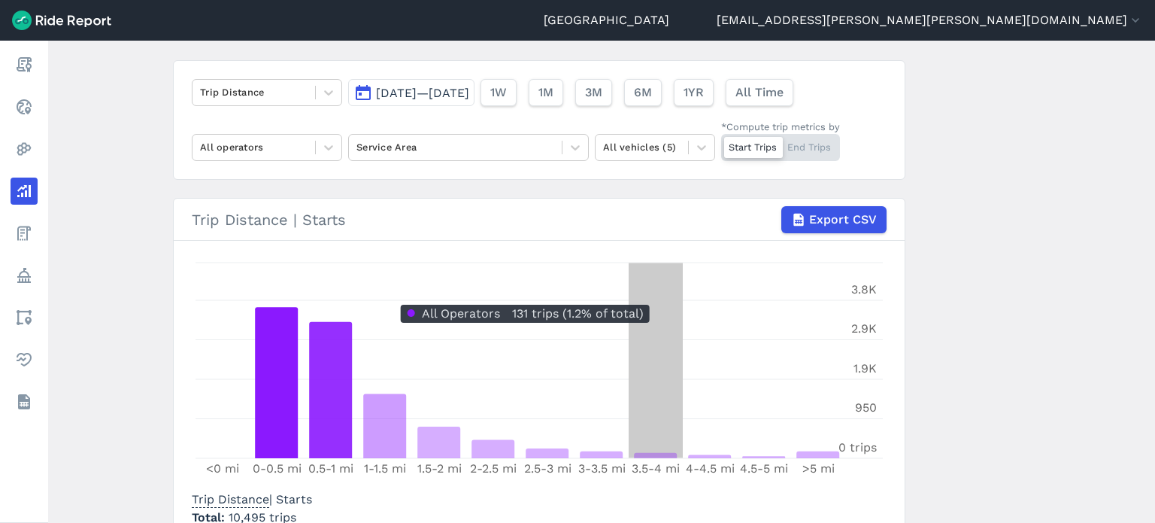
scroll to position [0, 0]
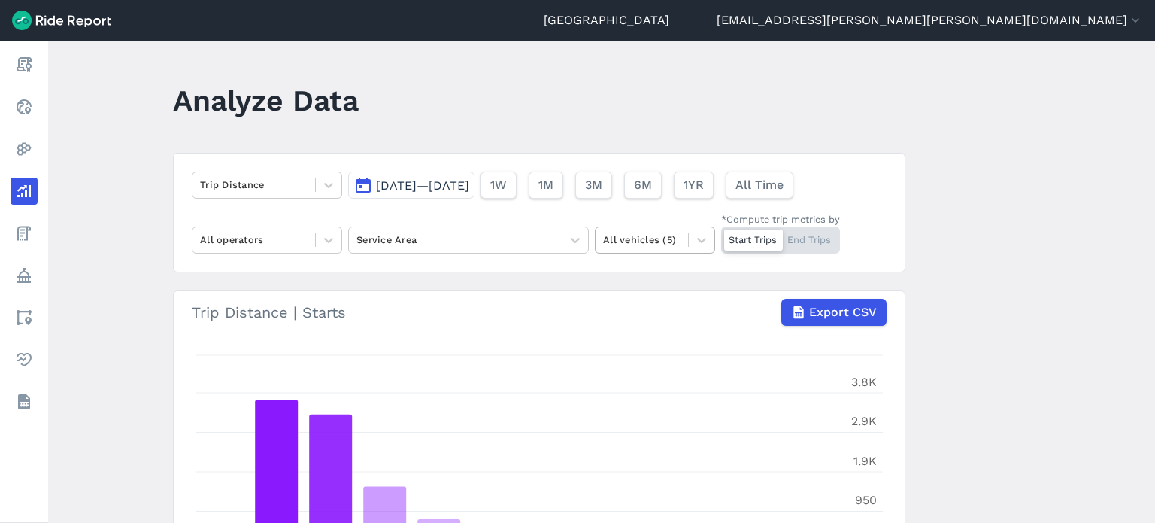
click at [681, 230] on div "All vehicles (5)" at bounding box center [642, 239] width 93 height 23
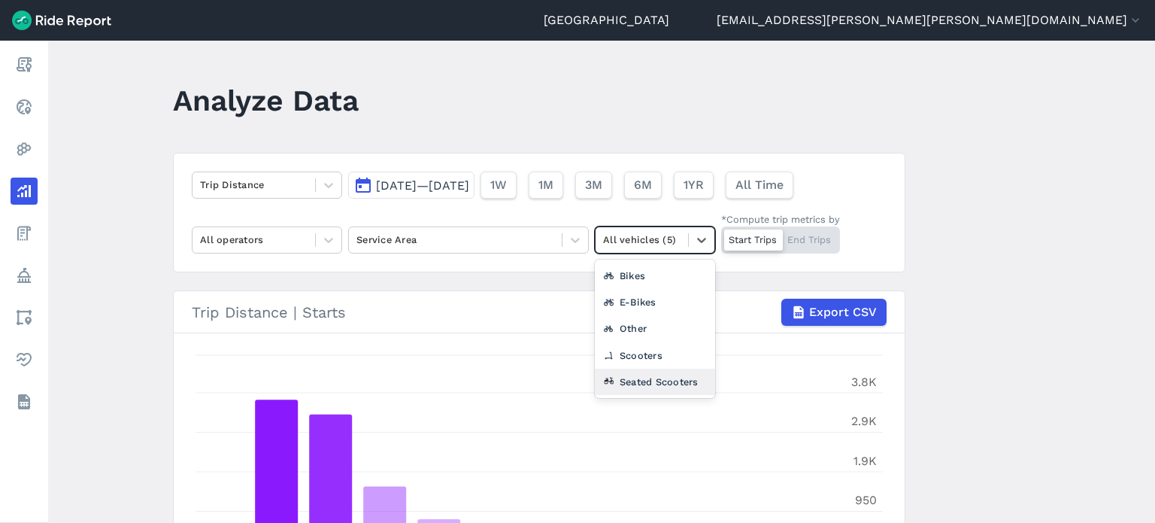
click at [655, 375] on div "Seated Scooters" at bounding box center [655, 382] width 120 height 26
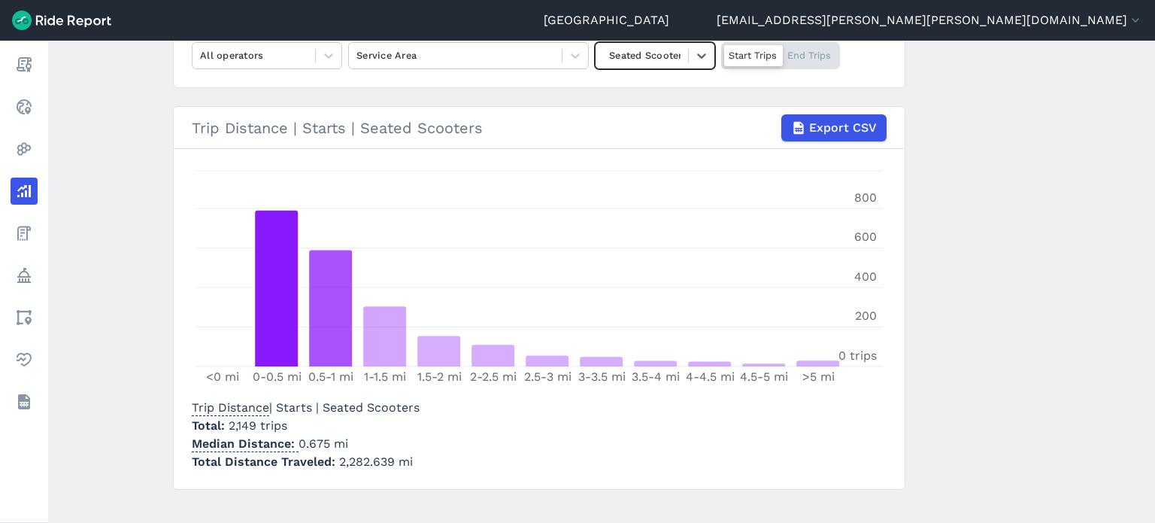
scroll to position [204, 0]
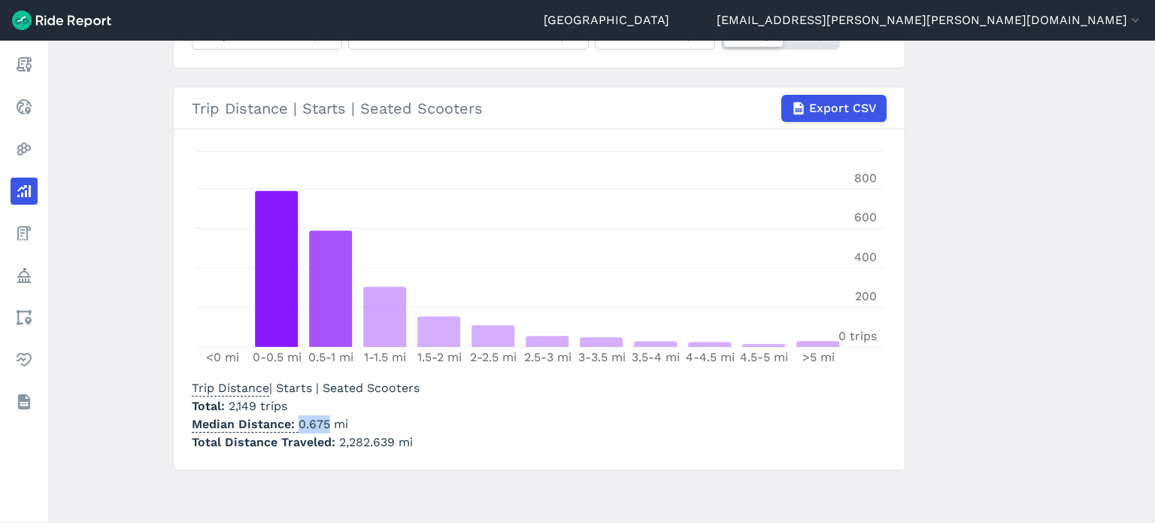
drag, startPoint x: 326, startPoint y: 426, endPoint x: 298, endPoint y: 423, distance: 28.1
click at [298, 423] on p "Median Distance 0.675 mi" at bounding box center [306, 424] width 228 height 18
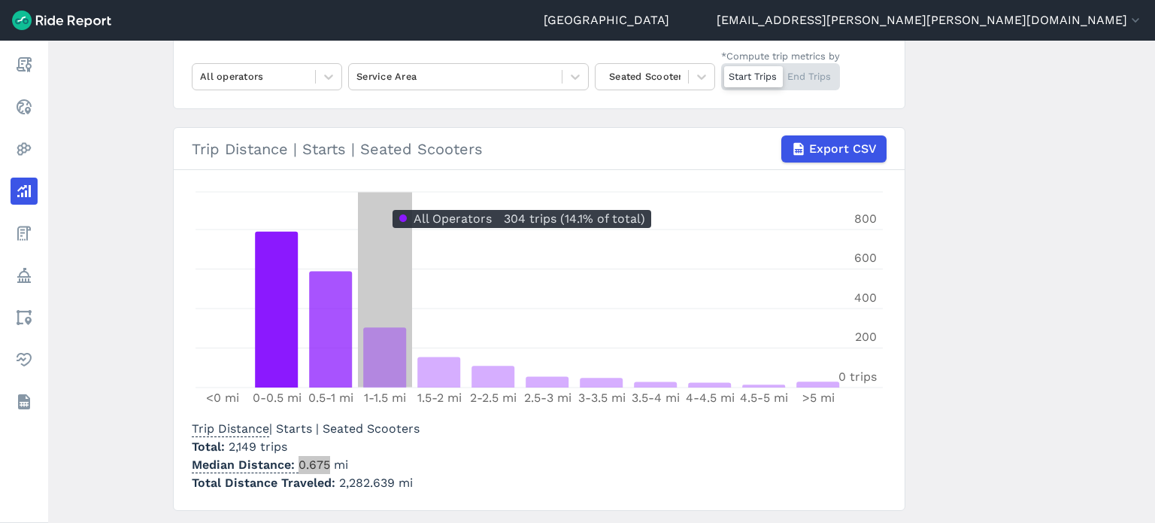
scroll to position [129, 0]
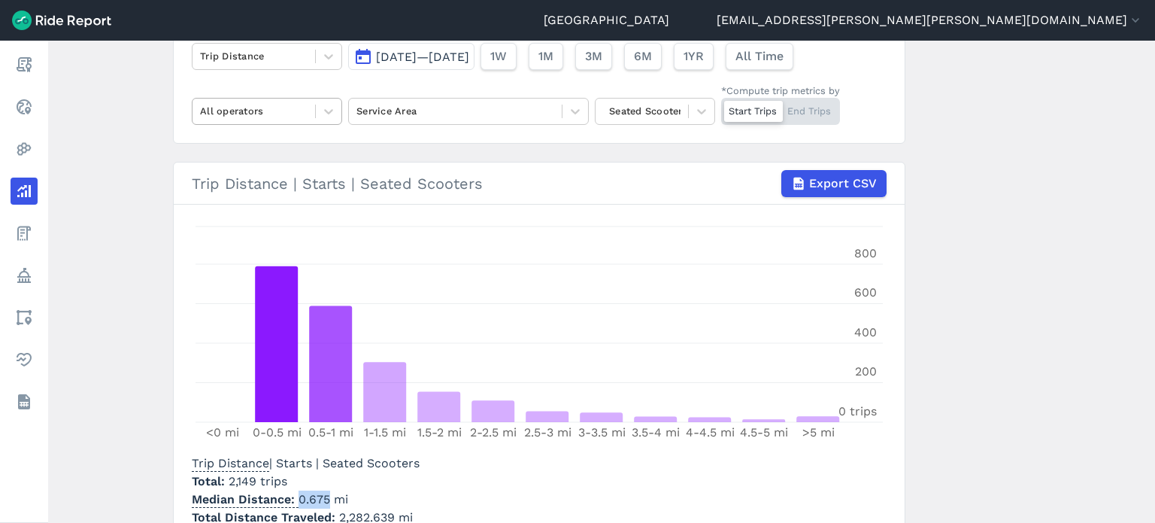
drag, startPoint x: 276, startPoint y: 108, endPoint x: 279, endPoint y: 120, distance: 12.4
click at [276, 108] on div at bounding box center [254, 110] width 108 height 17
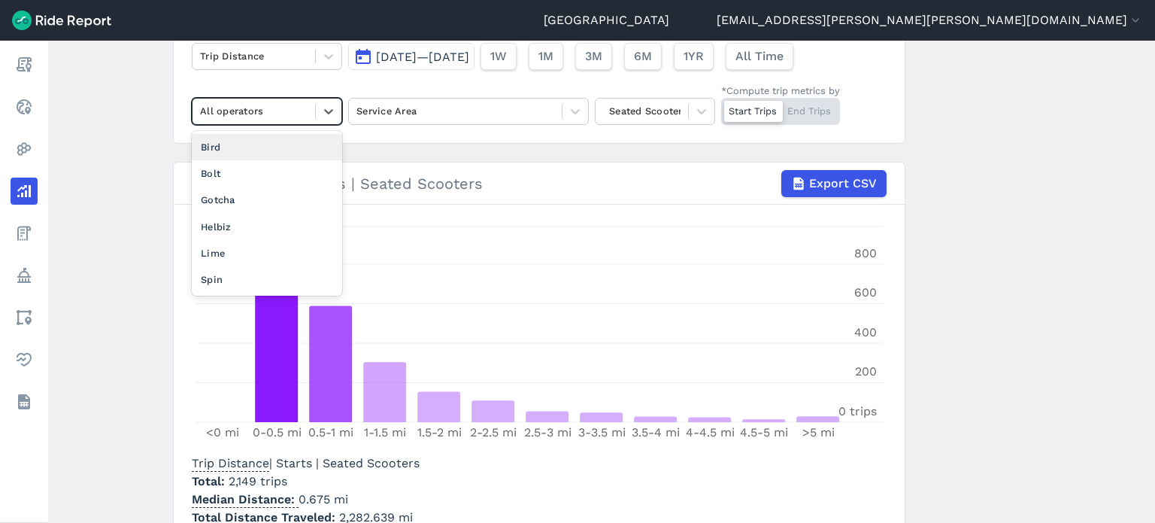
click at [275, 150] on div "Bird" at bounding box center [267, 147] width 150 height 26
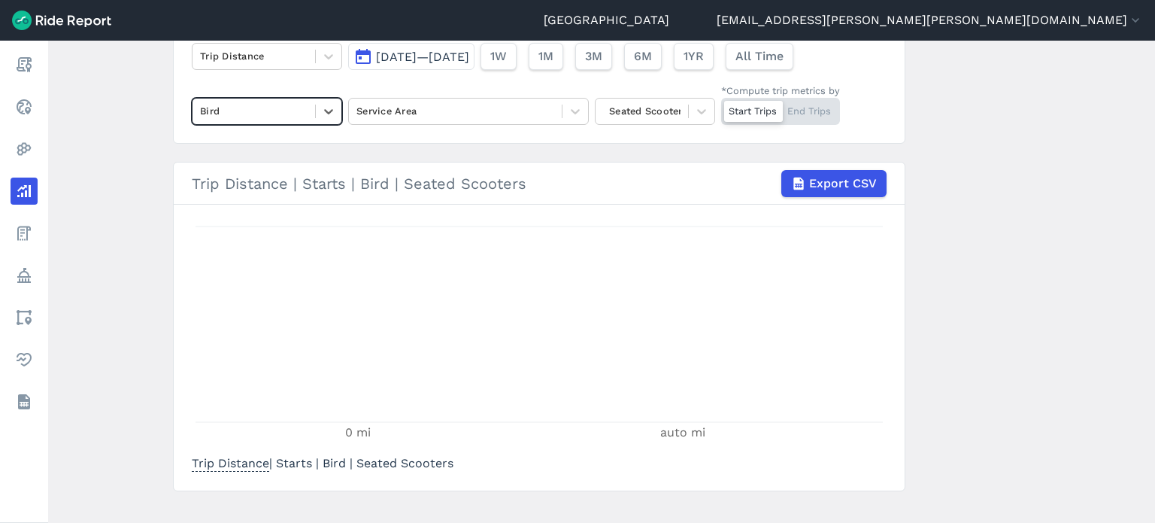
click at [267, 102] on div at bounding box center [254, 110] width 108 height 17
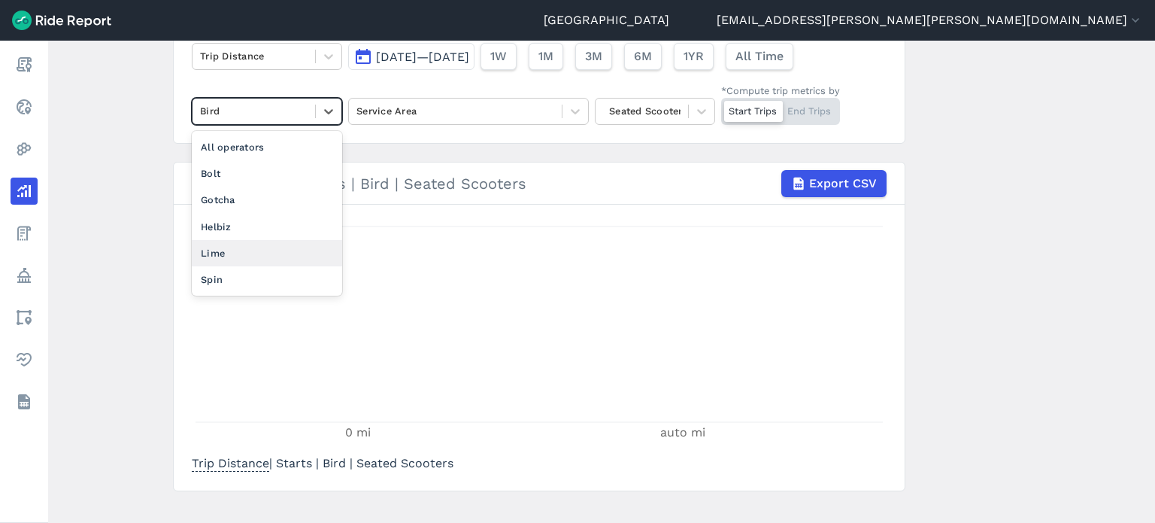
click at [257, 256] on div "Lime" at bounding box center [267, 253] width 150 height 26
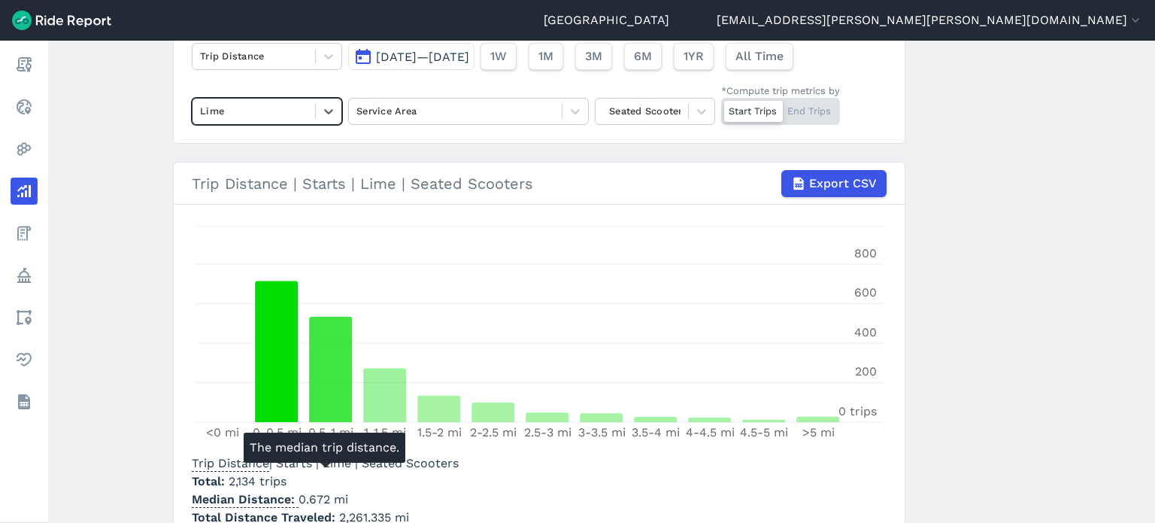
scroll to position [204, 0]
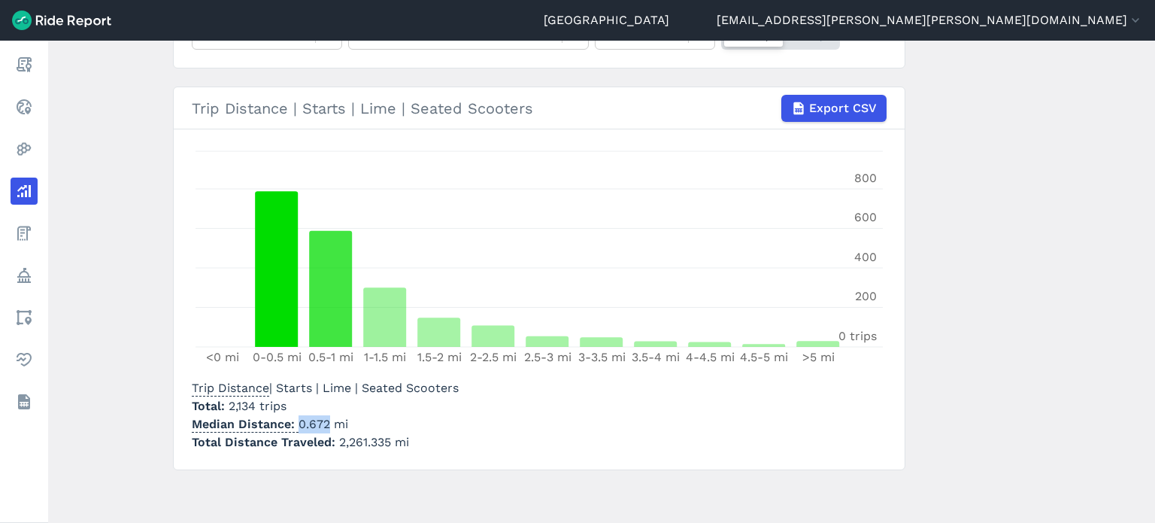
drag, startPoint x: 327, startPoint y: 423, endPoint x: 296, endPoint y: 417, distance: 32.2
click at [296, 417] on p "Median Distance 0.672 mi" at bounding box center [325, 424] width 267 height 18
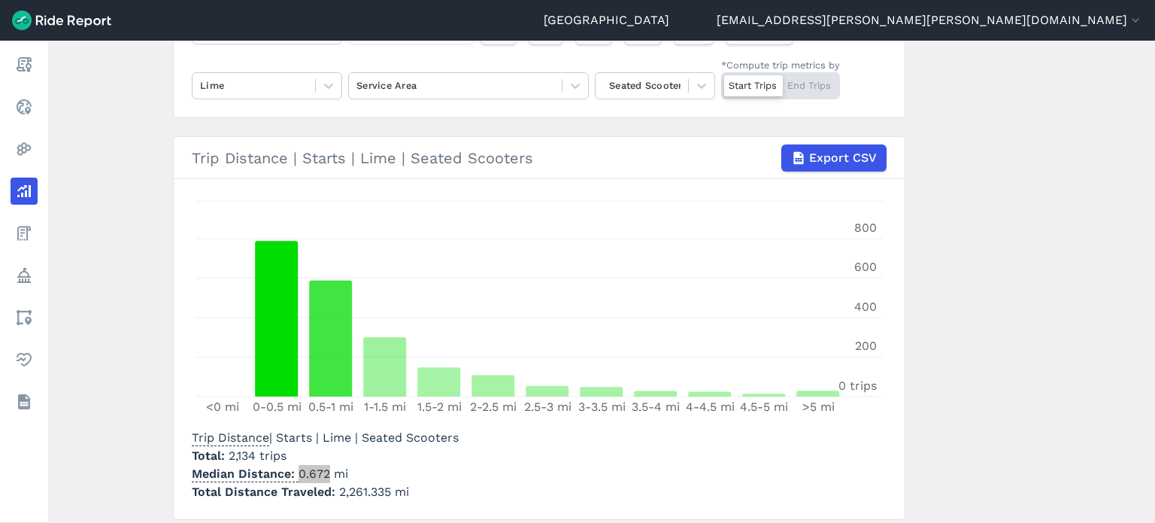
scroll to position [129, 0]
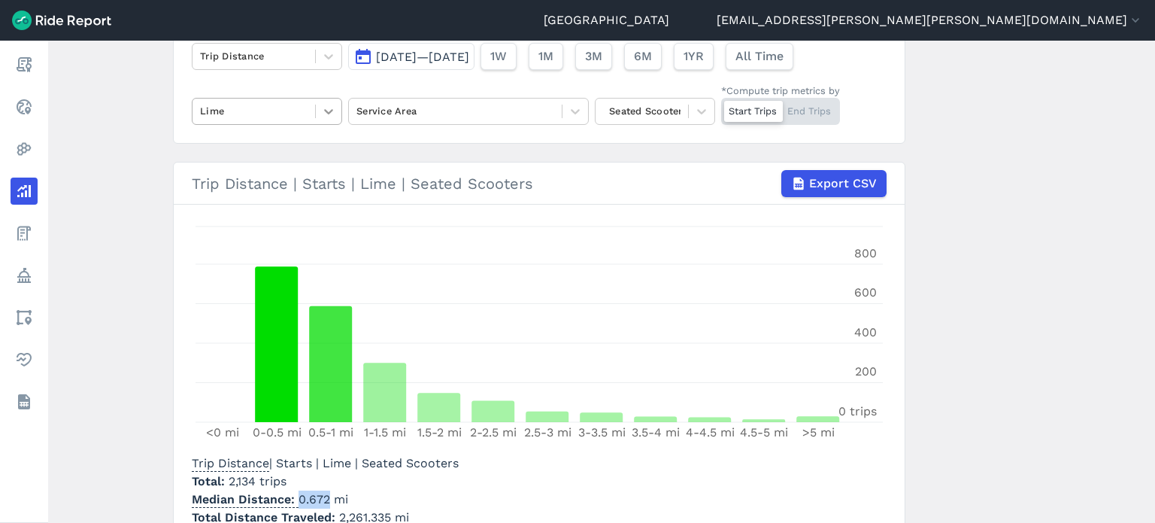
click at [322, 112] on icon at bounding box center [328, 111] width 15 height 15
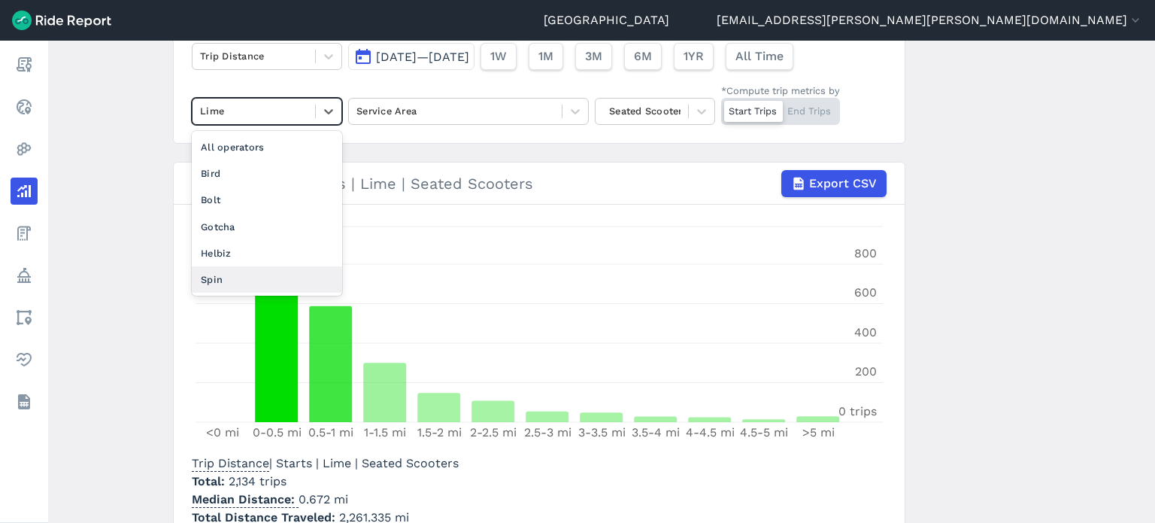
click at [232, 282] on div "Spin" at bounding box center [267, 279] width 150 height 26
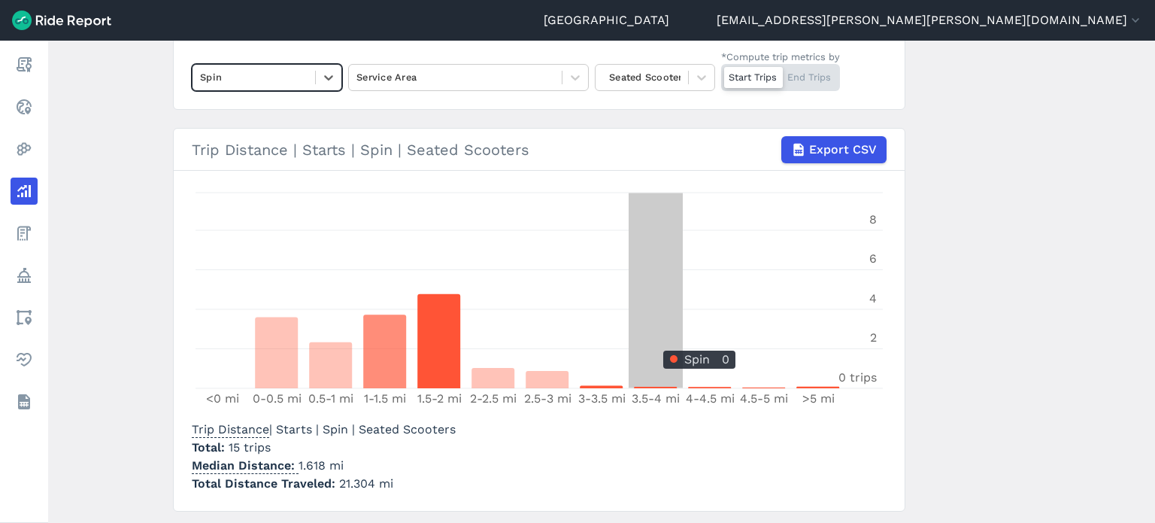
scroll to position [204, 0]
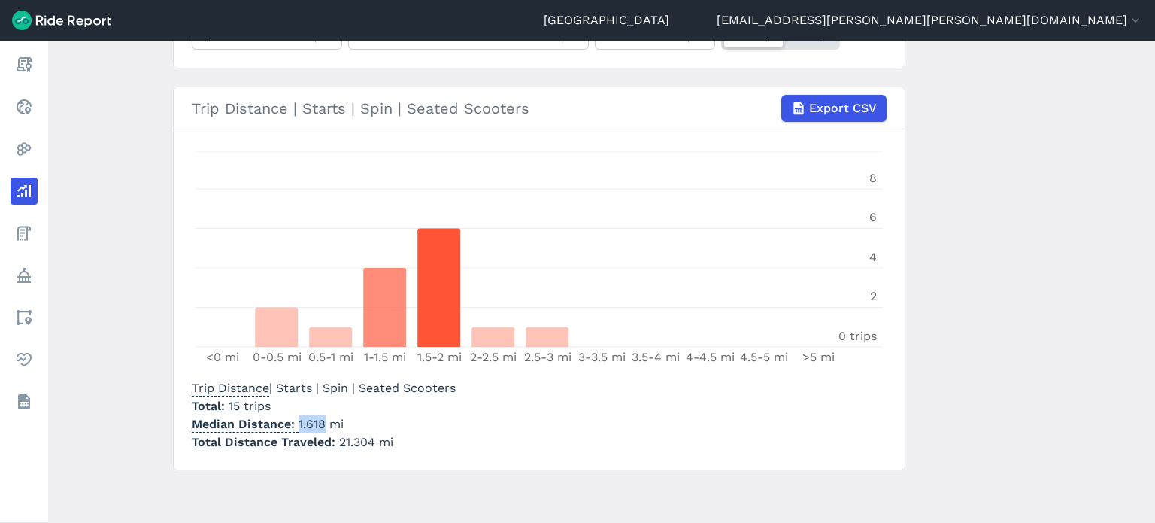
drag, startPoint x: 322, startPoint y: 422, endPoint x: 293, endPoint y: 419, distance: 28.7
click at [293, 419] on p "Median Distance 1.618 mi" at bounding box center [324, 424] width 264 height 18
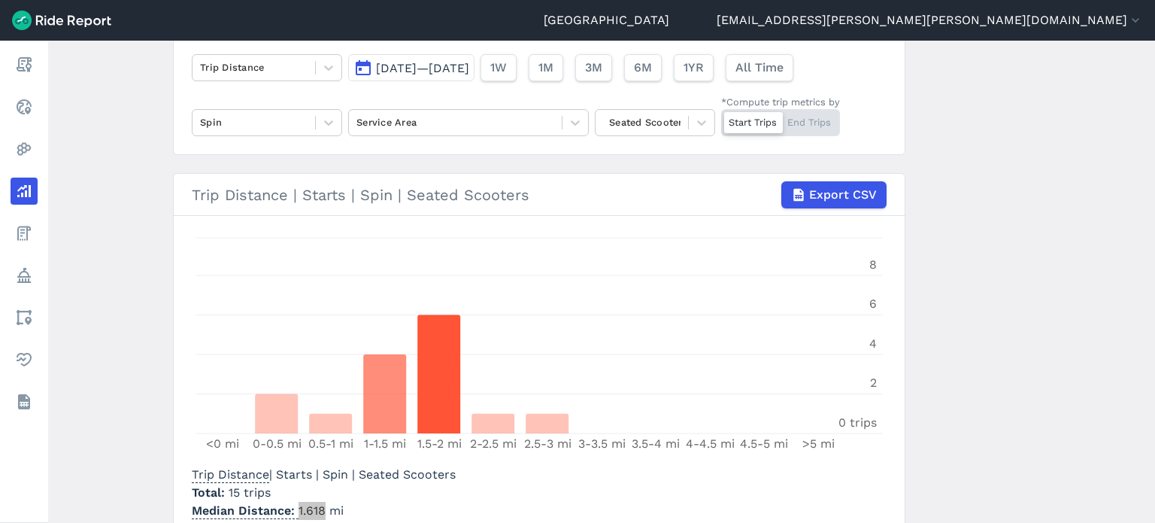
scroll to position [53, 0]
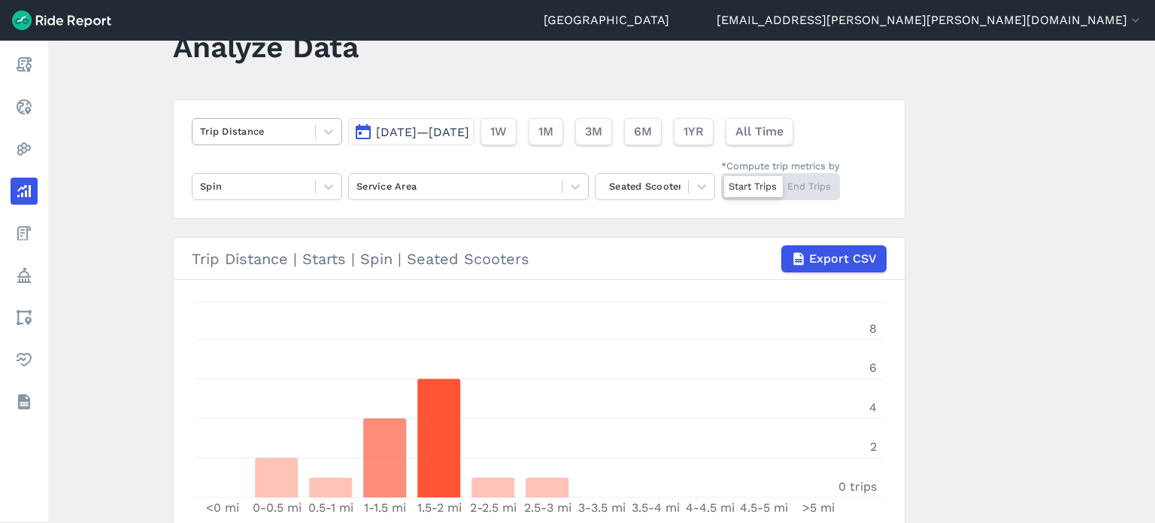
click at [225, 142] on div "Trip Distance" at bounding box center [254, 131] width 123 height 23
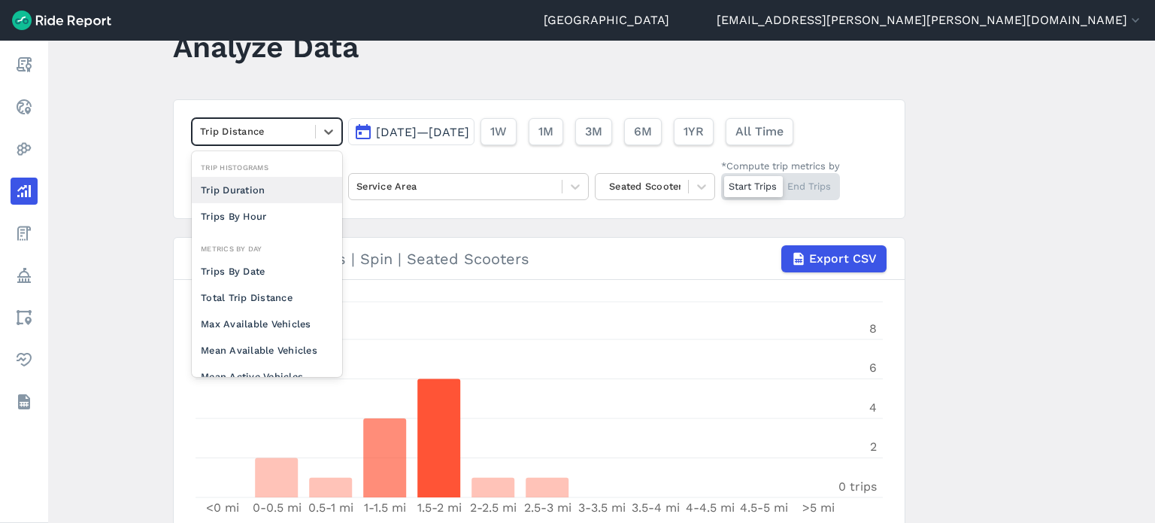
click at [250, 186] on div "Trip Duration" at bounding box center [267, 190] width 150 height 26
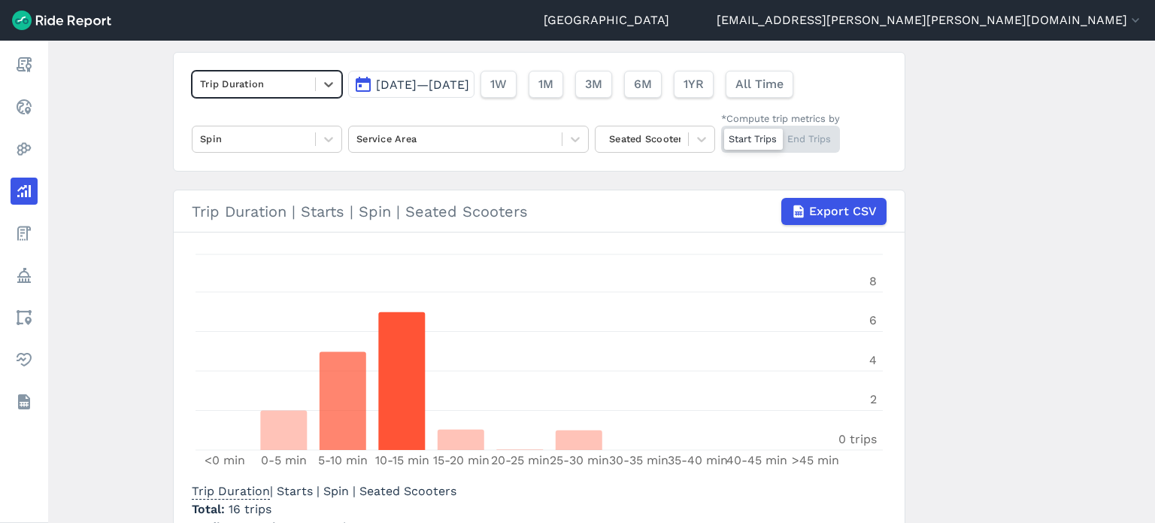
scroll to position [186, 0]
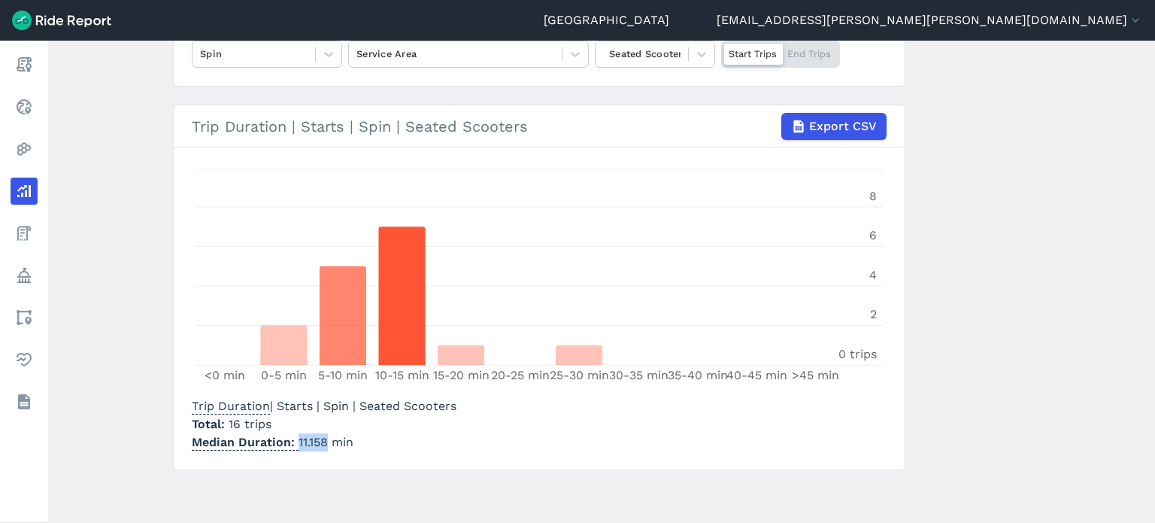
drag, startPoint x: 322, startPoint y: 439, endPoint x: 295, endPoint y: 438, distance: 27.1
click at [295, 438] on p "Median Duration 11.158 min" at bounding box center [324, 442] width 265 height 18
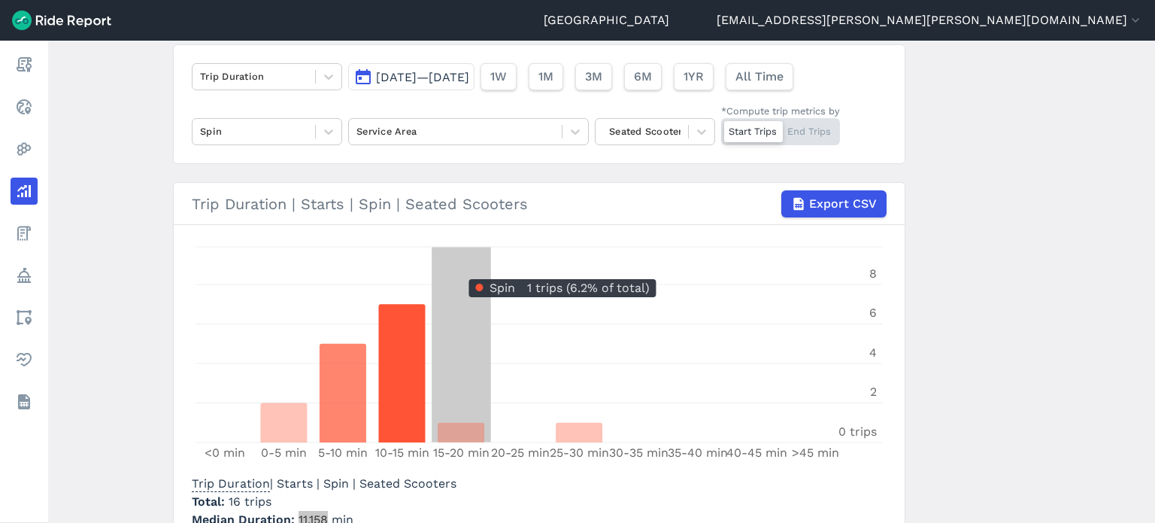
scroll to position [35, 0]
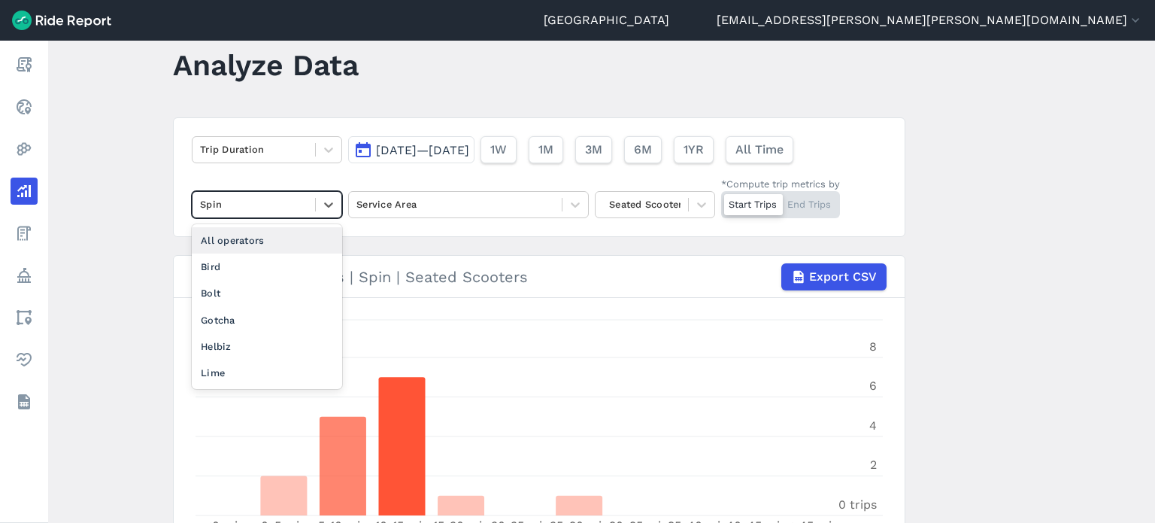
click at [253, 204] on div at bounding box center [254, 204] width 108 height 17
click at [270, 366] on div "Lime" at bounding box center [267, 373] width 150 height 26
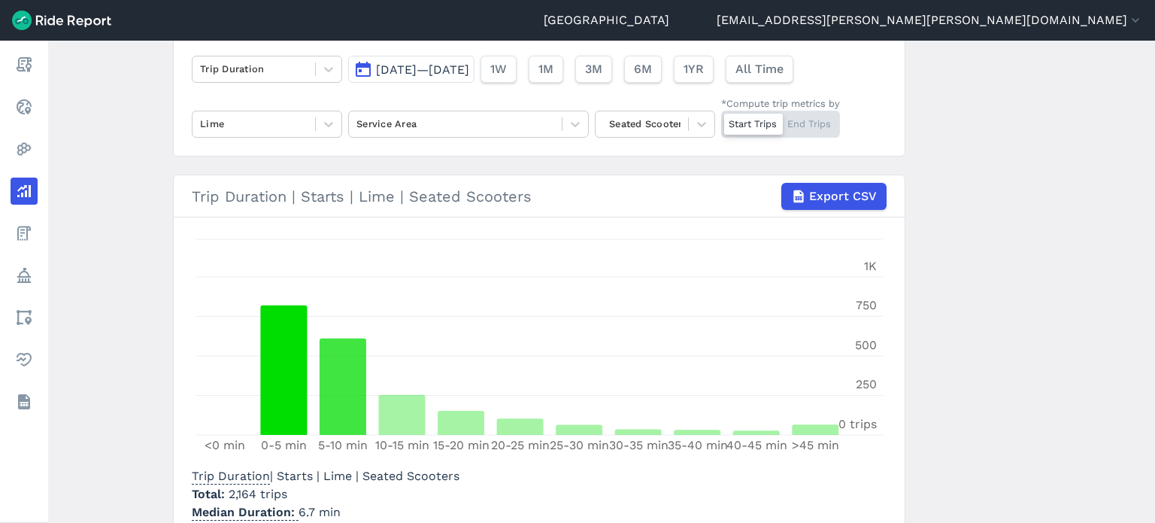
scroll to position [35, 0]
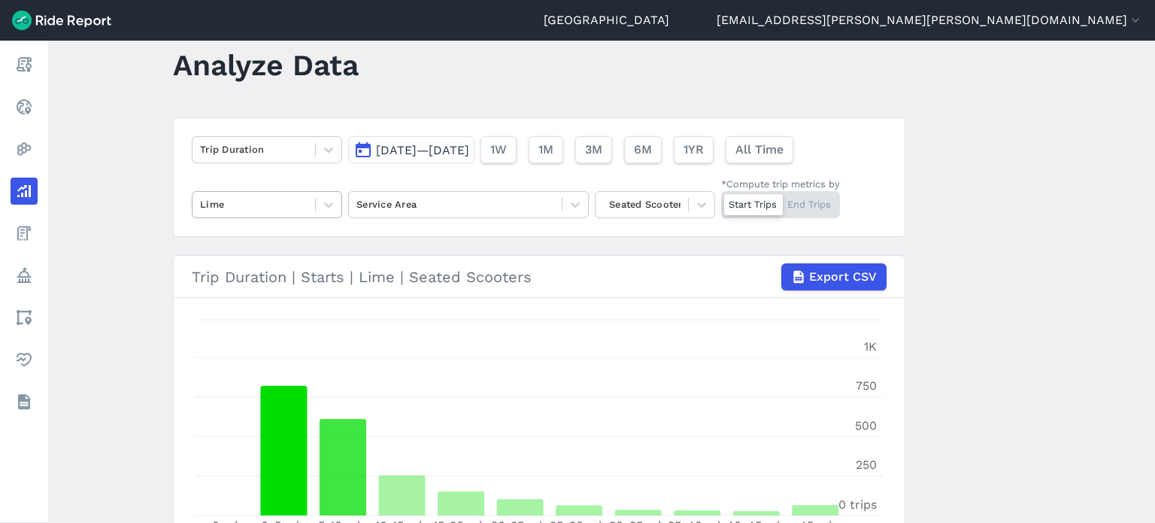
drag, startPoint x: 307, startPoint y: 203, endPoint x: 317, endPoint y: 193, distance: 13.8
click at [307, 203] on div "Lime" at bounding box center [254, 204] width 123 height 23
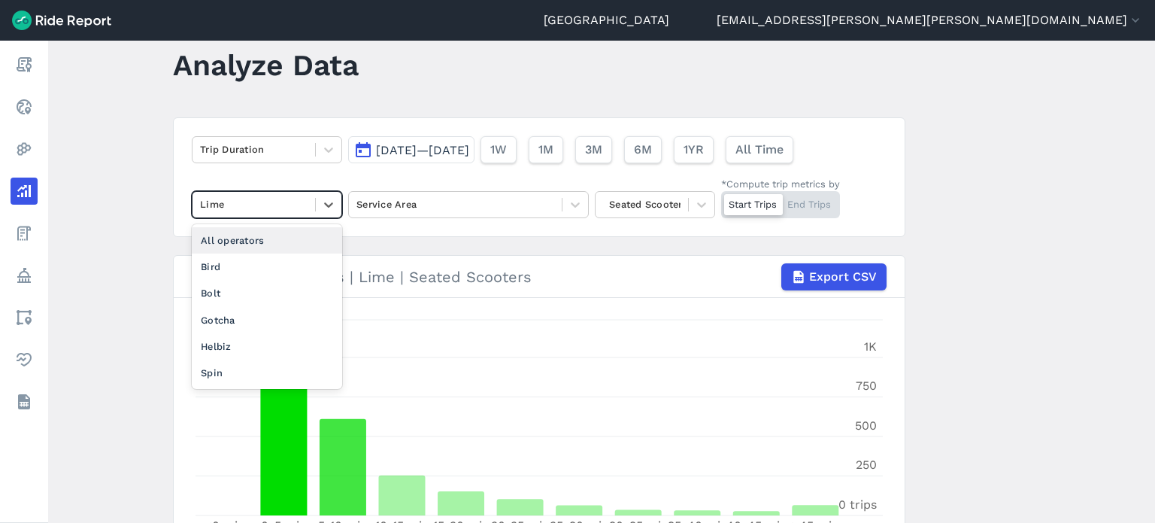
click at [289, 237] on div "All operators" at bounding box center [267, 240] width 150 height 26
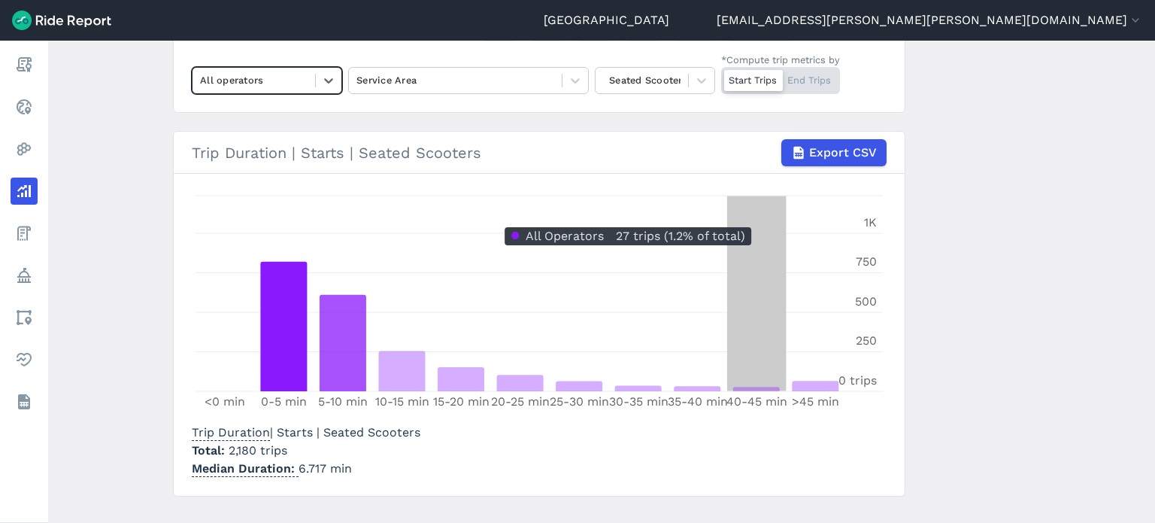
scroll to position [186, 0]
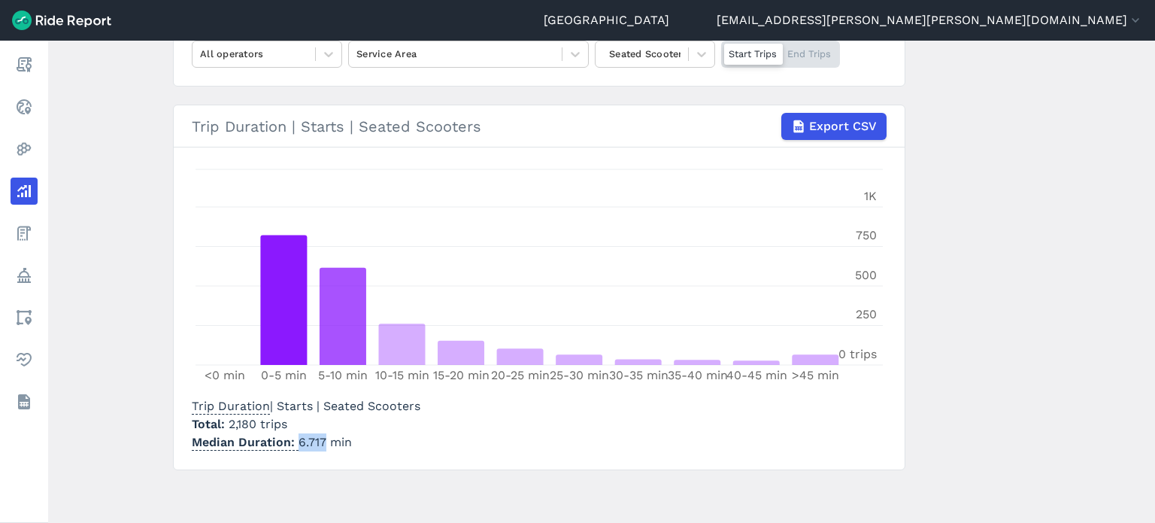
drag, startPoint x: 320, startPoint y: 444, endPoint x: 297, endPoint y: 439, distance: 23.8
click at [297, 439] on p "Median Duration 6.717 min" at bounding box center [306, 442] width 229 height 18
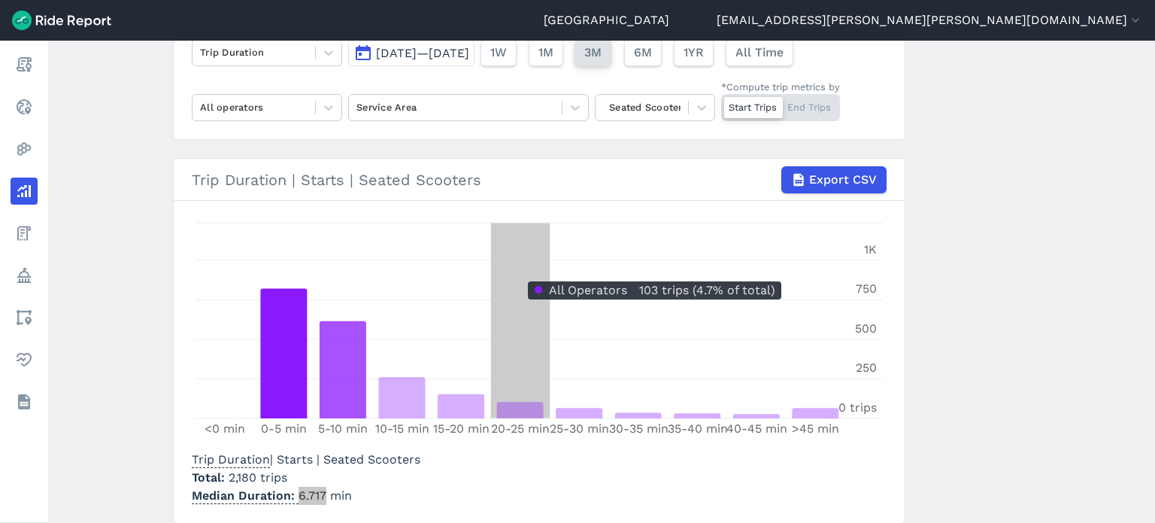
scroll to position [111, 0]
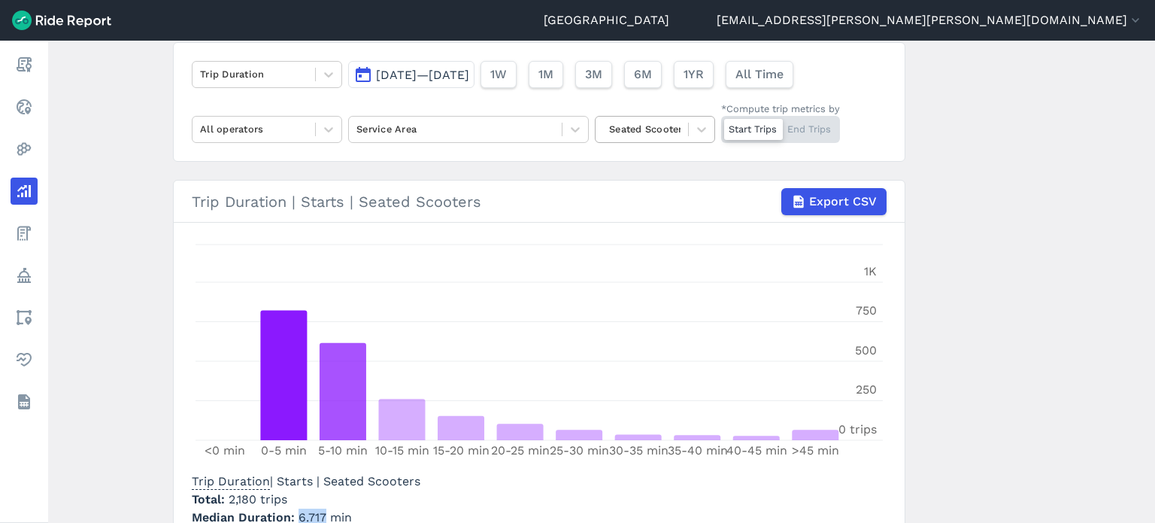
click at [678, 129] on div at bounding box center [641, 128] width 77 height 17
drag, startPoint x: 656, startPoint y: 169, endPoint x: 949, endPoint y: 117, distance: 298.0
click at [966, 112] on main "Analyze Data Trip Duration [DATE]—[DATE] 1W 1M 3M 6M 1YR All Time All operators…" at bounding box center [601, 282] width 1107 height 482
click at [676, 132] on div at bounding box center [641, 128] width 77 height 17
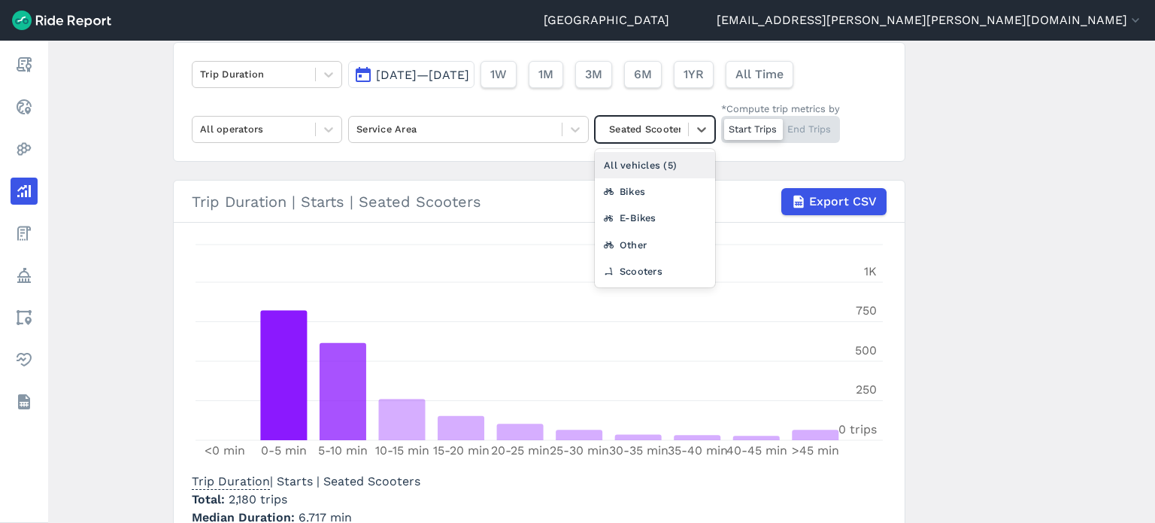
click at [668, 159] on div "All vehicles (5)" at bounding box center [655, 165] width 120 height 26
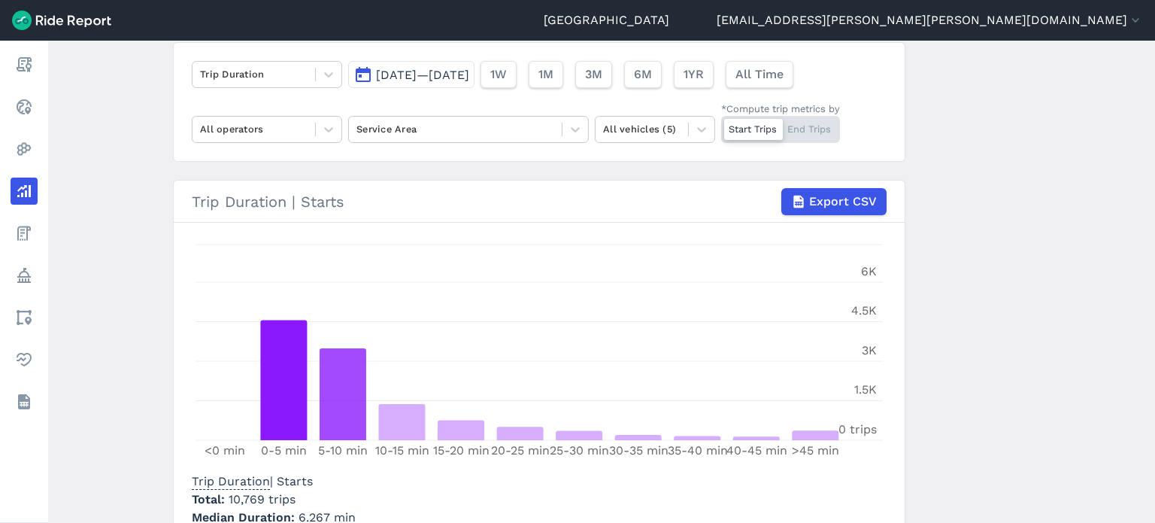
click at [960, 190] on main "Analyze Data Trip Duration [DATE]—[DATE] 1W 1M 3M 6M 1YR All Time All operators…" at bounding box center [601, 282] width 1107 height 482
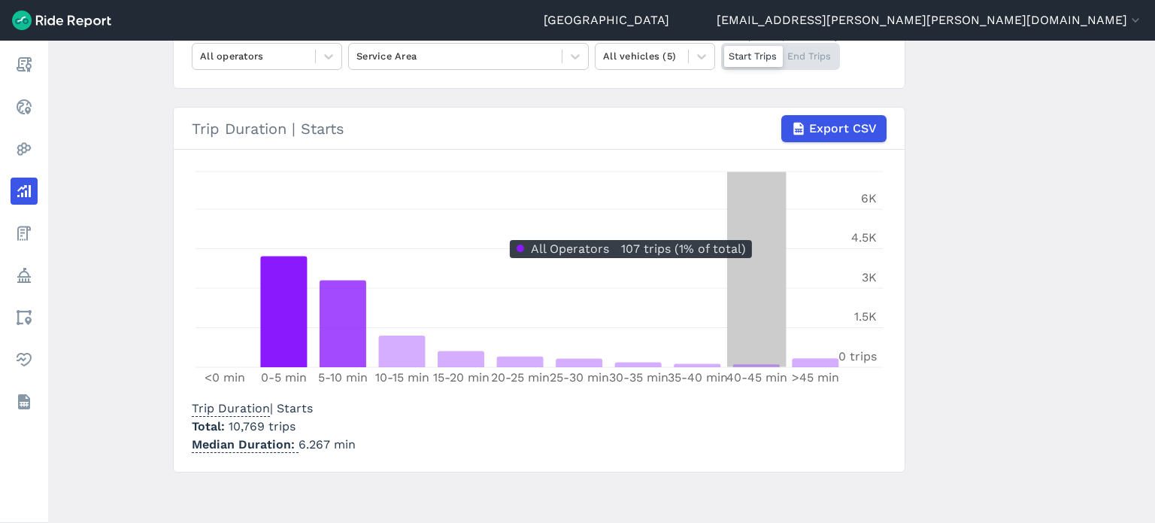
scroll to position [186, 0]
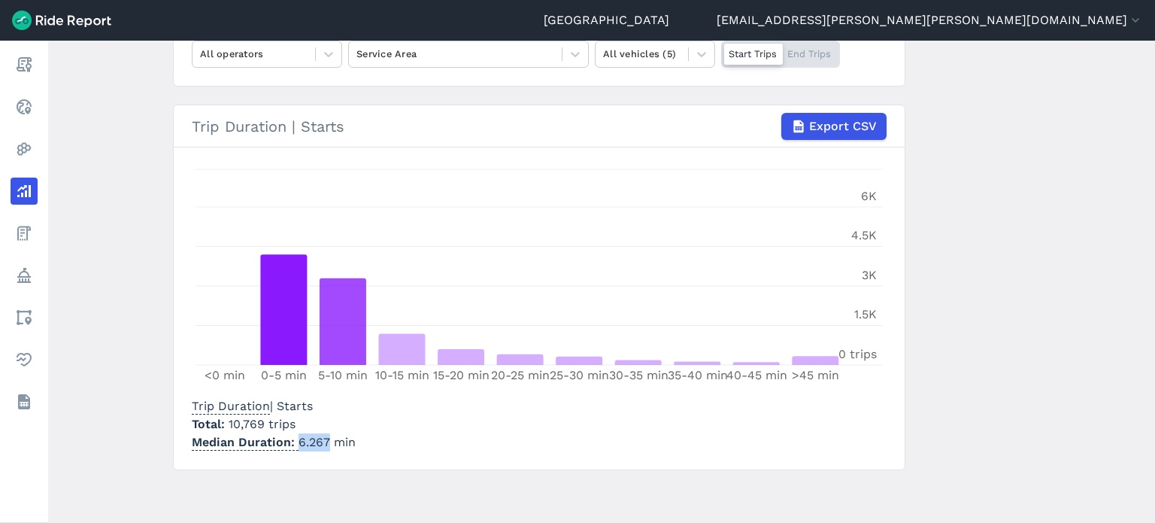
drag, startPoint x: 325, startPoint y: 439, endPoint x: 296, endPoint y: 439, distance: 28.6
click at [296, 439] on p "Median Duration 6.267 min" at bounding box center [274, 442] width 164 height 18
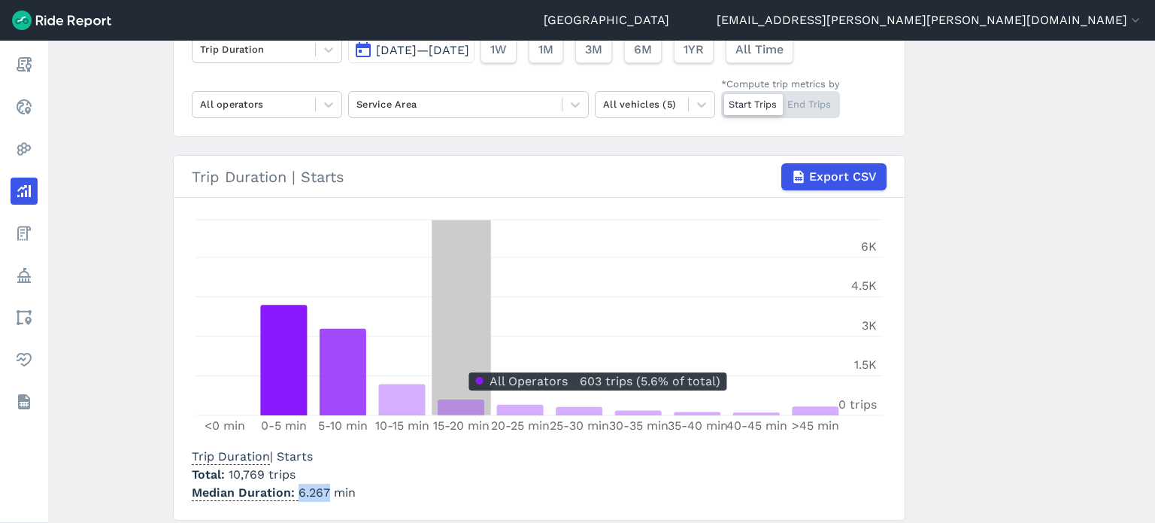
scroll to position [111, 0]
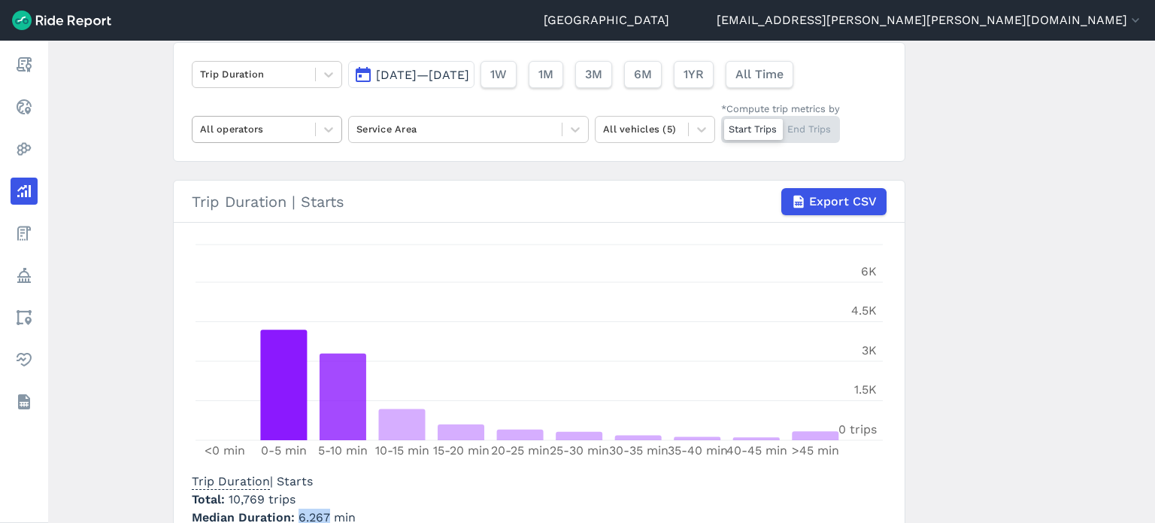
click at [292, 124] on div at bounding box center [254, 128] width 108 height 17
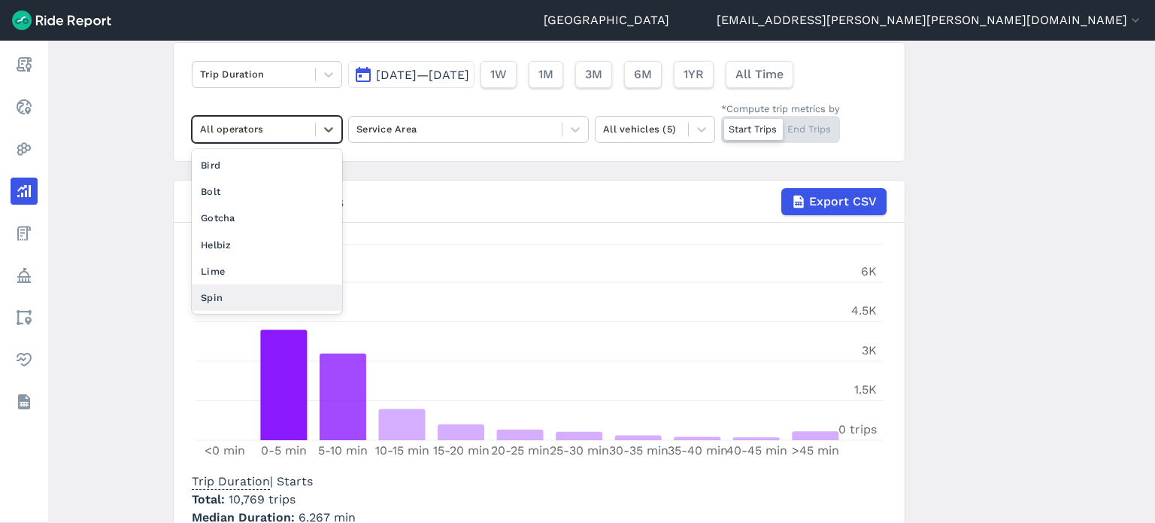
click at [220, 299] on div "Spin" at bounding box center [267, 297] width 150 height 26
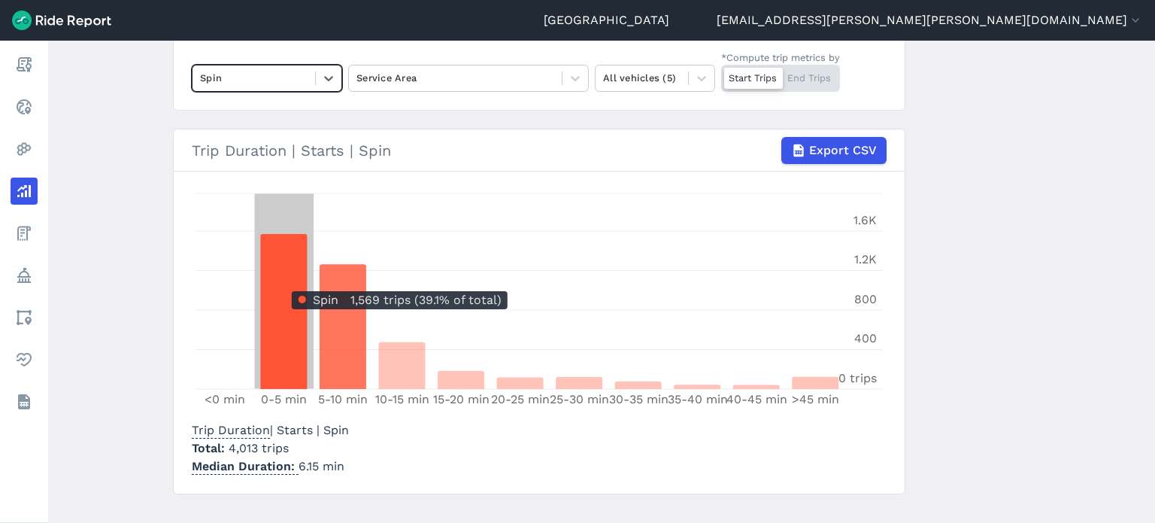
scroll to position [186, 0]
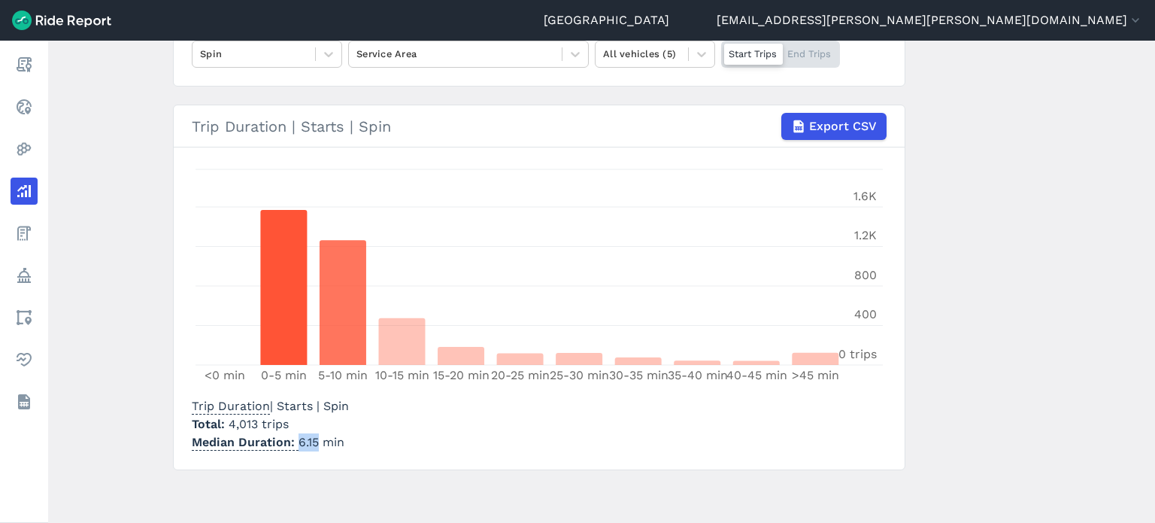
drag, startPoint x: 313, startPoint y: 440, endPoint x: 296, endPoint y: 439, distance: 17.4
click at [296, 439] on p "Median Duration 6.15 min" at bounding box center [270, 442] width 157 height 18
click at [312, 61] on div "Spin" at bounding box center [254, 53] width 123 height 23
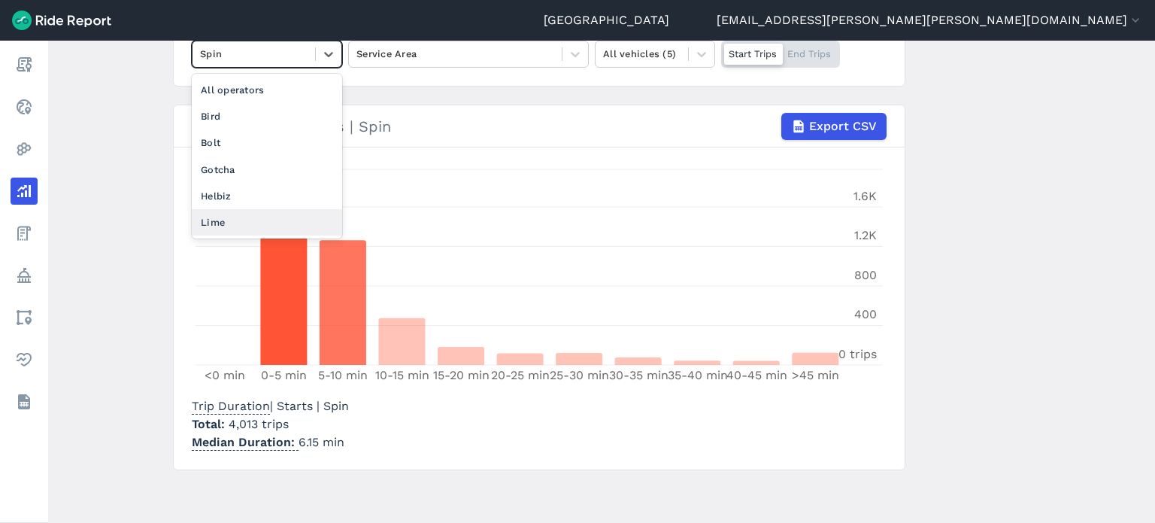
click at [225, 219] on div "Lime" at bounding box center [267, 222] width 150 height 26
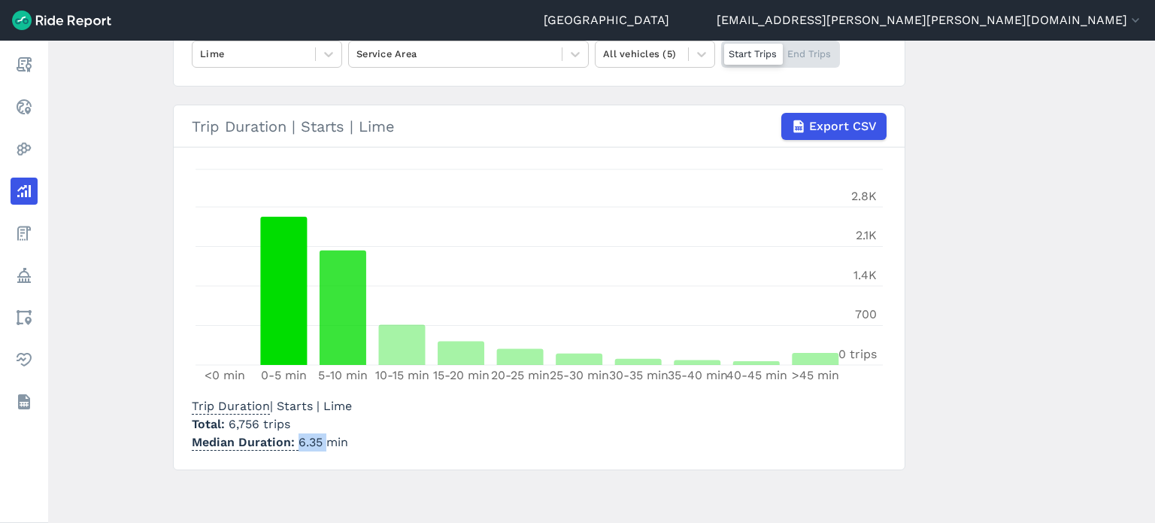
drag, startPoint x: 322, startPoint y: 441, endPoint x: 294, endPoint y: 441, distance: 27.8
click at [294, 441] on p "Median Duration 6.35 min" at bounding box center [272, 442] width 160 height 18
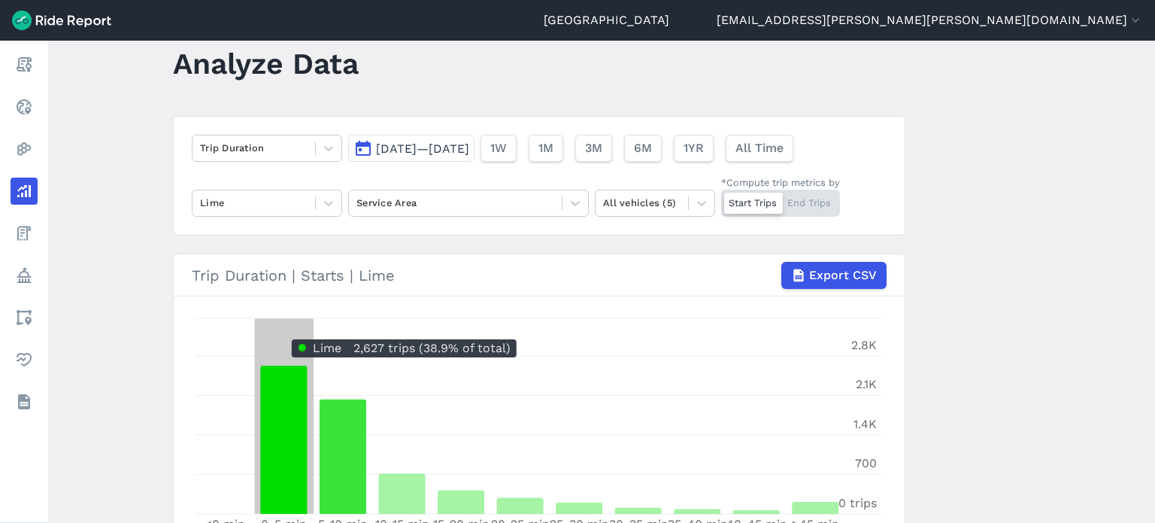
scroll to position [35, 0]
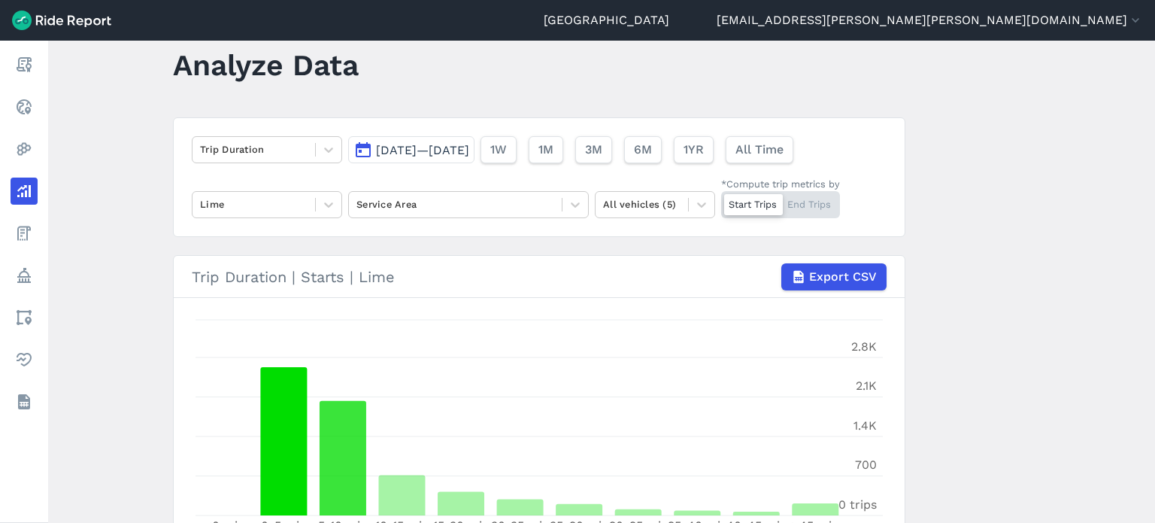
click at [430, 156] on span "[DATE]—[DATE]" at bounding box center [422, 150] width 93 height 14
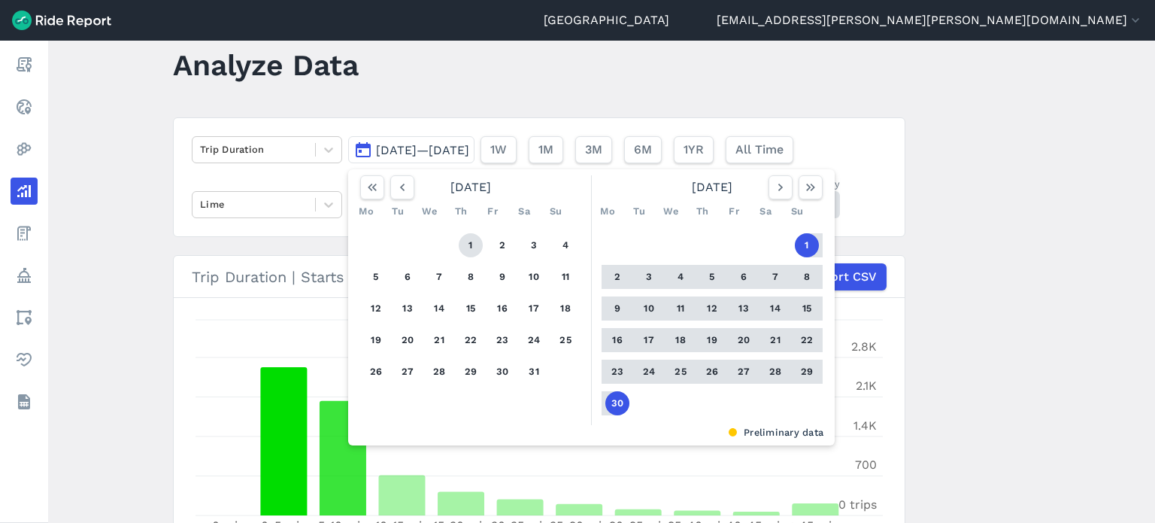
click at [463, 245] on button "1" at bounding box center [471, 245] width 24 height 24
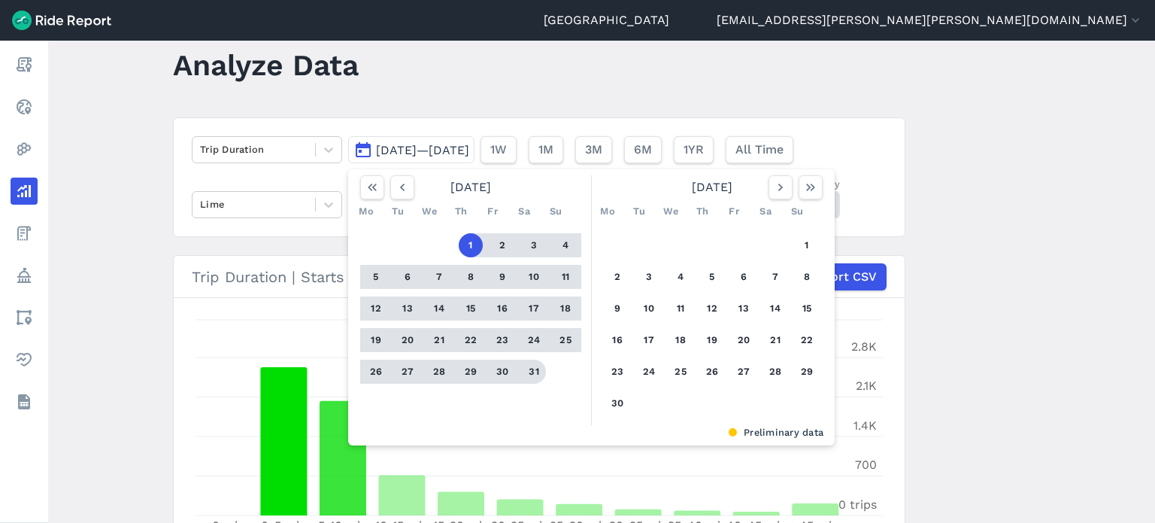
click at [522, 369] on button "31" at bounding box center [534, 372] width 24 height 24
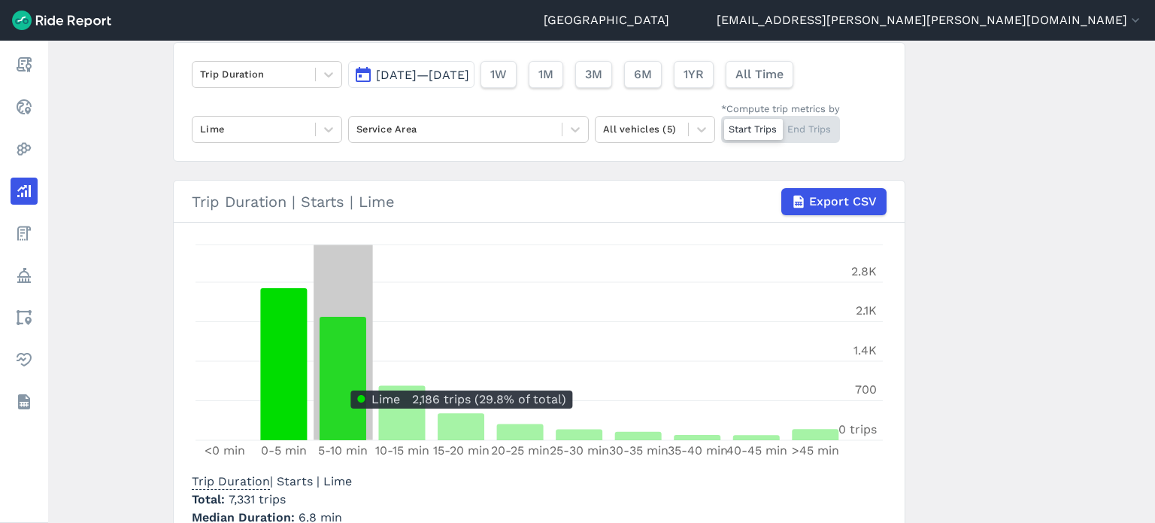
scroll to position [186, 0]
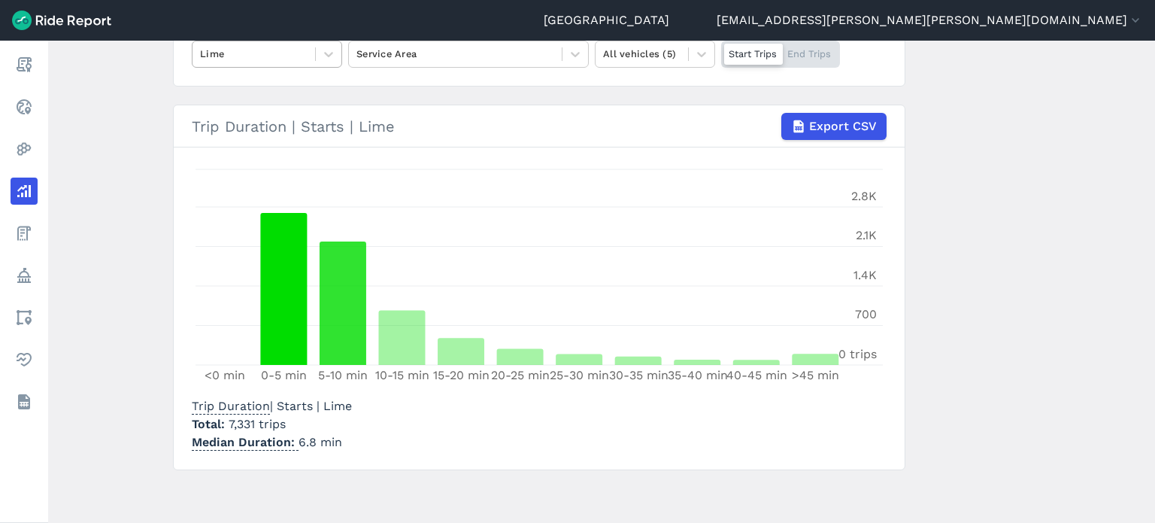
drag, startPoint x: 283, startPoint y: 53, endPoint x: 283, endPoint y: 63, distance: 9.8
click at [283, 53] on div at bounding box center [254, 53] width 108 height 17
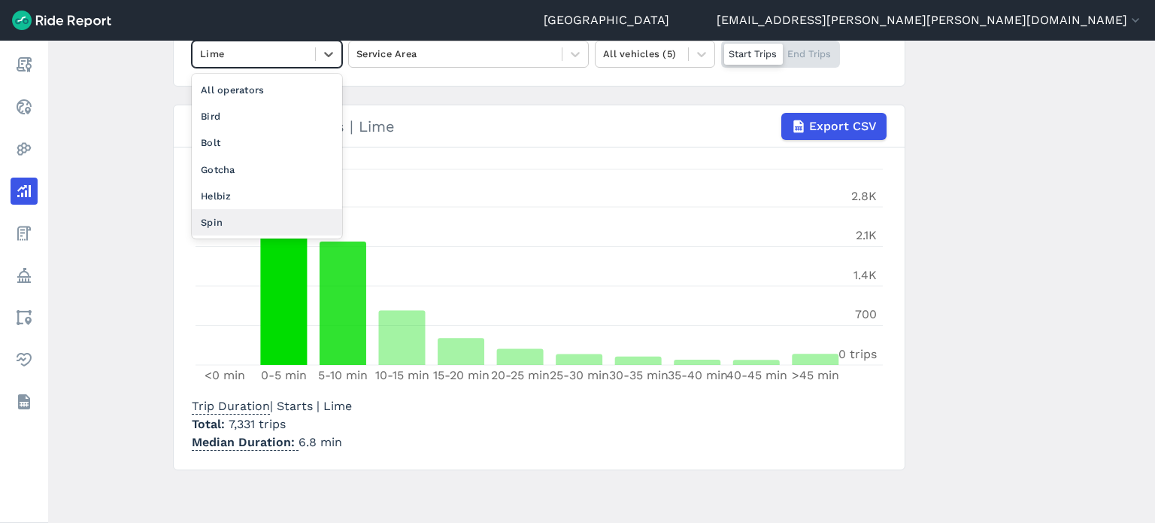
click at [220, 228] on div "Spin" at bounding box center [267, 222] width 150 height 26
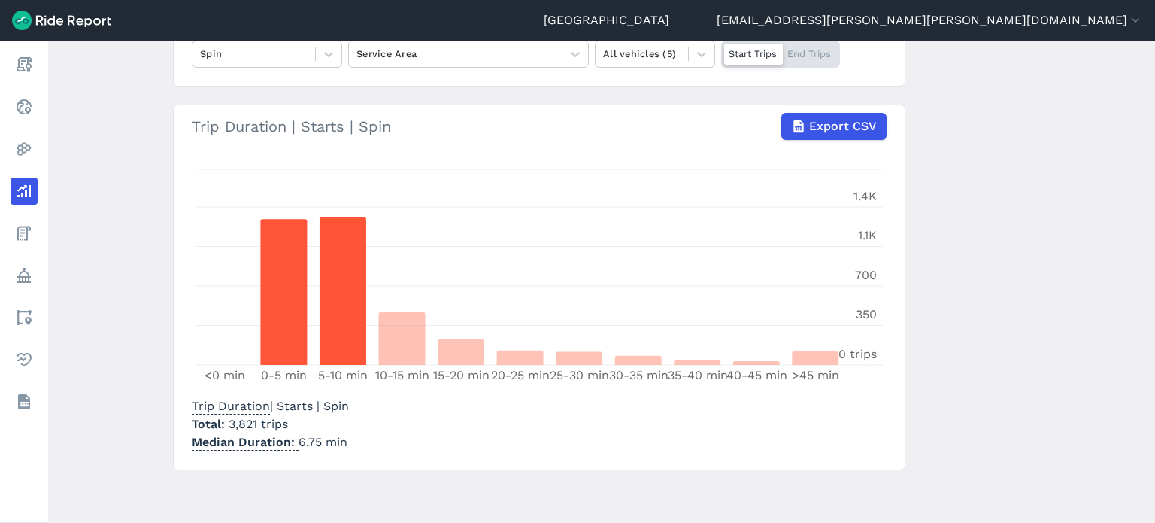
drag, startPoint x: 211, startPoint y: 53, endPoint x: 211, endPoint y: 68, distance: 15.8
click at [211, 52] on div at bounding box center [254, 53] width 108 height 17
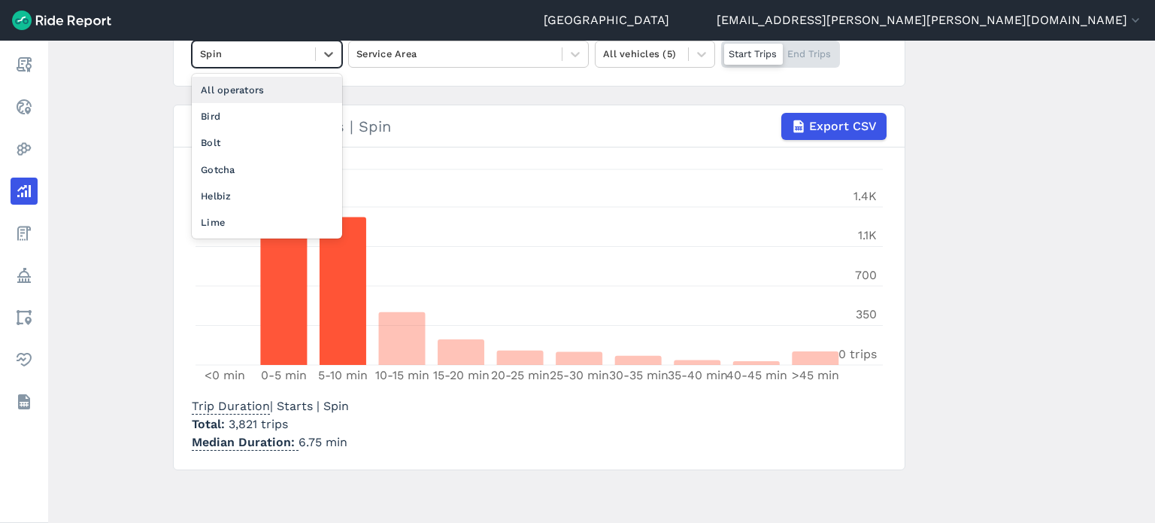
click at [229, 89] on div "All operators" at bounding box center [267, 90] width 150 height 26
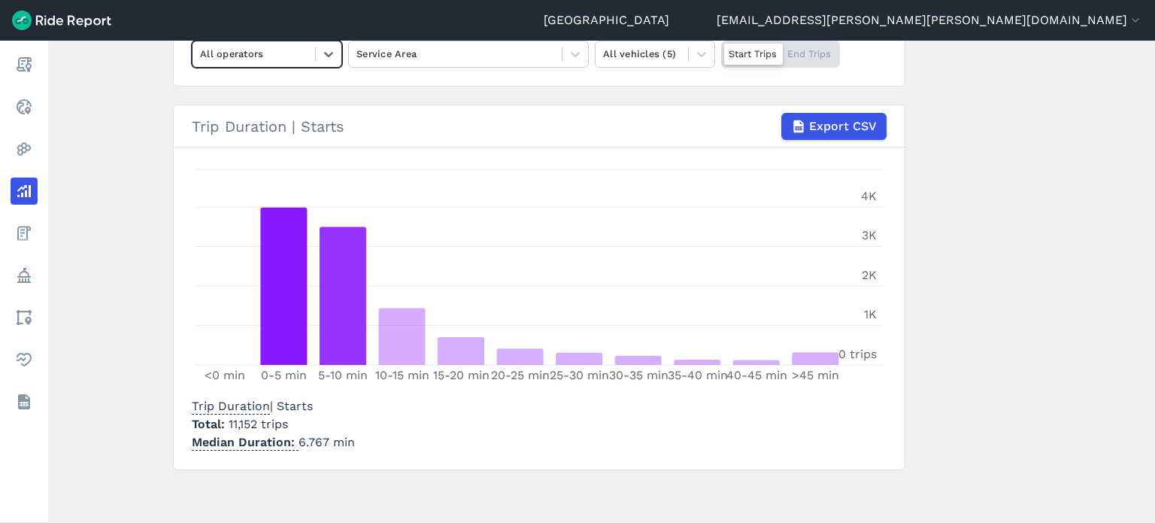
click at [364, 423] on div "Trip Duration | Starts Total 11,152 trips Median Duration 6.767 min" at bounding box center [539, 421] width 695 height 60
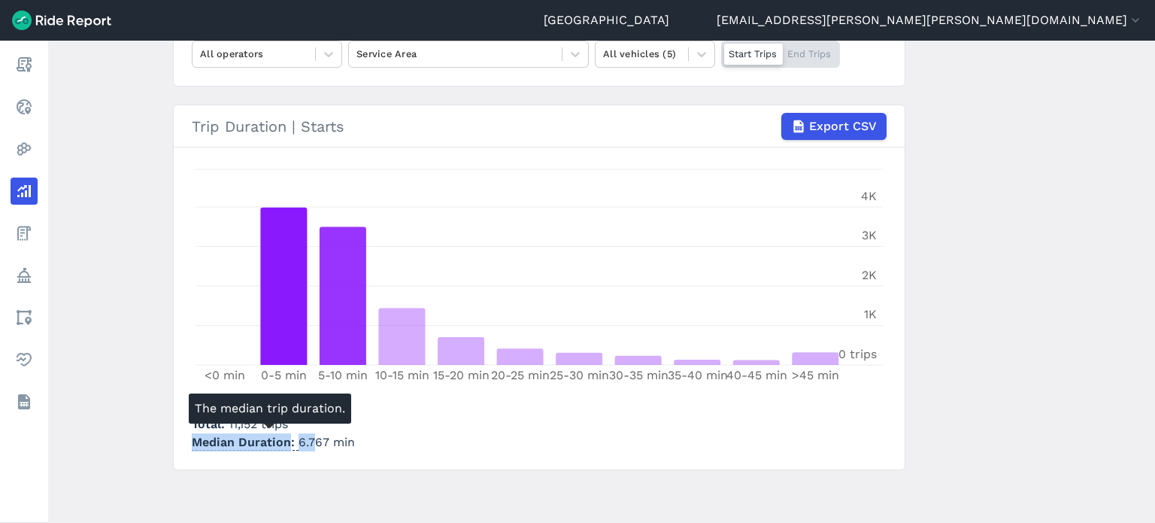
drag, startPoint x: 324, startPoint y: 432, endPoint x: 311, endPoint y: 437, distance: 13.8
click at [311, 437] on div "Trip Duration | Starts Total 11,152 trips Median Duration 6.767 min" at bounding box center [273, 424] width 163 height 54
click at [311, 437] on p "Median Duration 6.767 min" at bounding box center [273, 442] width 163 height 18
click at [295, 441] on p "Median Duration 6.767 min" at bounding box center [273, 442] width 163 height 18
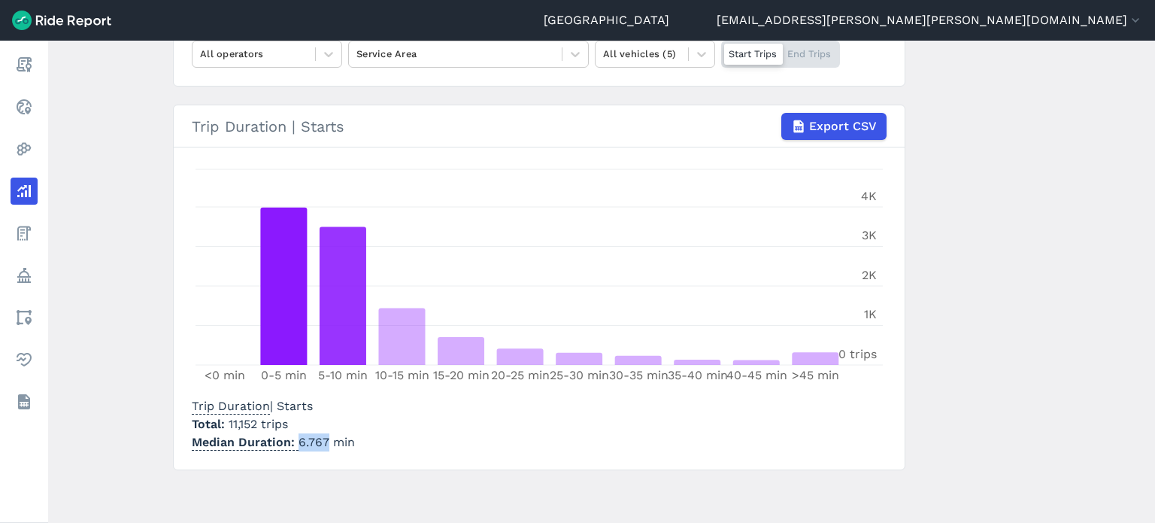
drag, startPoint x: 320, startPoint y: 444, endPoint x: 296, endPoint y: 440, distance: 25.1
click at [296, 440] on p "Median Duration 6.767 min" at bounding box center [273, 442] width 163 height 18
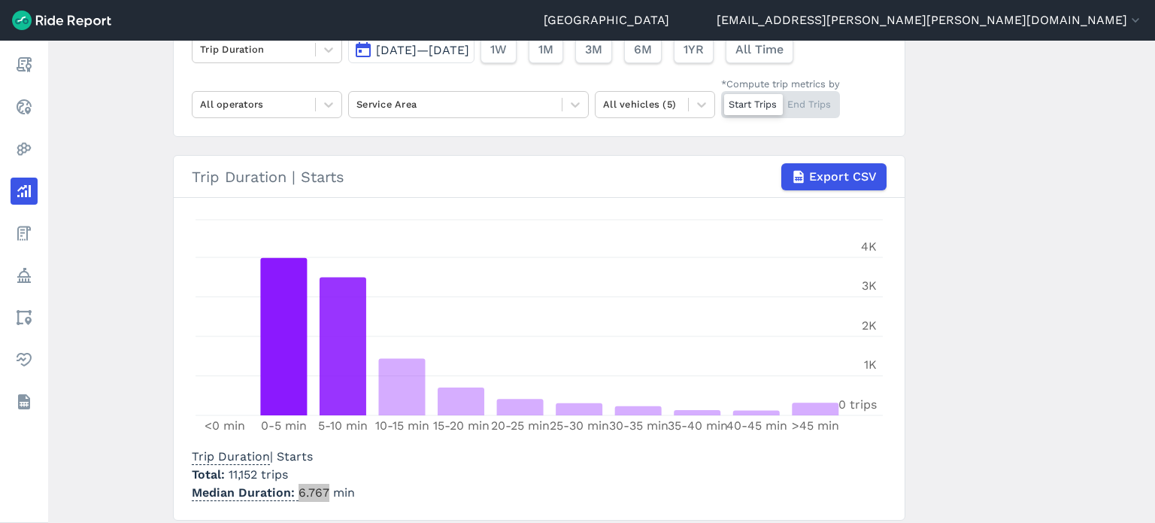
scroll to position [35, 0]
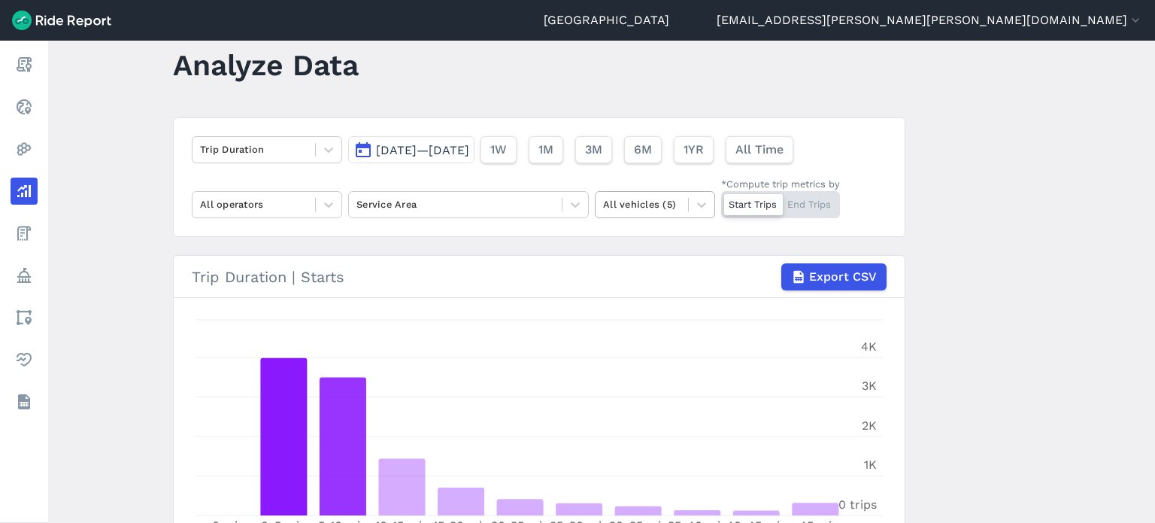
drag, startPoint x: 684, startPoint y: 194, endPoint x: 679, endPoint y: 208, distance: 14.5
click at [684, 194] on div "All vehicles (5)" at bounding box center [642, 204] width 93 height 23
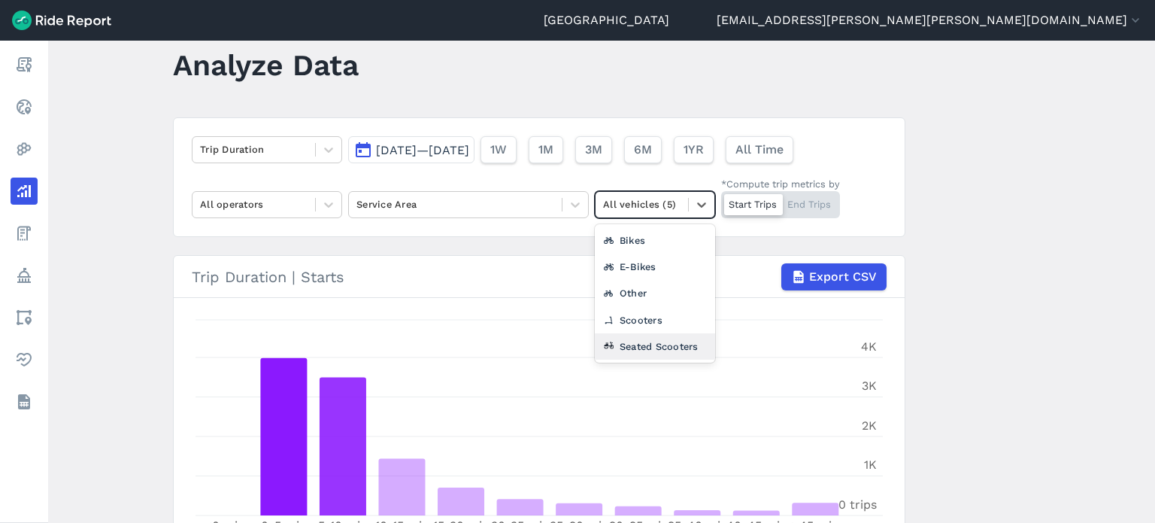
click at [639, 335] on div "Seated Scooters" at bounding box center [655, 346] width 120 height 26
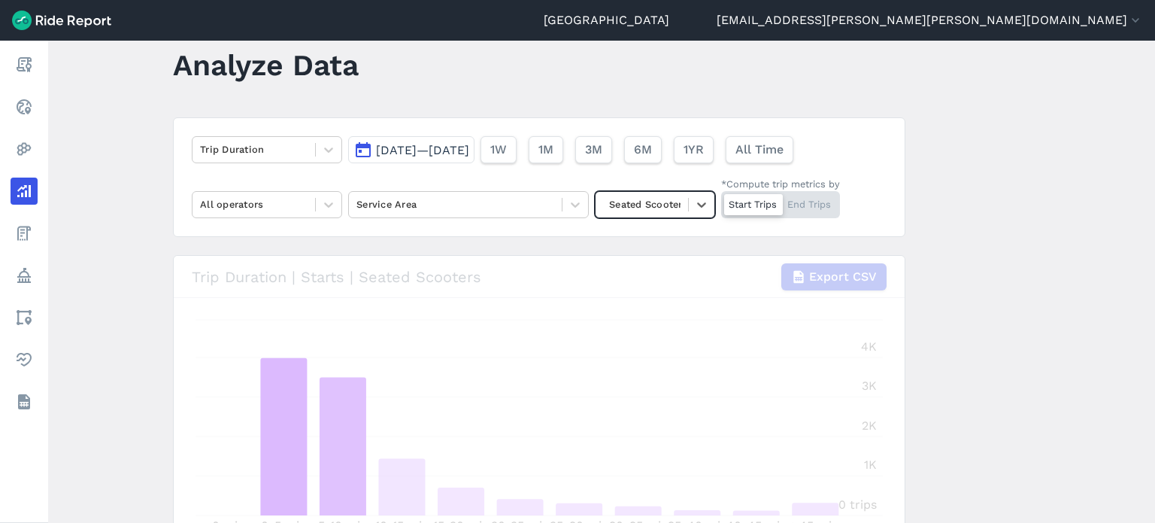
click at [953, 253] on main "Analyze Data Trip Duration [DATE]—[DATE] 1W 1M 3M 6M 1YR All Time All operators…" at bounding box center [601, 282] width 1107 height 482
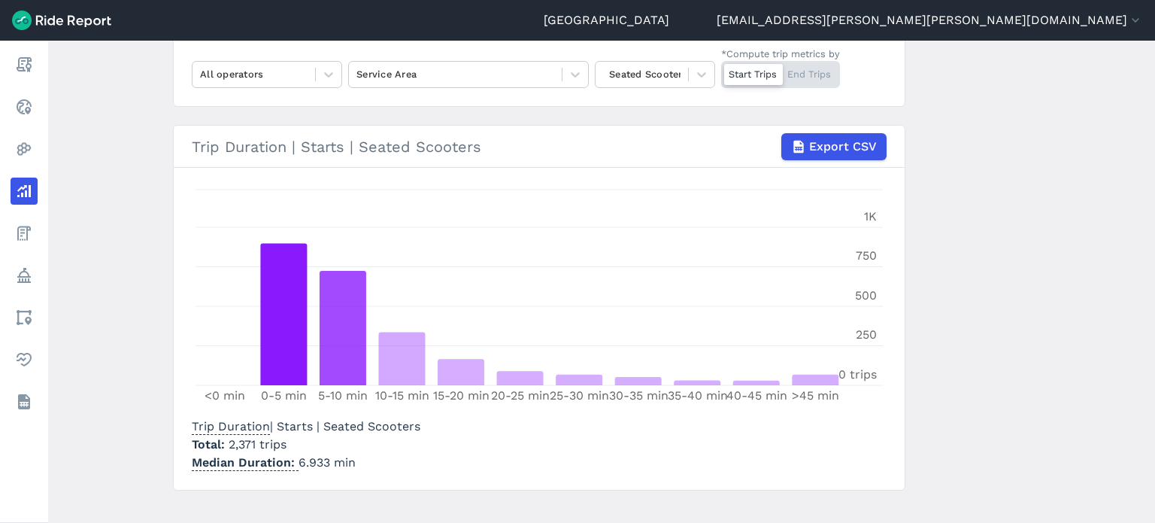
scroll to position [186, 0]
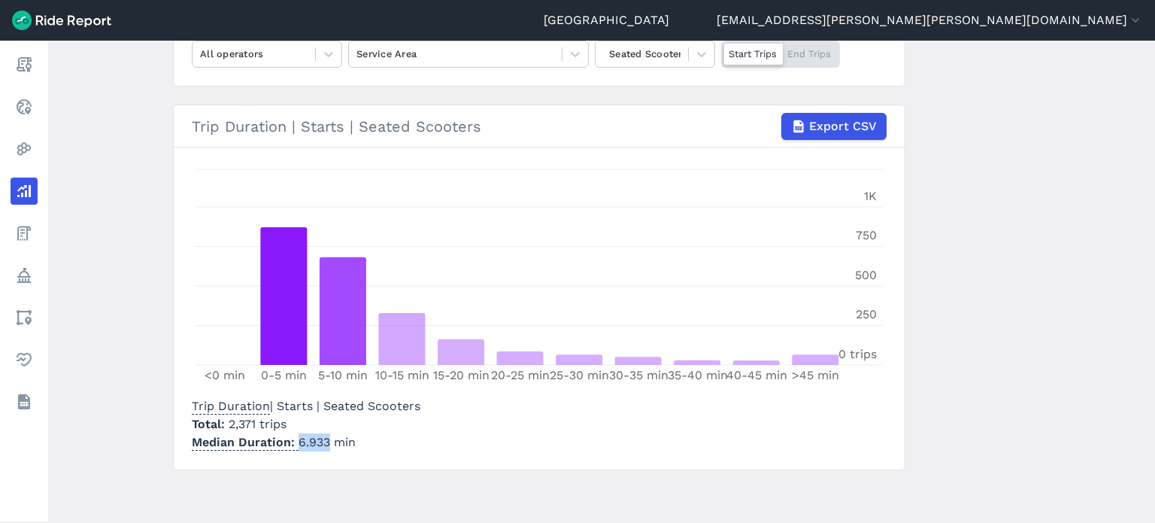
drag, startPoint x: 296, startPoint y: 442, endPoint x: 325, endPoint y: 439, distance: 29.6
click at [325, 439] on p "Median Duration 6.933 min" at bounding box center [306, 442] width 229 height 18
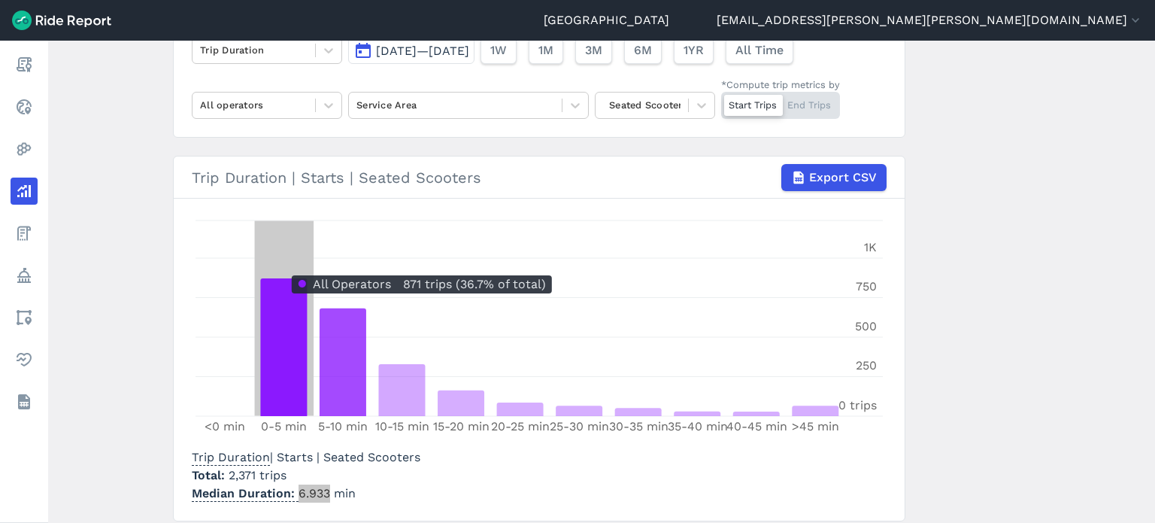
scroll to position [111, 0]
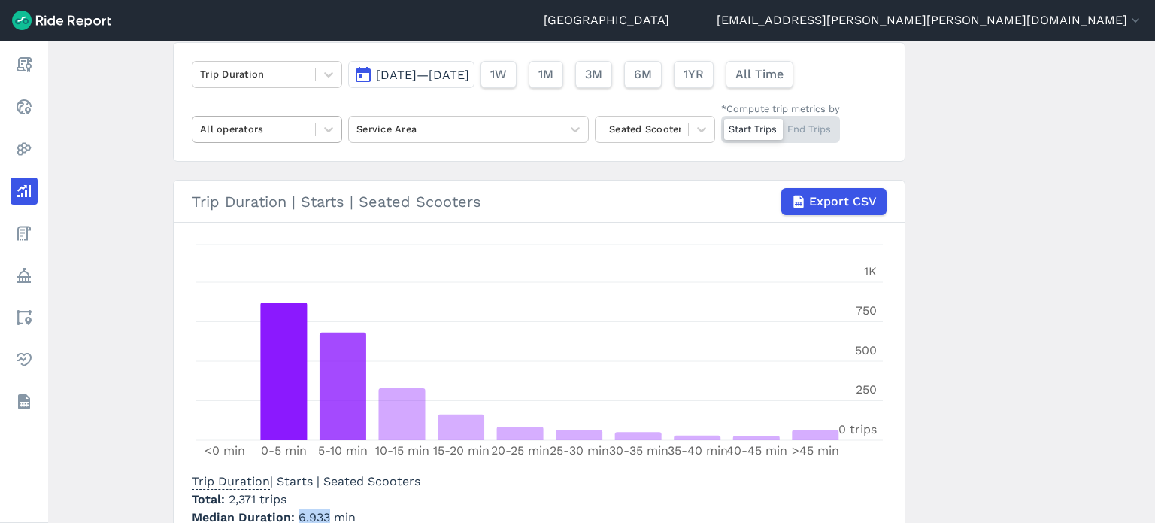
click at [289, 128] on div at bounding box center [254, 128] width 108 height 17
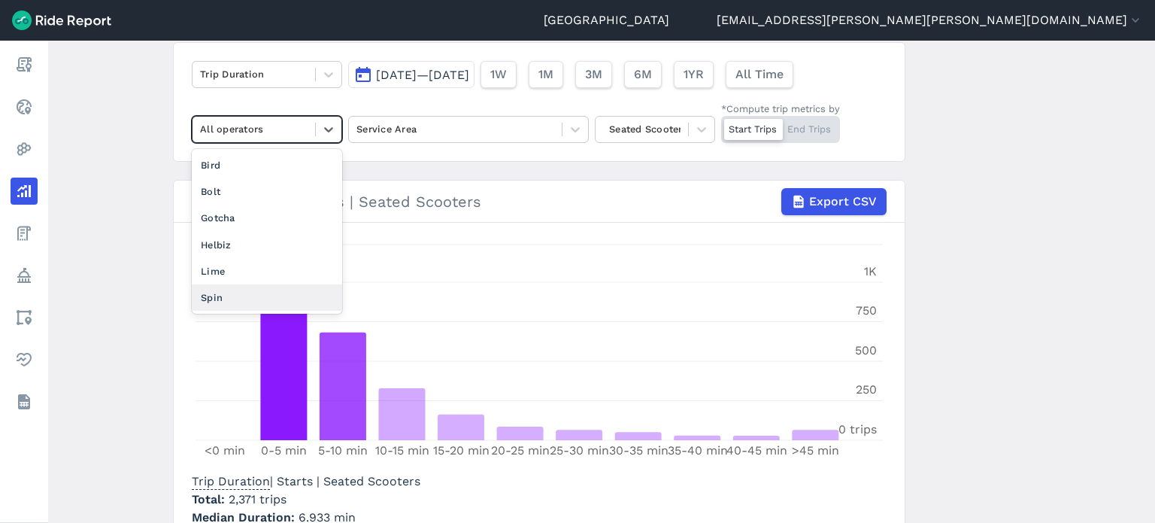
click at [261, 288] on div "Spin" at bounding box center [267, 297] width 150 height 26
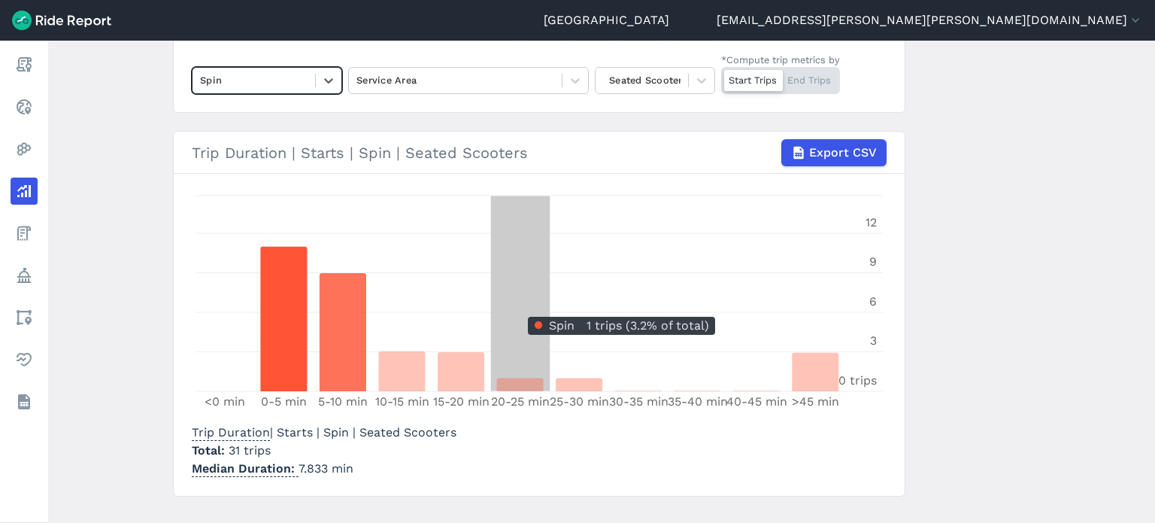
scroll to position [186, 0]
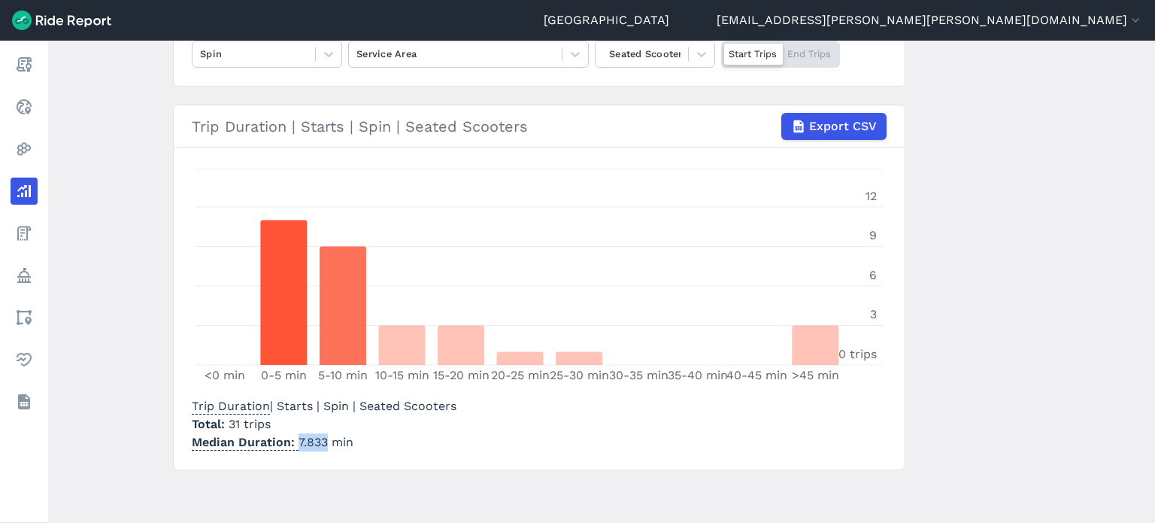
drag, startPoint x: 322, startPoint y: 436, endPoint x: 293, endPoint y: 435, distance: 29.3
click at [293, 435] on p "Median Duration 7.833 min" at bounding box center [324, 442] width 265 height 18
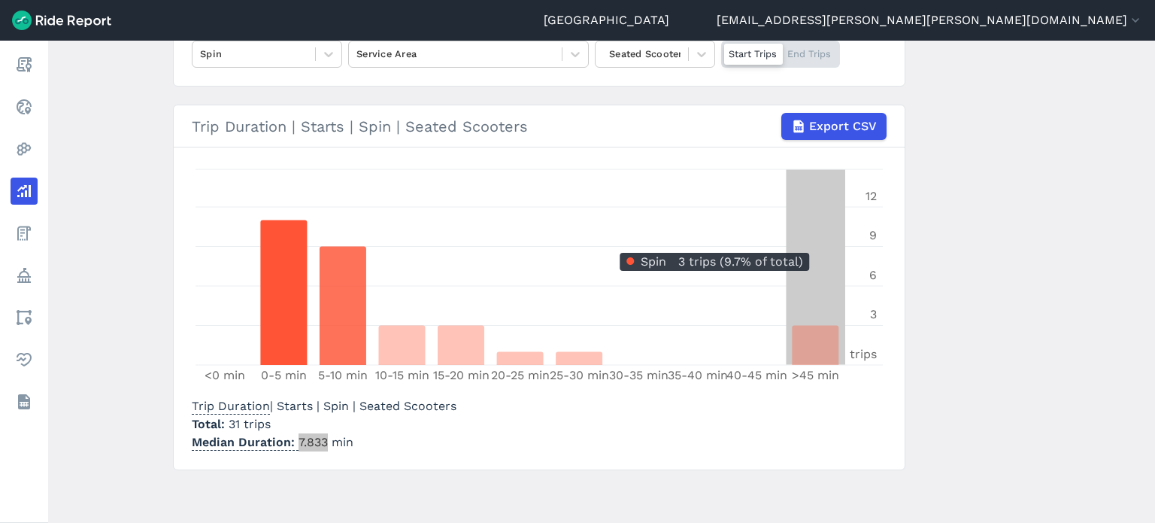
scroll to position [111, 0]
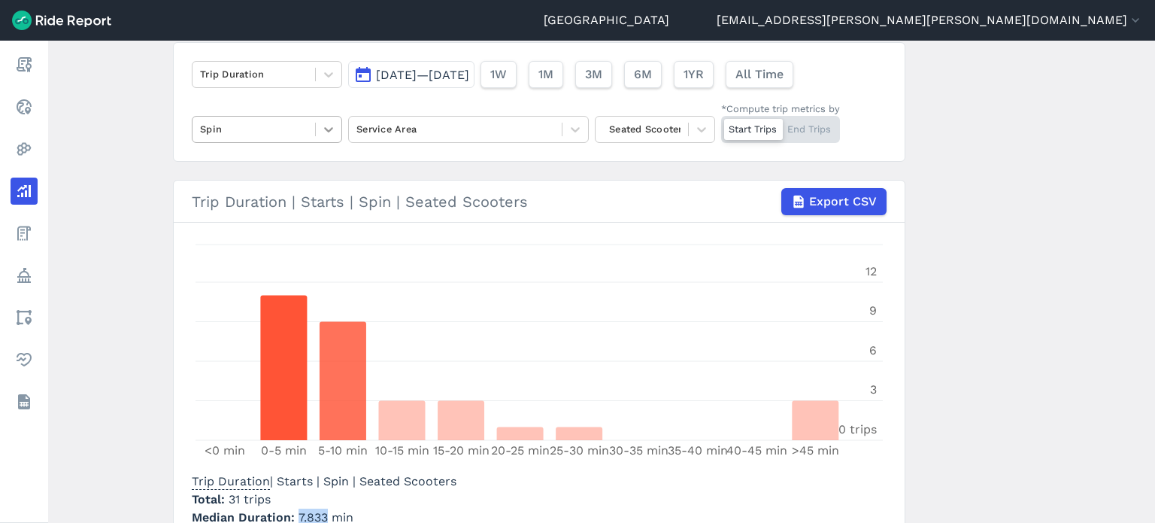
click at [316, 134] on div at bounding box center [329, 130] width 26 height 26
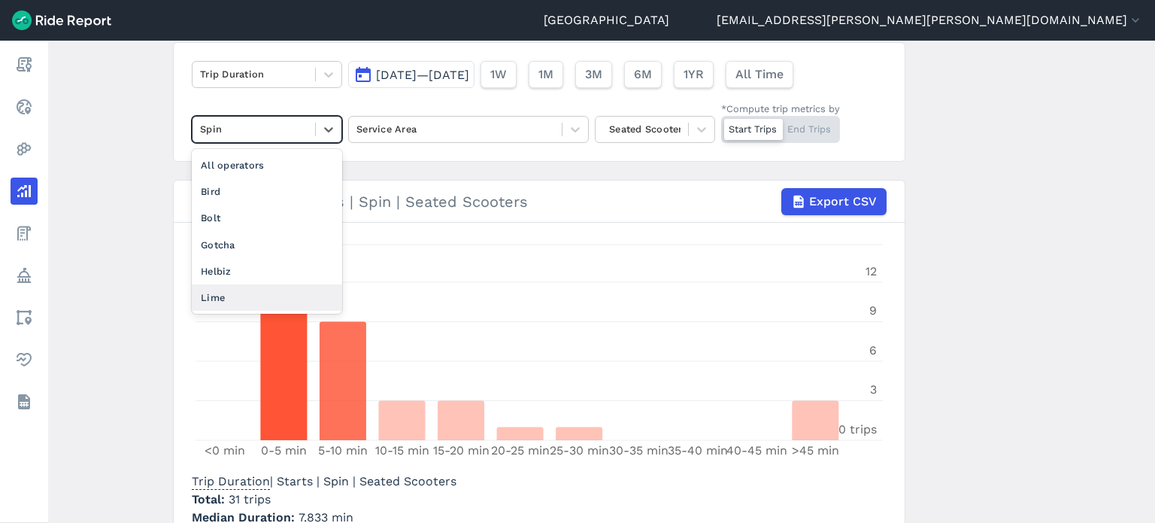
click at [259, 288] on div "Lime" at bounding box center [267, 297] width 150 height 26
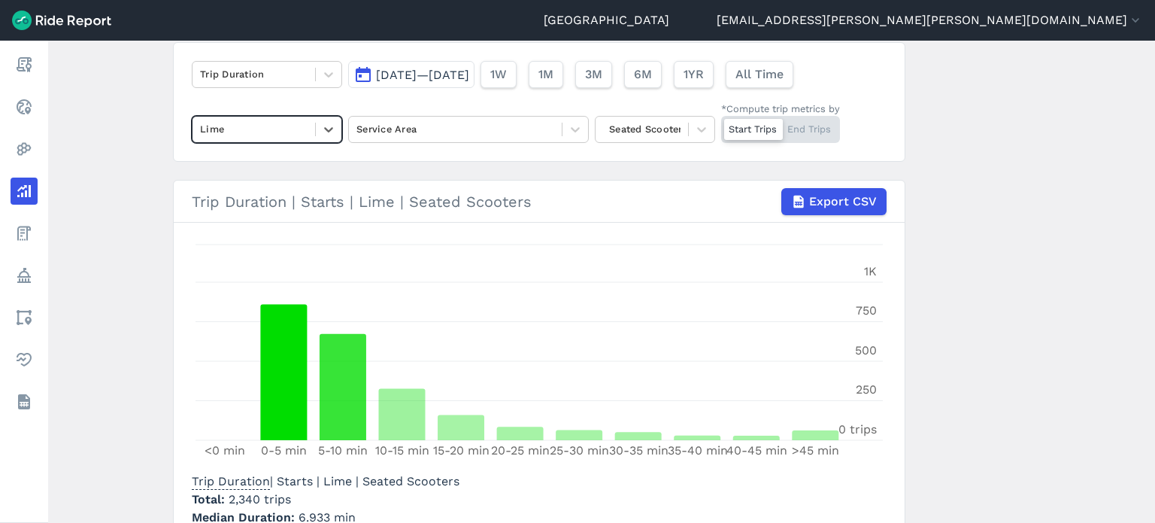
scroll to position [186, 0]
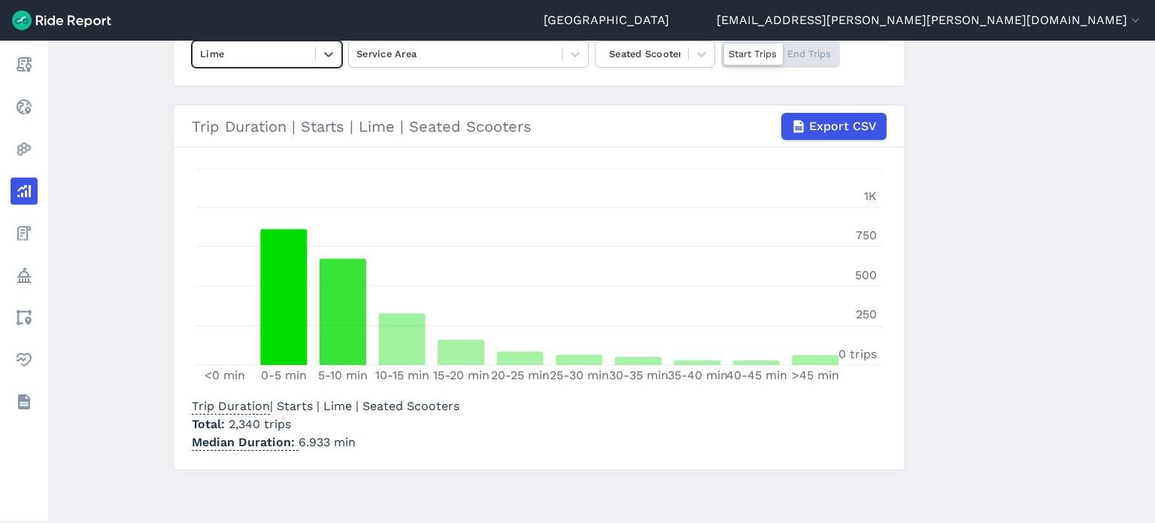
click at [129, 280] on main "Analyze Data Trip Duration [DATE]—[DATE] 1W 1M 3M 6M 1YR All Time option Lime, …" at bounding box center [601, 282] width 1107 height 482
drag, startPoint x: 325, startPoint y: 442, endPoint x: 295, endPoint y: 436, distance: 30.7
click at [295, 436] on p "Median Duration 6.933 min" at bounding box center [326, 442] width 268 height 18
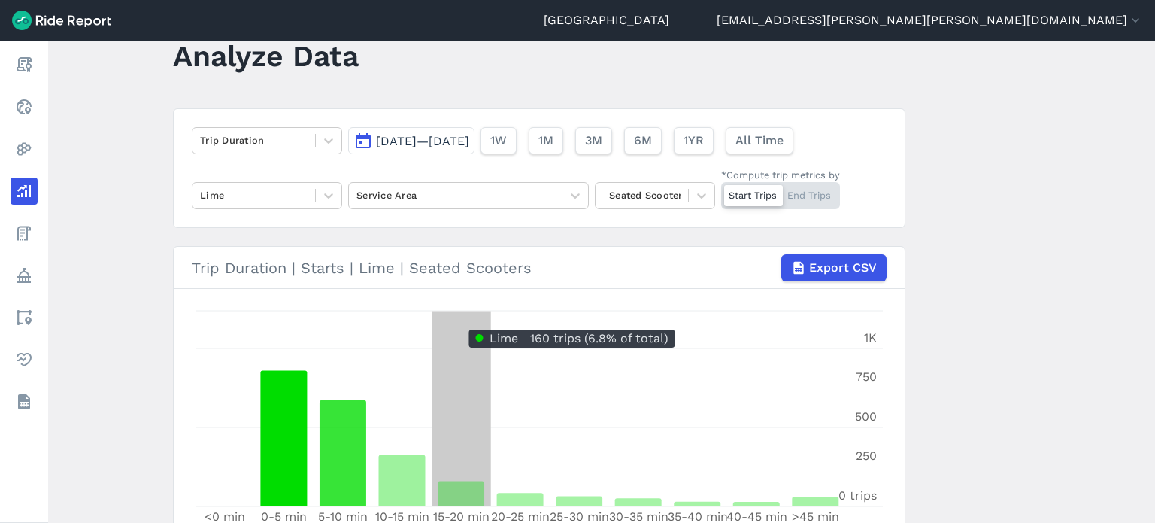
scroll to position [35, 0]
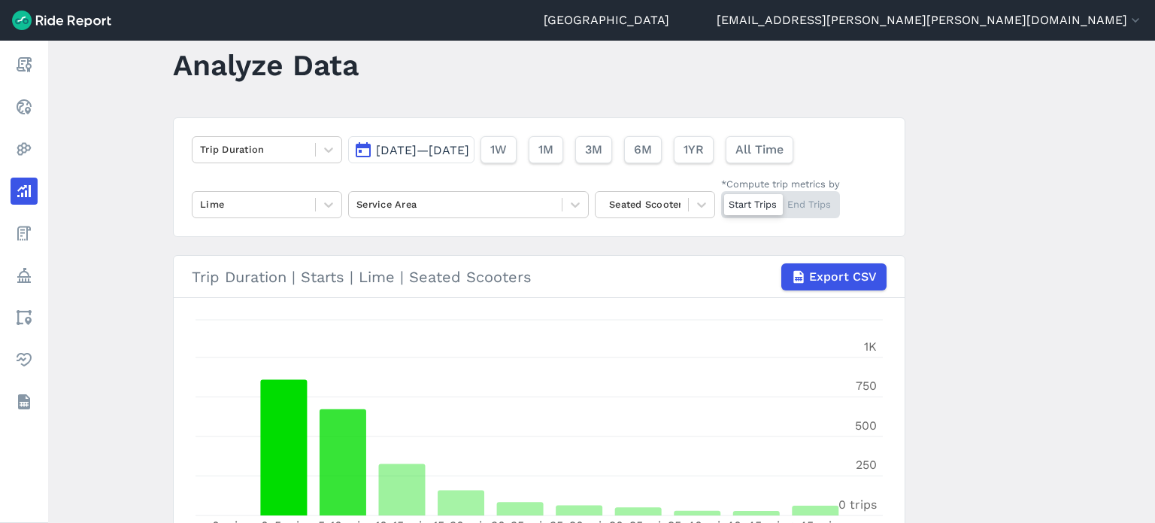
click at [468, 147] on span "[DATE]—[DATE]" at bounding box center [422, 150] width 93 height 14
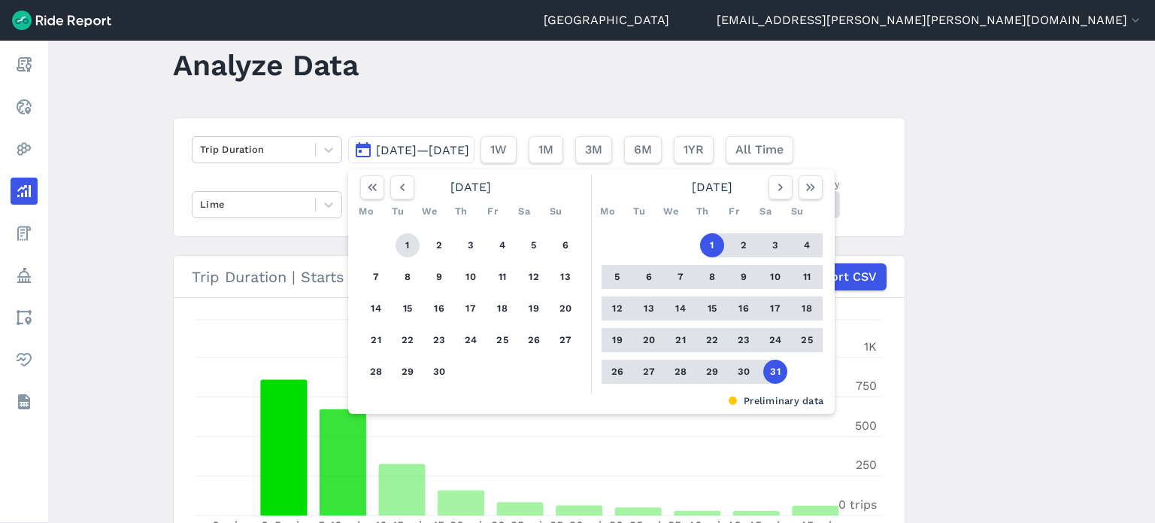
click at [411, 243] on button "1" at bounding box center [408, 245] width 24 height 24
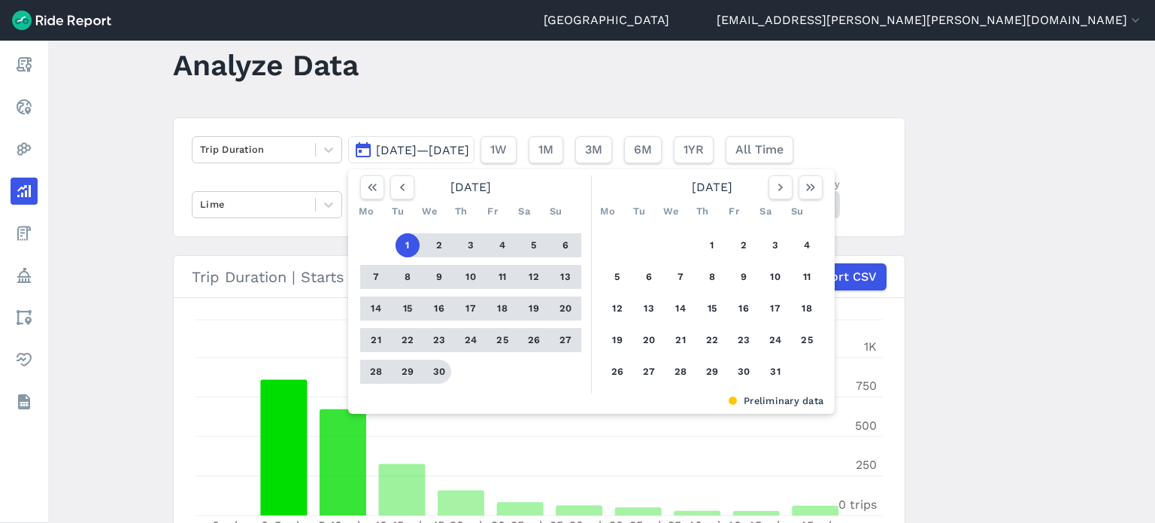
click at [439, 367] on button "30" at bounding box center [439, 372] width 24 height 24
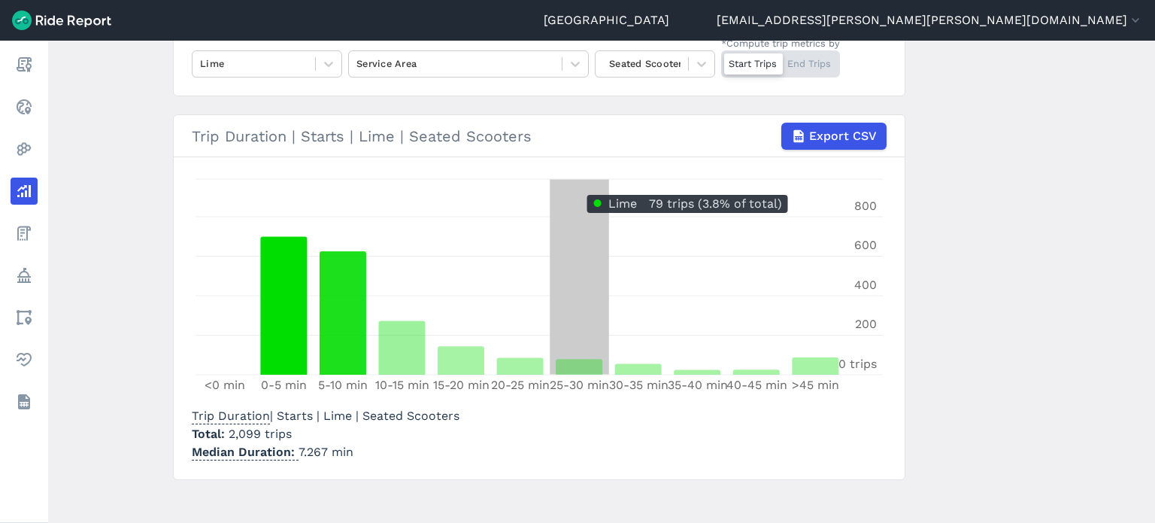
scroll to position [186, 0]
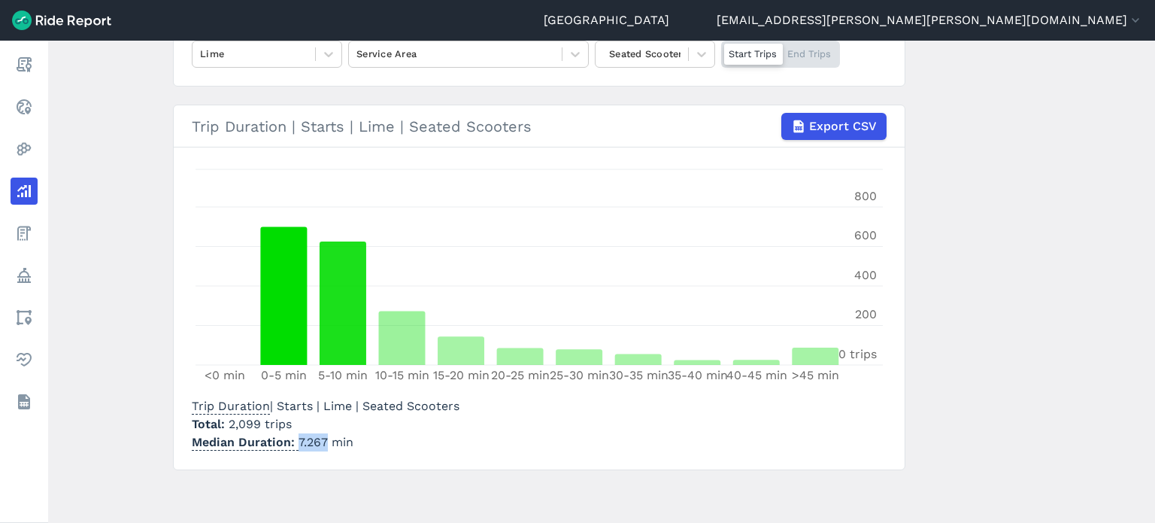
drag, startPoint x: 322, startPoint y: 442, endPoint x: 292, endPoint y: 440, distance: 30.1
click at [292, 440] on p "Median Duration 7.267 min" at bounding box center [326, 442] width 268 height 18
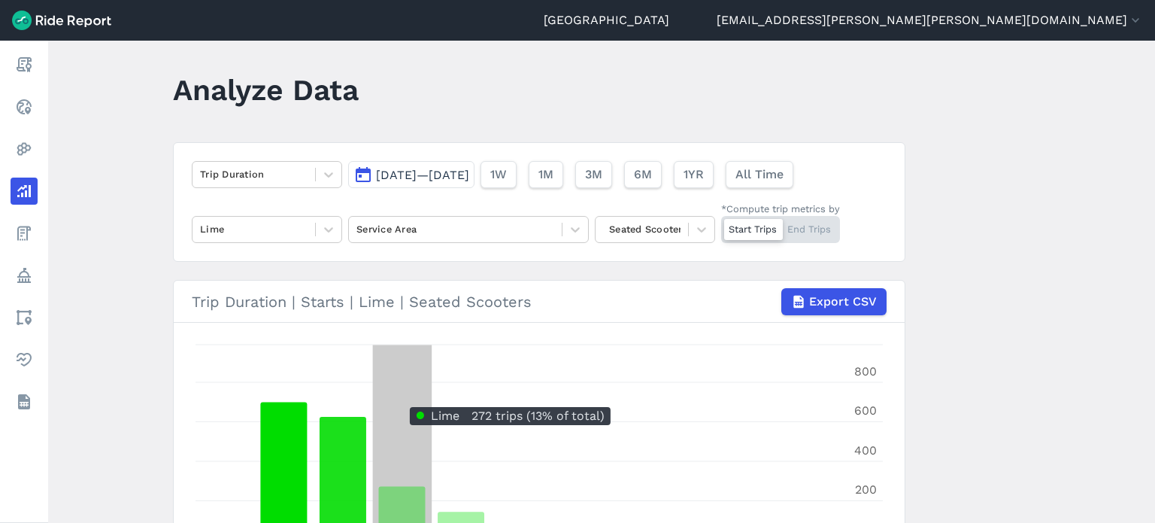
scroll to position [0, 0]
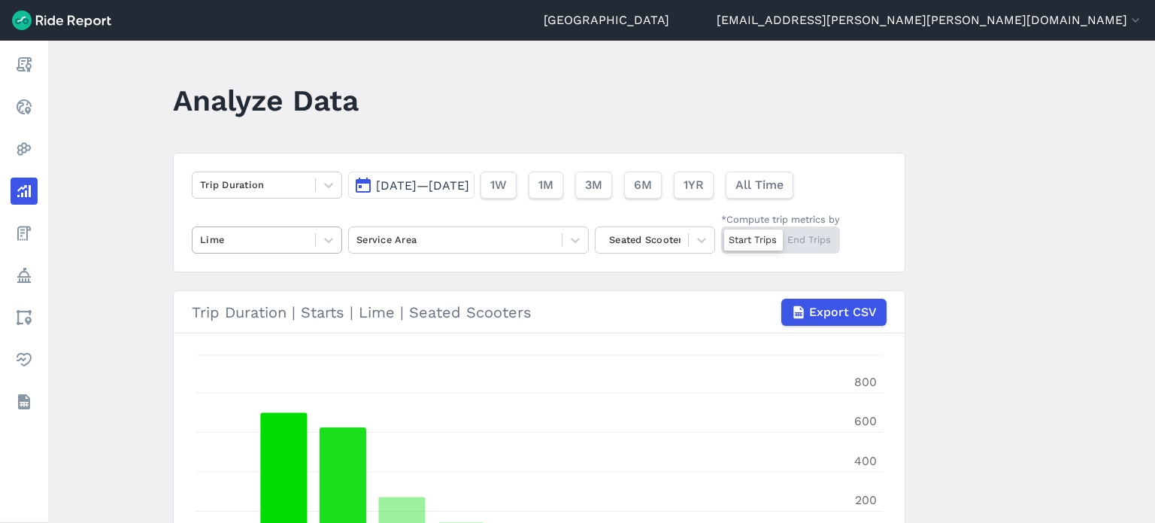
click at [287, 240] on div at bounding box center [254, 239] width 108 height 17
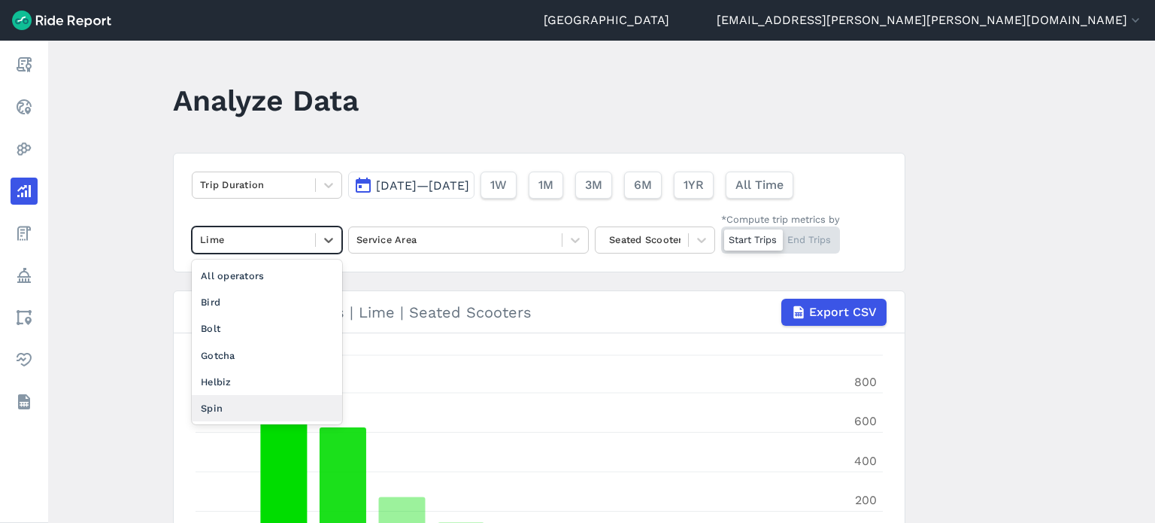
click at [226, 402] on div "Spin" at bounding box center [267, 408] width 150 height 26
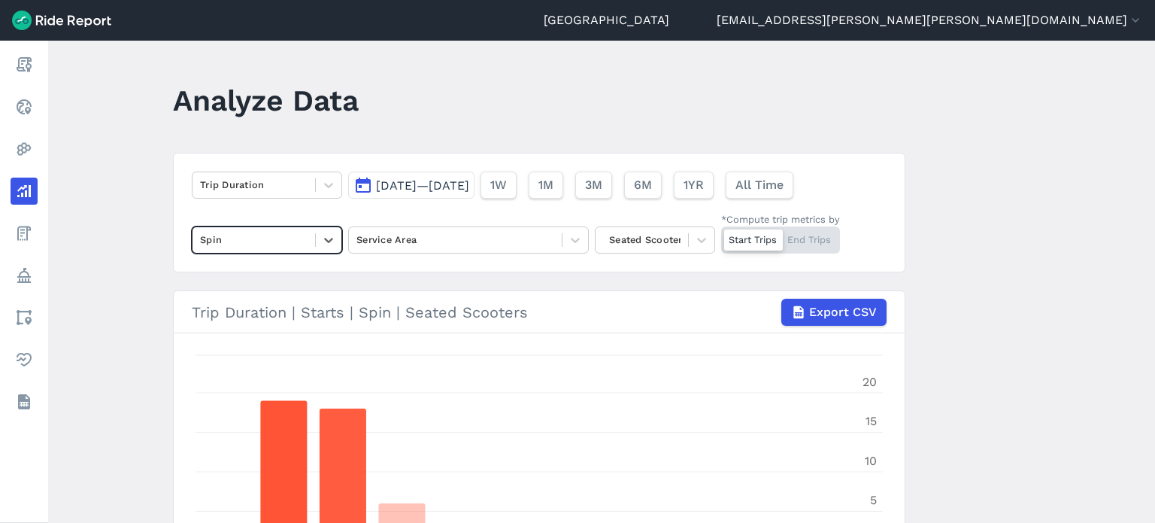
click at [129, 243] on main "Analyze Data Trip Duration [DATE]—[DATE] 1W 1M 3M 6M 1YR All Time option Spin, …" at bounding box center [601, 282] width 1107 height 482
click at [433, 180] on span "[DATE]—[DATE]" at bounding box center [422, 185] width 93 height 14
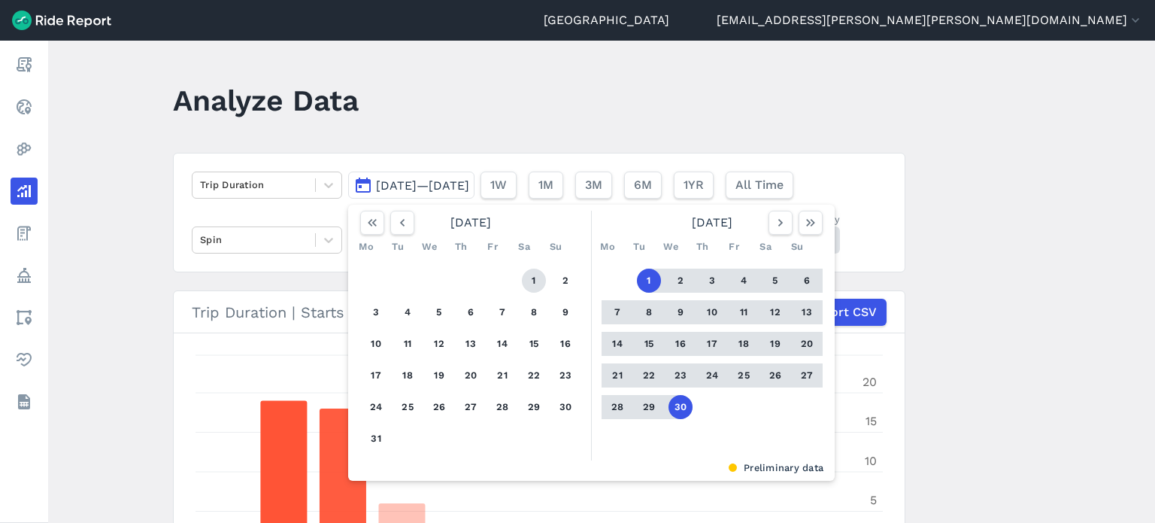
click at [542, 279] on button "1" at bounding box center [534, 281] width 24 height 24
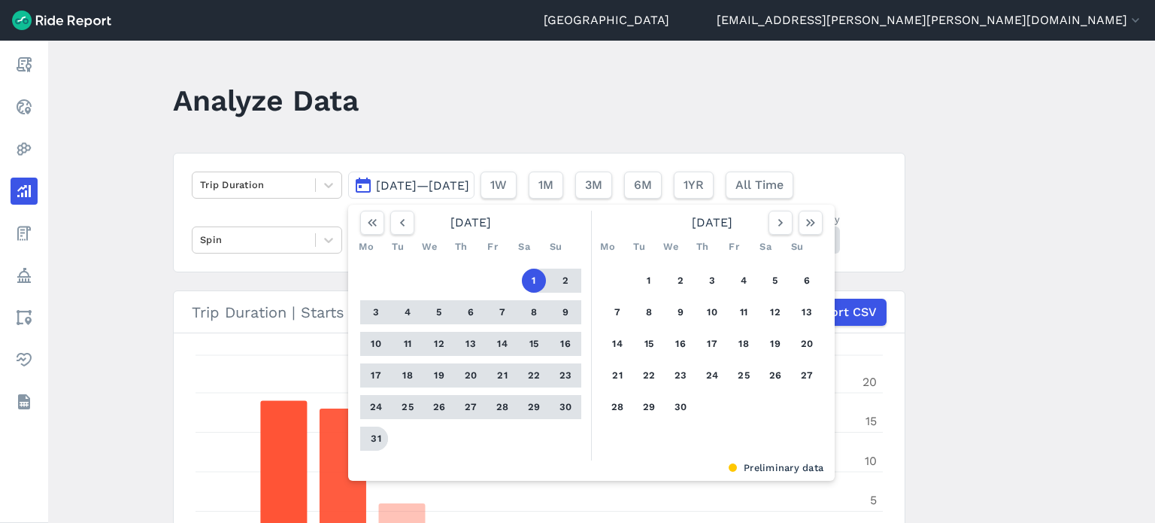
click at [366, 436] on button "31" at bounding box center [376, 438] width 24 height 24
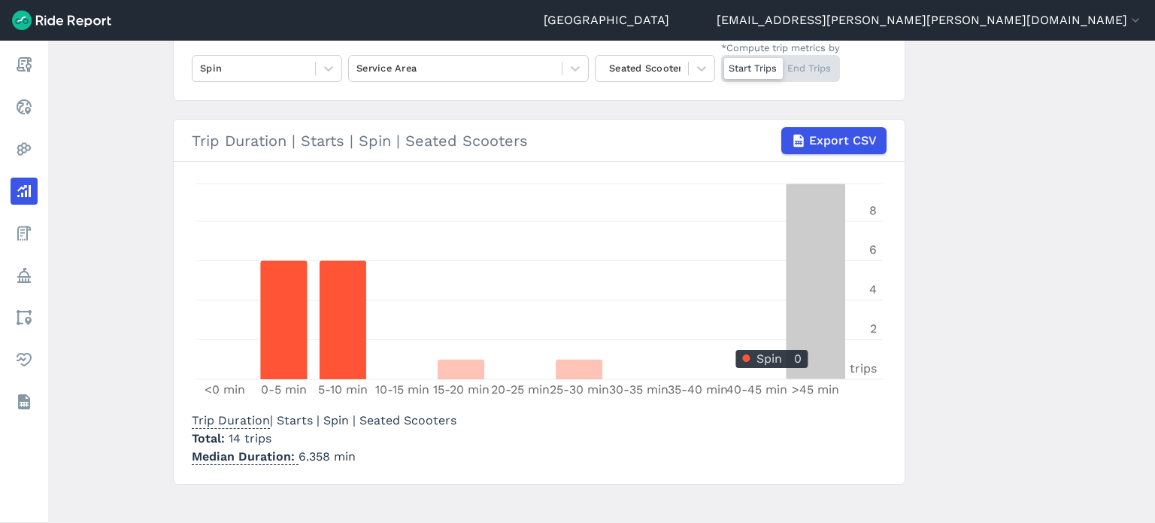
scroll to position [186, 0]
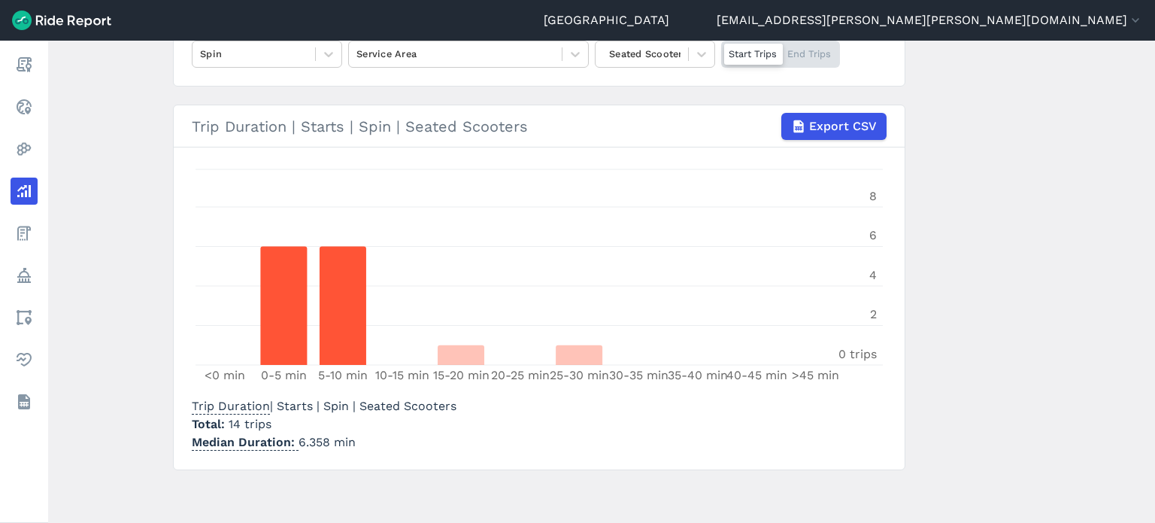
click at [319, 436] on p "Median Duration 6.358 min" at bounding box center [324, 442] width 265 height 18
drag, startPoint x: 326, startPoint y: 442, endPoint x: 296, endPoint y: 441, distance: 30.1
click at [296, 441] on p "Median Duration 6.358 min" at bounding box center [324, 442] width 265 height 18
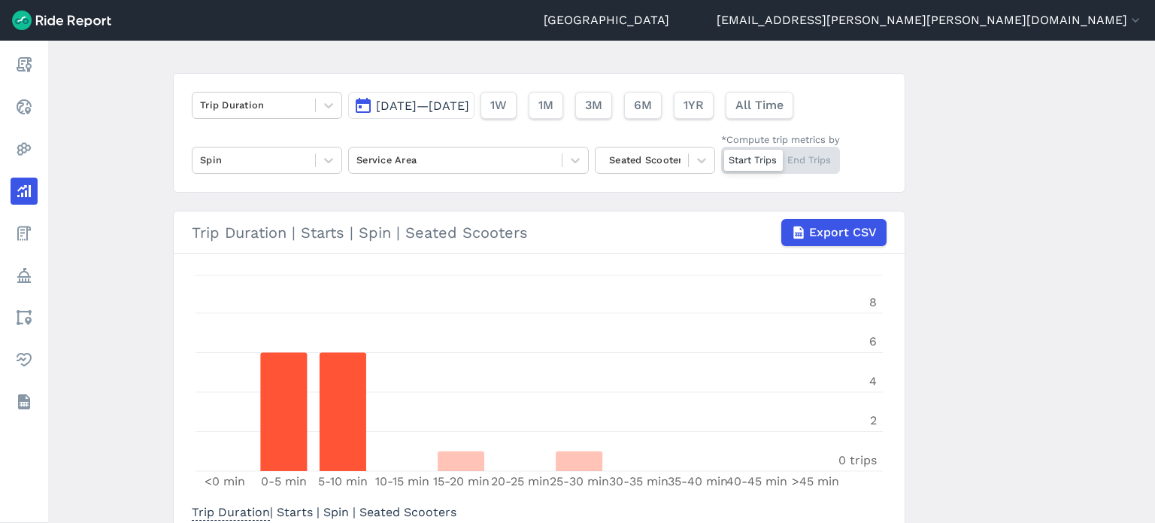
scroll to position [0, 0]
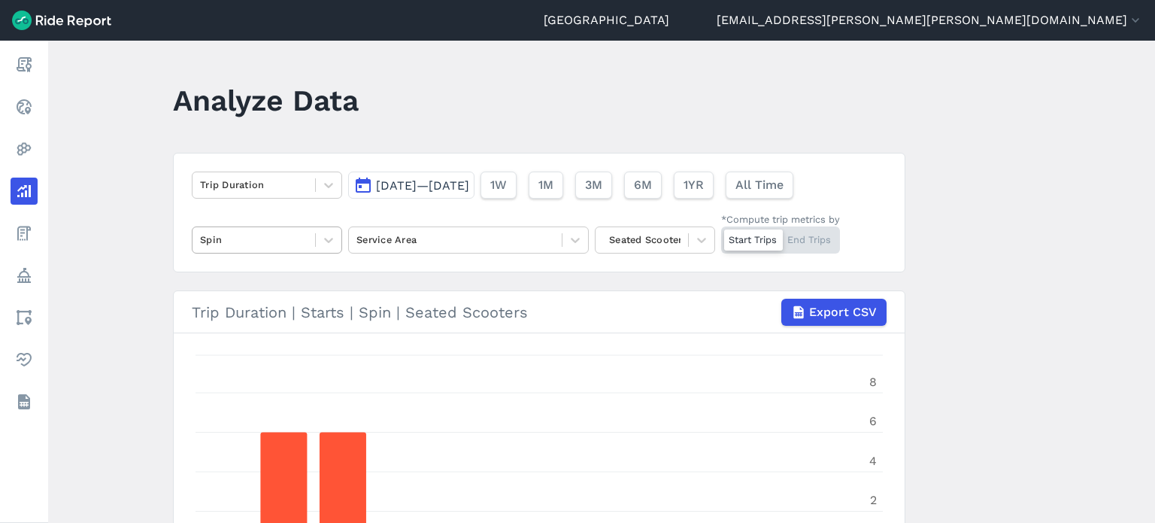
click at [260, 227] on div "Spin" at bounding box center [267, 239] width 150 height 27
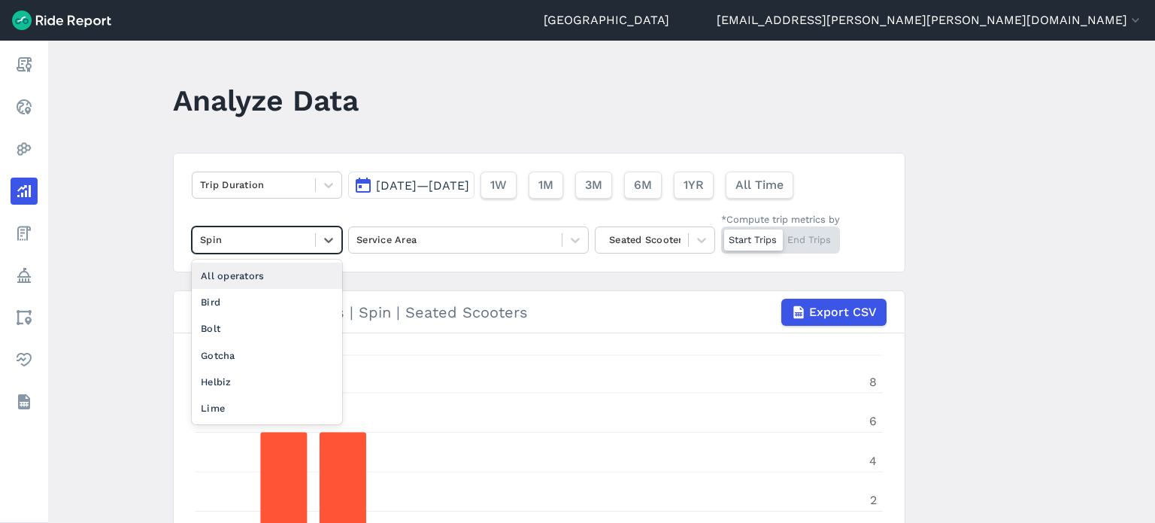
click at [234, 266] on div "All operators" at bounding box center [267, 276] width 150 height 26
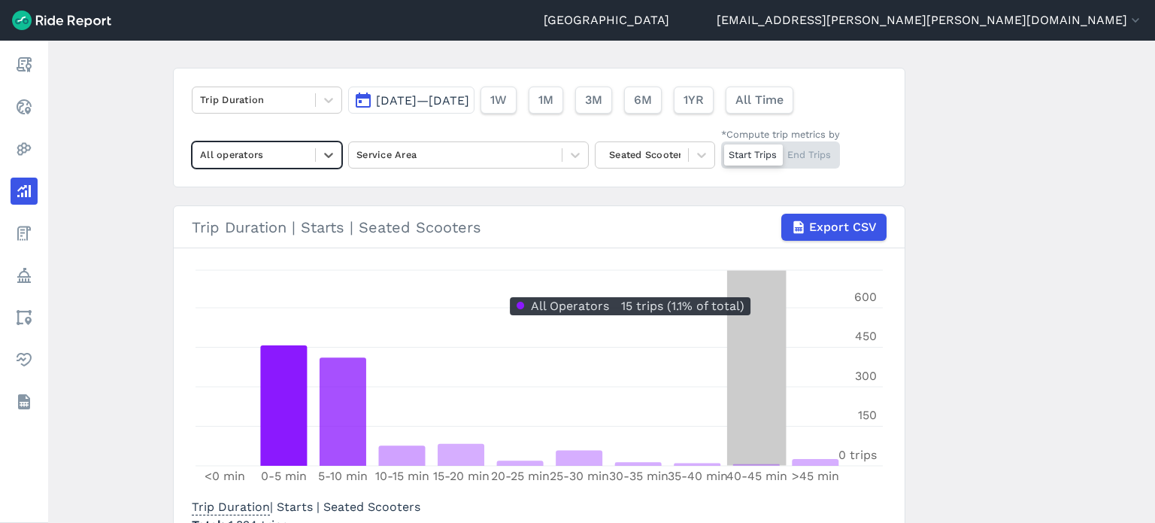
scroll to position [186, 0]
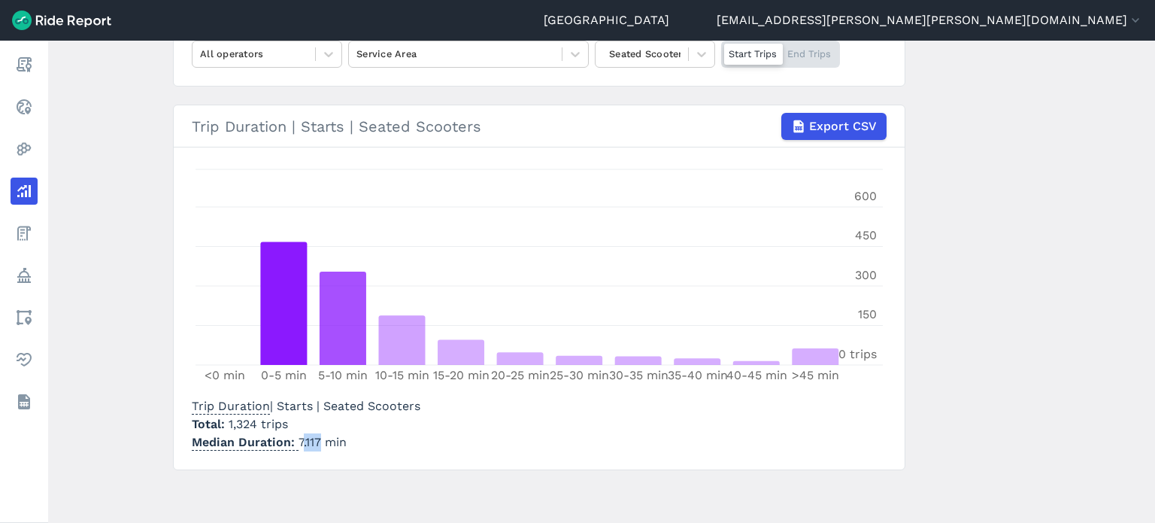
drag, startPoint x: 319, startPoint y: 439, endPoint x: 300, endPoint y: 436, distance: 18.9
click at [300, 436] on p "Median Duration 7.117 min" at bounding box center [306, 442] width 229 height 18
drag, startPoint x: 317, startPoint y: 439, endPoint x: 295, endPoint y: 438, distance: 21.8
click at [295, 438] on p "Median Duration 7.117 min" at bounding box center [306, 442] width 229 height 18
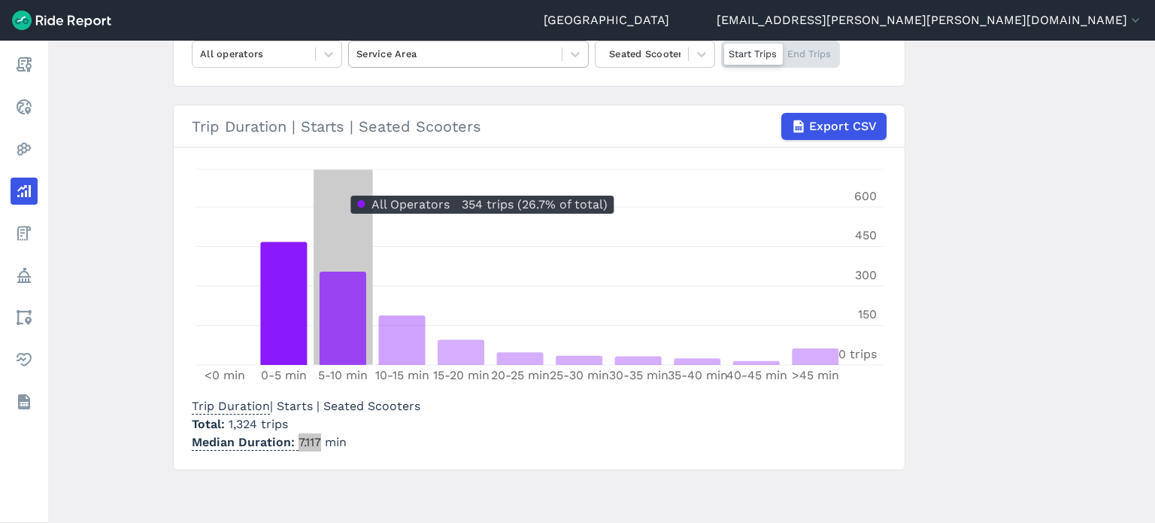
scroll to position [35, 0]
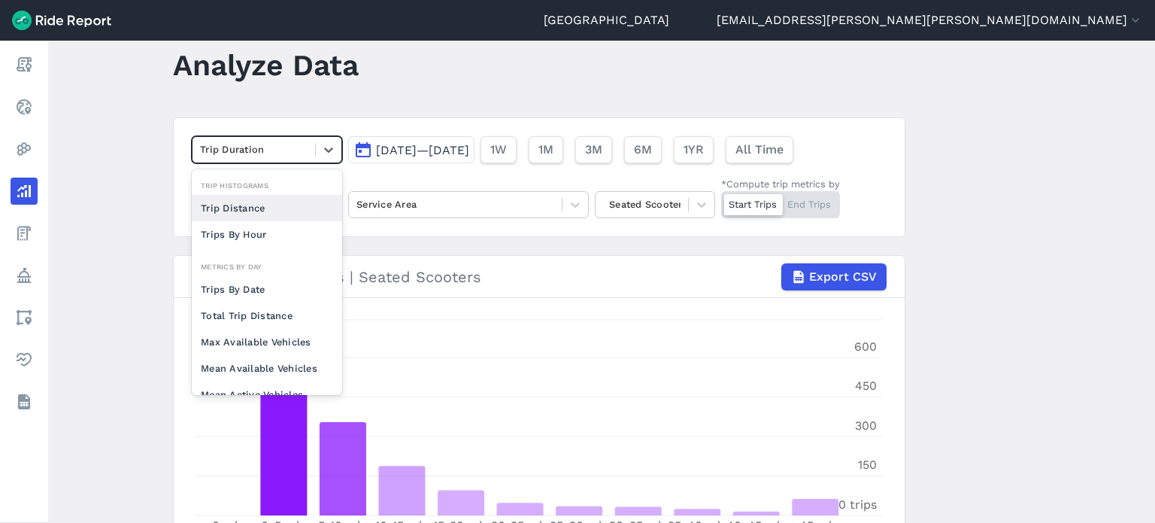
click at [279, 141] on div at bounding box center [254, 149] width 108 height 17
click at [256, 204] on div "Trip Distance" at bounding box center [267, 208] width 150 height 26
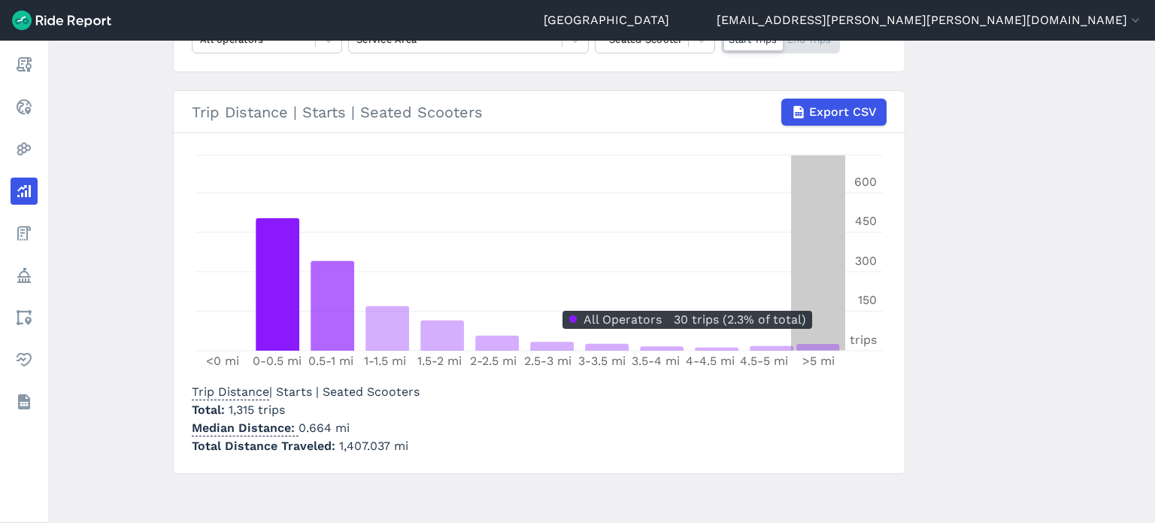
scroll to position [204, 0]
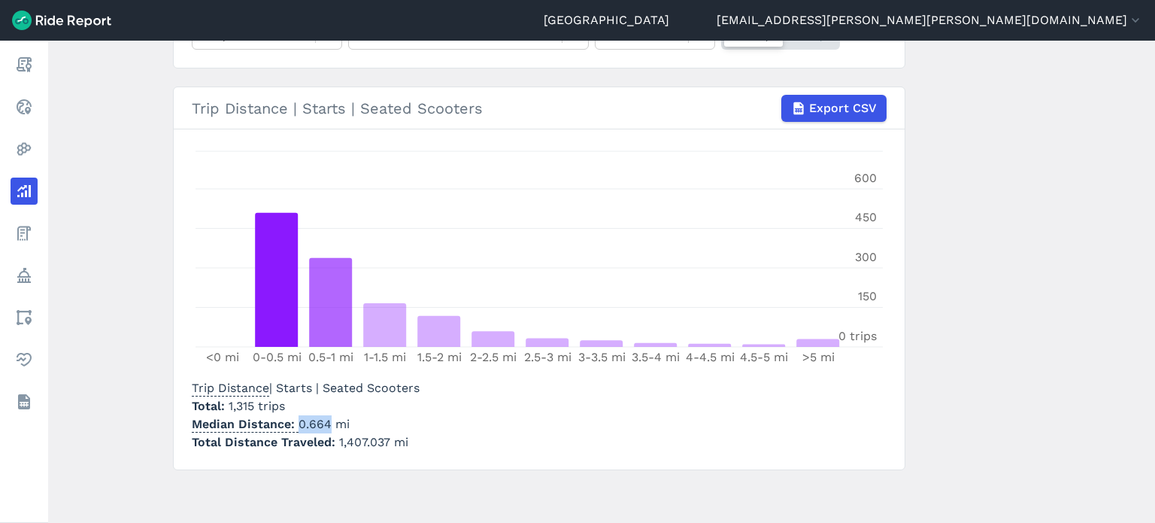
drag, startPoint x: 326, startPoint y: 423, endPoint x: 295, endPoint y: 420, distance: 31.7
click at [295, 420] on p "Median Distance 0.664 mi" at bounding box center [306, 424] width 228 height 18
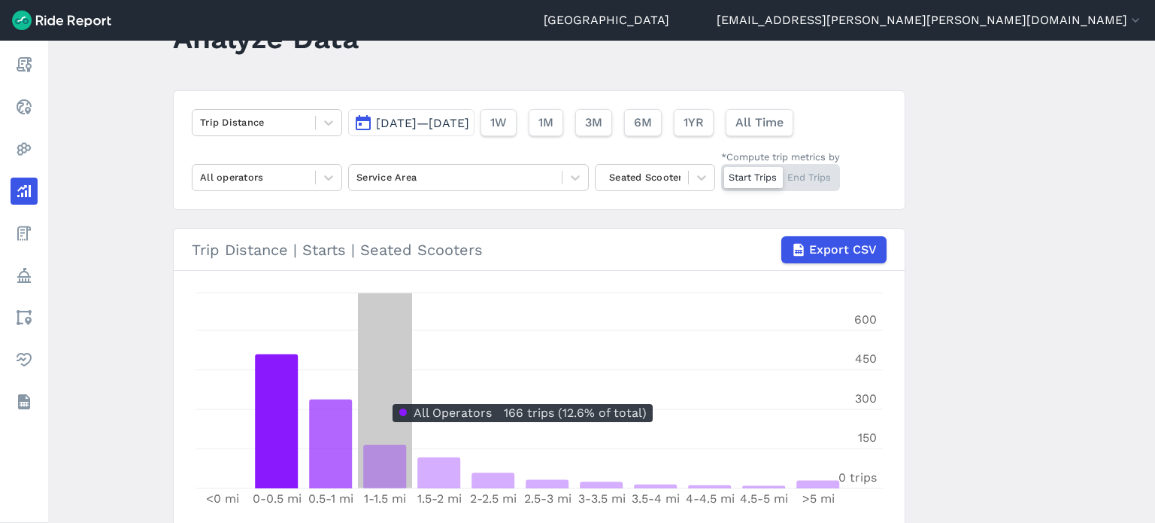
scroll to position [53, 0]
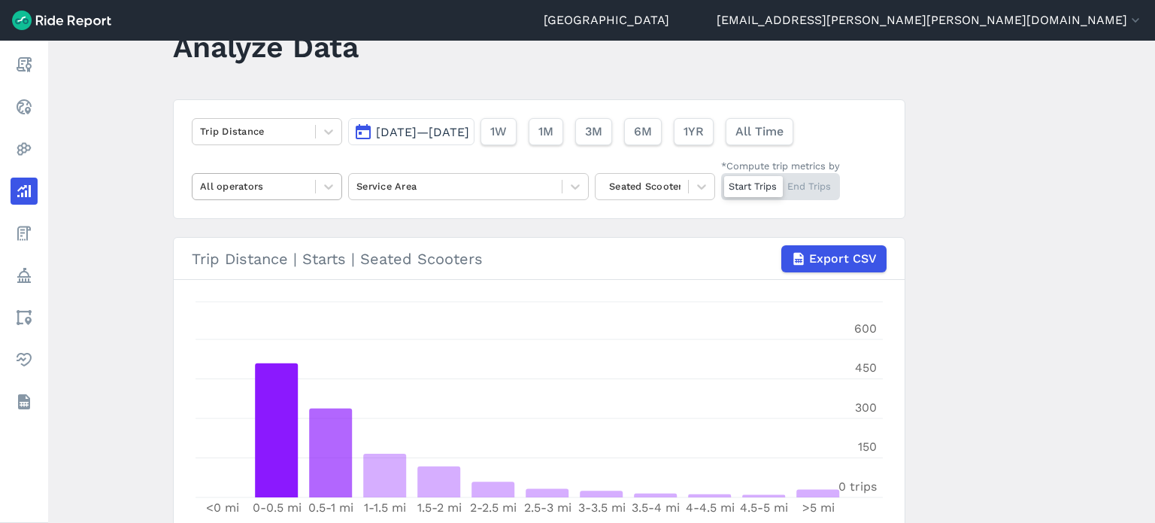
click at [309, 187] on div "All operators" at bounding box center [254, 186] width 123 height 23
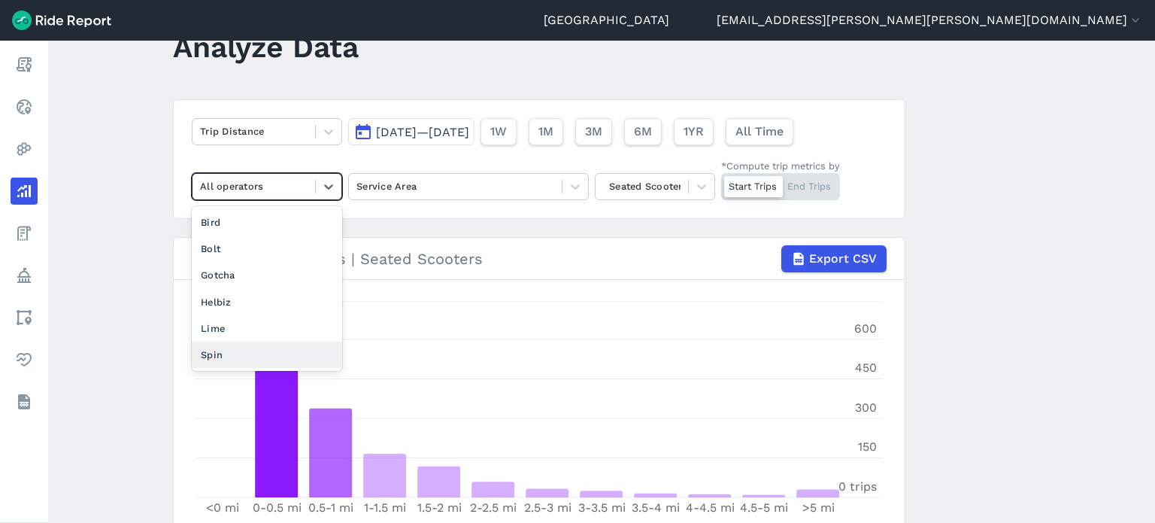
click at [226, 356] on div "Spin" at bounding box center [267, 354] width 150 height 26
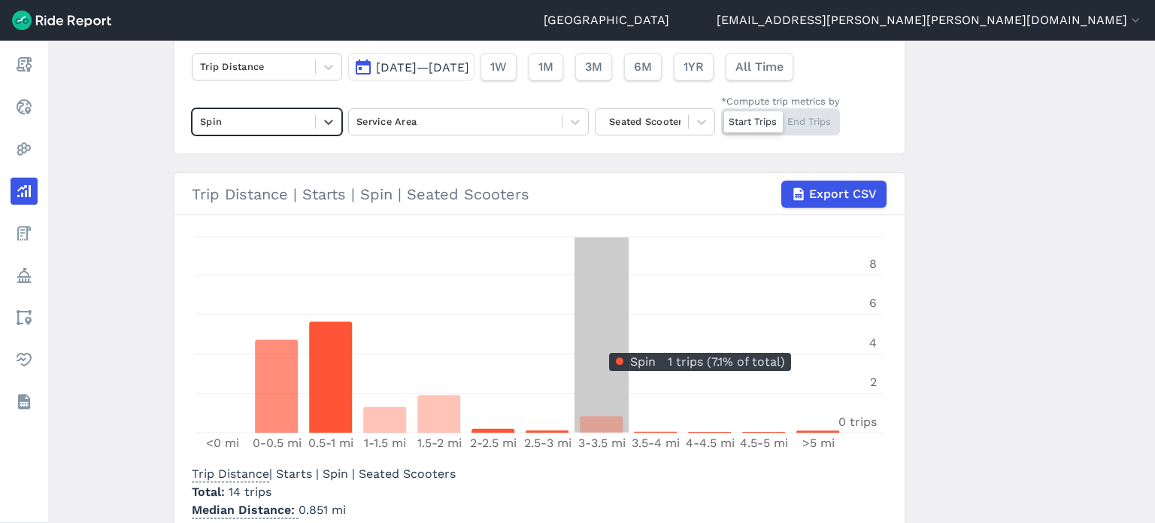
scroll to position [204, 0]
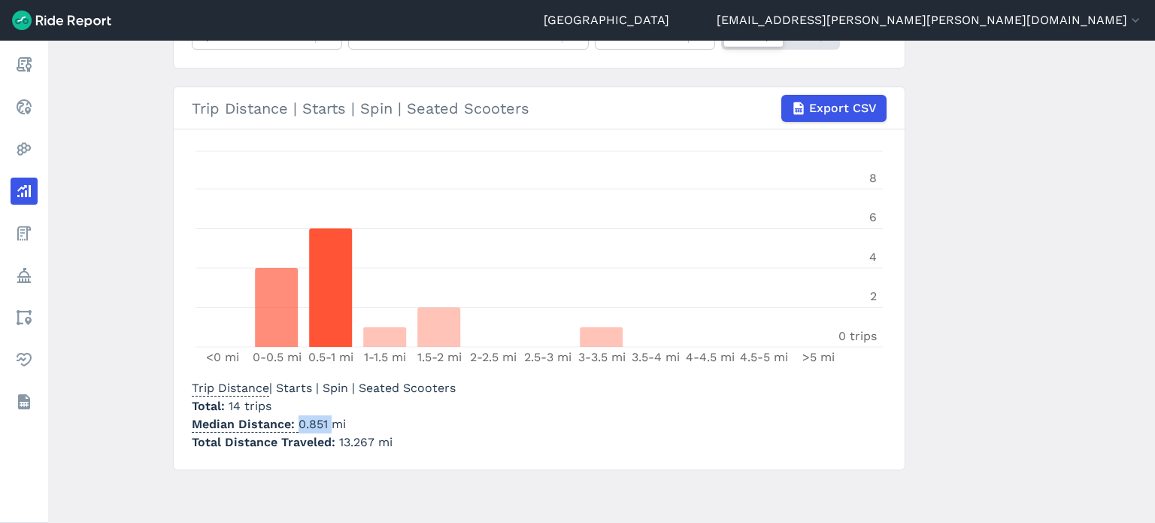
drag, startPoint x: 325, startPoint y: 423, endPoint x: 293, endPoint y: 420, distance: 31.7
click at [293, 420] on p "Median Distance 0.851 mi" at bounding box center [324, 424] width 264 height 18
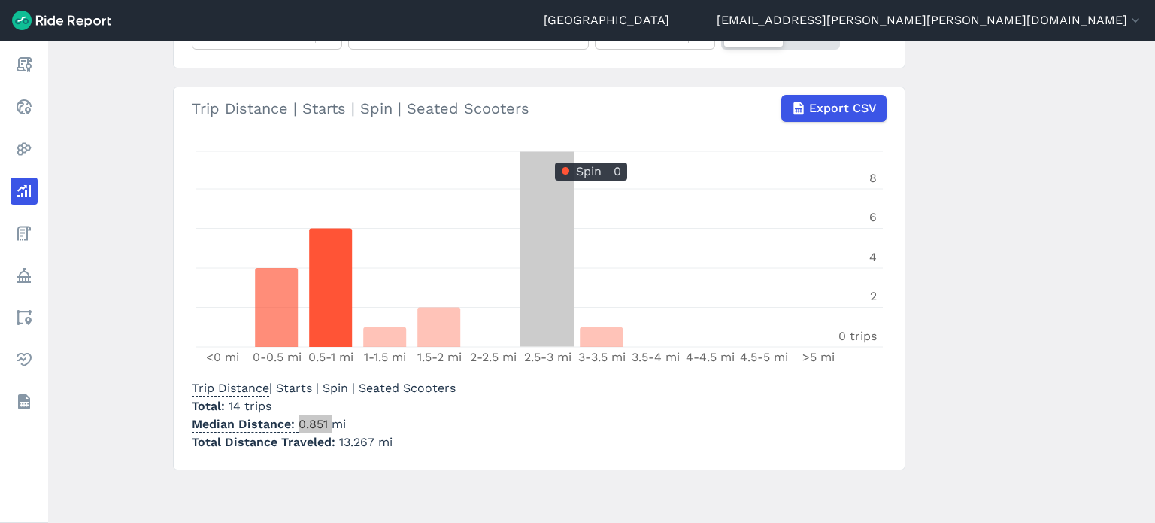
scroll to position [0, 0]
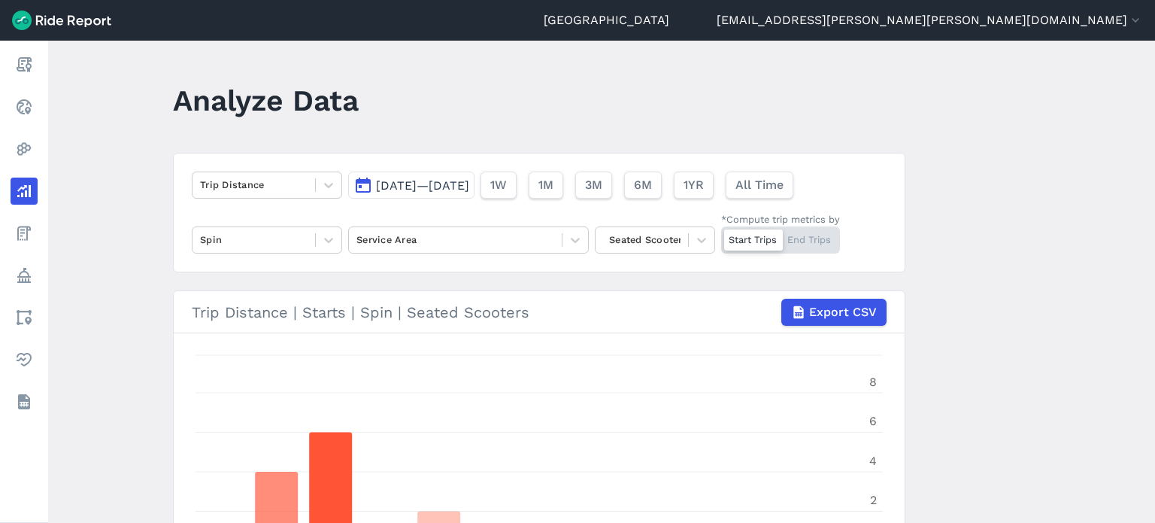
click at [414, 178] on span "[DATE]—[DATE]" at bounding box center [422, 185] width 93 height 14
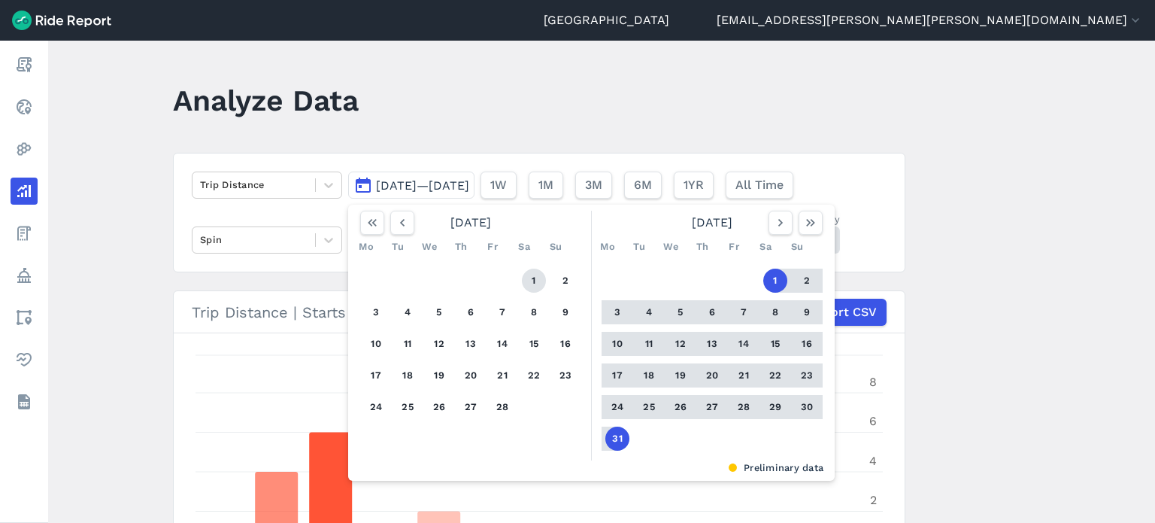
click at [531, 273] on button "1" at bounding box center [534, 281] width 24 height 24
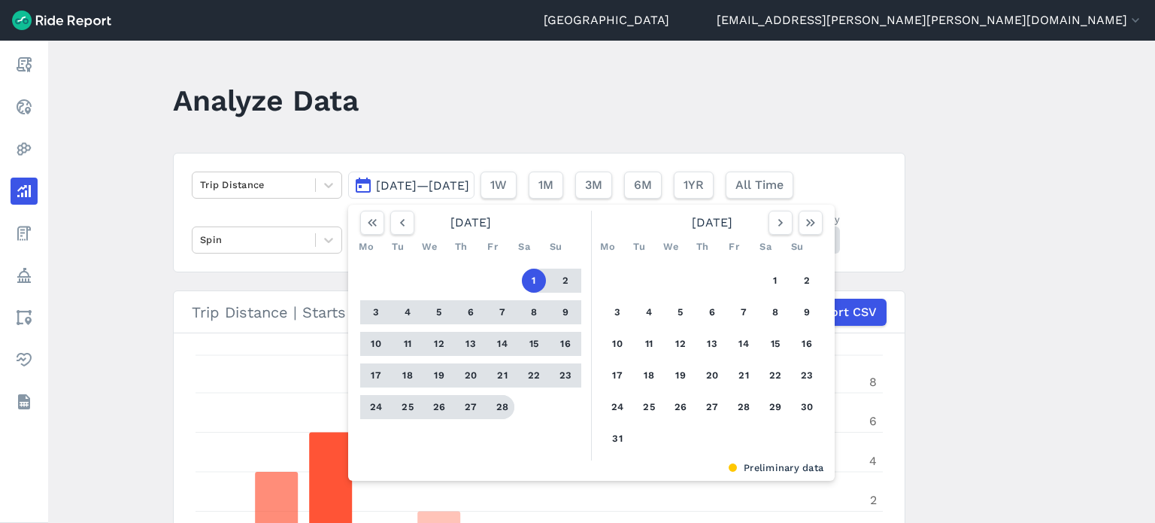
click at [493, 405] on button "28" at bounding box center [502, 407] width 24 height 24
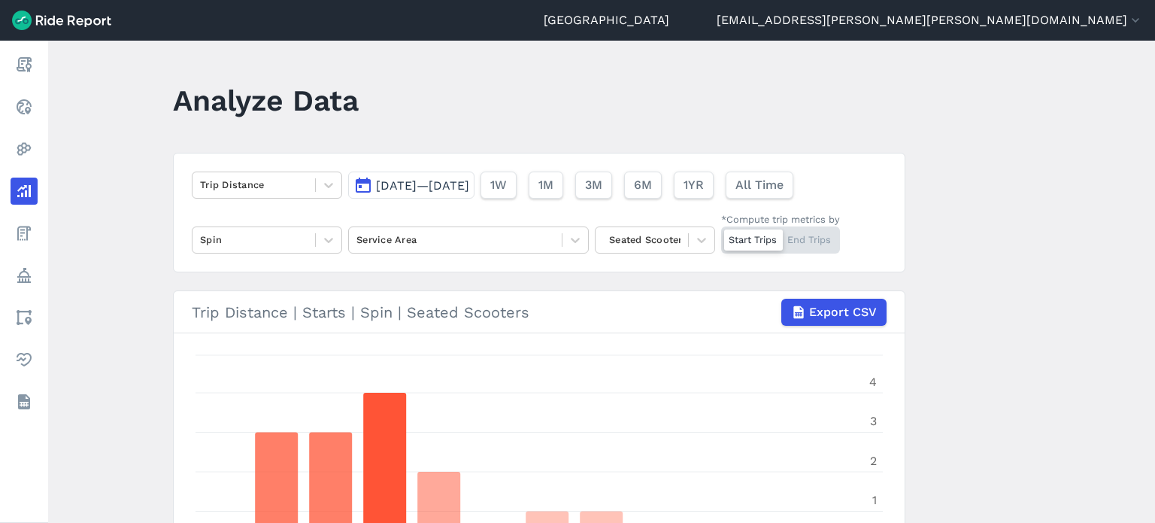
click at [1020, 198] on main "Analyze Data Trip Distance [DATE]—[DATE] 1W 1M 3M 6M 1YR All Time Spin Service …" at bounding box center [601, 282] width 1107 height 482
click at [1005, 343] on main "Analyze Data Trip Distance [DATE]—[DATE] 1W 1M 3M 6M 1YR All Time Spin Service …" at bounding box center [601, 282] width 1107 height 482
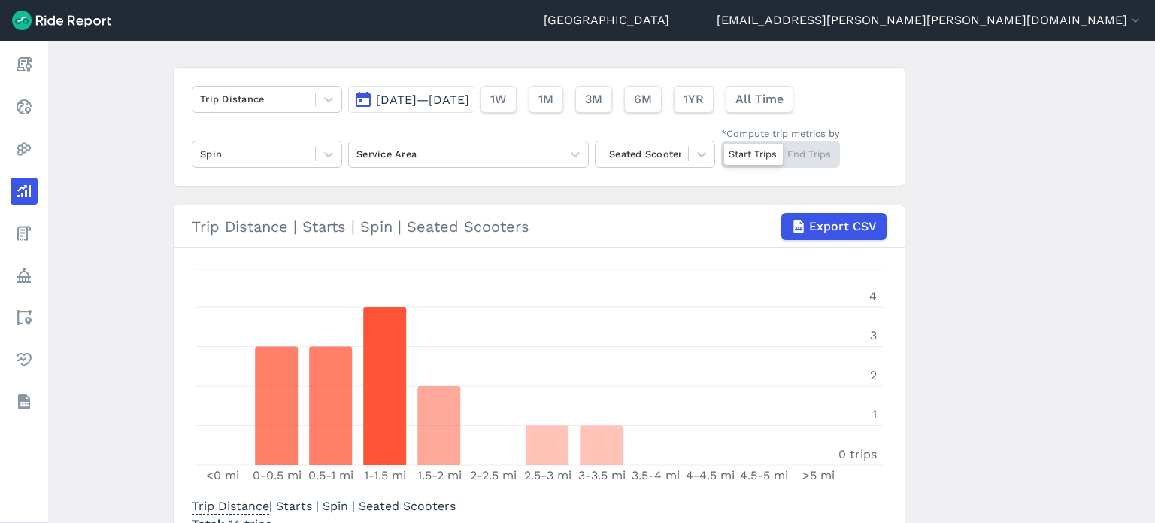
scroll to position [204, 0]
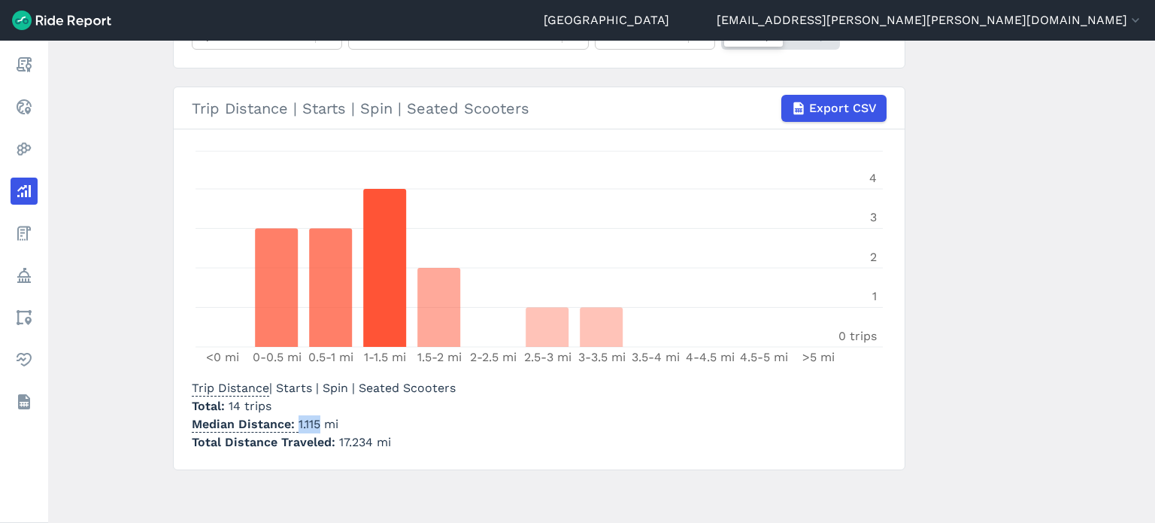
drag, startPoint x: 319, startPoint y: 423, endPoint x: 296, endPoint y: 420, distance: 22.9
click at [296, 420] on p "Median Distance 1.115 mi" at bounding box center [324, 424] width 264 height 18
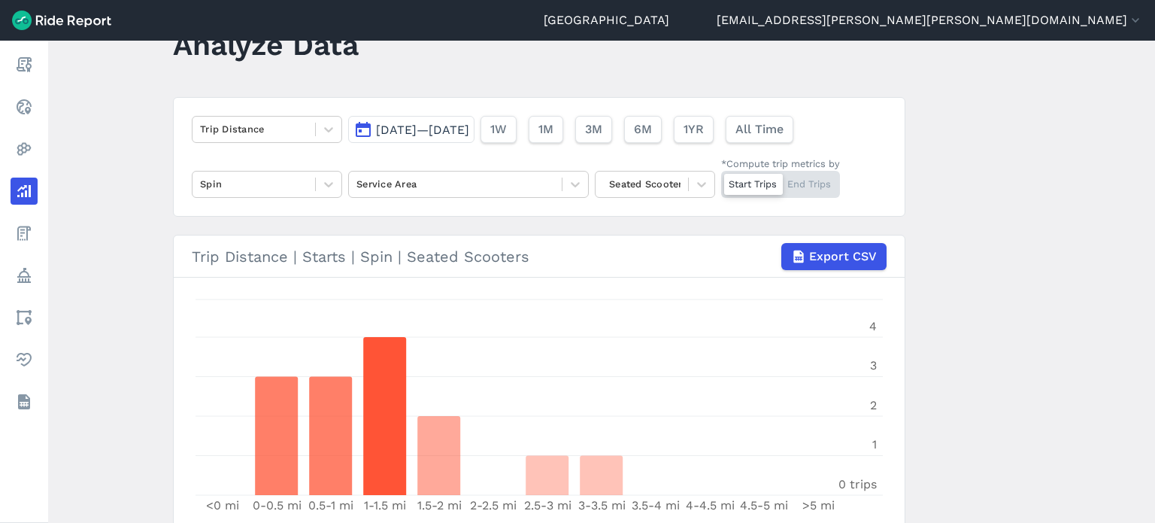
scroll to position [53, 0]
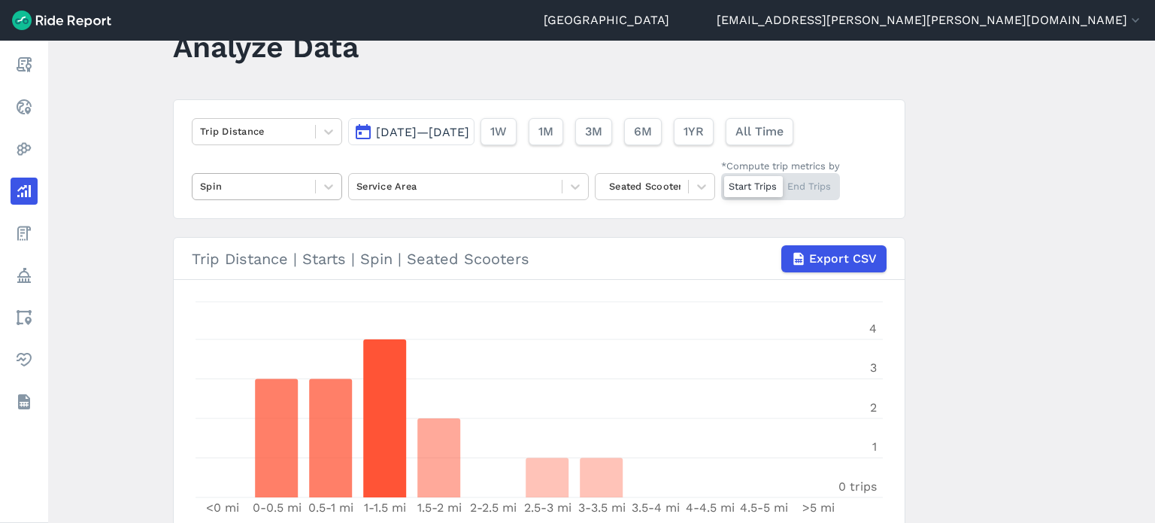
click at [256, 184] on div at bounding box center [254, 186] width 108 height 17
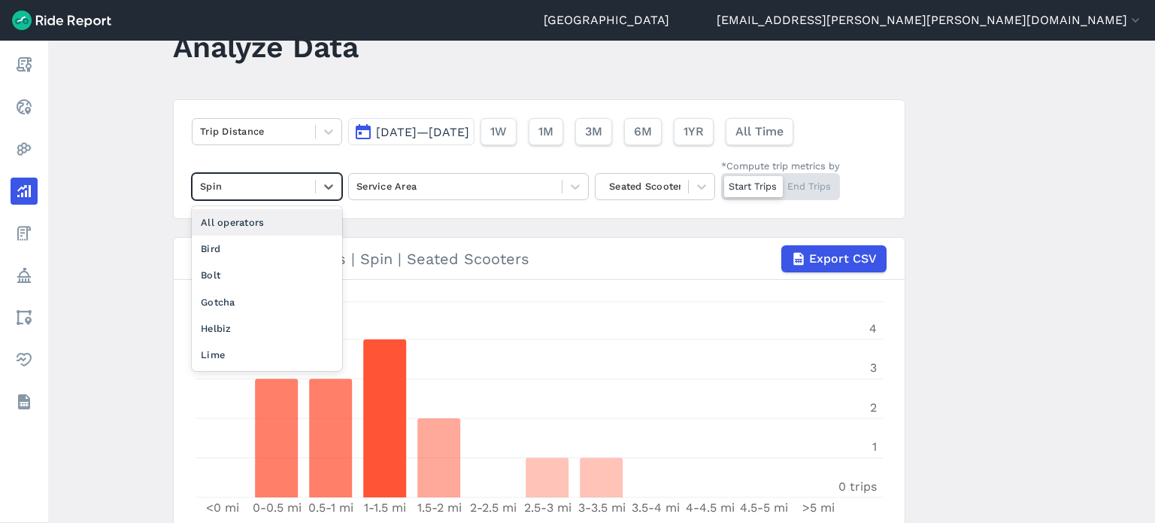
click at [247, 226] on div "All operators" at bounding box center [267, 222] width 150 height 26
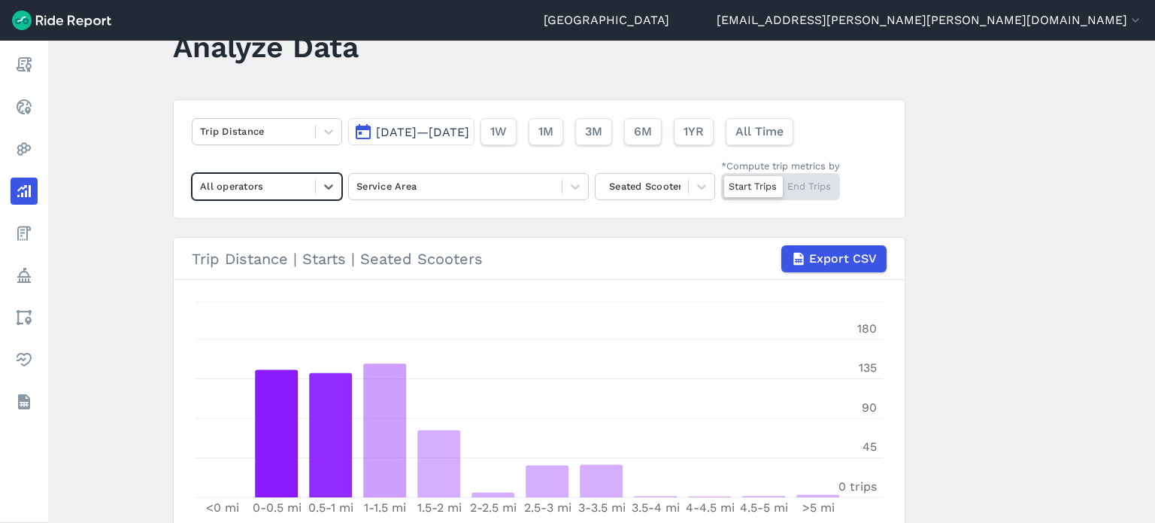
click at [983, 247] on main "Analyze Data Trip Distance [DATE]—[DATE] 1W 1M 3M 6M 1YR All Time option All op…" at bounding box center [601, 282] width 1107 height 482
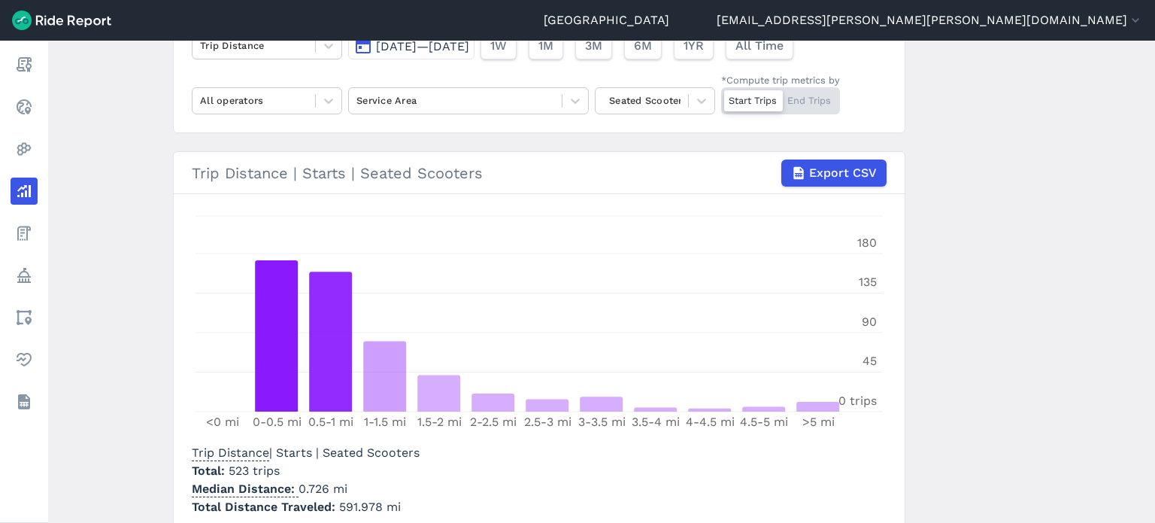
scroll to position [204, 0]
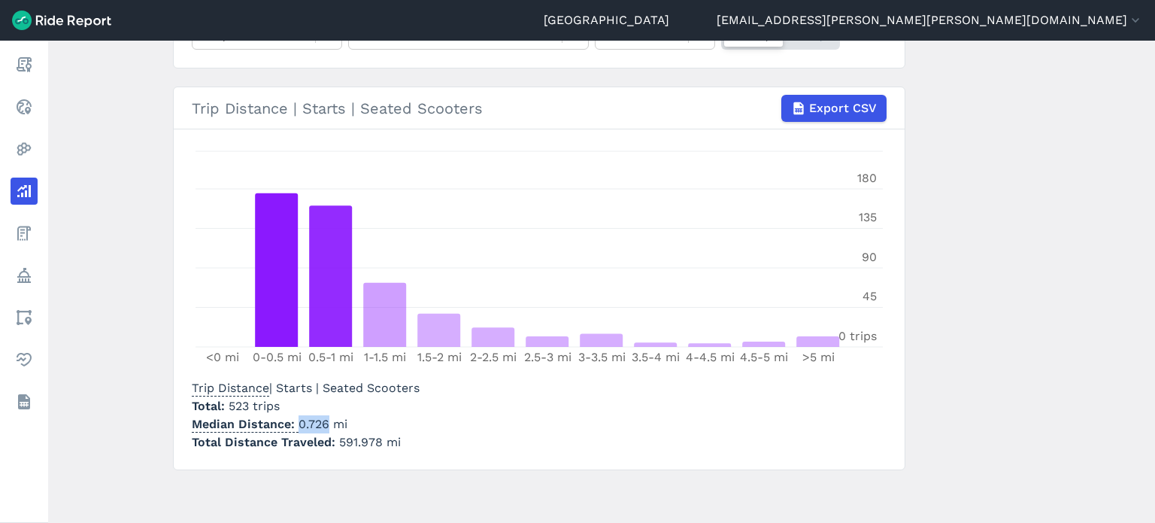
drag, startPoint x: 325, startPoint y: 423, endPoint x: 298, endPoint y: 420, distance: 27.2
click at [298, 420] on p "Median Distance 0.726 mi" at bounding box center [306, 424] width 228 height 18
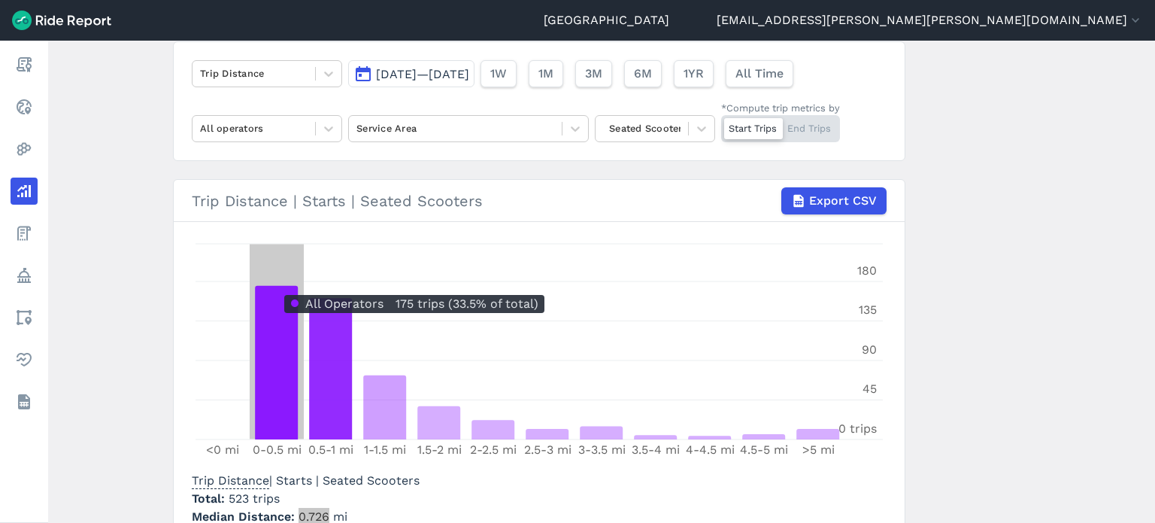
scroll to position [0, 0]
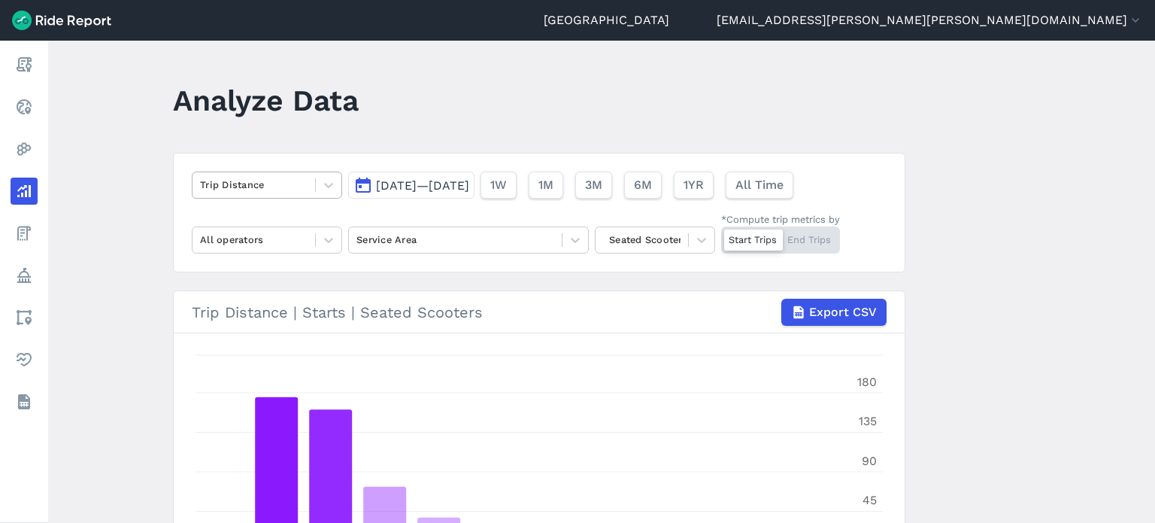
click at [240, 177] on div at bounding box center [254, 184] width 108 height 17
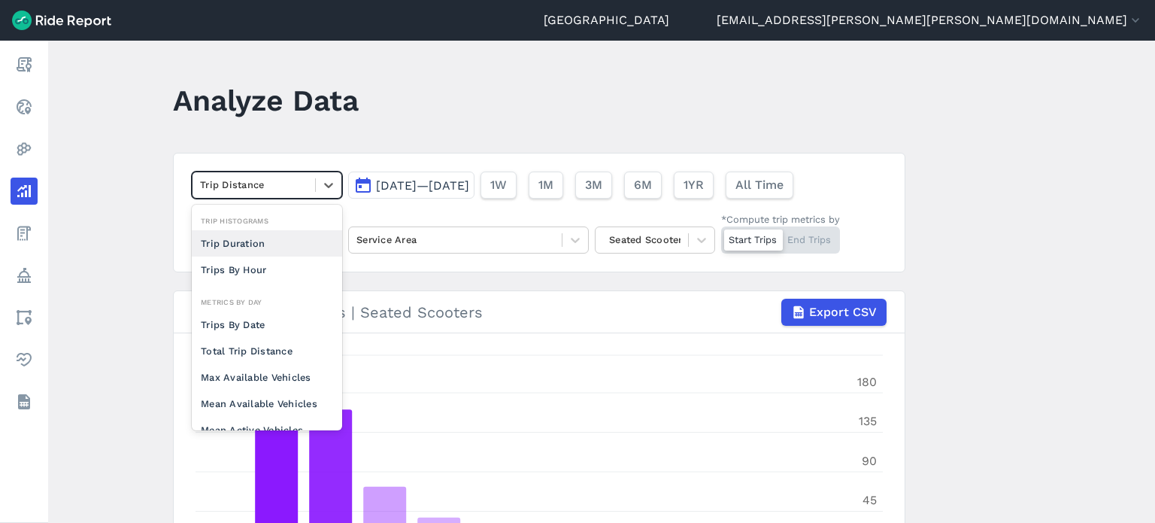
click at [246, 240] on div "Trip Duration" at bounding box center [267, 243] width 150 height 26
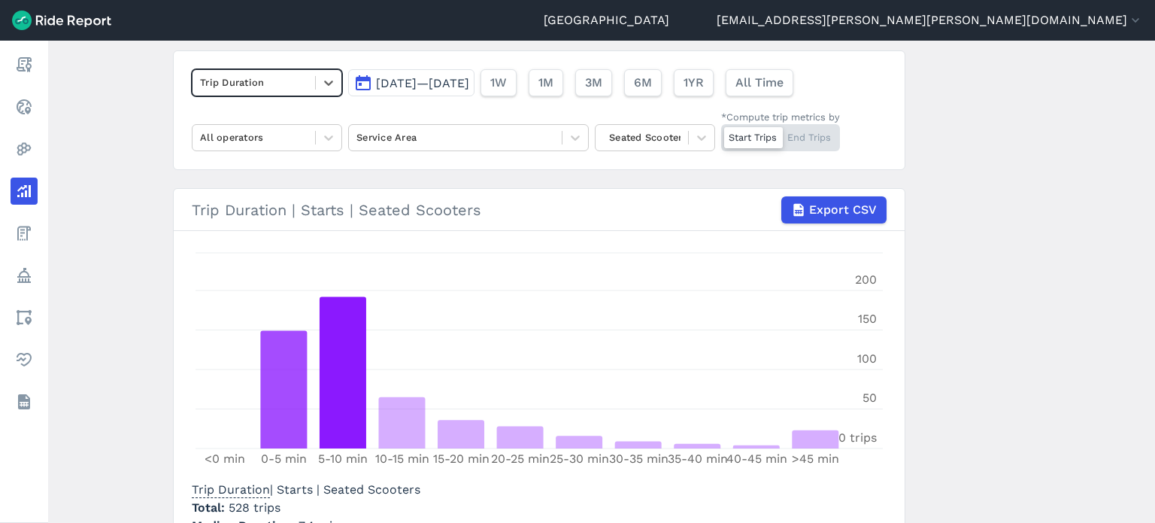
scroll to position [150, 0]
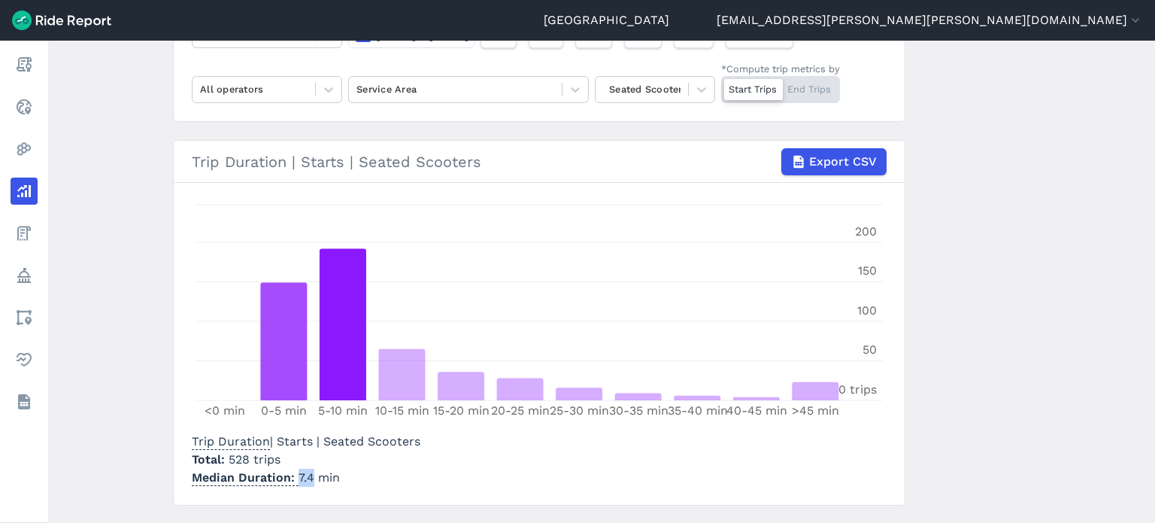
drag, startPoint x: 311, startPoint y: 480, endPoint x: 296, endPoint y: 475, distance: 15.9
click at [296, 475] on p "Median Duration 7.4 min" at bounding box center [306, 478] width 229 height 18
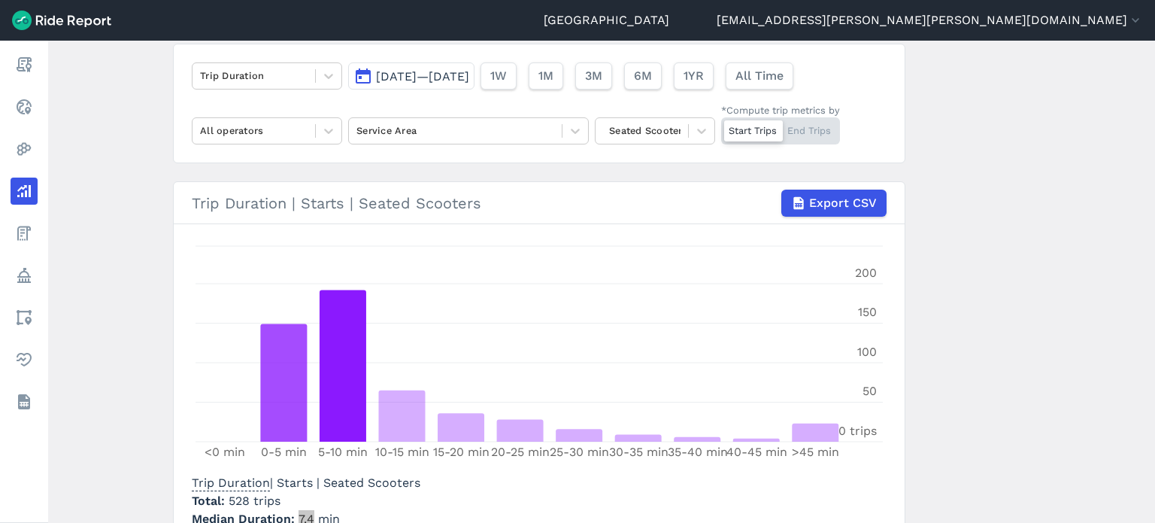
scroll to position [75, 0]
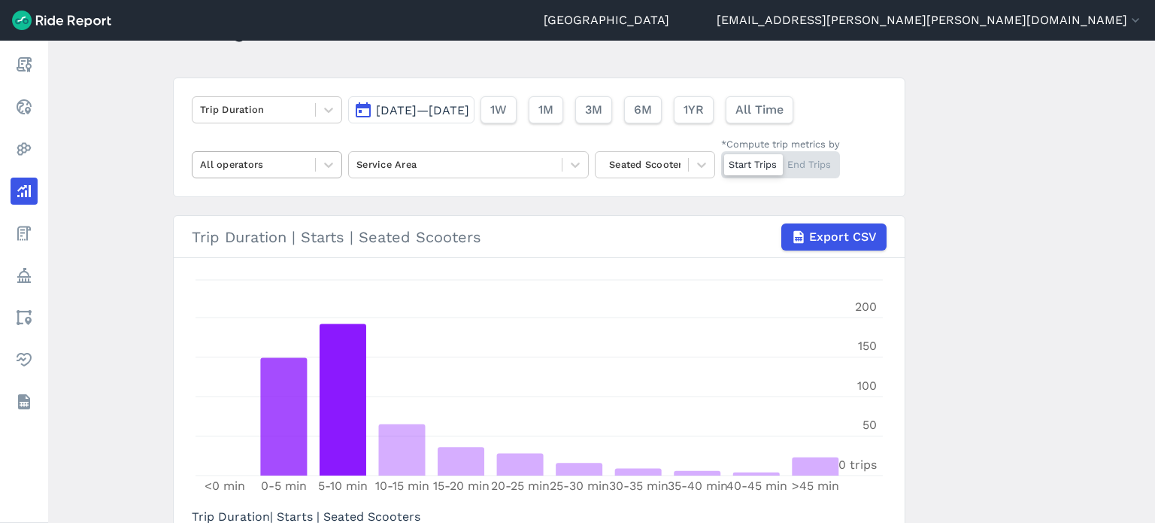
click at [270, 181] on div "Trip Duration [DATE]—[DATE] 1W 1M 3M 6M 1YR All Time All operators Service Area…" at bounding box center [539, 137] width 733 height 120
click at [277, 167] on div at bounding box center [254, 164] width 108 height 17
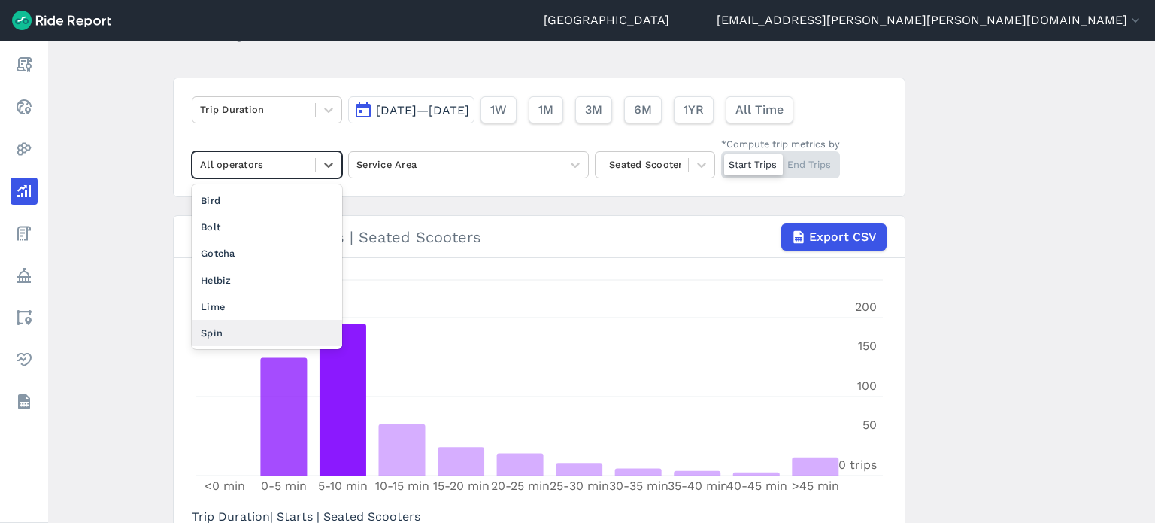
click at [253, 335] on div "Spin" at bounding box center [267, 333] width 150 height 26
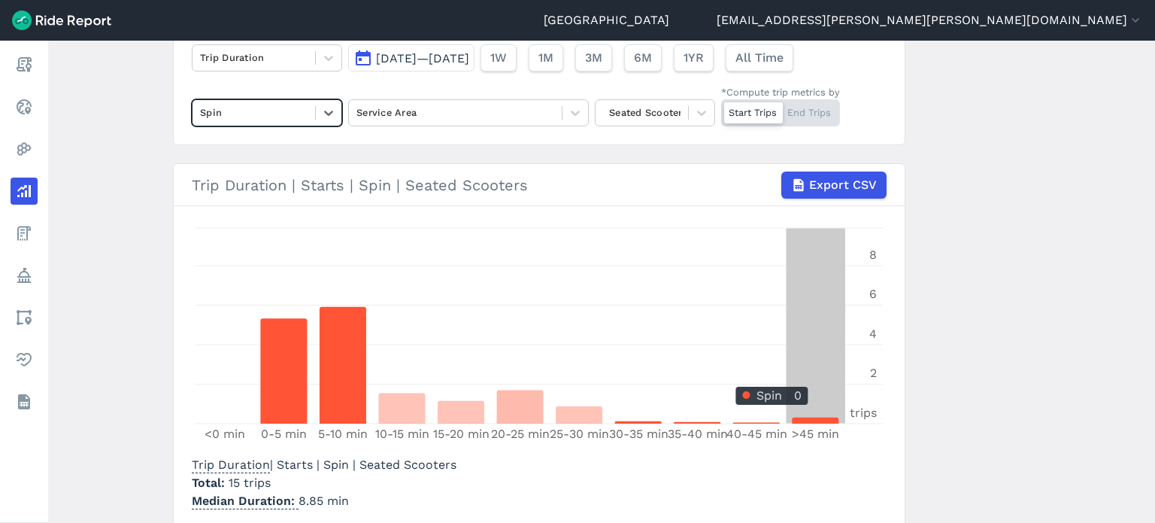
scroll to position [186, 0]
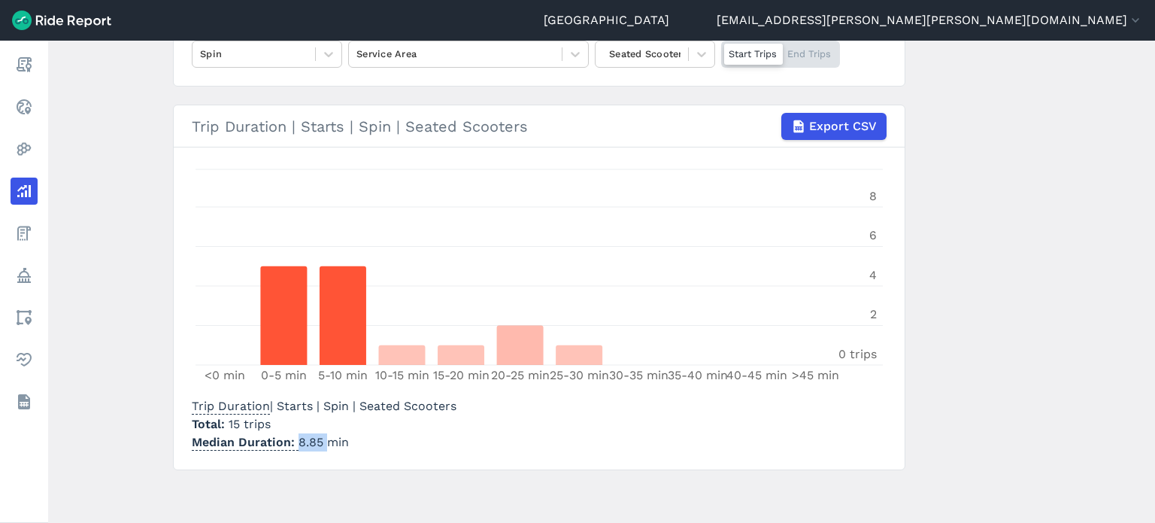
drag, startPoint x: 322, startPoint y: 442, endPoint x: 296, endPoint y: 433, distance: 27.4
click at [296, 433] on p "Median Duration 8.85 min" at bounding box center [324, 442] width 265 height 18
click at [301, 442] on p "Median Duration 8.85 min" at bounding box center [324, 442] width 265 height 18
drag, startPoint x: 295, startPoint y: 440, endPoint x: 317, endPoint y: 442, distance: 22.6
click at [317, 442] on p "Median Duration 8.85 min" at bounding box center [324, 442] width 265 height 18
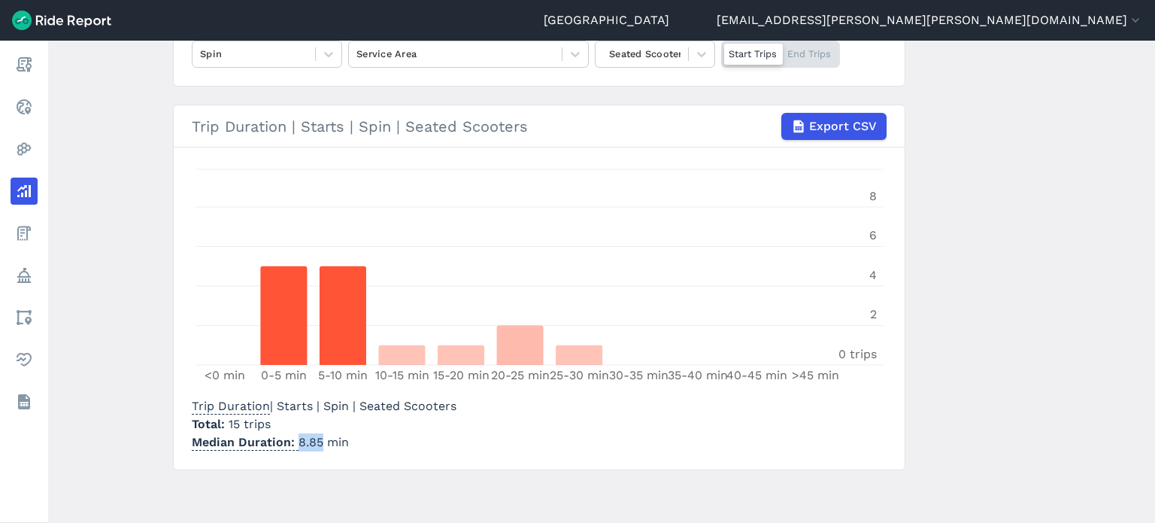
click at [102, 269] on main "Analyze Data Trip Duration [DATE]—[DATE] 1W 1M 3M 6M 1YR All Time Spin Service …" at bounding box center [601, 282] width 1107 height 482
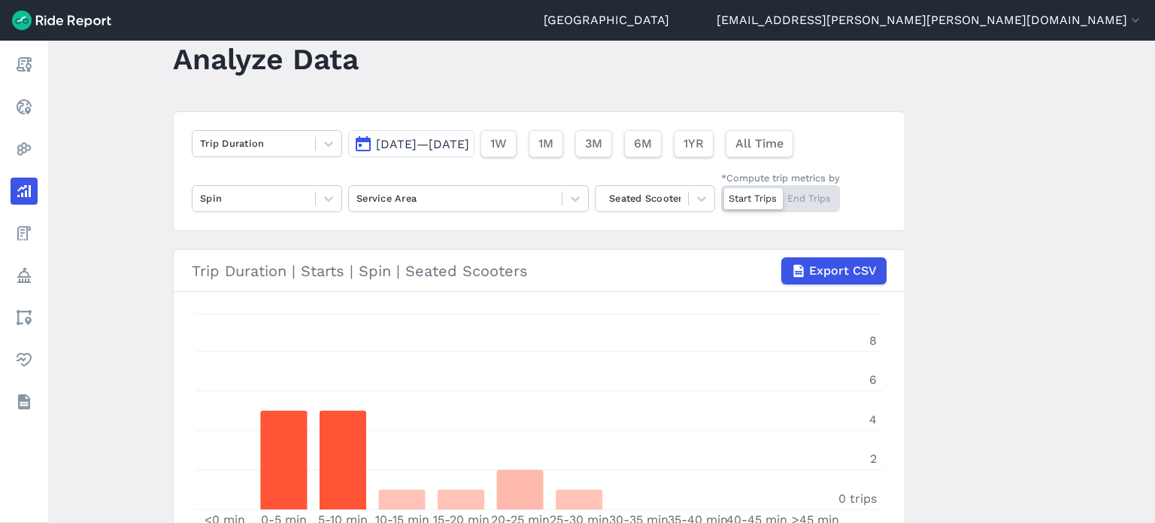
scroll to position [0, 0]
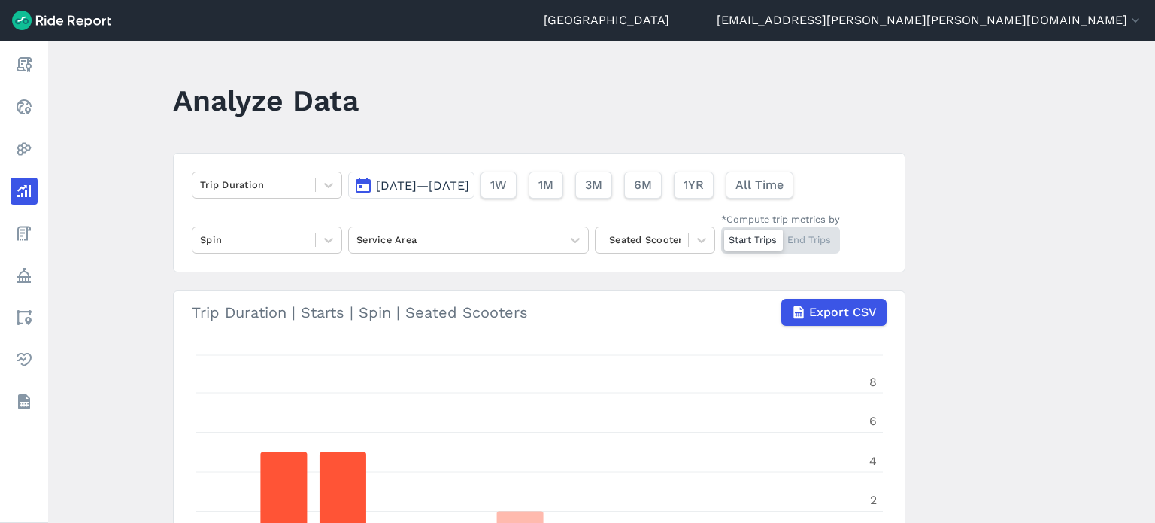
click at [414, 178] on span "[DATE]—[DATE]" at bounding box center [422, 185] width 93 height 14
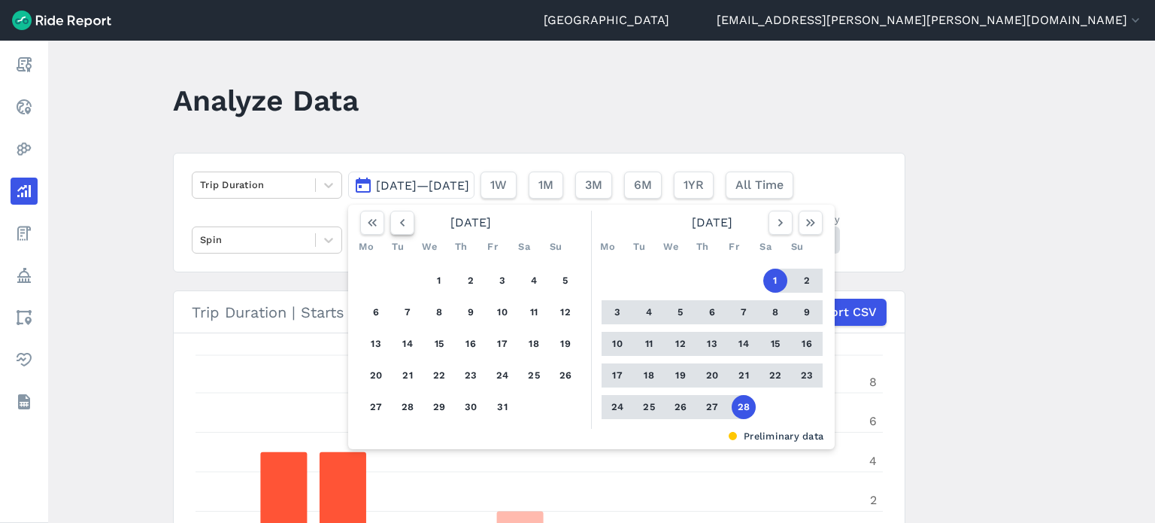
click at [395, 224] on icon "button" at bounding box center [402, 222] width 15 height 15
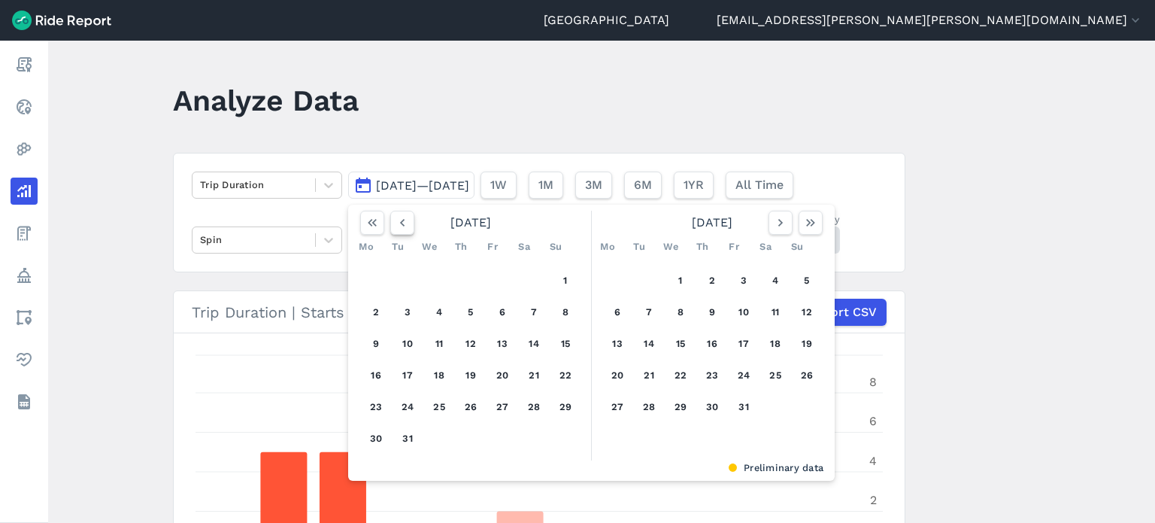
click at [395, 224] on icon "button" at bounding box center [402, 222] width 15 height 15
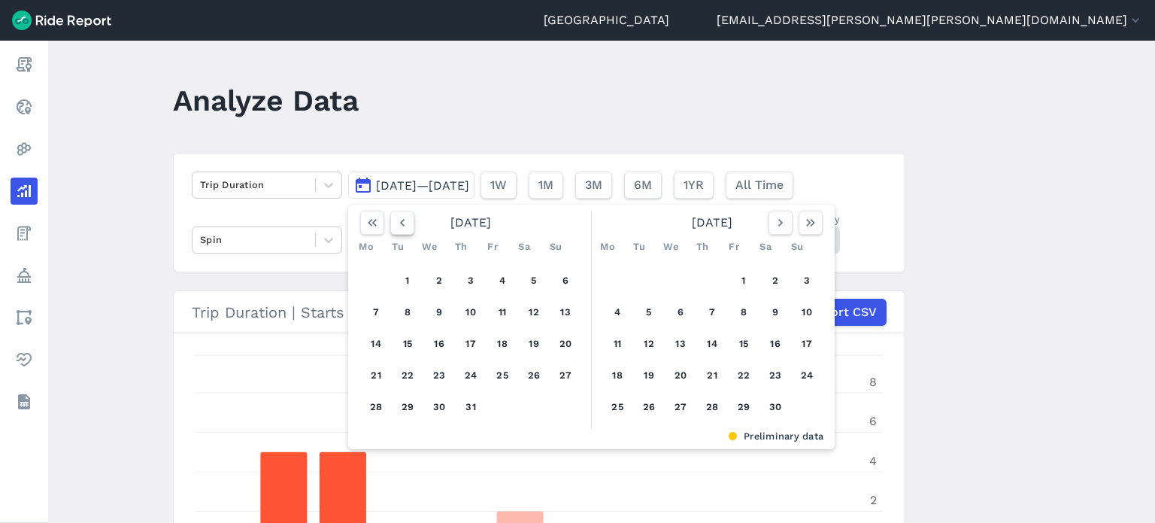
click at [395, 224] on icon "button" at bounding box center [402, 222] width 15 height 15
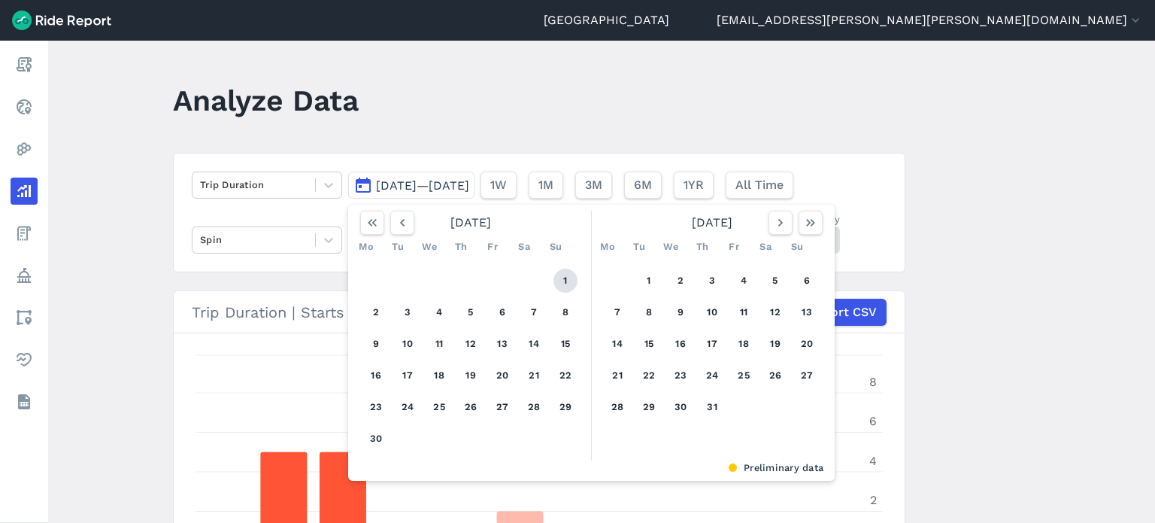
click at [563, 279] on button "1" at bounding box center [566, 281] width 24 height 24
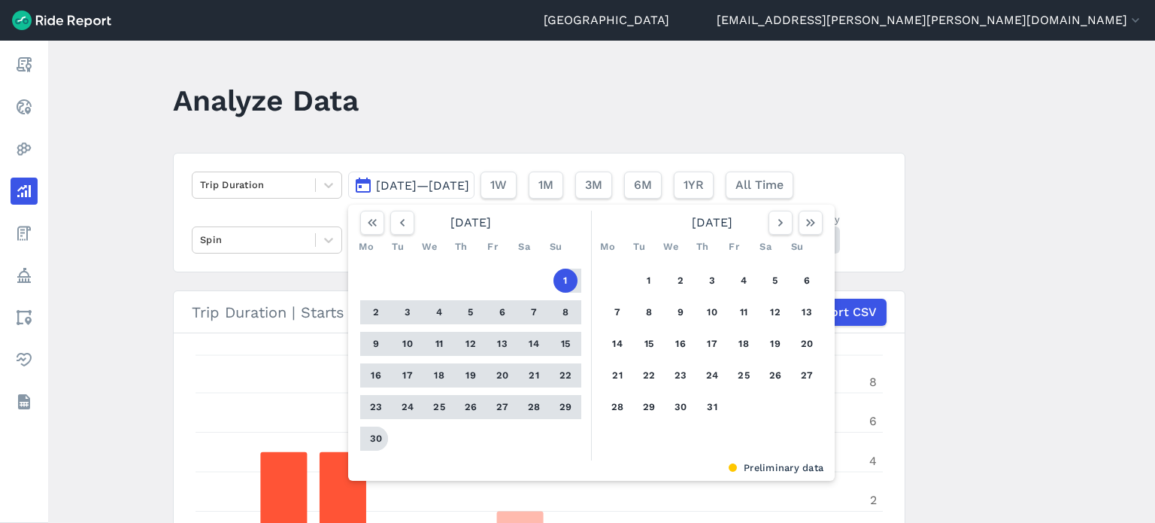
click at [367, 439] on button "30" at bounding box center [376, 438] width 24 height 24
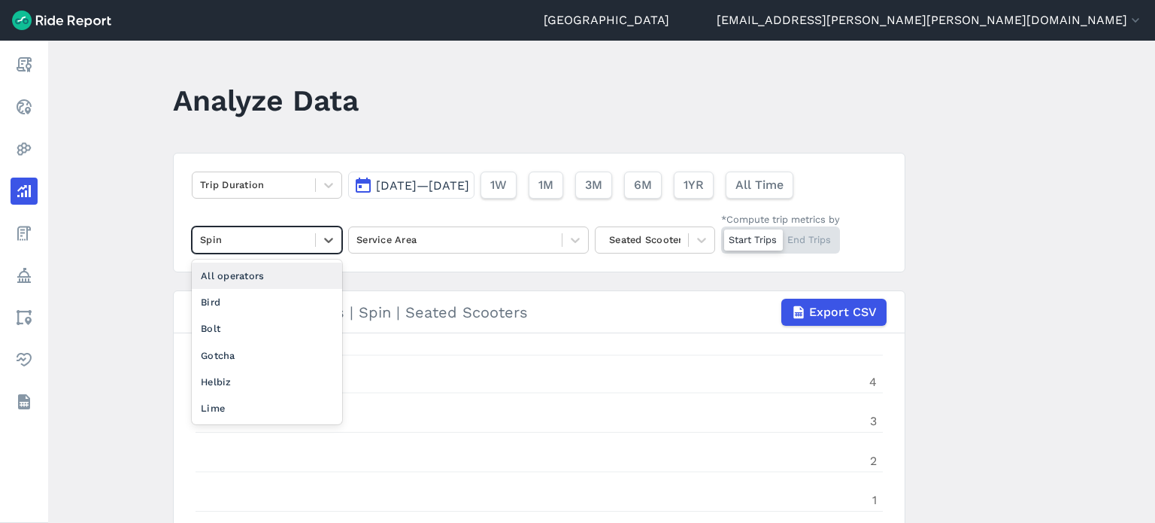
click at [247, 237] on div at bounding box center [254, 239] width 108 height 17
click at [232, 272] on div "All operators" at bounding box center [267, 276] width 150 height 26
click at [684, 241] on div "Seated Scooters" at bounding box center [642, 239] width 93 height 23
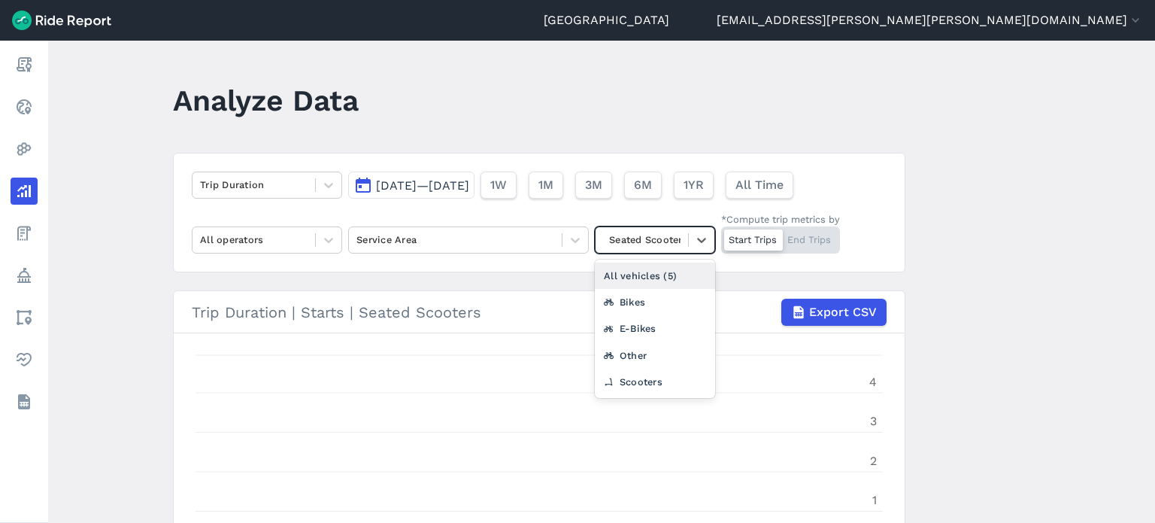
click at [654, 271] on div "All vehicles (5)" at bounding box center [655, 276] width 120 height 26
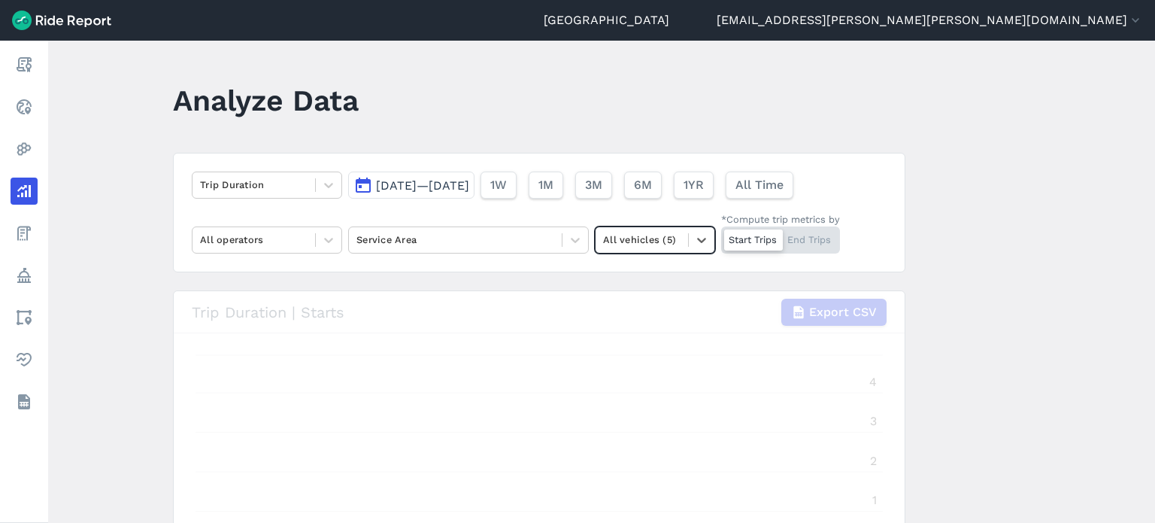
click at [985, 247] on main "Analyze Data Trip Duration [DATE]—[DATE] 1W 1M 3M 6M 1YR All Time All operators…" at bounding box center [601, 282] width 1107 height 482
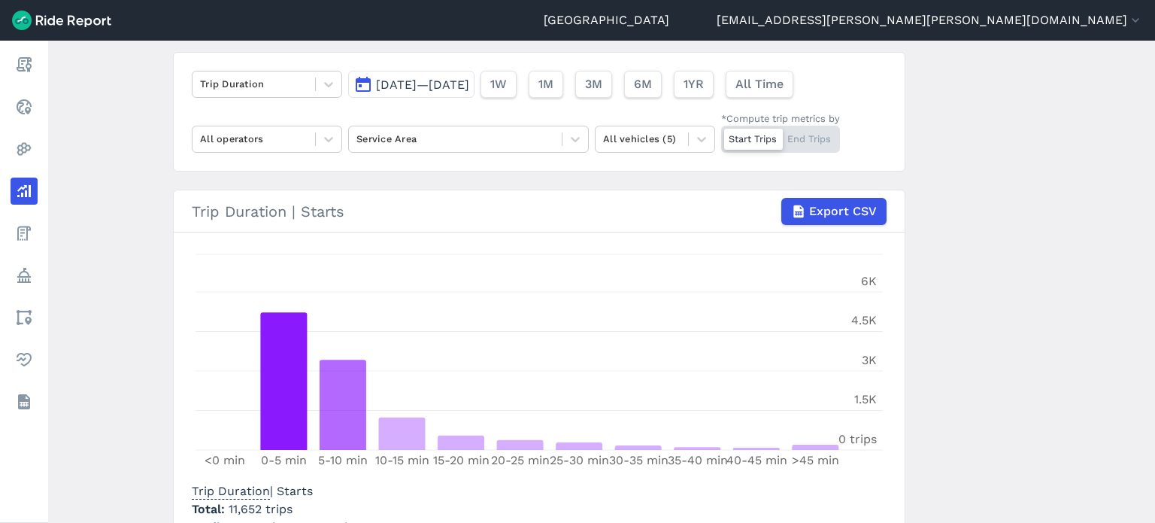
scroll to position [75, 0]
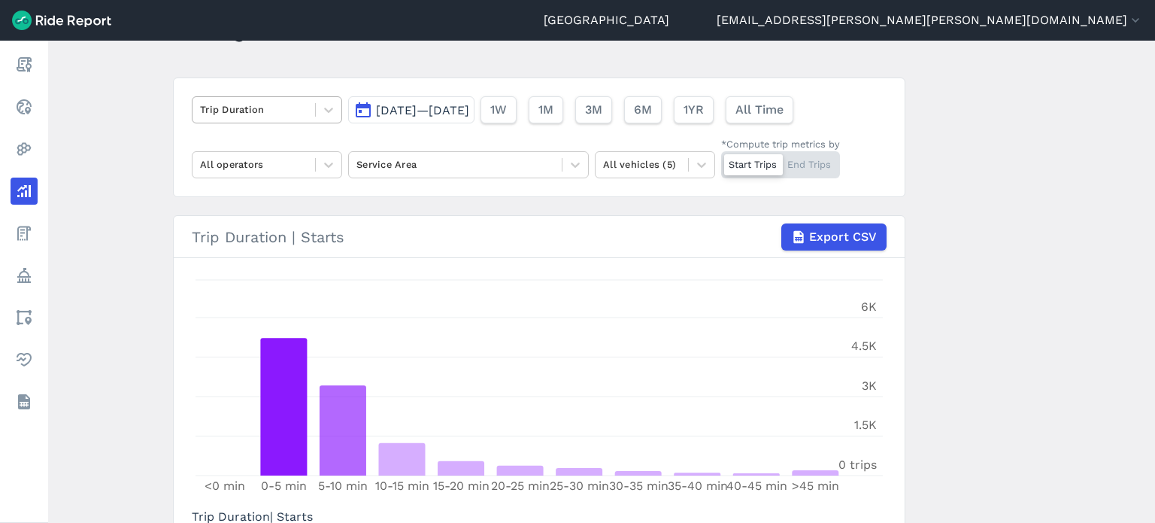
click at [253, 111] on div at bounding box center [254, 109] width 108 height 17
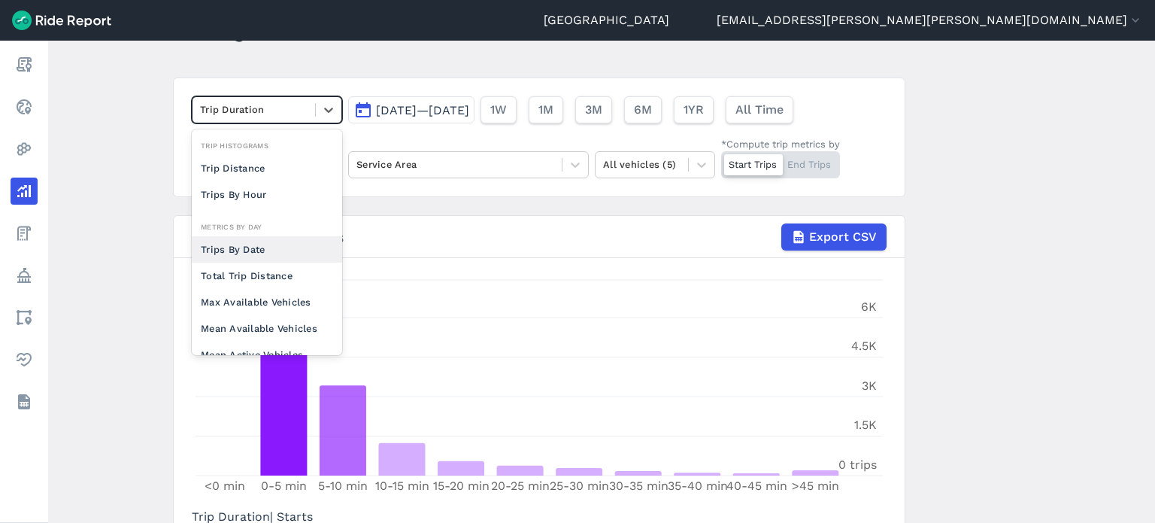
click at [259, 243] on div "Trips By Date" at bounding box center [267, 249] width 150 height 26
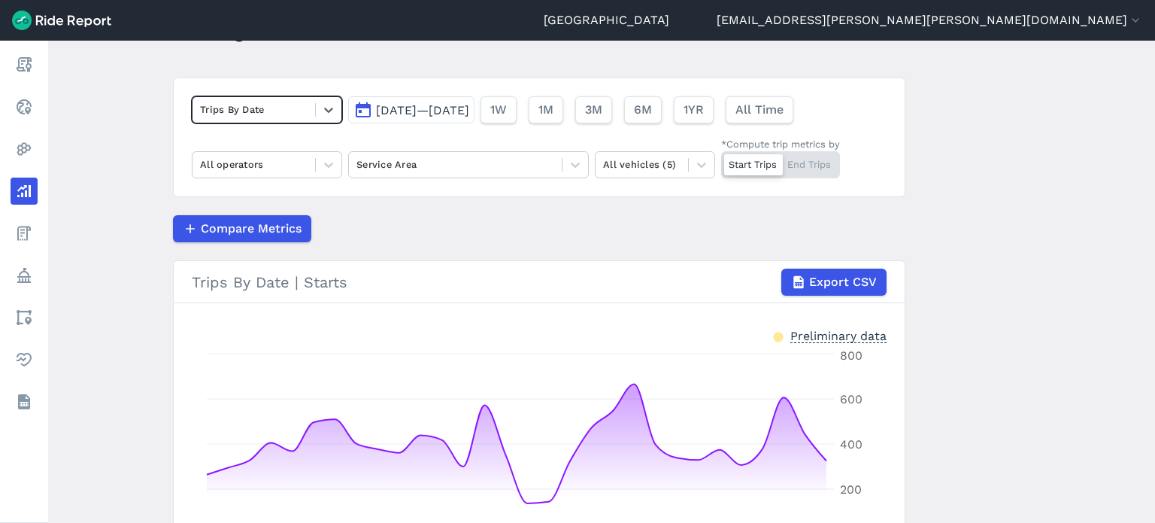
click at [1021, 306] on main "Analyze Data option Trips By Date, selected. Select is focused ,type to refine …" at bounding box center [601, 282] width 1107 height 482
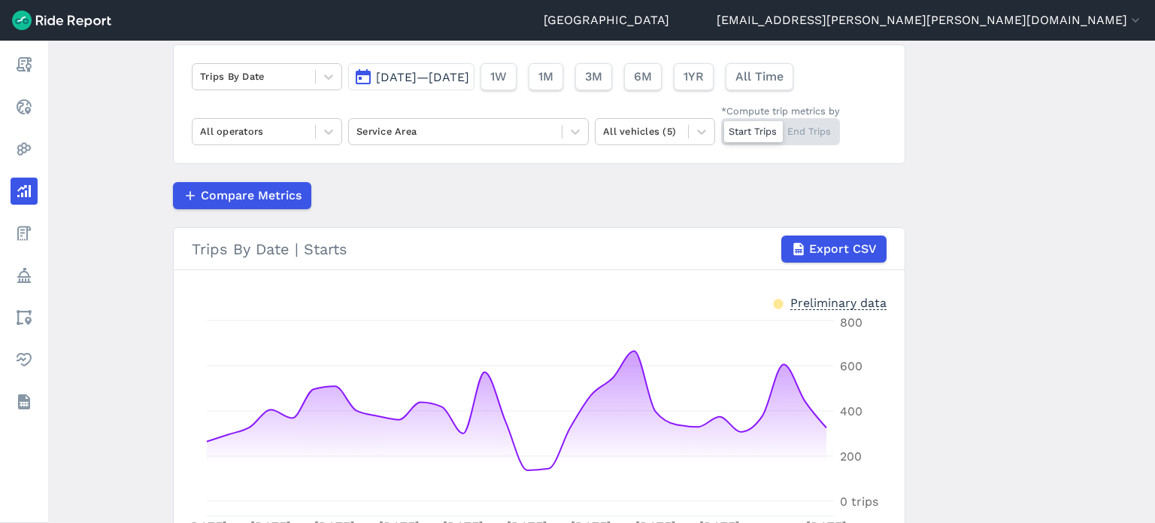
scroll to position [75, 0]
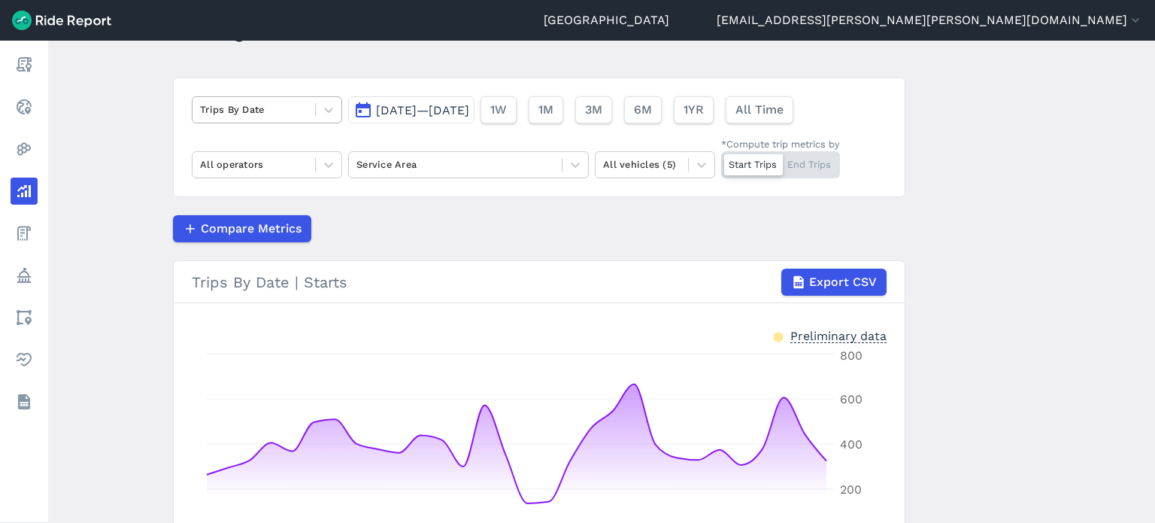
click at [289, 111] on div at bounding box center [254, 109] width 108 height 17
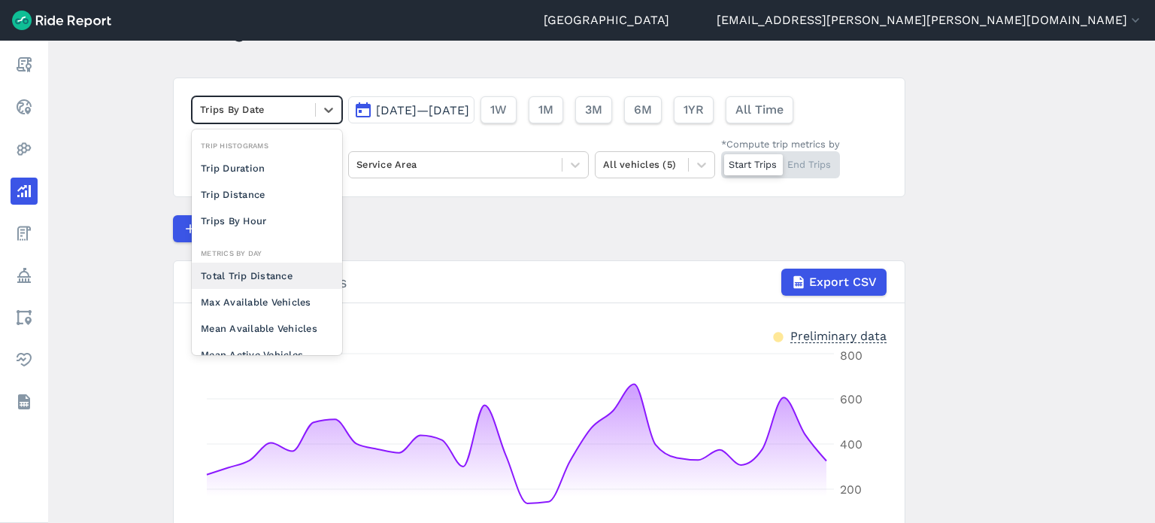
click at [272, 273] on div "Total Trip Distance" at bounding box center [267, 276] width 150 height 26
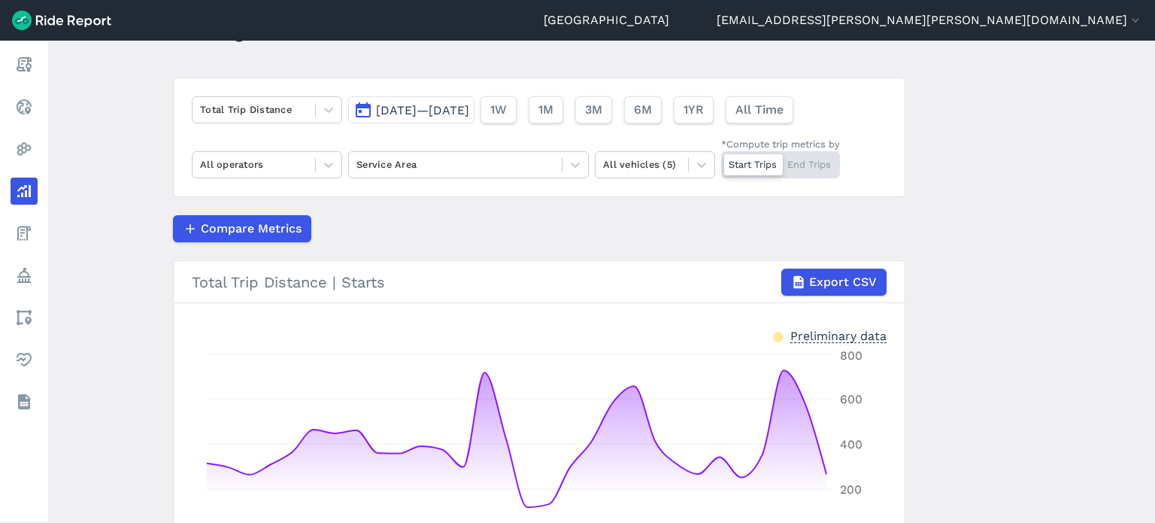
click at [998, 228] on main "Analyze Data Total Trip Distance [DATE]—[DATE] 1W 1M 3M 6M 1YR All Time All ope…" at bounding box center [601, 282] width 1107 height 482
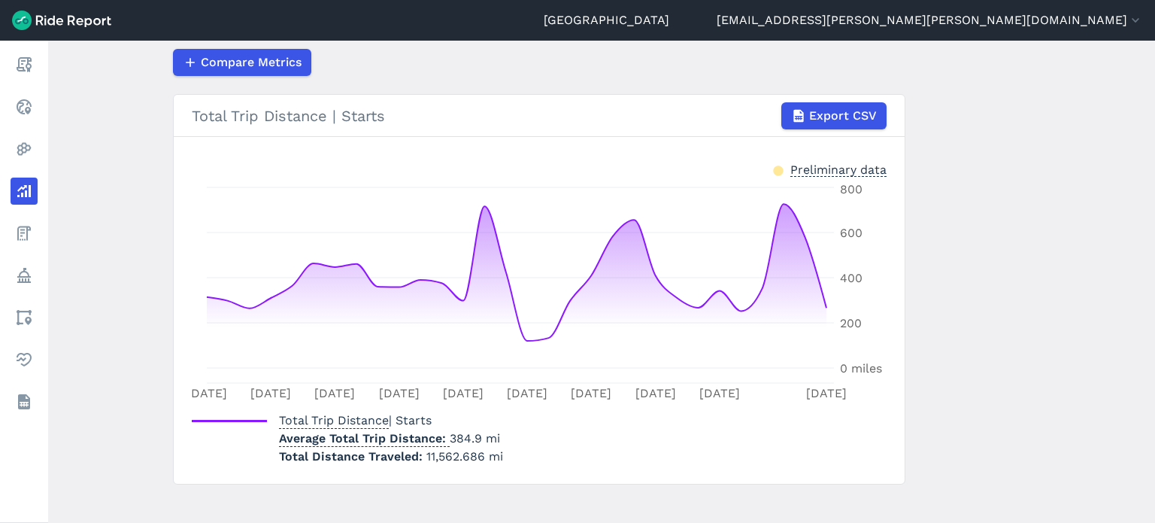
scroll to position [256, 0]
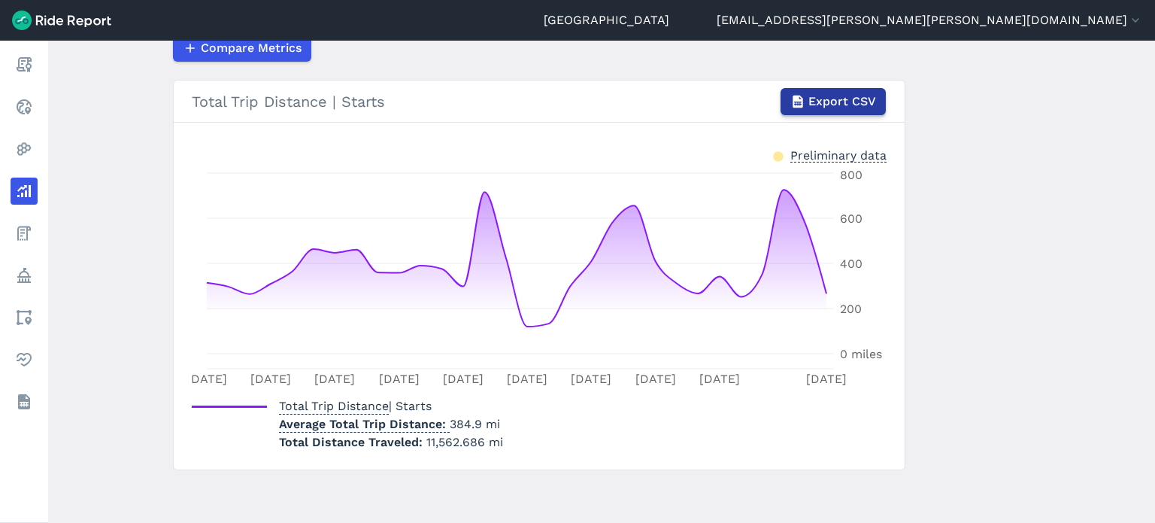
click at [841, 105] on span "Export CSV" at bounding box center [843, 102] width 68 height 18
click at [87, 229] on main "Analyze Data Total Trip Distance [DATE]—[DATE] 1W 1M 3M 6M 1YR All Time All ope…" at bounding box center [601, 282] width 1107 height 482
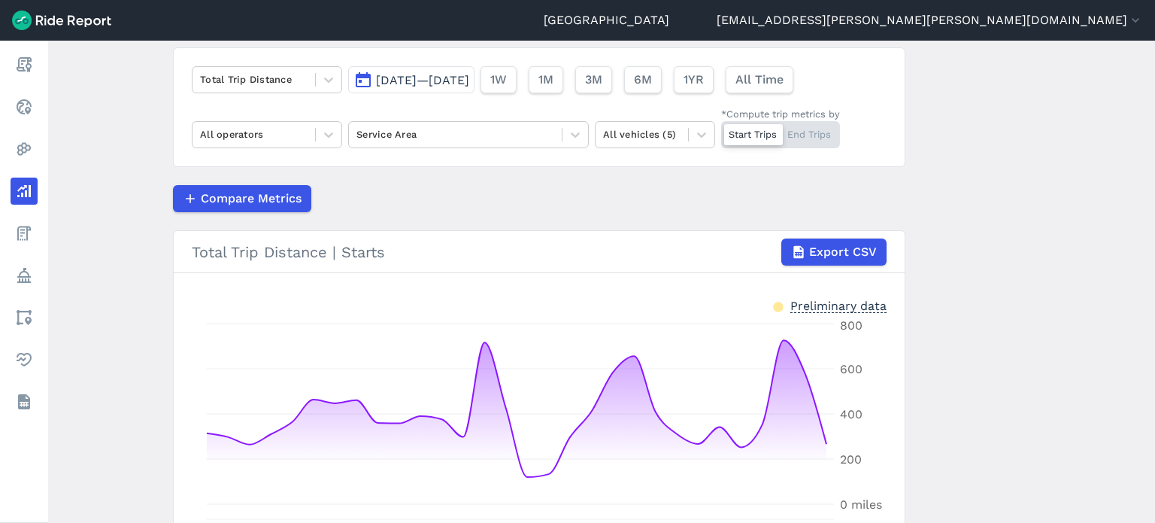
scroll to position [105, 0]
click at [624, 139] on div at bounding box center [641, 134] width 77 height 17
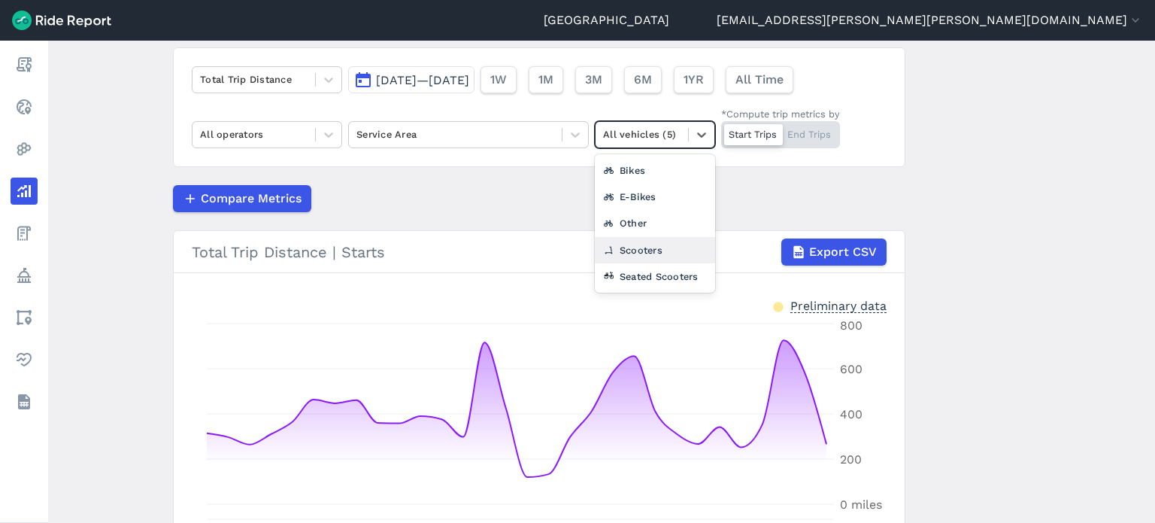
click at [641, 252] on div "Scooters" at bounding box center [655, 250] width 120 height 26
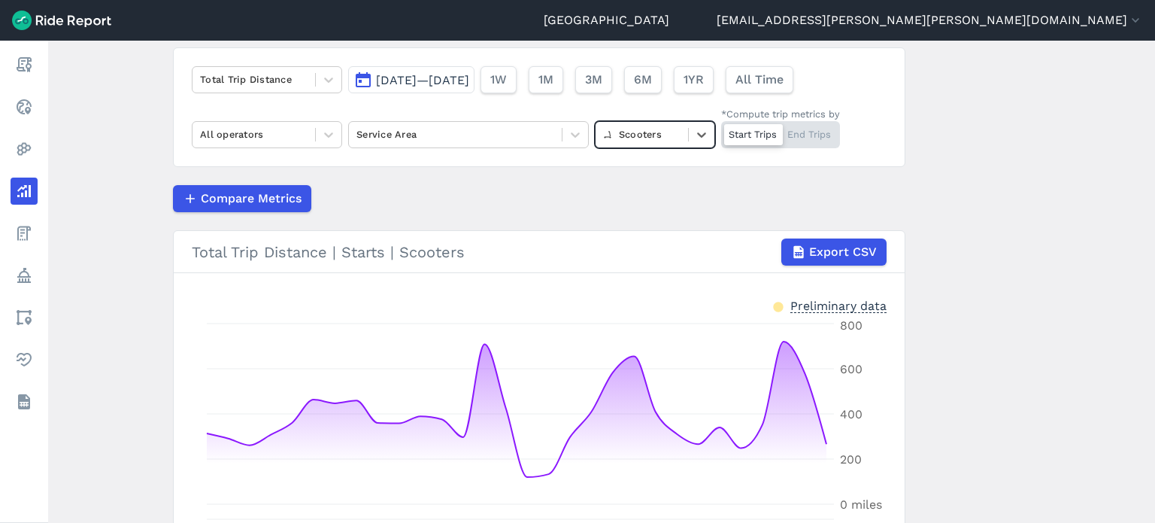
click at [1002, 230] on main "Analyze Data Total Trip Distance [DATE]—[DATE] 1W 1M 3M 6M 1YR All Time All ope…" at bounding box center [601, 282] width 1107 height 482
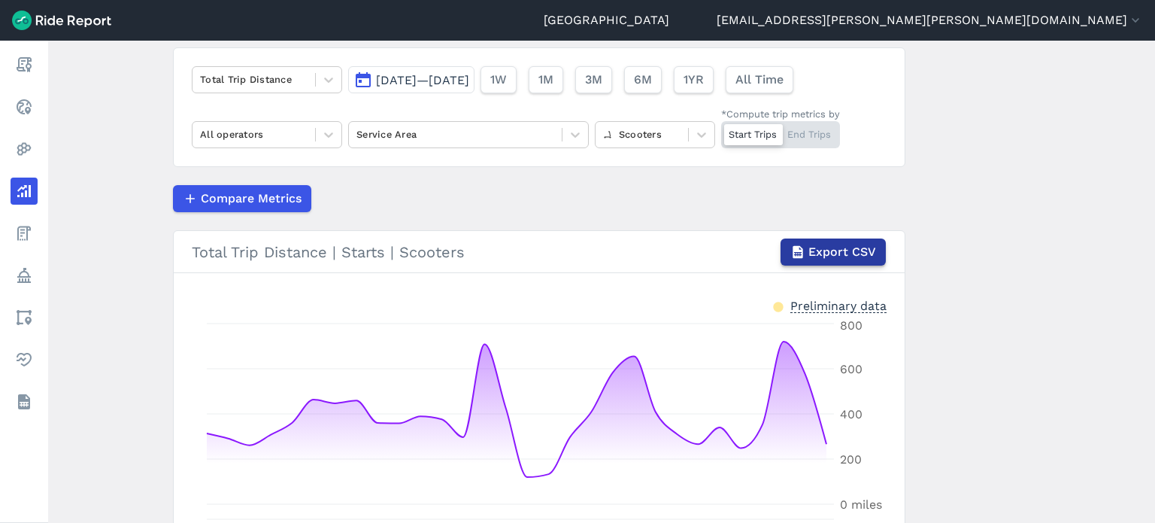
click at [854, 249] on span "Export CSV" at bounding box center [843, 252] width 68 height 18
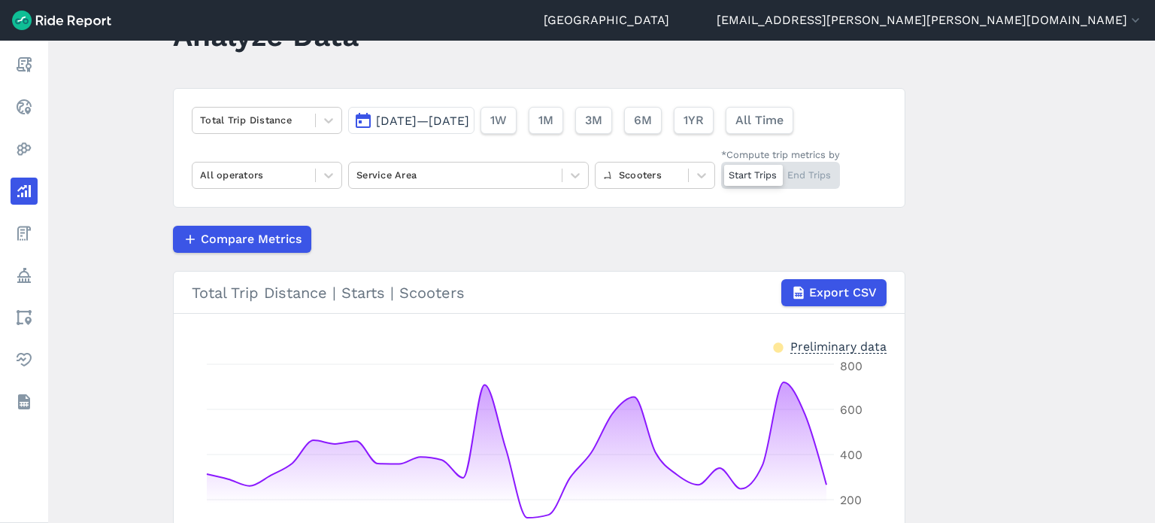
scroll to position [30, 0]
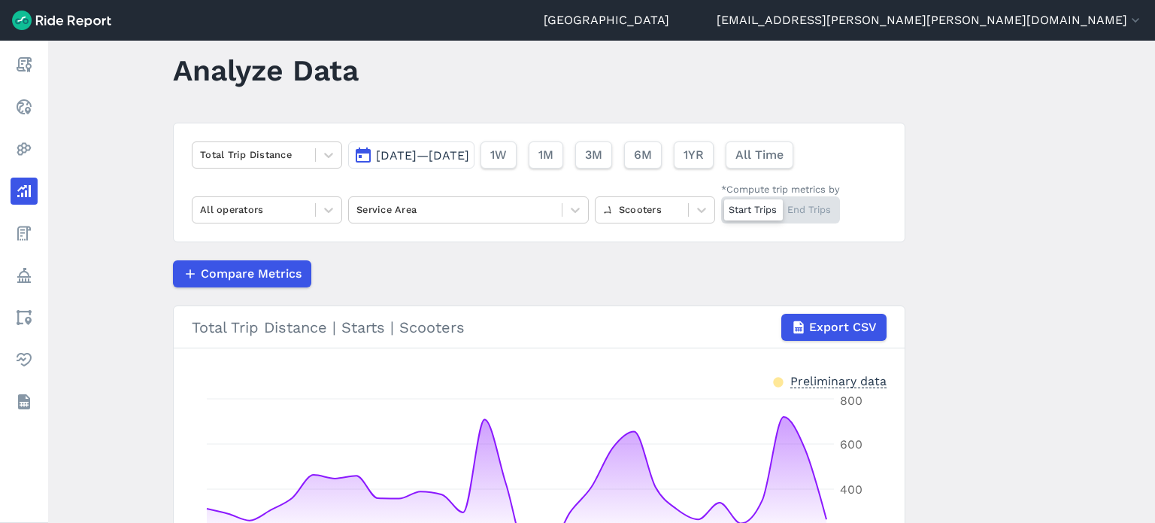
click at [446, 165] on button "[DATE]—[DATE]" at bounding box center [411, 154] width 126 height 27
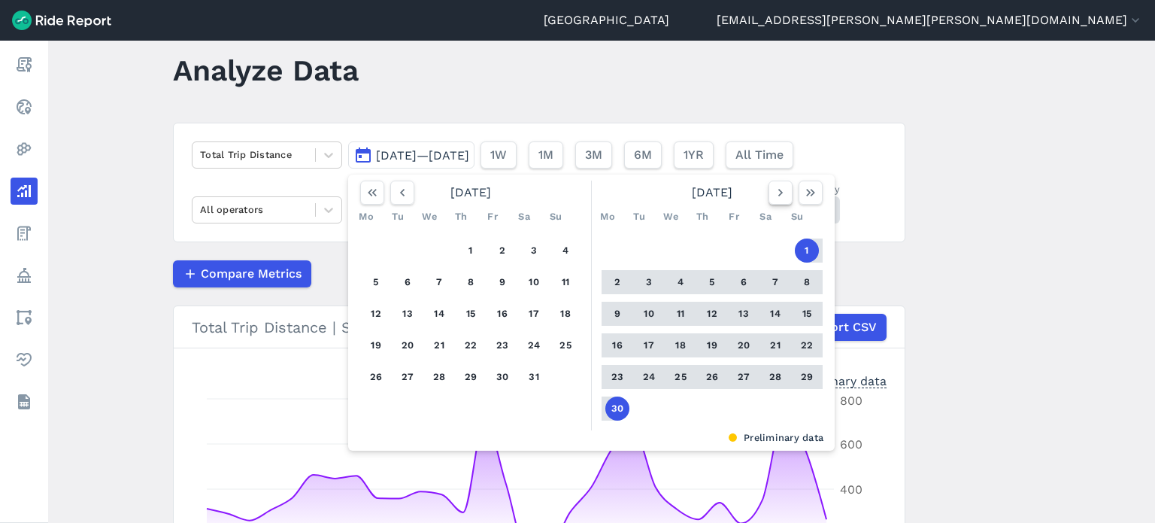
click at [779, 195] on use "button" at bounding box center [781, 193] width 5 height 8
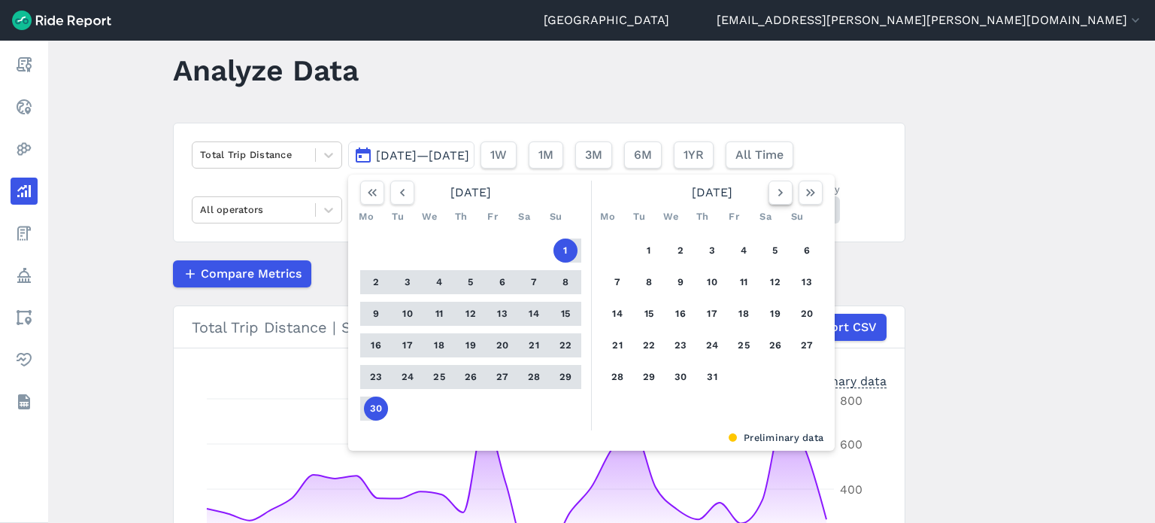
click at [779, 195] on use "button" at bounding box center [781, 193] width 5 height 8
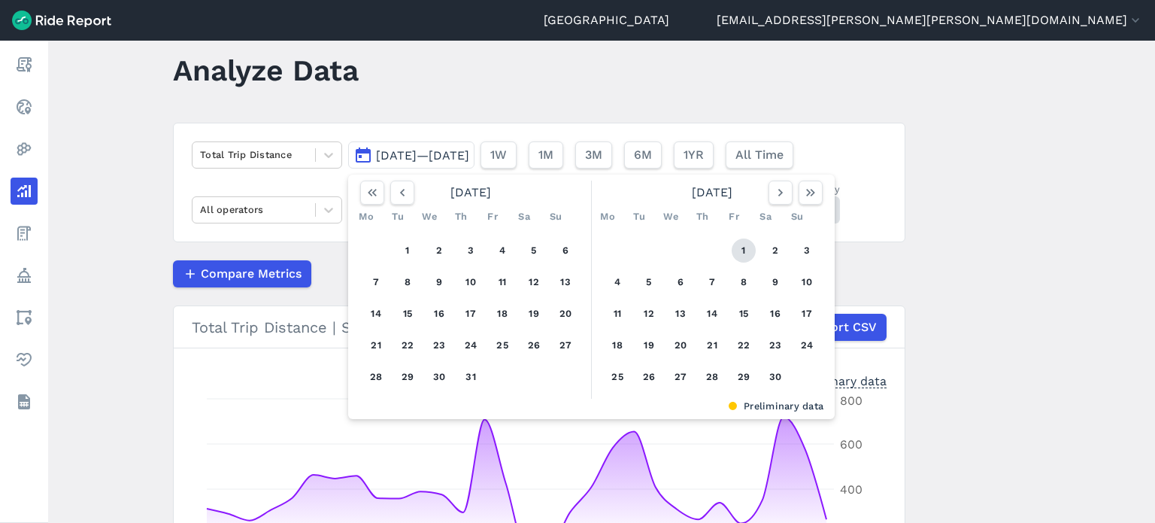
click at [741, 246] on button "1" at bounding box center [744, 250] width 24 height 24
click at [784, 196] on icon "button" at bounding box center [780, 192] width 15 height 15
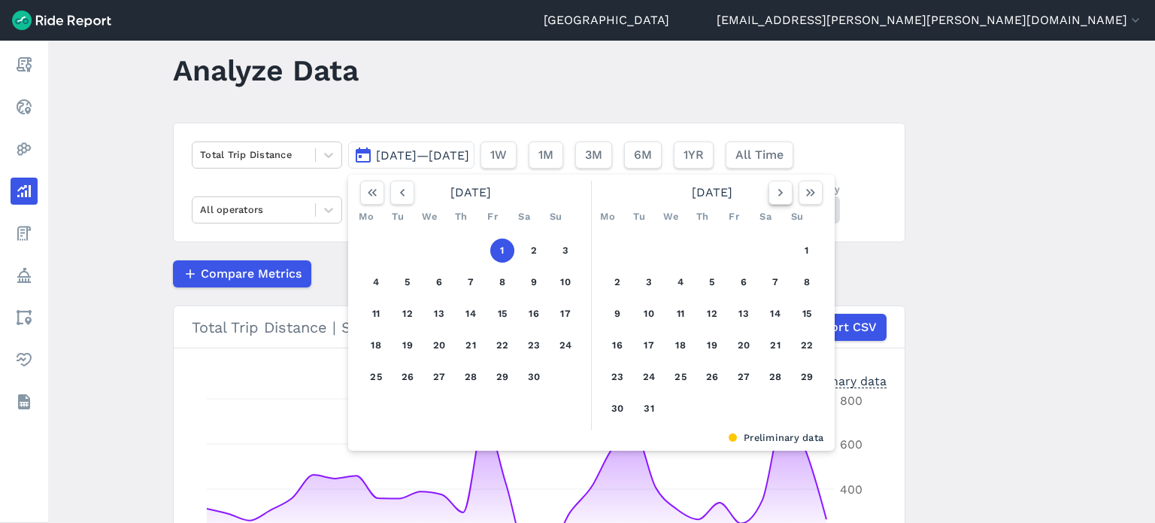
click at [784, 196] on icon "button" at bounding box center [780, 192] width 15 height 15
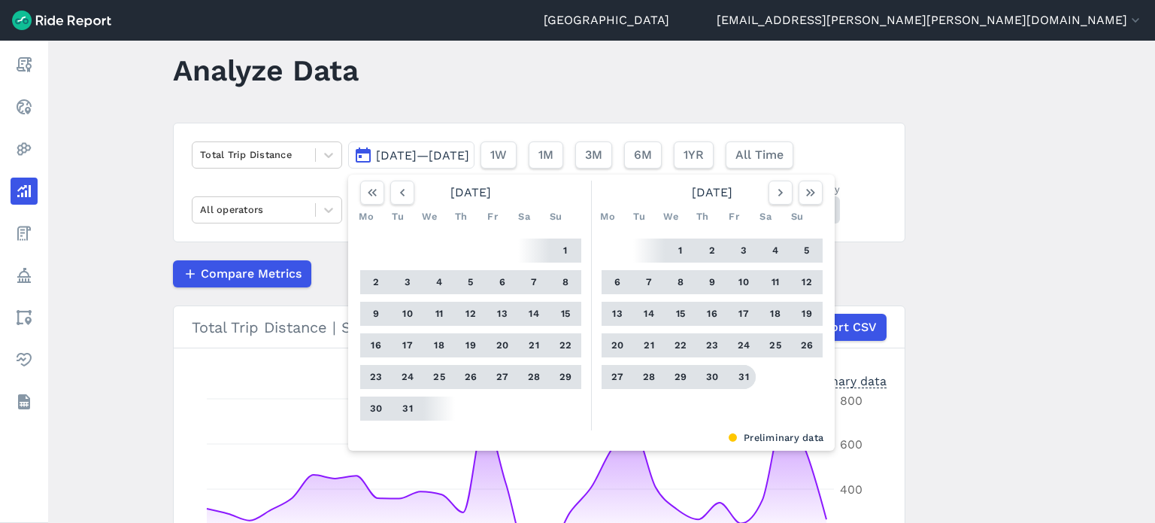
click at [744, 372] on button "31" at bounding box center [744, 377] width 24 height 24
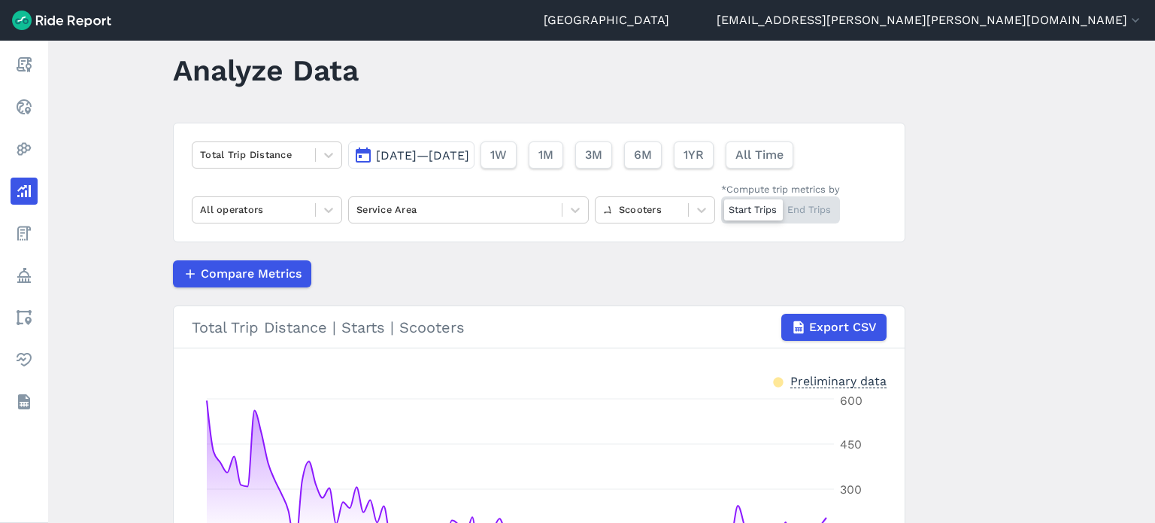
scroll to position [181, 0]
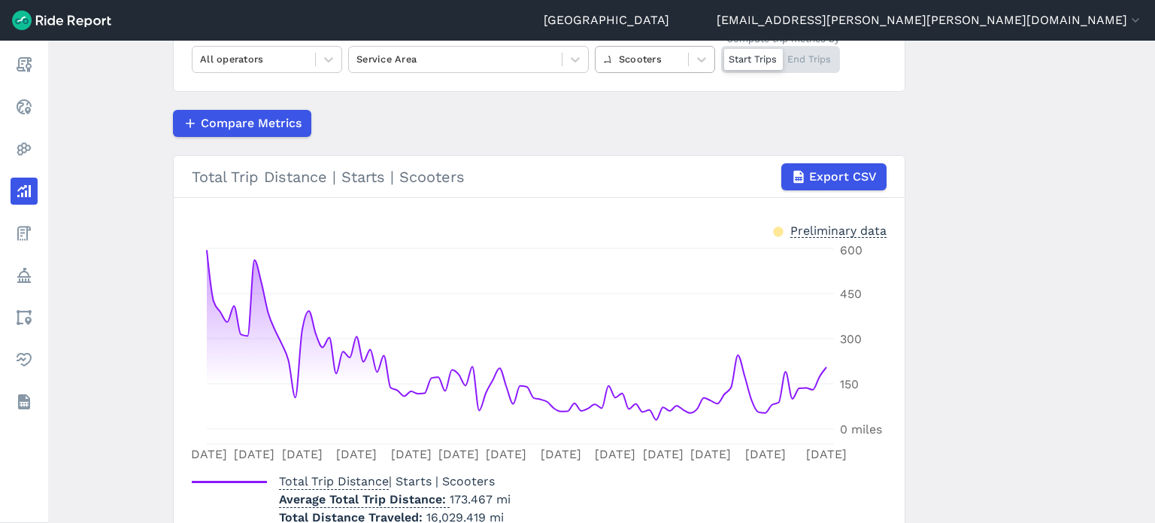
click at [646, 63] on div at bounding box center [641, 58] width 77 height 17
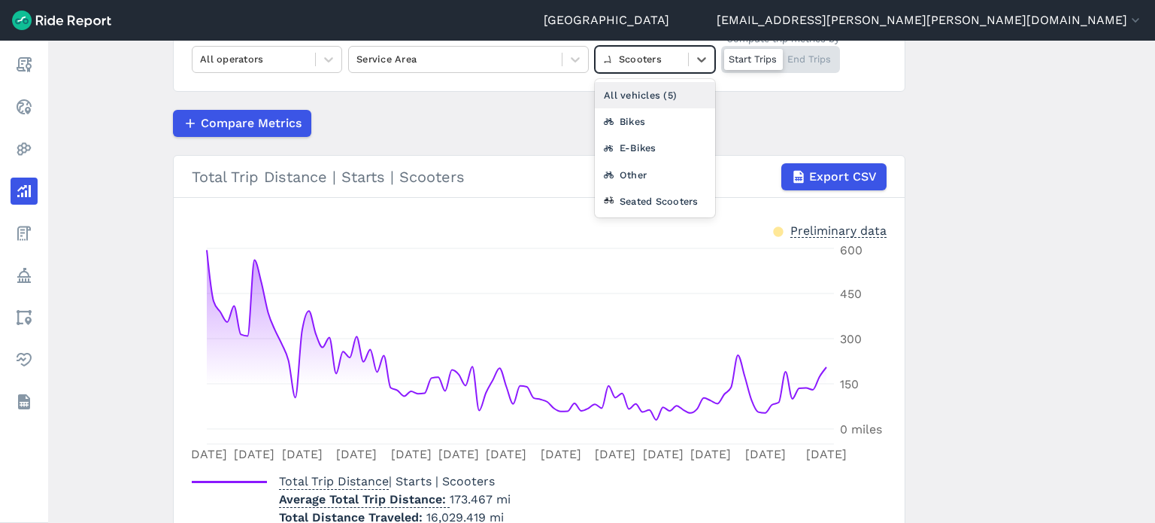
click at [632, 98] on div "All vehicles (5)" at bounding box center [655, 95] width 120 height 26
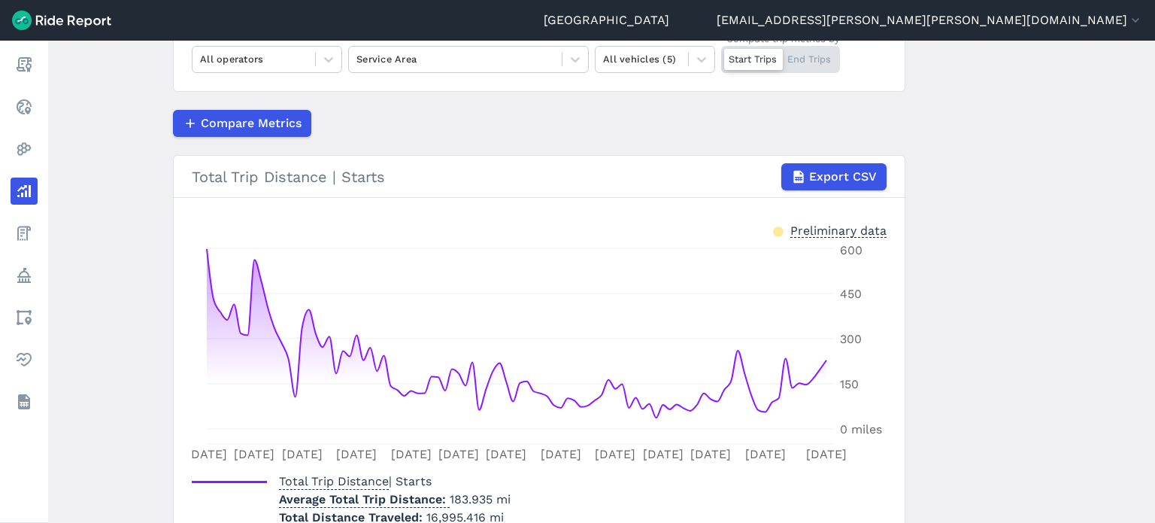
click at [1021, 222] on main "Analyze Data Total Trip Distance [DATE]—[DATE] 1W 1M 3M 6M 1YR All Time All ope…" at bounding box center [601, 282] width 1107 height 482
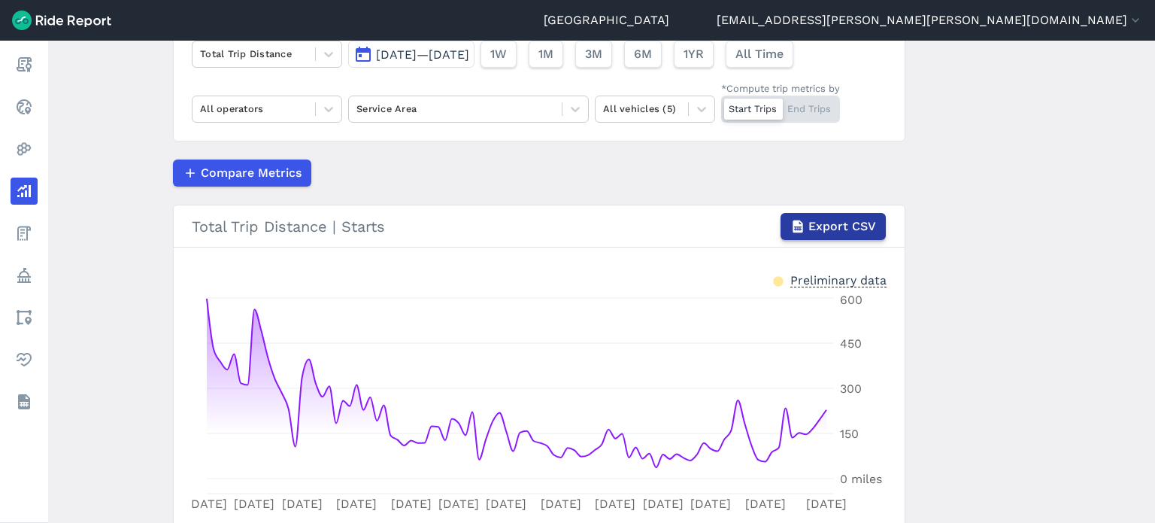
scroll to position [105, 0]
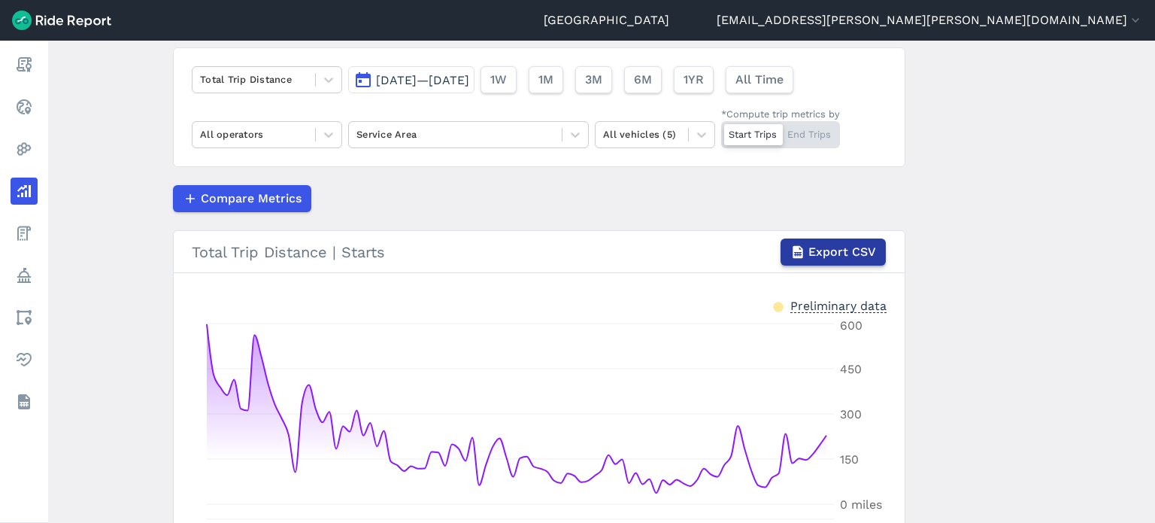
click at [845, 252] on span "Export CSV" at bounding box center [843, 252] width 68 height 18
drag, startPoint x: 661, startPoint y: 199, endPoint x: 661, endPoint y: 184, distance: 15.0
click at [661, 199] on div "Compare Metrics" at bounding box center [539, 198] width 733 height 27
click at [656, 137] on div at bounding box center [641, 134] width 77 height 17
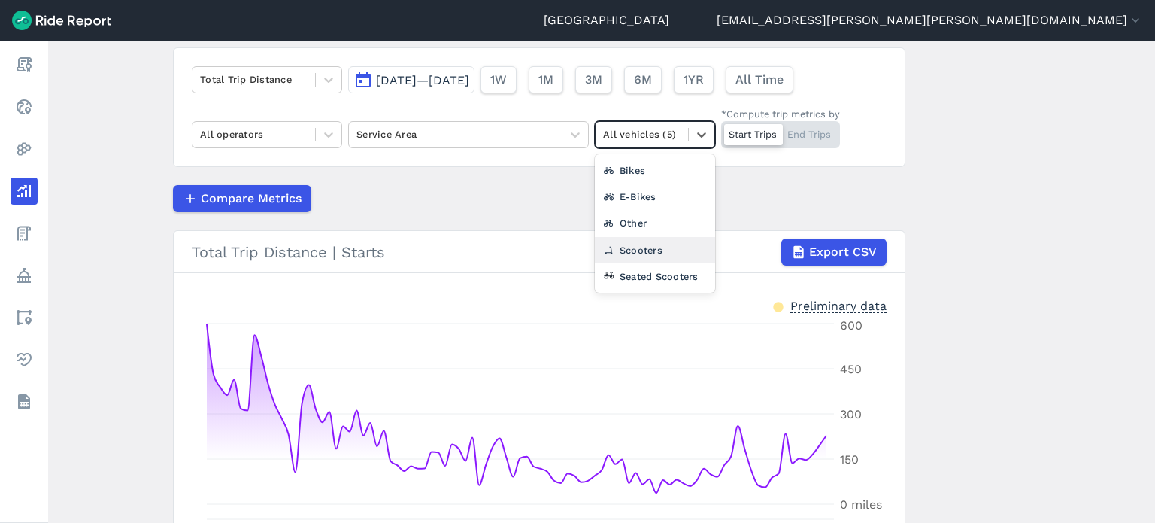
click at [656, 246] on div "Scooters" at bounding box center [655, 250] width 120 height 26
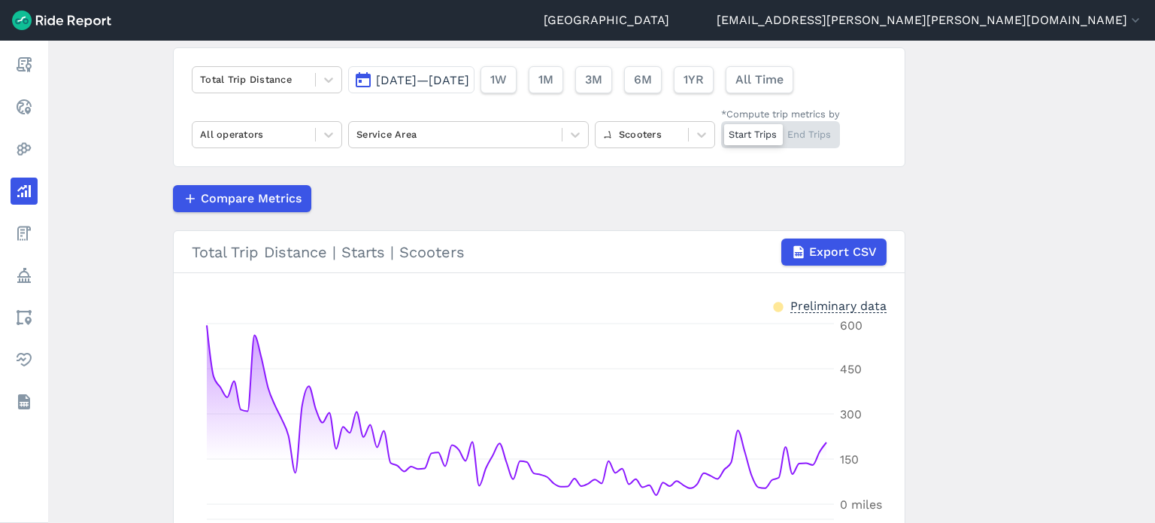
click at [1002, 196] on main "Analyze Data Total Trip Distance [DATE]—[DATE] 1W 1M 3M 6M 1YR All Time All ope…" at bounding box center [601, 282] width 1107 height 482
click at [842, 249] on span "Export CSV" at bounding box center [843, 252] width 68 height 18
click at [951, 224] on main "Analyze Data Total Trip Distance [DATE]—[DATE] 1W 1M 3M 6M 1YR All Time All ope…" at bounding box center [601, 282] width 1107 height 482
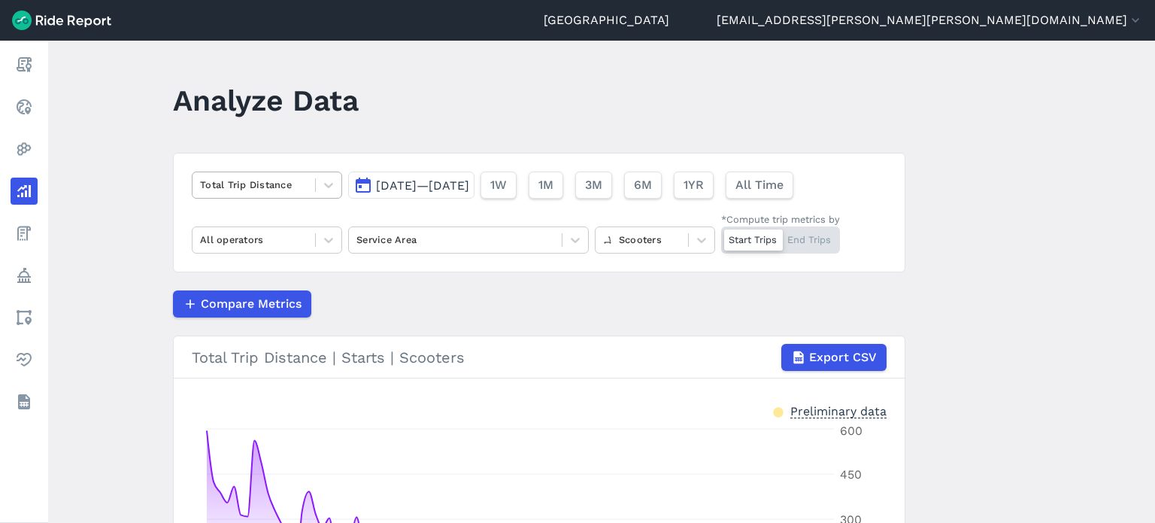
click at [229, 184] on div at bounding box center [254, 184] width 108 height 17
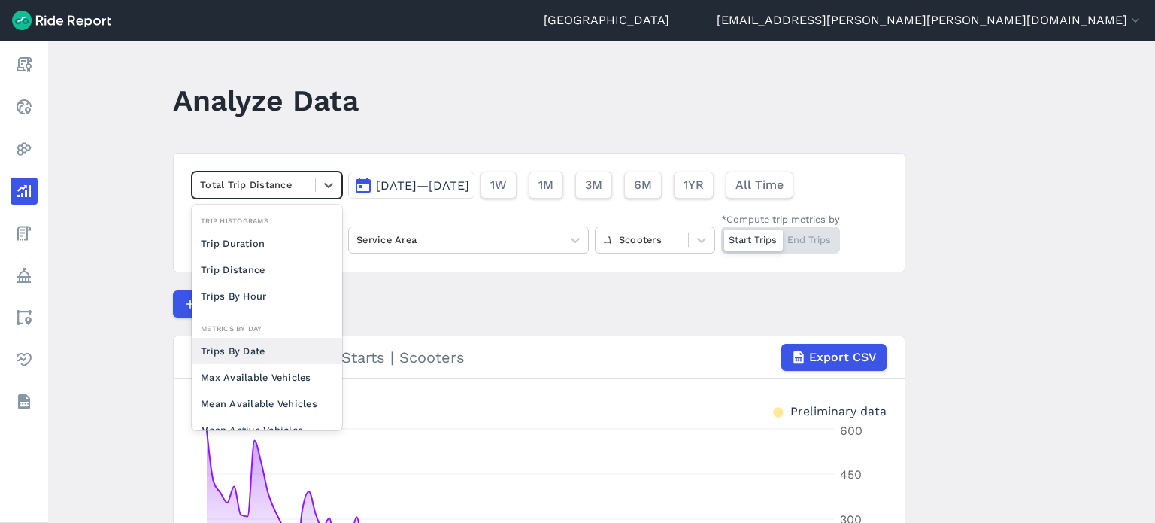
click at [238, 351] on div "Trips By Date" at bounding box center [267, 351] width 150 height 26
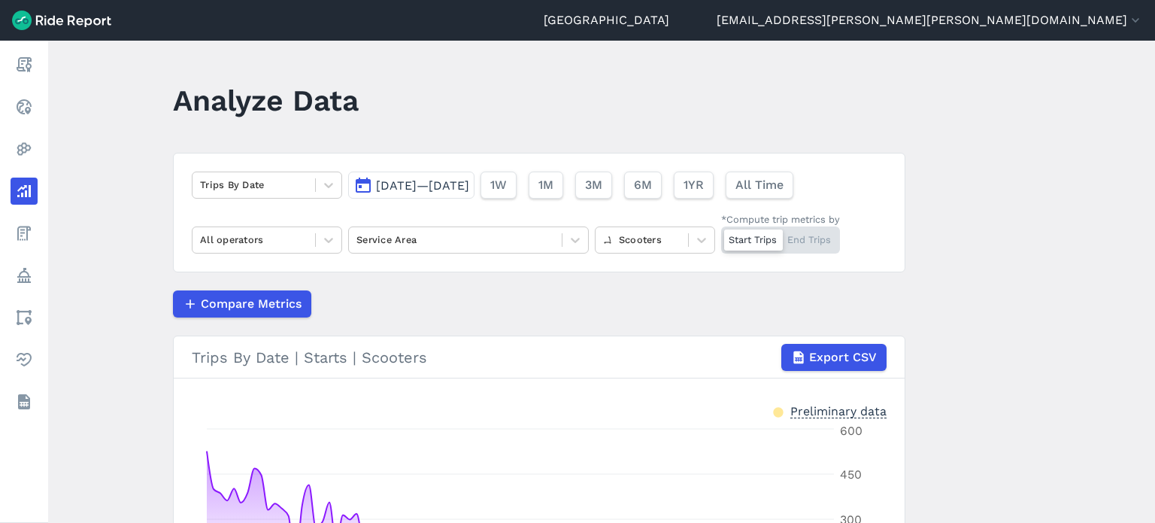
click at [1002, 235] on main "Analyze Data Trips By Date [DATE]—[DATE] 1W 1M 3M 6M 1YR All Time All operators…" at bounding box center [601, 282] width 1107 height 482
click at [829, 357] on span "Export CSV" at bounding box center [843, 357] width 68 height 18
click at [657, 237] on div at bounding box center [641, 239] width 77 height 17
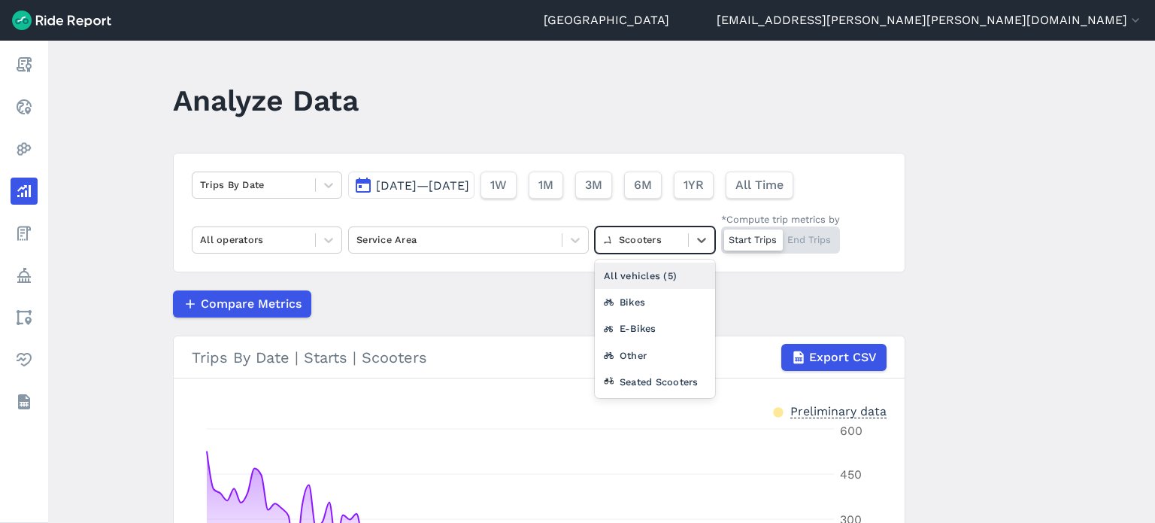
click at [646, 269] on div "All vehicles (5)" at bounding box center [655, 276] width 120 height 26
click at [1017, 251] on main "Analyze Data Trips By Date [DATE]—[DATE] 1W 1M 3M 6M 1YR All Time All operators…" at bounding box center [601, 282] width 1107 height 482
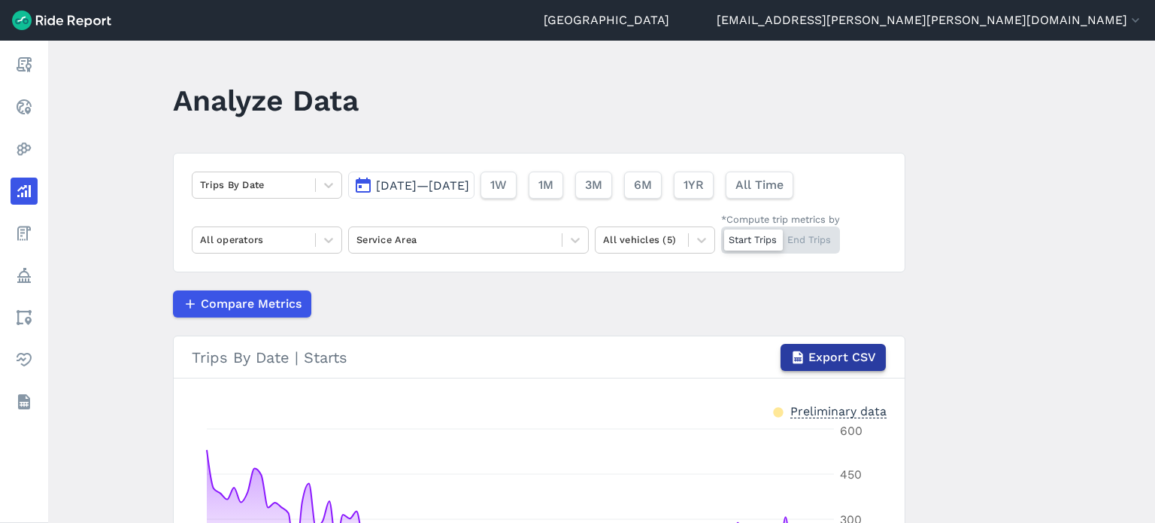
click at [865, 357] on span "Export CSV" at bounding box center [843, 357] width 68 height 18
click at [995, 152] on main "Analyze Data Trips By Date [DATE]—[DATE] 1W 1M 3M 6M 1YR All Time All operators…" at bounding box center [601, 282] width 1107 height 482
